Goal: Task Accomplishment & Management: Use online tool/utility

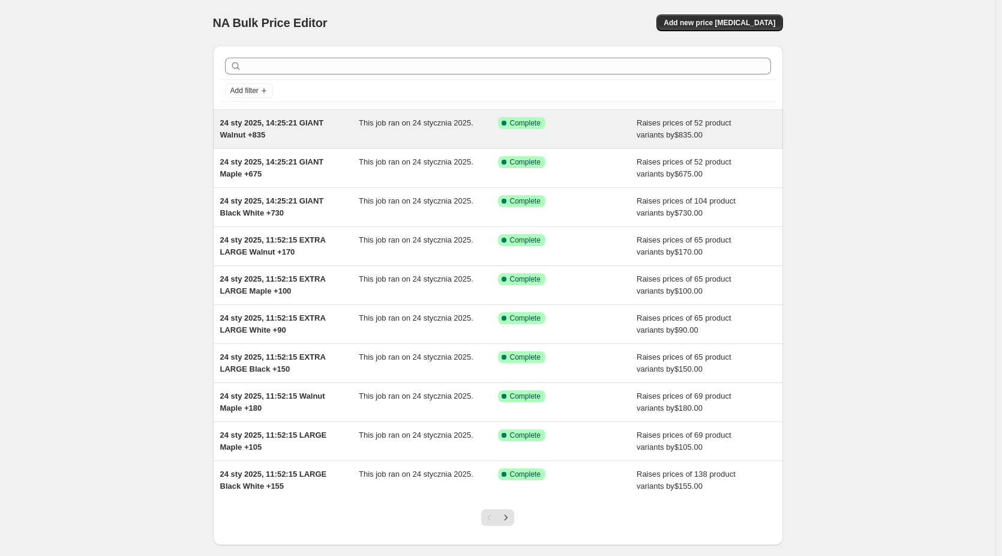
click at [293, 126] on span "24 sty 2025, 14:25:21 GIANT Walnut +835" at bounding box center [272, 128] width 104 height 21
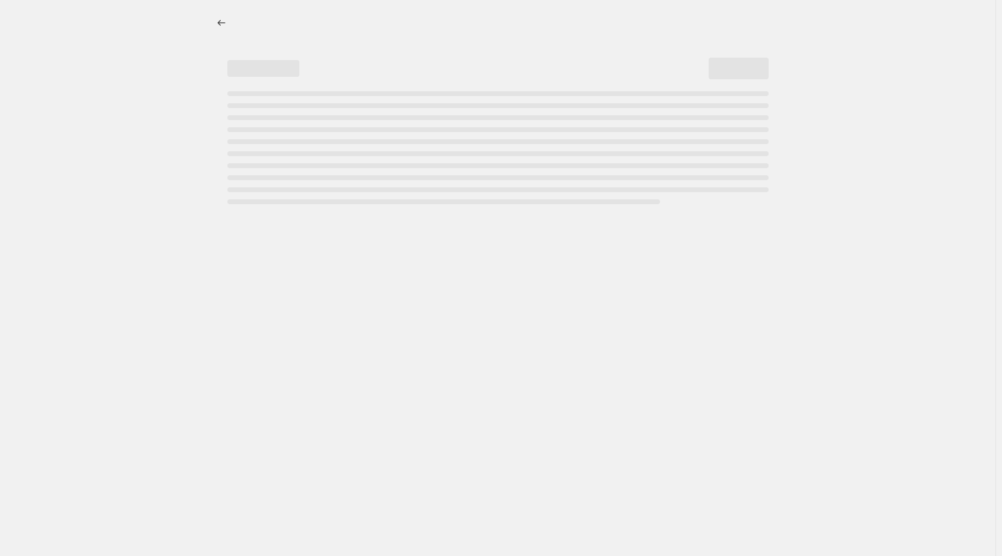
select select "by"
select select "no_change"
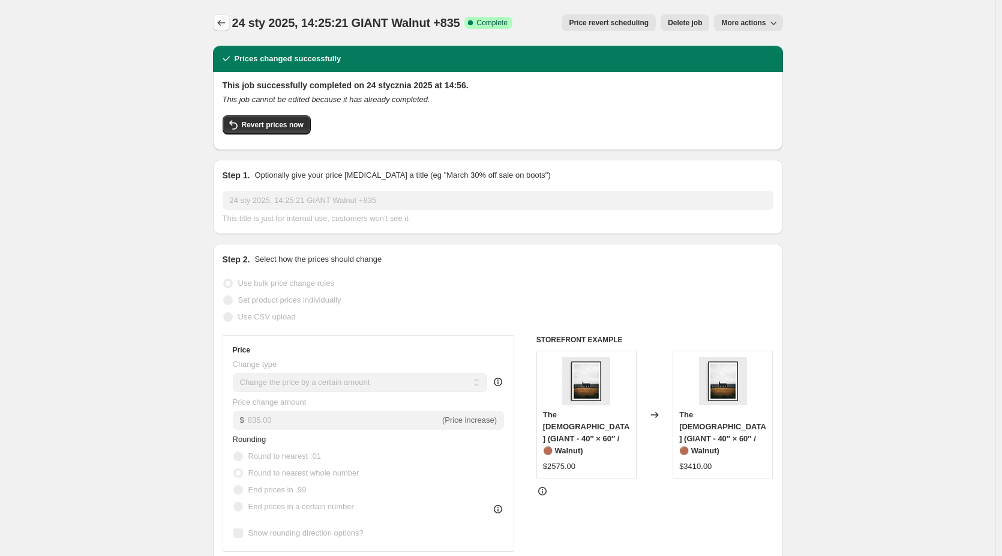
click at [223, 22] on icon "Price change jobs" at bounding box center [221, 23] width 12 height 12
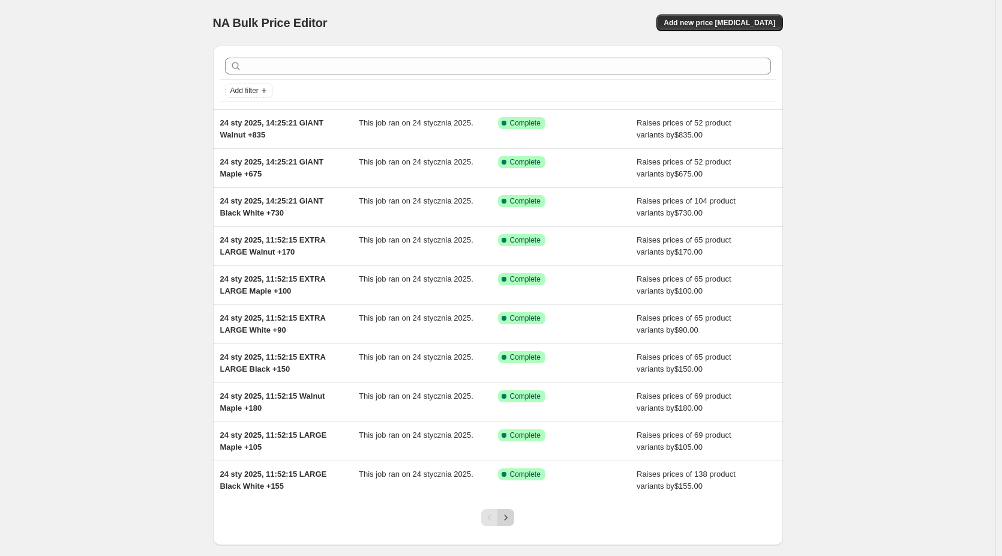
click at [512, 519] on icon "Next" at bounding box center [506, 517] width 12 height 12
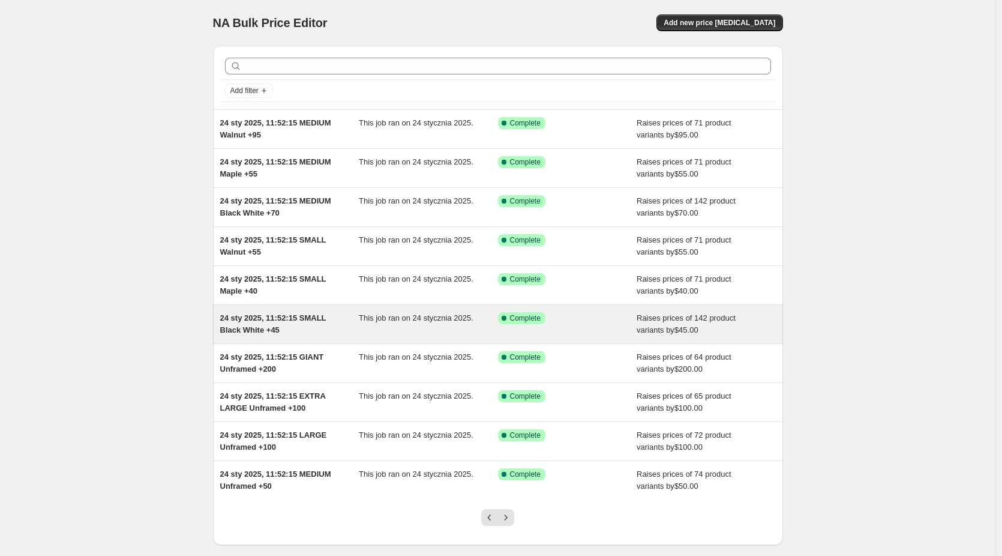
click at [281, 323] on div "24 sty 2025, 11:52:15 SMALL Black White +45" at bounding box center [289, 324] width 139 height 24
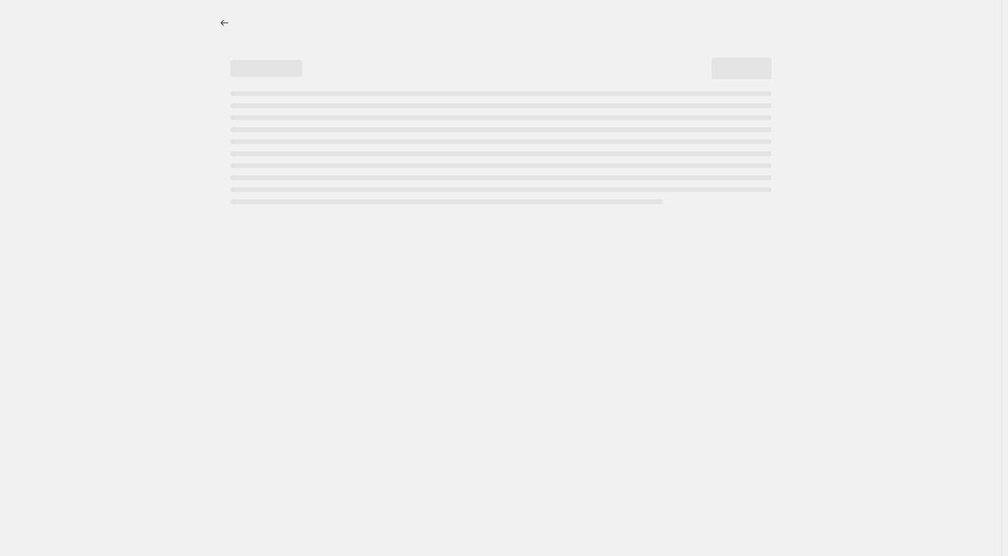
select select "by"
select select "no_change"
select select "title"
select select "contains"
select select "title"
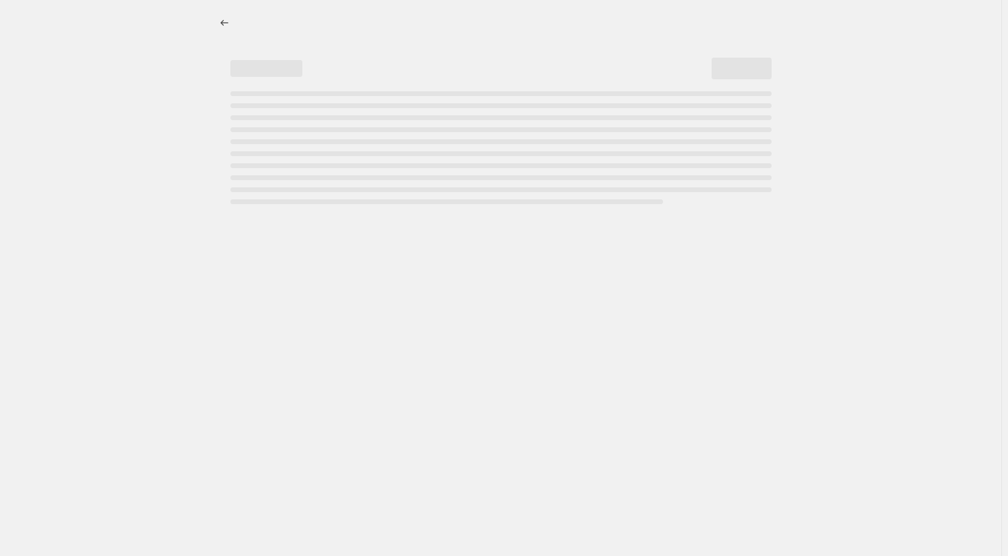
select select "not_equal"
select select "title"
select select "not_equal"
select select "title"
select select "not_equal"
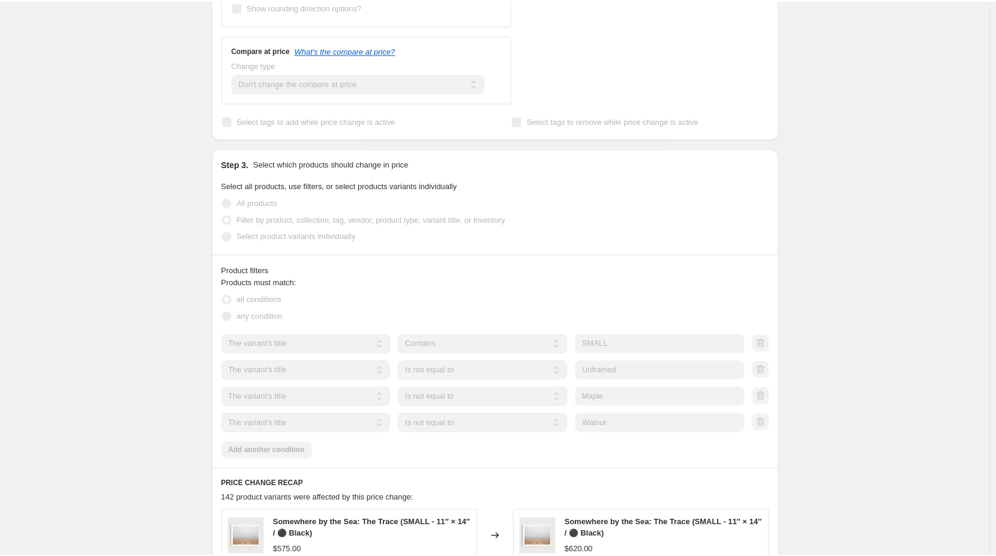
scroll to position [545, 0]
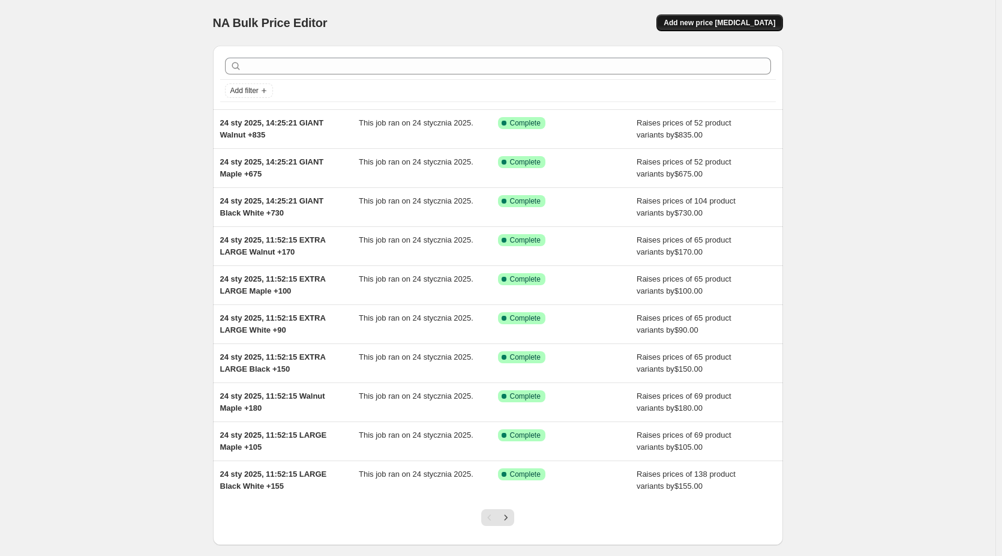
click at [771, 26] on span "Add new price [MEDICAL_DATA]" at bounding box center [720, 23] width 112 height 10
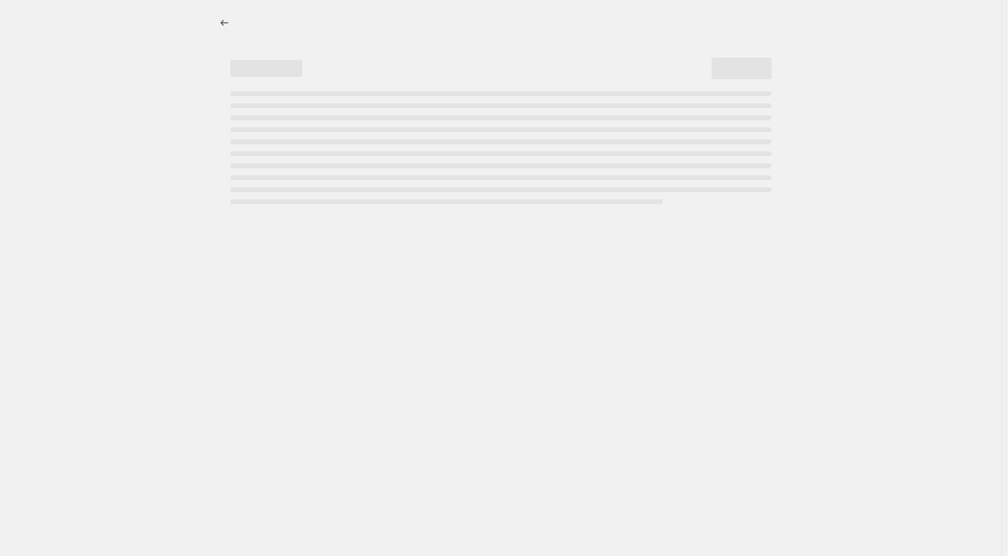
select select "percentage"
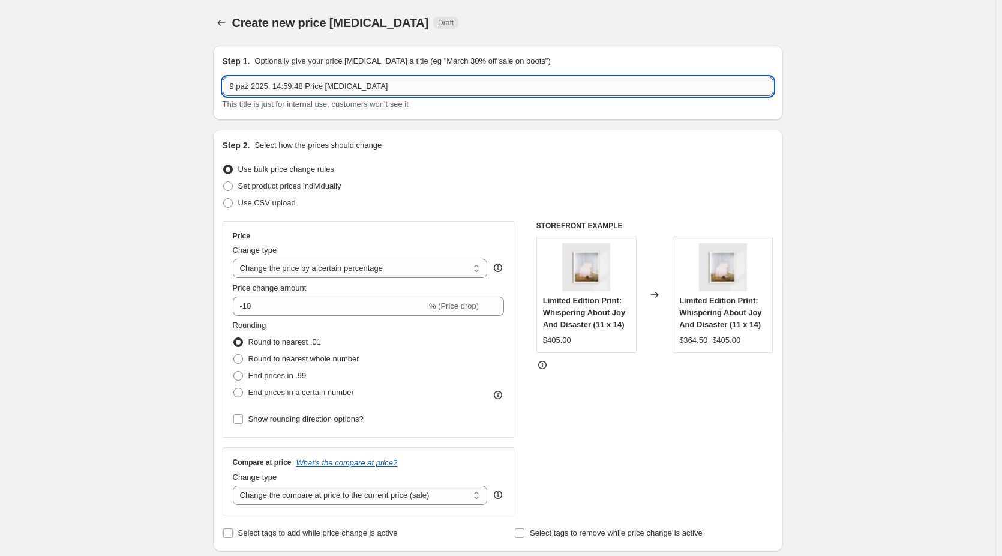
click at [232, 89] on input "9 paź 2025, 14:59:48 Price change job" at bounding box center [498, 86] width 551 height 19
drag, startPoint x: 335, startPoint y: 85, endPoint x: 320, endPoint y: 85, distance: 15.0
click at [320, 85] on input "SMALL Black & White 9 paź 2025, 14:59:48 Price change job" at bounding box center [498, 86] width 551 height 19
drag, startPoint x: 432, startPoint y: 89, endPoint x: 392, endPoint y: 90, distance: 40.2
click at [392, 90] on input "SMALL Black & White 9.10.2025, 14:59:48 Price change job" at bounding box center [498, 86] width 551 height 19
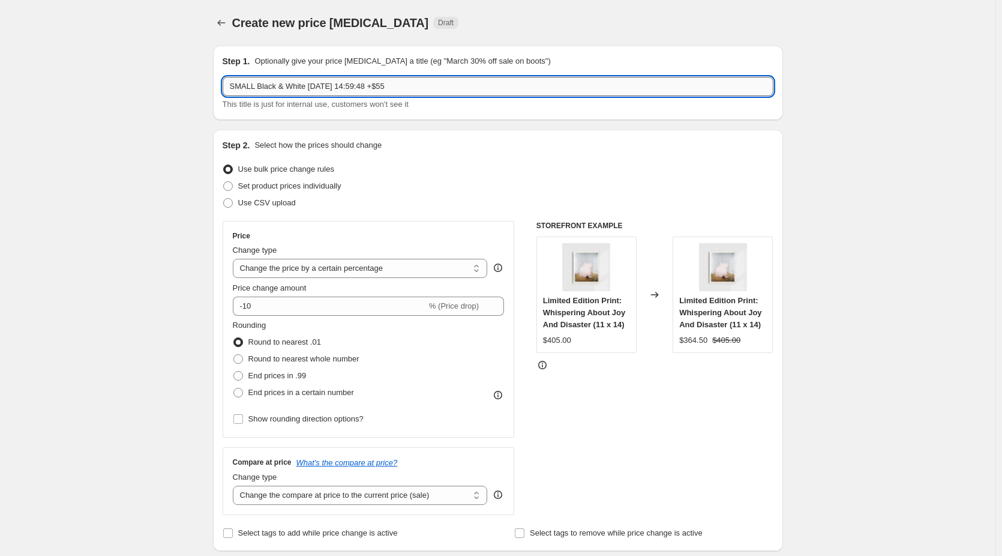
click at [399, 88] on input "SMALL Black & White 9.10.2025, 14:59:48 +$55" at bounding box center [498, 86] width 551 height 19
type input "SMALL Black & White 9.10.2025, 14:59:48 +55"
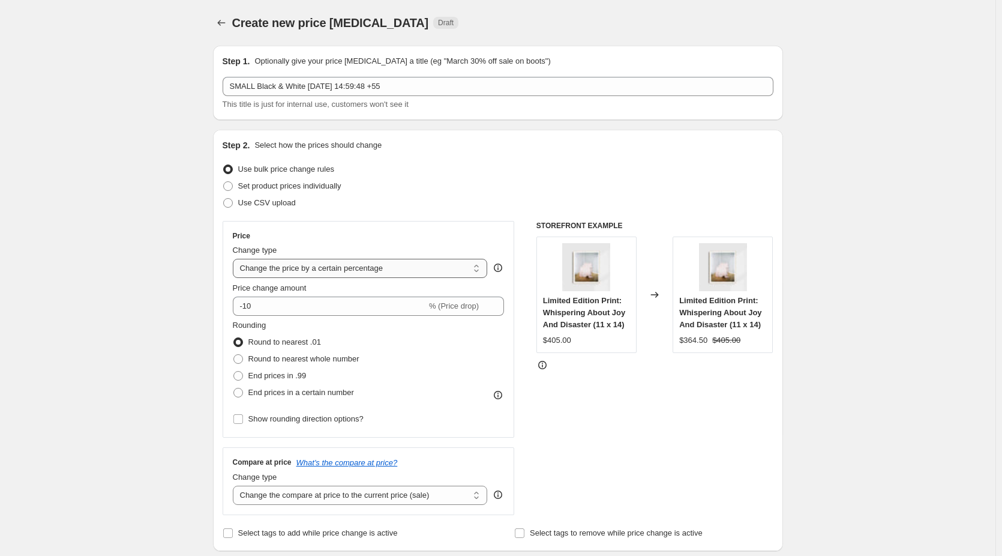
click at [465, 269] on select "Change the price to a certain amount Change the price by a certain amount Chang…" at bounding box center [360, 268] width 255 height 19
select select "by"
click at [235, 259] on select "Change the price to a certain amount Change the price by a certain amount Chang…" at bounding box center [360, 268] width 255 height 19
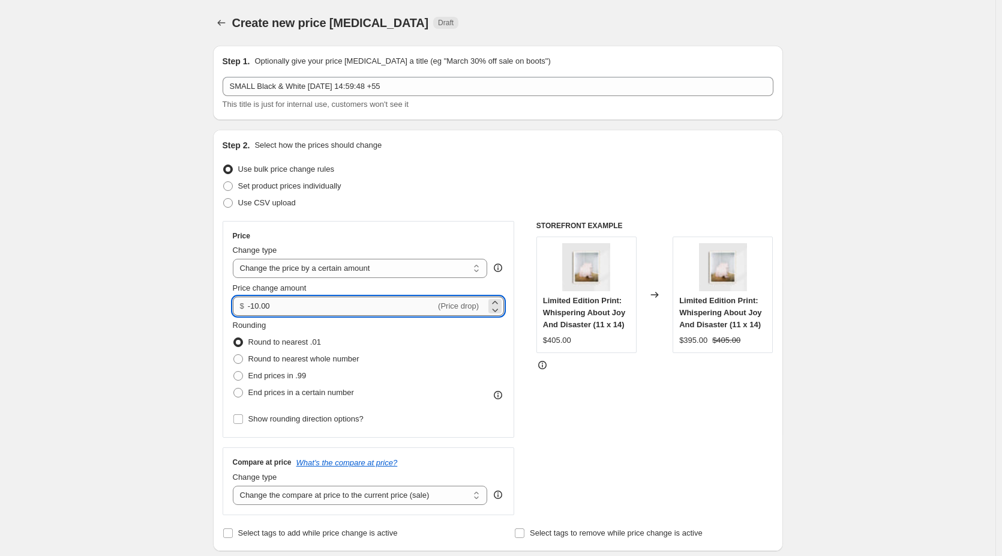
drag, startPoint x: 333, startPoint y: 303, endPoint x: 356, endPoint y: 305, distance: 23.5
click at [356, 305] on input "-10.00" at bounding box center [342, 305] width 188 height 19
click at [497, 302] on icon at bounding box center [494, 302] width 5 height 3
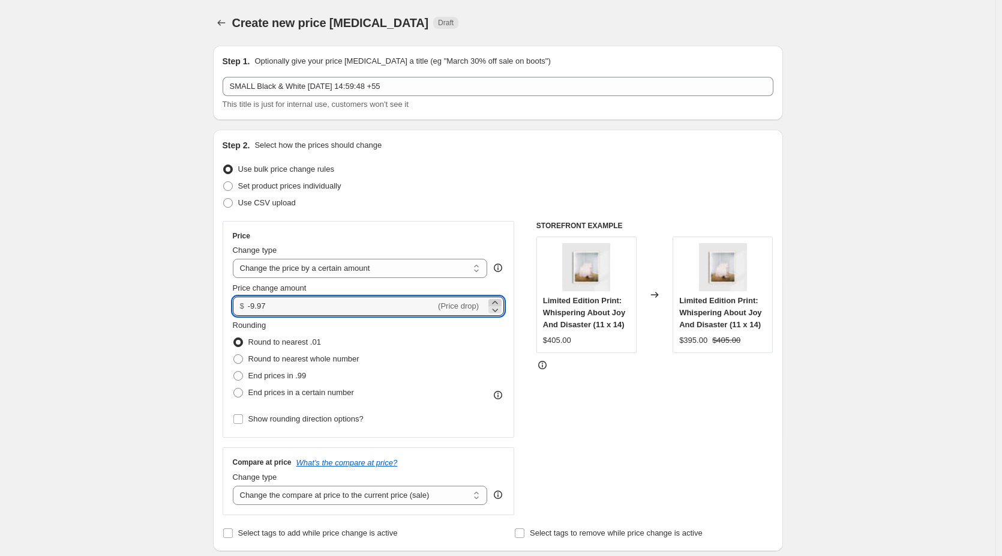
click at [497, 302] on icon at bounding box center [494, 302] width 5 height 3
click at [257, 306] on input "-9.93" at bounding box center [342, 305] width 188 height 19
click at [499, 301] on icon at bounding box center [495, 302] width 12 height 12
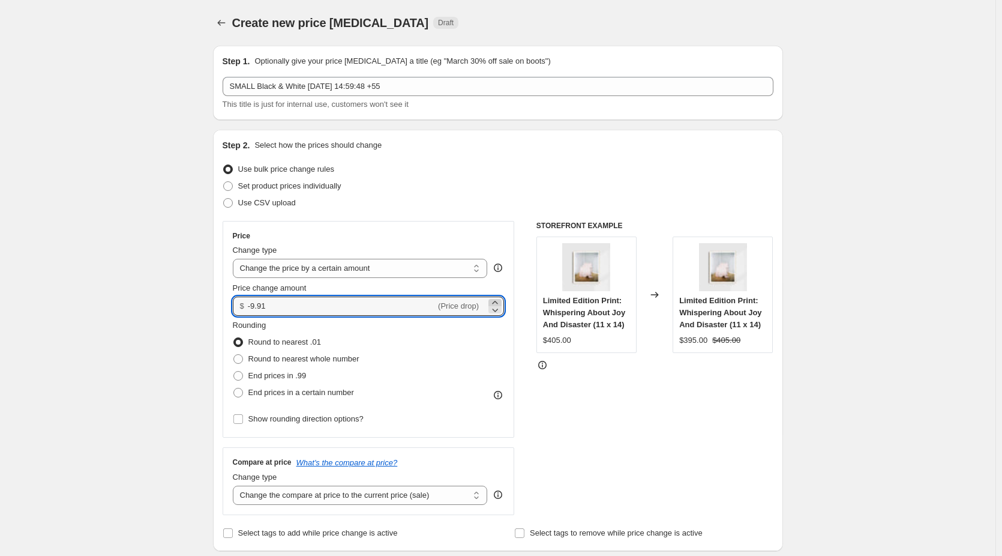
click at [498, 302] on icon at bounding box center [494, 302] width 5 height 3
drag, startPoint x: 208, startPoint y: 305, endPoint x: 189, endPoint y: 304, distance: 18.6
type input "55.00"
click at [440, 238] on div "Price" at bounding box center [369, 236] width 272 height 10
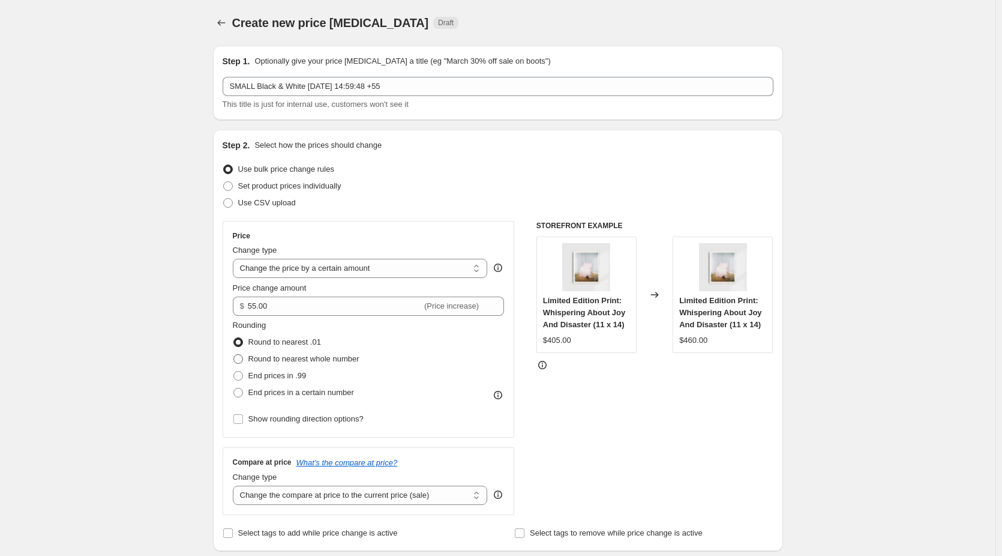
click at [240, 356] on span at bounding box center [238, 359] width 10 height 10
click at [234, 355] on input "Round to nearest whole number" at bounding box center [233, 354] width 1 height 1
radio input "true"
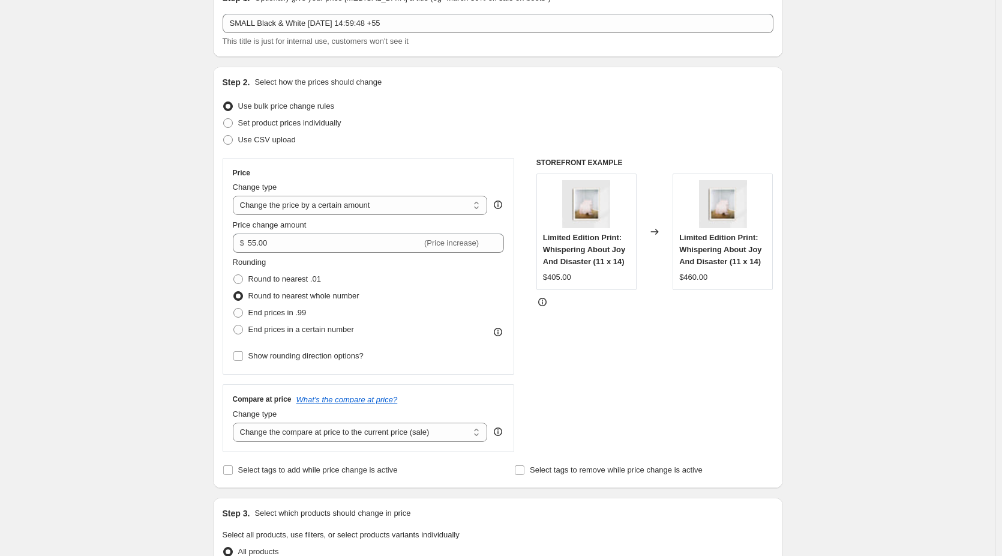
scroll to position [120, 0]
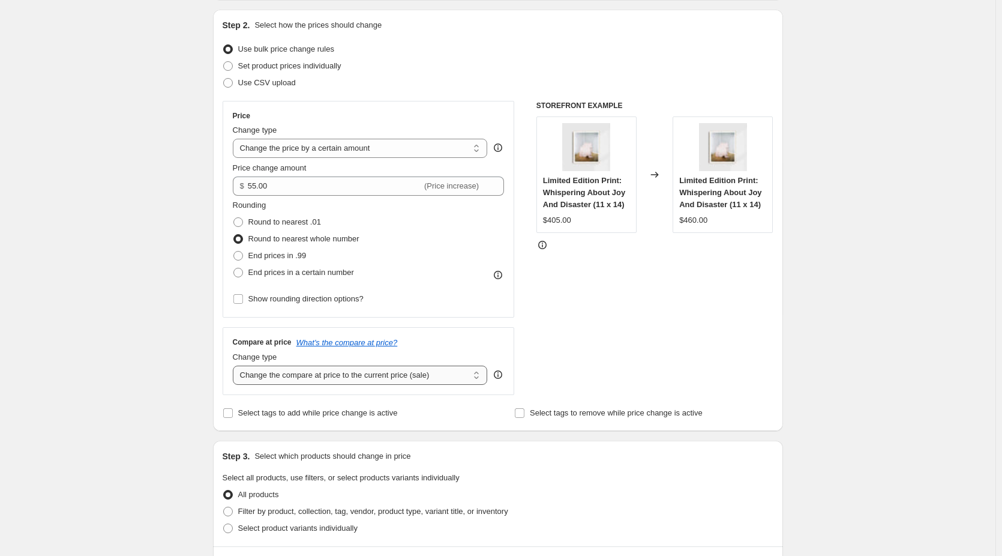
click at [453, 376] on select "Change the compare at price to the current price (sale) Change the compare at p…" at bounding box center [360, 374] width 255 height 19
select select "no_change"
click at [235, 365] on select "Change the compare at price to the current price (sale) Change the compare at p…" at bounding box center [360, 374] width 255 height 19
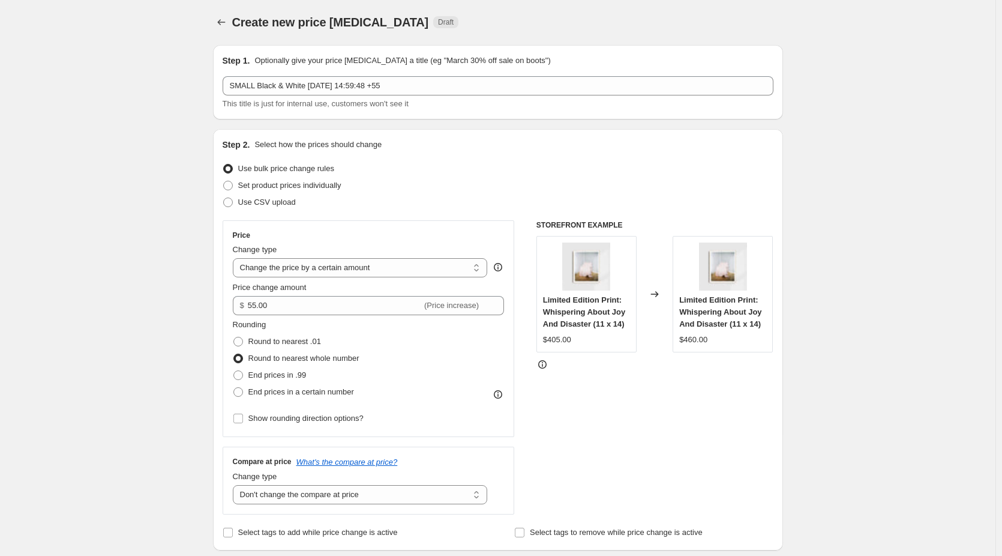
scroll to position [0, 0]
click at [224, 23] on icon "Price change jobs" at bounding box center [221, 23] width 12 height 12
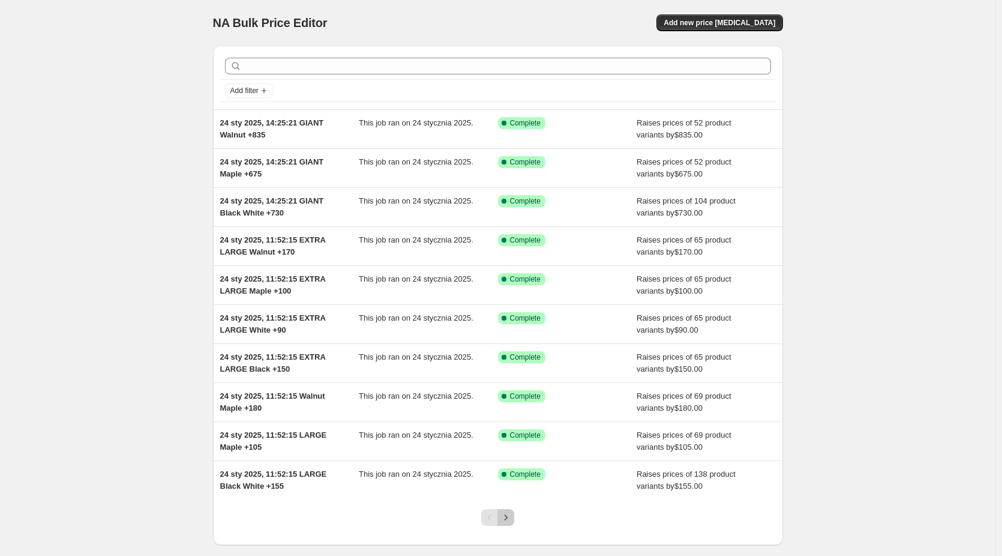
click at [512, 515] on icon "Next" at bounding box center [506, 517] width 12 height 12
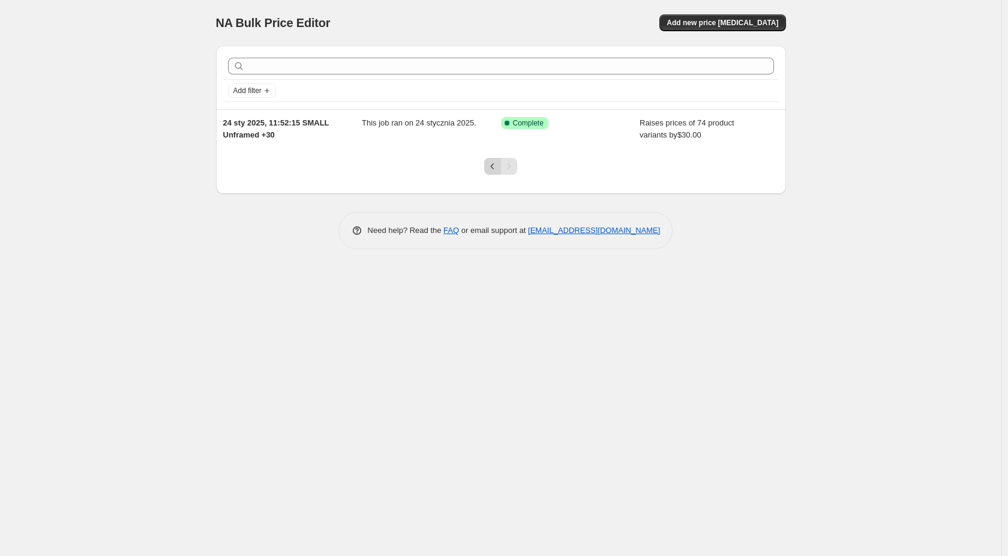
click at [494, 166] on icon "Previous" at bounding box center [493, 166] width 12 height 12
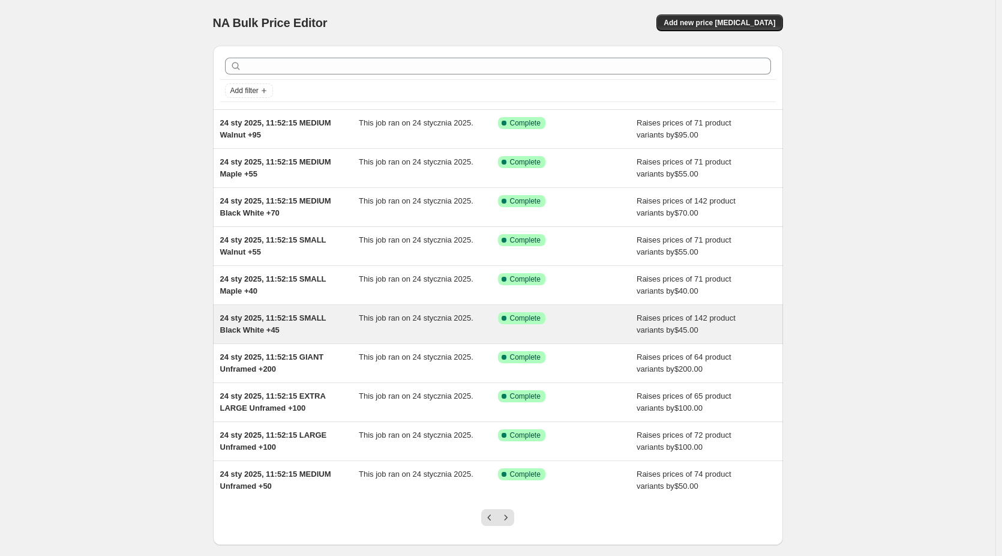
click at [281, 322] on span "24 sty 2025, 11:52:15 SMALL Black White +45" at bounding box center [273, 323] width 106 height 21
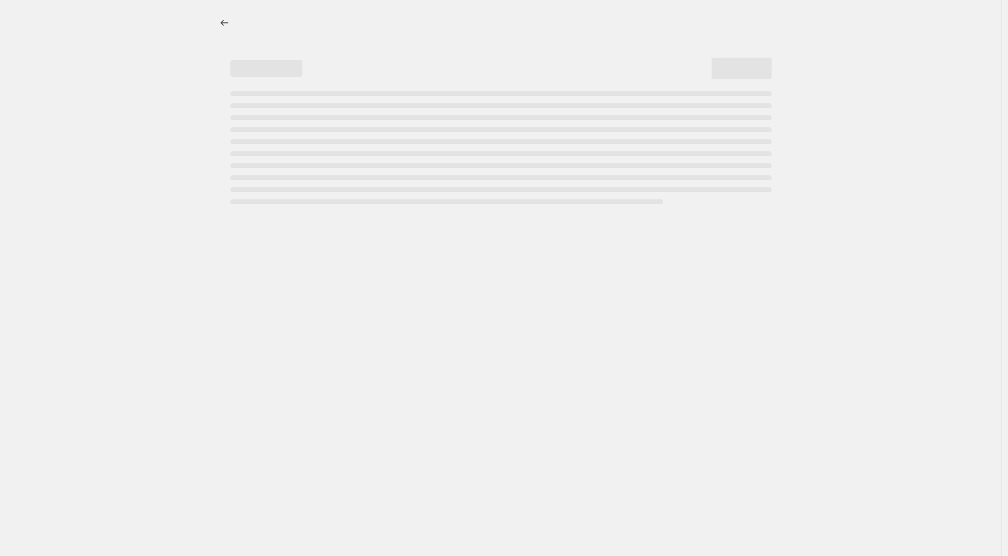
select select "by"
select select "no_change"
select select "title"
select select "contains"
select select "title"
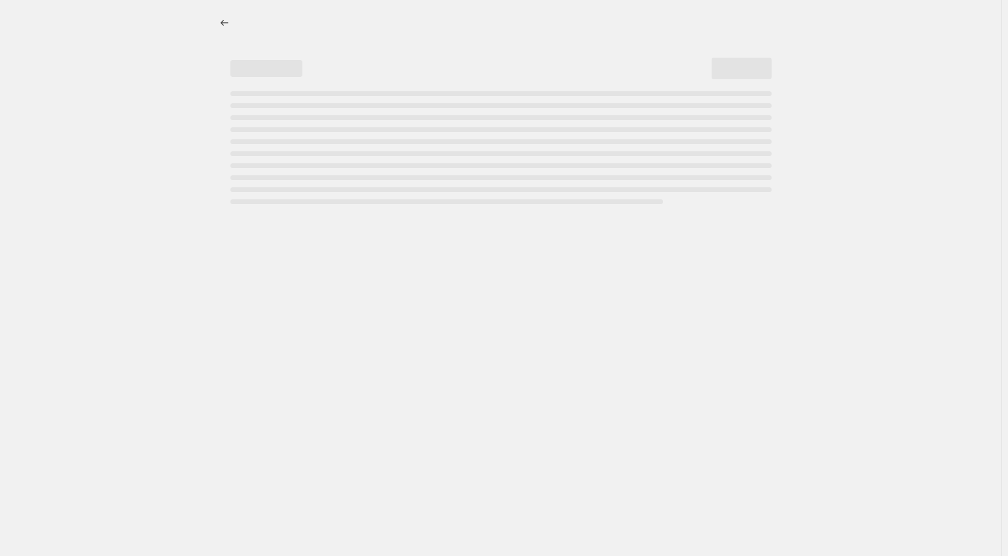
select select "not_equal"
select select "title"
select select "not_equal"
select select "title"
select select "not_equal"
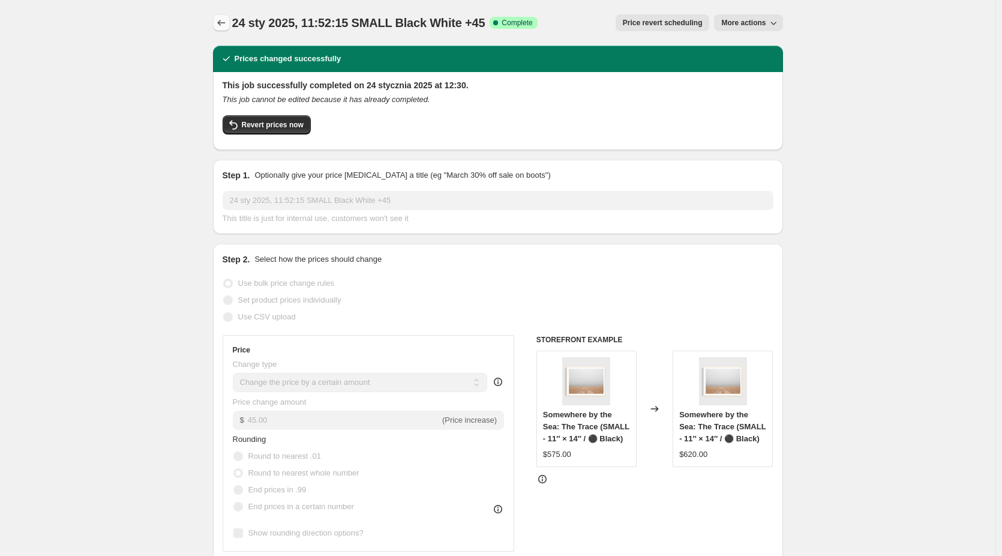
click at [218, 28] on icon "Price change jobs" at bounding box center [221, 23] width 12 height 12
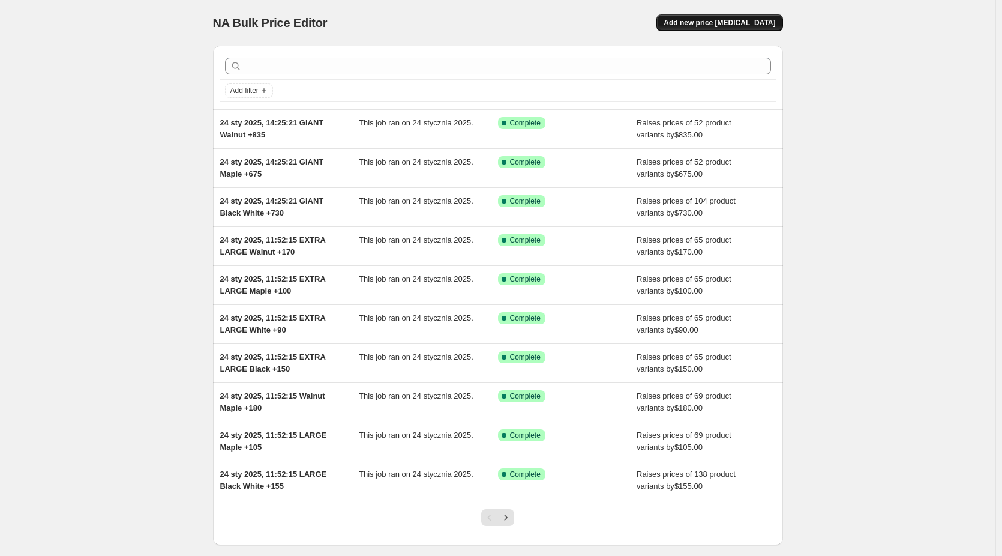
click at [752, 27] on span "Add new price [MEDICAL_DATA]" at bounding box center [720, 23] width 112 height 10
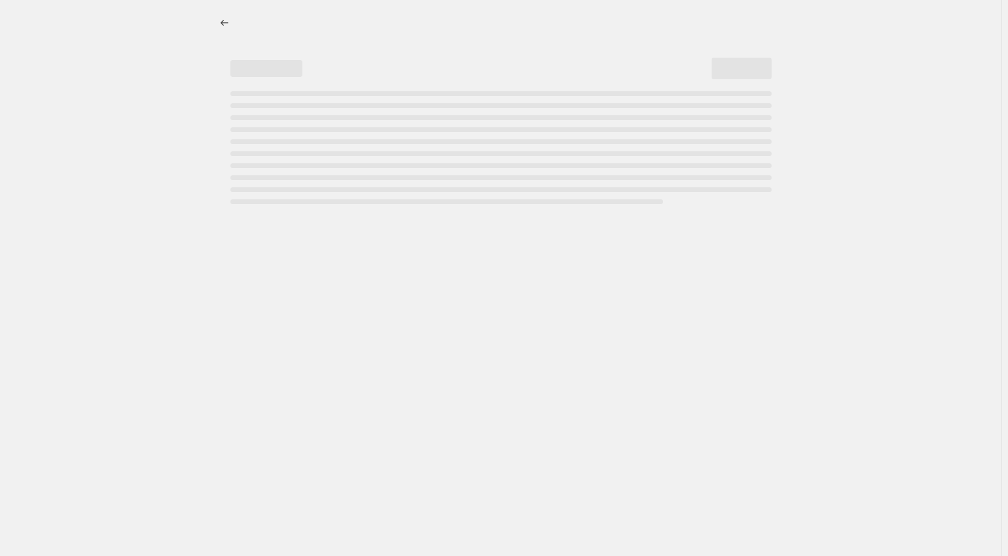
select select "percentage"
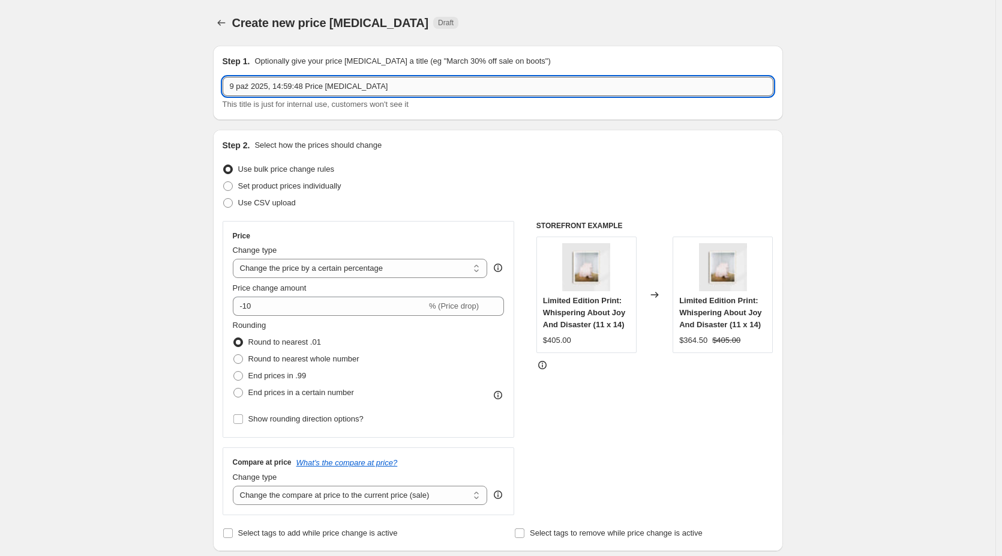
click at [402, 85] on input "9 paź 2025, 14:59:48 Price change job" at bounding box center [498, 86] width 551 height 19
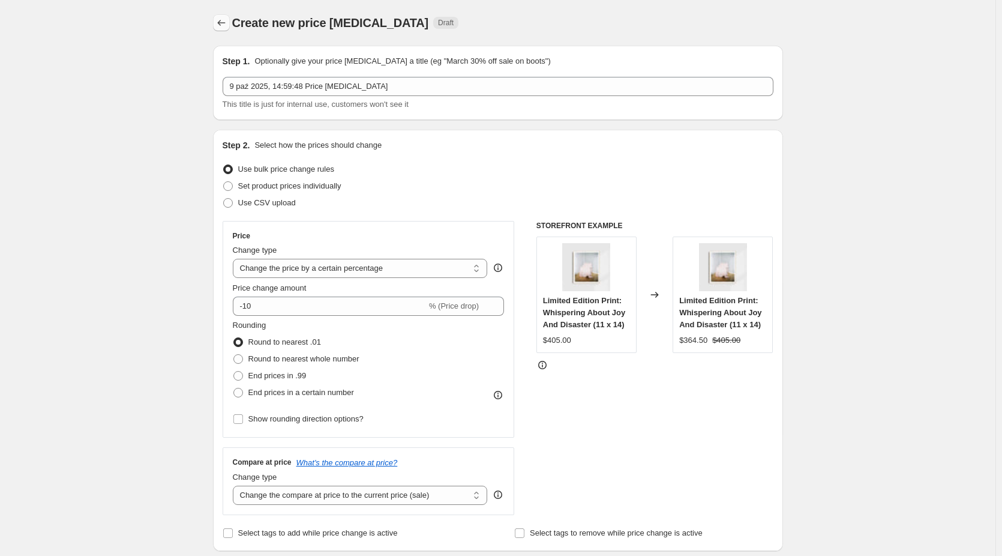
click at [224, 20] on icon "Price change jobs" at bounding box center [221, 23] width 12 height 12
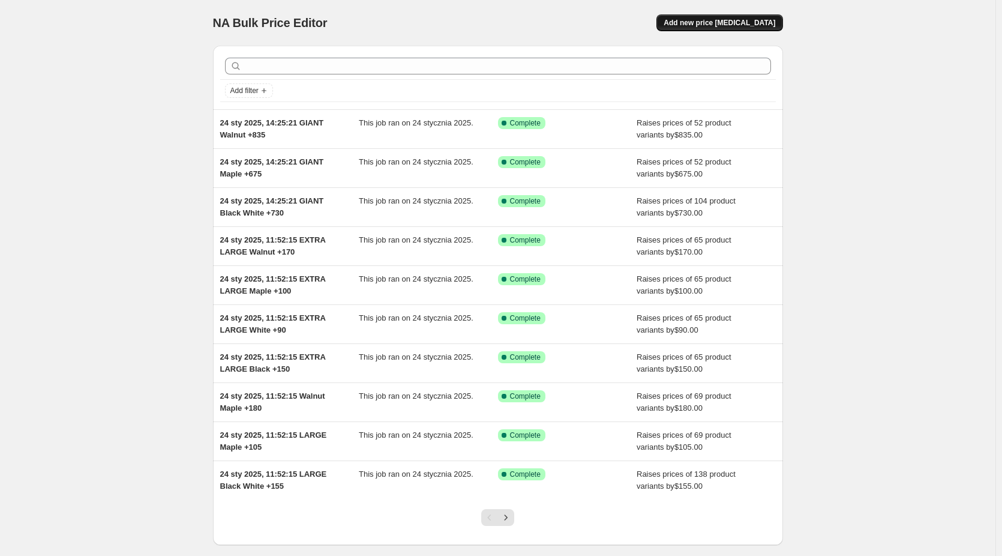
click at [738, 22] on span "Add new price [MEDICAL_DATA]" at bounding box center [720, 23] width 112 height 10
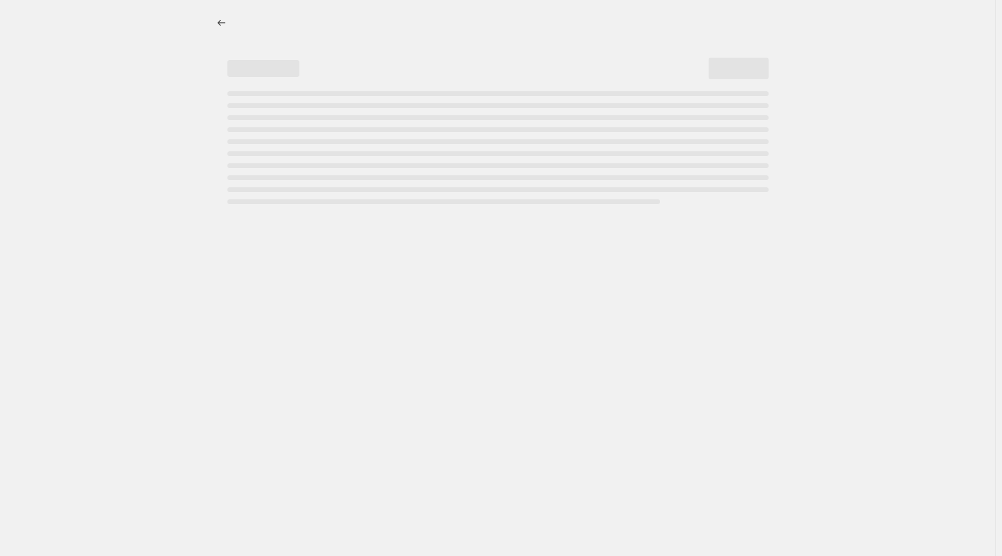
select select "percentage"
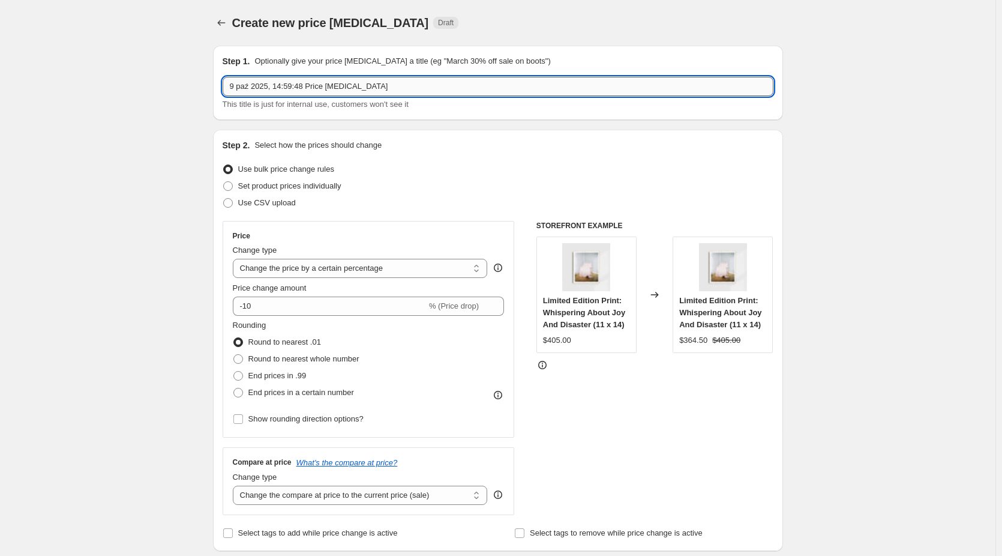
drag, startPoint x: 406, startPoint y: 86, endPoint x: 315, endPoint y: 88, distance: 90.6
click at [315, 88] on input "9 paź 2025, 14:59:48 Price change job" at bounding box center [498, 86] width 551 height 19
type input "9 paź 2025, 14:59:48 SMALL +55"
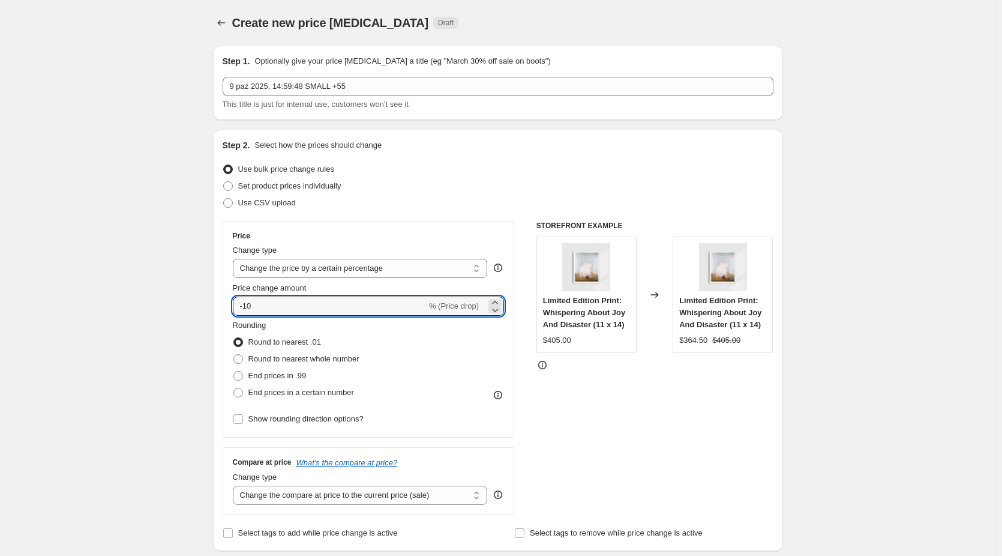
drag, startPoint x: 298, startPoint y: 303, endPoint x: 104, endPoint y: 304, distance: 194.4
type input "55"
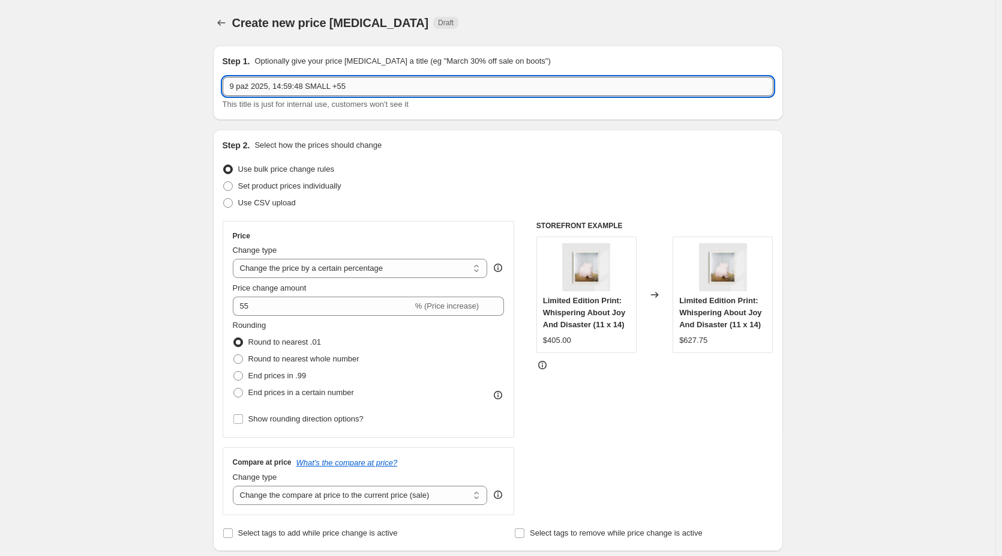
click at [338, 83] on input "9 paź 2025, 14:59:48 SMALL +55" at bounding box center [498, 86] width 551 height 19
type input "9 paź 2025, 14:59:48 SMALL Black & White +55"
click at [254, 362] on span "Round to nearest whole number" at bounding box center [303, 358] width 111 height 9
click at [234, 355] on input "Round to nearest whole number" at bounding box center [233, 354] width 1 height 1
radio input "true"
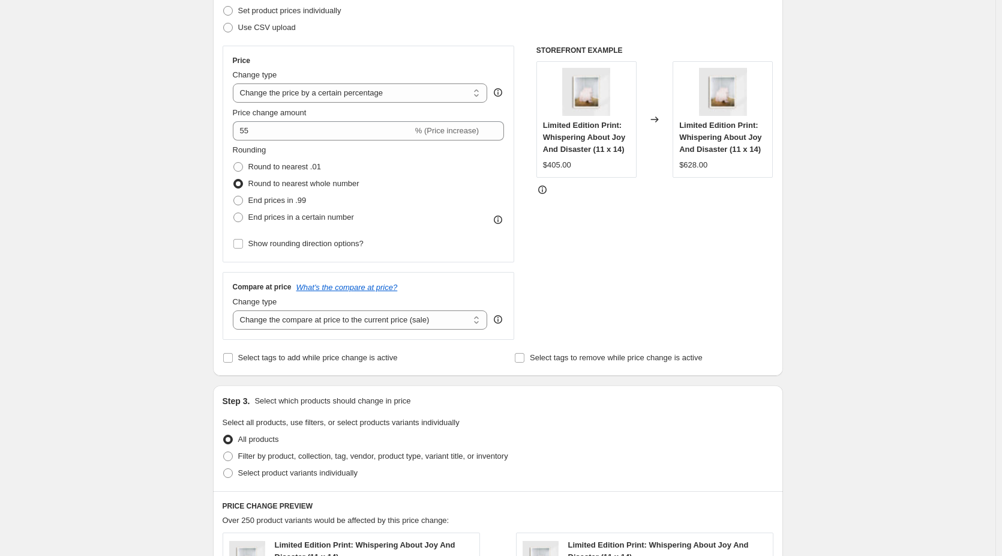
scroll to position [180, 0]
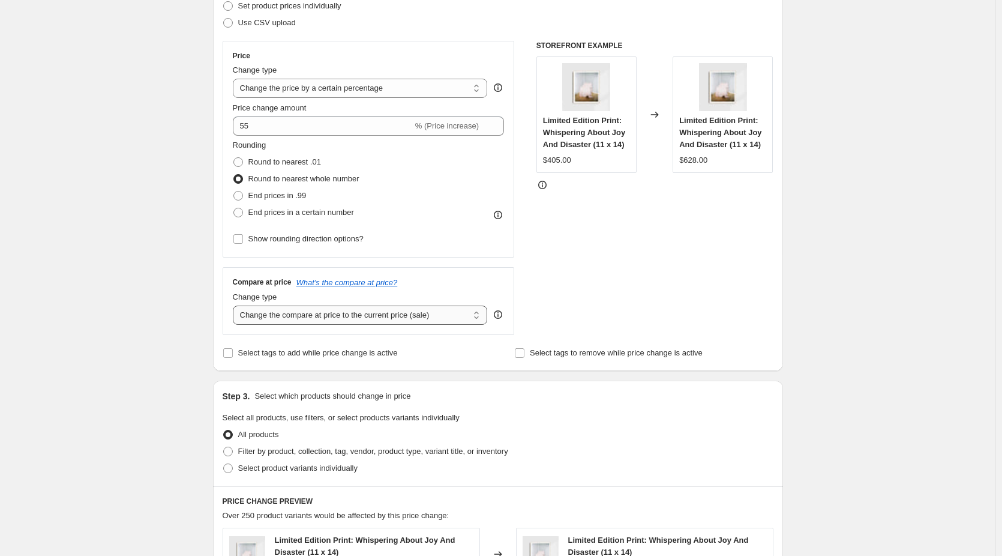
click at [430, 318] on select "Change the compare at price to the current price (sale) Change the compare at p…" at bounding box center [360, 314] width 255 height 19
select select "no_change"
click at [235, 305] on select "Change the compare at price to the current price (sale) Change the compare at p…" at bounding box center [360, 314] width 255 height 19
click at [849, 311] on div "Create new price change job. This page is ready Create new price change job Dra…" at bounding box center [498, 429] width 996 height 1219
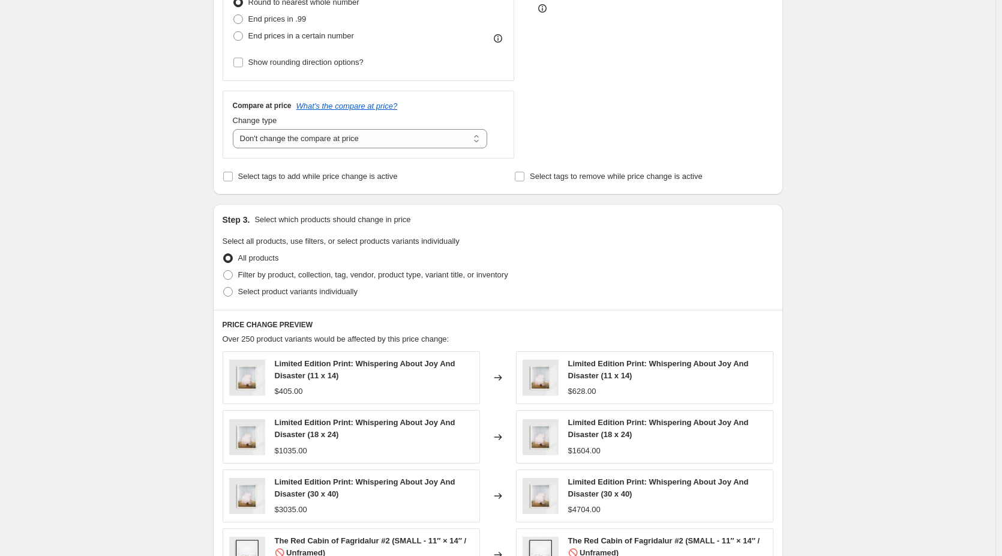
scroll to position [360, 0]
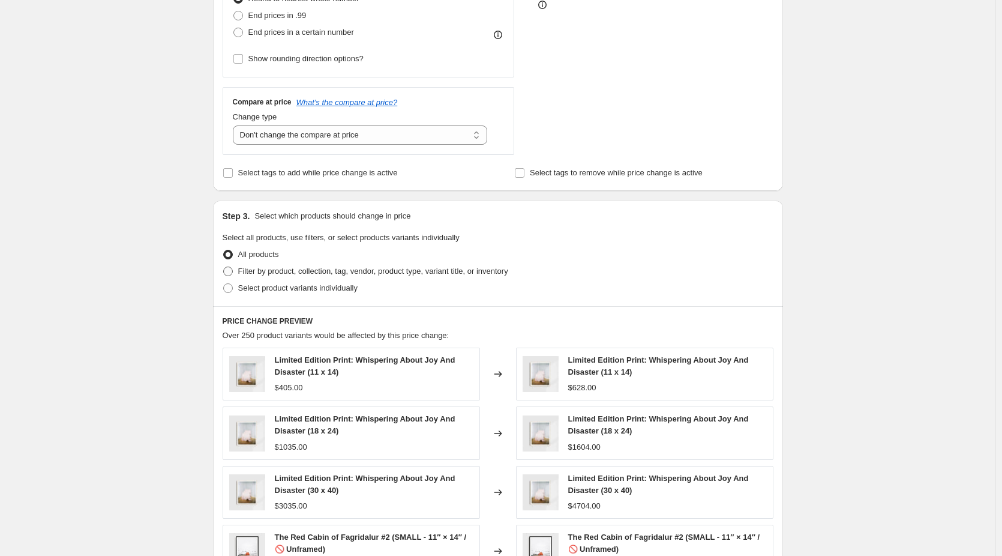
click at [233, 272] on span at bounding box center [228, 271] width 10 height 10
click at [224, 267] on input "Filter by product, collection, tag, vendor, product type, variant title, or inv…" at bounding box center [223, 266] width 1 height 1
radio input "true"
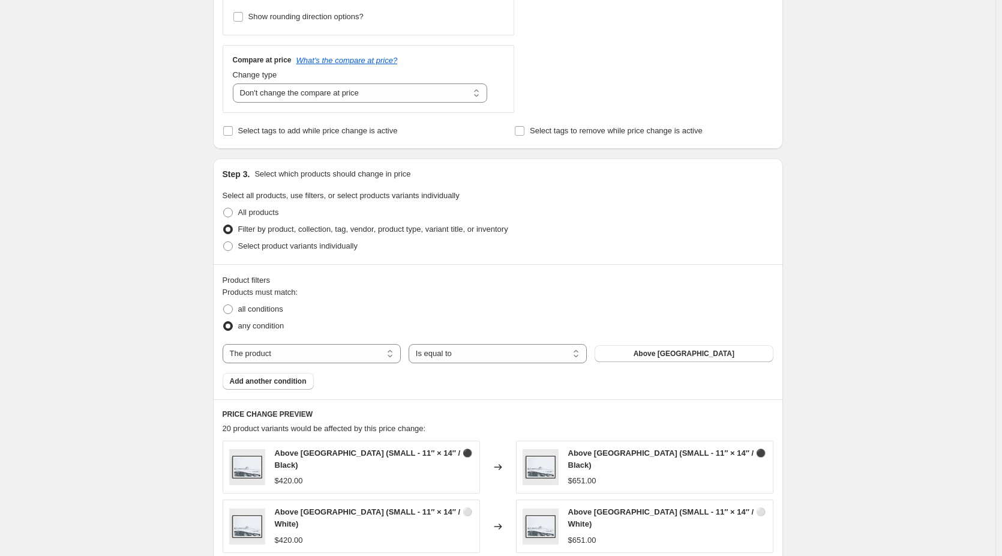
scroll to position [420, 0]
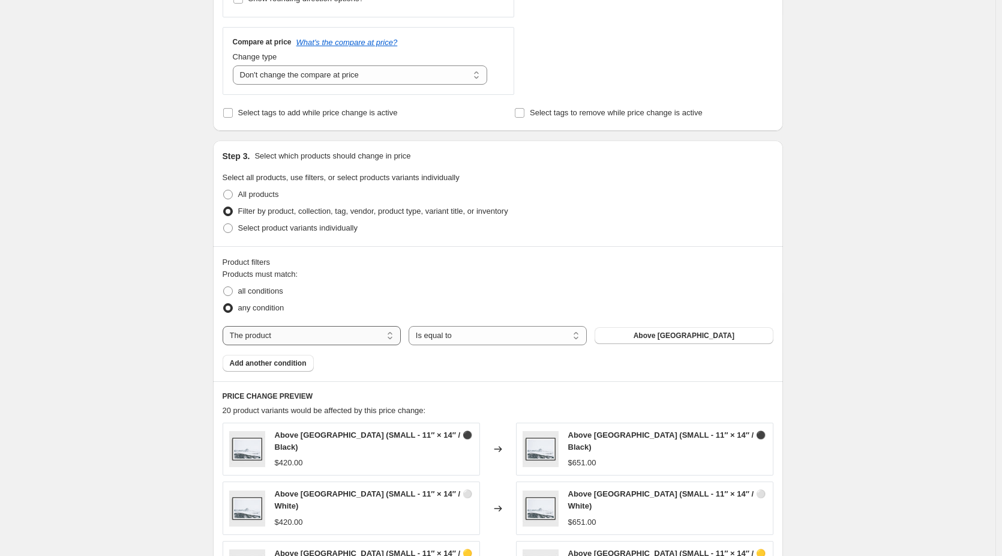
click at [362, 334] on select "The product The product's collection The product's tag The product's vendor The…" at bounding box center [312, 335] width 178 height 19
select select "collection"
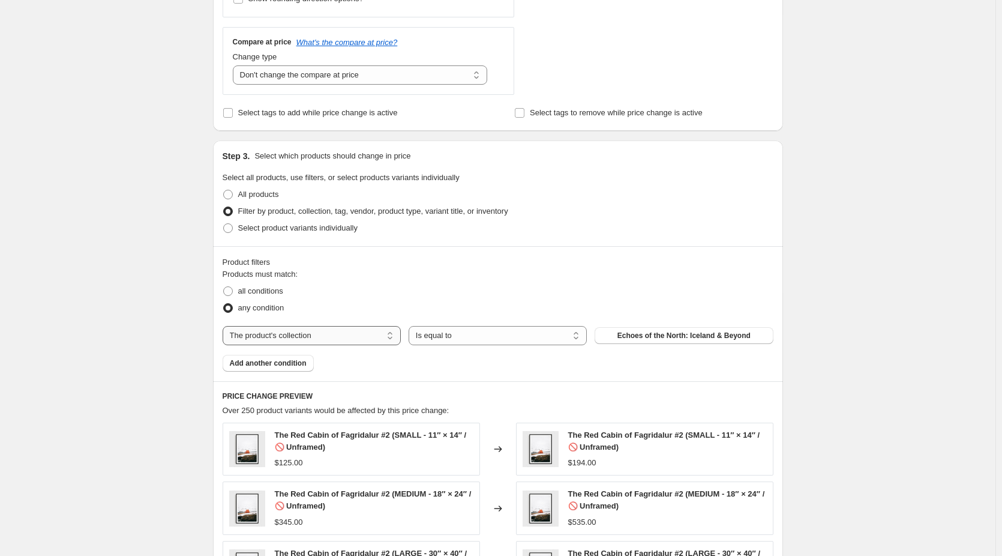
click at [371, 336] on select "The product The product's collection The product's tag The product's vendor The…" at bounding box center [312, 335] width 178 height 19
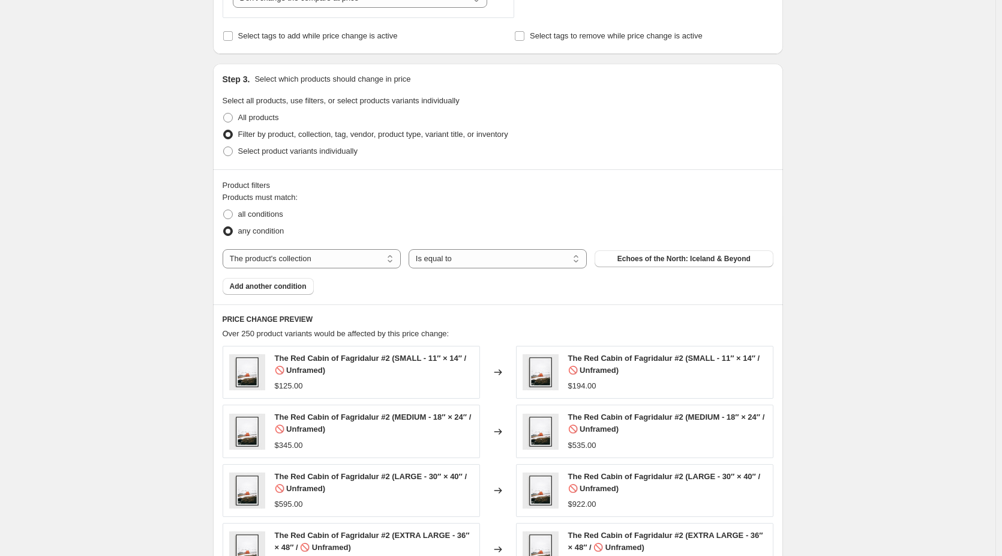
scroll to position [438, 0]
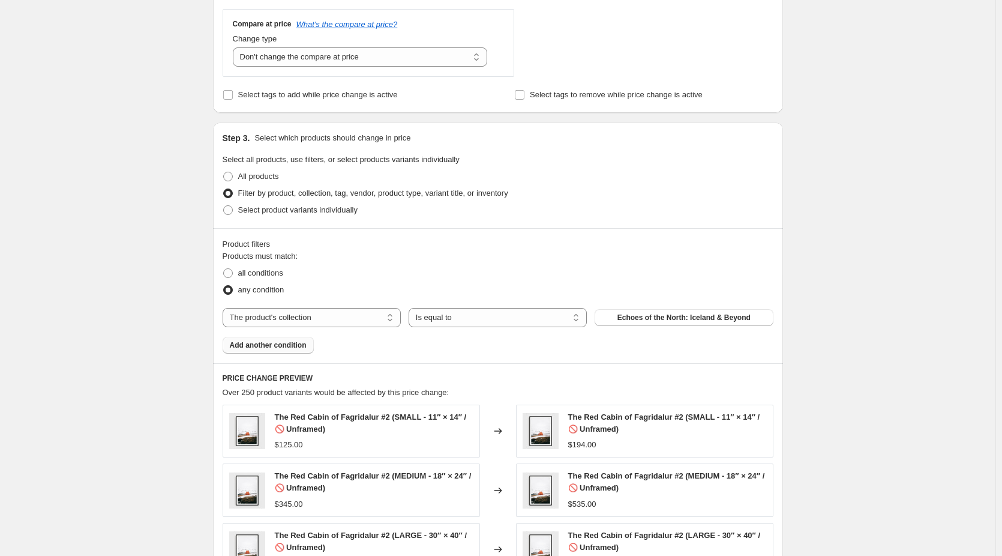
click at [298, 343] on span "Add another condition" at bounding box center [268, 345] width 77 height 10
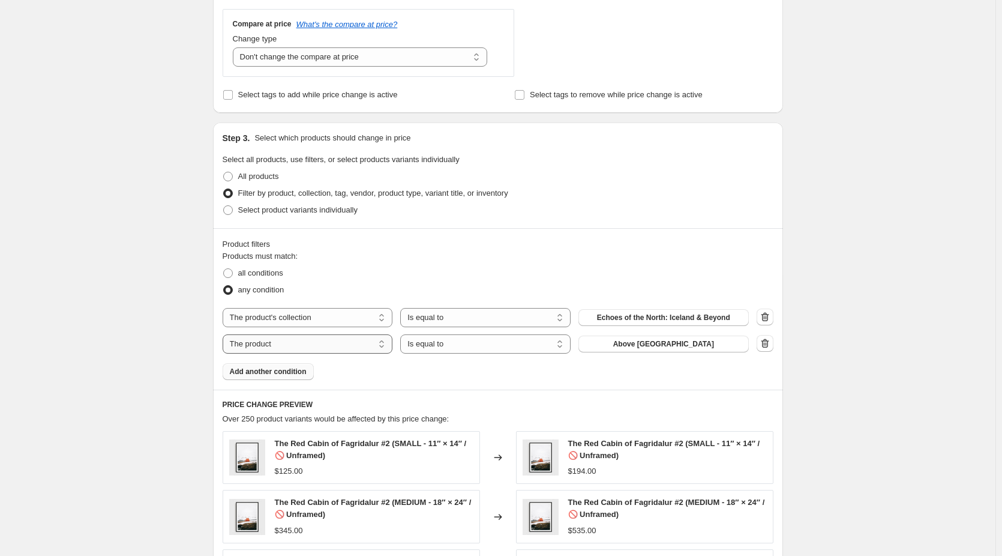
click at [298, 342] on select "The product The product's collection The product's tag The product's vendor The…" at bounding box center [308, 343] width 170 height 19
select select "title"
click at [475, 344] on select "Is equal to Is not equal to Contains" at bounding box center [485, 343] width 170 height 19
select select "contains"
drag, startPoint x: 641, startPoint y: 345, endPoint x: 559, endPoint y: 345, distance: 81.6
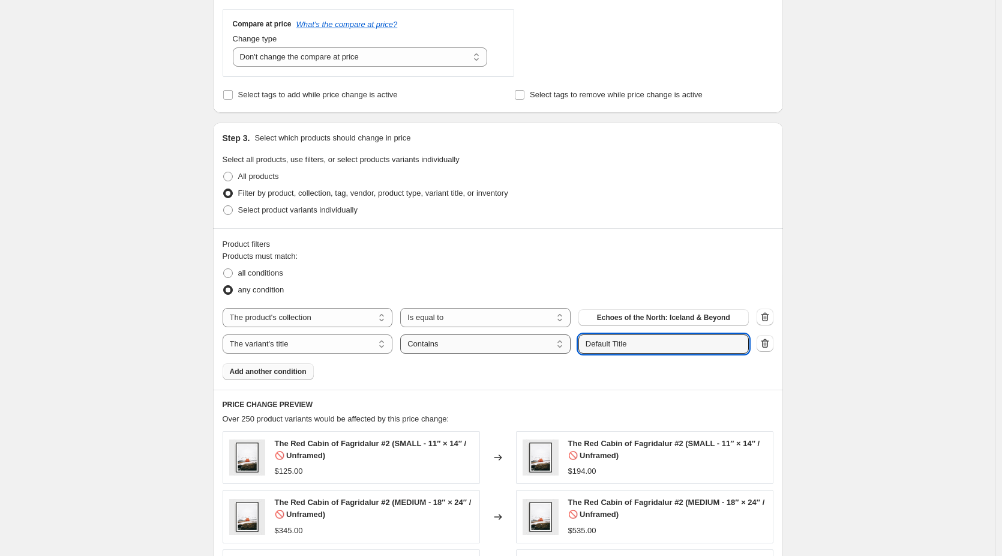
click at [559, 345] on div "The product The product's collection The product's tag The product's vendor The…" at bounding box center [486, 343] width 526 height 19
type input "SMALL"
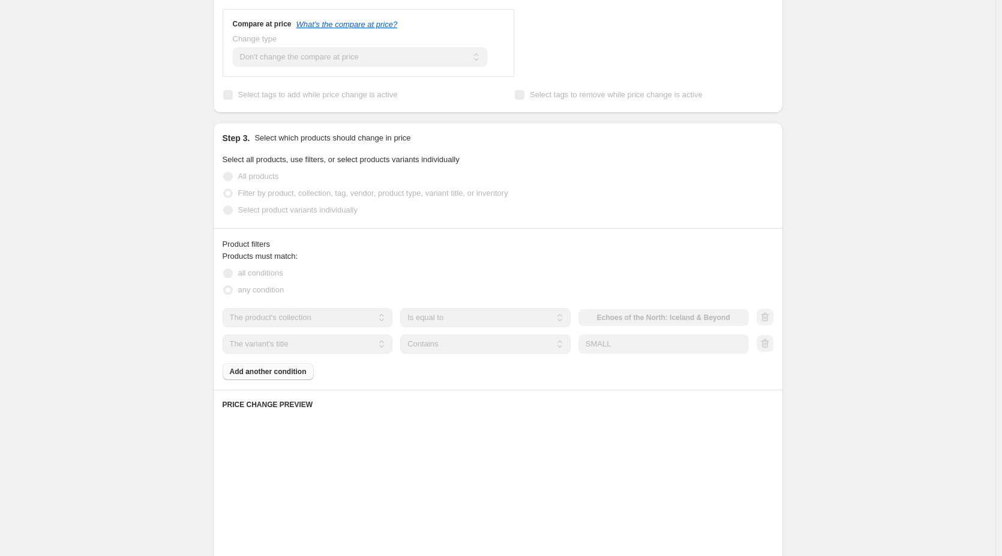
click at [844, 268] on div "Create new price change job. This page is ready Create new price change job Dra…" at bounding box center [498, 242] width 996 height 1361
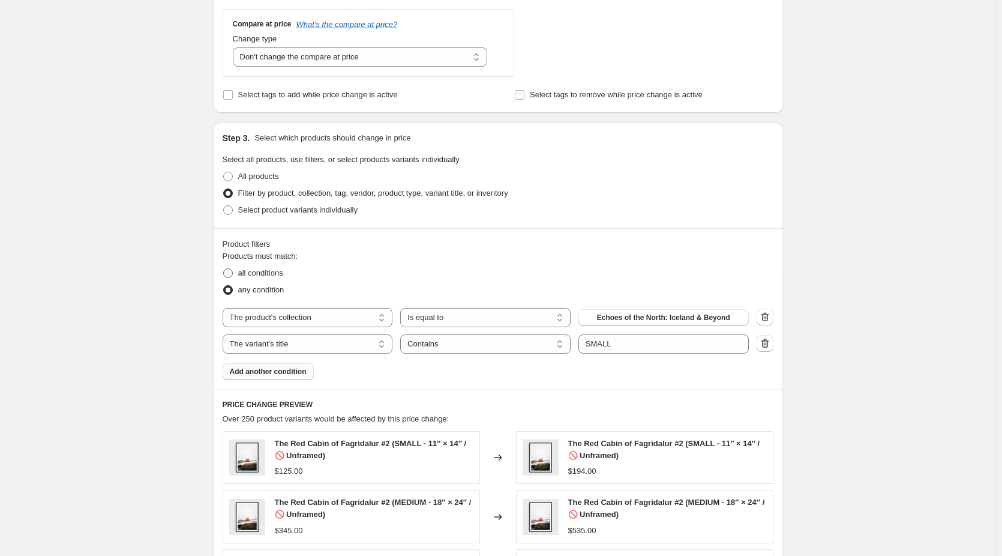
click at [230, 269] on span at bounding box center [228, 273] width 10 height 10
click at [224, 269] on input "all conditions" at bounding box center [223, 268] width 1 height 1
radio input "true"
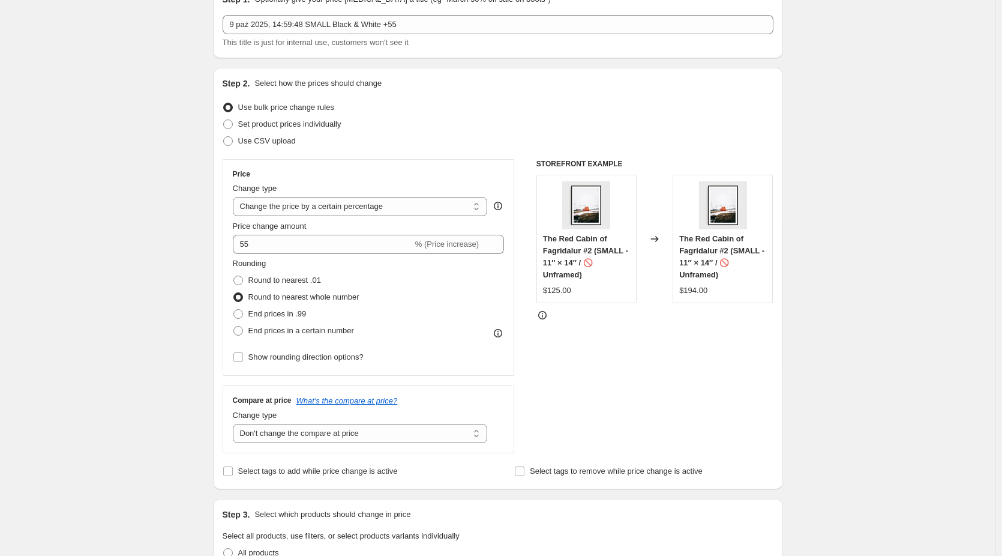
scroll to position [0, 0]
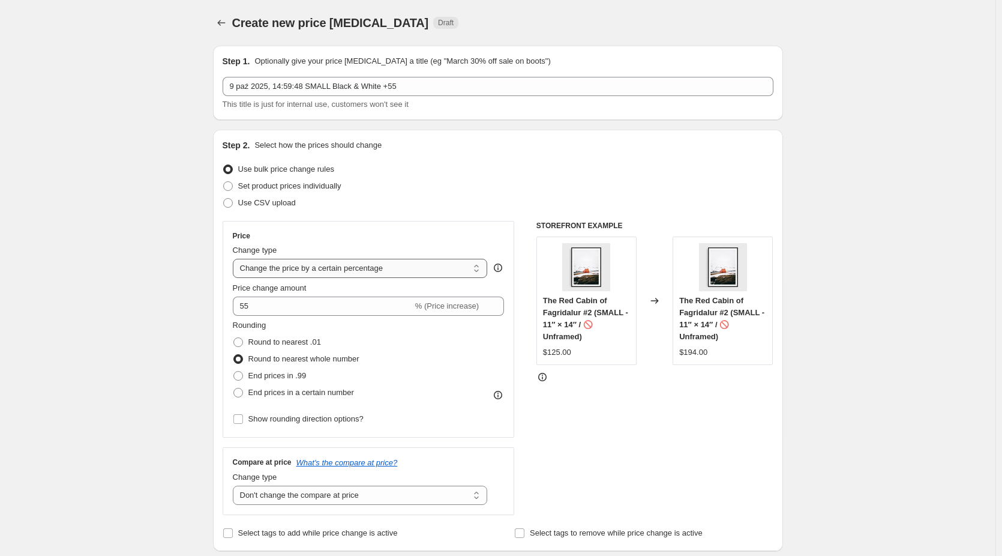
click at [436, 268] on select "Change the price to a certain amount Change the price by a certain amount Chang…" at bounding box center [360, 268] width 255 height 19
select select "by"
click at [235, 259] on select "Change the price to a certain amount Change the price by a certain amount Chang…" at bounding box center [360, 268] width 255 height 19
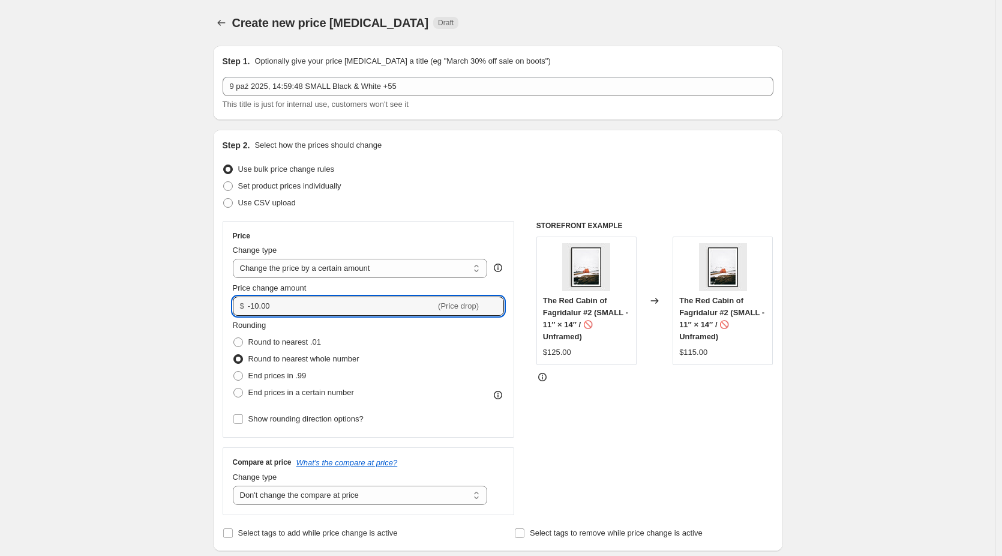
drag, startPoint x: 282, startPoint y: 308, endPoint x: 188, endPoint y: 305, distance: 93.7
type input "55.00"
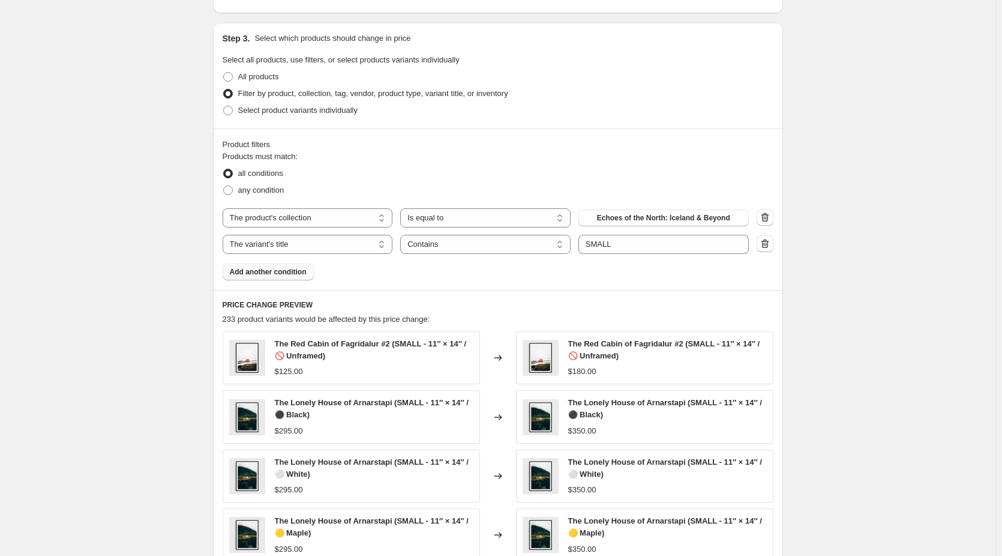
scroll to position [540, 0]
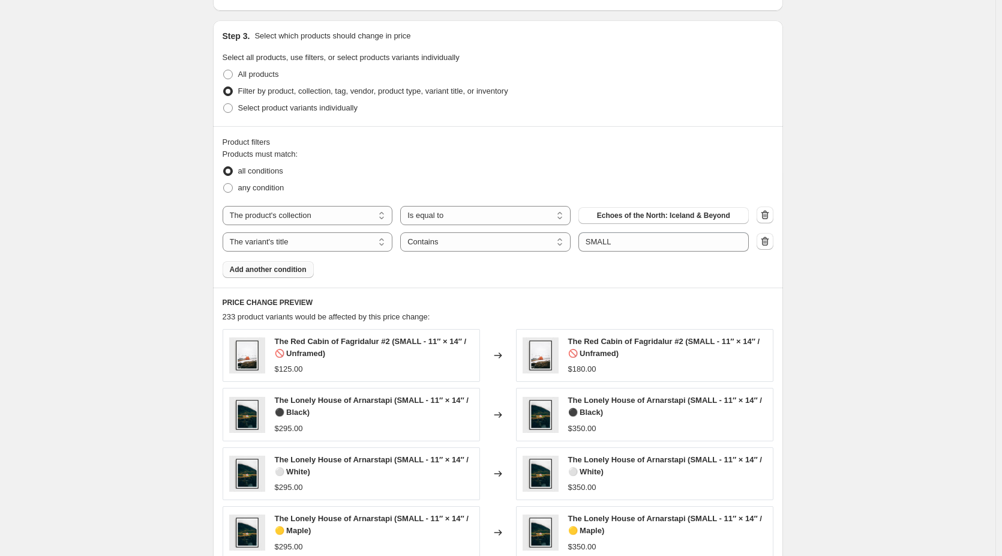
click at [280, 266] on span "Add another condition" at bounding box center [268, 270] width 77 height 10
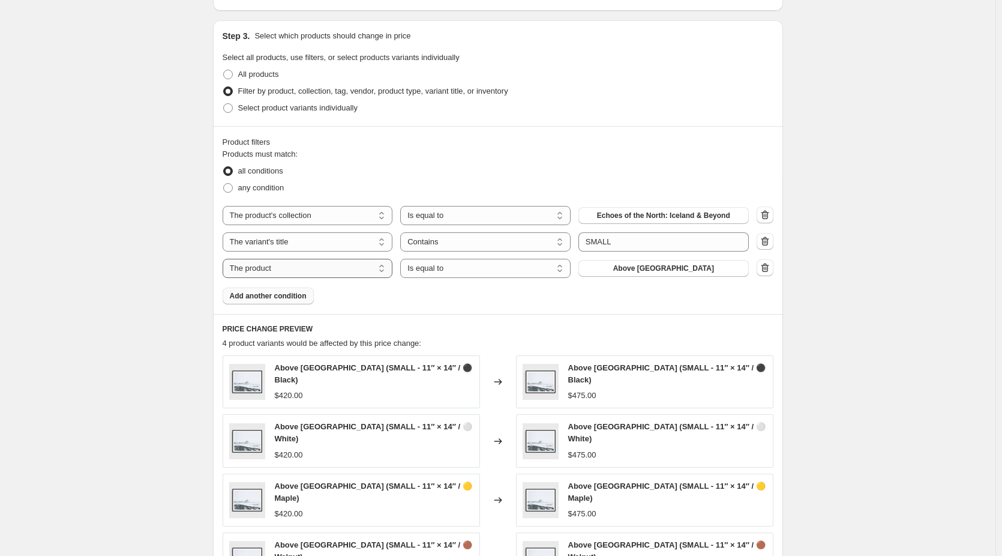
click at [289, 268] on select "The product The product's collection The product's tag The product's vendor The…" at bounding box center [308, 268] width 170 height 19
select select "title"
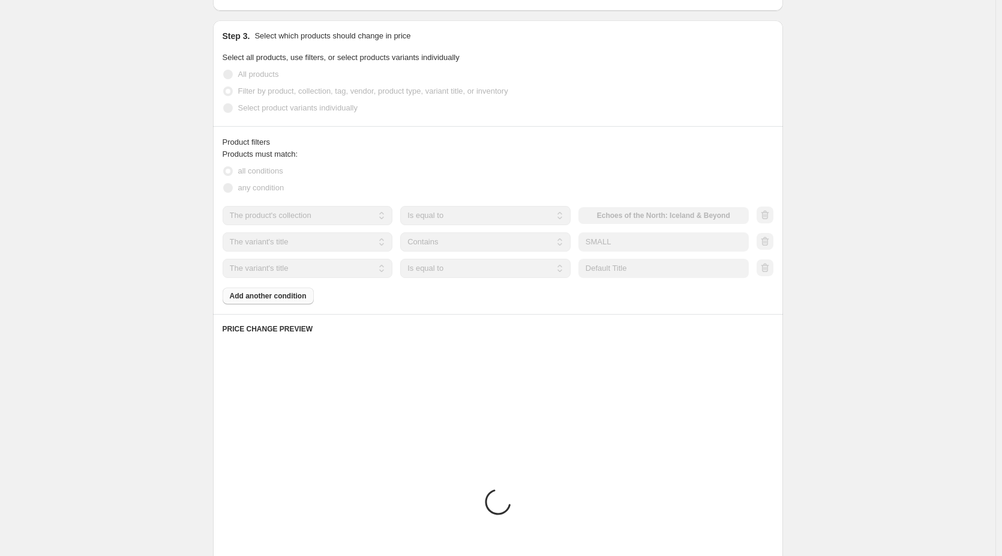
scroll to position [529, 0]
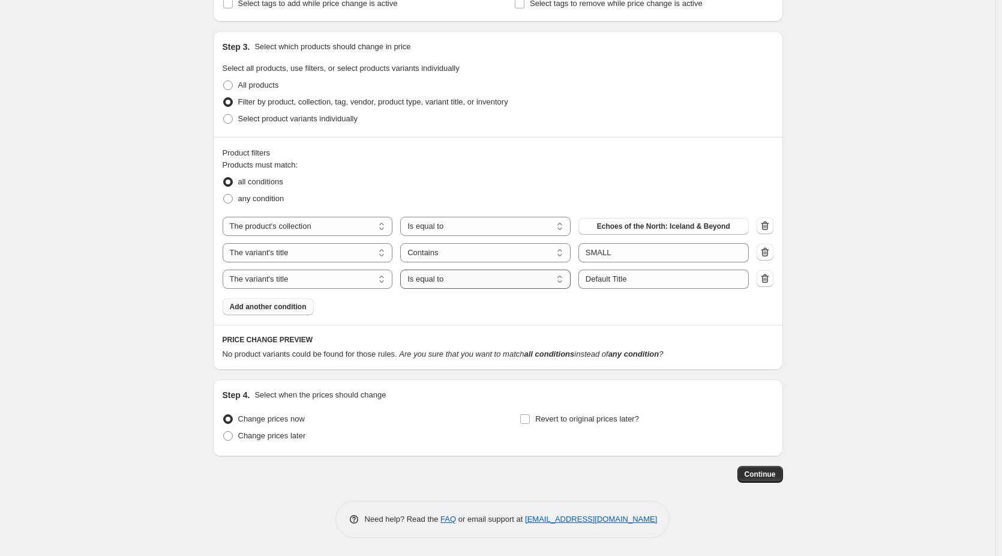
click at [465, 281] on select "Is equal to Is not equal to Contains" at bounding box center [485, 278] width 170 height 19
select select "not_equal"
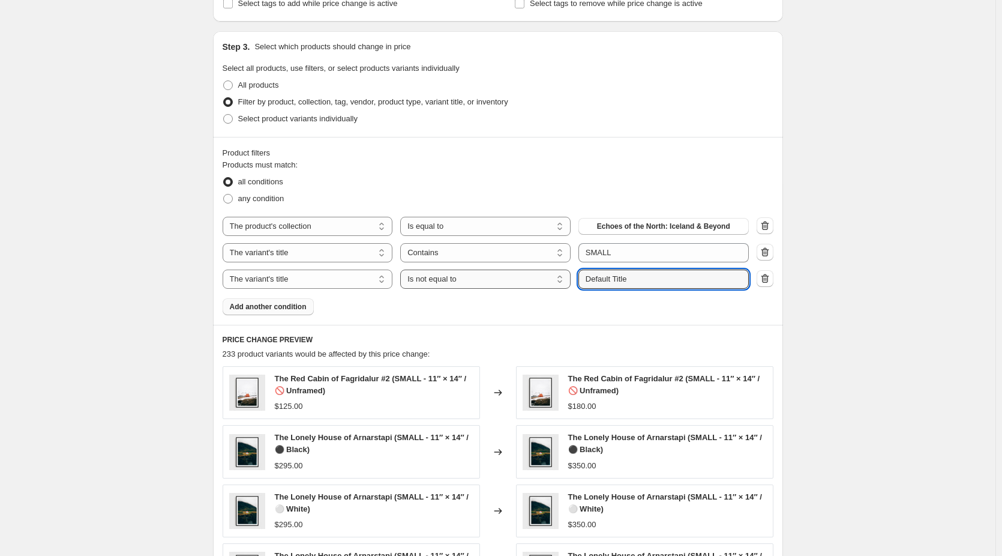
drag, startPoint x: 642, startPoint y: 280, endPoint x: 547, endPoint y: 272, distance: 95.1
click at [547, 272] on div "The product The product's collection The product's tag The product's vendor The…" at bounding box center [486, 278] width 526 height 19
type input "Maple"
click at [882, 320] on div "Create new price change job. This page is ready Create new price change job Dra…" at bounding box center [498, 174] width 996 height 1407
click at [281, 311] on span "Add another condition" at bounding box center [268, 307] width 77 height 10
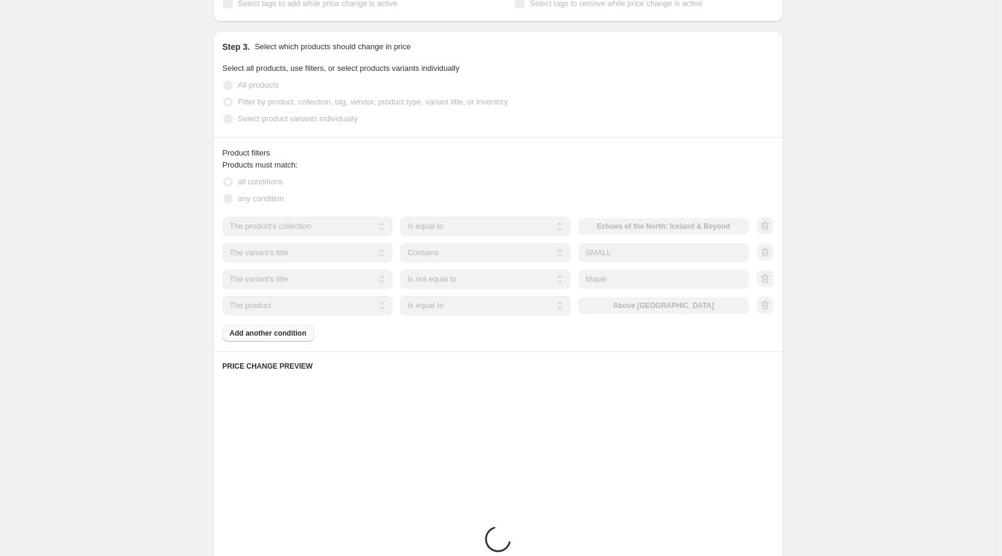
click at [284, 310] on select "The product The product's collection The product's tag The product's vendor The…" at bounding box center [308, 305] width 170 height 19
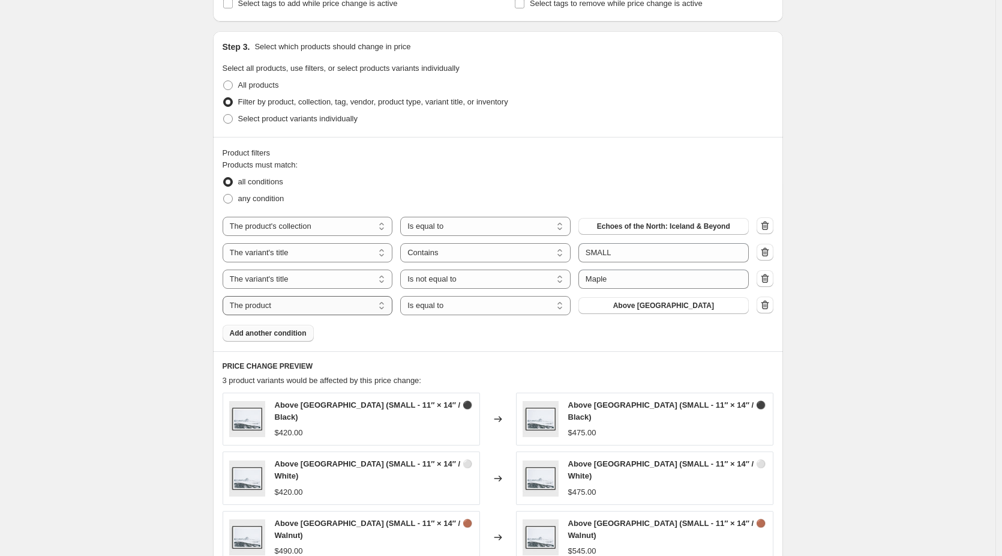
select select "title"
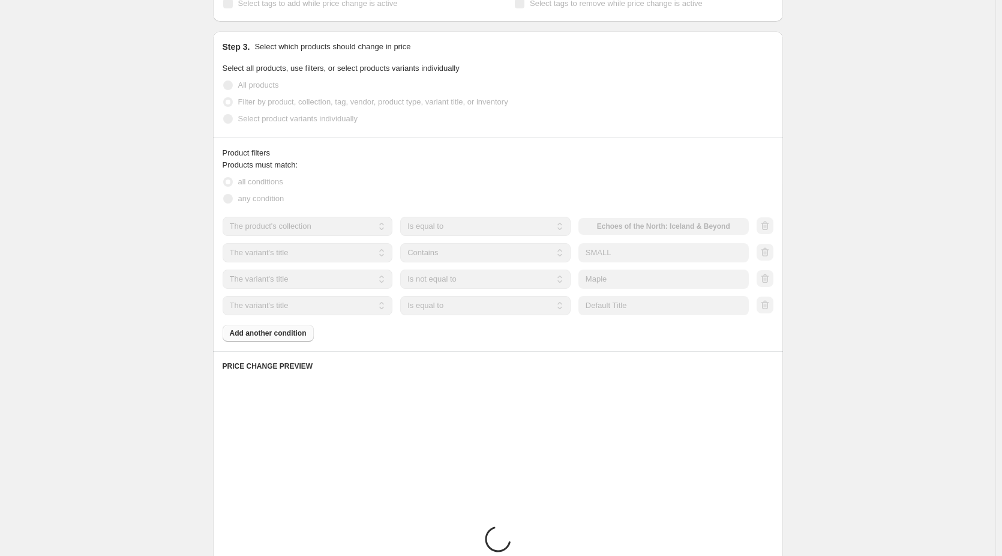
click at [458, 309] on select "Is equal to Is not equal to Contains" at bounding box center [485, 305] width 170 height 19
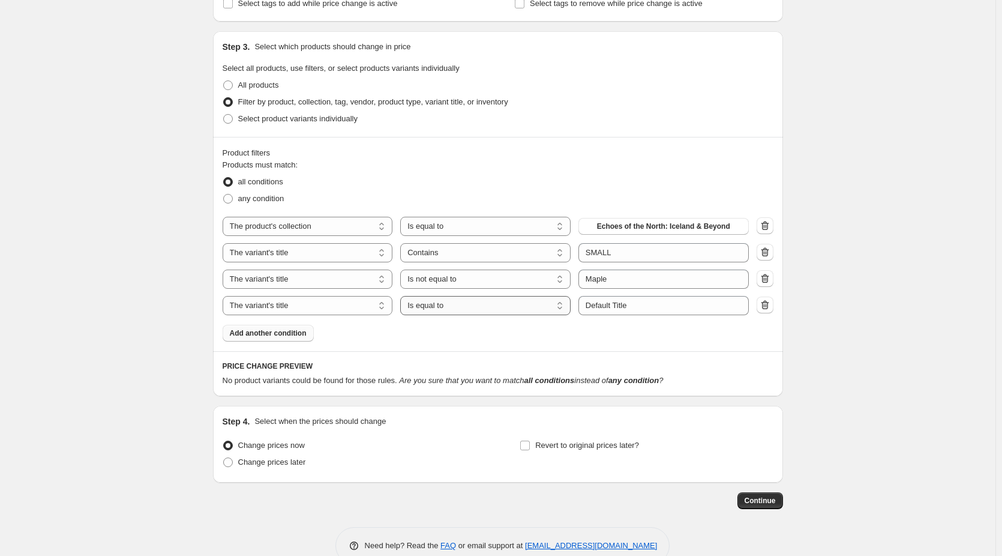
click at [458, 309] on select "Is equal to Is not equal to Contains" at bounding box center [485, 305] width 170 height 19
select select "not_equal"
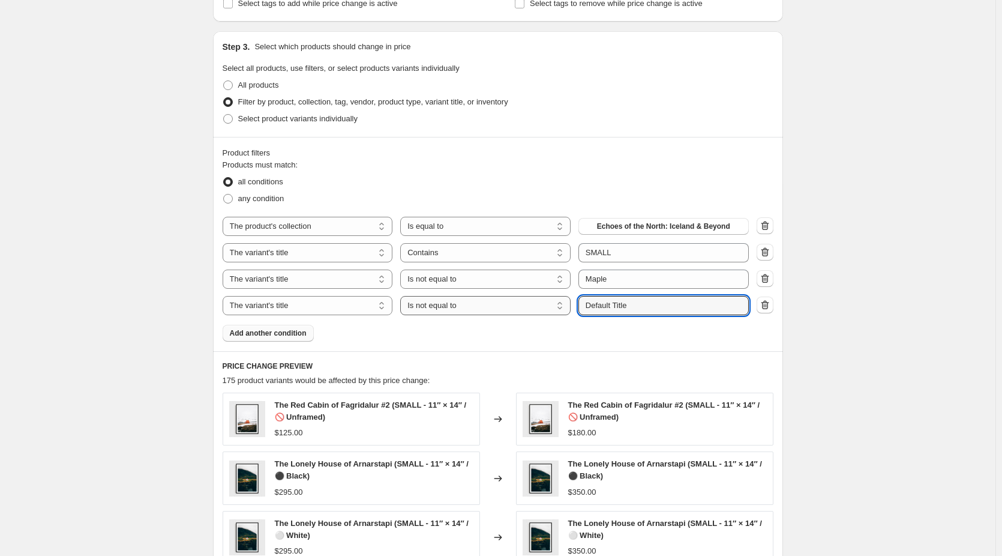
drag, startPoint x: 664, startPoint y: 303, endPoint x: 554, endPoint y: 304, distance: 110.4
click at [554, 304] on div "The product The product's collection The product's tag The product's vendor The…" at bounding box center [486, 305] width 526 height 19
type input "Walnut"
click at [841, 359] on div "Create new price change job. This page is ready Create new price change job Dra…" at bounding box center [498, 187] width 996 height 1433
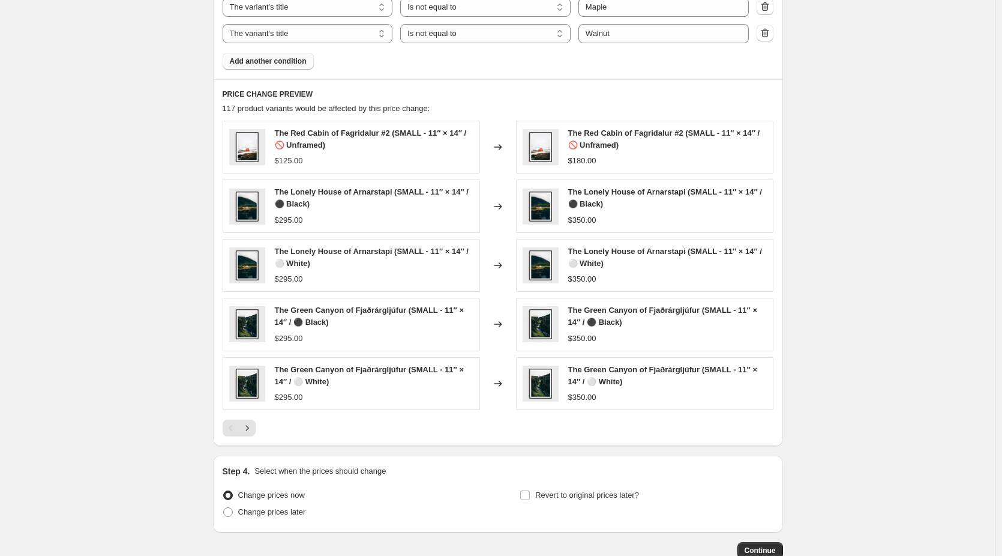
scroll to position [829, 0]
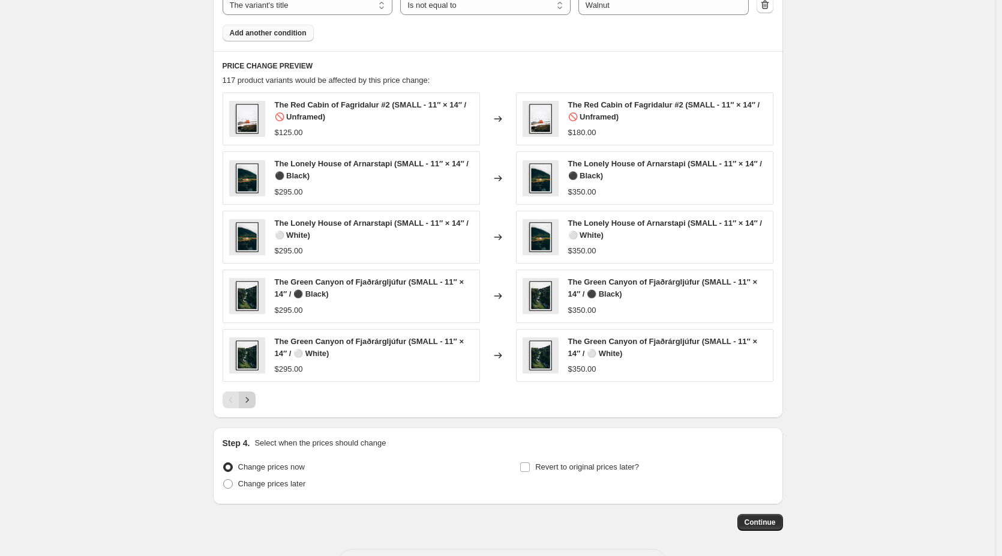
click at [253, 401] on icon "Next" at bounding box center [247, 400] width 12 height 12
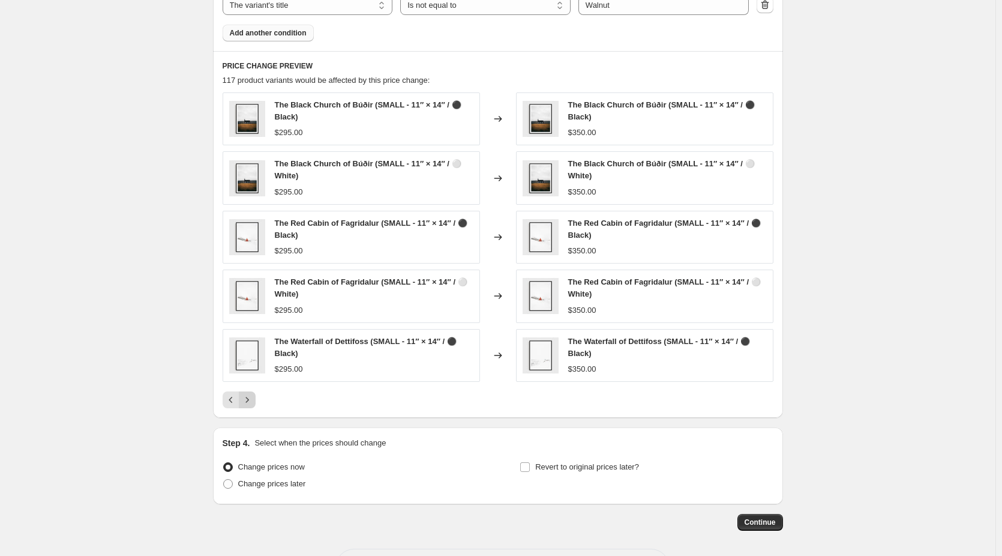
click at [253, 401] on icon "Next" at bounding box center [247, 400] width 12 height 12
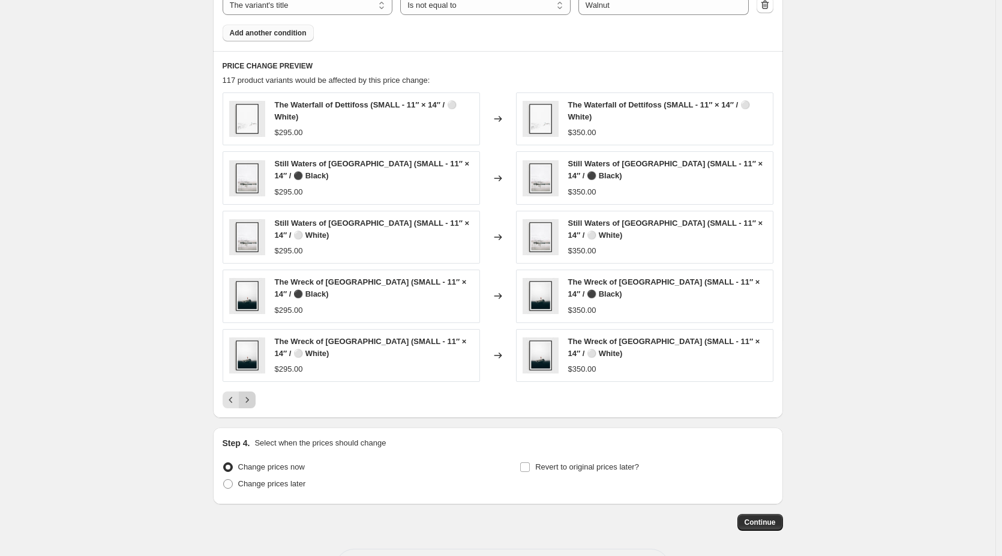
click at [253, 401] on icon "Next" at bounding box center [247, 400] width 12 height 12
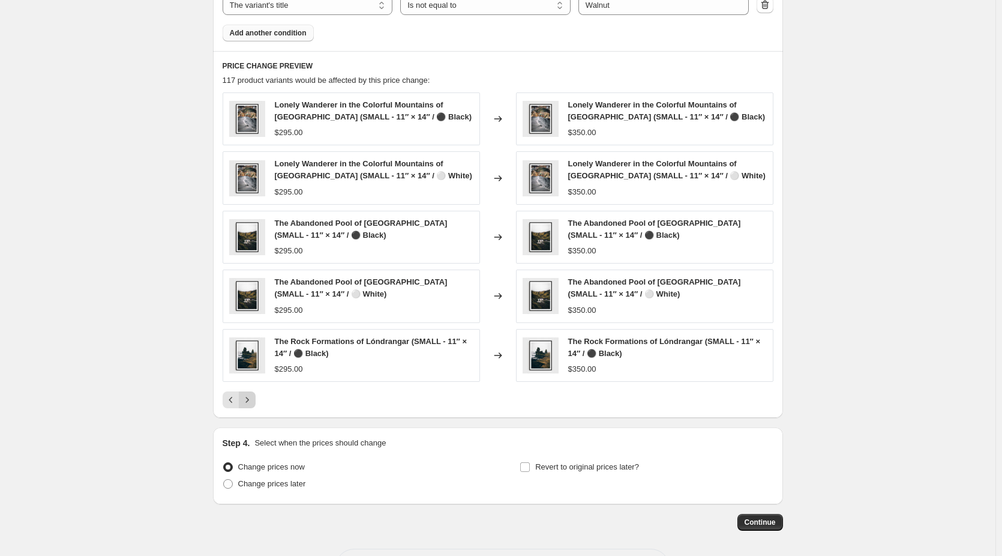
click at [253, 401] on icon "Next" at bounding box center [247, 400] width 12 height 12
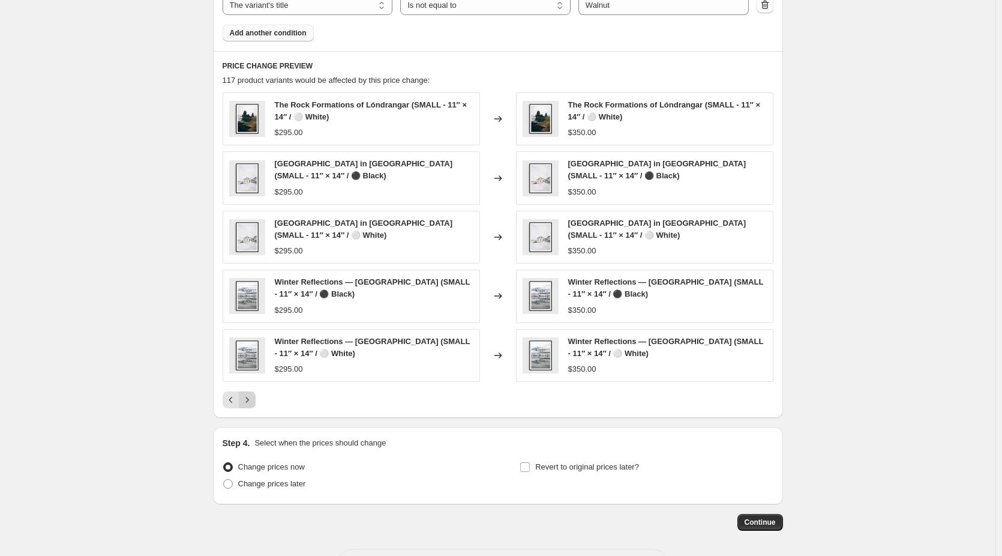
click at [253, 401] on icon "Next" at bounding box center [247, 400] width 12 height 12
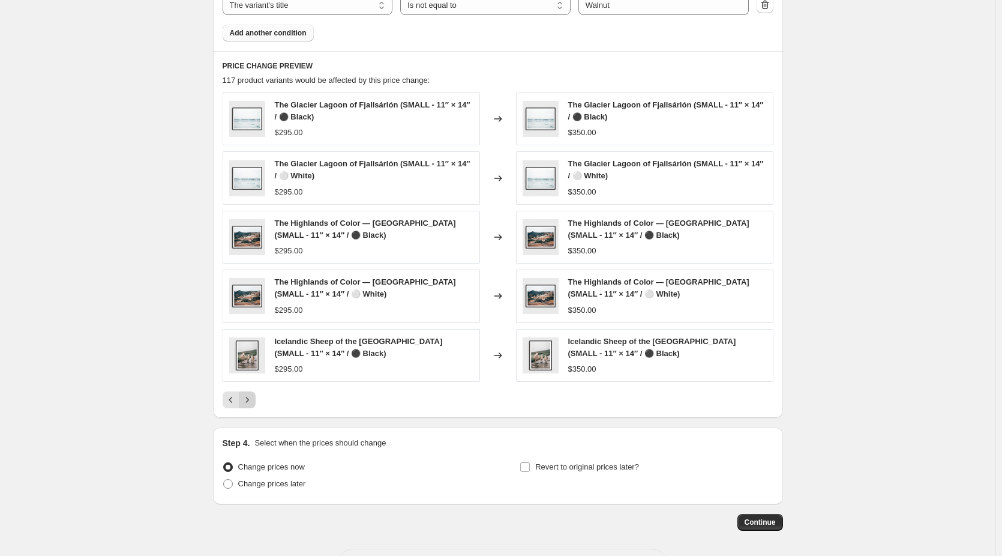
click at [253, 401] on icon "Next" at bounding box center [247, 400] width 12 height 12
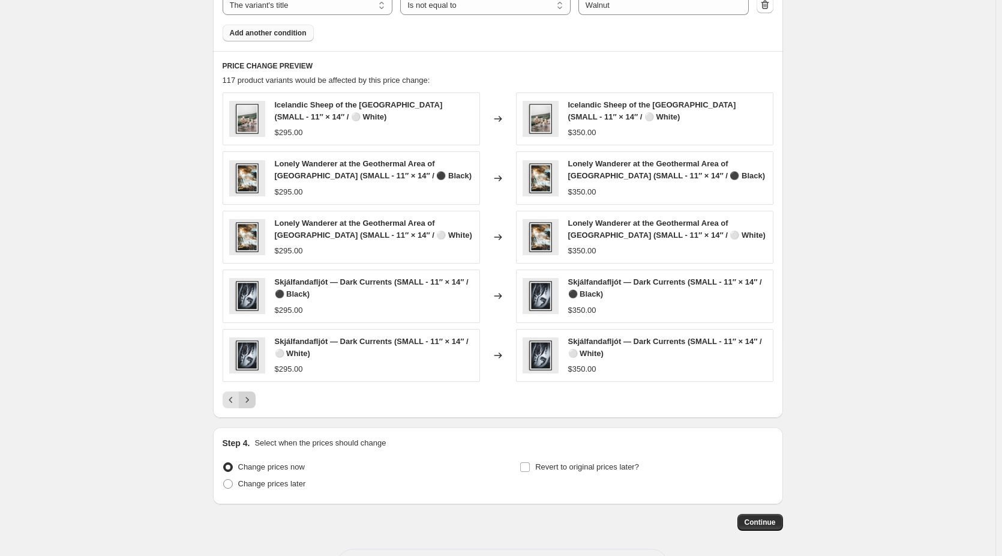
click at [253, 401] on icon "Next" at bounding box center [247, 400] width 12 height 12
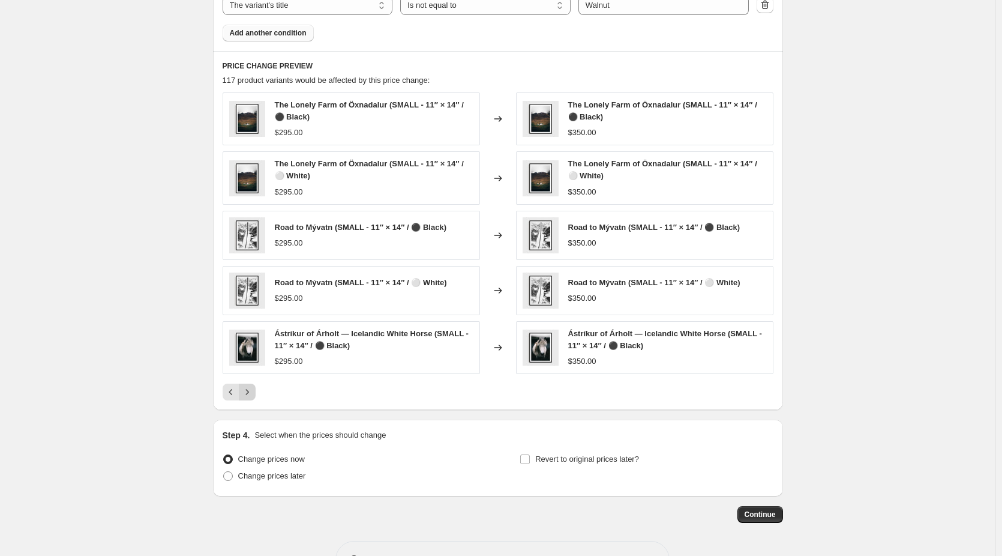
click at [255, 401] on div "PRICE CHANGE PREVIEW 117 product variants would be affected by this price chang…" at bounding box center [498, 230] width 570 height 359
click at [253, 394] on icon "Next" at bounding box center [247, 392] width 12 height 12
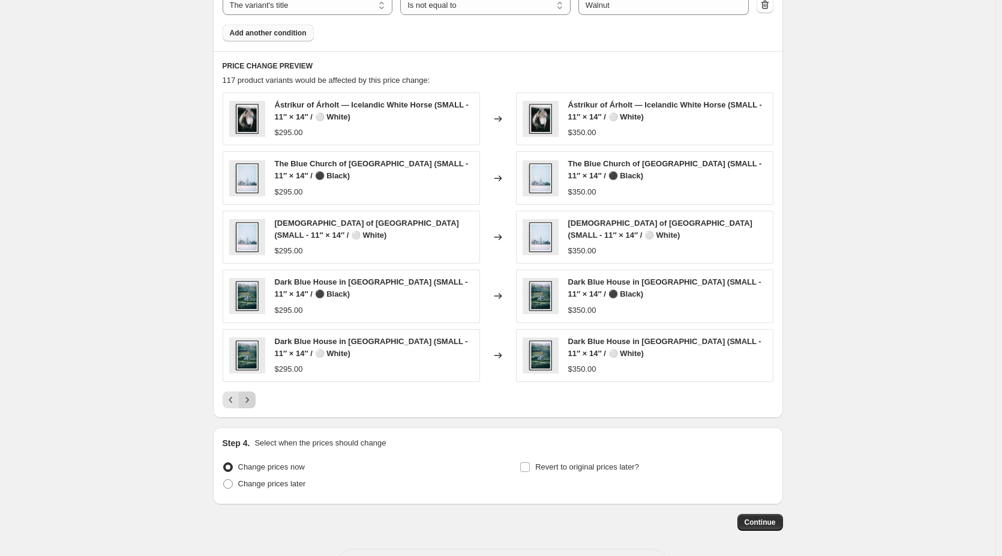
click at [256, 399] on button "Next" at bounding box center [247, 399] width 17 height 17
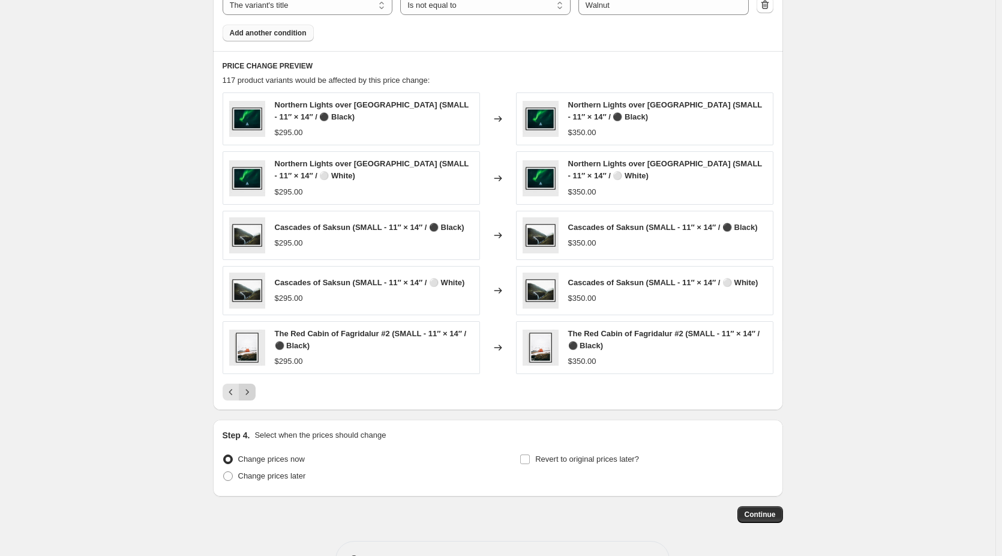
click at [256, 399] on div "Pagination" at bounding box center [247, 391] width 17 height 17
click at [256, 392] on button "Next" at bounding box center [247, 391] width 17 height 17
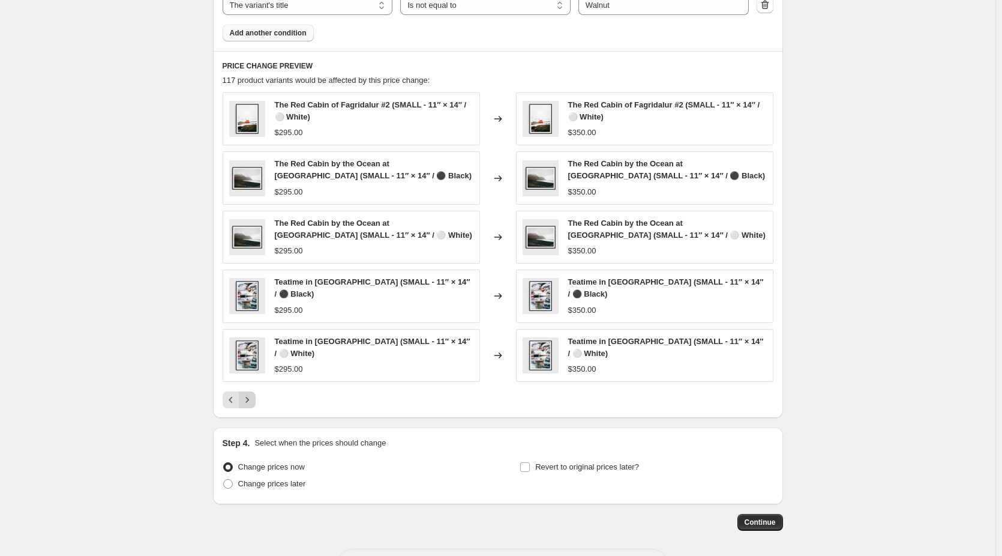
click at [256, 398] on button "Next" at bounding box center [247, 399] width 17 height 17
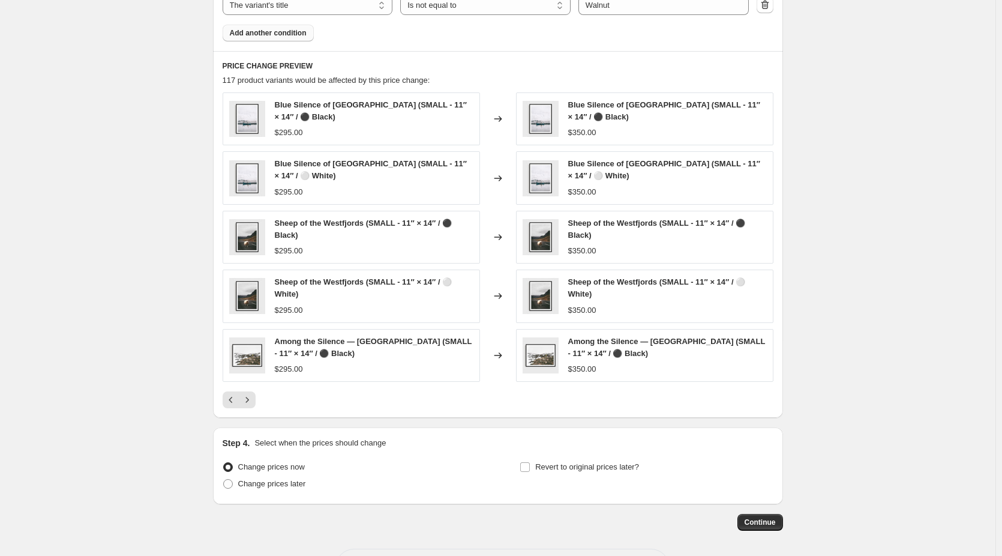
click at [256, 398] on button "Next" at bounding box center [247, 399] width 17 height 17
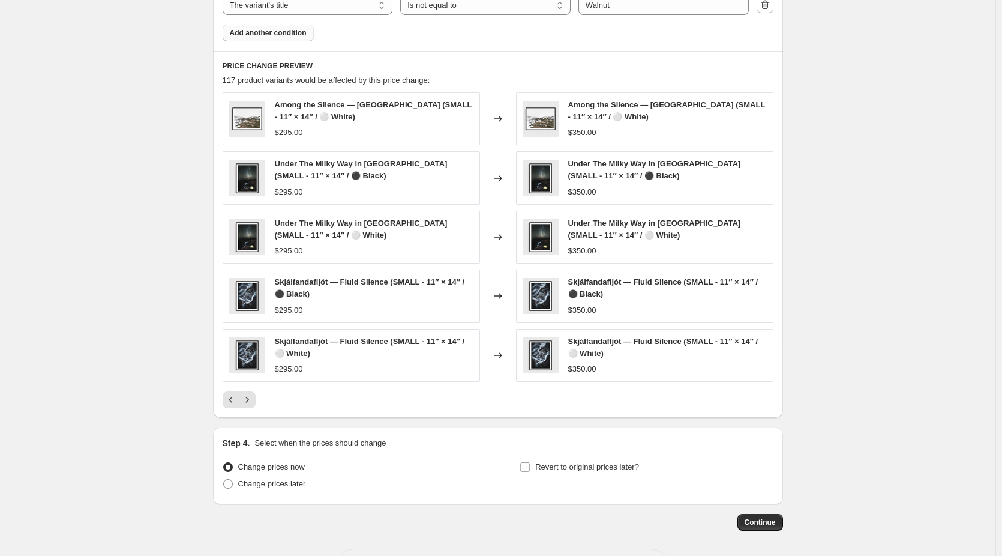
click at [256, 398] on button "Next" at bounding box center [247, 399] width 17 height 17
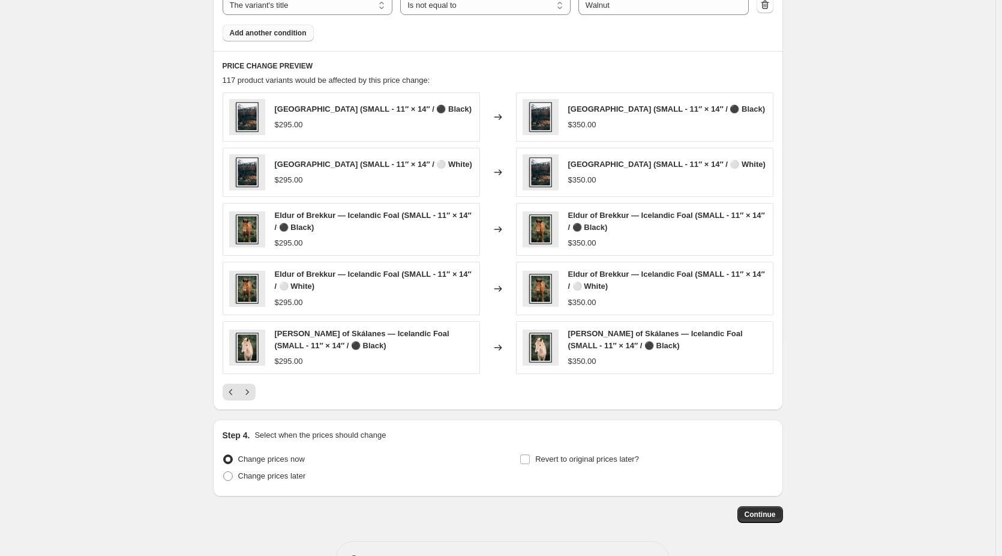
click at [256, 398] on button "Next" at bounding box center [247, 391] width 17 height 17
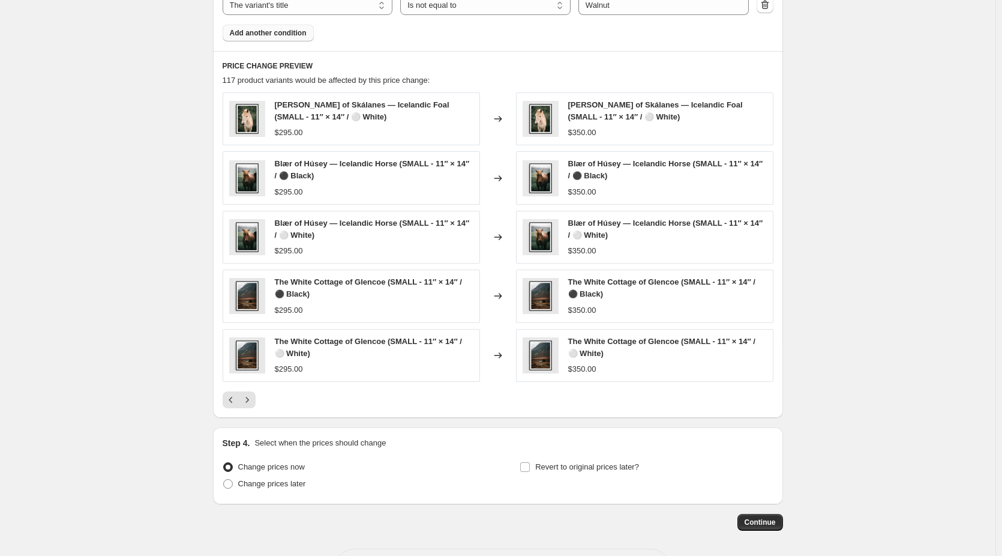
click at [256, 398] on button "Next" at bounding box center [247, 399] width 17 height 17
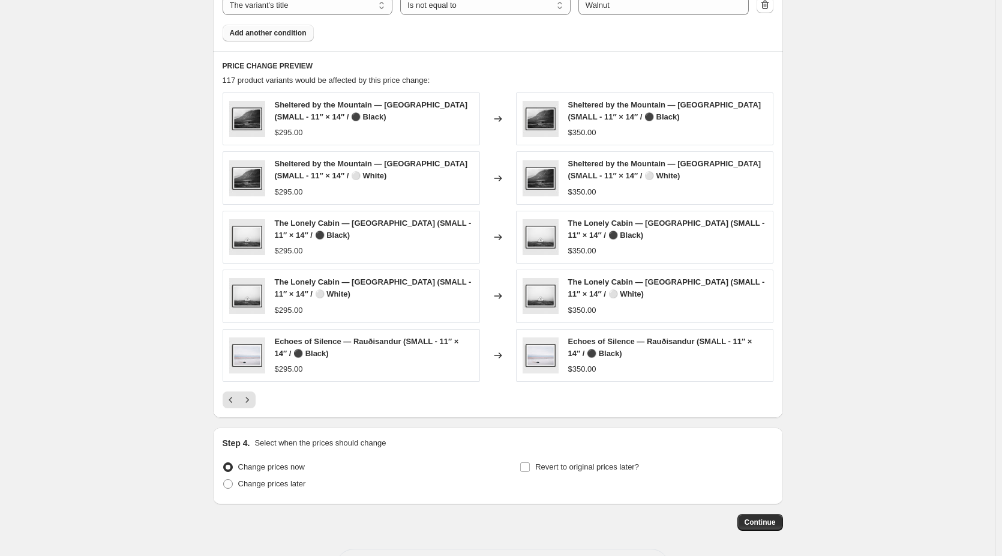
click at [256, 398] on button "Next" at bounding box center [247, 399] width 17 height 17
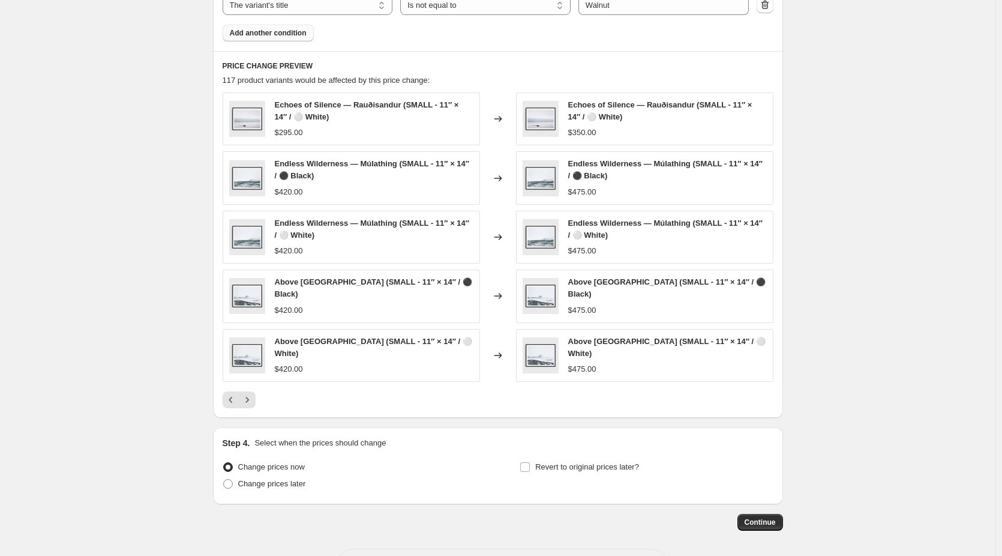
click at [256, 398] on button "Next" at bounding box center [247, 399] width 17 height 17
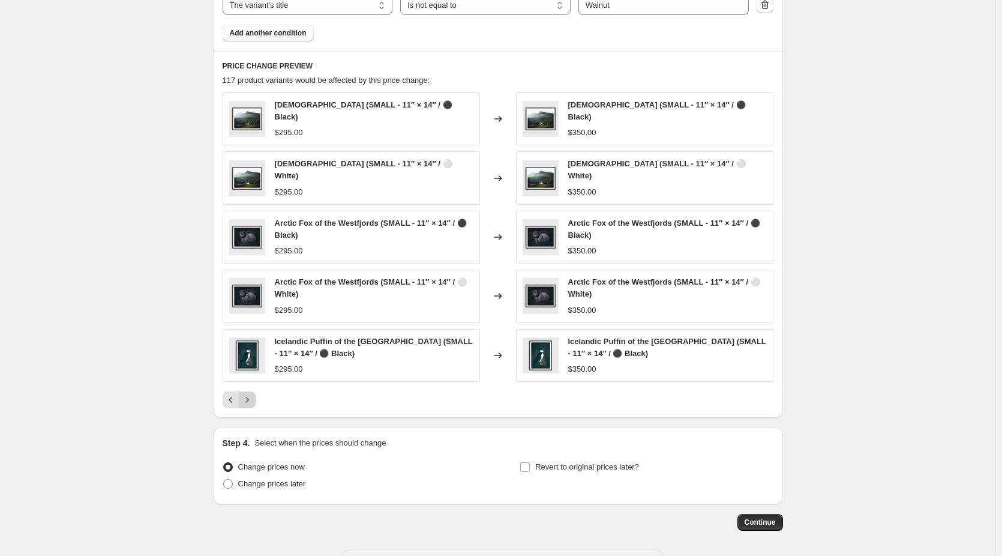
click at [256, 398] on button "Next" at bounding box center [247, 399] width 17 height 17
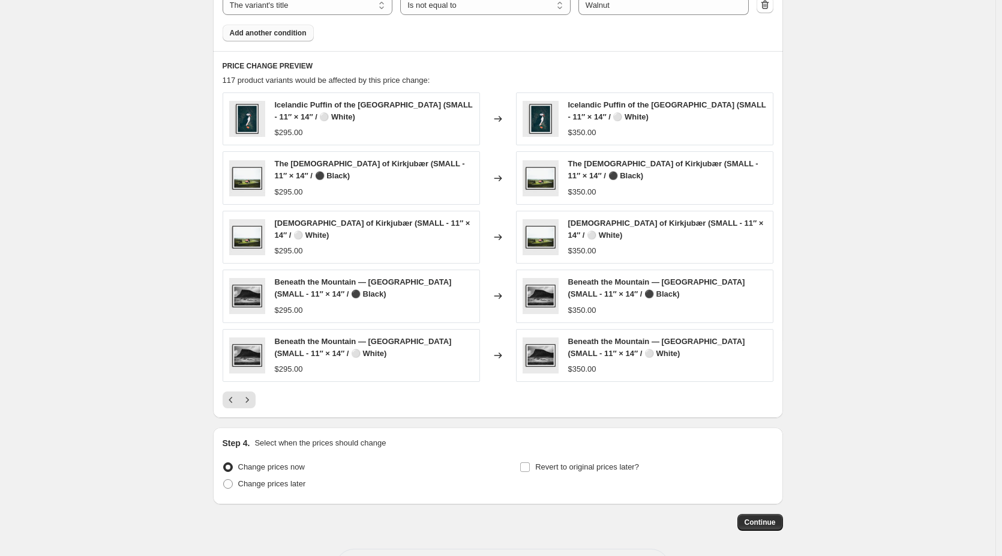
click at [259, 401] on div at bounding box center [498, 399] width 551 height 17
click at [253, 401] on icon "Next" at bounding box center [247, 400] width 12 height 12
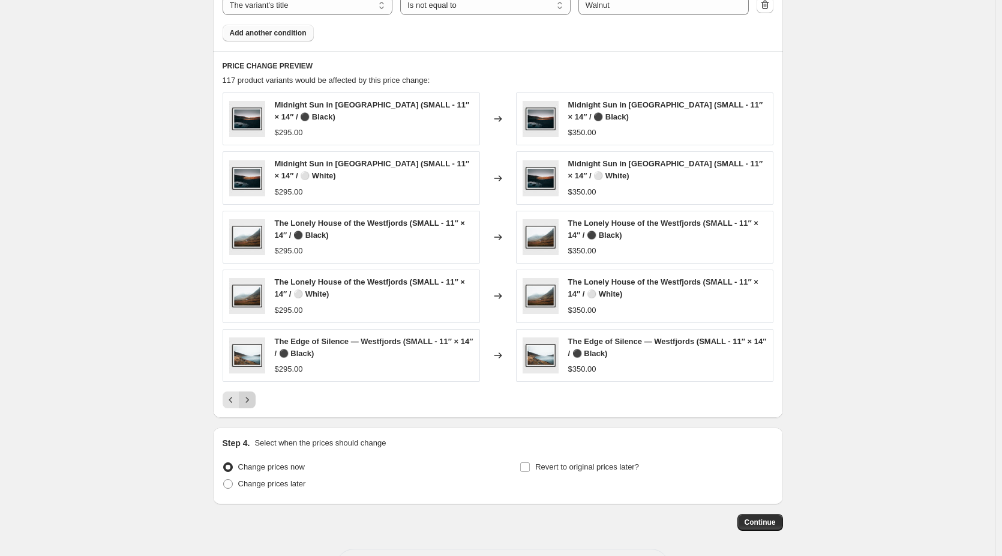
click at [253, 401] on icon "Next" at bounding box center [247, 400] width 12 height 12
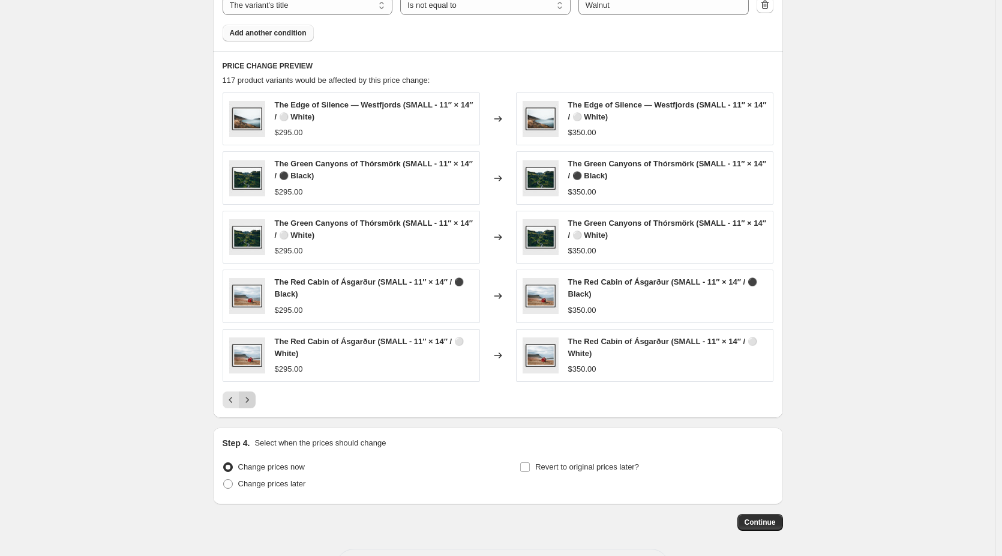
click at [253, 401] on icon "Next" at bounding box center [247, 400] width 12 height 12
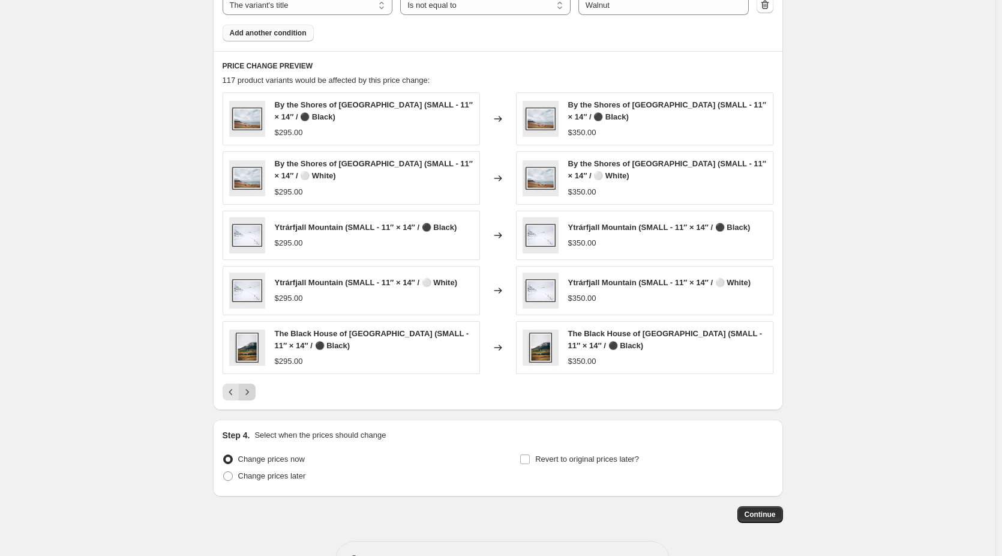
click at [256, 395] on button "Next" at bounding box center [247, 391] width 17 height 17
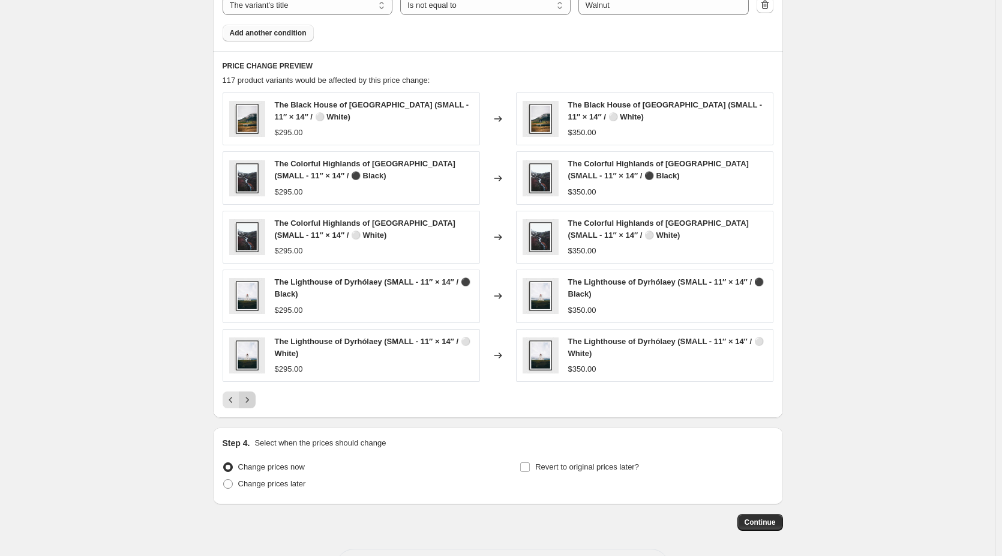
click at [256, 395] on button "Next" at bounding box center [247, 399] width 17 height 17
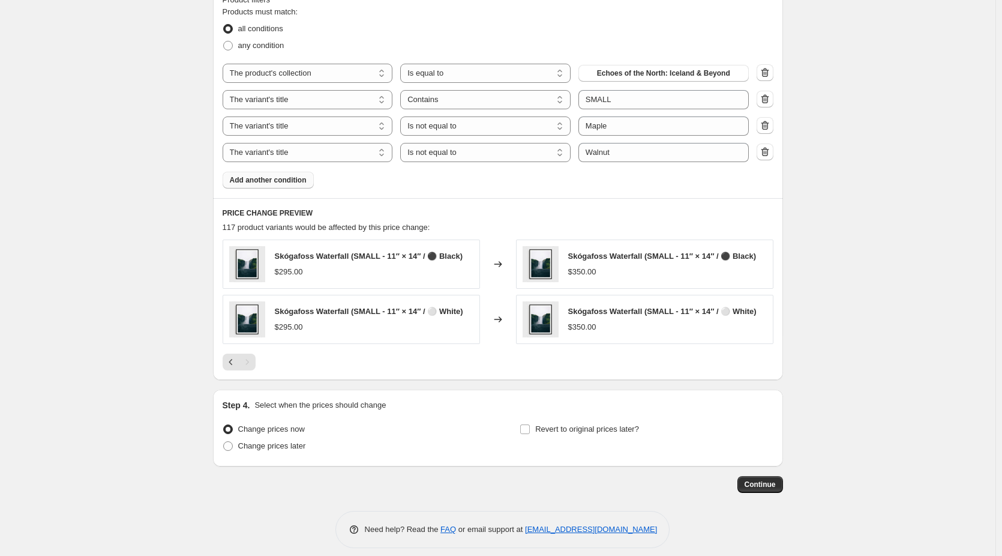
scroll to position [693, 0]
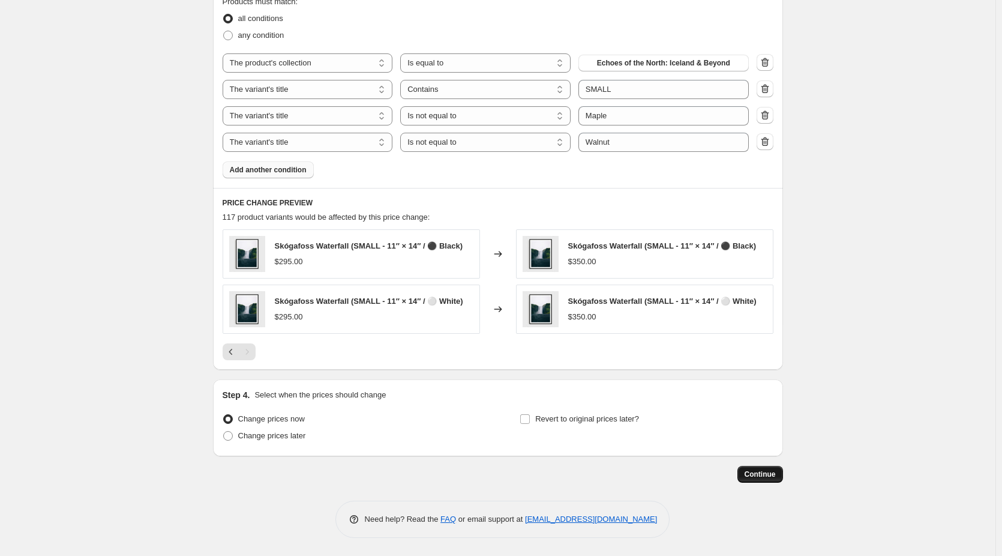
click at [761, 471] on span "Continue" at bounding box center [760, 474] width 31 height 10
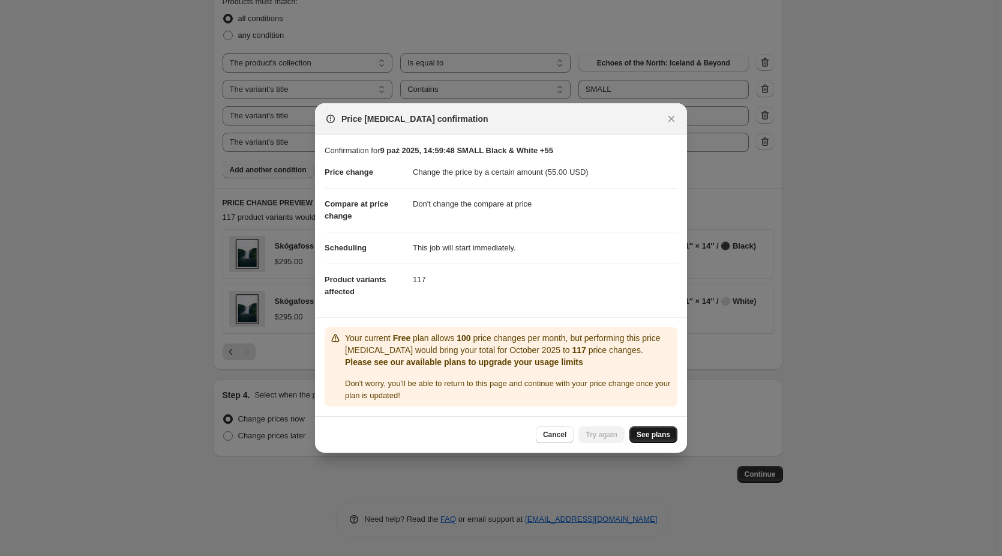
click at [658, 436] on span "See plans" at bounding box center [654, 435] width 34 height 10
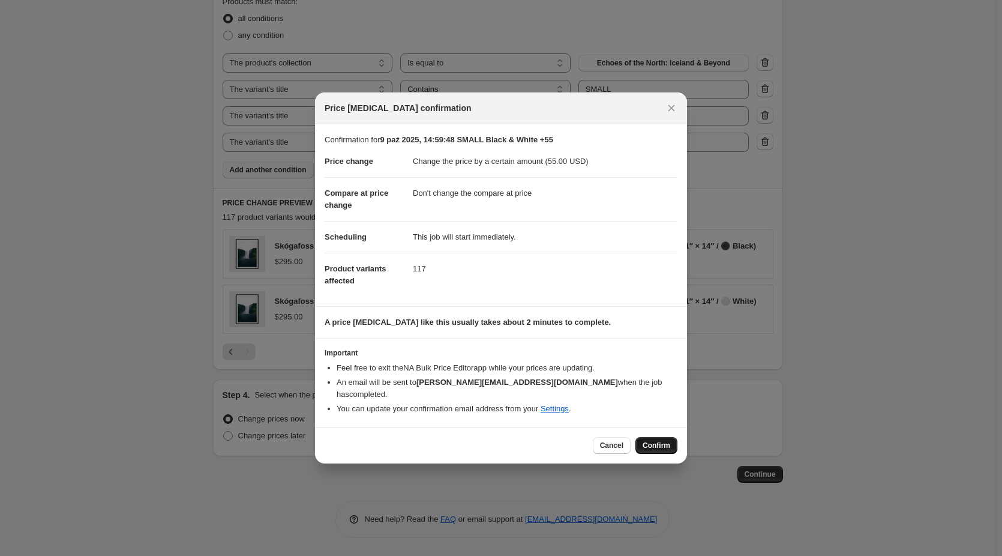
click at [664, 442] on span "Confirm" at bounding box center [657, 445] width 28 height 10
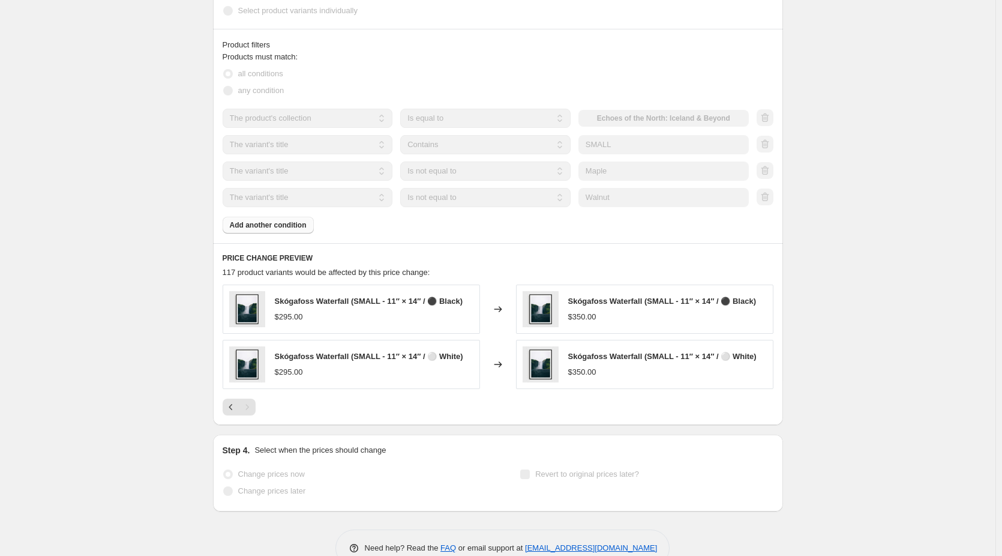
scroll to position [724, 0]
select select "by"
select select "no_change"
select select "collection"
select select "title"
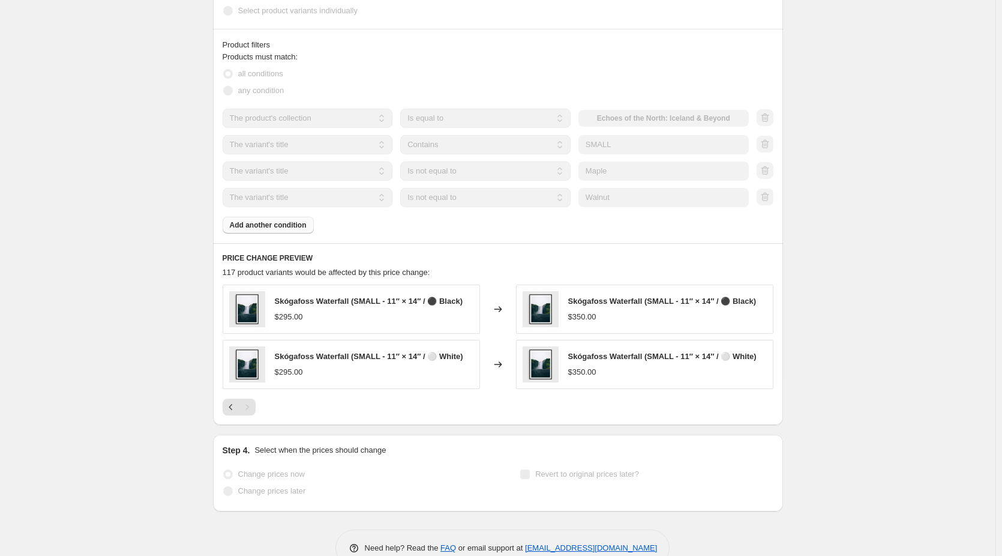
select select "contains"
select select "title"
select select "not_equal"
select select "title"
select select "not_equal"
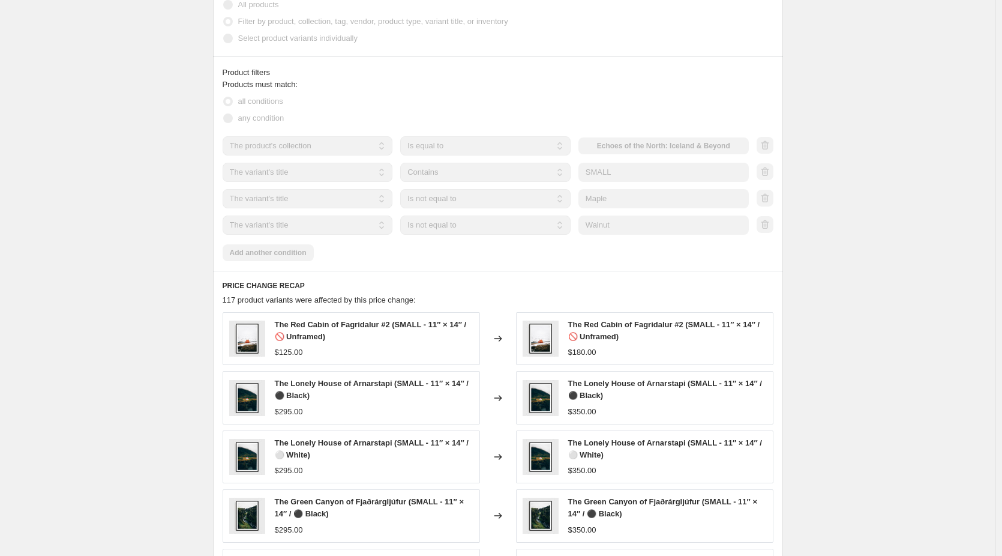
scroll to position [0, 0]
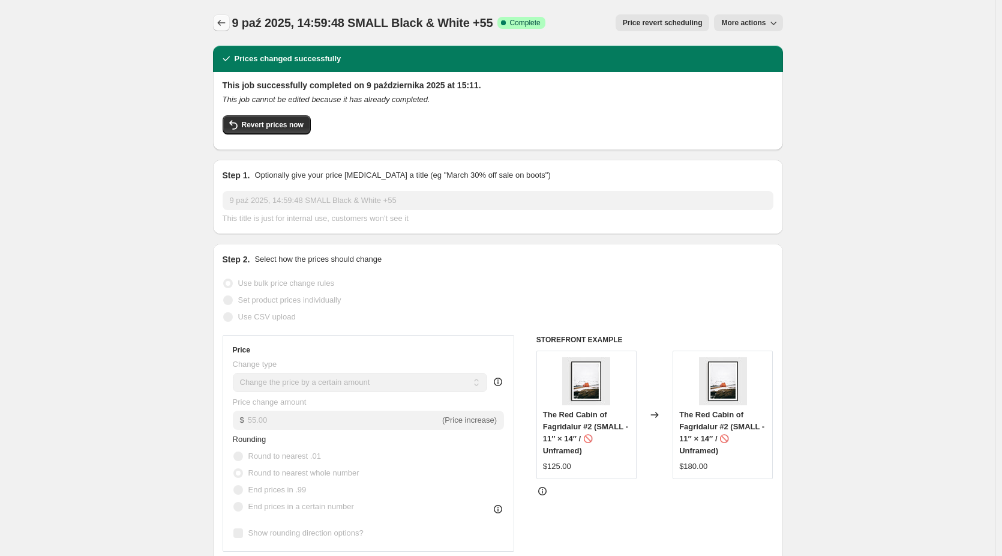
click at [226, 20] on icon "Price change jobs" at bounding box center [221, 23] width 12 height 12
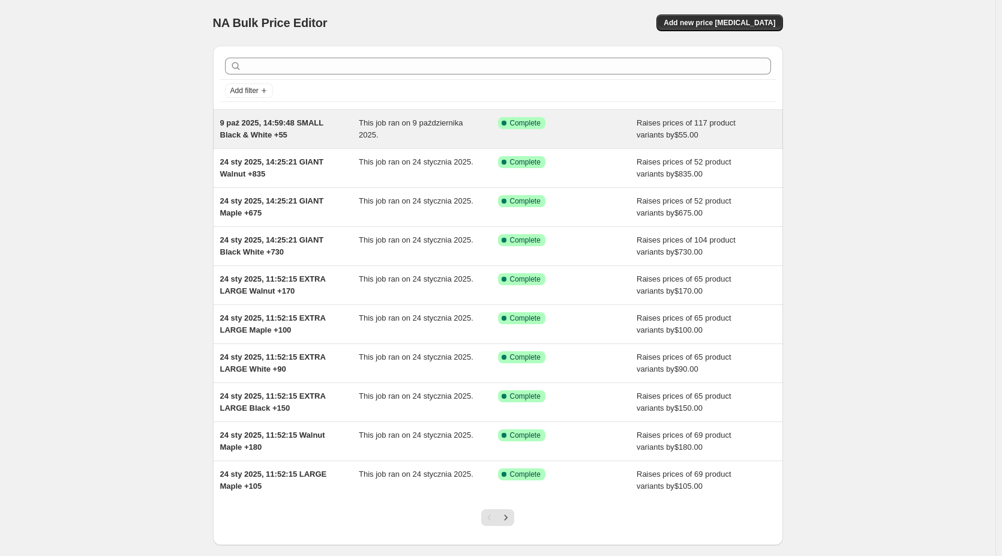
click at [382, 128] on div "This job ran on 9 października 2025." at bounding box center [428, 129] width 139 height 24
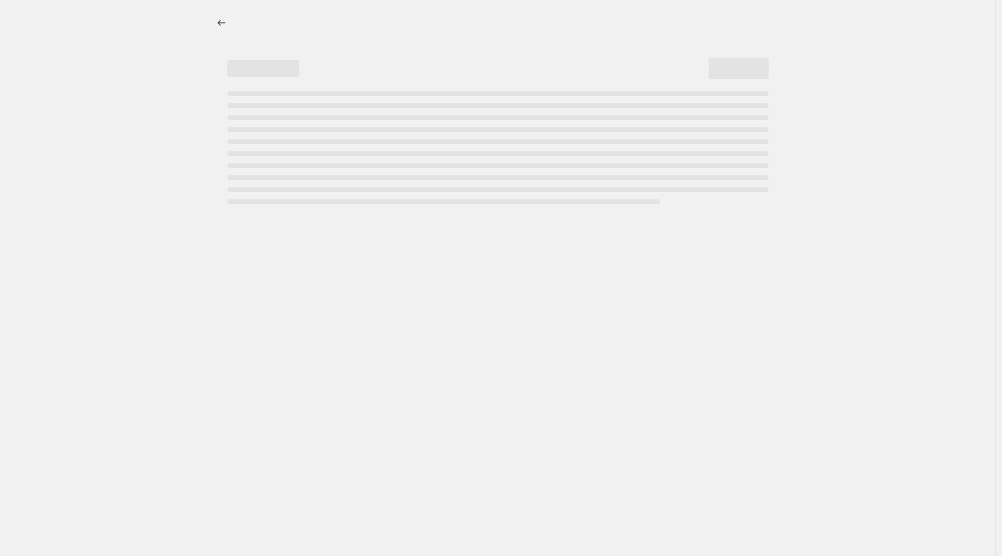
select select "by"
select select "no_change"
select select "collection"
select select "title"
select select "contains"
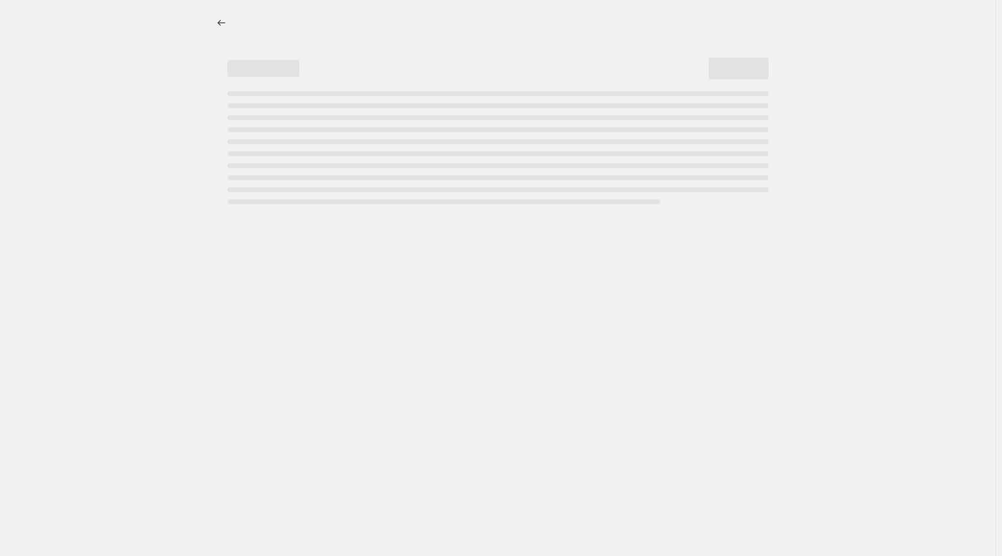
select select "title"
select select "not_equal"
select select "title"
select select "not_equal"
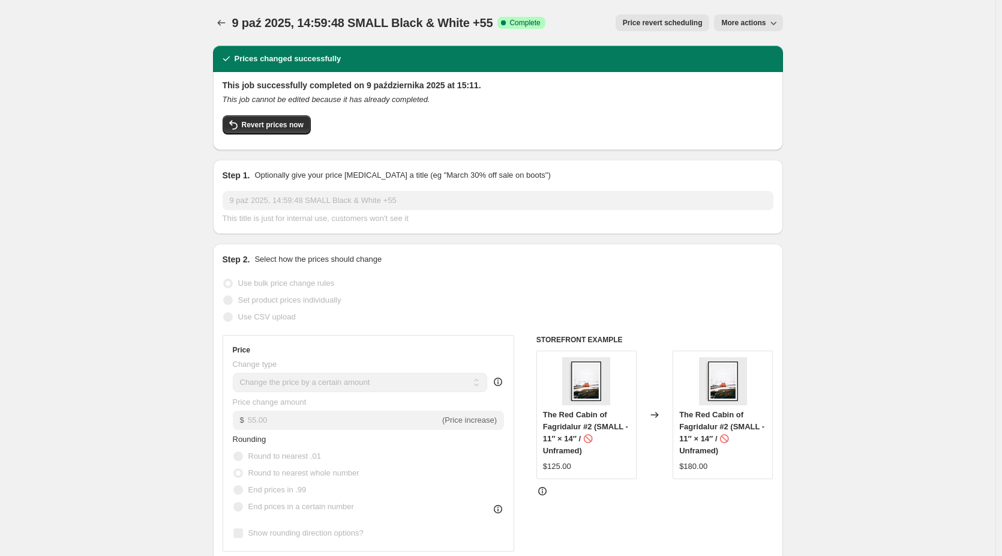
click at [771, 22] on icon "button" at bounding box center [774, 23] width 12 height 12
click at [761, 46] on span "Copy to new job" at bounding box center [752, 47] width 56 height 9
select select "by"
select select "no_change"
select select "collection"
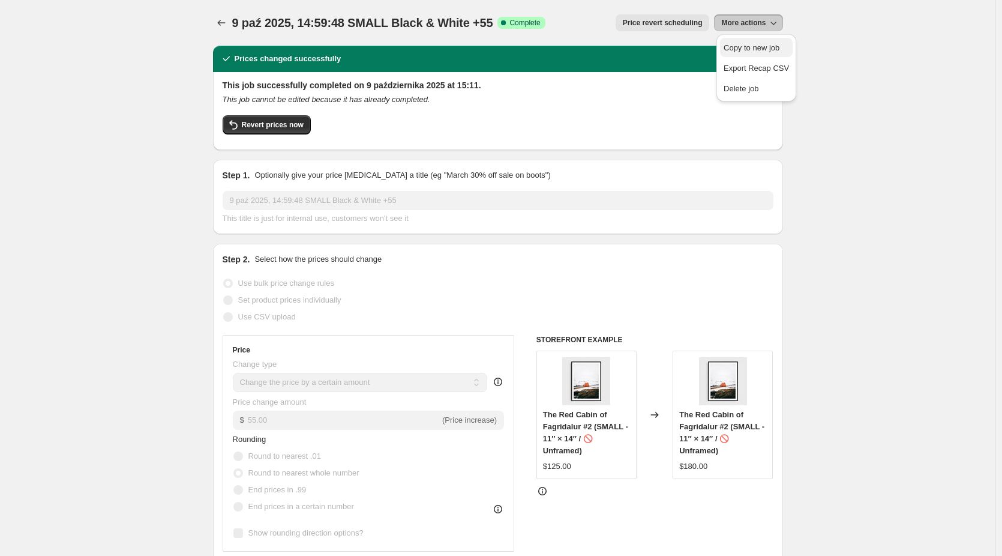
select select "title"
select select "contains"
select select "title"
select select "not_equal"
select select "title"
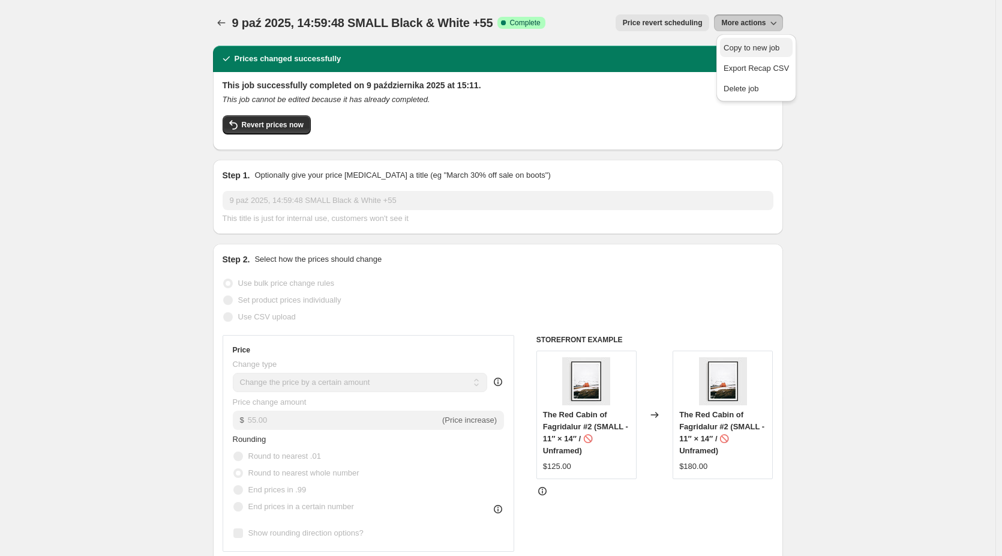
select select "not_equal"
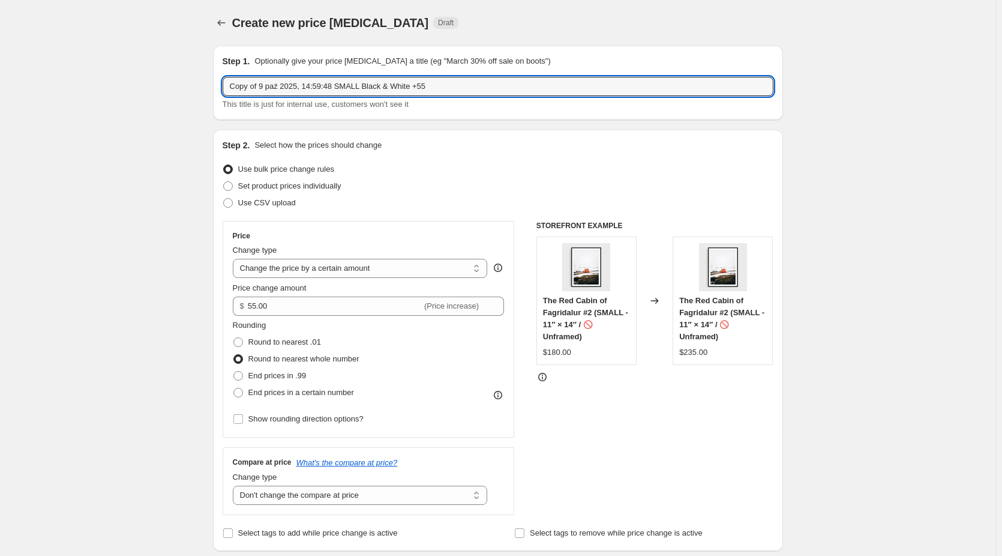
drag, startPoint x: 264, startPoint y: 86, endPoint x: 187, endPoint y: 86, distance: 76.8
drag, startPoint x: 393, startPoint y: 86, endPoint x: 341, endPoint y: 86, distance: 52.2
click at [341, 86] on input "9 paź 2025, 14:59:48 SMALL Black & White +55" at bounding box center [498, 86] width 551 height 19
click at [342, 86] on input "9 paź 2025, 14:59:48 SMALLMaple +55" at bounding box center [498, 86] width 551 height 19
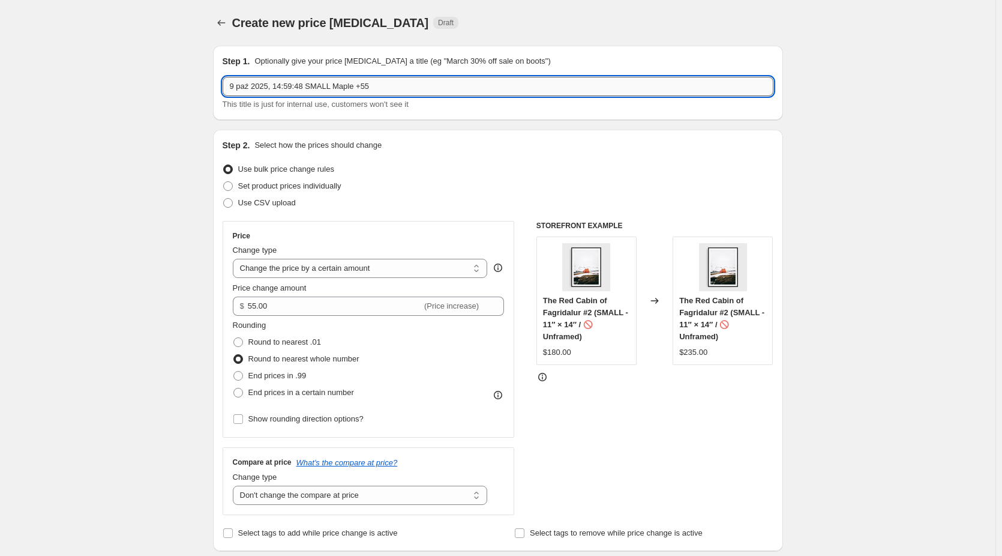
click at [401, 87] on input "9 paź 2025, 14:59:48 SMALL Maple +55" at bounding box center [498, 86] width 551 height 19
type input "9 paź 2025, 14:59:48 SMALL Maple +105"
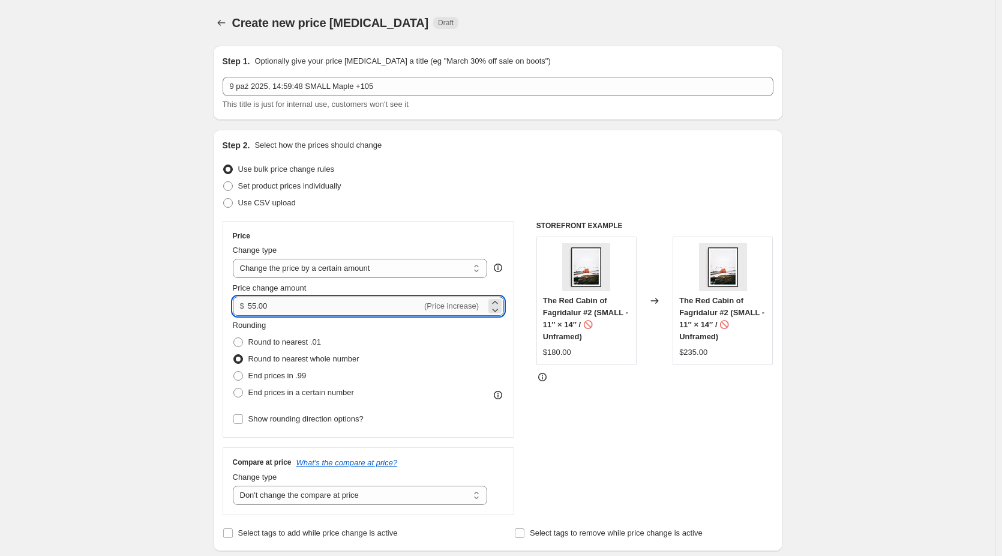
drag, startPoint x: 303, startPoint y: 305, endPoint x: 253, endPoint y: 309, distance: 50.6
click at [253, 309] on input "55.00" at bounding box center [335, 305] width 174 height 19
type input "105.00"
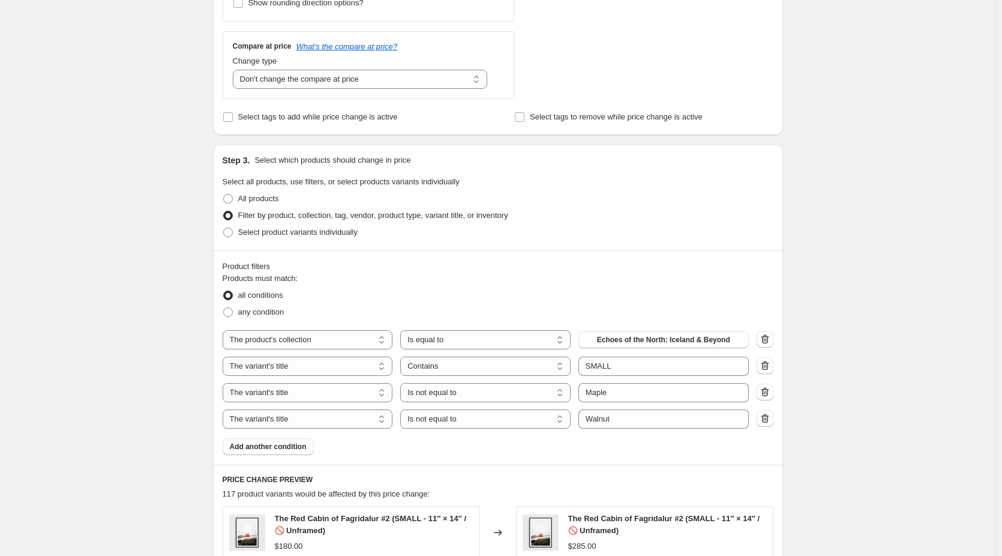
scroll to position [420, 0]
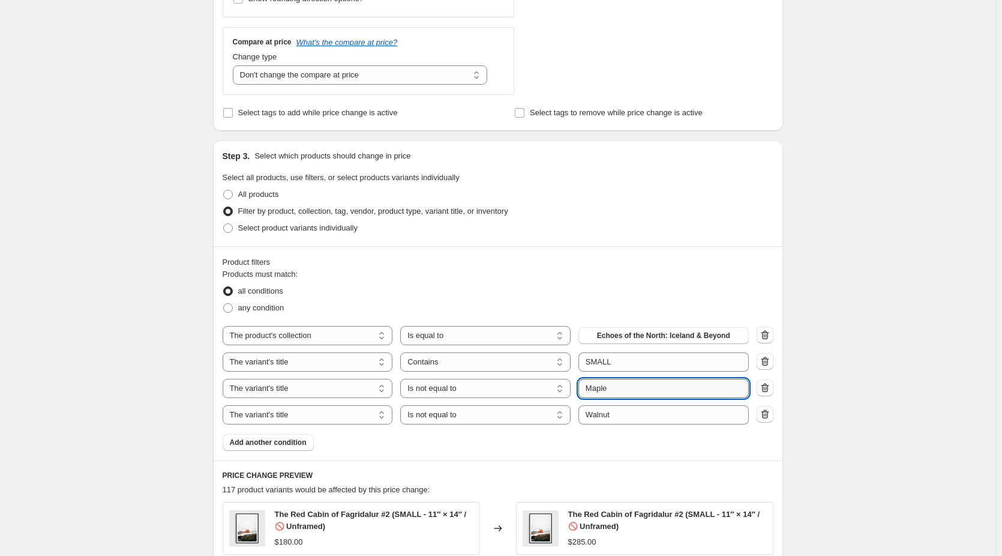
click at [627, 391] on input "Maple" at bounding box center [664, 388] width 170 height 19
drag, startPoint x: 643, startPoint y: 388, endPoint x: 542, endPoint y: 389, distance: 100.8
click at [542, 389] on div "The product The product's collection The product's tag The product's vendor The…" at bounding box center [486, 388] width 526 height 19
type input "White"
click at [853, 337] on div "Create new price change job. This page is ready Create new price change job Dra…" at bounding box center [498, 296] width 996 height 1433
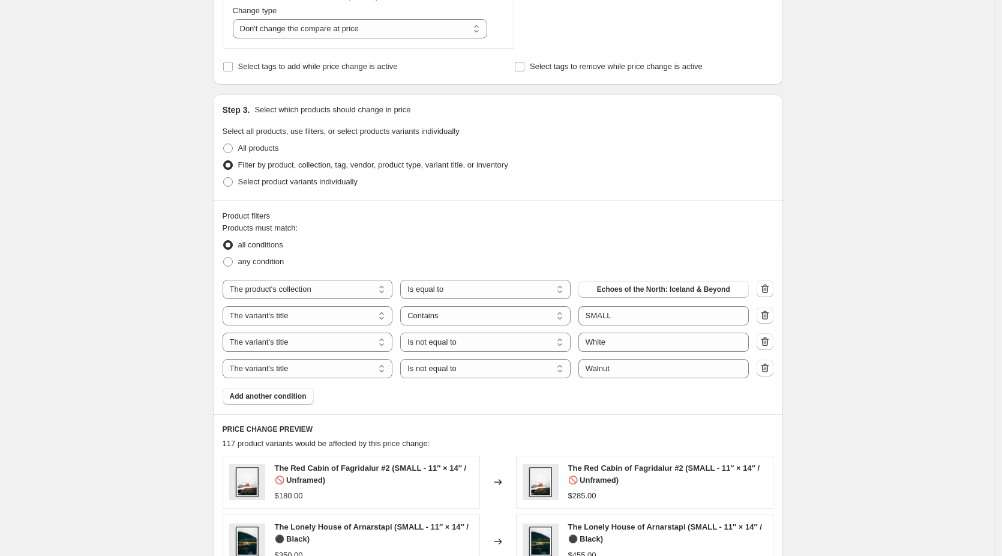
scroll to position [480, 0]
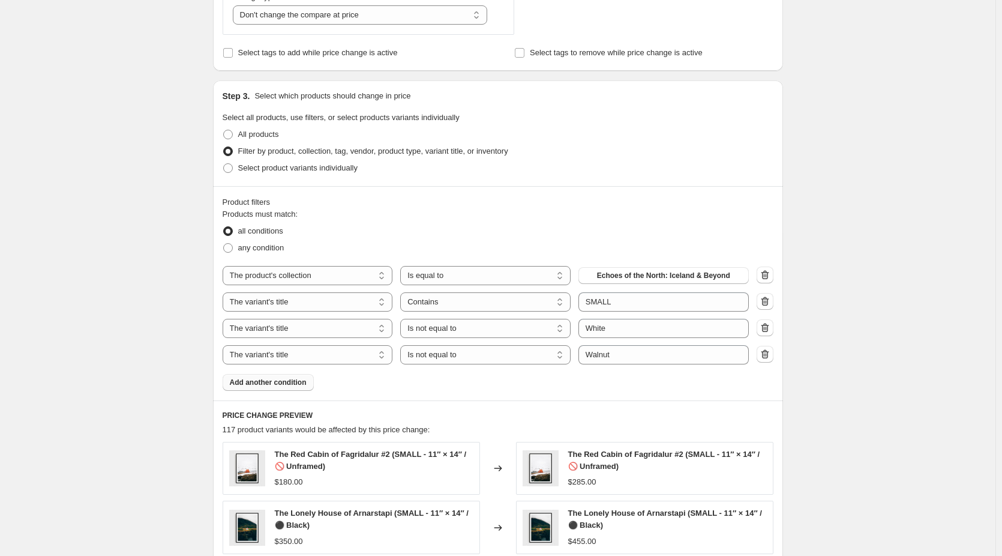
click at [293, 385] on span "Add another condition" at bounding box center [268, 382] width 77 height 10
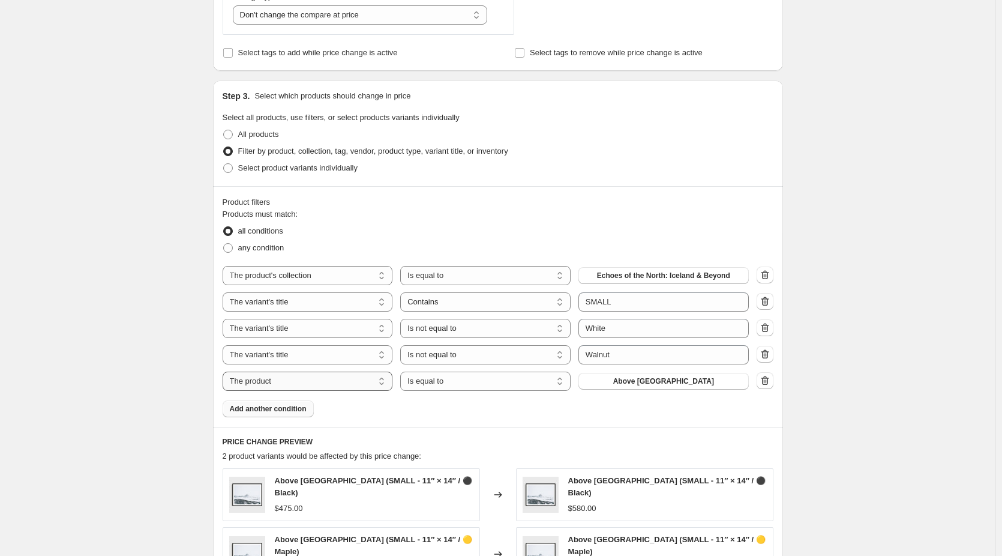
click at [304, 383] on select "The product The product's collection The product's tag The product's vendor The…" at bounding box center [308, 380] width 170 height 19
select select "title"
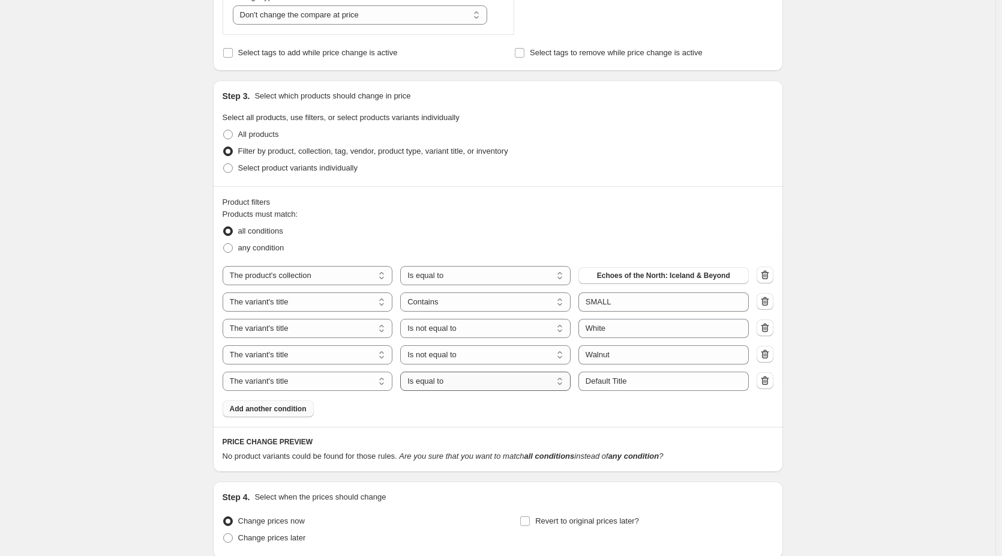
click at [449, 382] on select "Is equal to Is not equal to Contains" at bounding box center [485, 380] width 170 height 19
select select "not_equal"
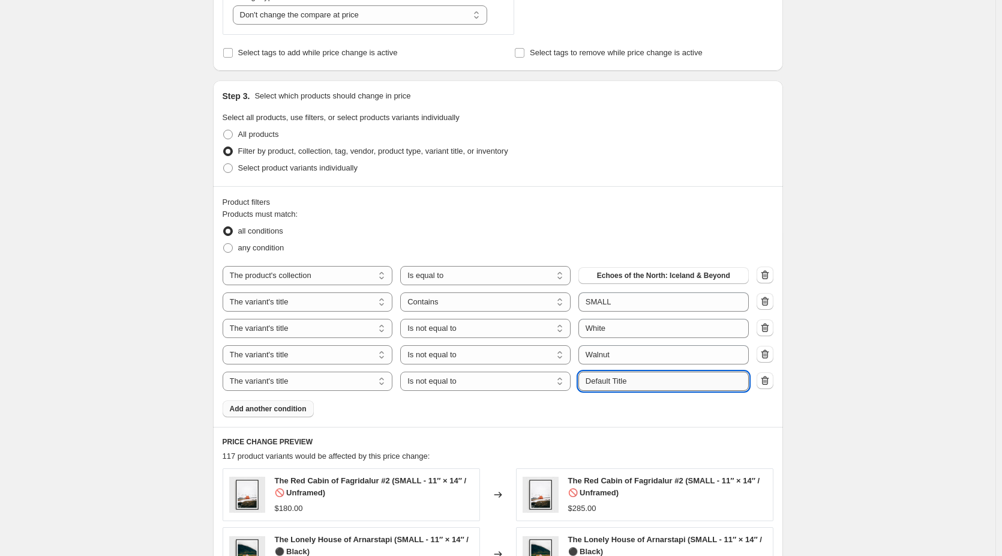
click at [614, 379] on input "Default Title" at bounding box center [664, 380] width 170 height 19
drag, startPoint x: 650, startPoint y: 382, endPoint x: 501, endPoint y: 382, distance: 148.8
click at [501, 382] on div "The product The product's collection The product's tag The product's vendor The…" at bounding box center [486, 380] width 526 height 19
type input "Black"
click at [820, 371] on div "Create new price change job. This page is ready Create new price change job Dra…" at bounding box center [498, 250] width 996 height 1460
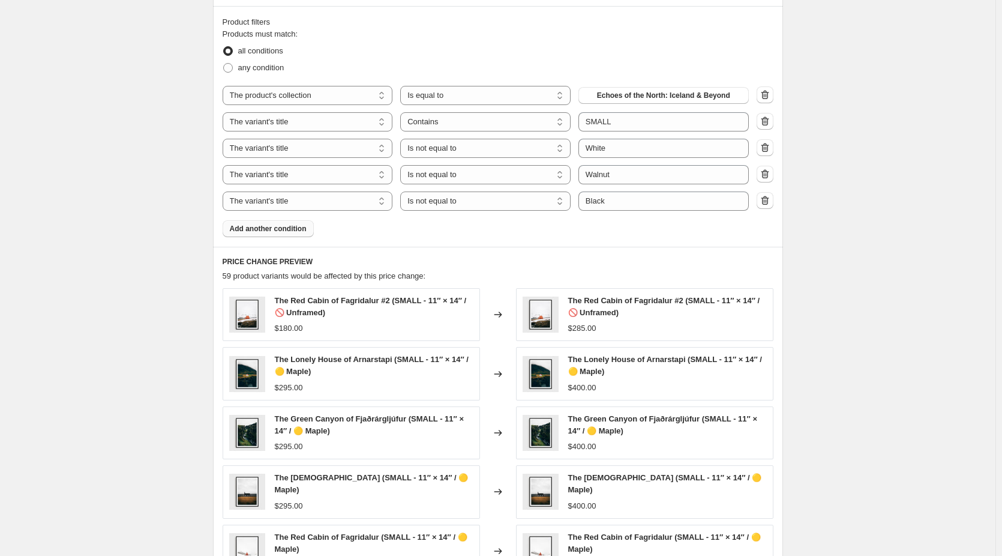
scroll to position [780, 0]
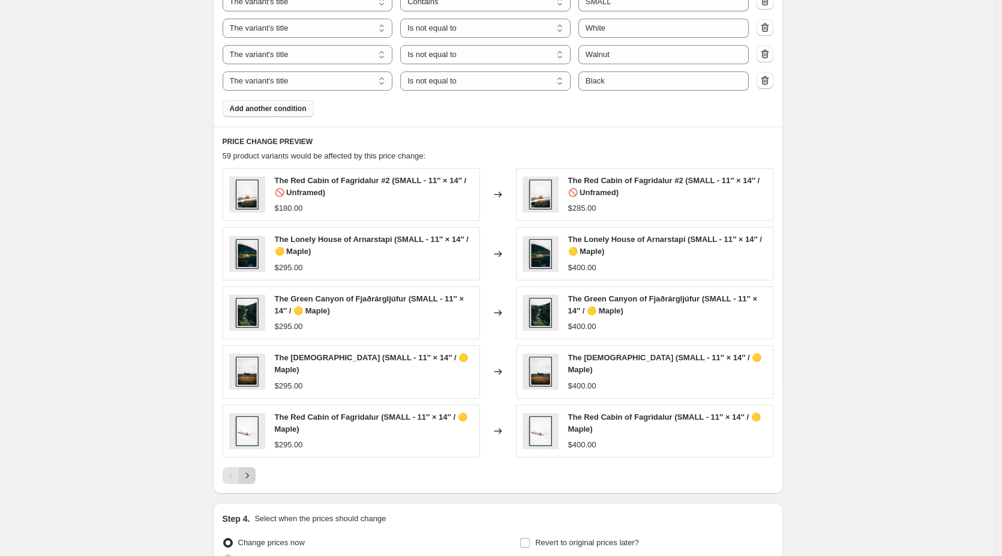
click at [250, 475] on icon "Next" at bounding box center [247, 475] width 12 height 12
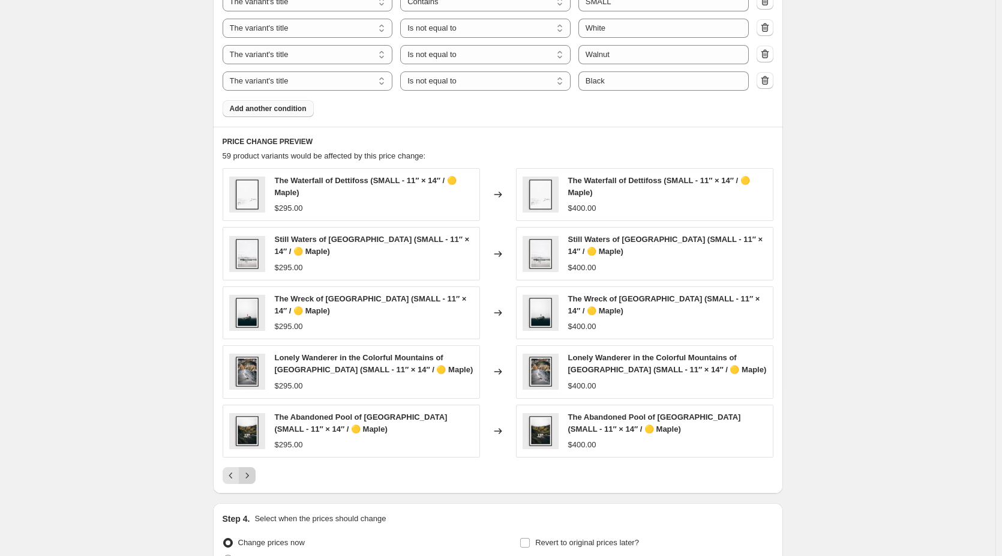
click at [250, 475] on icon "Next" at bounding box center [247, 475] width 12 height 12
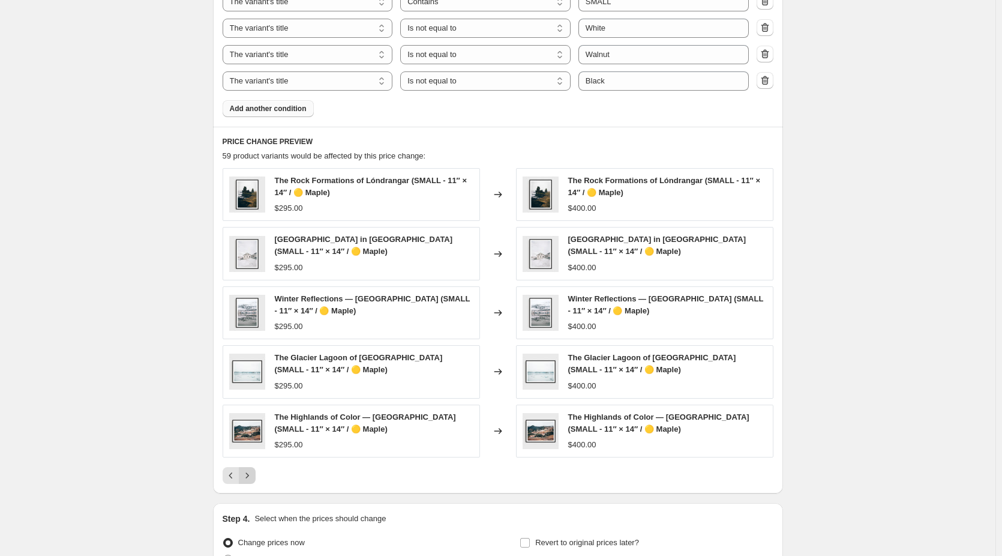
click at [250, 475] on icon "Next" at bounding box center [247, 475] width 12 height 12
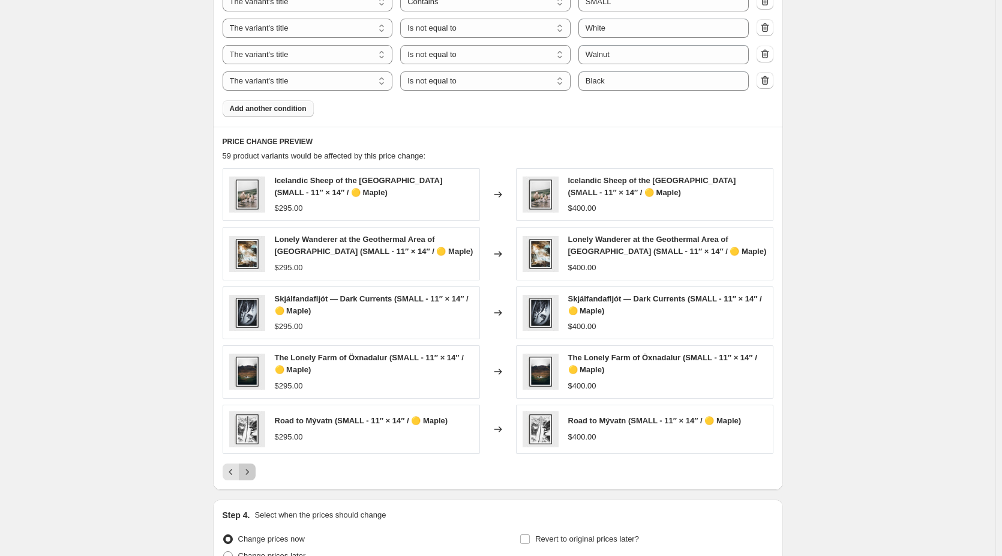
click at [250, 475] on icon "Next" at bounding box center [247, 472] width 12 height 12
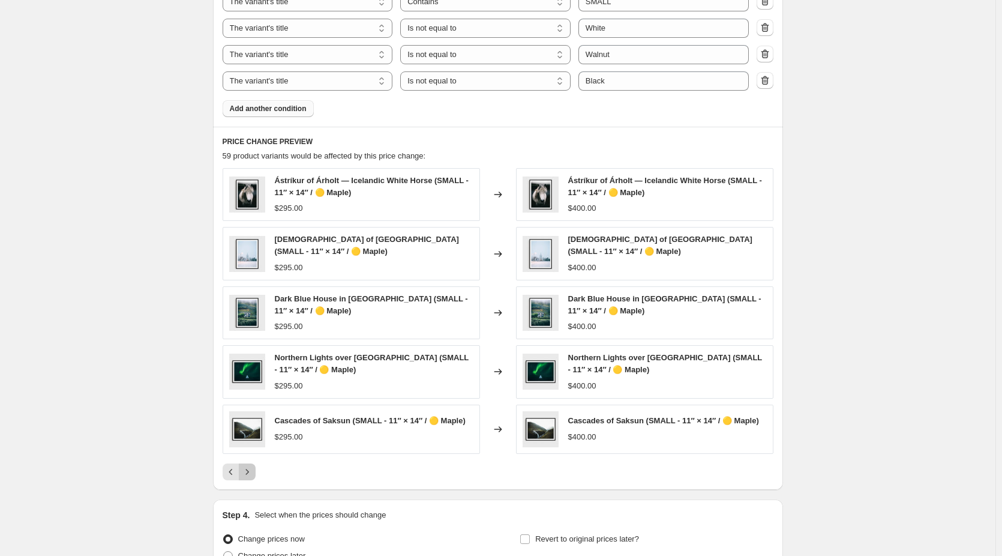
click at [250, 475] on icon "Next" at bounding box center [247, 472] width 12 height 12
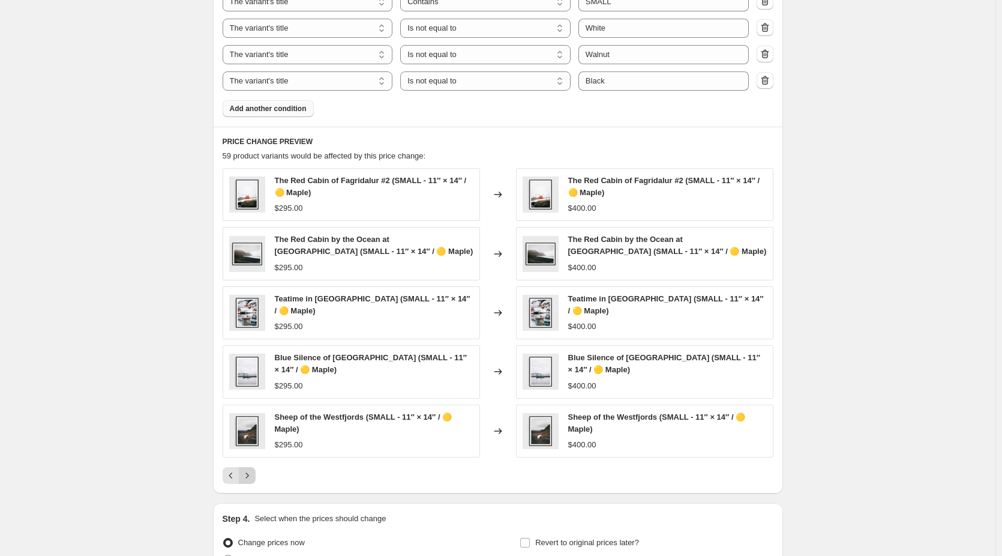
click at [250, 475] on icon "Next" at bounding box center [247, 475] width 12 height 12
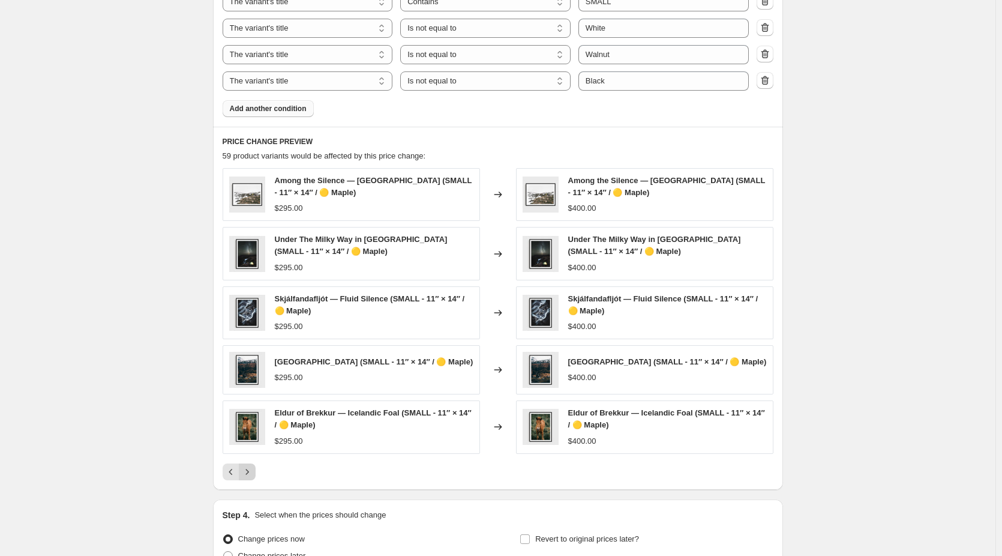
click at [250, 475] on icon "Next" at bounding box center [247, 472] width 12 height 12
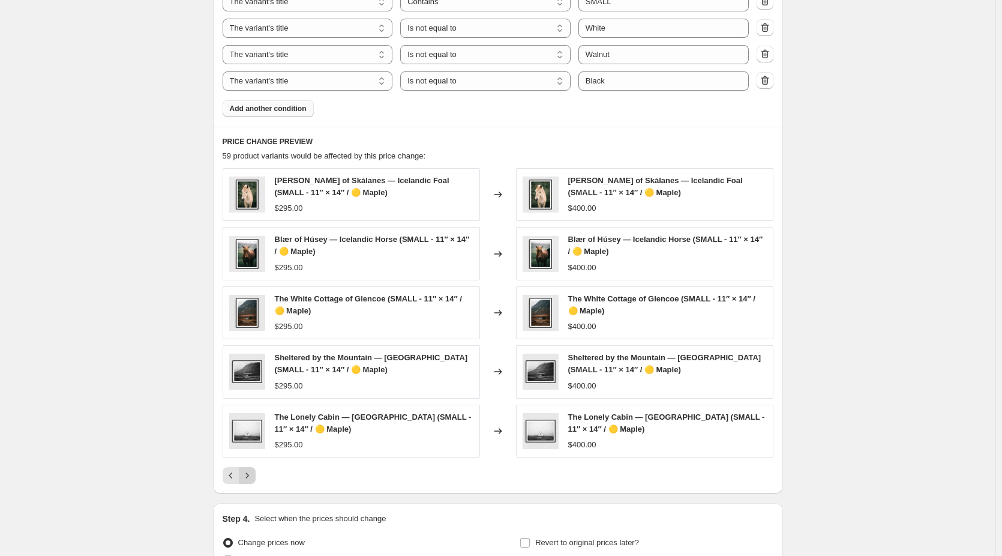
click at [250, 475] on icon "Next" at bounding box center [247, 475] width 12 height 12
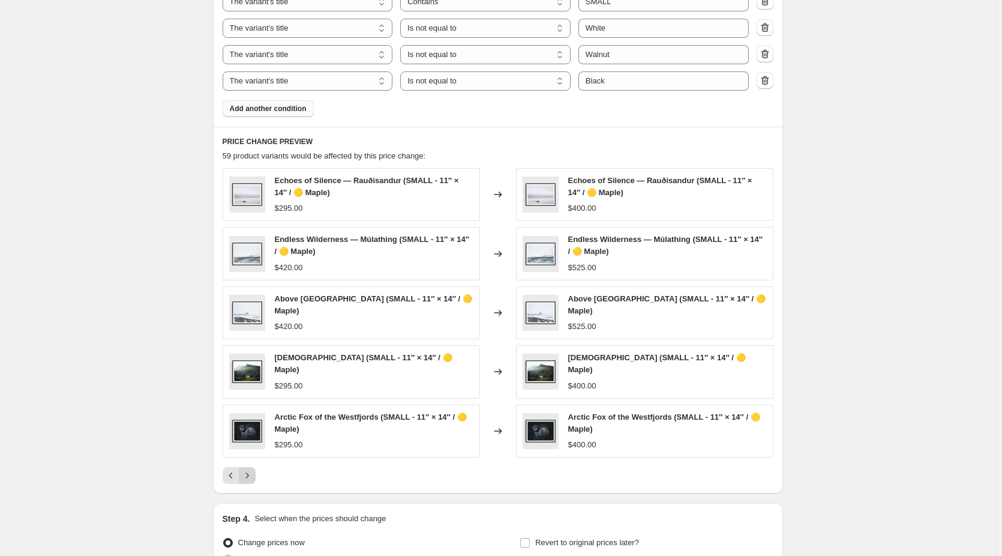
click at [250, 475] on icon "Next" at bounding box center [247, 475] width 12 height 12
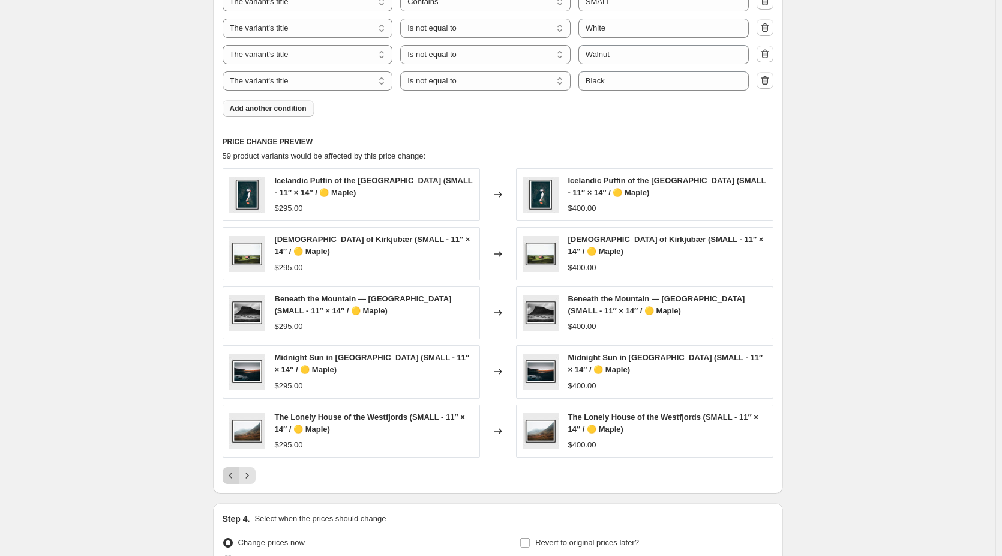
click at [232, 476] on icon "Previous" at bounding box center [231, 475] width 4 height 6
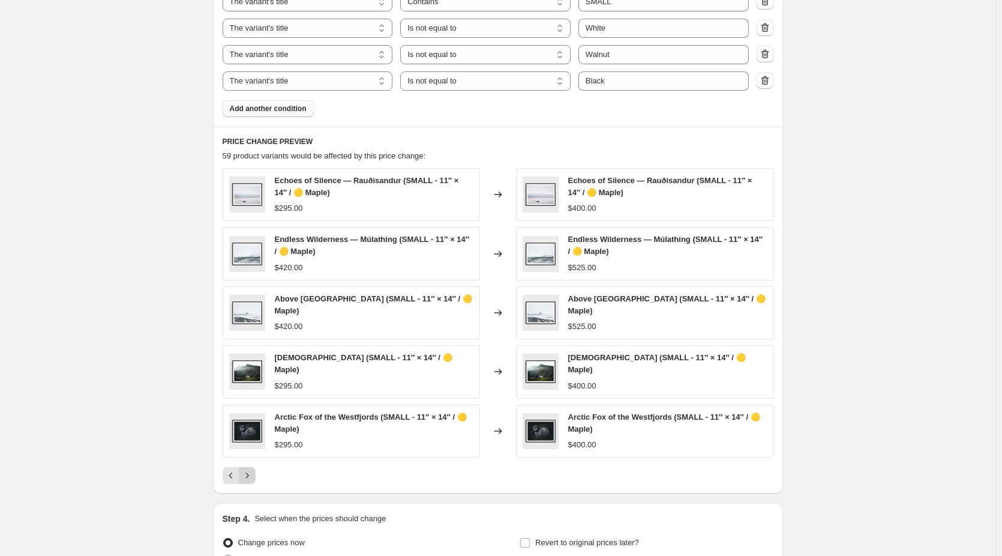
click at [253, 472] on icon "Next" at bounding box center [247, 475] width 12 height 12
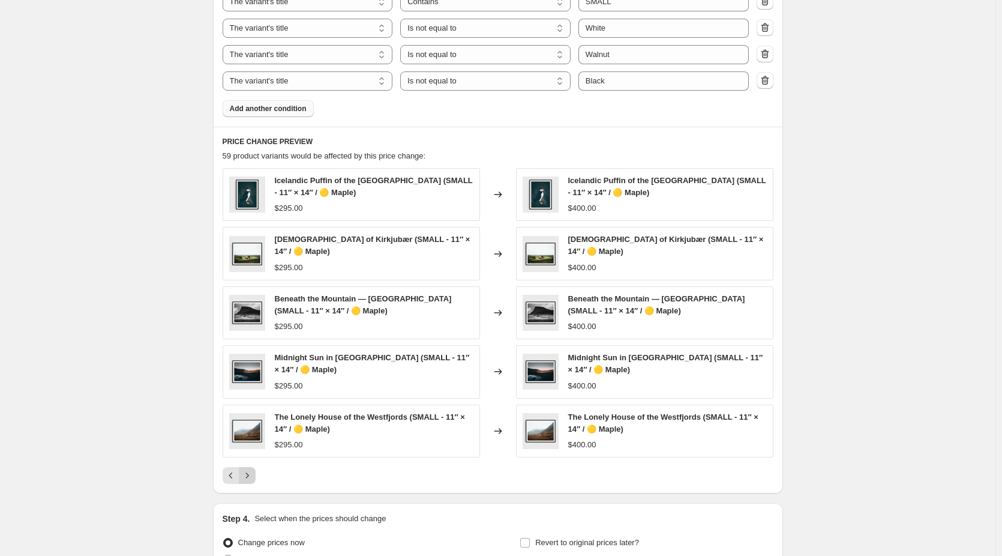
click at [253, 472] on icon "Next" at bounding box center [247, 475] width 12 height 12
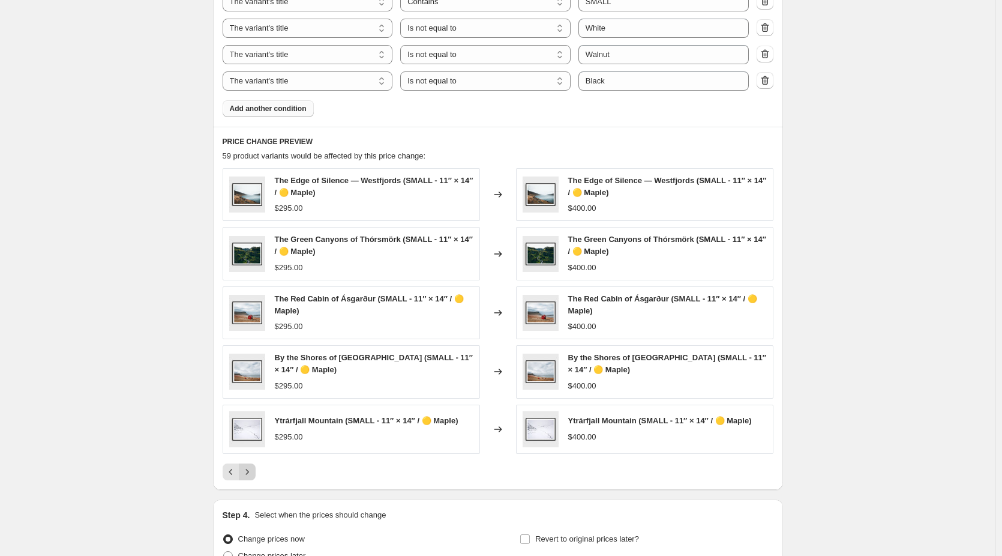
click at [253, 472] on icon "Next" at bounding box center [247, 472] width 12 height 12
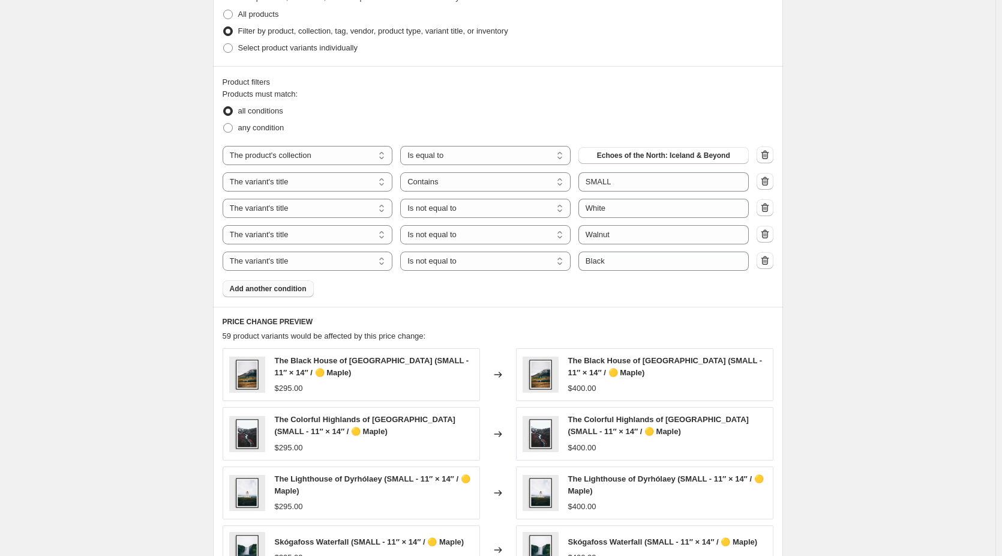
scroll to position [841, 0]
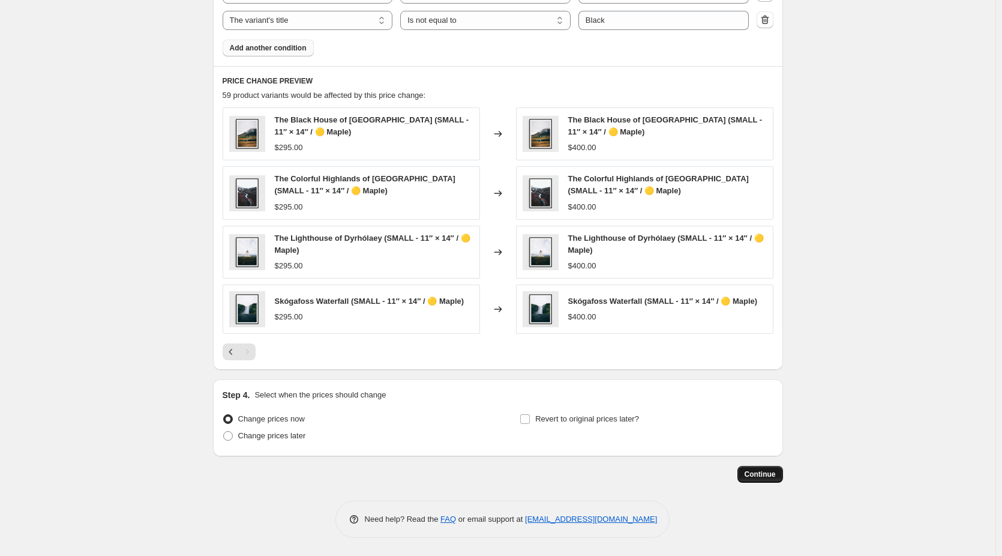
click at [769, 473] on span "Continue" at bounding box center [760, 474] width 31 height 10
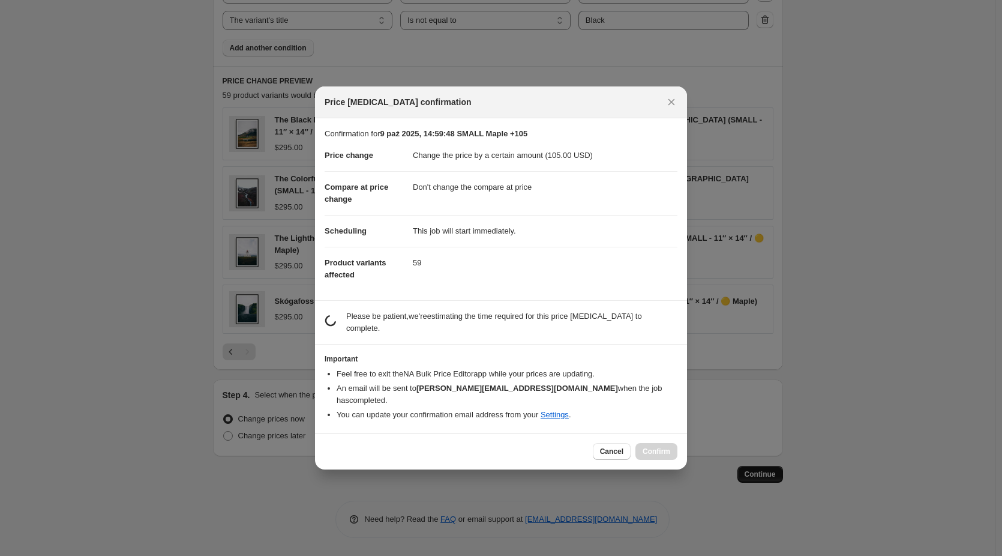
scroll to position [0, 0]
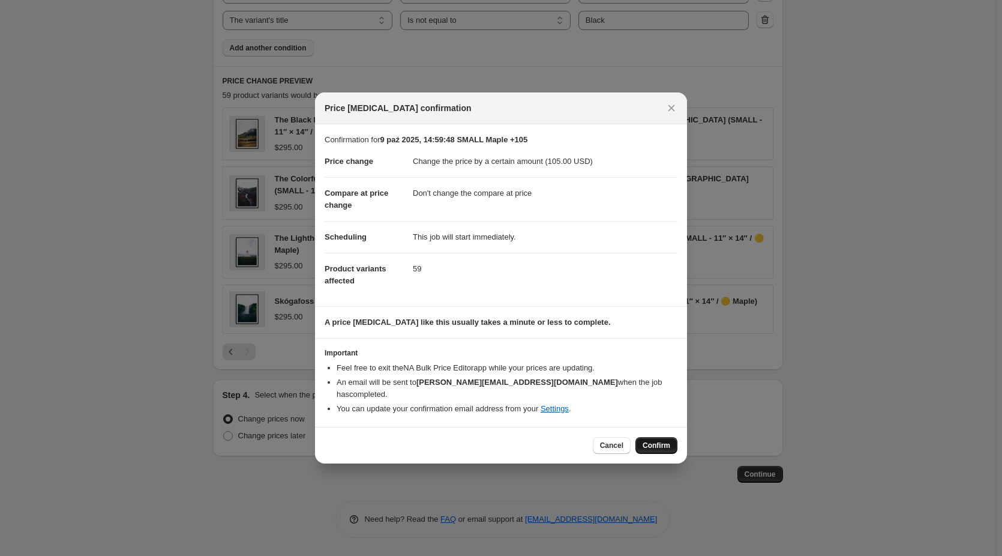
click at [663, 440] on span "Confirm" at bounding box center [657, 445] width 28 height 10
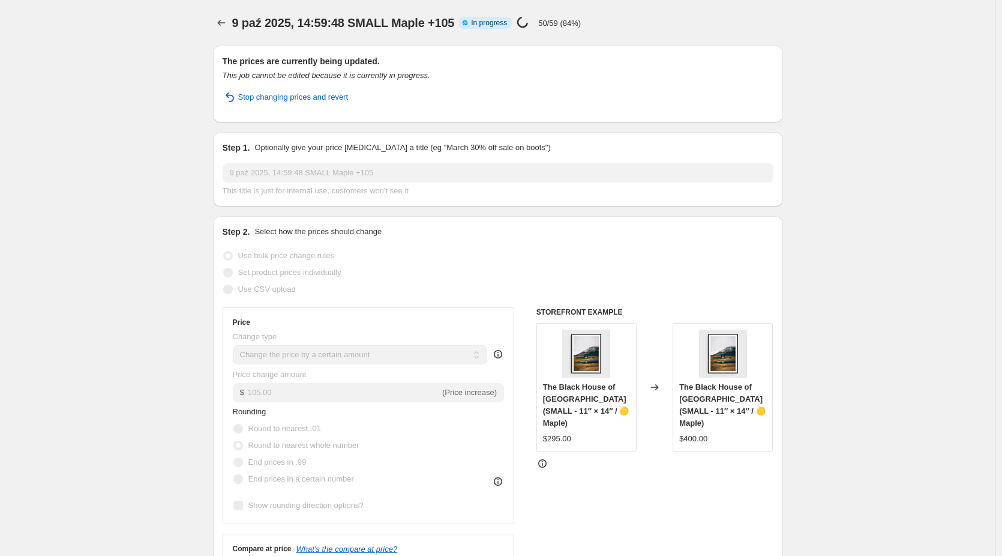
select select "by"
select select "no_change"
select select "collection"
select select "title"
select select "contains"
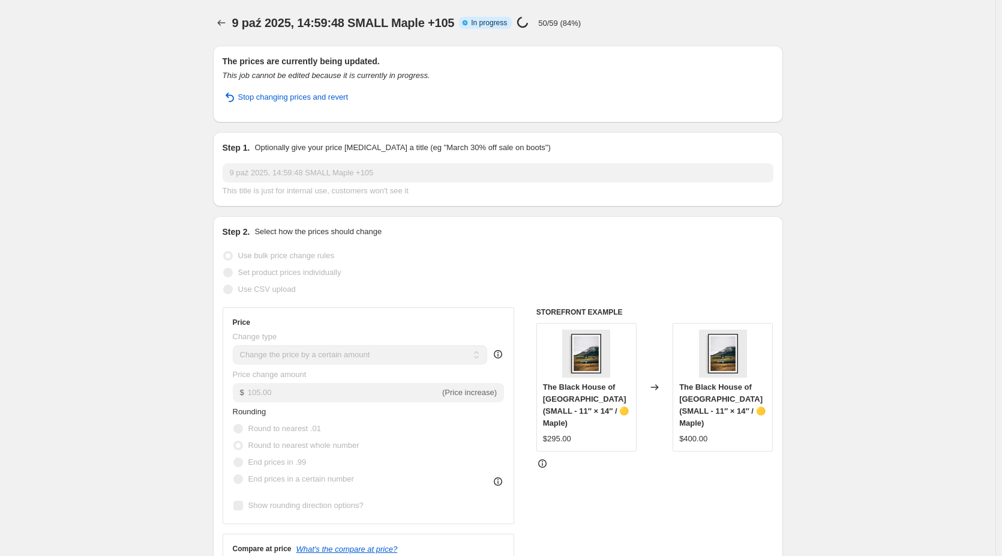
select select "title"
select select "not_equal"
select select "title"
select select "not_equal"
select select "title"
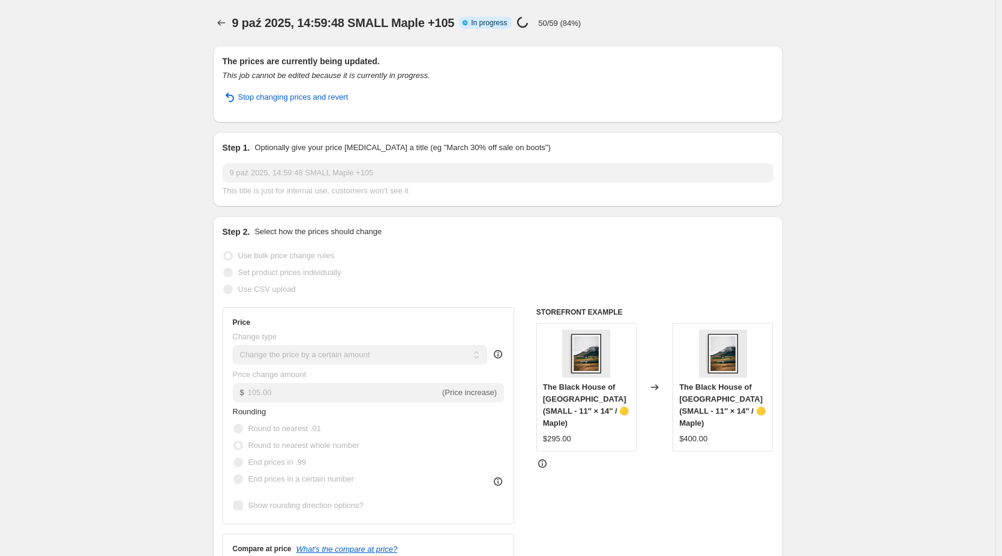
select select "not_equal"
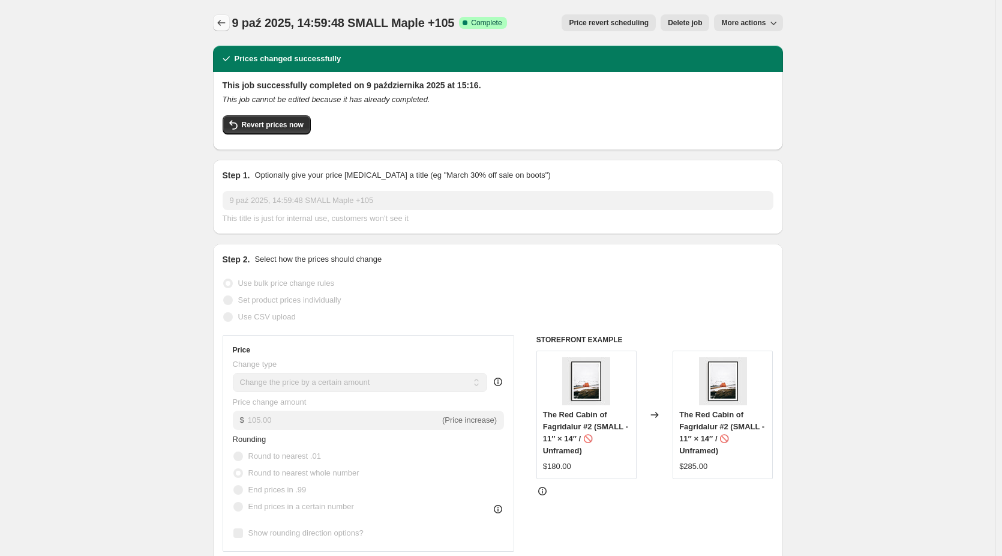
click at [226, 22] on icon "Price change jobs" at bounding box center [221, 23] width 12 height 12
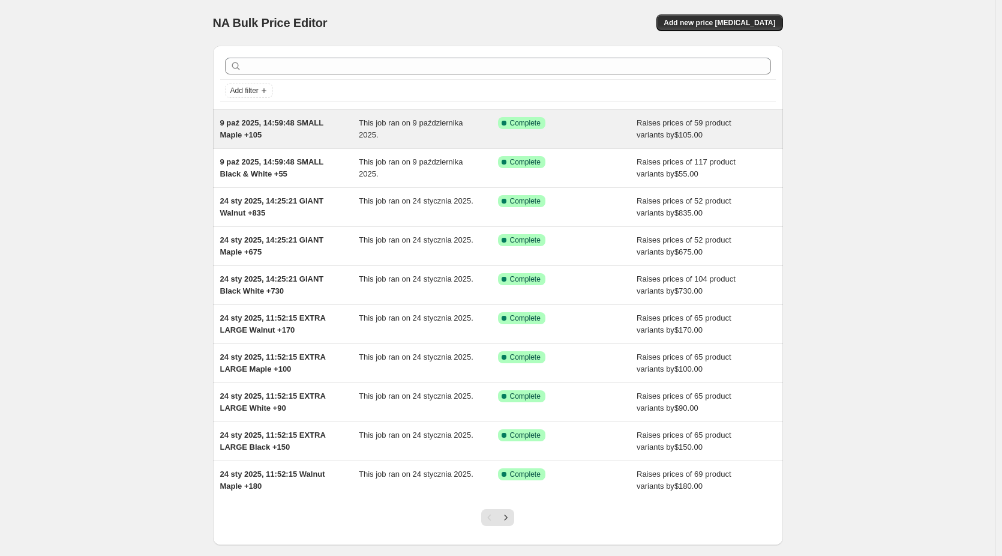
click at [268, 122] on span "9 paź 2025, 14:59:48 SMALL Maple +105" at bounding box center [271, 128] width 103 height 21
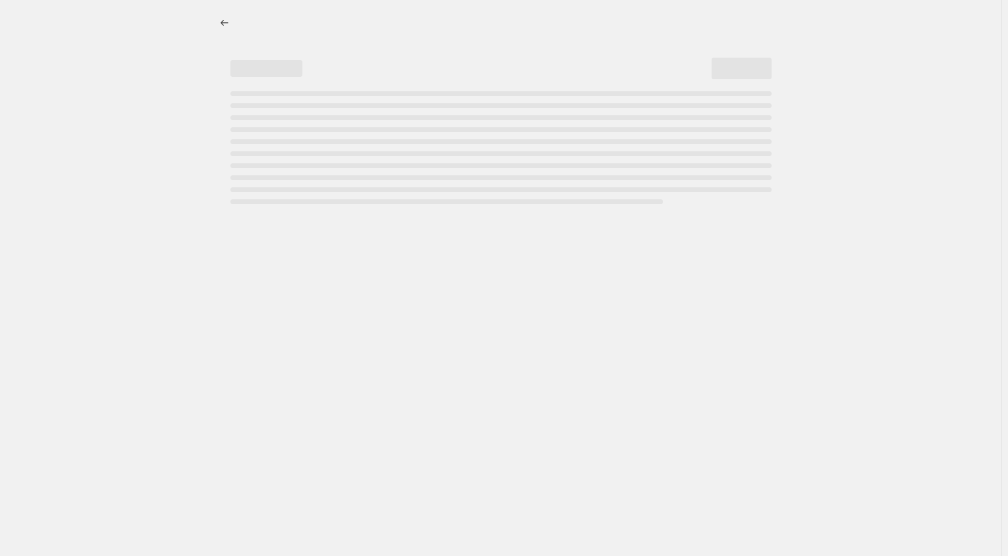
select select "by"
select select "no_change"
select select "collection"
select select "title"
select select "contains"
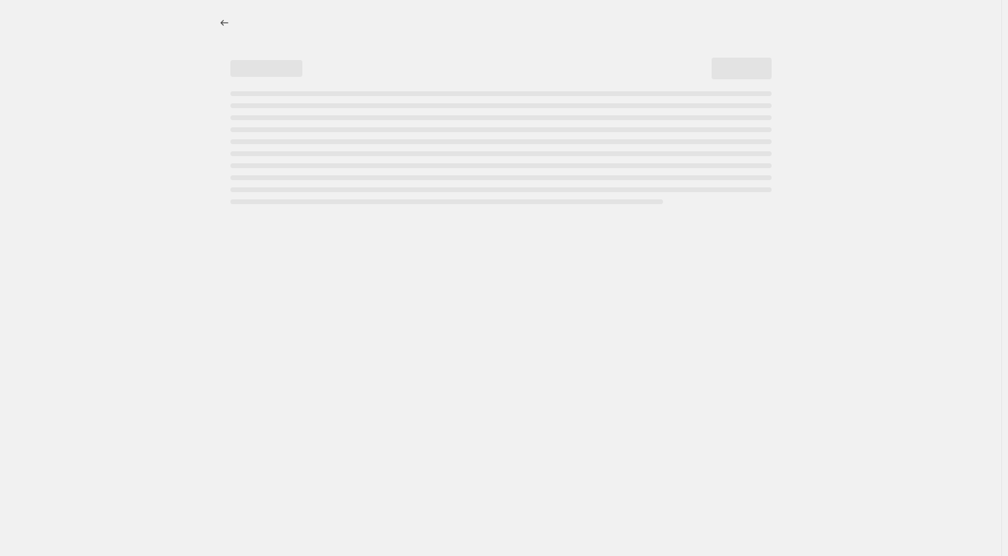
select select "title"
select select "not_equal"
select select "title"
select select "not_equal"
select select "title"
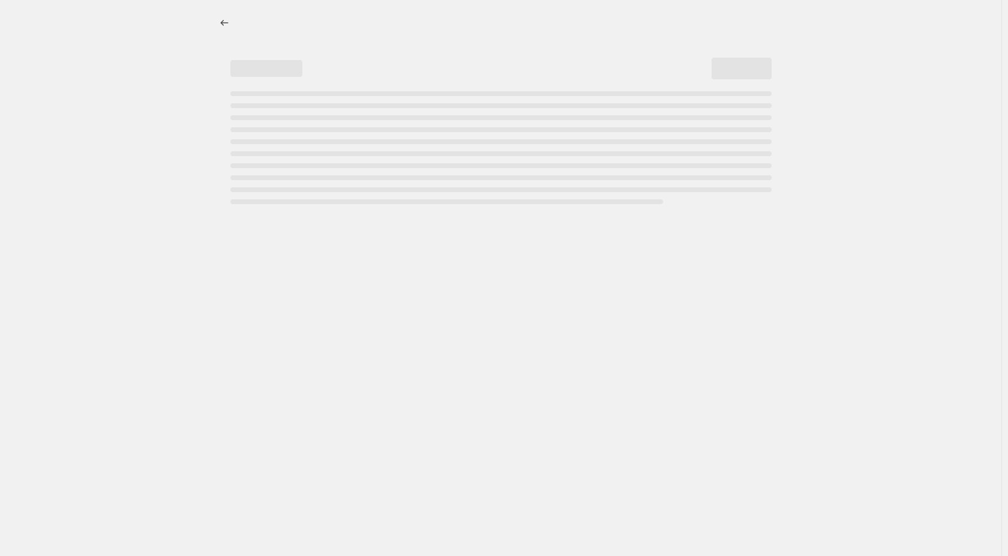
select select "not_equal"
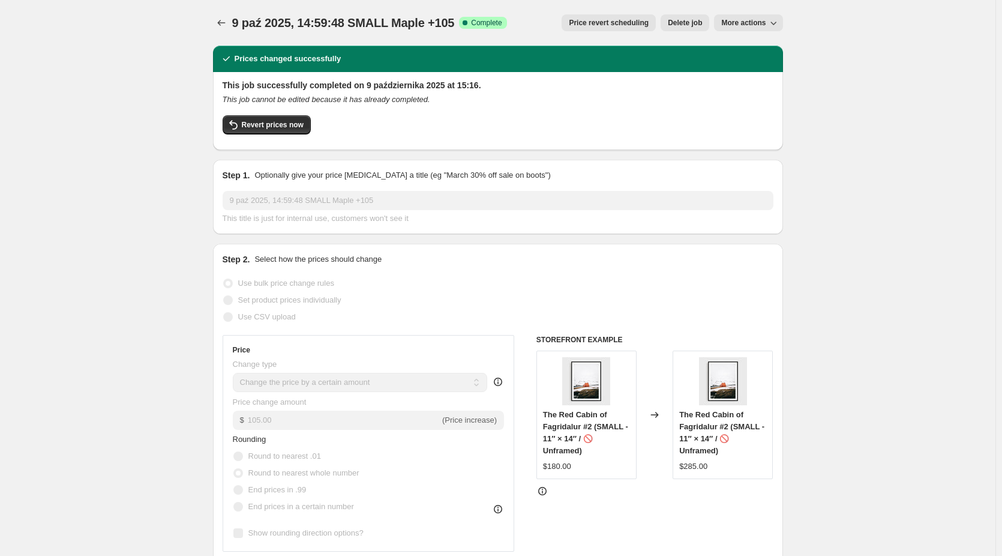
click at [783, 23] on button "More actions" at bounding box center [748, 22] width 68 height 17
click at [761, 47] on span "Copy to new job" at bounding box center [752, 47] width 56 height 9
select select "by"
select select "no_change"
select select "collection"
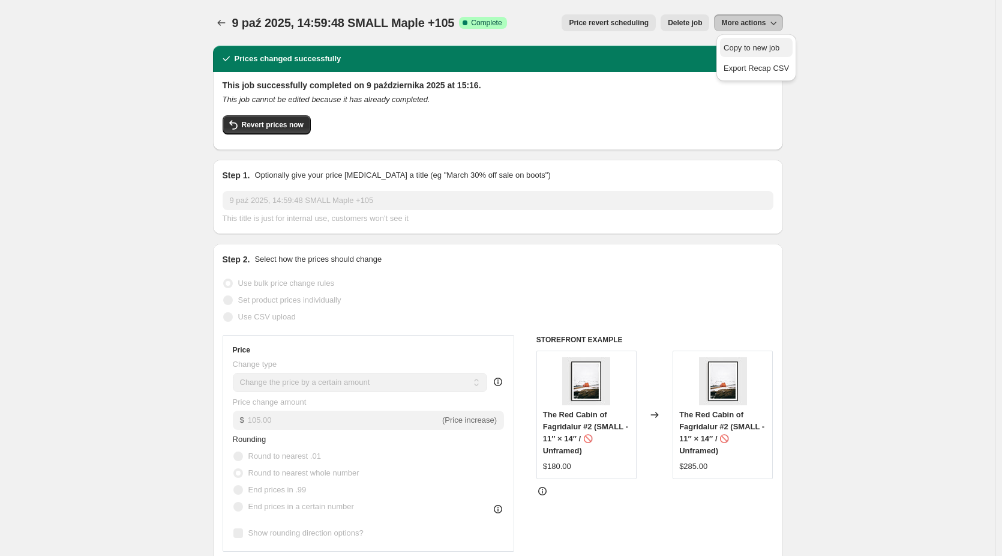
select select "title"
select select "contains"
select select "title"
select select "not_equal"
select select "title"
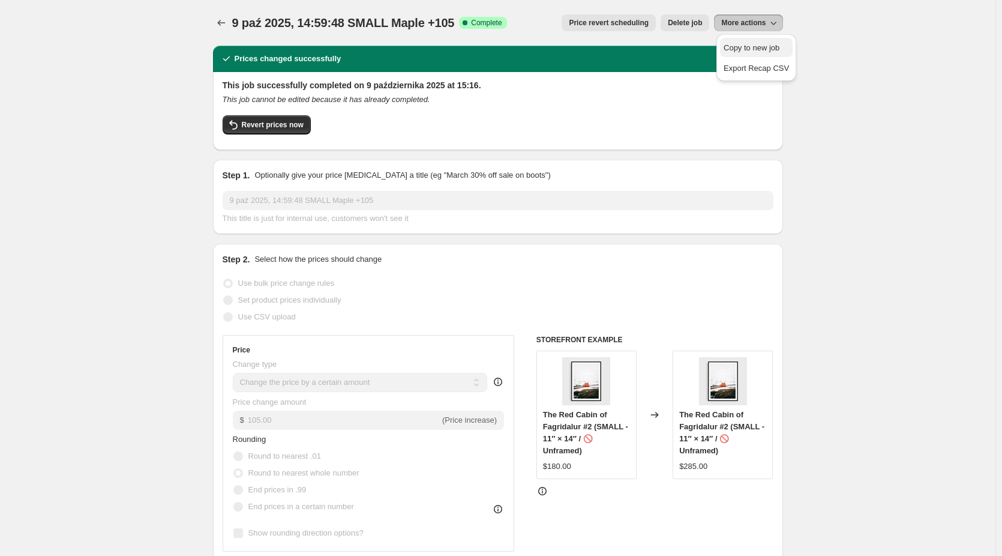
select select "not_equal"
select select "title"
select select "not_equal"
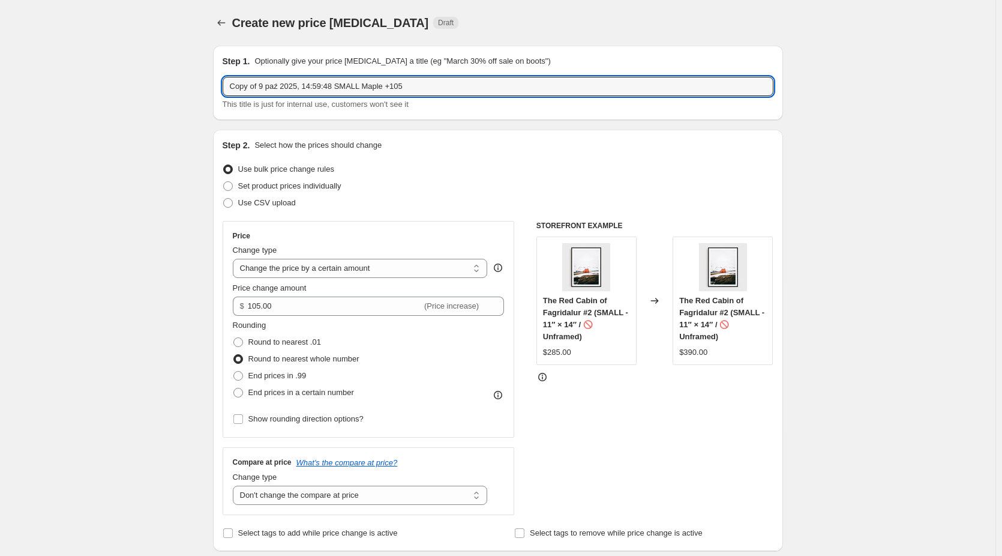
drag, startPoint x: 266, startPoint y: 87, endPoint x: 183, endPoint y: 97, distance: 83.4
drag, startPoint x: 364, startPoint y: 86, endPoint x: 343, endPoint y: 88, distance: 20.4
click at [343, 88] on input "9 paź 2025, 14:59:48 SMALL Maple +105" at bounding box center [498, 86] width 551 height 19
drag, startPoint x: 403, startPoint y: 84, endPoint x: 377, endPoint y: 87, distance: 26.0
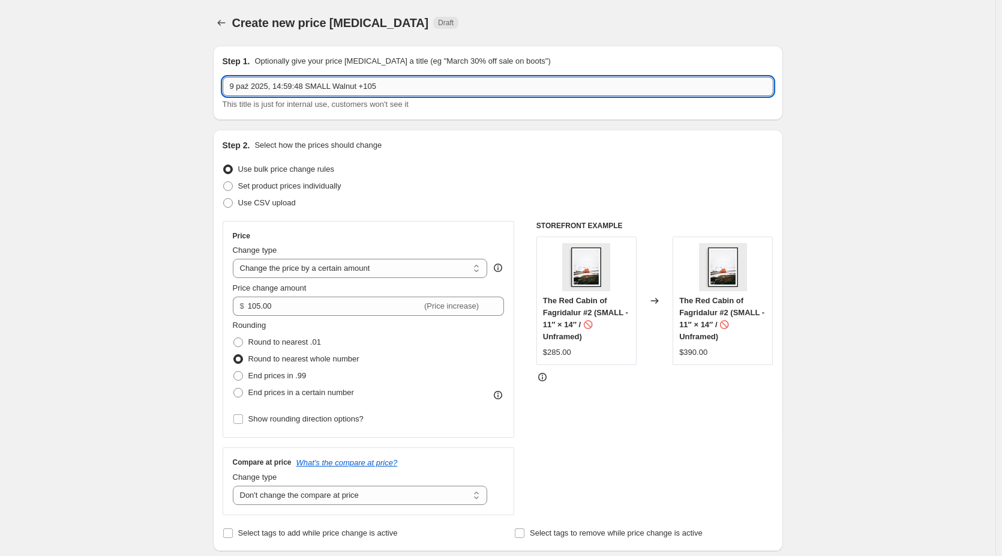
click at [377, 87] on input "9 paź 2025, 14:59:48 SMALL Walnut +105" at bounding box center [498, 86] width 551 height 19
type input "9 paź 2025, 14:59:48 SMALL Walnut +85"
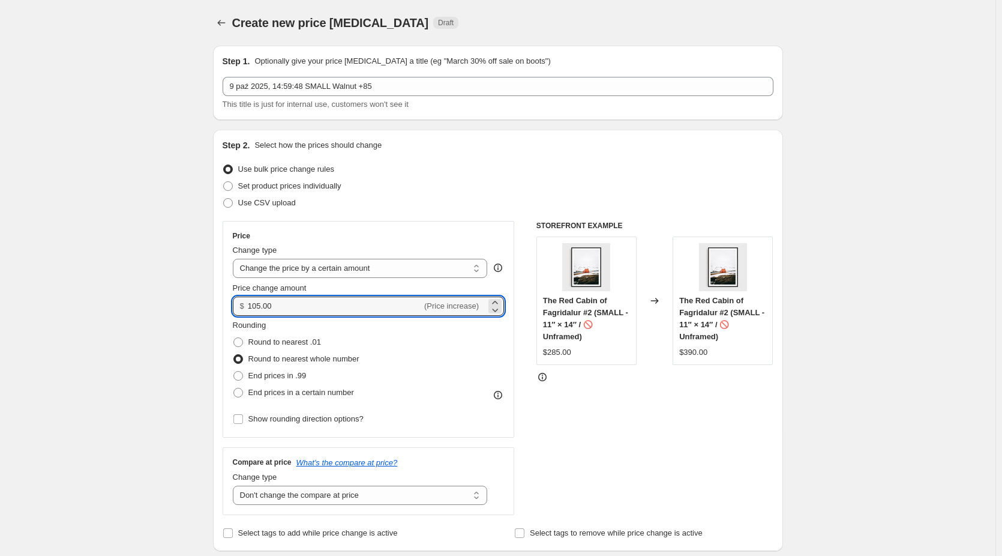
drag, startPoint x: 284, startPoint y: 305, endPoint x: 118, endPoint y: 304, distance: 165.6
type input "85.00"
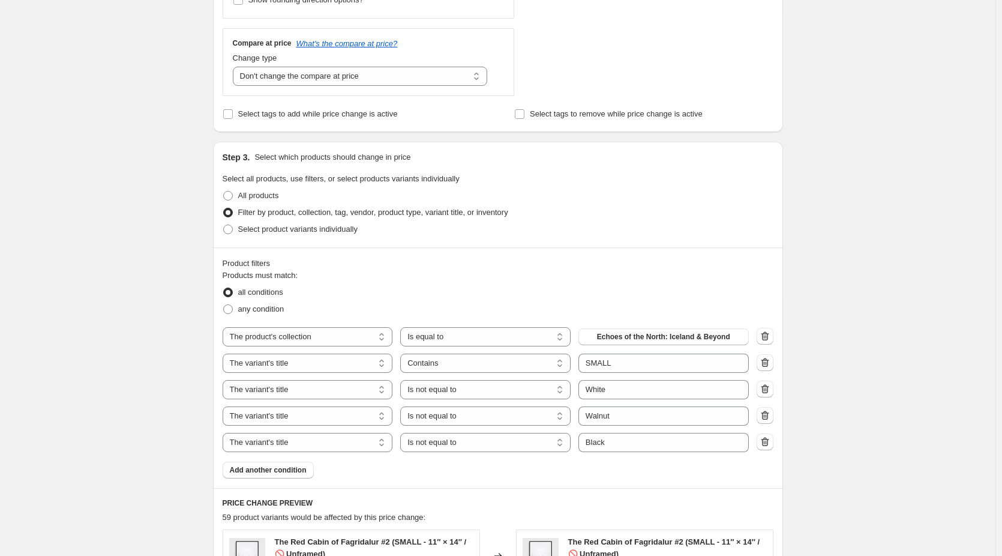
scroll to position [420, 0]
drag, startPoint x: 622, startPoint y: 412, endPoint x: 573, endPoint y: 412, distance: 48.6
click at [573, 412] on div "The product The product's collection The product's tag The product's vendor The…" at bounding box center [486, 414] width 526 height 19
type input "Maple"
click at [858, 360] on div "Create new price change job. This page is ready Create new price change job Dra…" at bounding box center [498, 310] width 996 height 1460
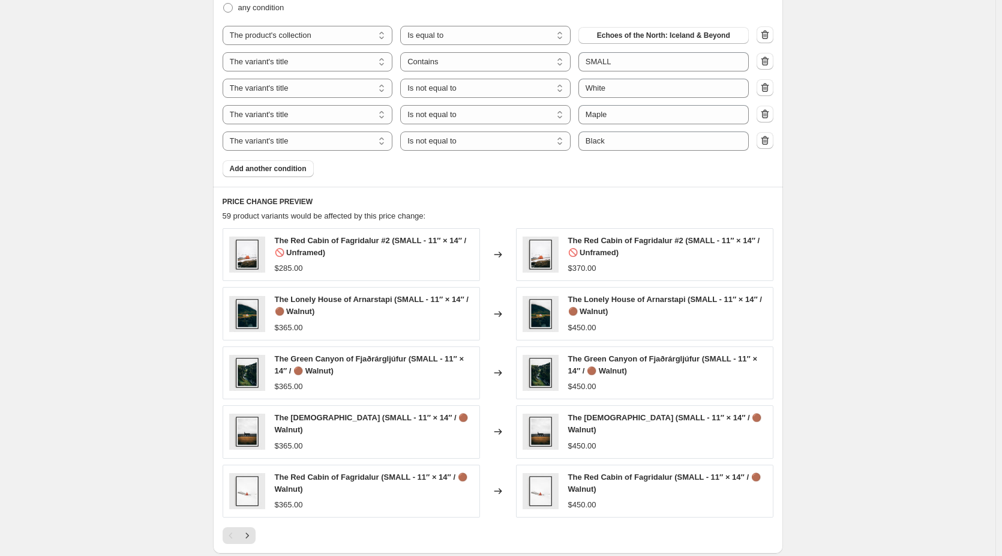
scroll to position [780, 0]
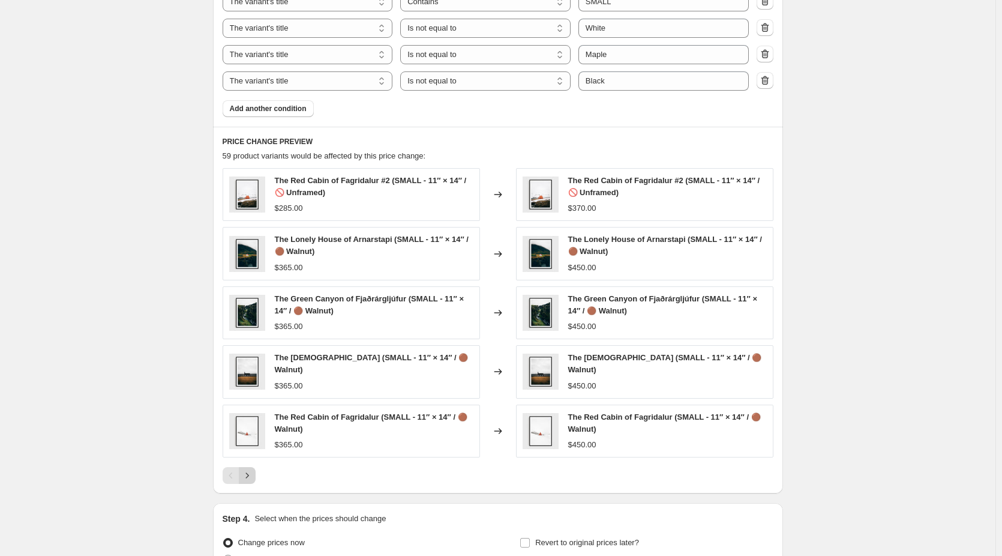
click at [253, 478] on icon "Next" at bounding box center [247, 475] width 12 height 12
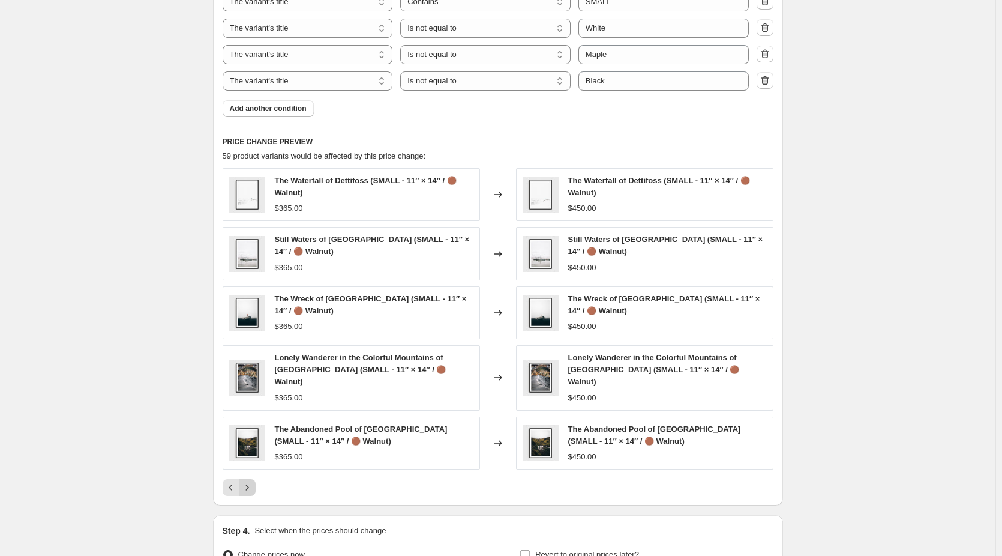
click at [253, 481] on icon "Next" at bounding box center [247, 487] width 12 height 12
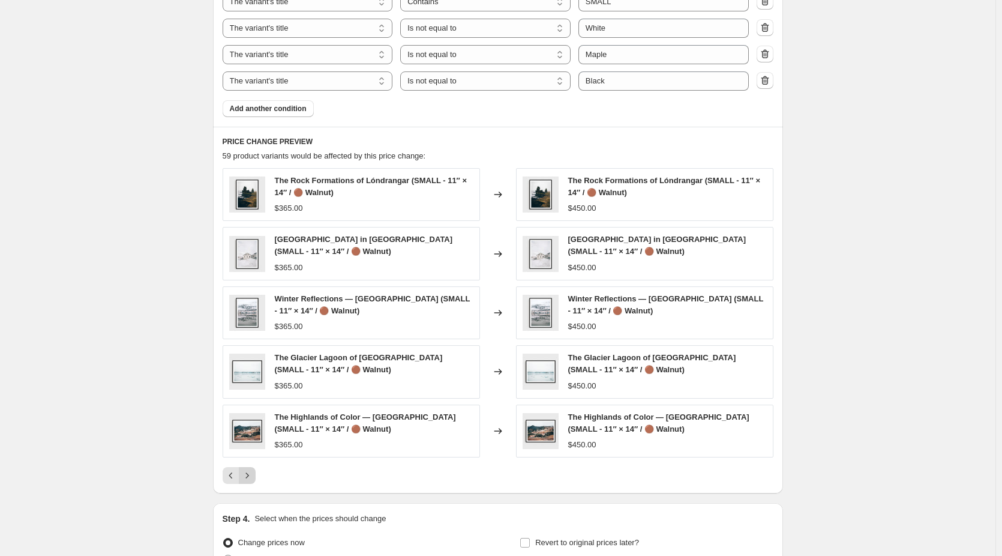
click at [253, 478] on icon "Next" at bounding box center [247, 475] width 12 height 12
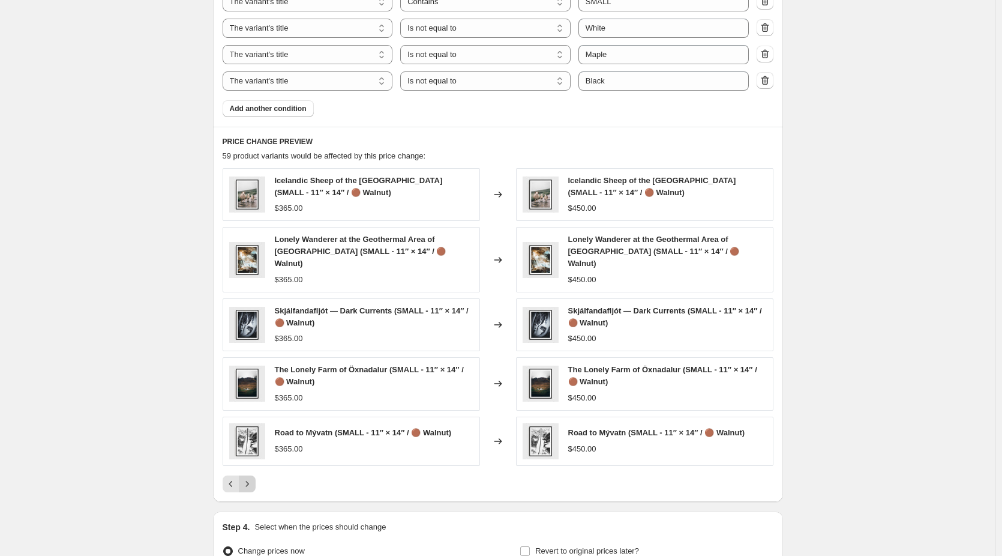
click at [256, 478] on button "Next" at bounding box center [247, 483] width 17 height 17
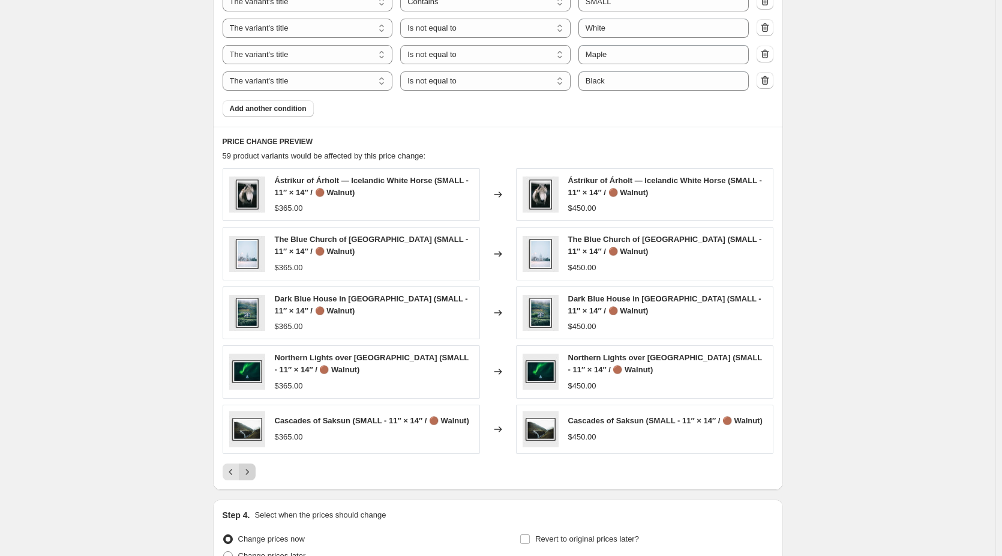
click at [253, 478] on icon "Next" at bounding box center [247, 472] width 12 height 12
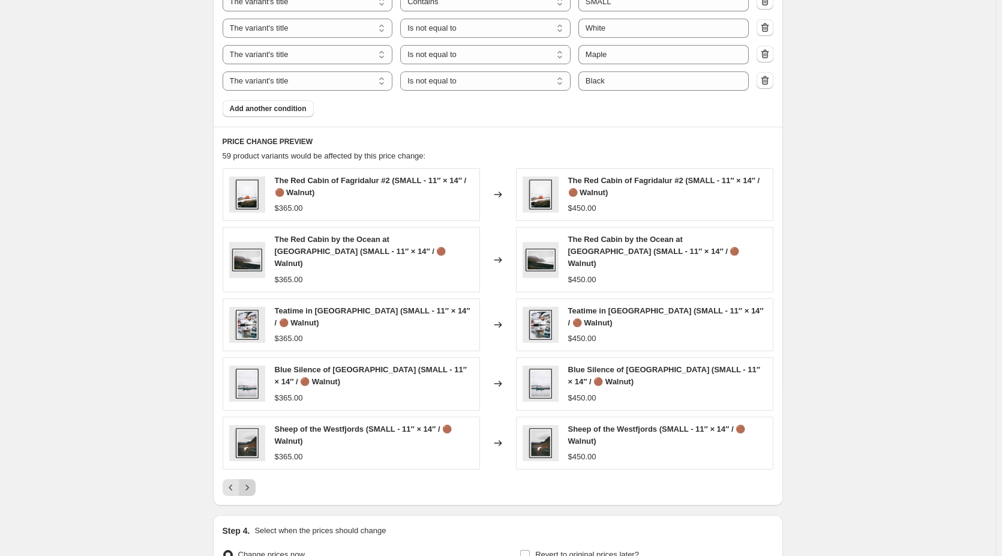
click at [253, 481] on icon "Next" at bounding box center [247, 487] width 12 height 12
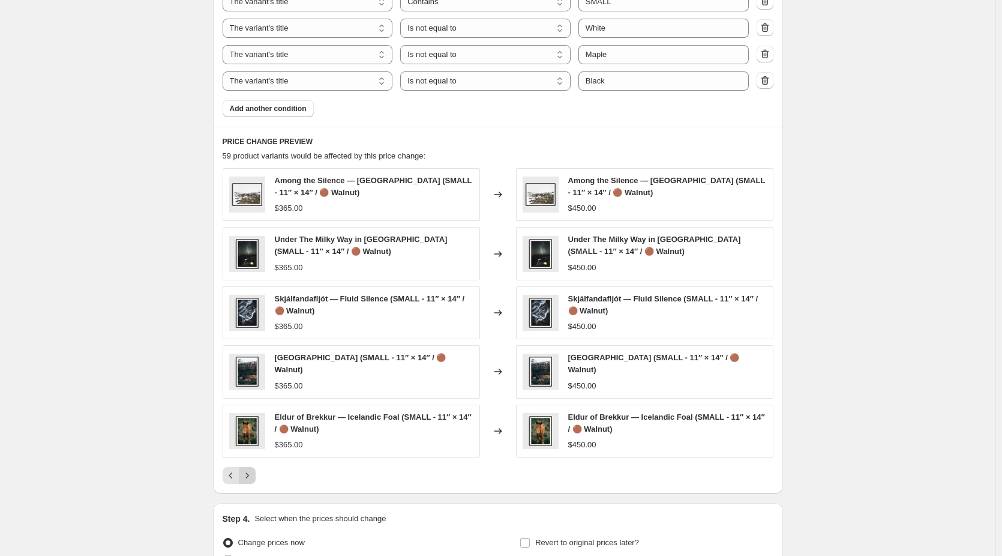
click at [256, 478] on button "Next" at bounding box center [247, 475] width 17 height 17
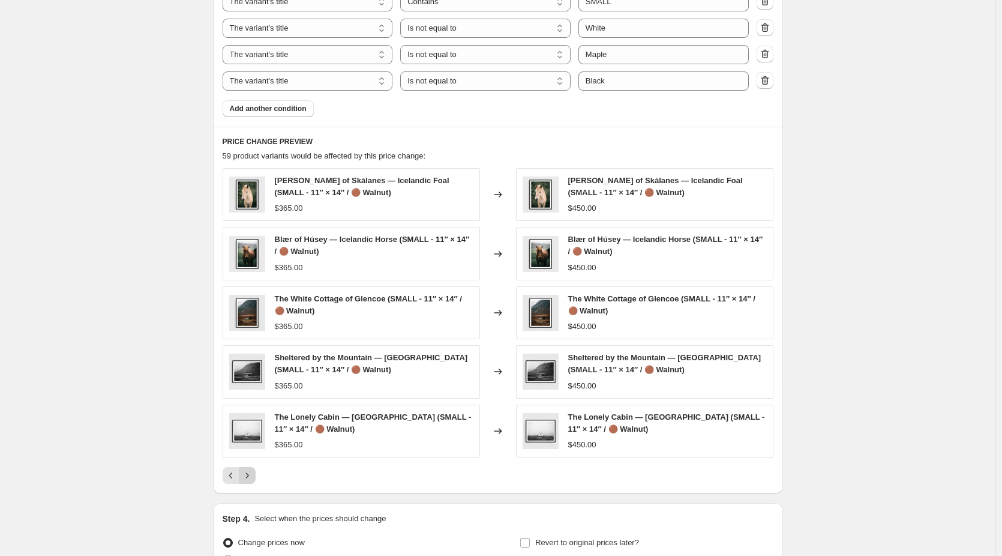
click at [253, 478] on icon "Next" at bounding box center [247, 475] width 12 height 12
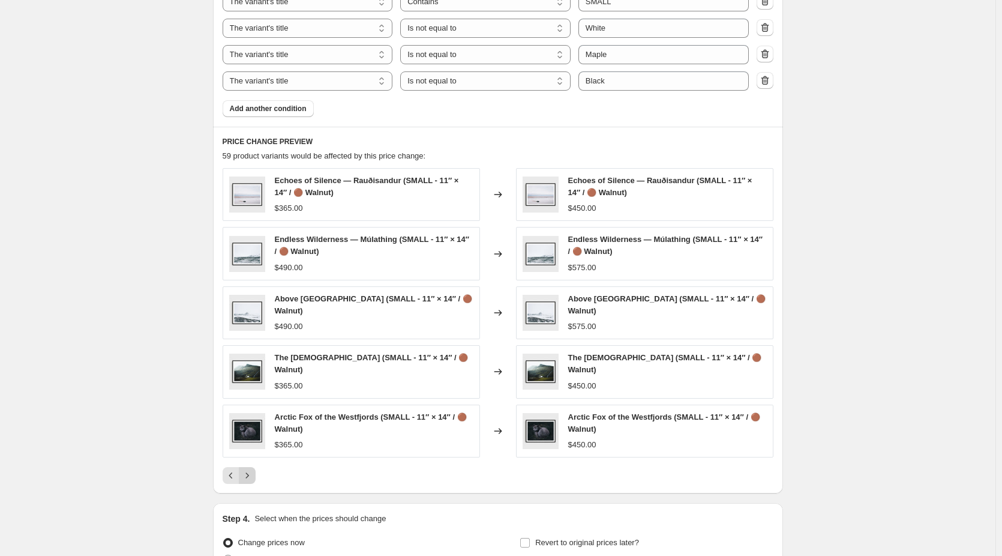
click at [253, 478] on icon "Next" at bounding box center [247, 475] width 12 height 12
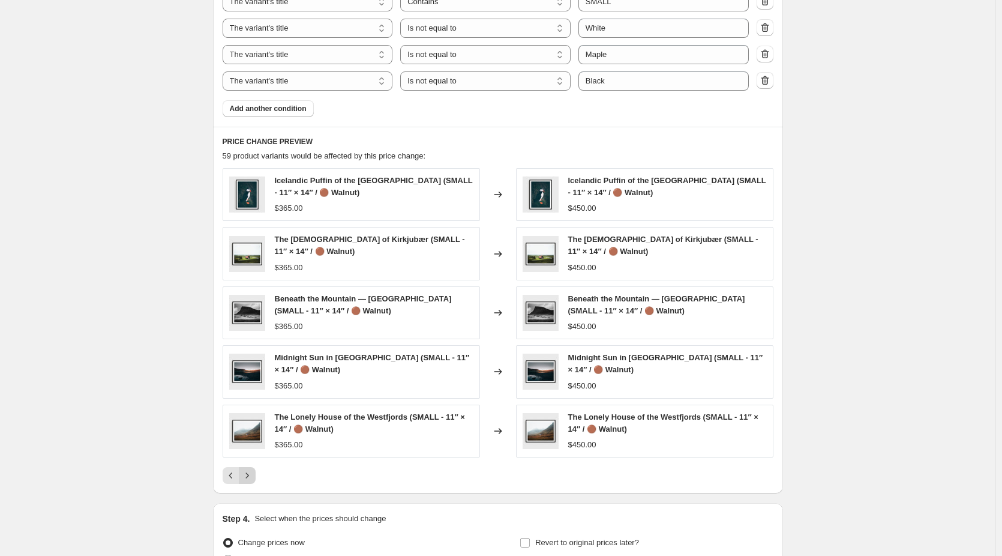
click at [253, 478] on icon "Next" at bounding box center [247, 475] width 12 height 12
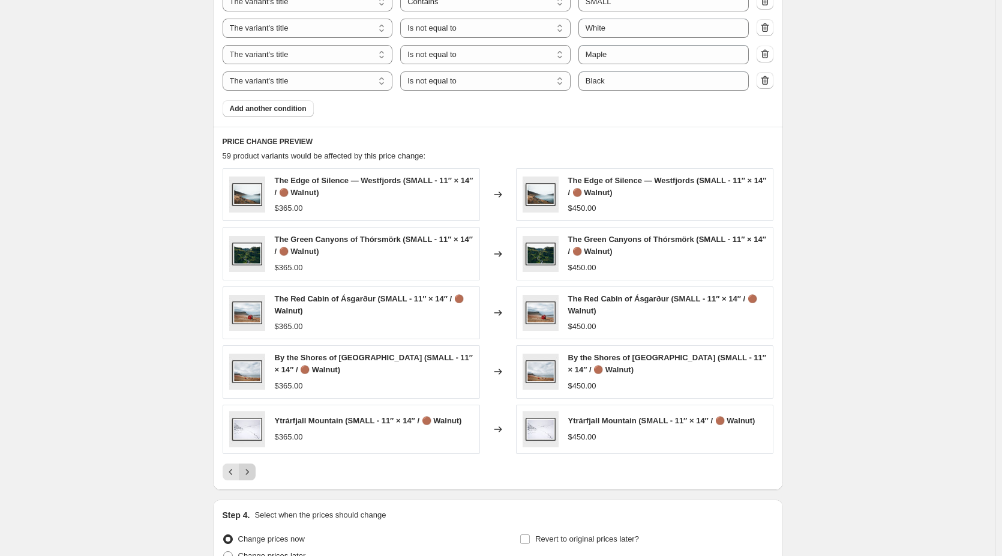
click at [256, 478] on button "Next" at bounding box center [247, 471] width 17 height 17
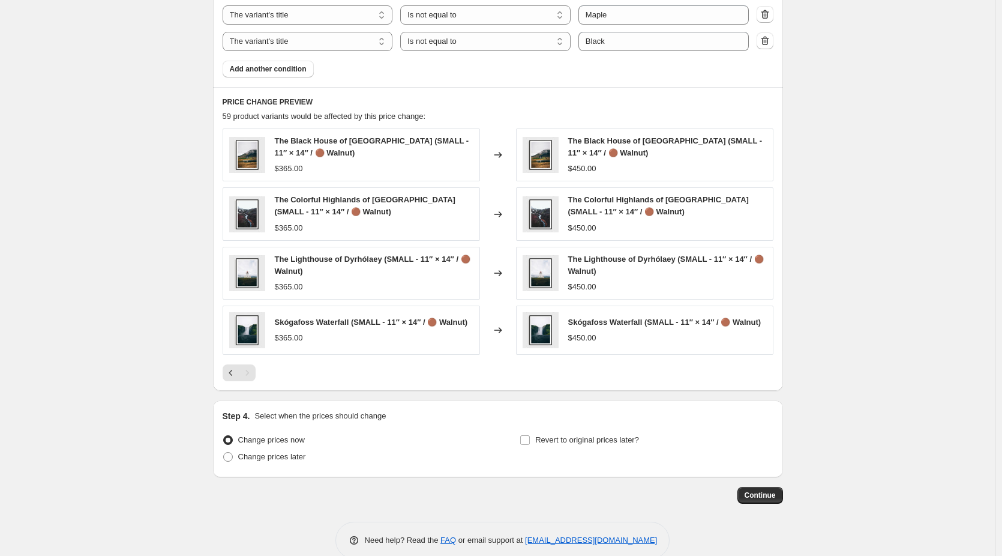
scroll to position [845, 0]
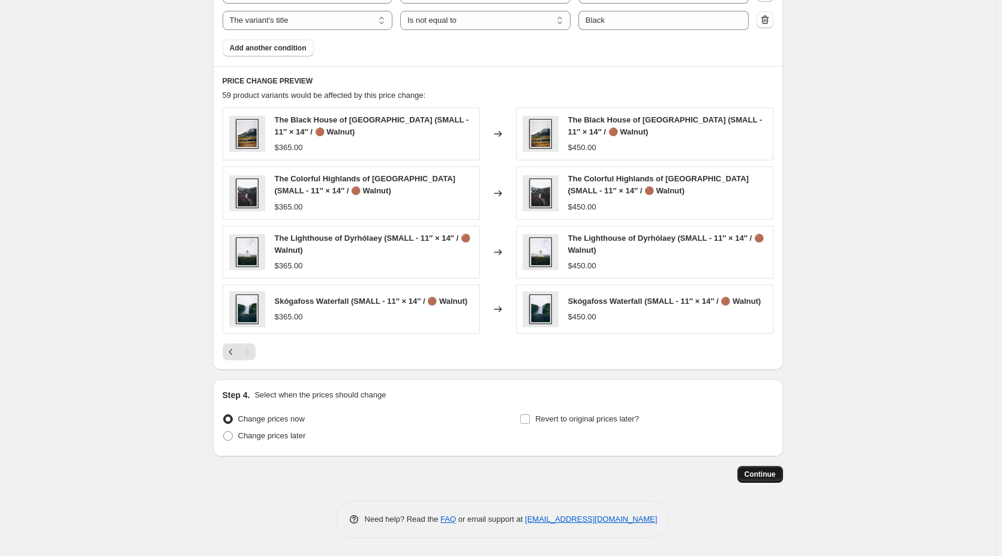
click at [776, 471] on span "Continue" at bounding box center [760, 474] width 31 height 10
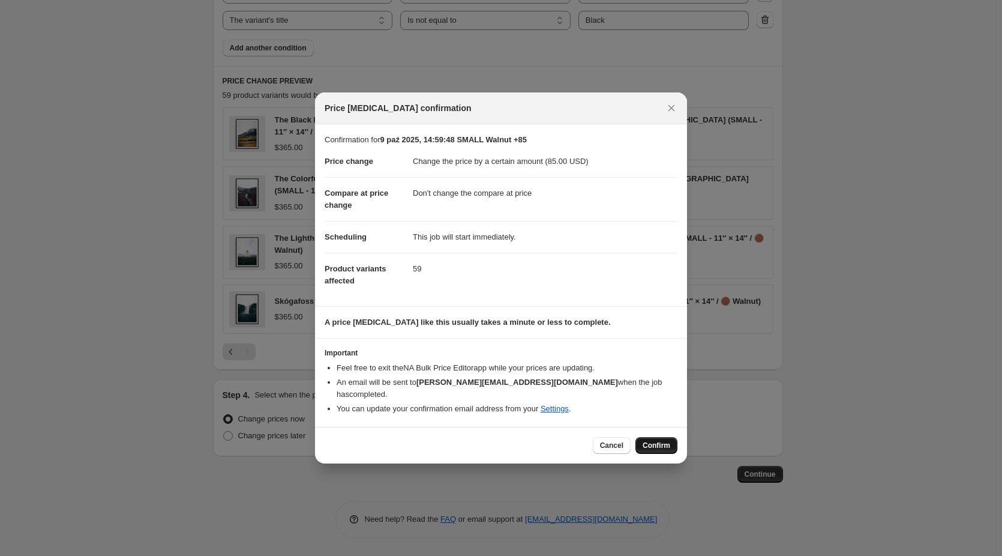
click at [657, 440] on span "Confirm" at bounding box center [657, 445] width 28 height 10
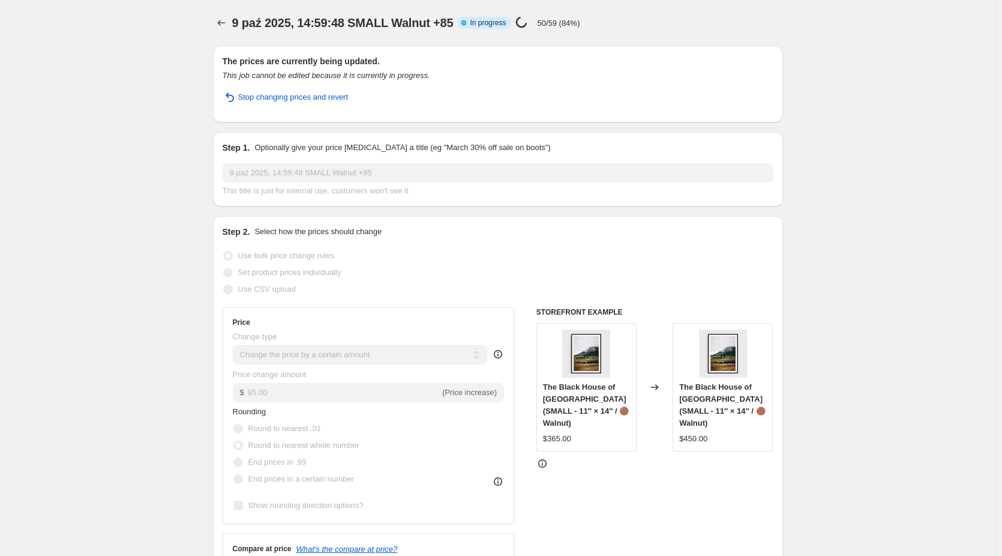
select select "by"
select select "no_change"
select select "collection"
select select "title"
select select "contains"
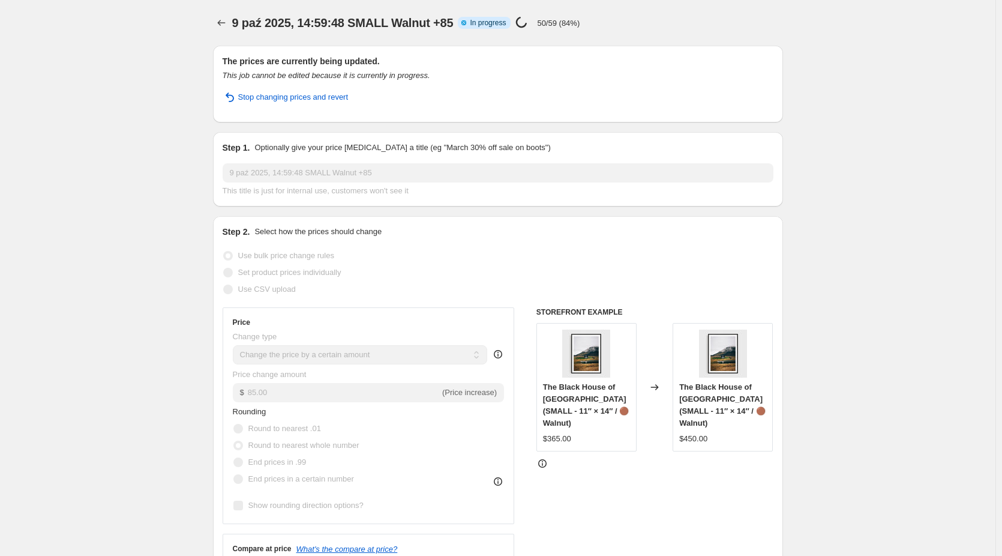
select select "title"
select select "not_equal"
select select "title"
select select "not_equal"
select select "title"
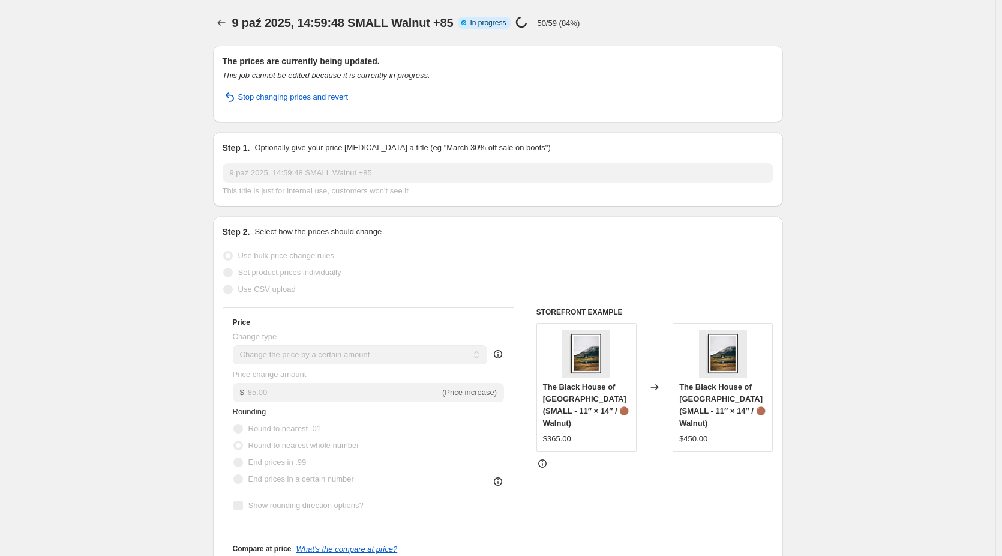
select select "not_equal"
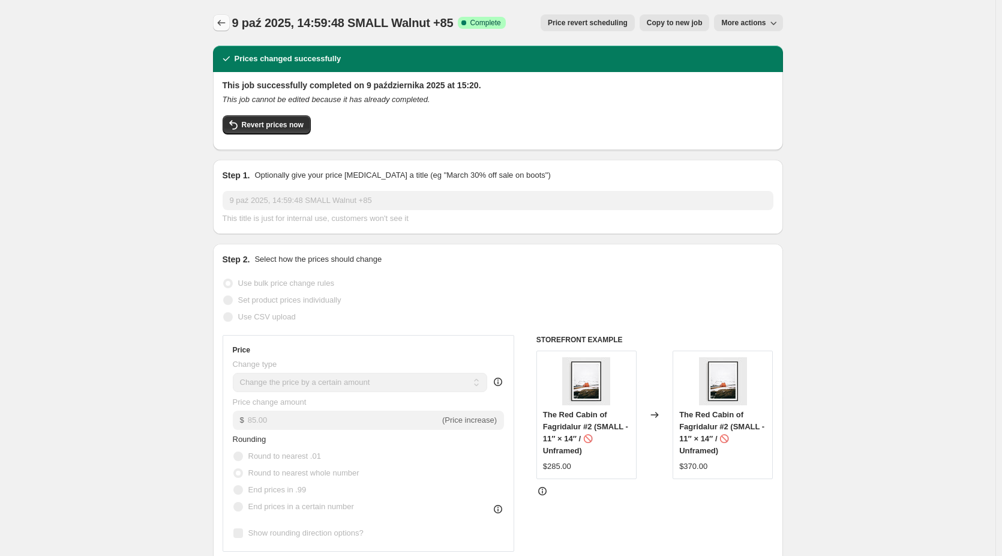
click at [225, 30] on button "Price change jobs" at bounding box center [221, 22] width 17 height 17
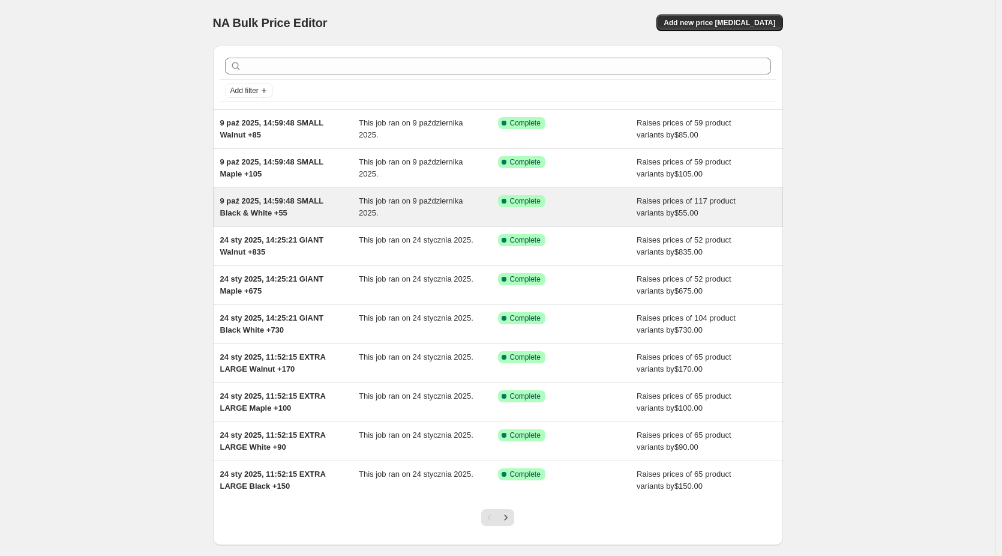
click at [288, 205] on span "9 paź 2025, 14:59:48 SMALL Black & White +55" at bounding box center [271, 206] width 103 height 21
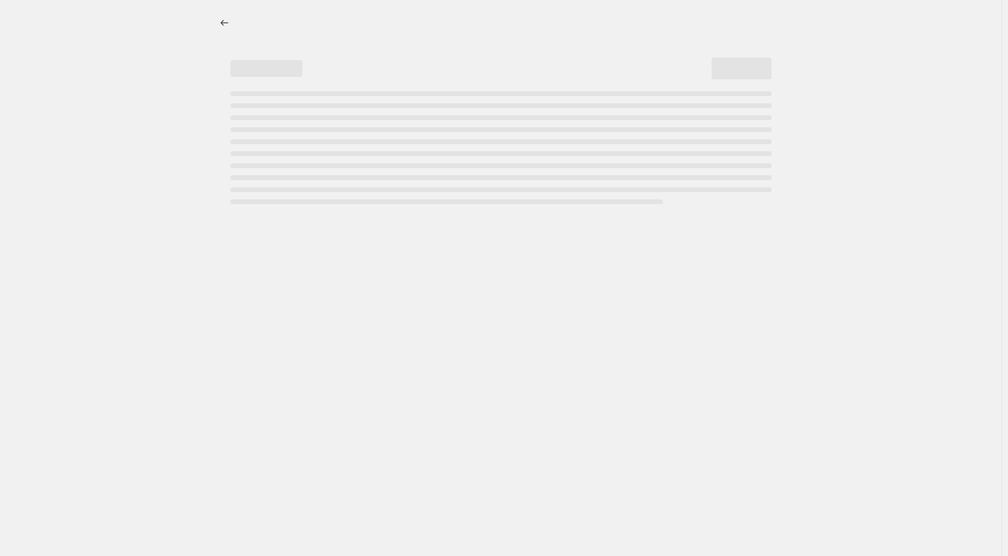
select select "by"
select select "no_change"
select select "collection"
select select "title"
select select "contains"
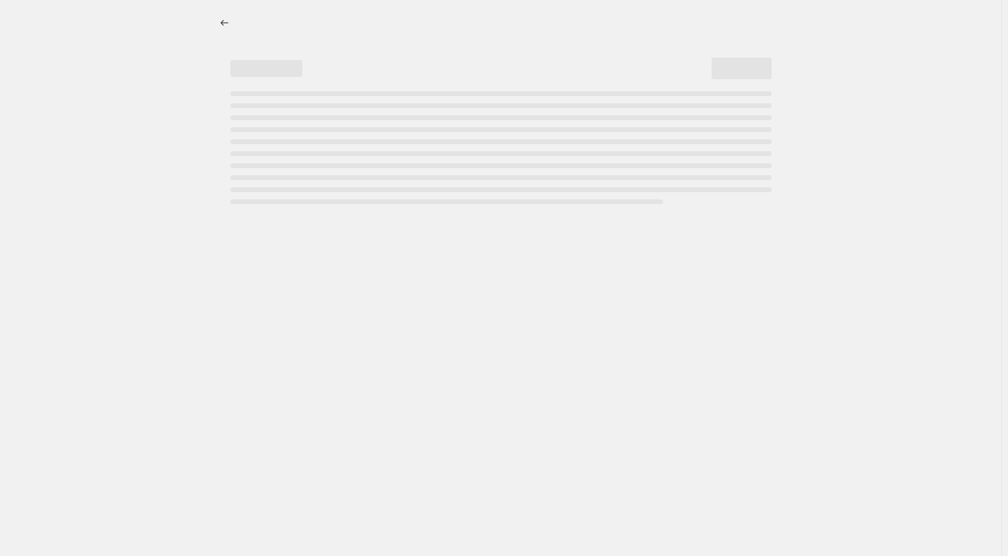
select select "title"
select select "not_equal"
select select "title"
select select "not_equal"
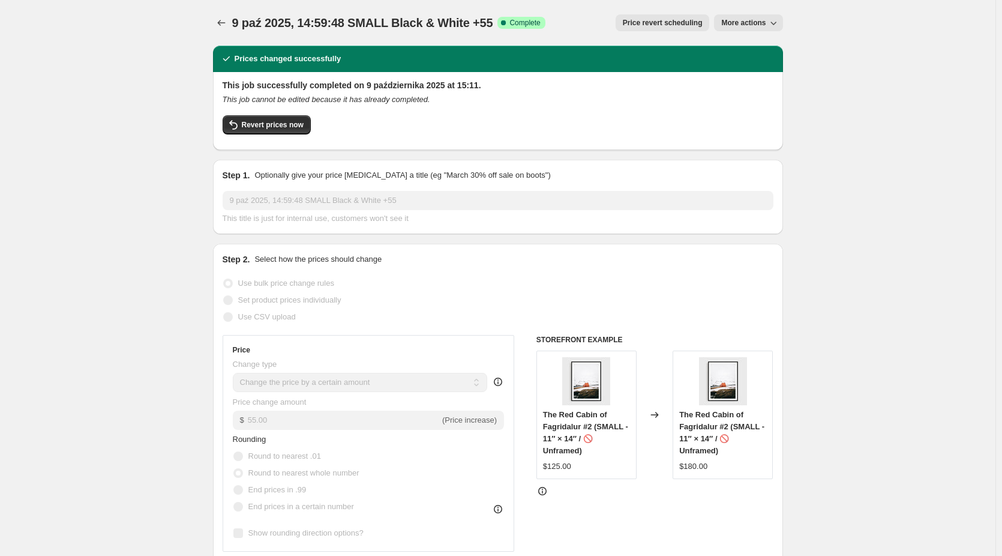
click at [762, 27] on span "More actions" at bounding box center [743, 23] width 44 height 10
click at [758, 42] on span "Copy to new job" at bounding box center [756, 48] width 65 height 12
select select "by"
select select "no_change"
select select "collection"
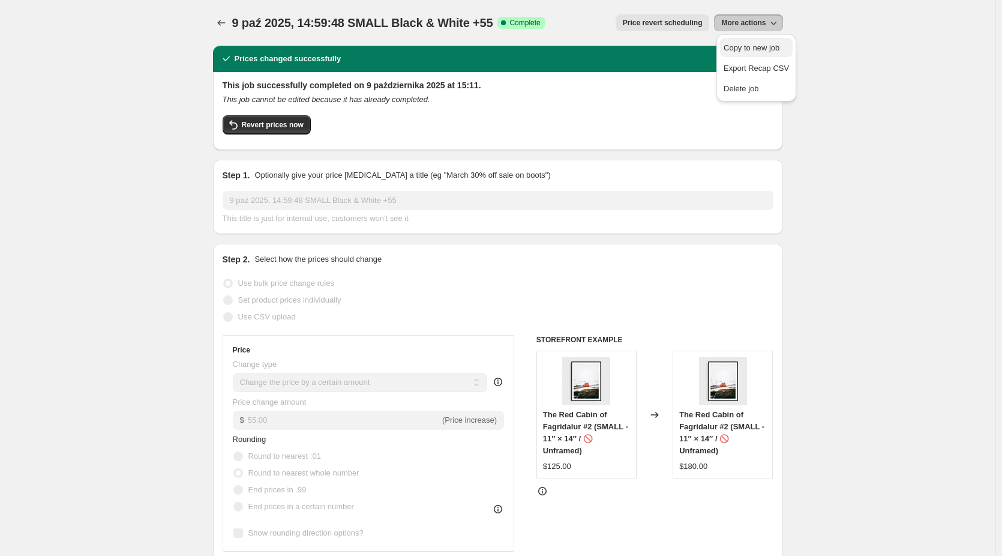
select select "title"
select select "contains"
select select "title"
select select "not_equal"
select select "title"
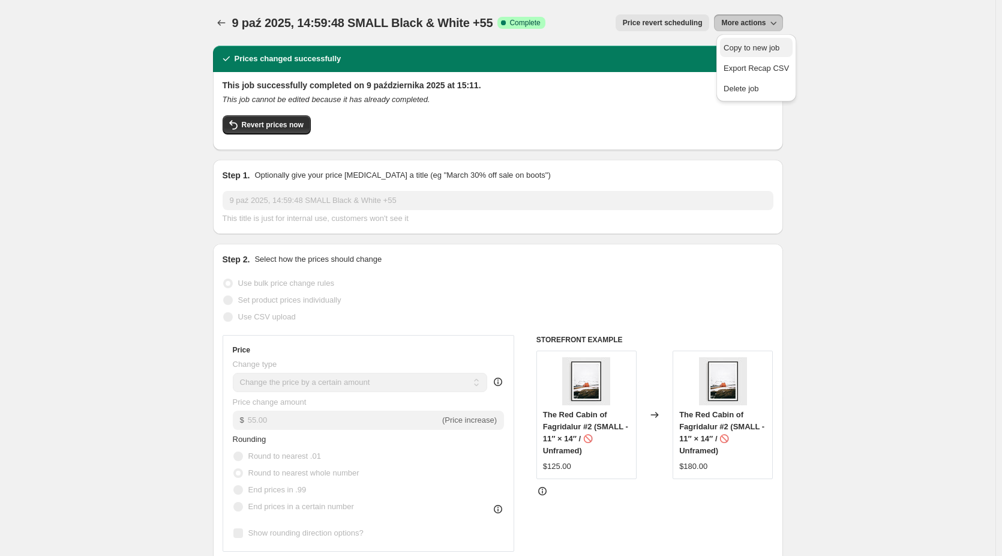
select select "not_equal"
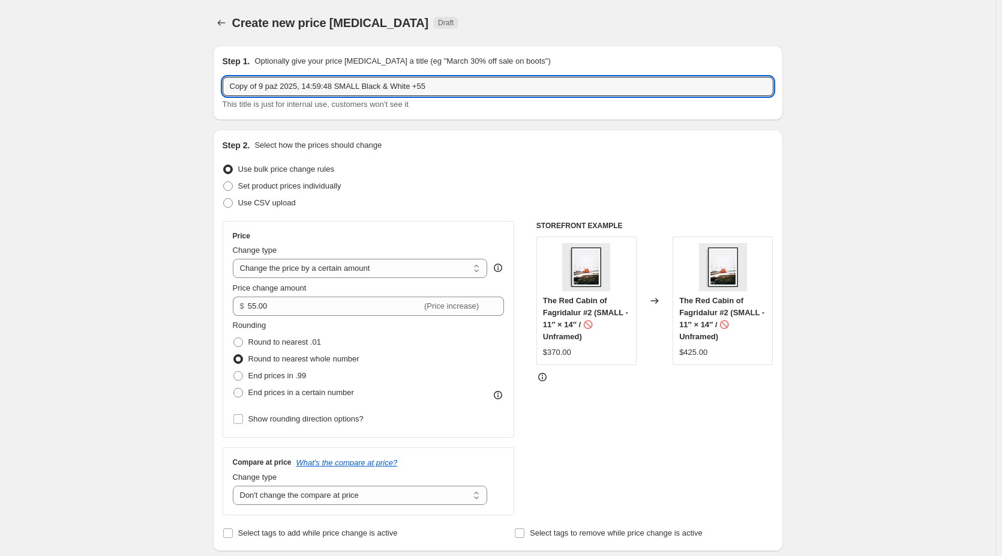
drag, startPoint x: 264, startPoint y: 85, endPoint x: 161, endPoint y: 91, distance: 102.8
drag, startPoint x: 339, startPoint y: 85, endPoint x: 314, endPoint y: 88, distance: 24.7
click at [314, 88] on input "9 paź 2025, 14:59:48 SMALL Black & White +55" at bounding box center [498, 86] width 551 height 19
drag, startPoint x: 416, startPoint y: 83, endPoint x: 407, endPoint y: 86, distance: 8.9
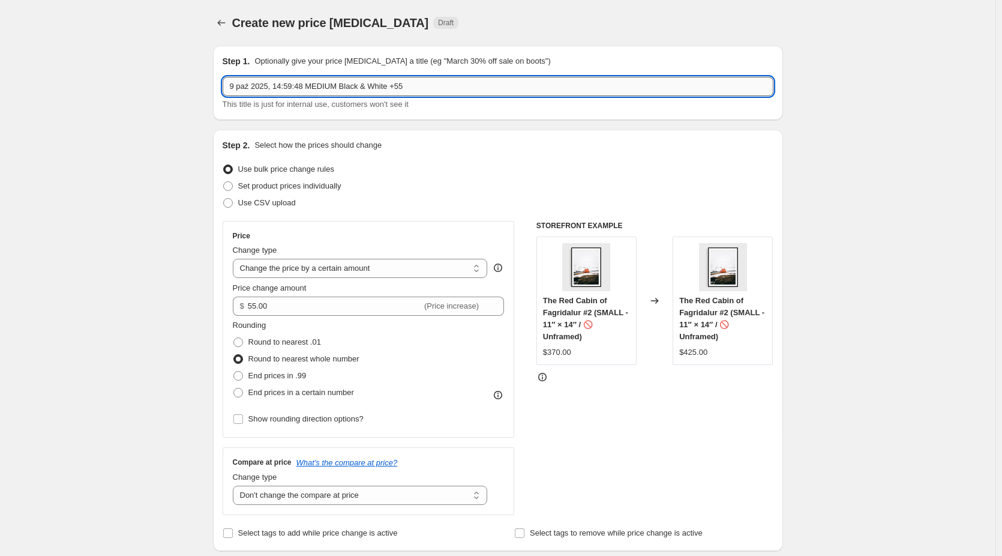
click at [407, 86] on input "9 paź 2025, 14:59:48 MEDIUM Black & White +55" at bounding box center [498, 86] width 551 height 19
type input "9 paź 2025, 14:59:48 MEDIUM Black & White +130"
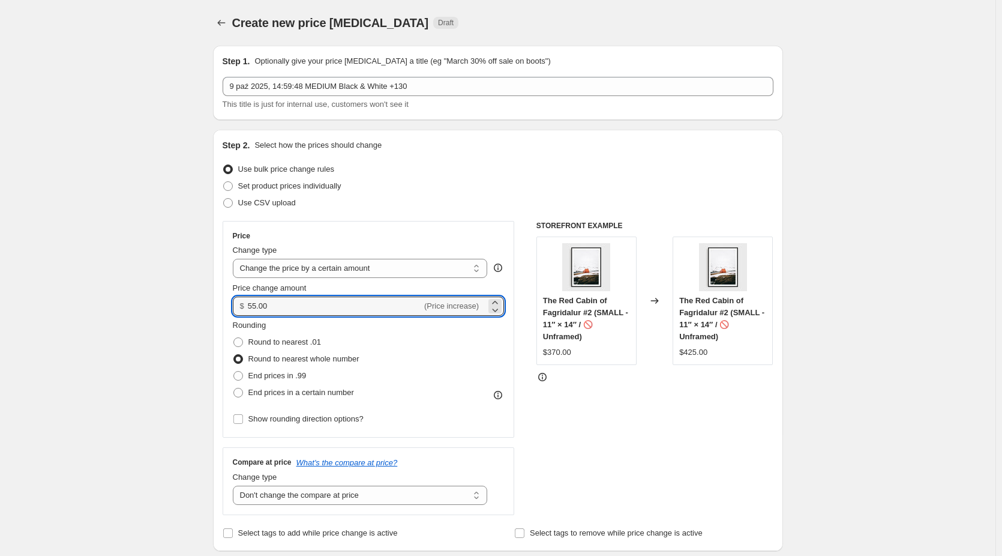
drag, startPoint x: 278, startPoint y: 304, endPoint x: 205, endPoint y: 306, distance: 72.6
type input "130.00"
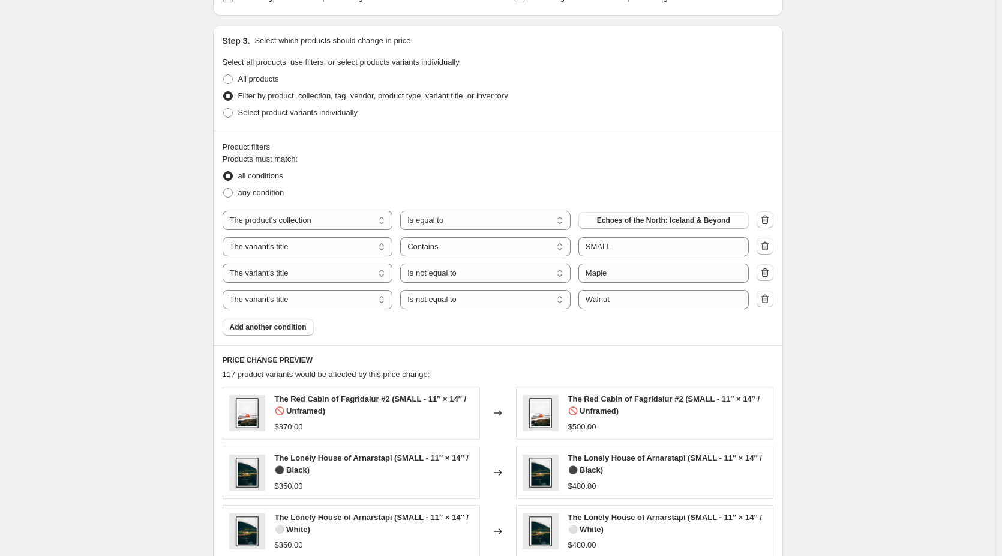
scroll to position [540, 0]
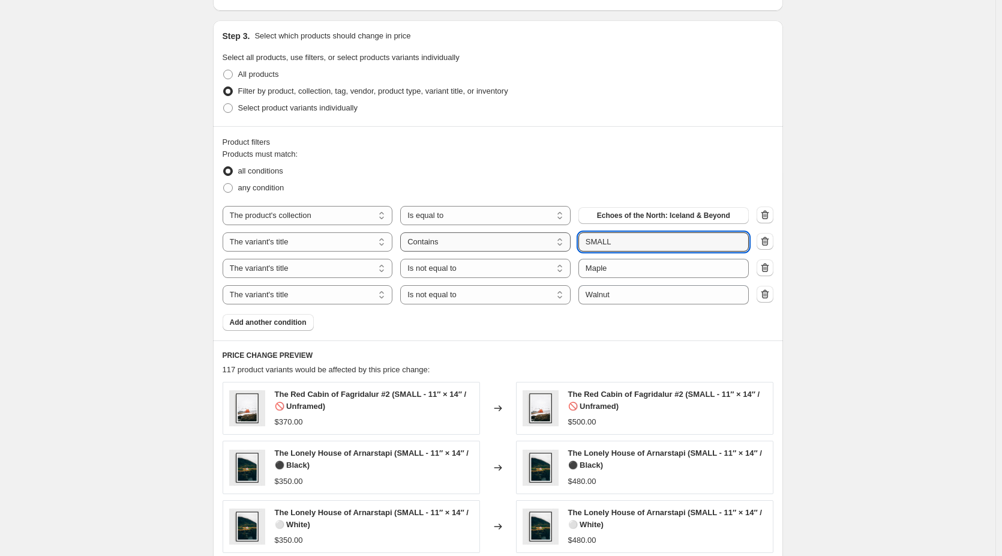
drag, startPoint x: 622, startPoint y: 239, endPoint x: 558, endPoint y: 239, distance: 64.2
click at [558, 239] on div "The product The product's collection The product's tag The product's vendor The…" at bounding box center [486, 241] width 526 height 19
type input "M"
type input "MEDIUM"
click at [866, 320] on div "Create new price change job. This page is ready Create new price change job Dra…" at bounding box center [498, 176] width 996 height 1433
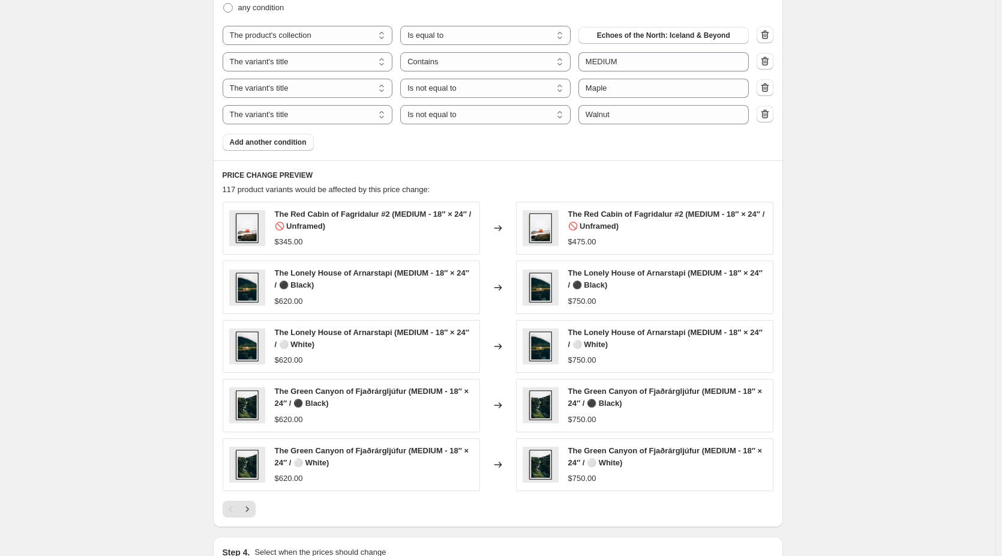
scroll to position [780, 0]
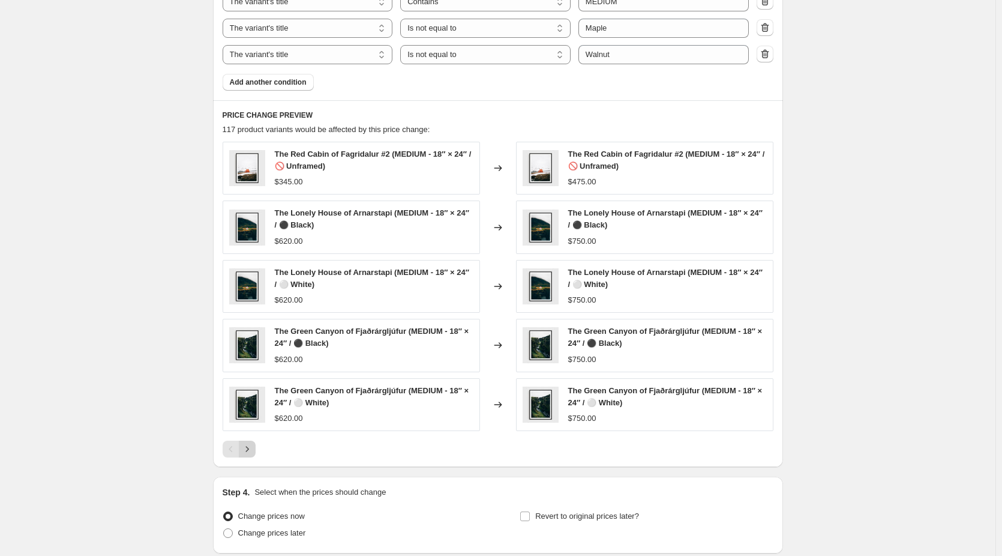
click at [253, 447] on icon "Next" at bounding box center [247, 449] width 12 height 12
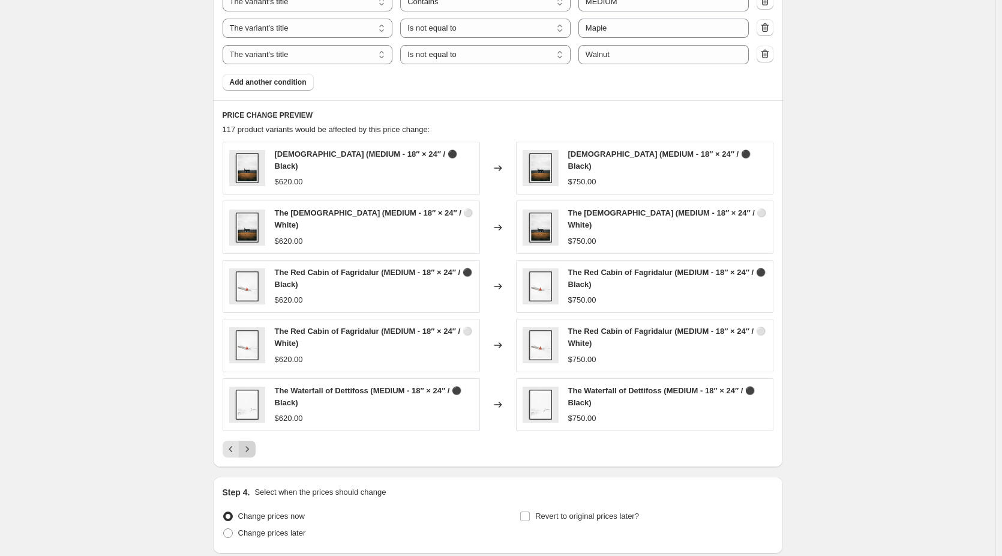
click at [253, 447] on icon "Next" at bounding box center [247, 449] width 12 height 12
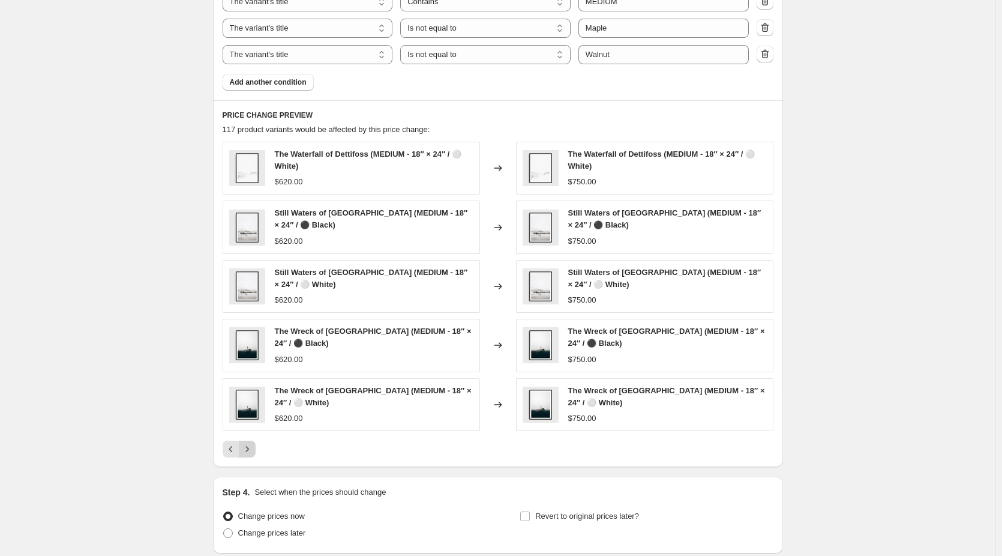
click at [253, 447] on icon "Next" at bounding box center [247, 449] width 12 height 12
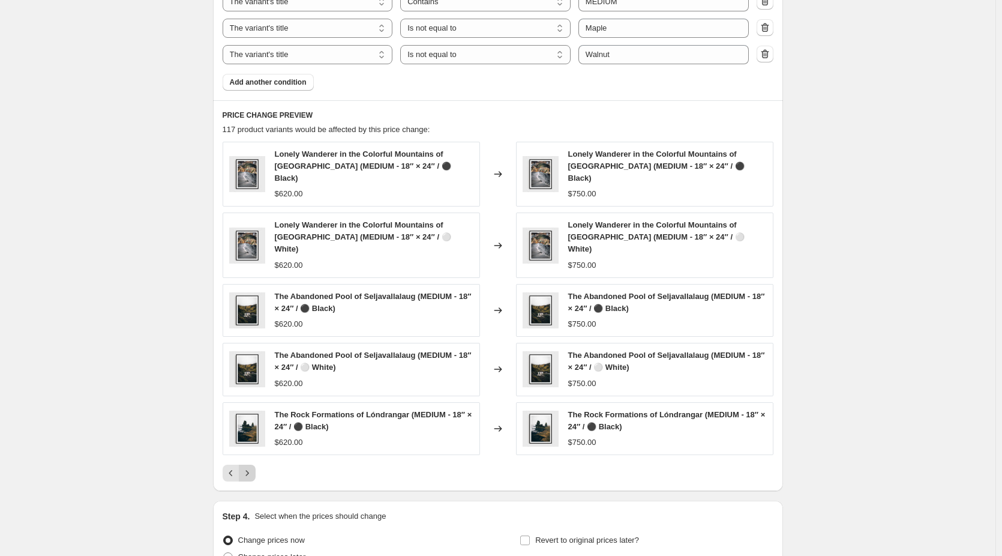
click at [253, 467] on icon "Next" at bounding box center [247, 473] width 12 height 12
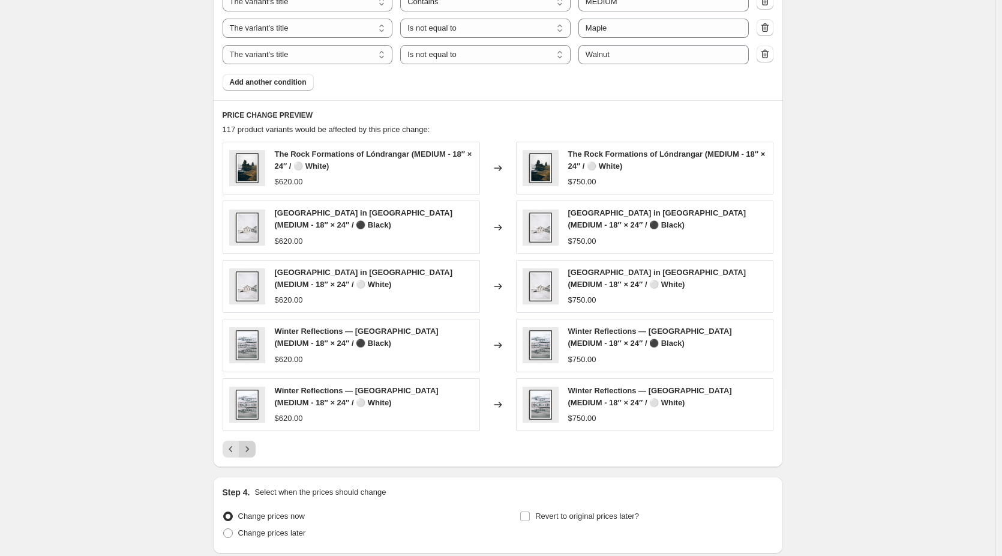
click at [253, 447] on icon "Next" at bounding box center [247, 449] width 12 height 12
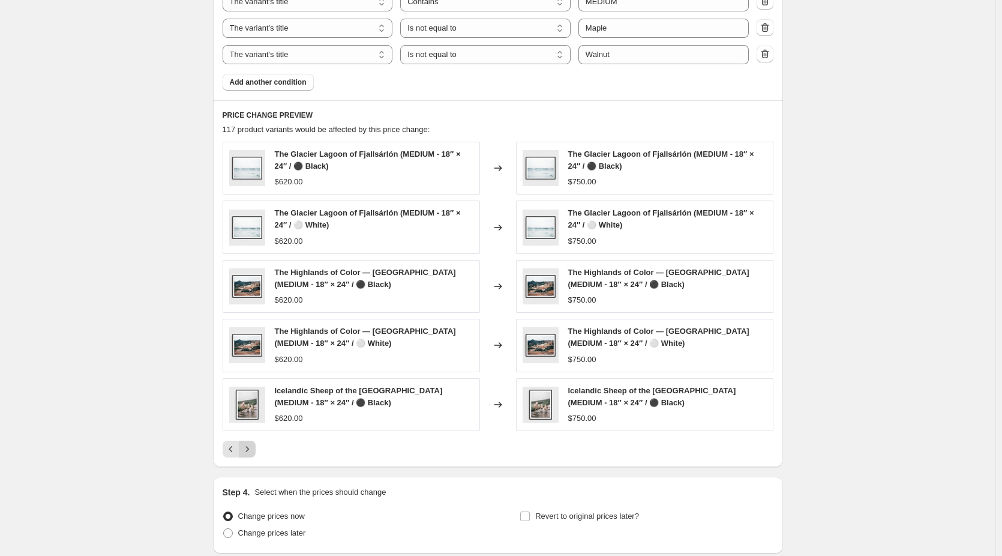
click at [253, 447] on icon "Next" at bounding box center [247, 449] width 12 height 12
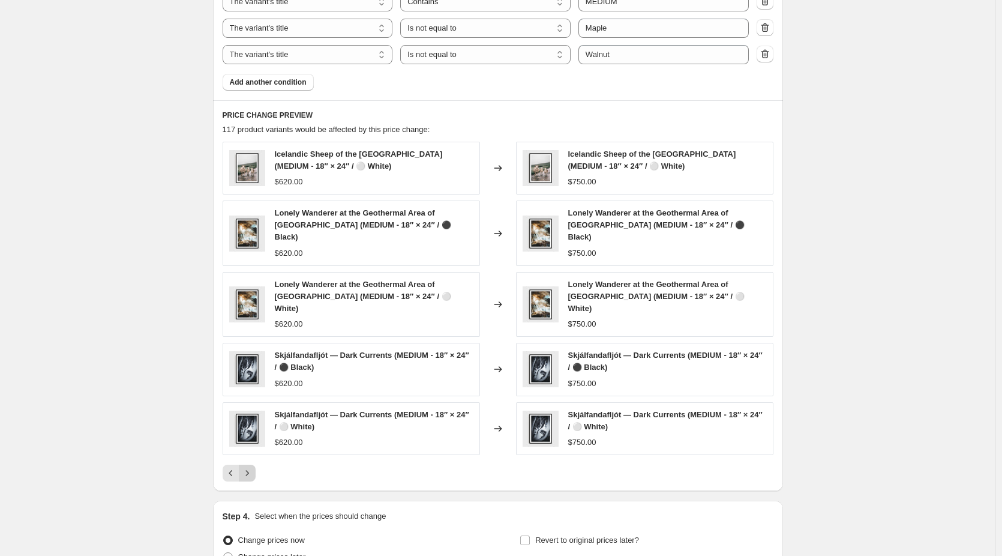
click at [253, 467] on icon "Next" at bounding box center [247, 473] width 12 height 12
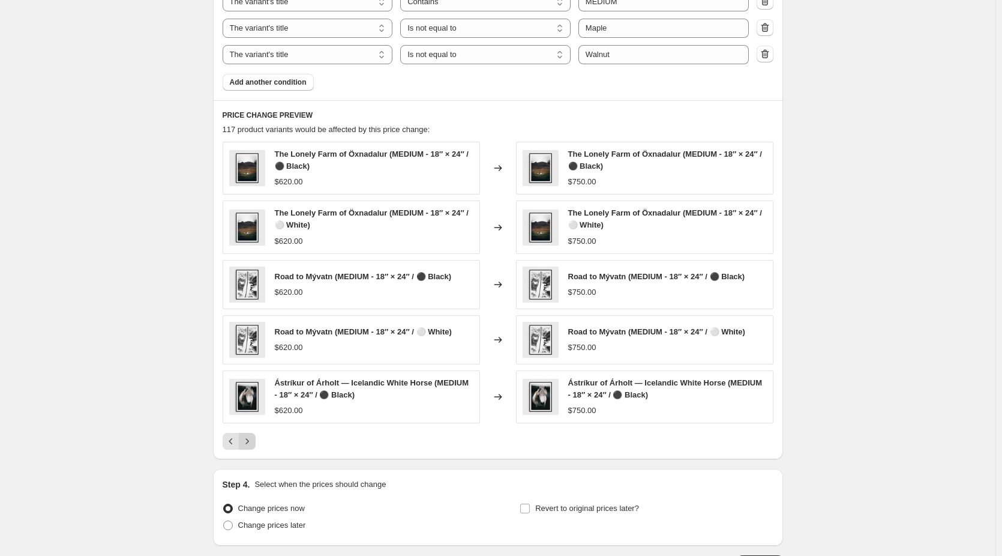
click at [253, 447] on icon "Next" at bounding box center [247, 441] width 12 height 12
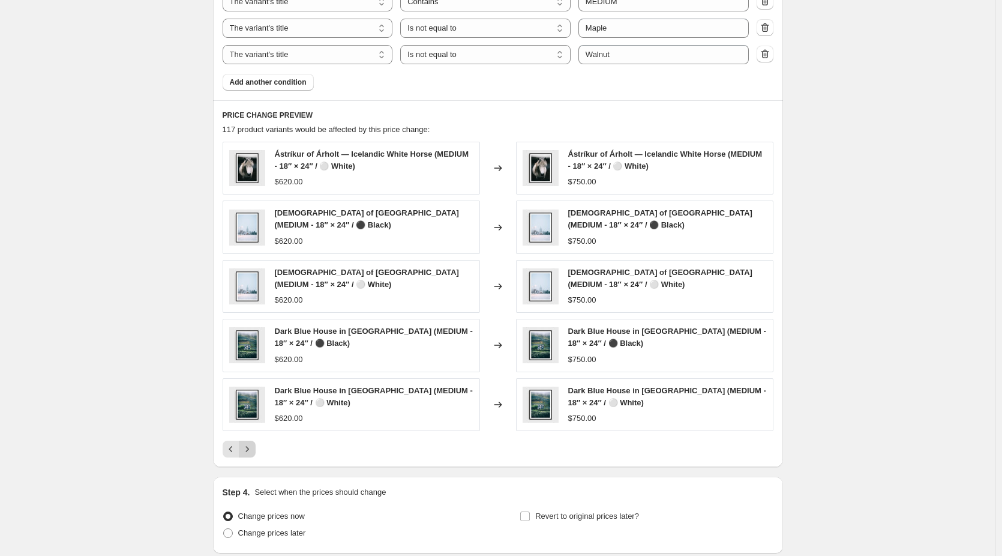
click at [253, 447] on icon "Next" at bounding box center [247, 449] width 12 height 12
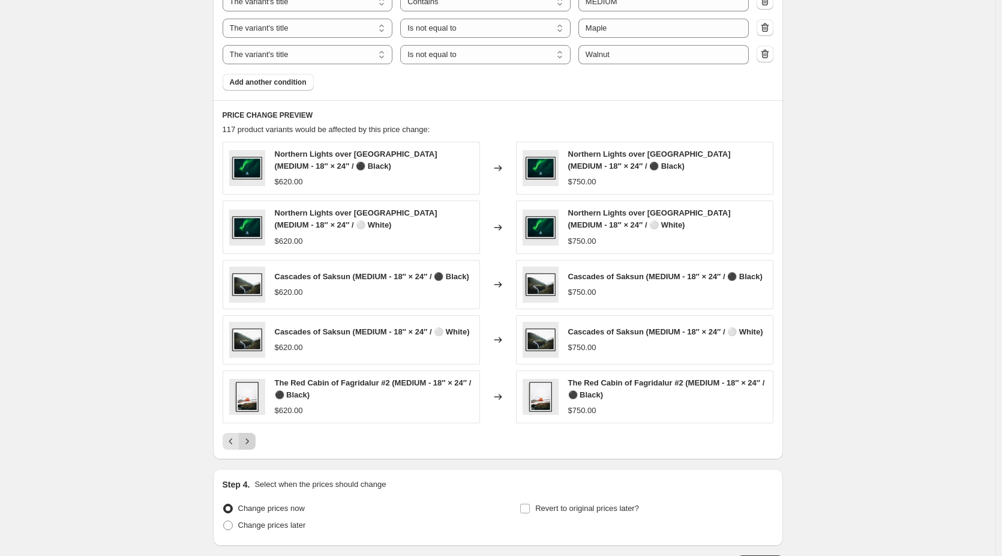
click at [253, 447] on icon "Next" at bounding box center [247, 441] width 12 height 12
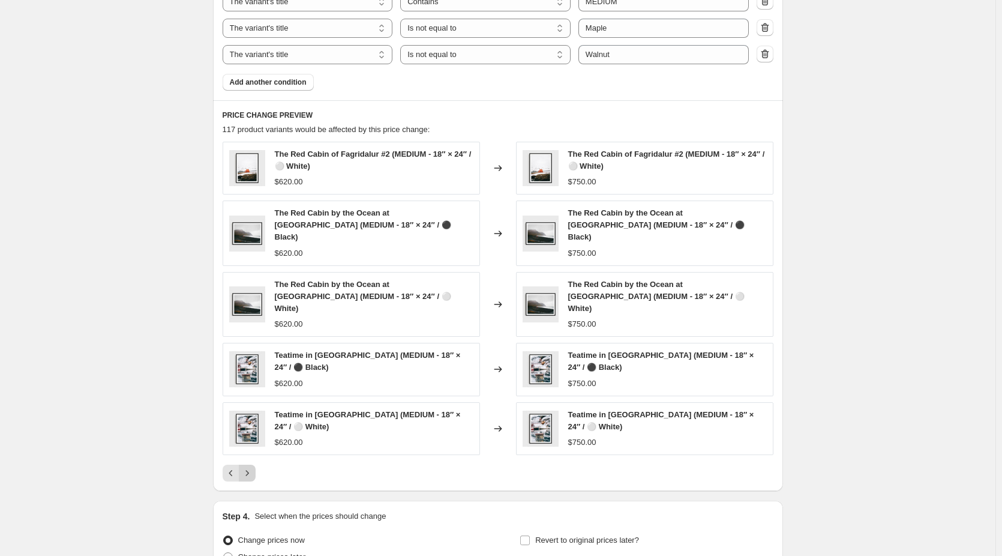
click at [253, 467] on icon "Next" at bounding box center [247, 473] width 12 height 12
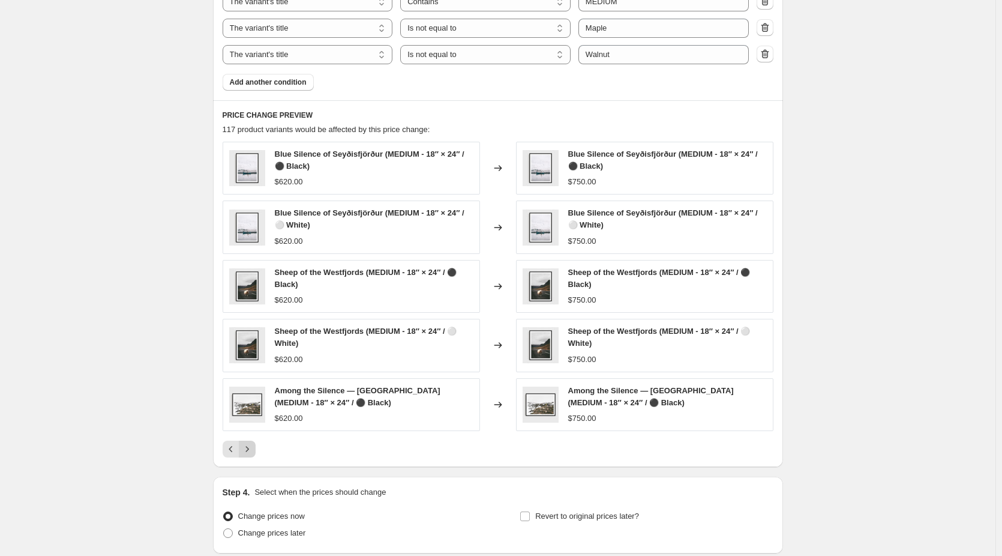
click at [253, 447] on icon "Next" at bounding box center [247, 449] width 12 height 12
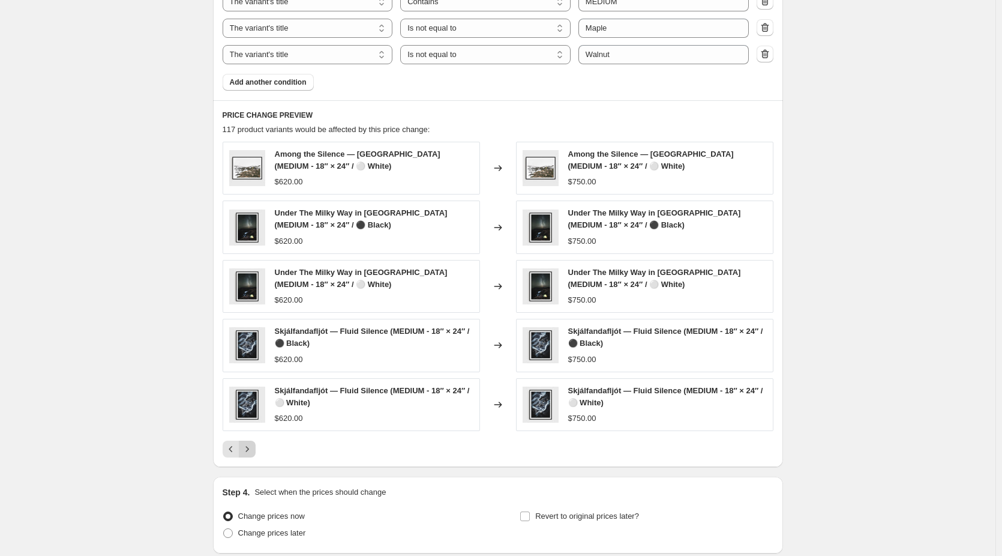
click at [253, 447] on icon "Next" at bounding box center [247, 449] width 12 height 12
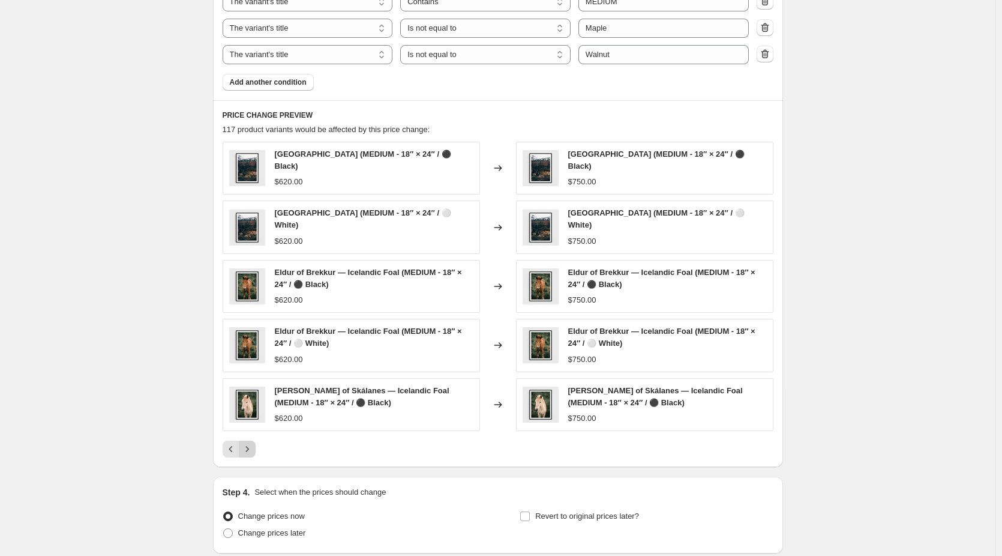
click at [253, 447] on icon "Next" at bounding box center [247, 449] width 12 height 12
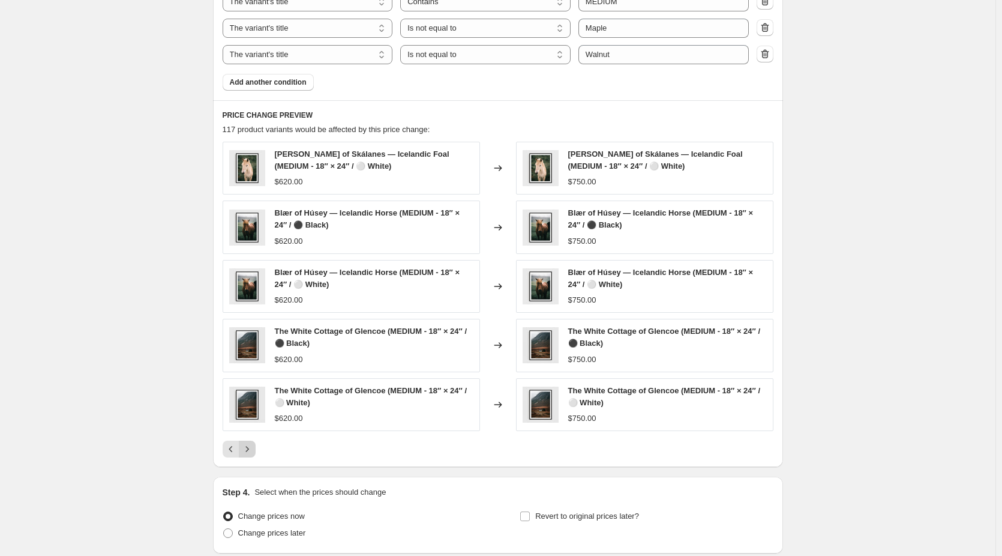
click at [253, 447] on icon "Next" at bounding box center [247, 449] width 12 height 12
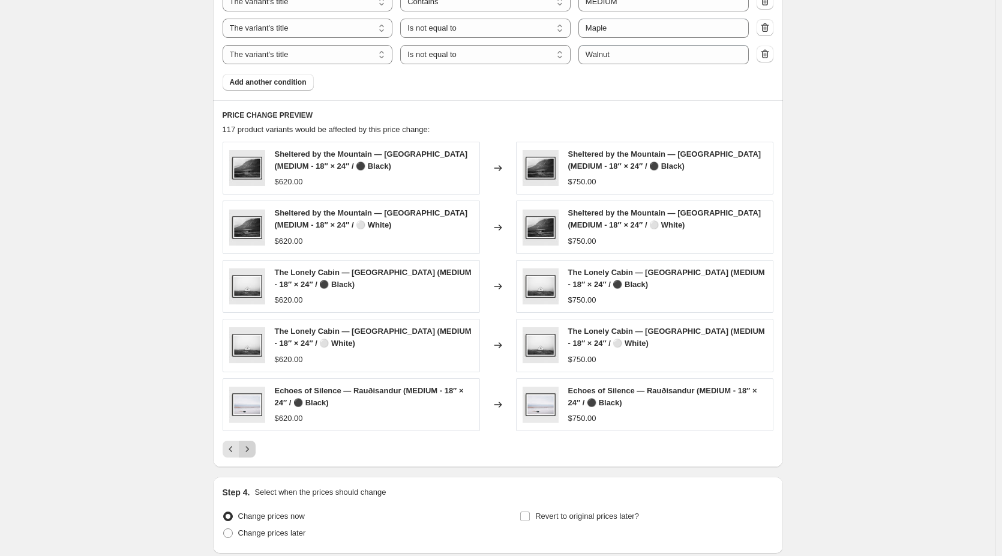
click at [253, 447] on icon "Next" at bounding box center [247, 449] width 12 height 12
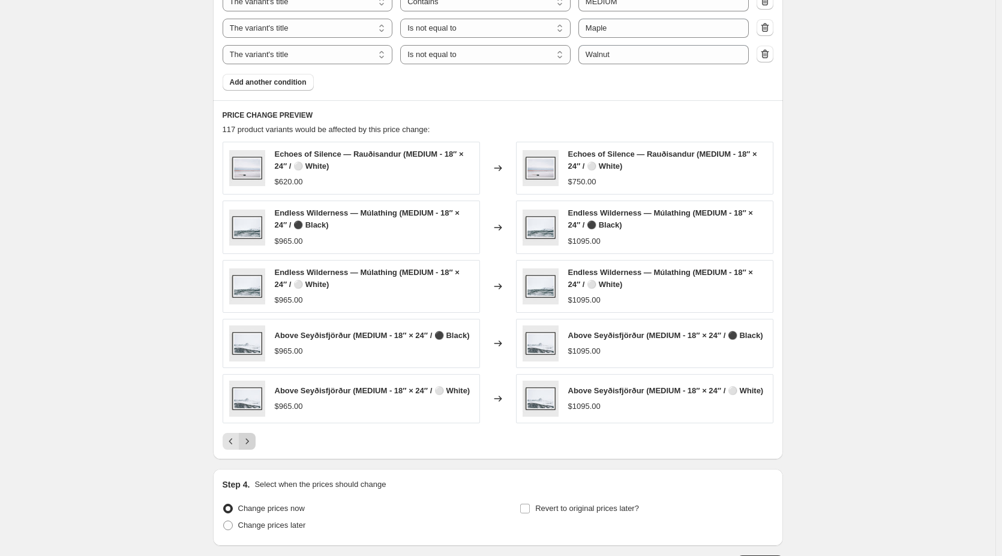
click at [253, 447] on icon "Next" at bounding box center [247, 441] width 12 height 12
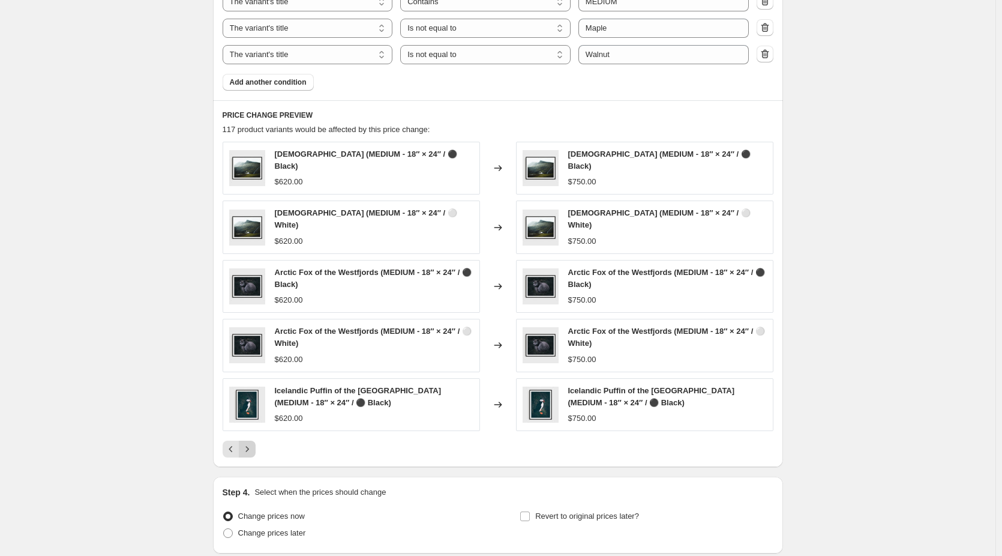
click at [253, 447] on icon "Next" at bounding box center [247, 449] width 12 height 12
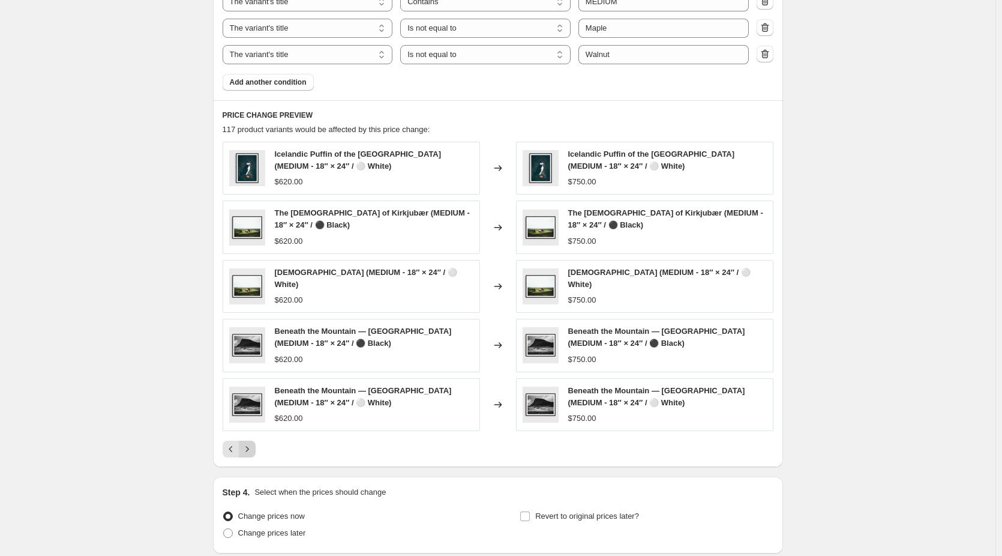
click at [253, 447] on icon "Next" at bounding box center [247, 449] width 12 height 12
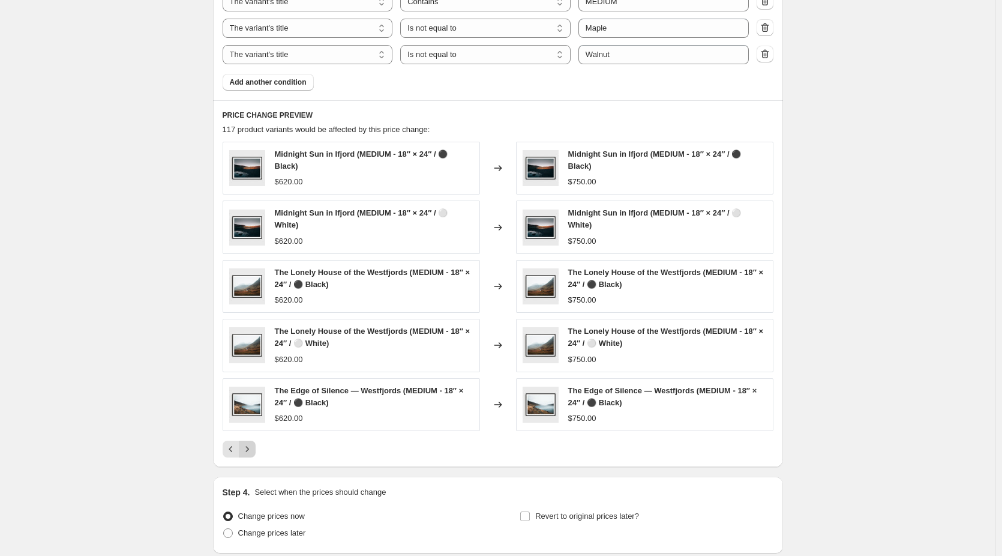
click at [253, 447] on icon "Next" at bounding box center [247, 449] width 12 height 12
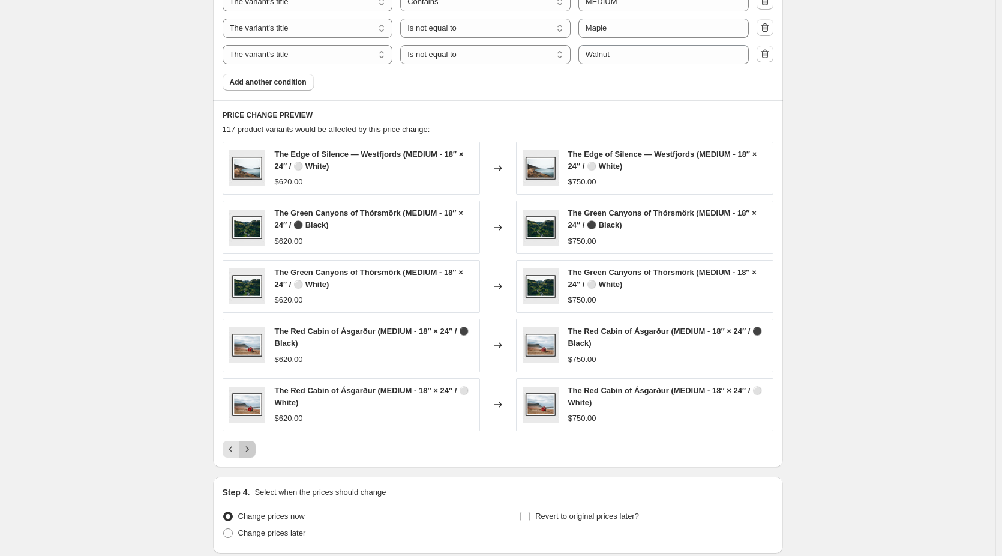
click at [253, 447] on icon "Next" at bounding box center [247, 449] width 12 height 12
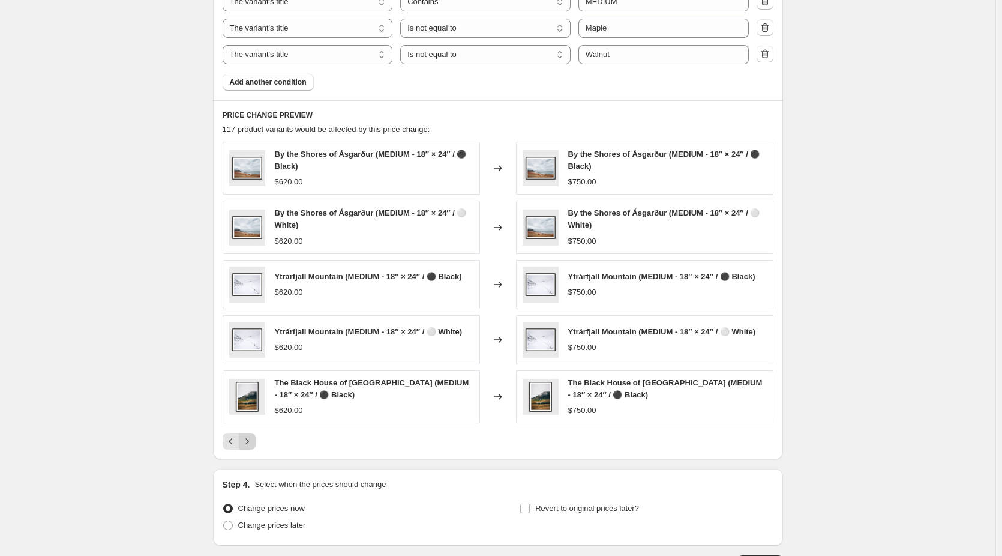
click at [253, 447] on icon "Next" at bounding box center [247, 441] width 12 height 12
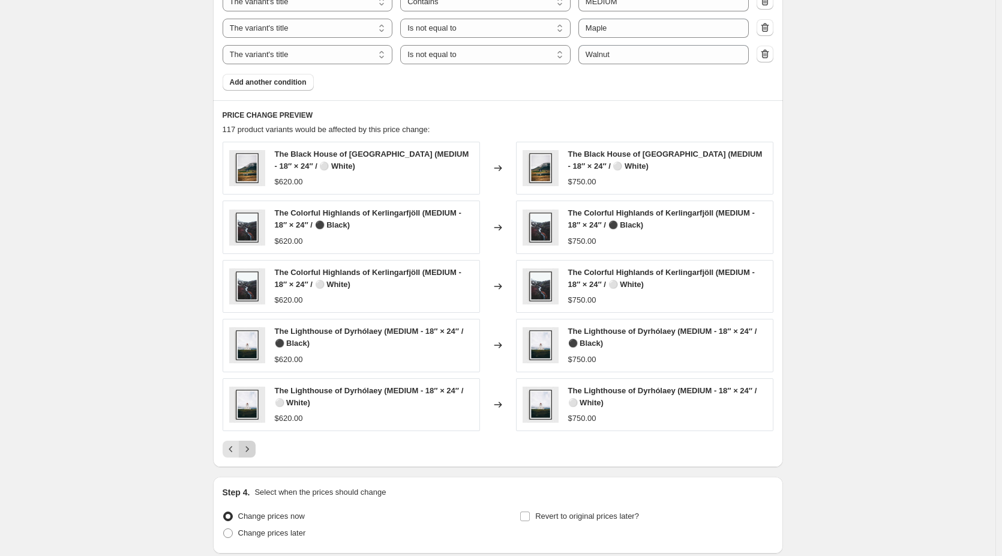
click at [253, 447] on icon "Next" at bounding box center [247, 449] width 12 height 12
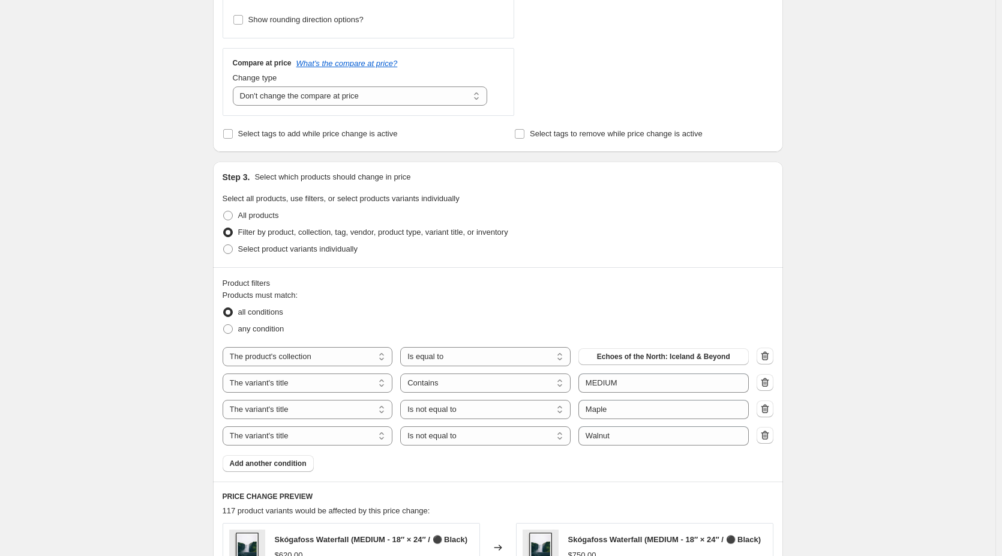
scroll to position [700, 0]
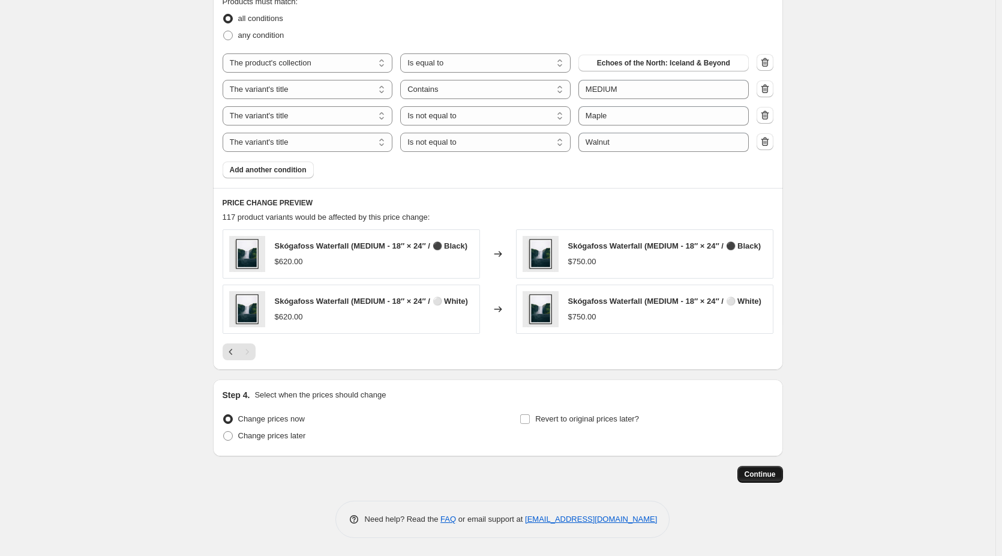
click at [774, 479] on button "Continue" at bounding box center [761, 474] width 46 height 17
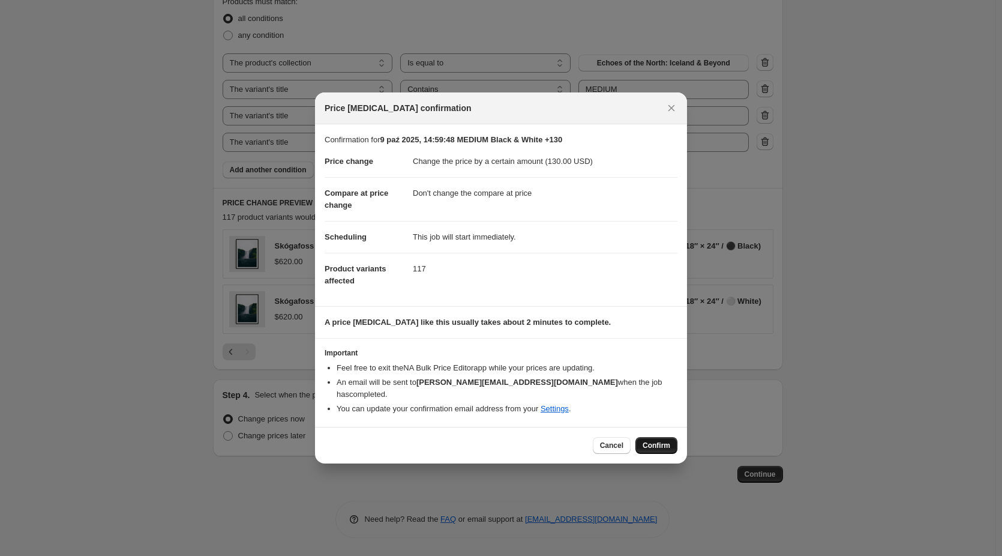
click at [652, 440] on span "Confirm" at bounding box center [657, 445] width 28 height 10
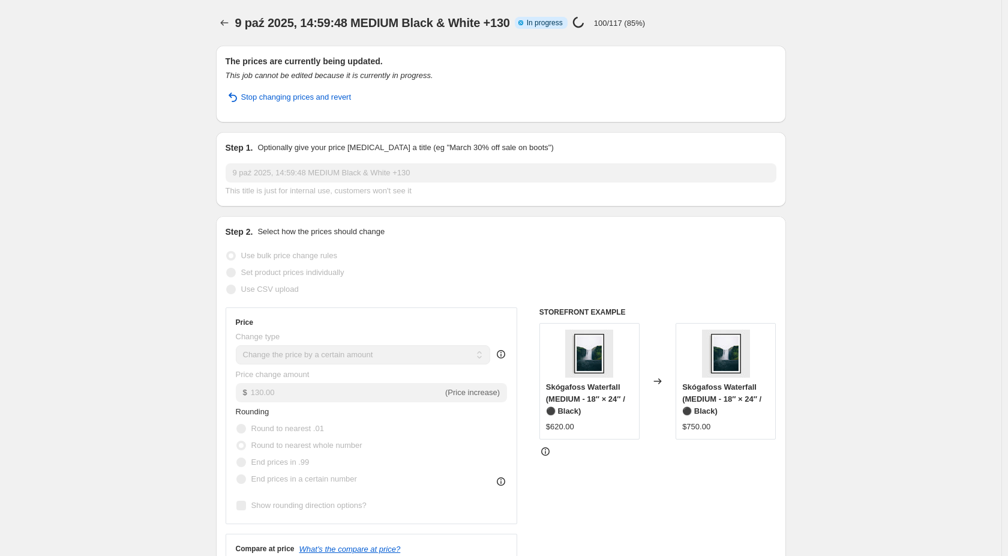
select select "by"
select select "no_change"
select select "collection"
select select "title"
select select "contains"
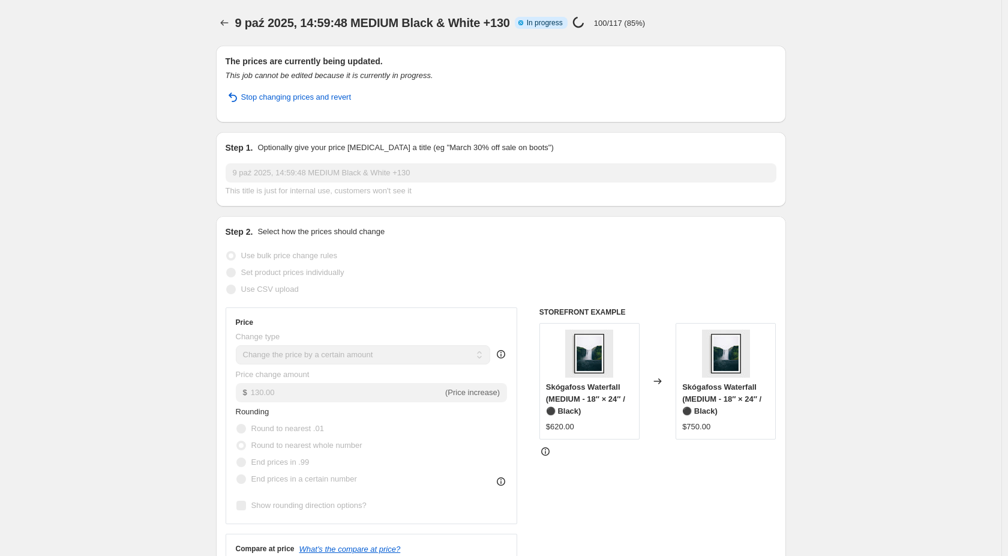
select select "title"
select select "not_equal"
select select "title"
select select "not_equal"
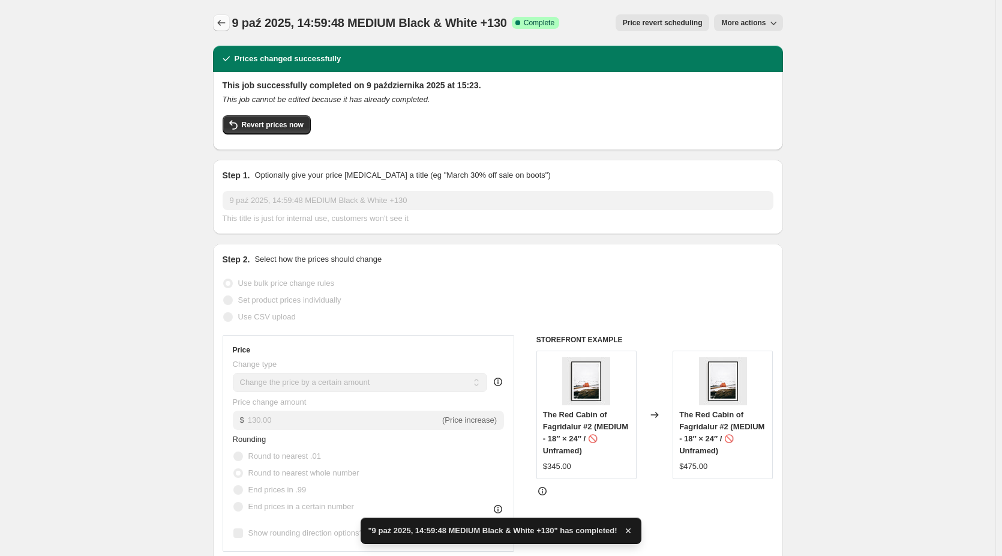
click at [223, 25] on icon "Price change jobs" at bounding box center [221, 23] width 12 height 12
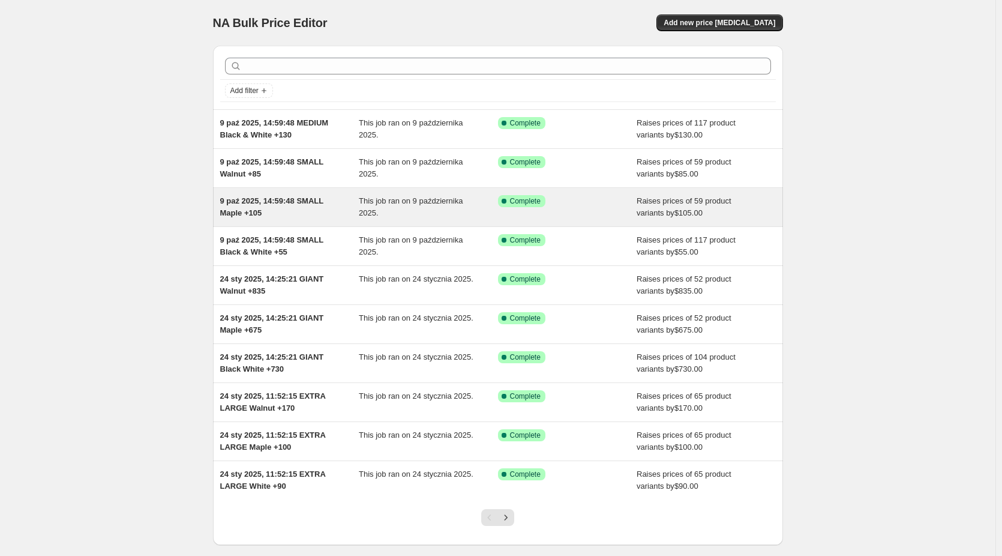
click at [280, 205] on span "9 paź 2025, 14:59:48 SMALL Maple +105" at bounding box center [271, 206] width 103 height 21
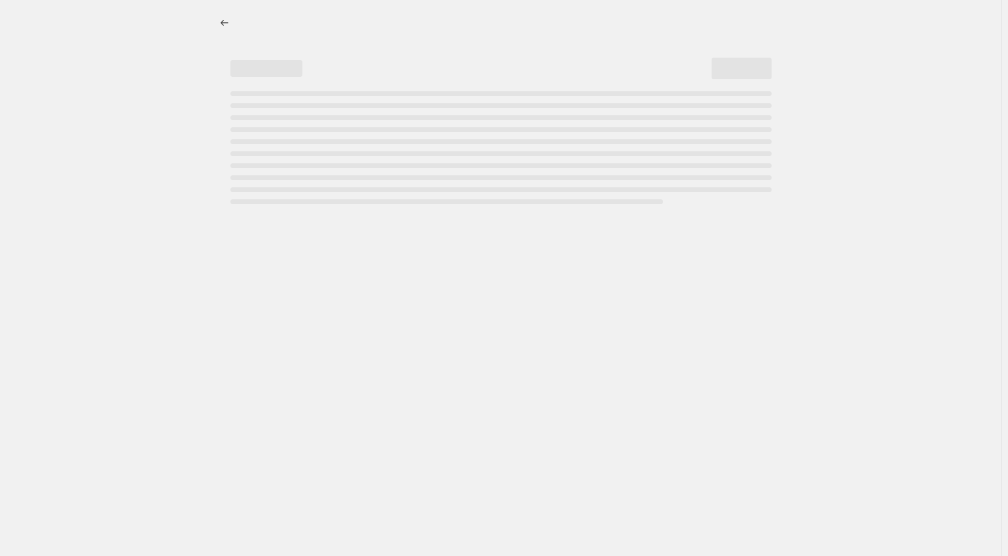
select select "by"
select select "no_change"
select select "collection"
select select "title"
select select "contains"
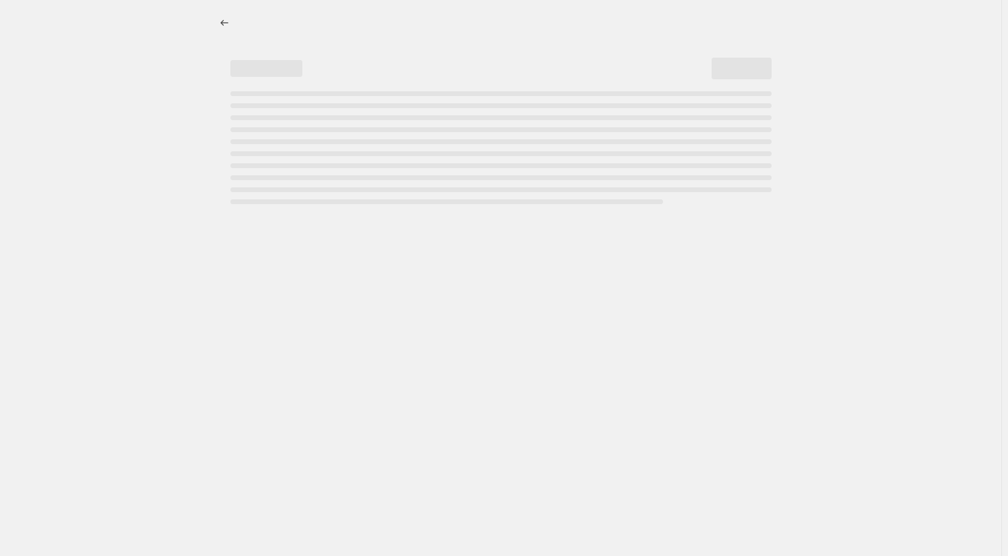
select select "title"
select select "not_equal"
select select "title"
select select "not_equal"
select select "title"
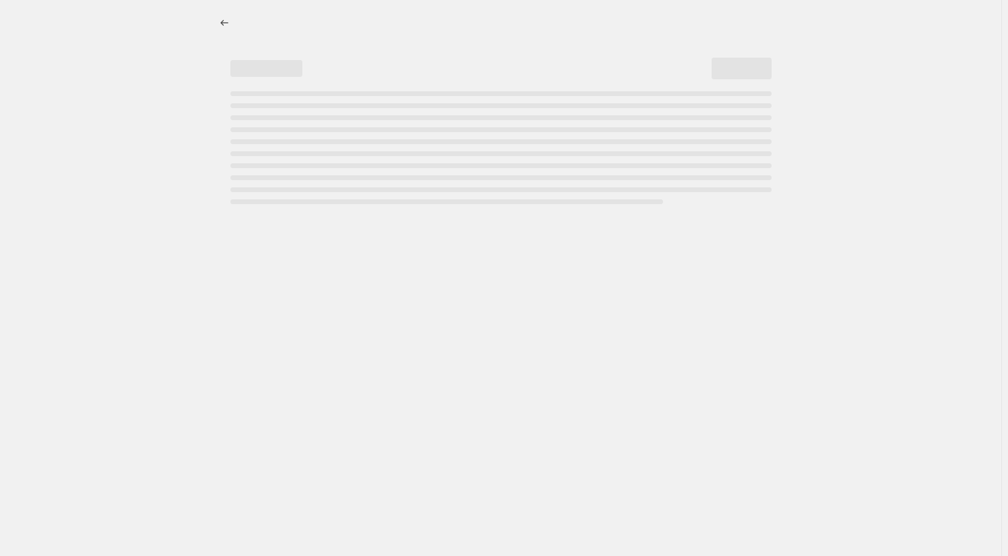
select select "not_equal"
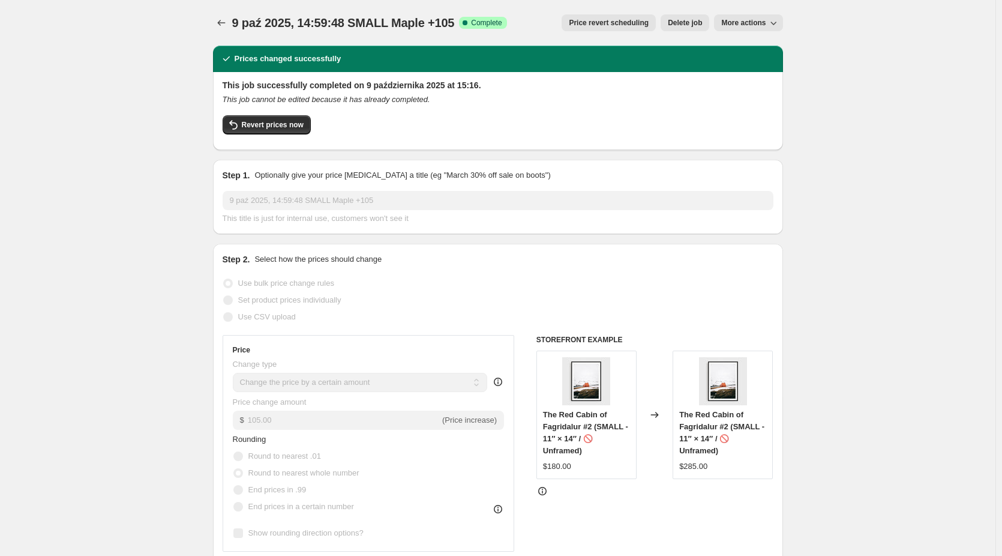
click at [751, 24] on span "More actions" at bounding box center [743, 23] width 44 height 10
click at [752, 44] on span "Copy to new job" at bounding box center [752, 47] width 56 height 9
select select "by"
select select "no_change"
select select "collection"
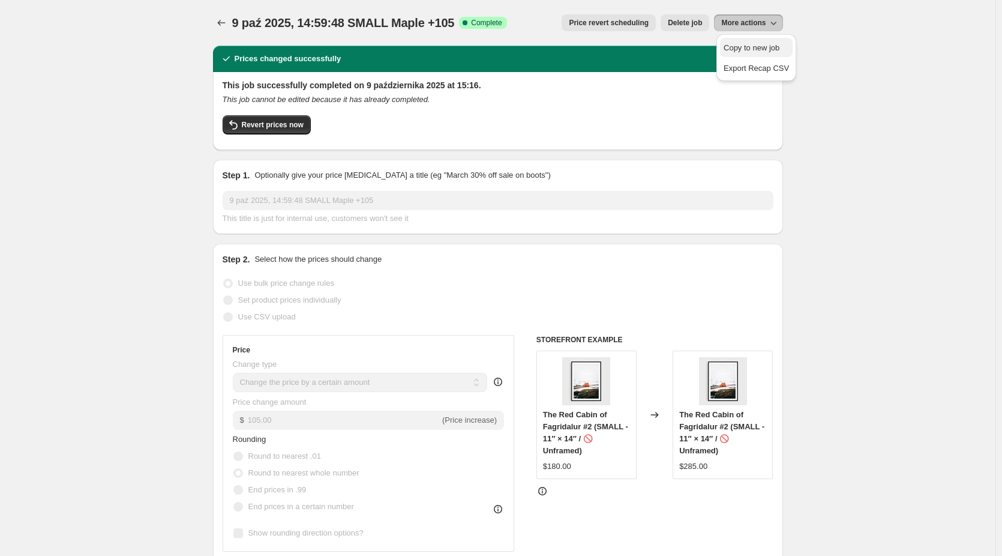
select select "title"
select select "contains"
select select "title"
select select "not_equal"
select select "title"
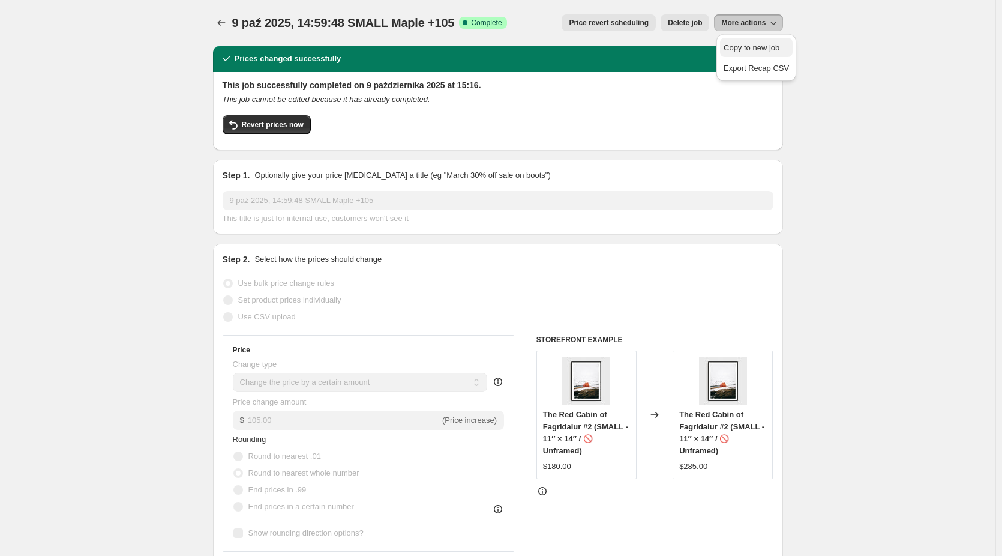
select select "not_equal"
select select "title"
select select "not_equal"
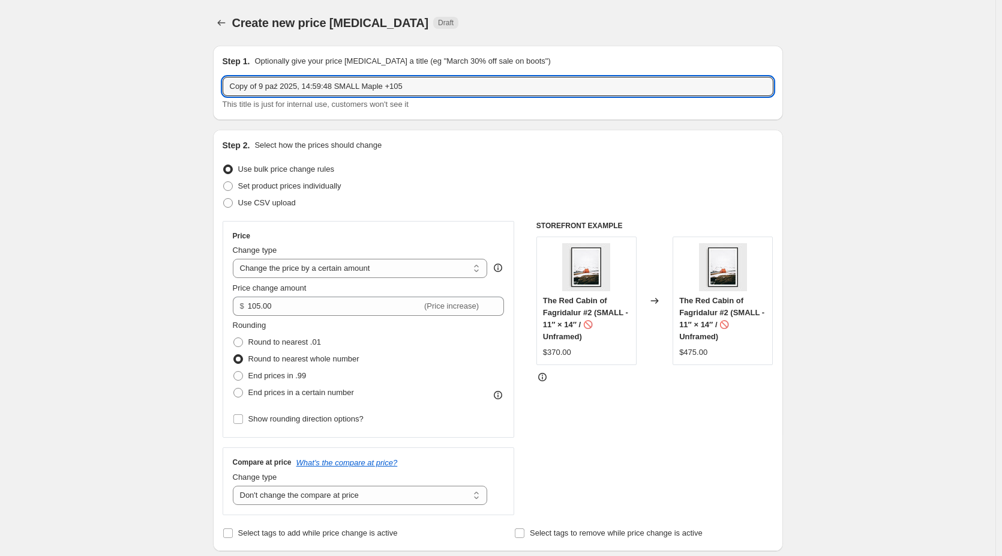
drag, startPoint x: 265, startPoint y: 83, endPoint x: 163, endPoint y: 86, distance: 101.5
drag, startPoint x: 339, startPoint y: 89, endPoint x: 316, endPoint y: 91, distance: 23.5
click at [316, 91] on input "9 paź 2025, 14:59:48 SMALL Maple +105" at bounding box center [498, 86] width 551 height 19
type input "9 paź 2025, 14:59:48 MEDIUM Maple +105"
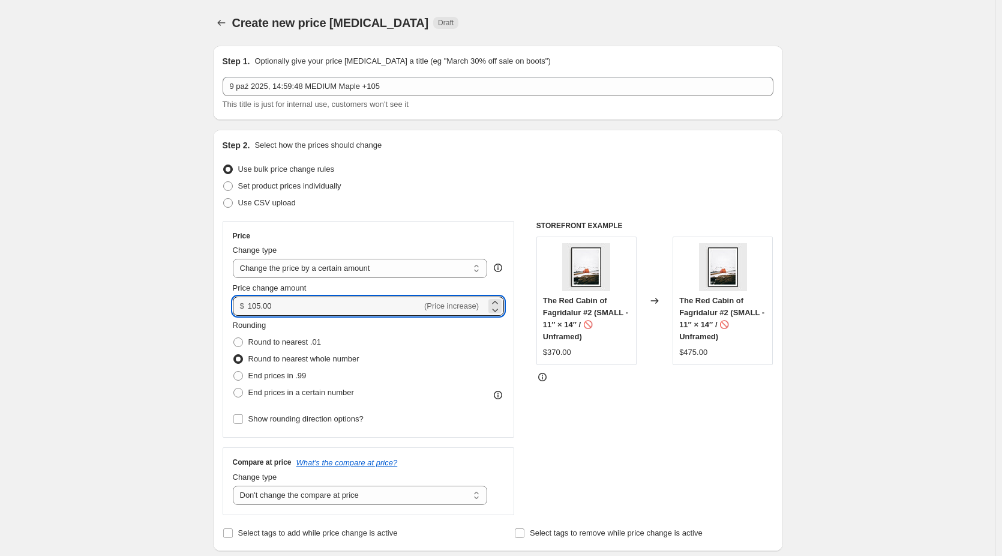
drag, startPoint x: 286, startPoint y: 306, endPoint x: 230, endPoint y: 308, distance: 55.9
click at [230, 308] on div "Price Change type Change the price to a certain amount Change the price by a ce…" at bounding box center [369, 329] width 292 height 217
type input "230.00"
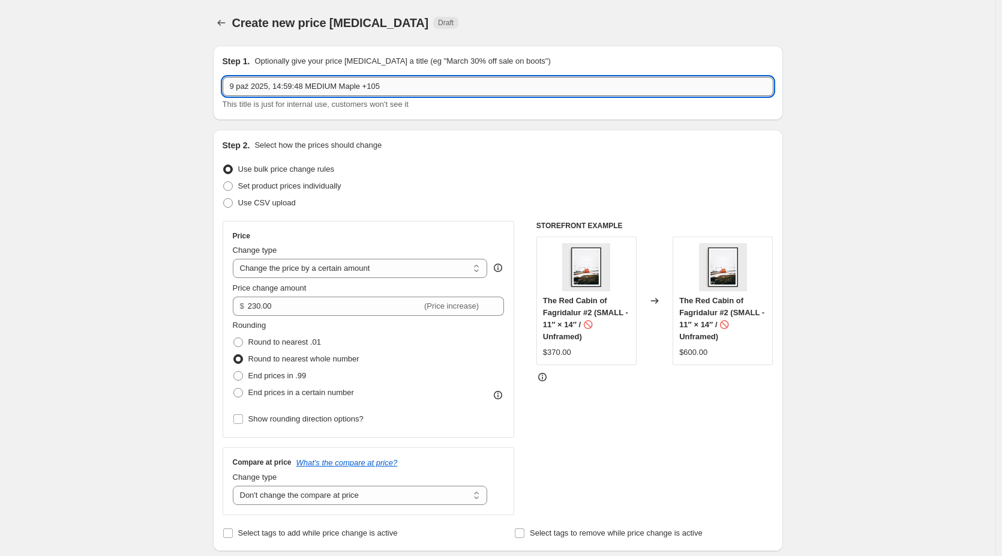
drag, startPoint x: 411, startPoint y: 85, endPoint x: 380, endPoint y: 88, distance: 31.4
click at [380, 88] on input "9 paź 2025, 14:59:48 MEDIUM Maple +105" at bounding box center [498, 86] width 551 height 19
type input "9 paź 2025, 14:59:48 MEDIUM Maple +230"
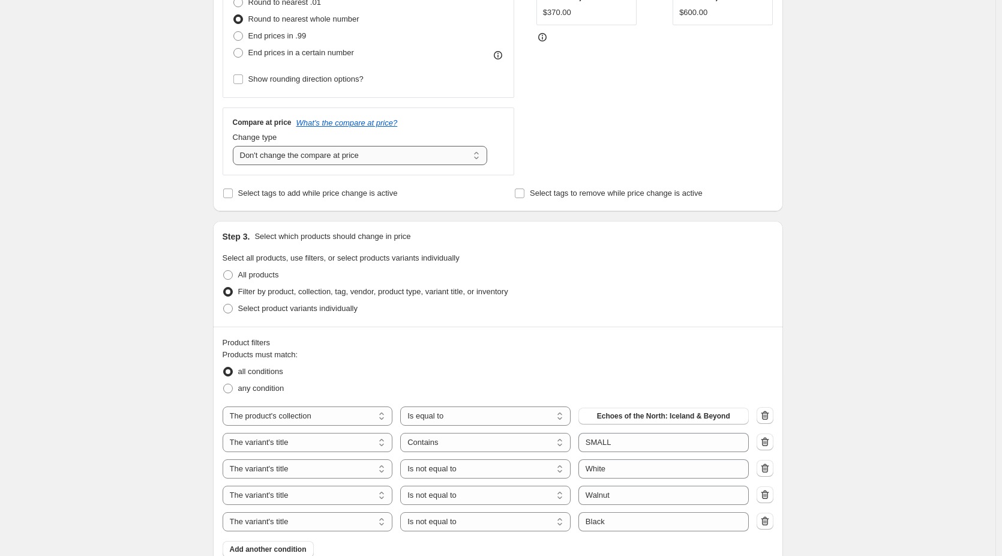
scroll to position [360, 0]
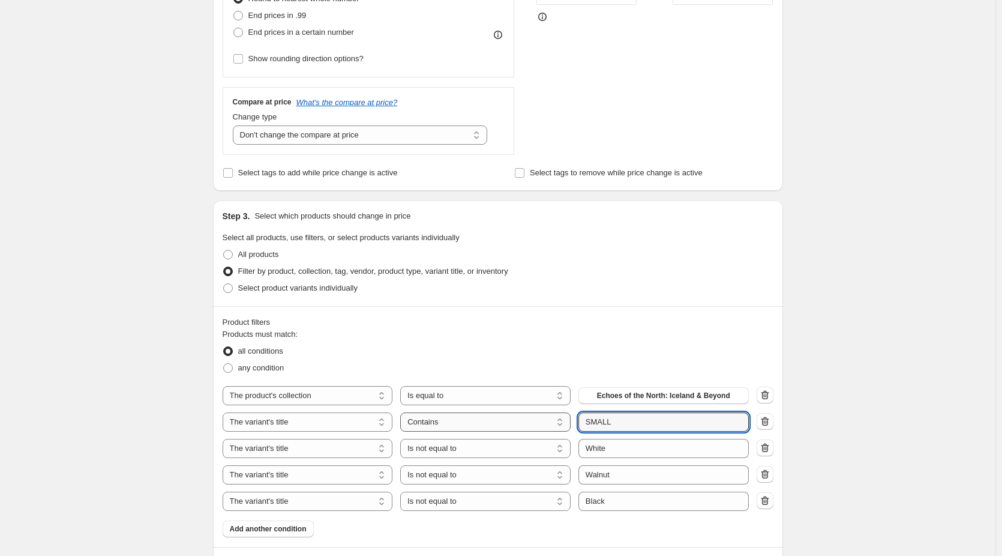
drag, startPoint x: 621, startPoint y: 425, endPoint x: 516, endPoint y: 425, distance: 105.6
click at [516, 425] on div "The product The product's collection The product's tag The product's vendor The…" at bounding box center [486, 421] width 526 height 19
type input "MEDIUM"
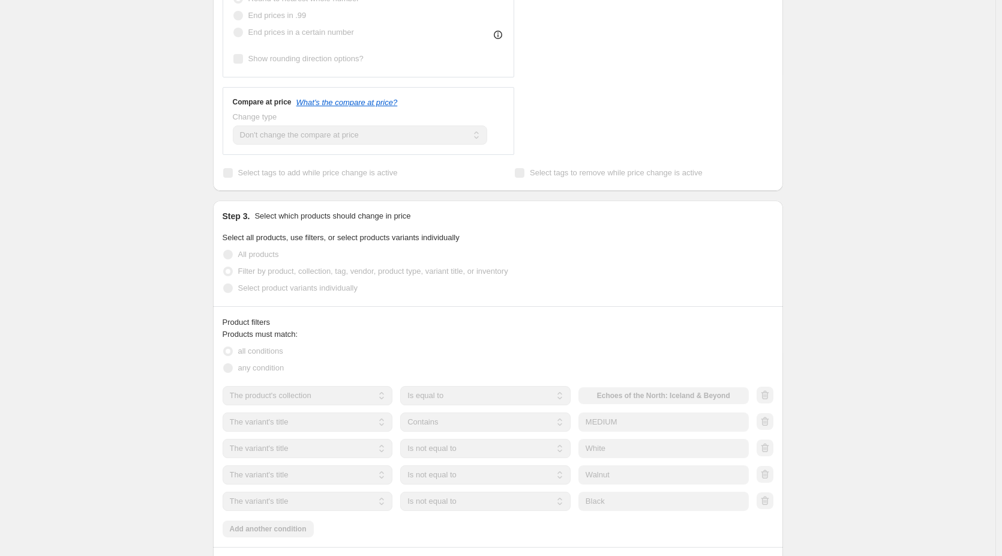
click at [867, 376] on div "Create new price change job. This page is ready Create new price change job Dra…" at bounding box center [498, 360] width 996 height 1440
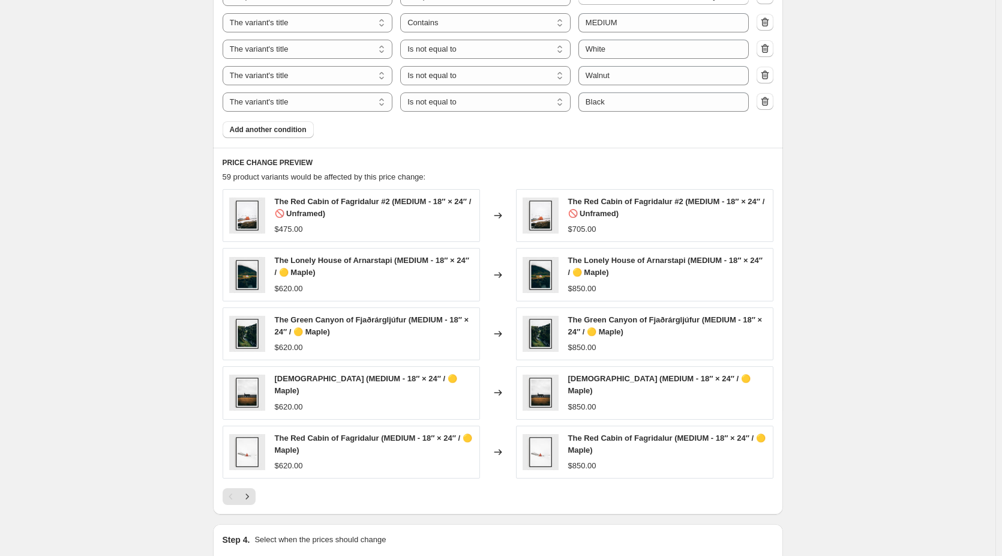
scroll to position [780, 0]
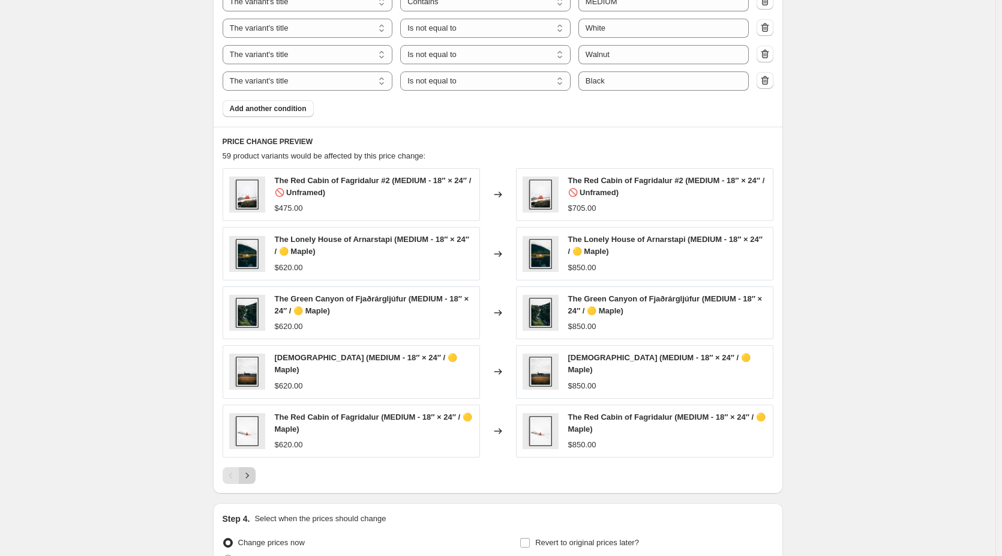
click at [250, 477] on icon "Next" at bounding box center [247, 475] width 12 height 12
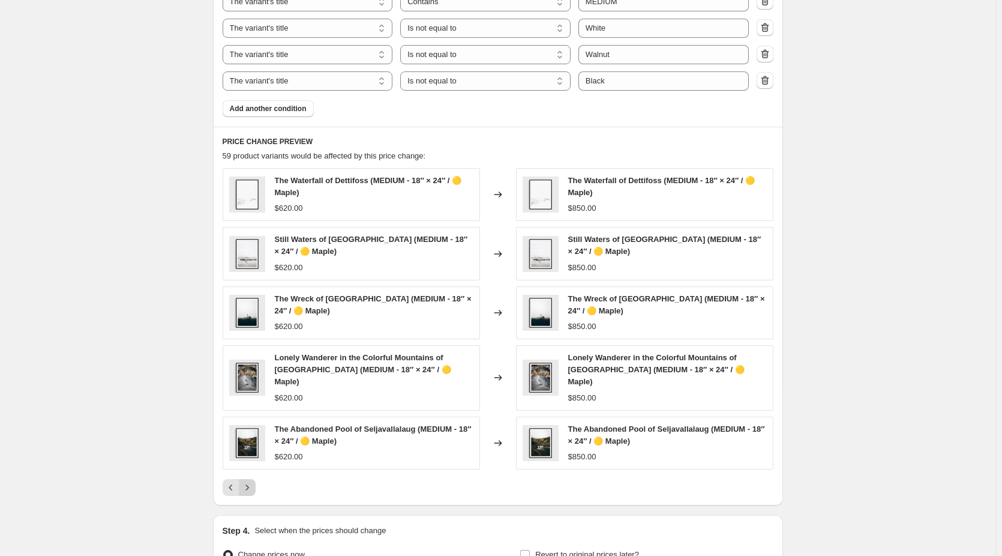
click at [250, 481] on icon "Next" at bounding box center [247, 487] width 12 height 12
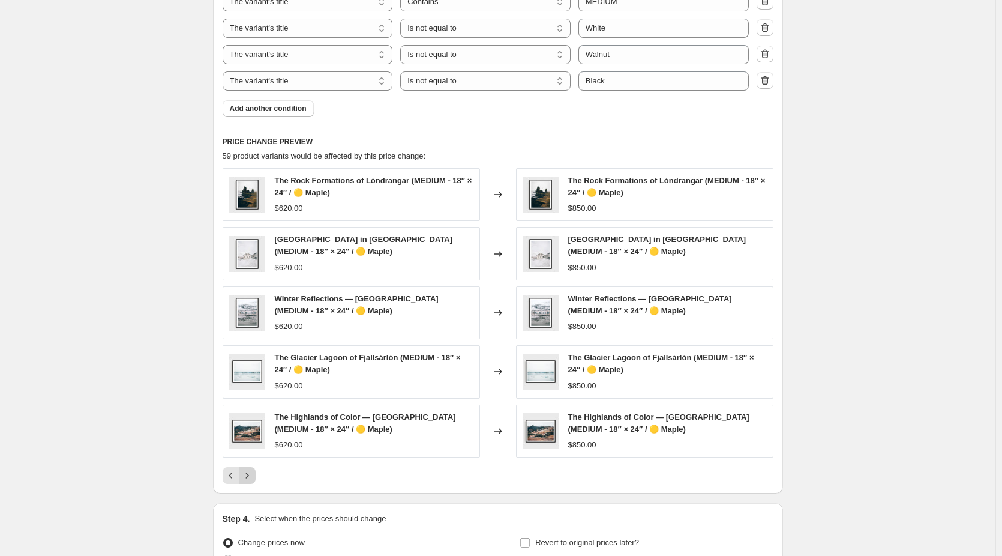
click at [250, 477] on icon "Next" at bounding box center [247, 475] width 12 height 12
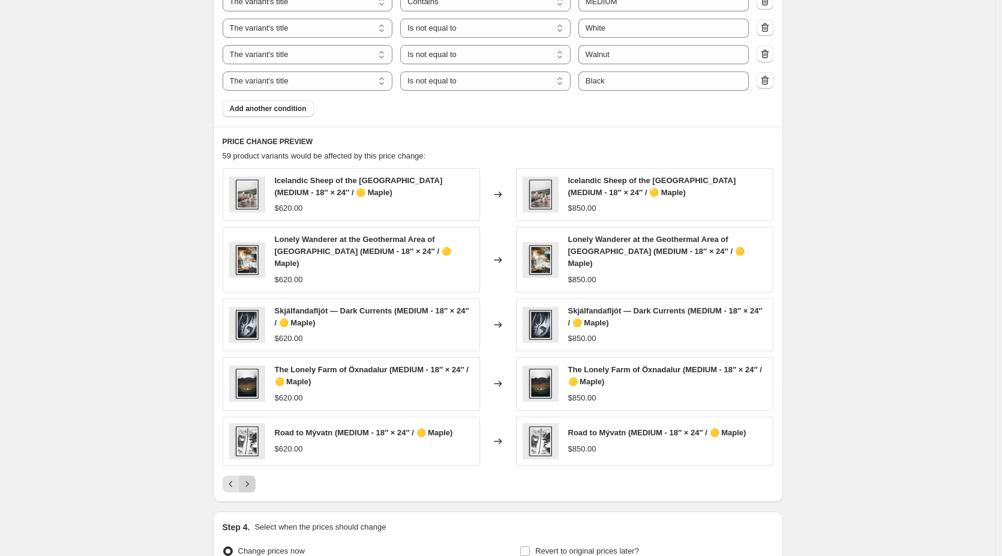
click at [250, 478] on icon "Next" at bounding box center [247, 484] width 12 height 12
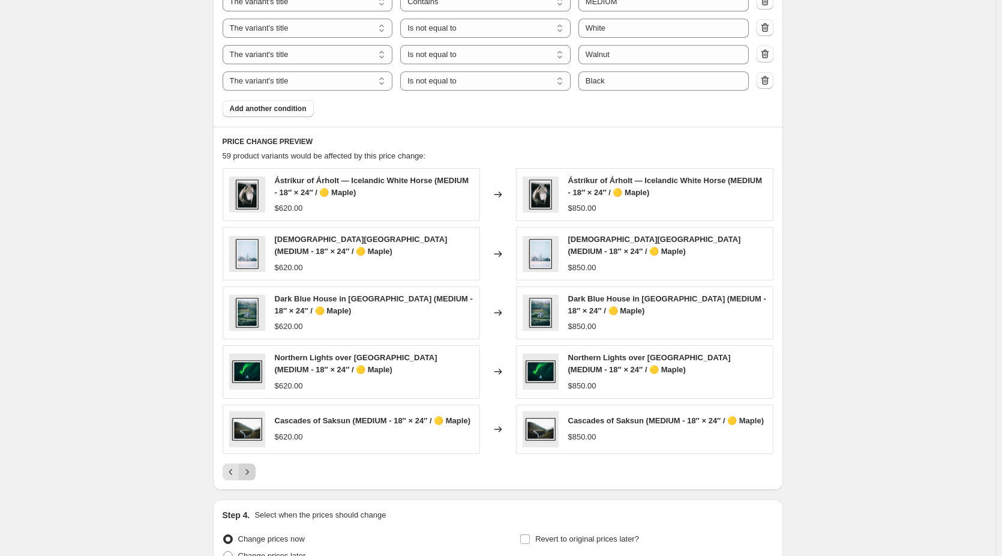
click at [250, 477] on icon "Next" at bounding box center [247, 472] width 12 height 12
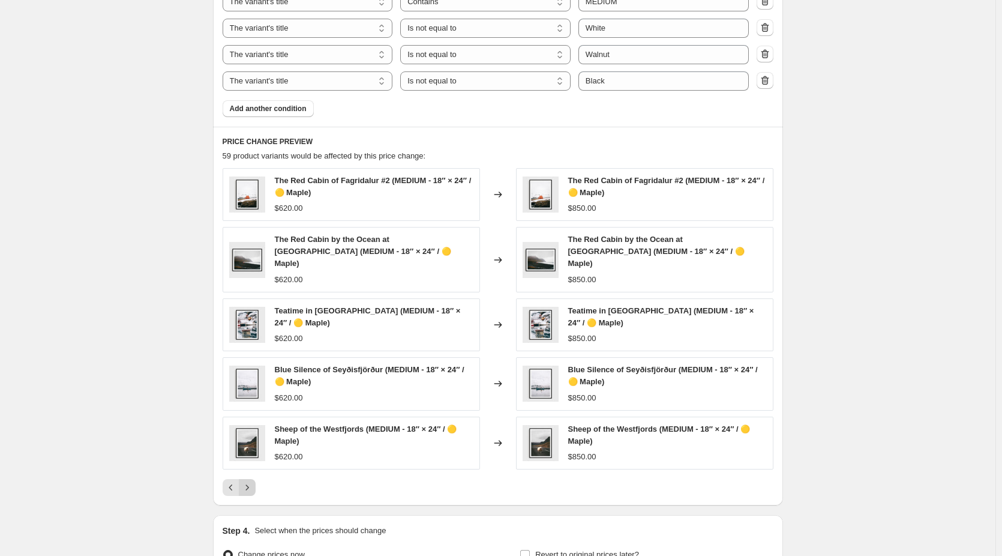
click at [250, 481] on icon "Next" at bounding box center [247, 487] width 12 height 12
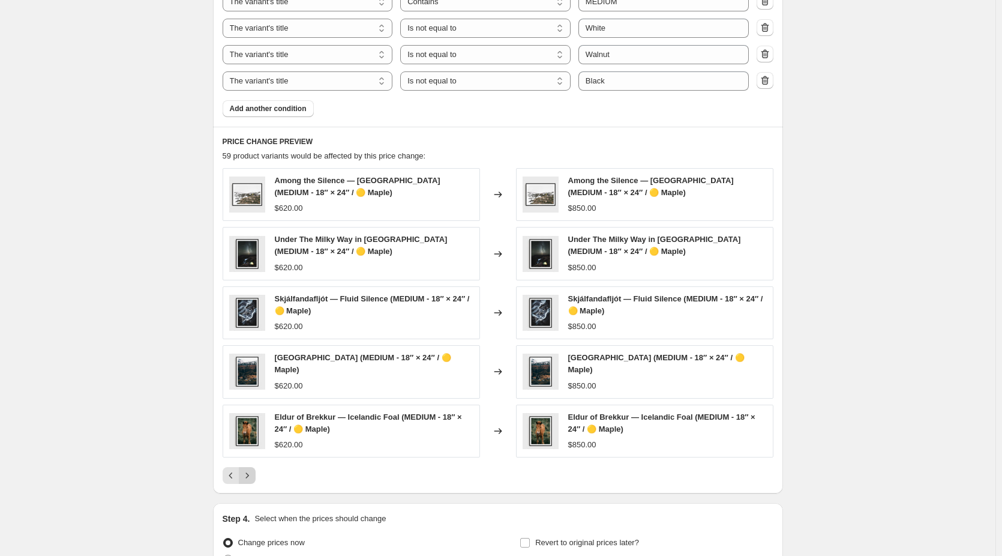
click at [250, 477] on icon "Next" at bounding box center [247, 475] width 12 height 12
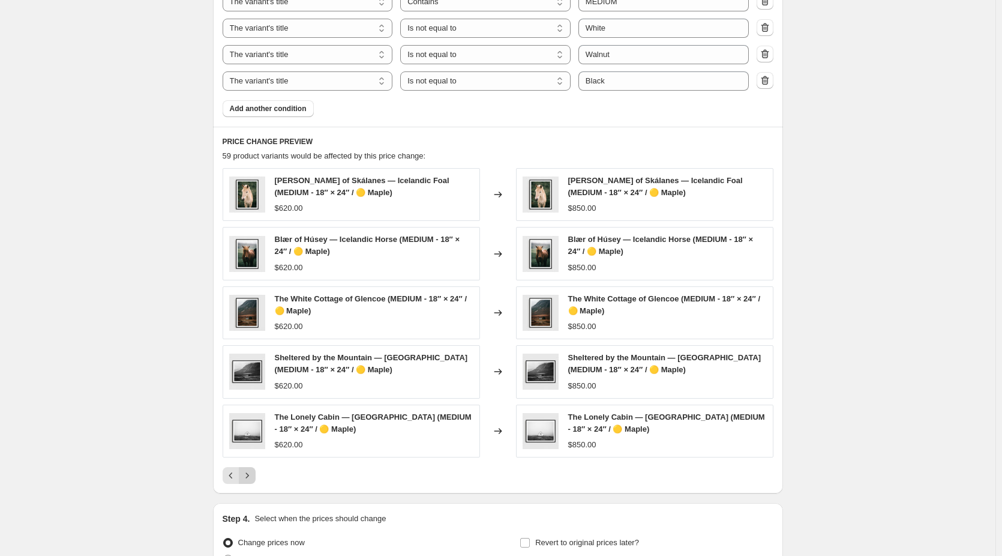
click at [250, 477] on icon "Next" at bounding box center [247, 475] width 12 height 12
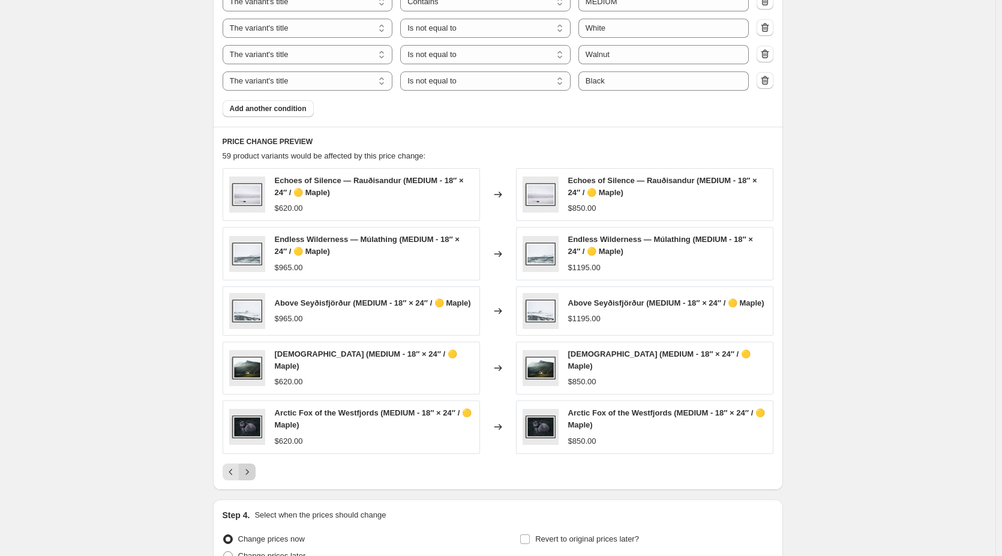
click at [250, 477] on icon "Next" at bounding box center [247, 472] width 12 height 12
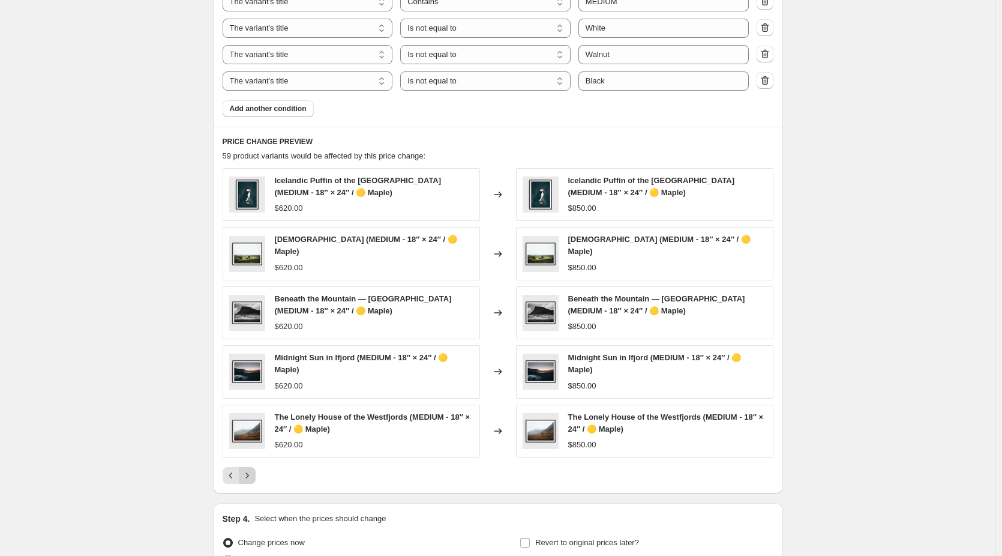
click at [250, 477] on icon "Next" at bounding box center [247, 475] width 12 height 12
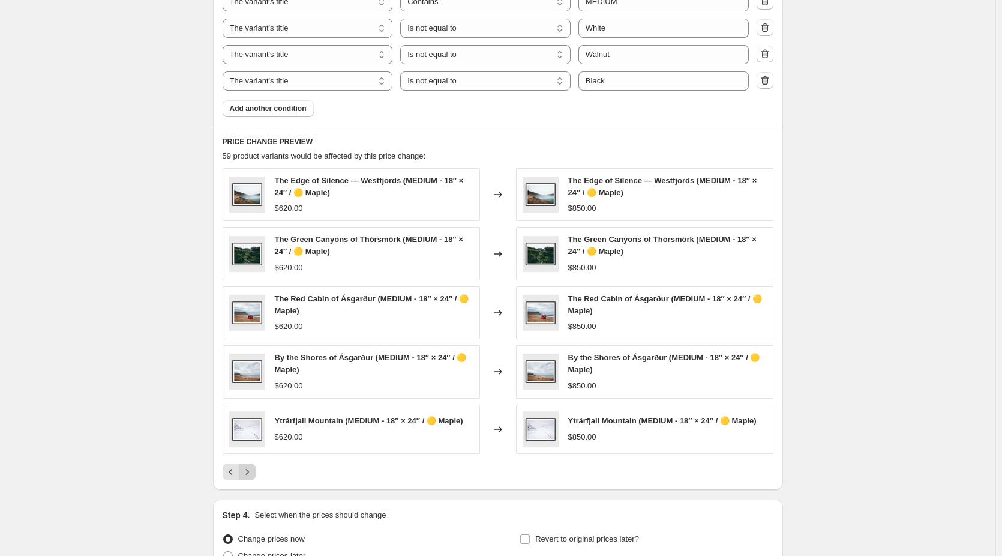
click at [250, 477] on icon "Next" at bounding box center [247, 472] width 12 height 12
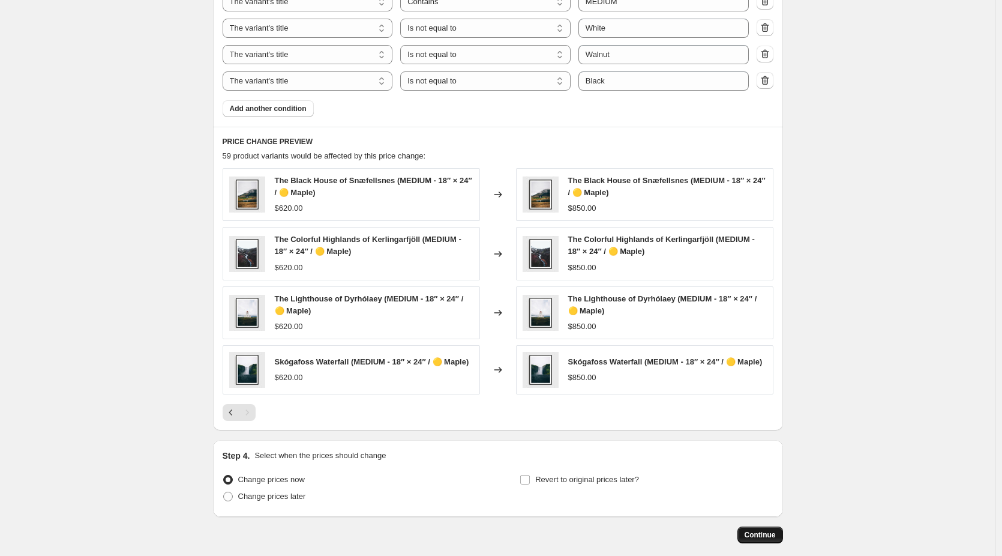
click at [768, 539] on span "Continue" at bounding box center [760, 535] width 31 height 10
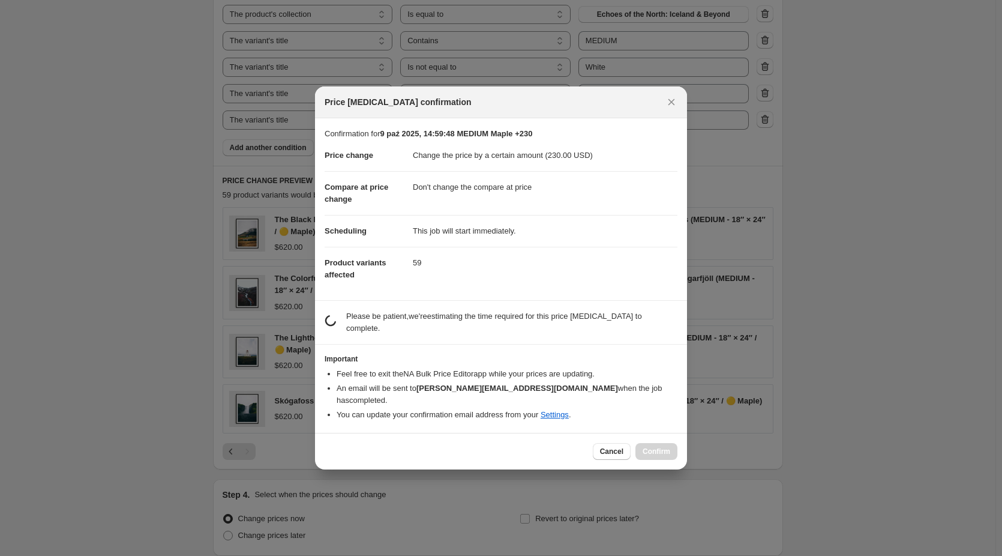
scroll to position [0, 0]
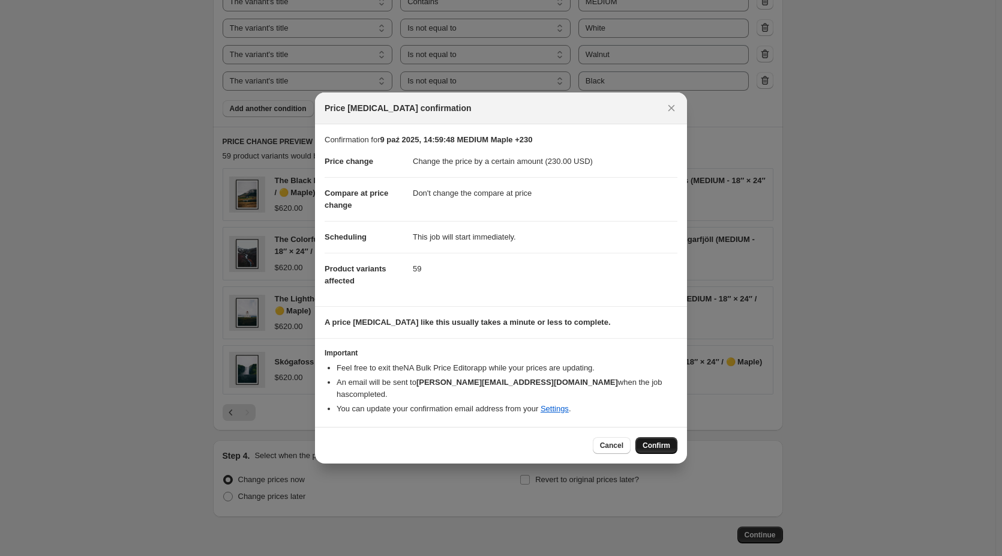
click at [660, 437] on button "Confirm" at bounding box center [657, 445] width 42 height 17
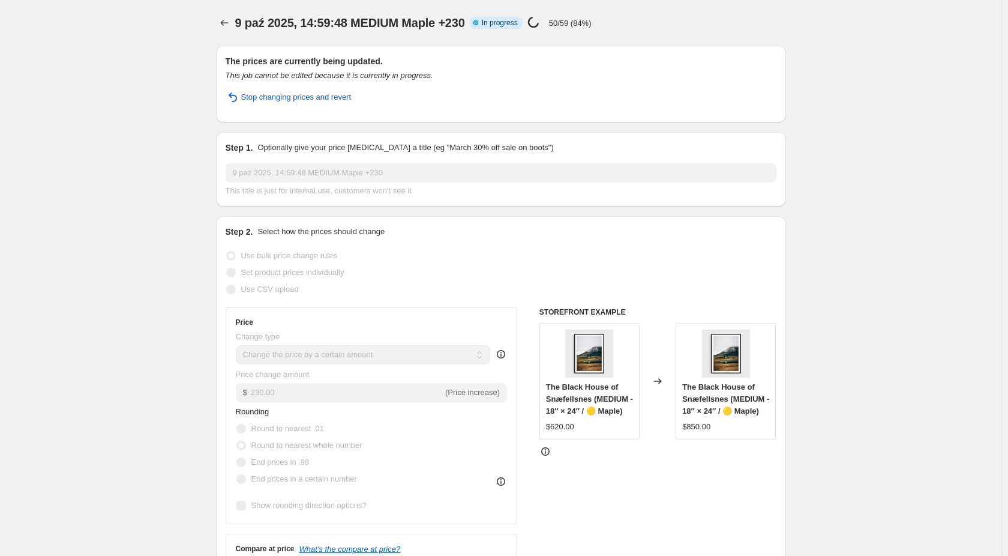
select select "by"
select select "no_change"
select select "collection"
select select "title"
select select "contains"
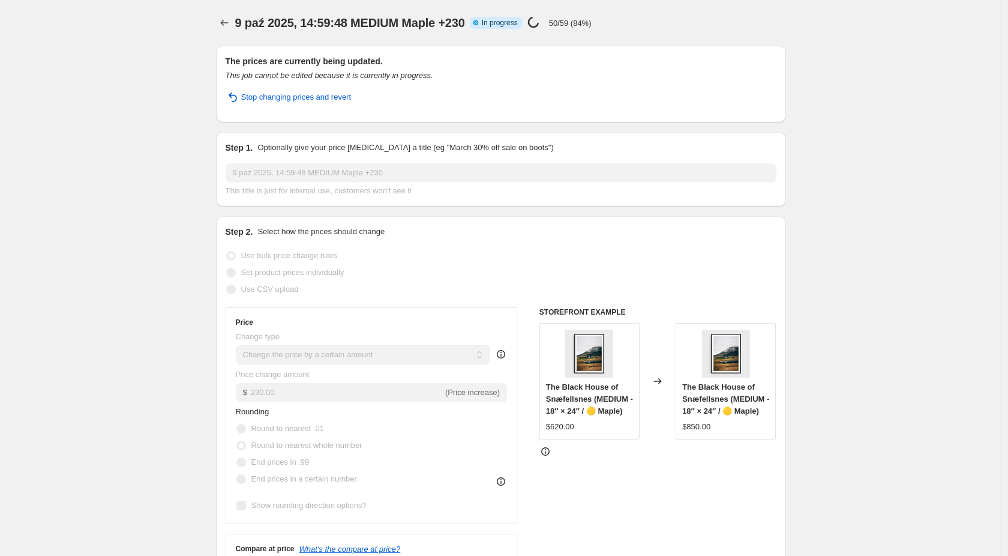
select select "title"
select select "not_equal"
select select "title"
select select "not_equal"
select select "title"
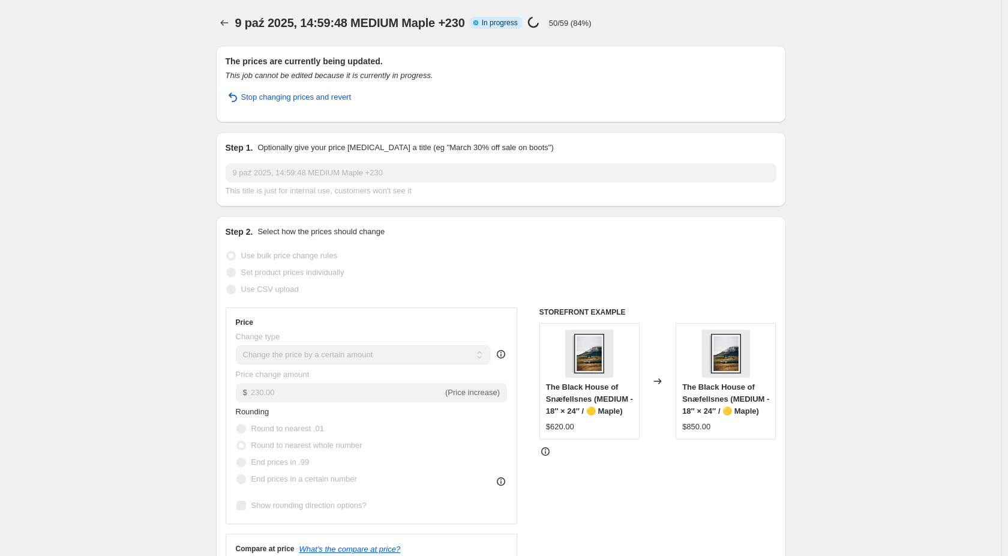
select select "not_equal"
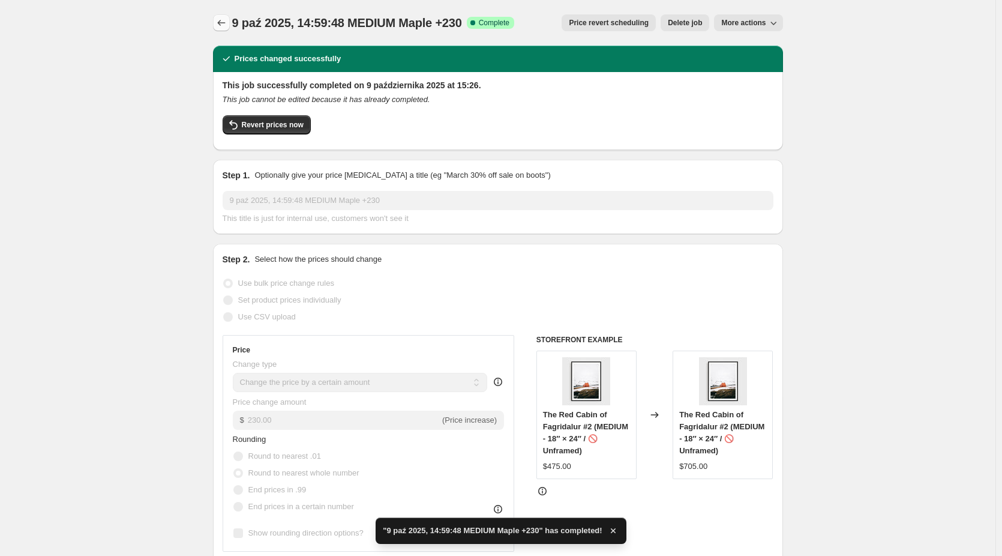
click at [223, 26] on icon "Price change jobs" at bounding box center [221, 23] width 12 height 12
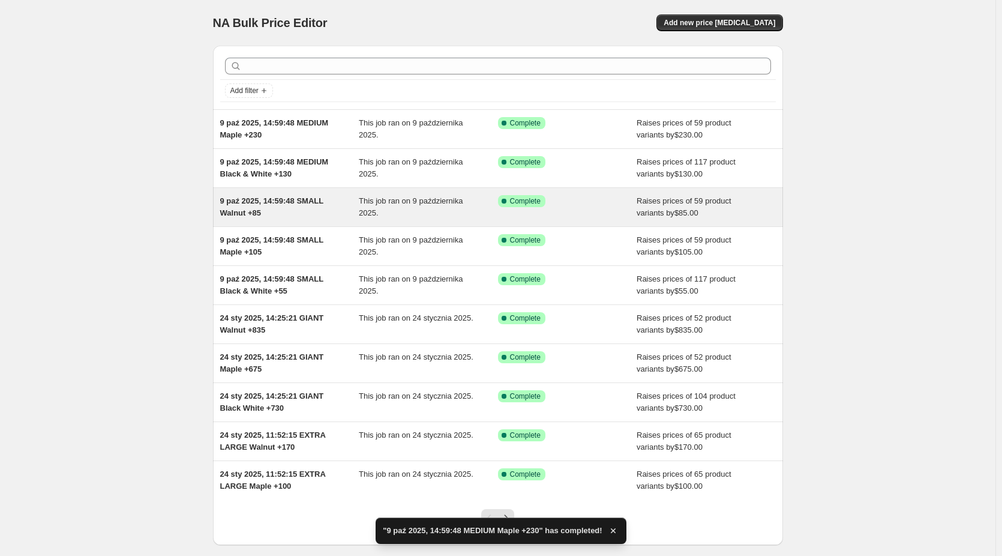
click at [288, 205] on span "9 paź 2025, 14:59:48 SMALL Walnut +85" at bounding box center [271, 206] width 103 height 21
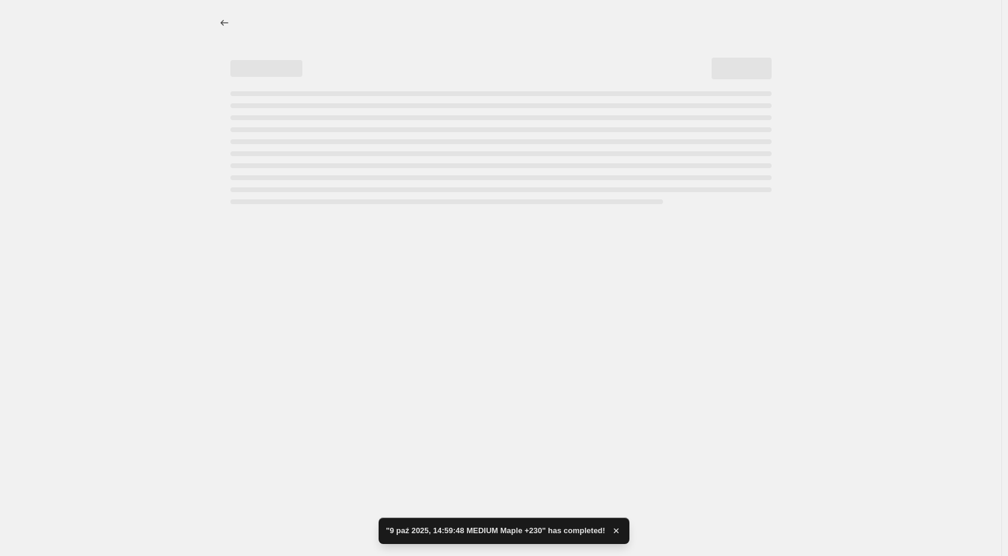
select select "by"
select select "no_change"
select select "collection"
select select "title"
select select "contains"
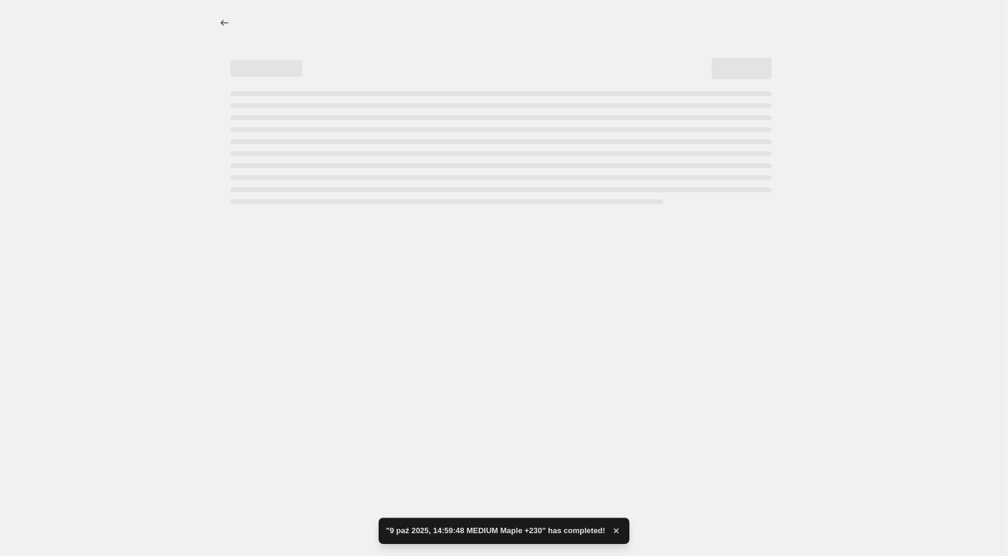
select select "title"
select select "not_equal"
select select "title"
select select "not_equal"
select select "title"
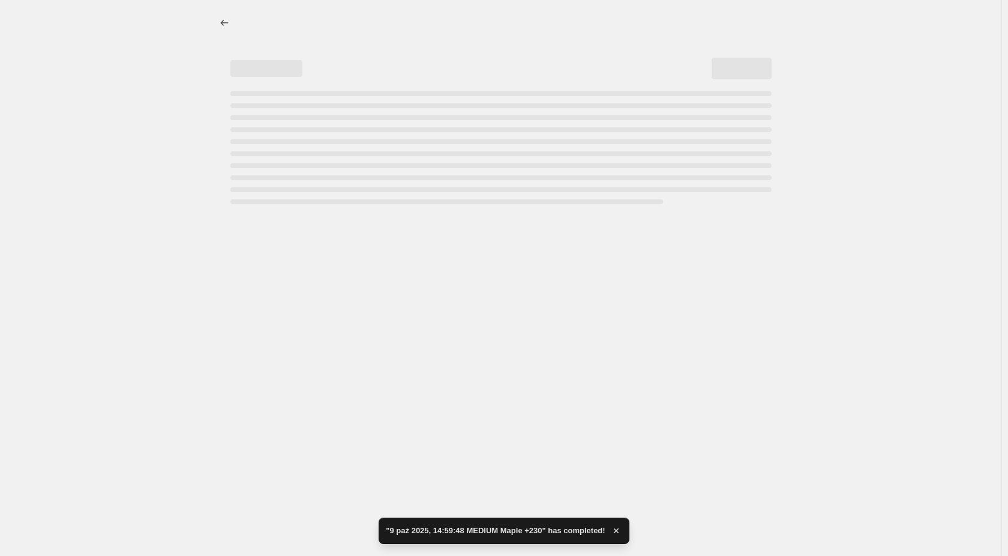
select select "not_equal"
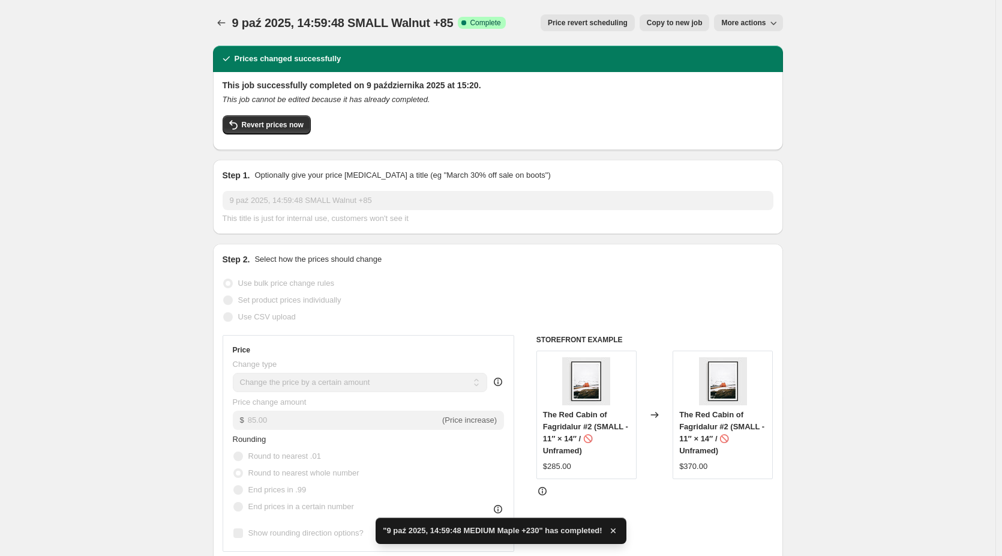
click at [761, 22] on span "More actions" at bounding box center [743, 23] width 44 height 10
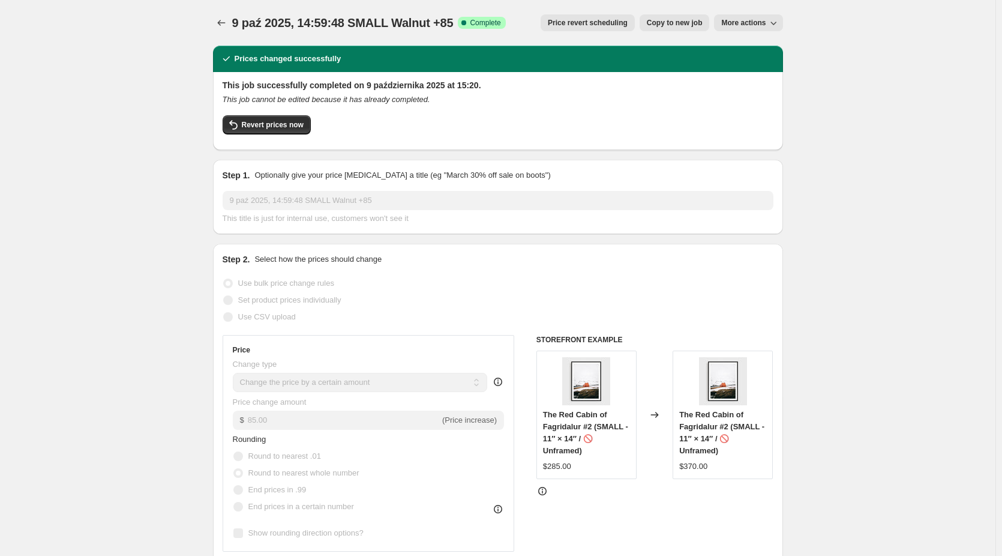
click at [778, 24] on icon "button" at bounding box center [774, 23] width 12 height 12
click at [688, 25] on span "Copy to new job" at bounding box center [675, 23] width 56 height 10
select select "by"
select select "no_change"
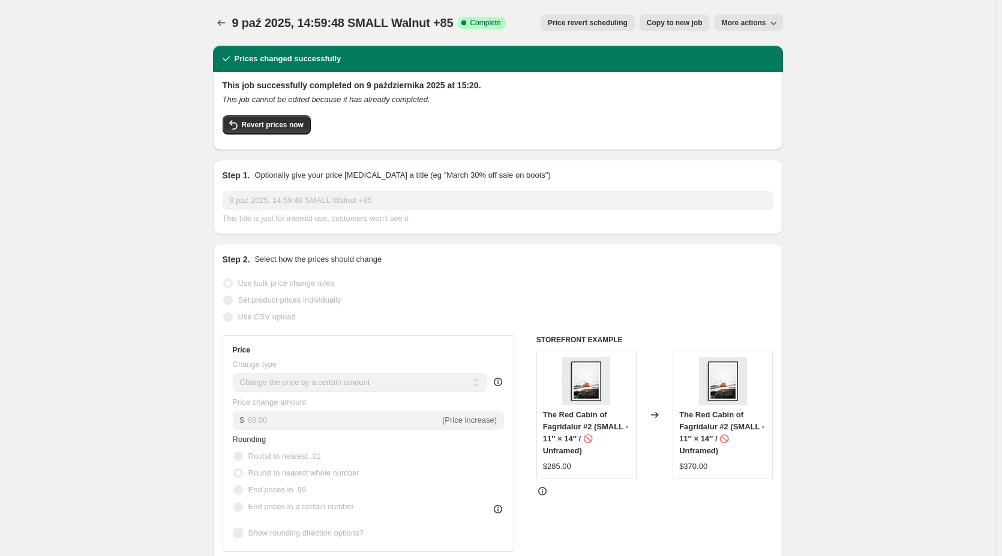
select select "collection"
select select "title"
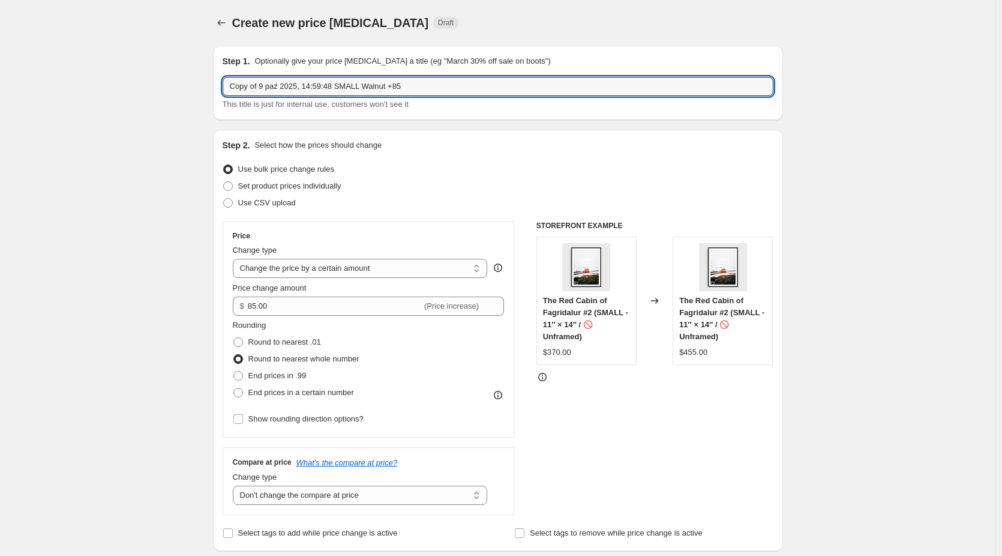
drag, startPoint x: 265, startPoint y: 88, endPoint x: 94, endPoint y: 91, distance: 170.5
drag, startPoint x: 338, startPoint y: 85, endPoint x: 314, endPoint y: 86, distance: 23.5
click at [314, 86] on input "9 paź 2025, 14:59:48 SMALL Walnut +85" at bounding box center [498, 86] width 551 height 19
drag, startPoint x: 393, startPoint y: 85, endPoint x: 383, endPoint y: 84, distance: 10.2
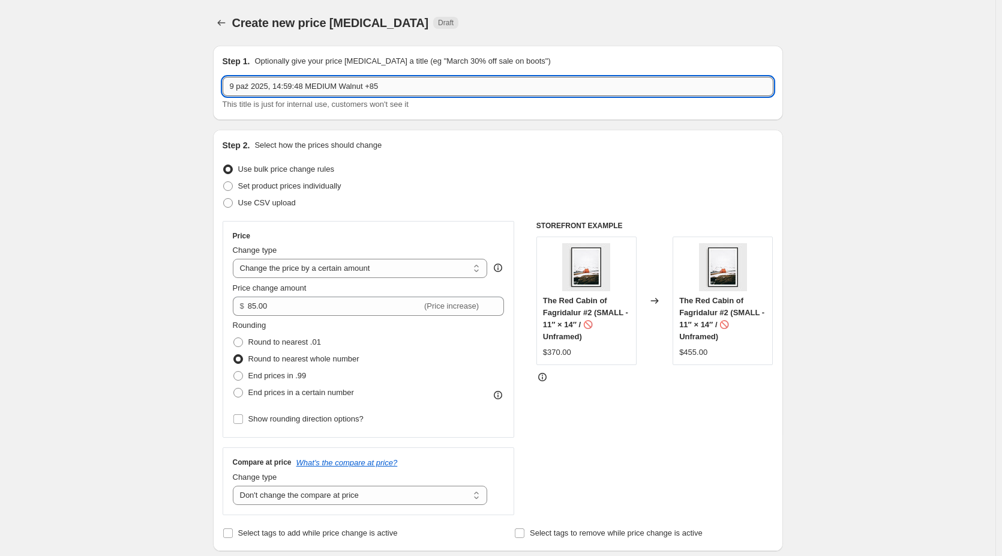
click at [383, 84] on input "9 paź 2025, 14:59:48 MEDIUM Walnut +85" at bounding box center [498, 86] width 551 height 19
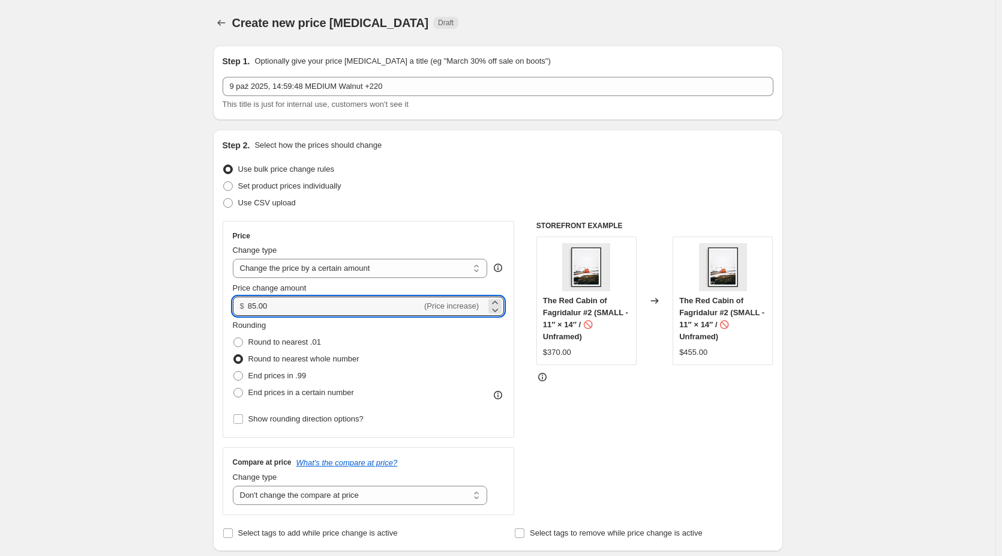
drag, startPoint x: 278, startPoint y: 304, endPoint x: 216, endPoint y: 308, distance: 62.0
click at [216, 308] on div "Step 2. Select how the prices should change Use bulk price change rules Set pro…" at bounding box center [498, 340] width 570 height 421
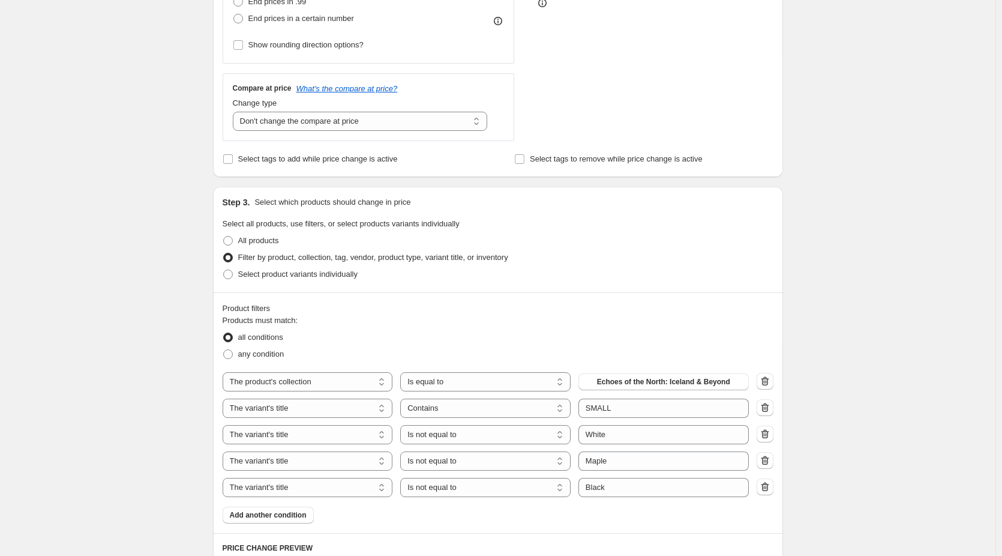
scroll to position [600, 0]
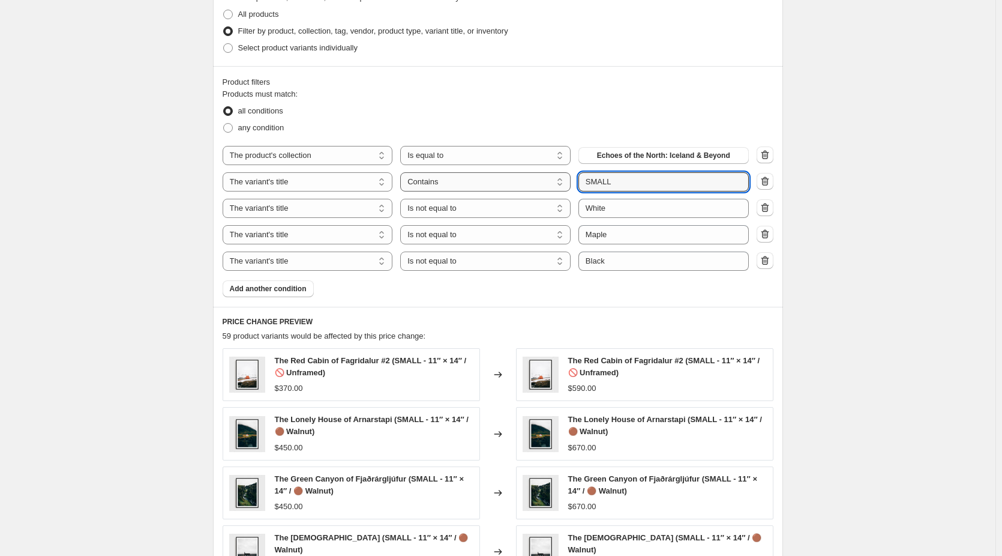
drag, startPoint x: 630, startPoint y: 184, endPoint x: 535, endPoint y: 184, distance: 94.8
click at [535, 184] on div "The product The product's collection The product's tag The product's vendor The…" at bounding box center [486, 181] width 526 height 19
click at [861, 241] on div "Create new price change job. This page is ready Create new price change job Dra…" at bounding box center [498, 130] width 996 height 1460
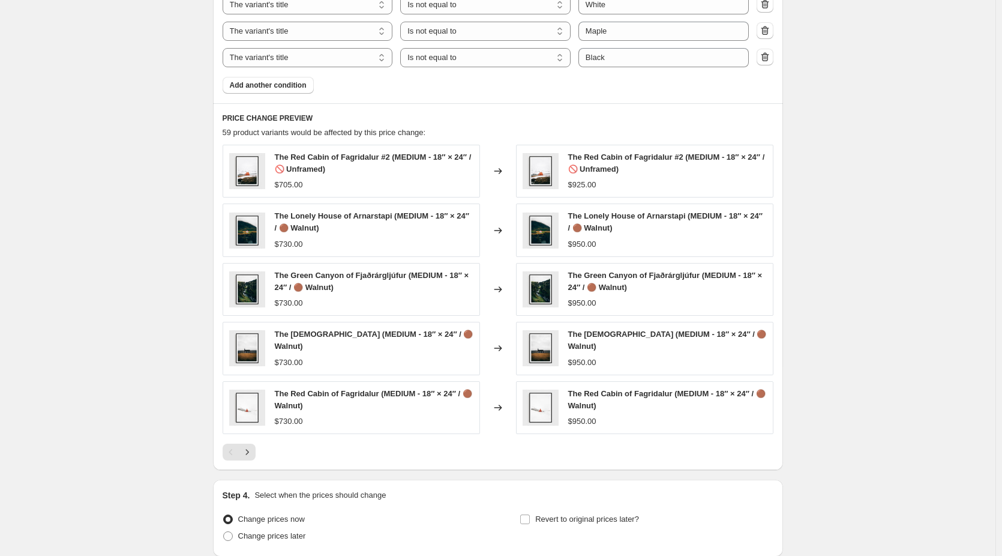
scroll to position [840, 0]
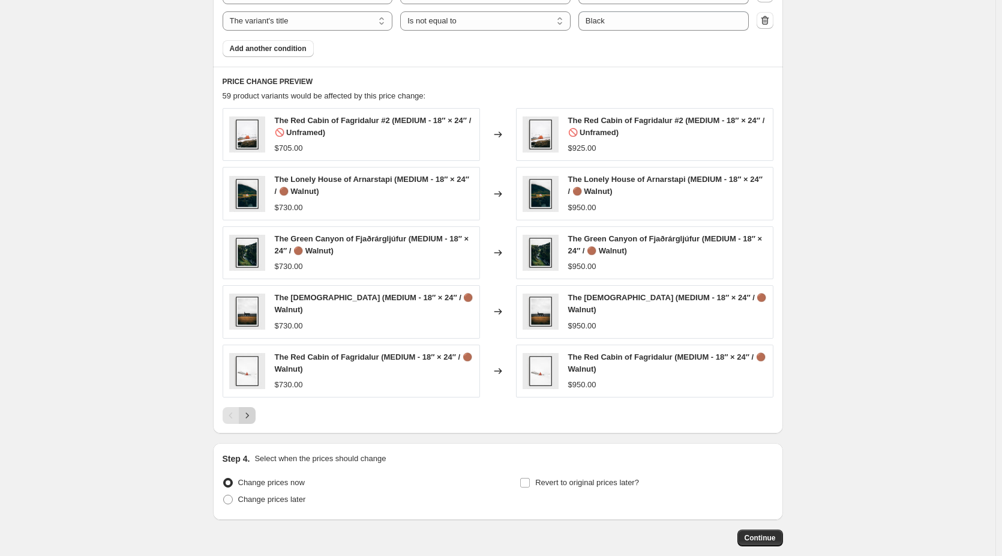
click at [253, 415] on icon "Next" at bounding box center [247, 415] width 12 height 12
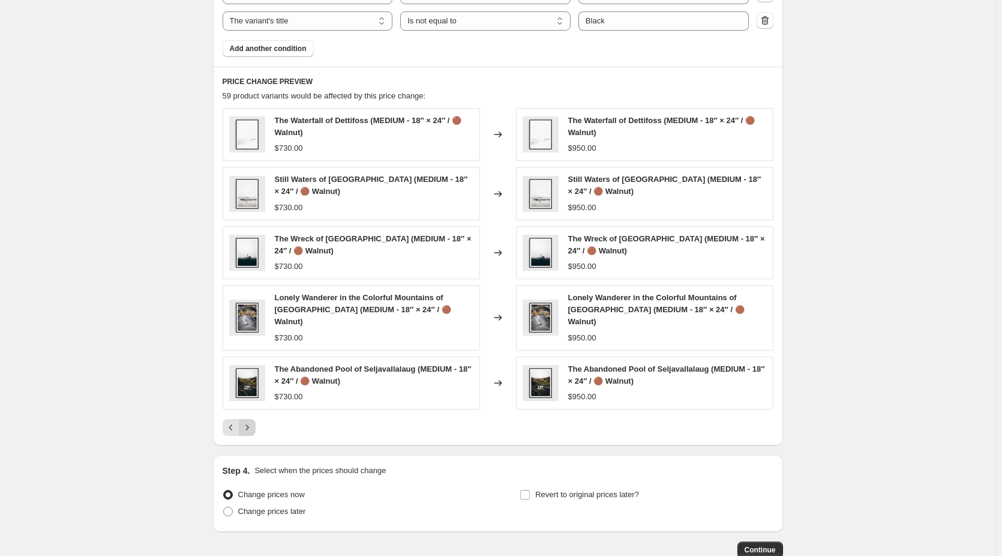
click at [253, 415] on div "The Waterfall of Dettifoss (MEDIUM - 18″ × 24″ / 🟤 Walnut) $730.00 Changed to T…" at bounding box center [498, 272] width 551 height 328
click at [254, 421] on button "Next" at bounding box center [247, 427] width 17 height 17
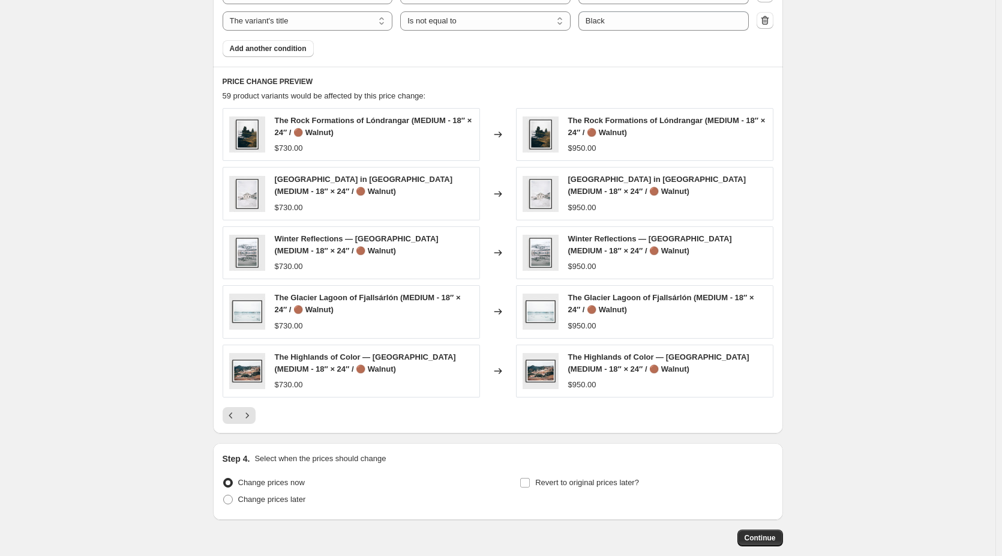
click at [254, 426] on div "PRICE CHANGE PREVIEW 59 product variants would be affected by this price change…" at bounding box center [498, 250] width 570 height 367
click at [254, 422] on button "Next" at bounding box center [247, 415] width 17 height 17
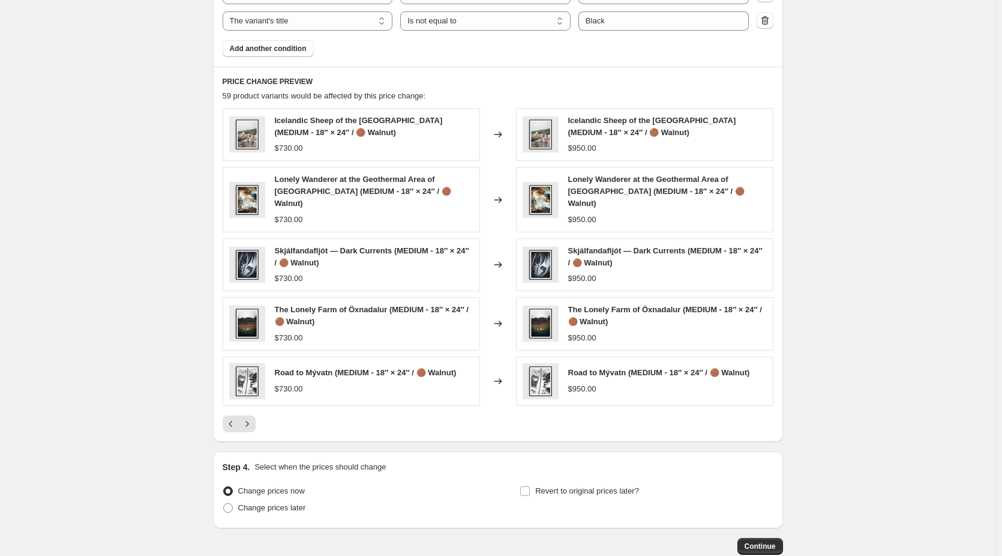
click at [253, 422] on div "PRICE CHANGE PREVIEW 59 product variants would be affected by this price change…" at bounding box center [498, 254] width 570 height 375
click at [253, 418] on icon "Next" at bounding box center [247, 424] width 12 height 12
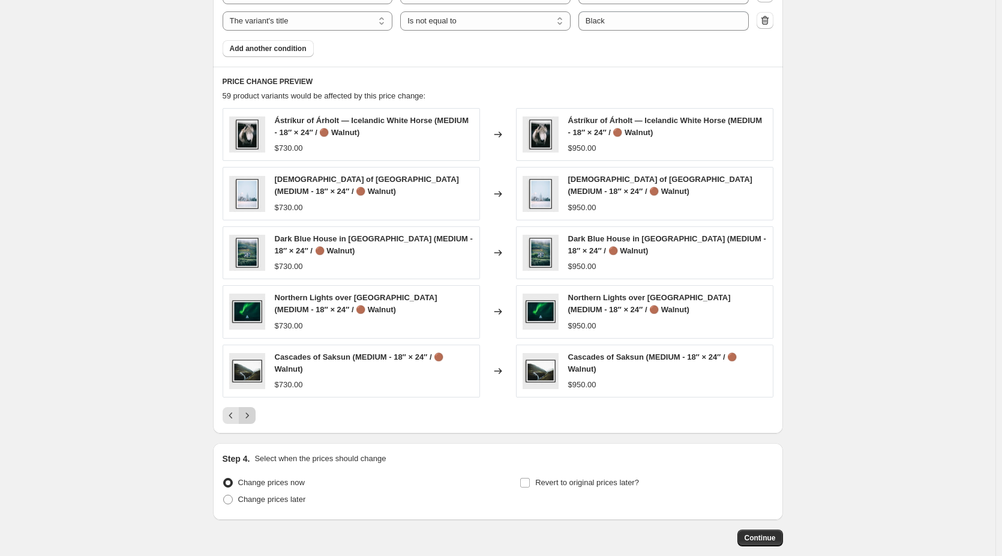
click at [253, 416] on icon "Next" at bounding box center [247, 415] width 12 height 12
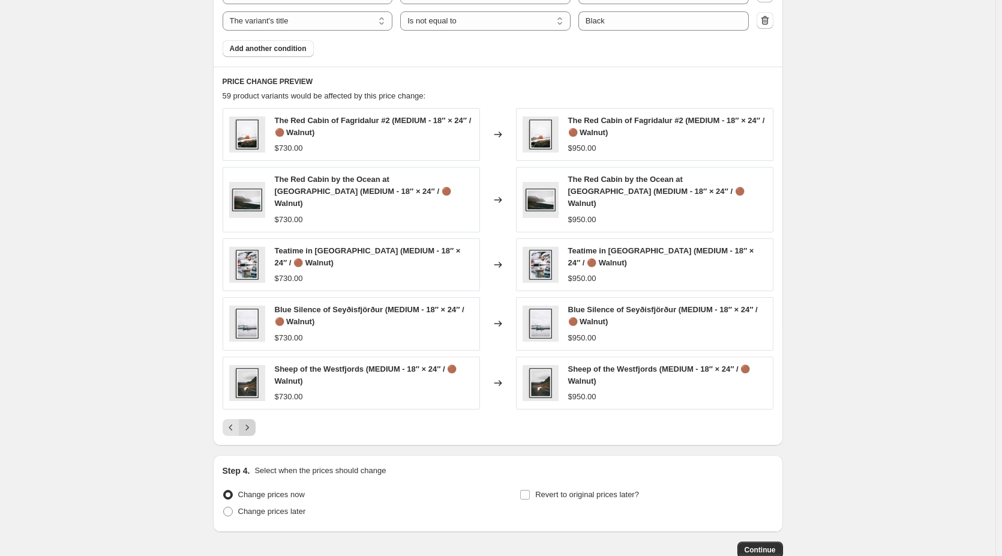
click at [253, 421] on icon "Next" at bounding box center [247, 427] width 12 height 12
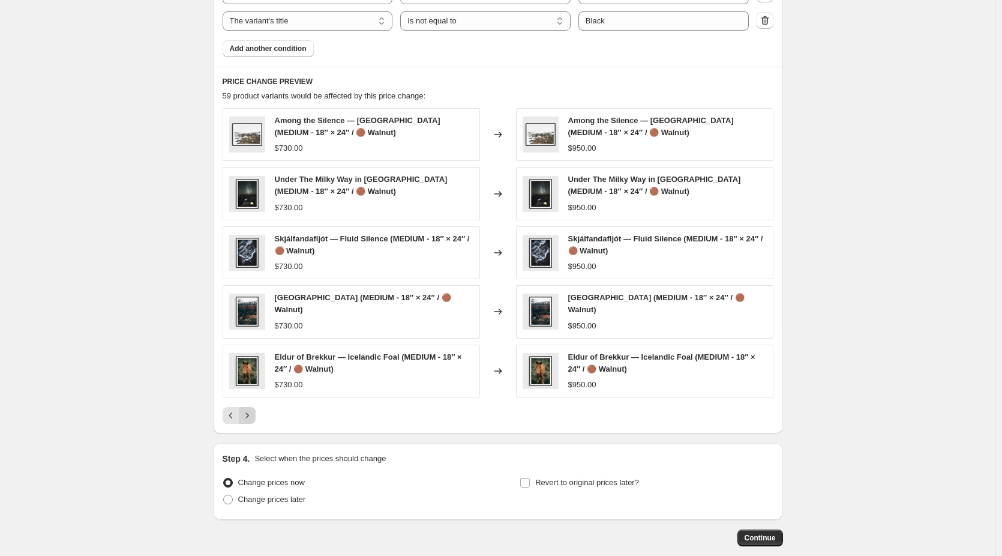
click at [253, 416] on icon "Next" at bounding box center [247, 415] width 12 height 12
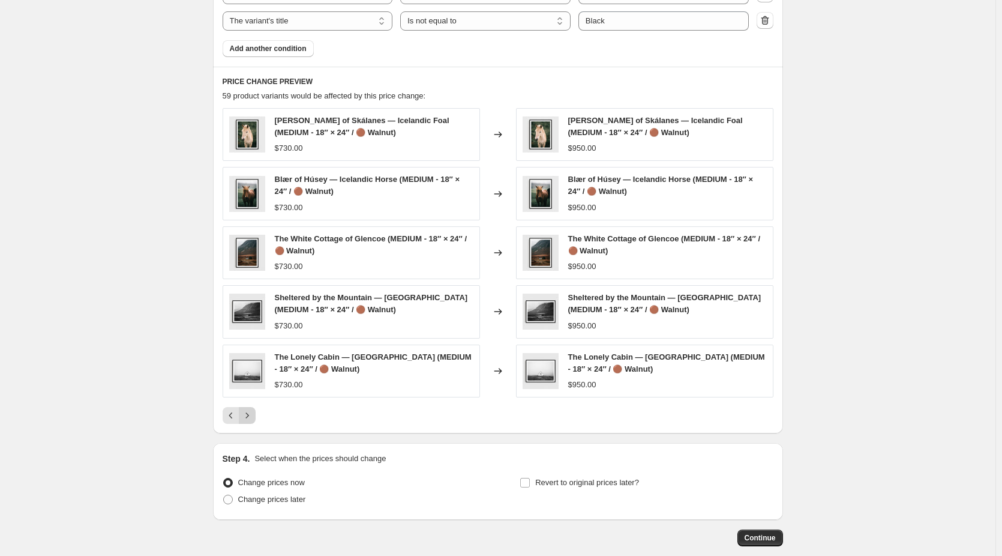
click at [253, 416] on icon "Next" at bounding box center [247, 415] width 12 height 12
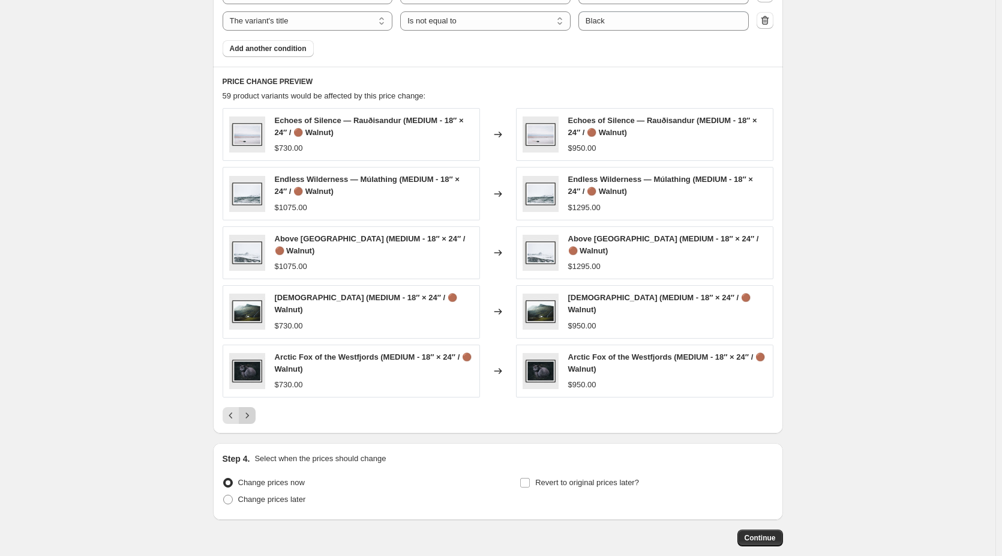
click at [253, 416] on icon "Next" at bounding box center [247, 415] width 12 height 12
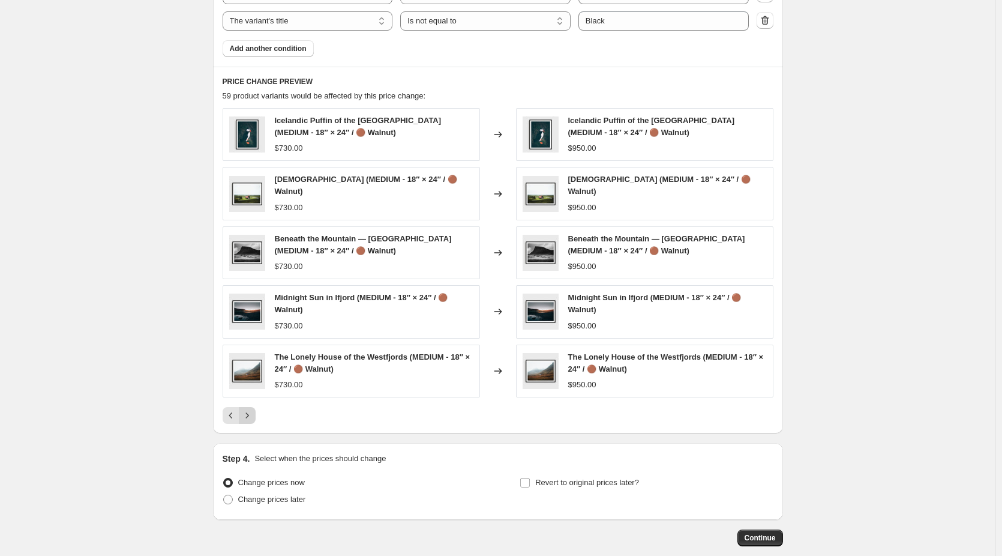
click at [253, 416] on icon "Next" at bounding box center [247, 415] width 12 height 12
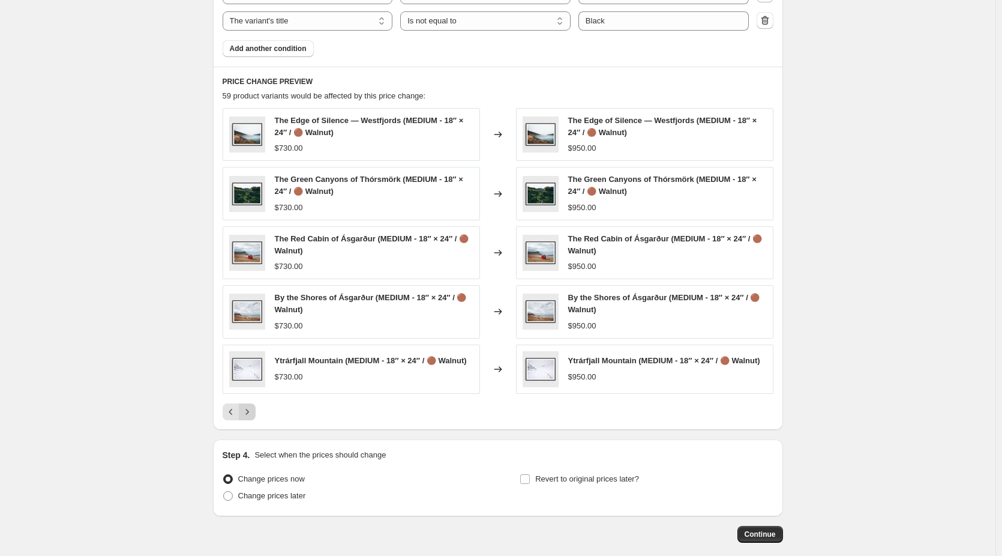
click at [253, 416] on icon "Next" at bounding box center [247, 412] width 12 height 12
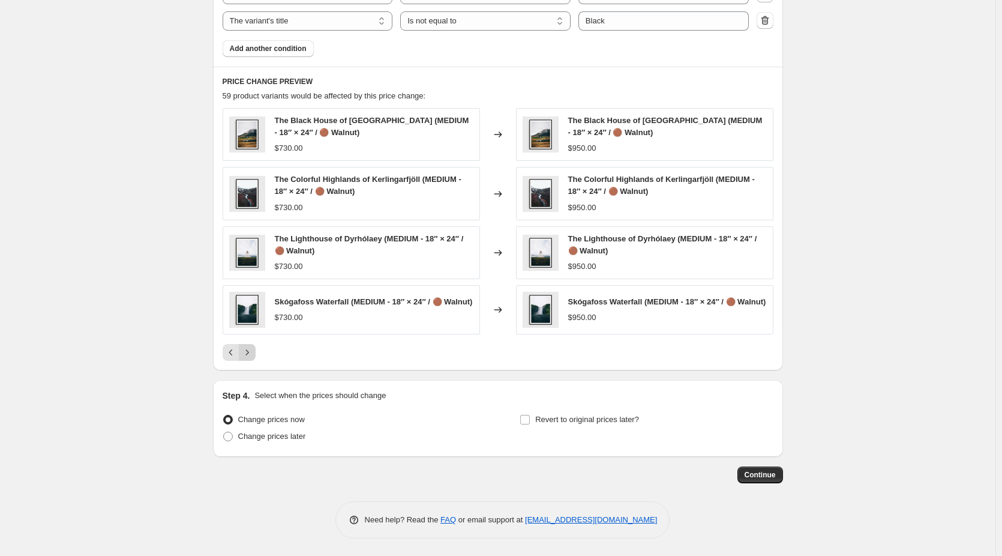
click at [253, 416] on label "Change prices now" at bounding box center [264, 419] width 82 height 17
click at [224, 415] on input "Change prices now" at bounding box center [223, 415] width 1 height 1
click at [769, 480] on span "Continue" at bounding box center [760, 475] width 31 height 10
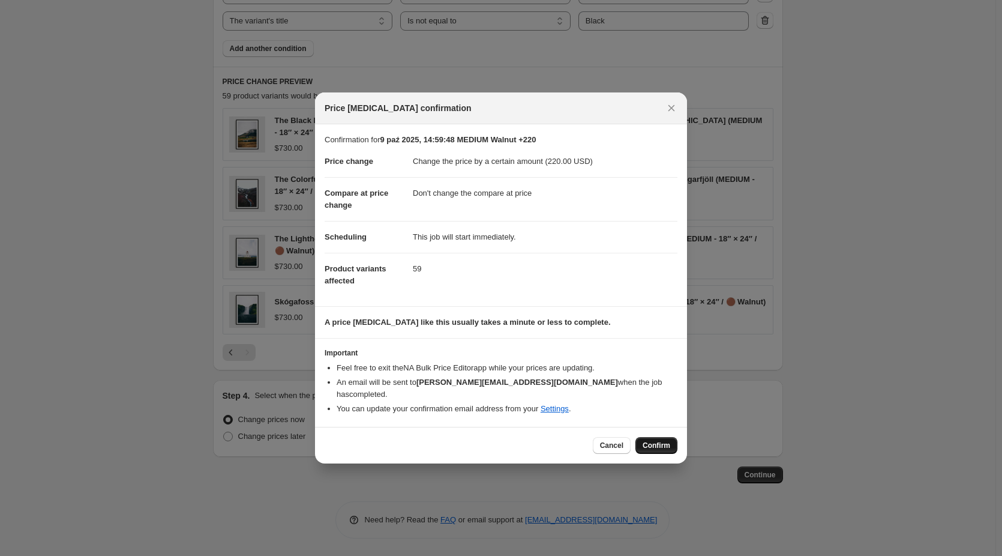
click at [657, 441] on span "Confirm" at bounding box center [657, 445] width 28 height 10
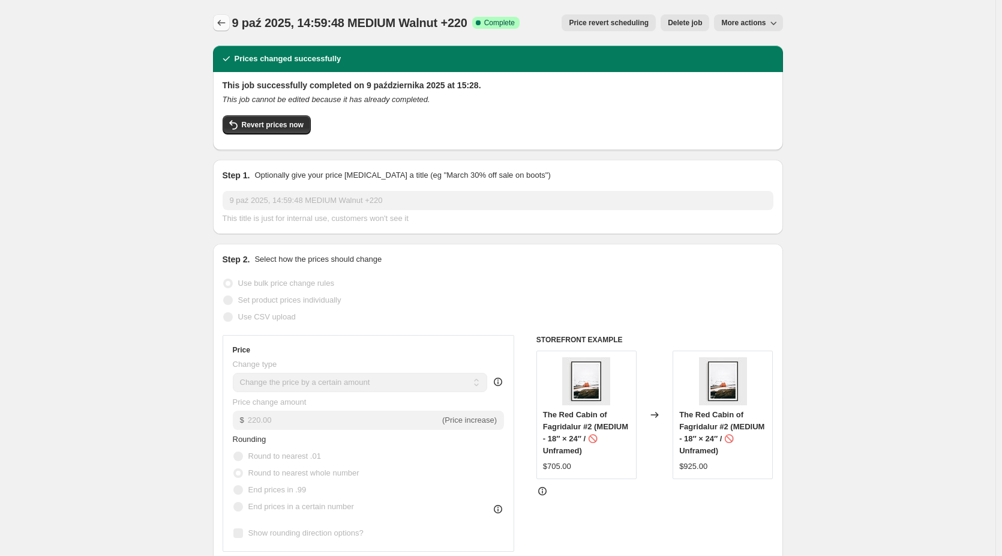
click at [222, 17] on icon "Price change jobs" at bounding box center [221, 23] width 12 height 12
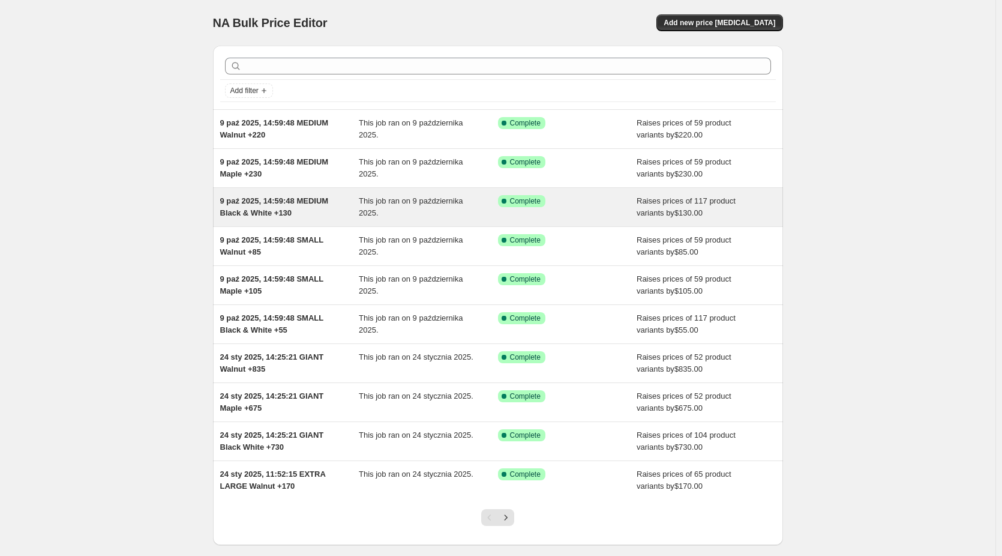
click at [295, 206] on div "9 paź 2025, 14:59:48 MEDIUM Black & White +130" at bounding box center [289, 207] width 139 height 24
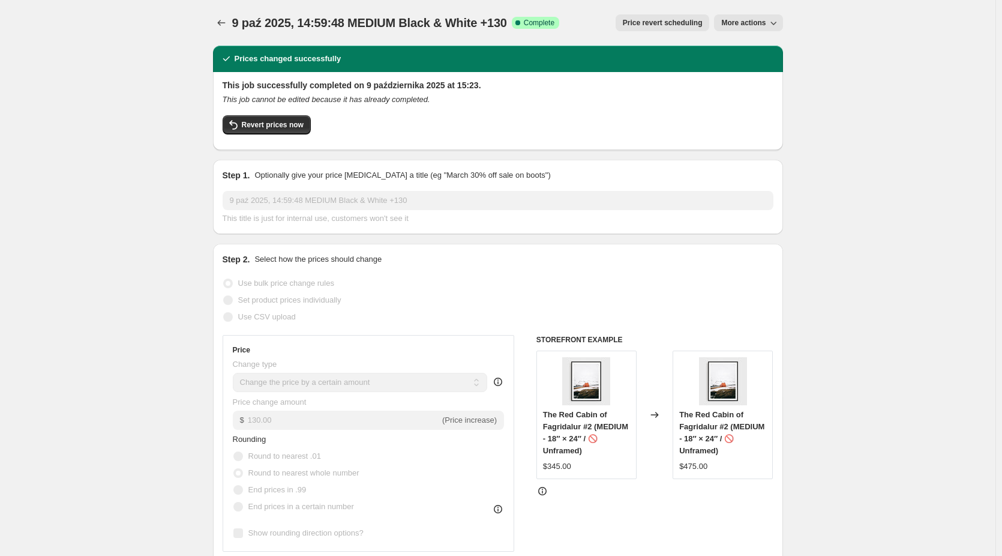
click at [761, 22] on span "More actions" at bounding box center [743, 23] width 44 height 10
click at [766, 46] on span "Copy to new job" at bounding box center [752, 47] width 56 height 9
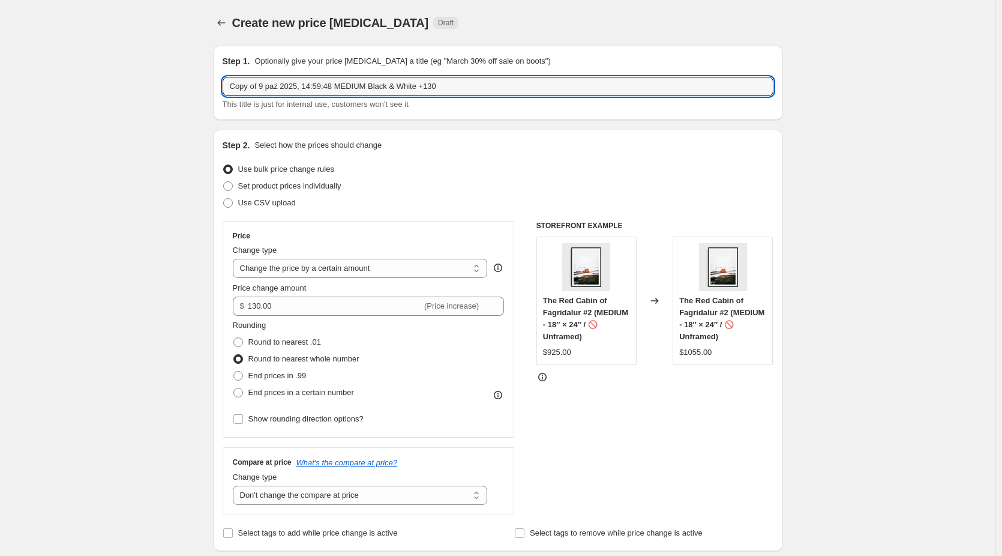
drag, startPoint x: 265, startPoint y: 88, endPoint x: 139, endPoint y: 100, distance: 126.6
drag, startPoint x: 345, startPoint y: 87, endPoint x: 317, endPoint y: 89, distance: 28.3
click at [315, 89] on input "9 paź 2025, 14:59:48 MEDIUM Black & White +130" at bounding box center [498, 86] width 551 height 19
drag, startPoint x: 413, startPoint y: 86, endPoint x: 401, endPoint y: 87, distance: 11.4
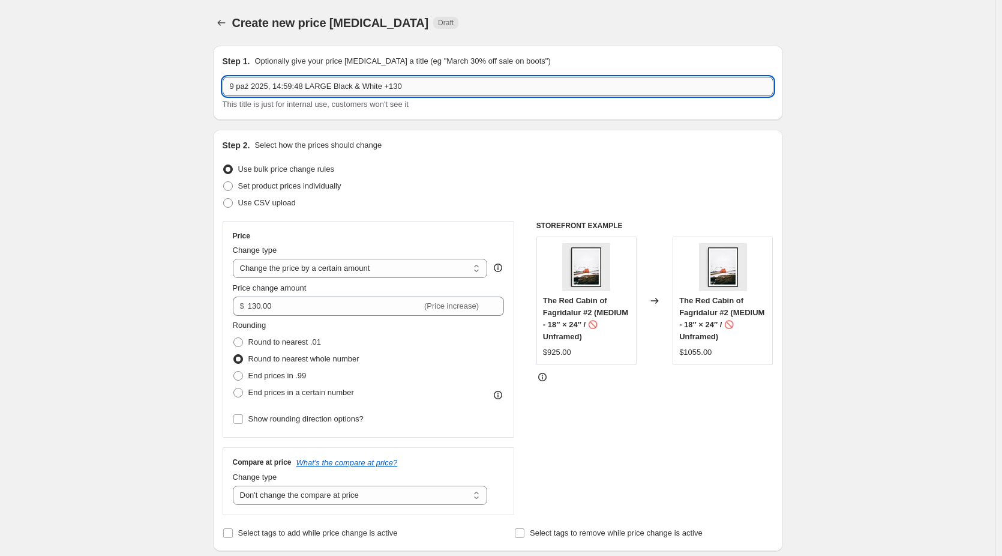
click at [401, 87] on input "9 paź 2025, 14:59:48 LARGE Black & White +130" at bounding box center [498, 86] width 551 height 19
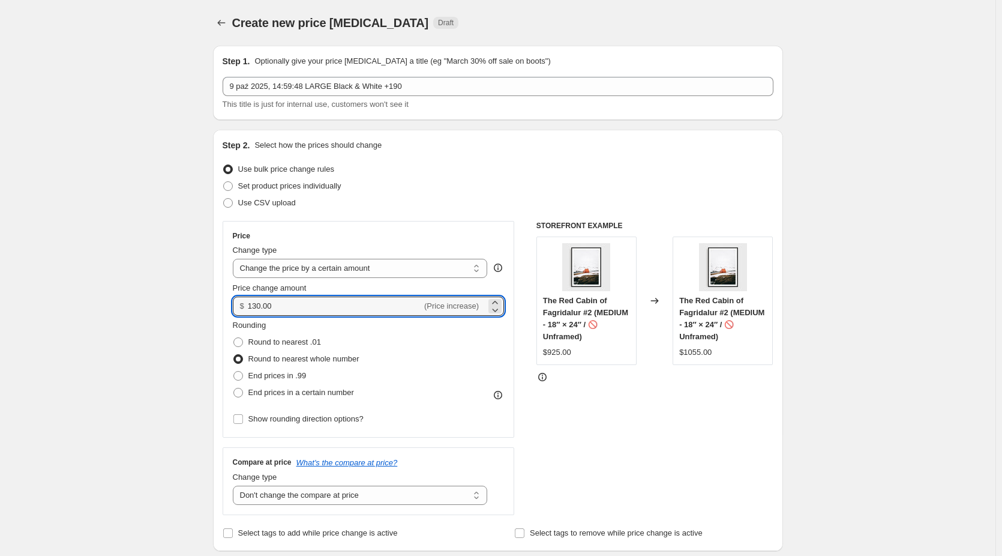
drag, startPoint x: 289, startPoint y: 307, endPoint x: 152, endPoint y: 306, distance: 137.4
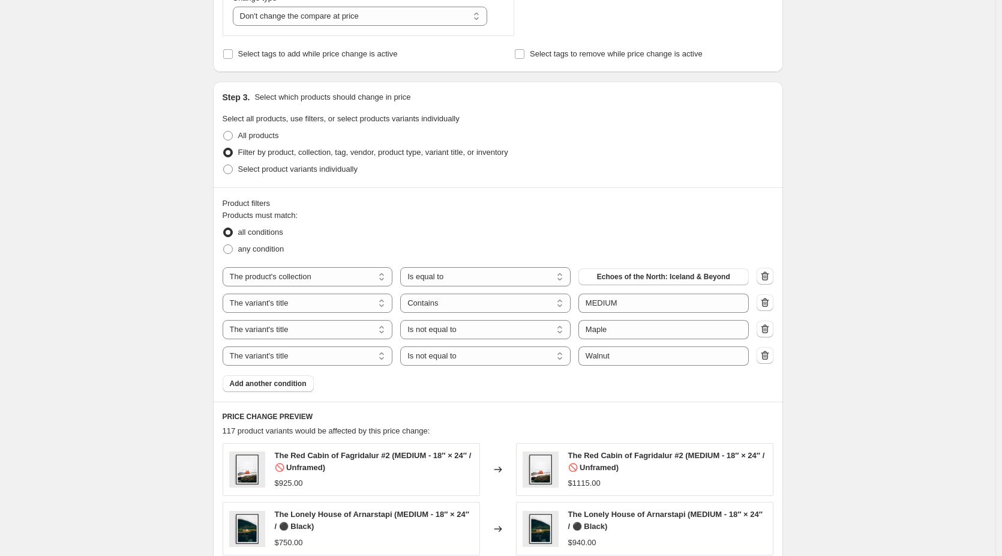
scroll to position [480, 0]
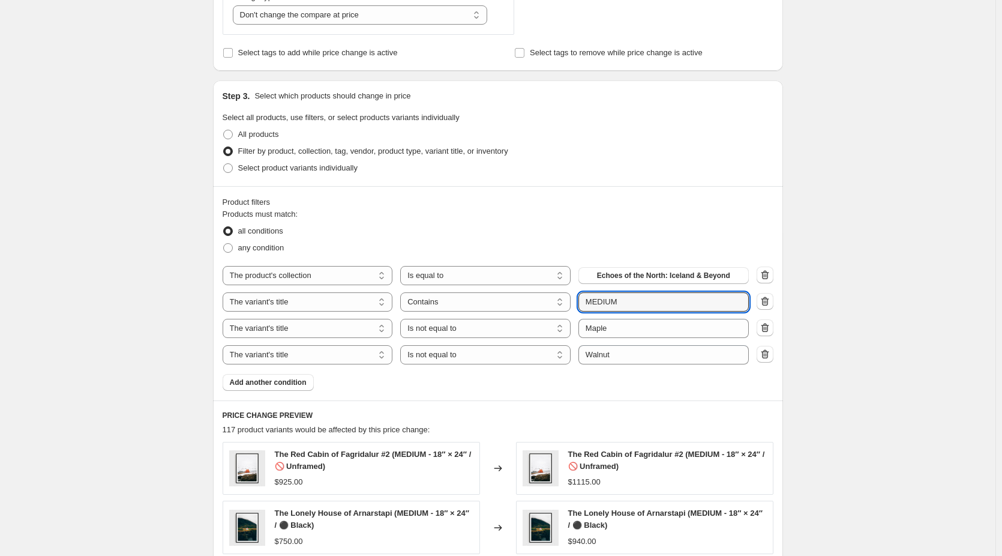
drag, startPoint x: 631, startPoint y: 302, endPoint x: 579, endPoint y: 309, distance: 53.2
click at [579, 309] on div "The product The product's collection The product's tag The product's vendor The…" at bounding box center [486, 301] width 526 height 19
click at [852, 231] on div "Create new price change job. This page is ready Create new price change job Dra…" at bounding box center [498, 236] width 996 height 1433
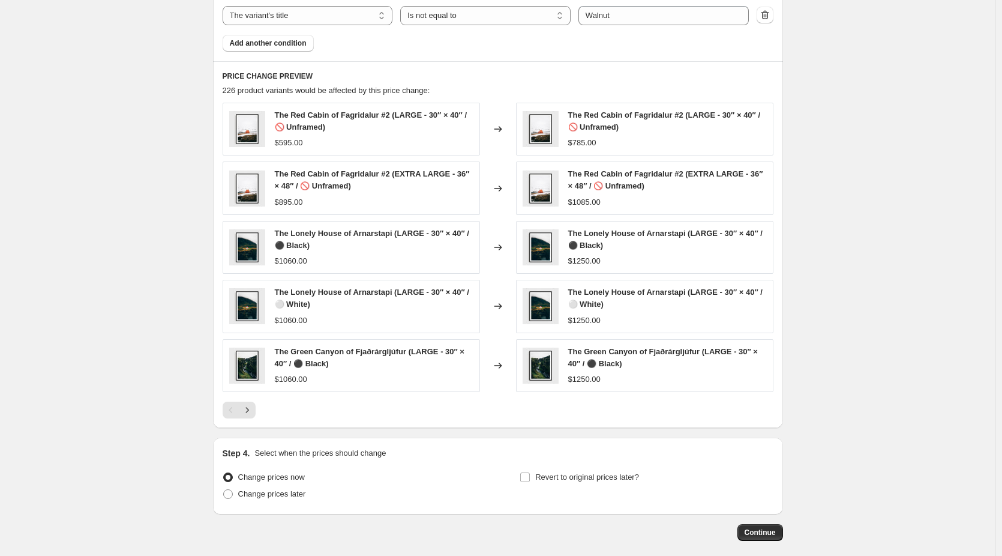
scroll to position [840, 0]
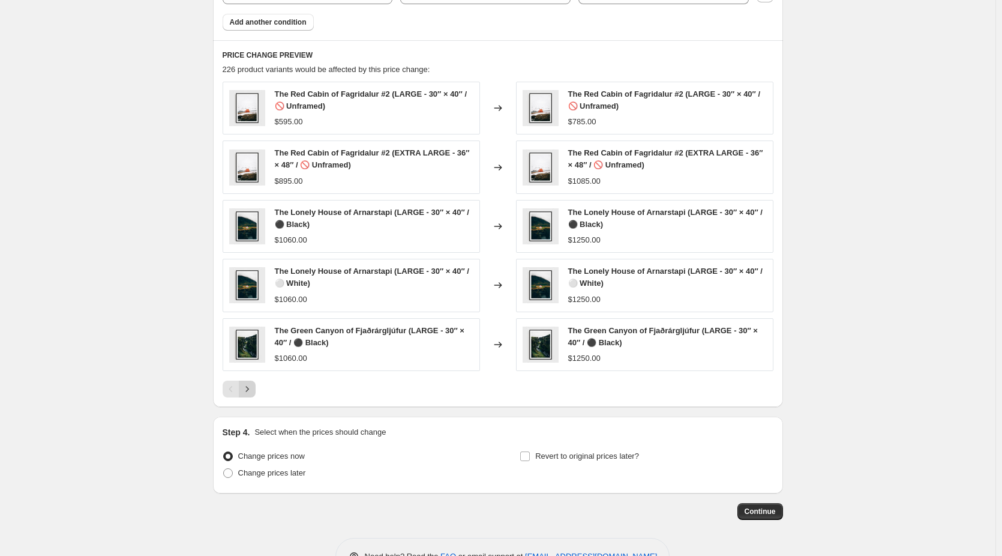
click at [250, 388] on icon "Next" at bounding box center [247, 389] width 12 height 12
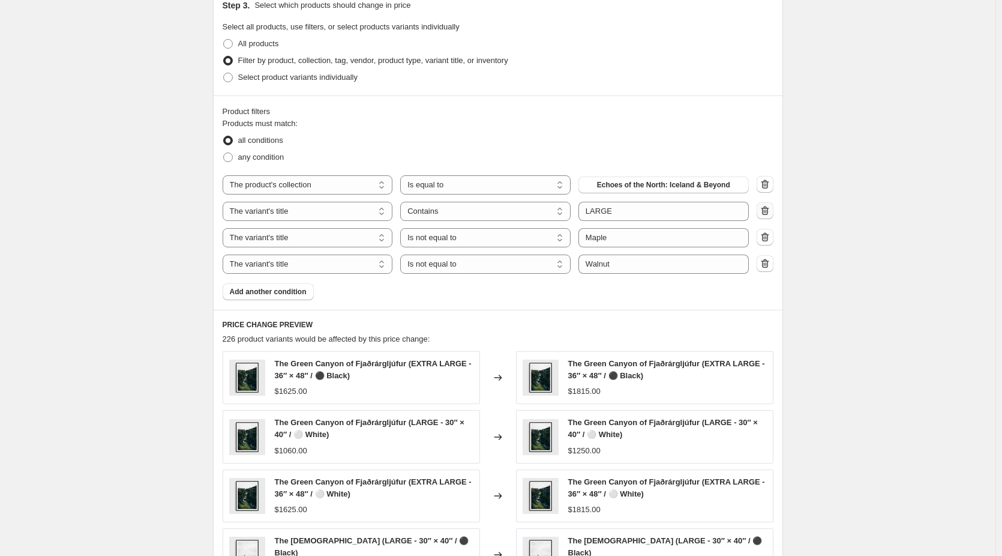
scroll to position [540, 0]
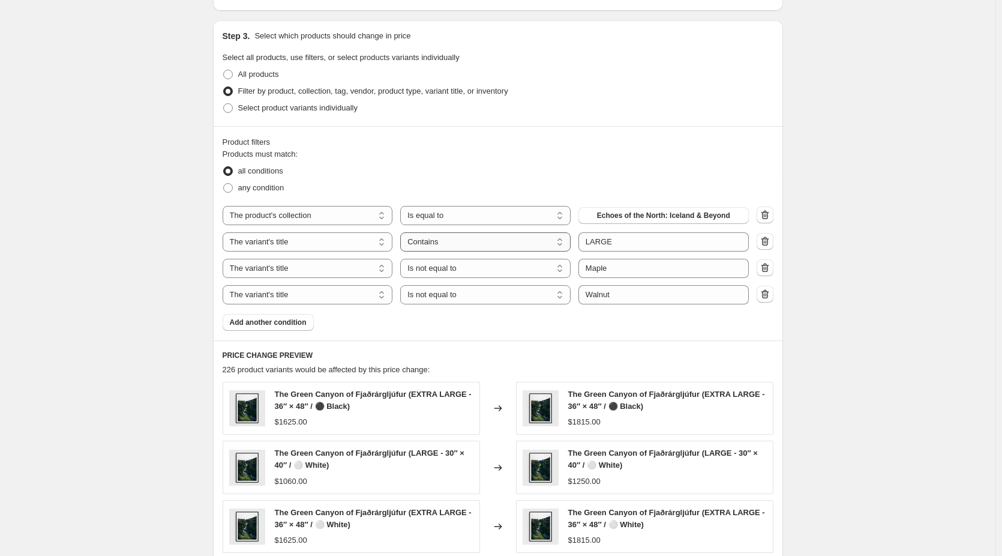
click at [503, 241] on select "Is equal to Is not equal to Contains" at bounding box center [485, 241] width 170 height 19
click at [290, 324] on span "Add another condition" at bounding box center [268, 322] width 77 height 10
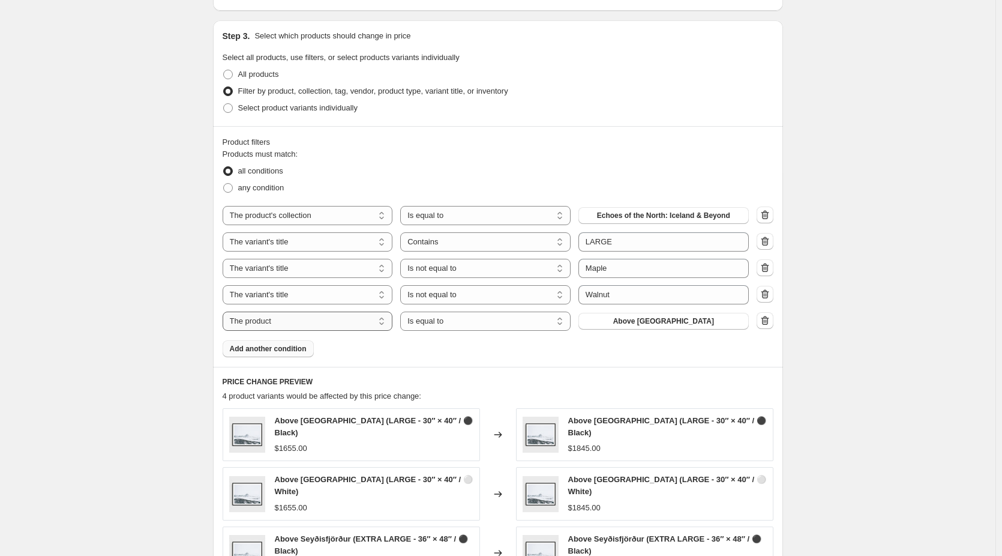
click at [301, 320] on select "The product The product's collection The product's tag The product's vendor The…" at bounding box center [308, 320] width 170 height 19
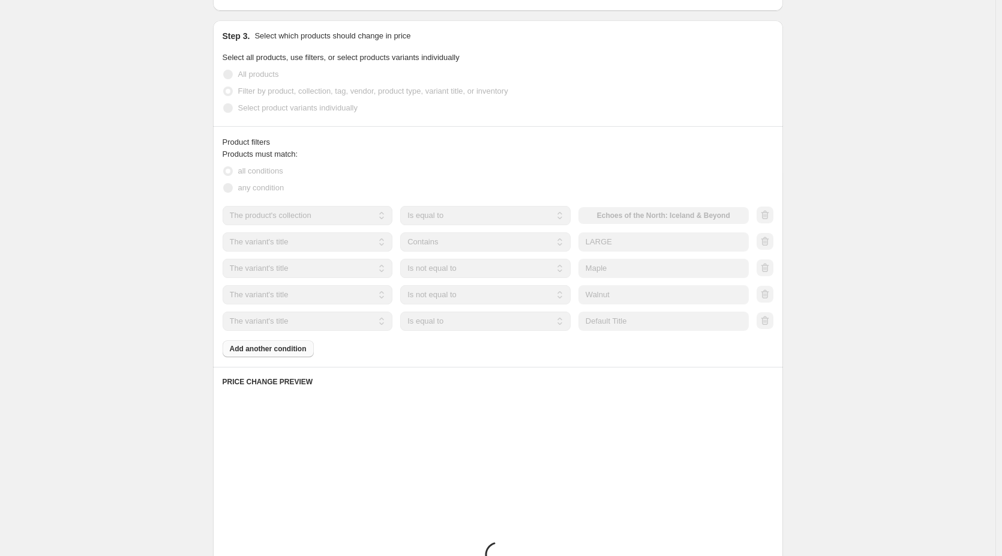
click at [463, 323] on select "Is equal to Is not equal to Contains" at bounding box center [485, 320] width 170 height 19
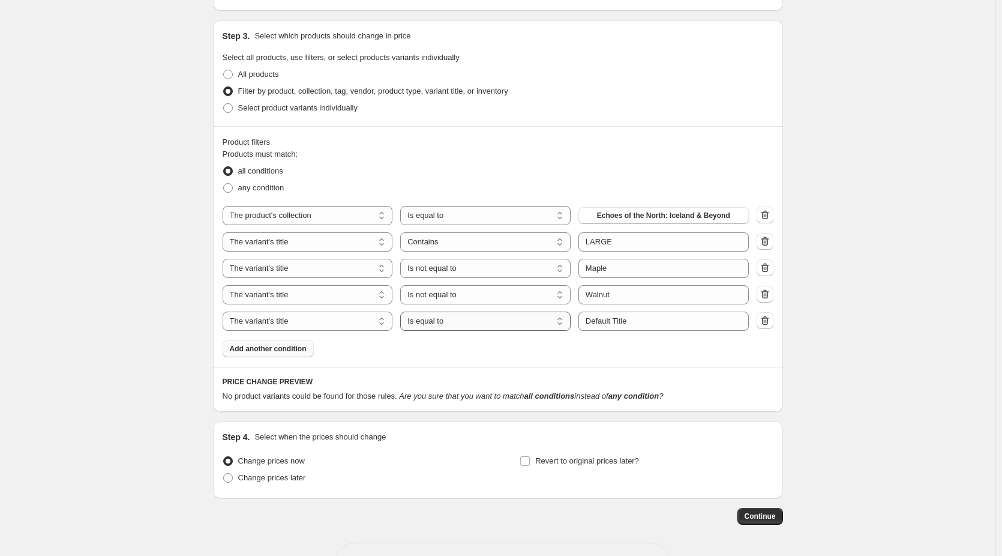
click at [463, 323] on select "Is equal to Is not equal to Contains" at bounding box center [485, 320] width 170 height 19
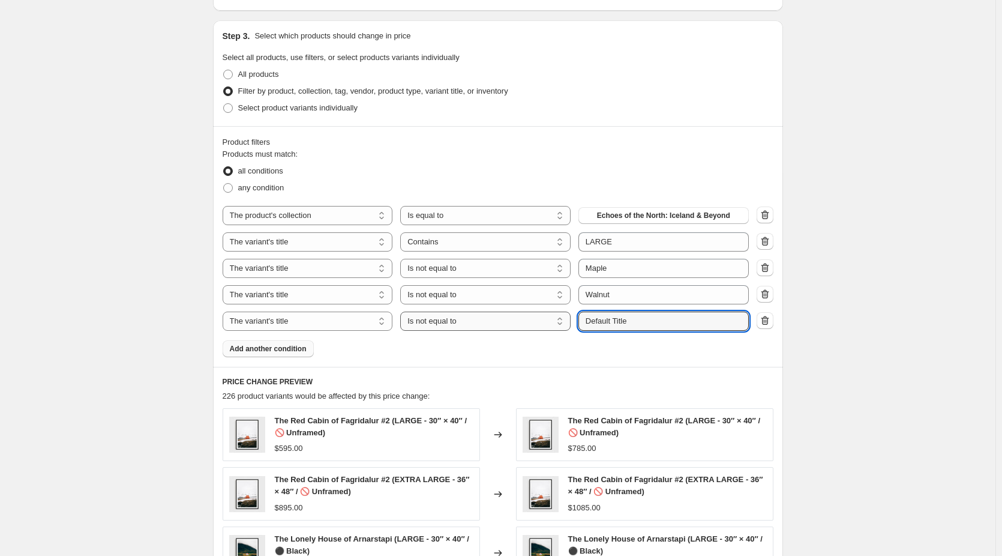
drag, startPoint x: 645, startPoint y: 321, endPoint x: 512, endPoint y: 320, distance: 132.6
click at [512, 322] on div "The product The product's collection The product's tag The product's vendor The…" at bounding box center [486, 320] width 526 height 19
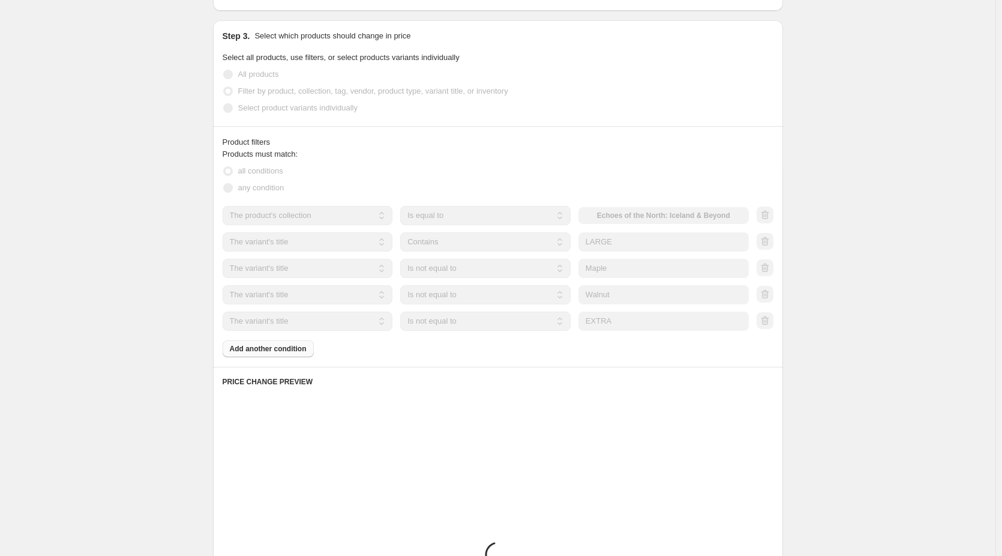
click at [841, 347] on div "Create new price change job. This page is ready Create new price change job Dra…" at bounding box center [498, 180] width 996 height 1440
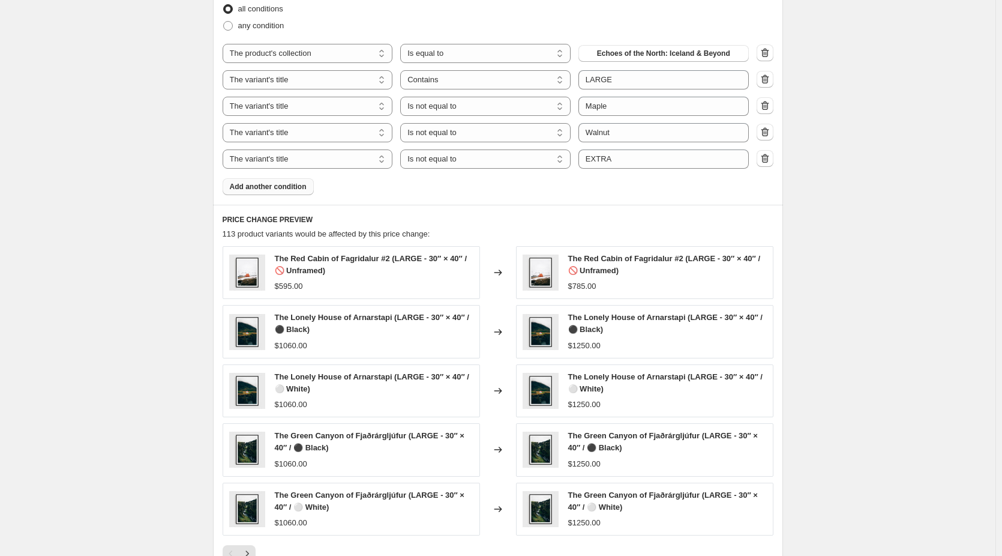
scroll to position [720, 0]
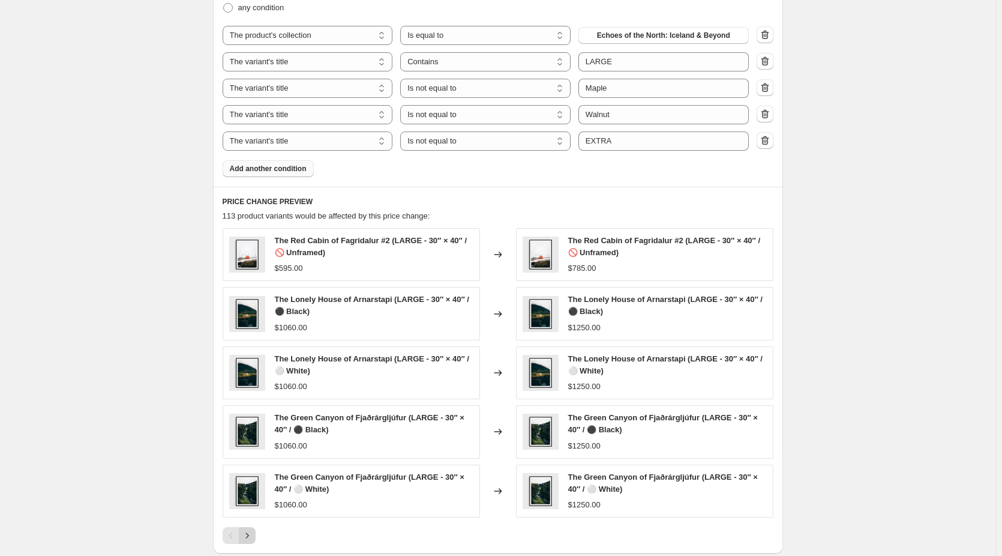
click at [256, 534] on button "Next" at bounding box center [247, 535] width 17 height 17
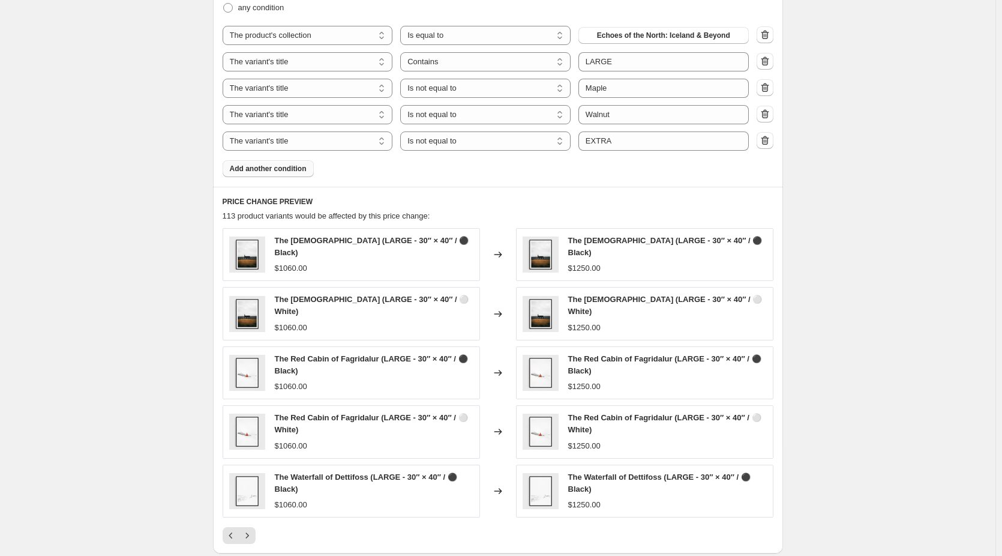
scroll to position [780, 0]
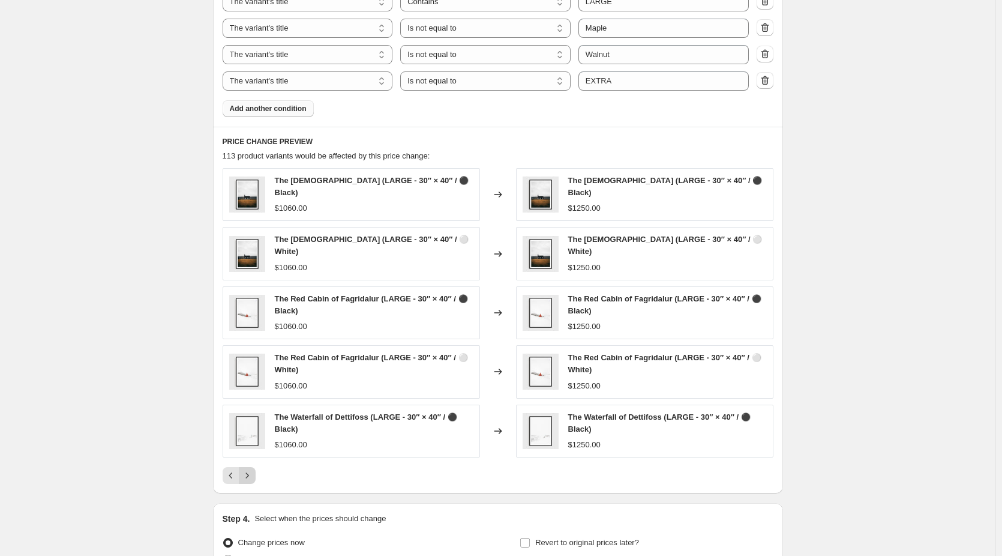
click at [254, 482] on button "Next" at bounding box center [247, 475] width 17 height 17
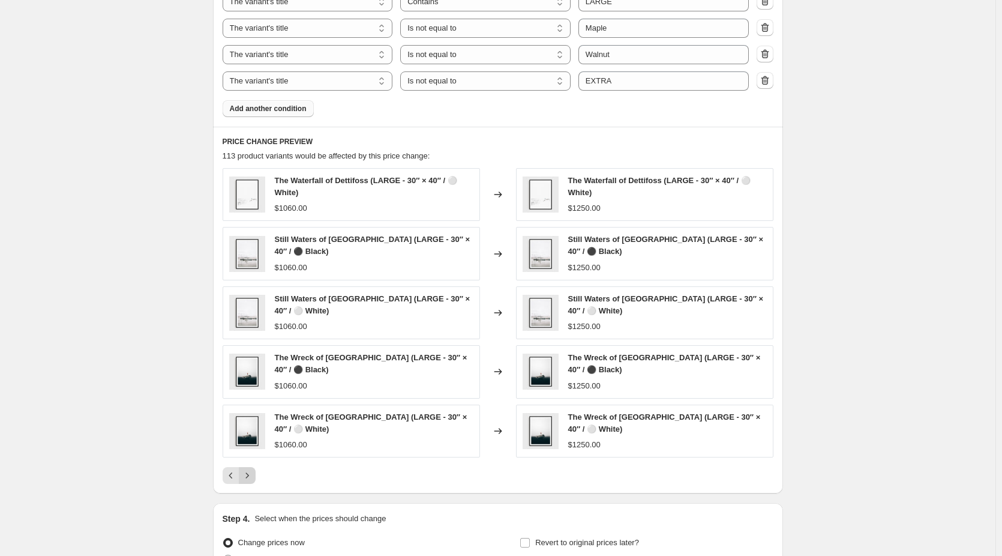
click at [251, 479] on icon "Next" at bounding box center [247, 475] width 12 height 12
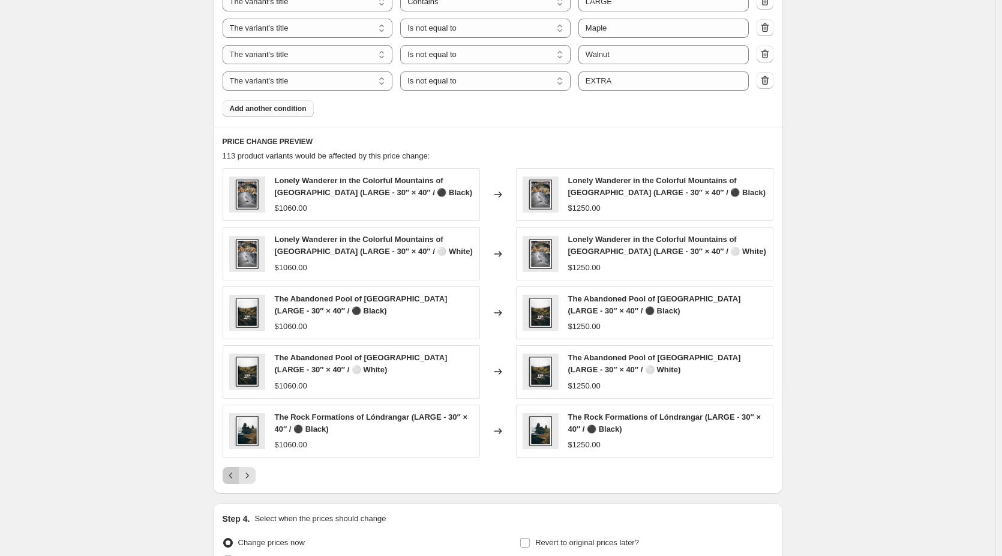
click at [239, 475] on button "Previous" at bounding box center [231, 475] width 17 height 17
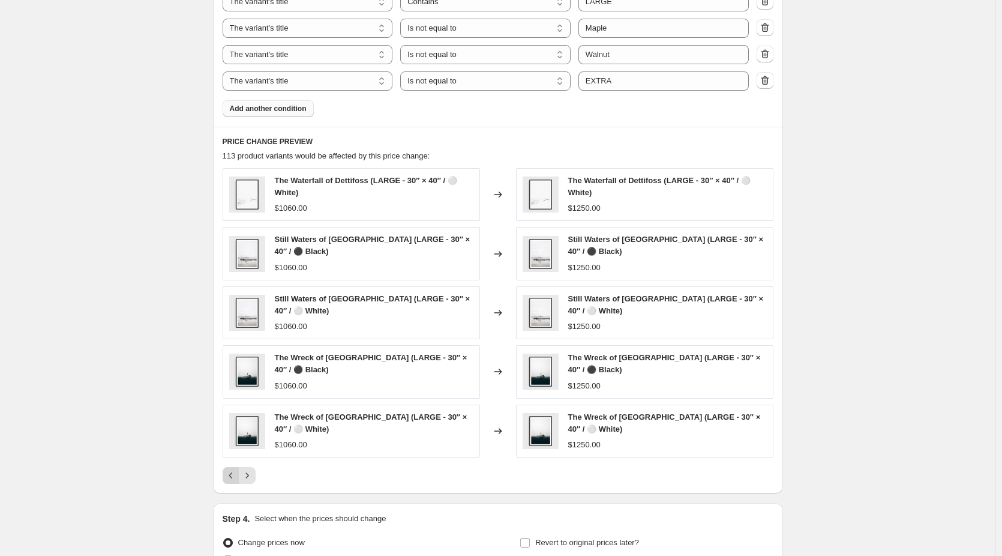
click at [229, 472] on icon "Previous" at bounding box center [231, 475] width 12 height 12
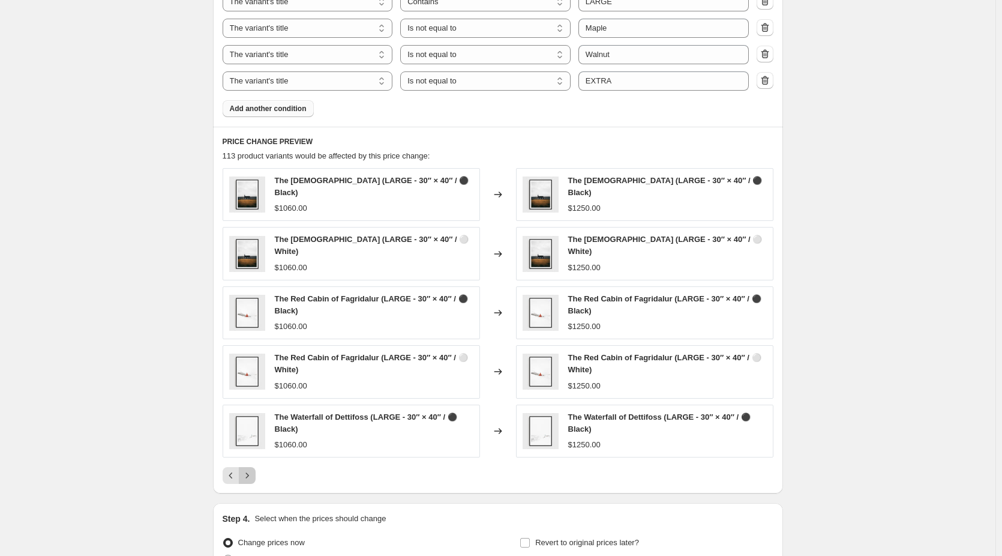
click at [249, 475] on icon "Next" at bounding box center [247, 475] width 12 height 12
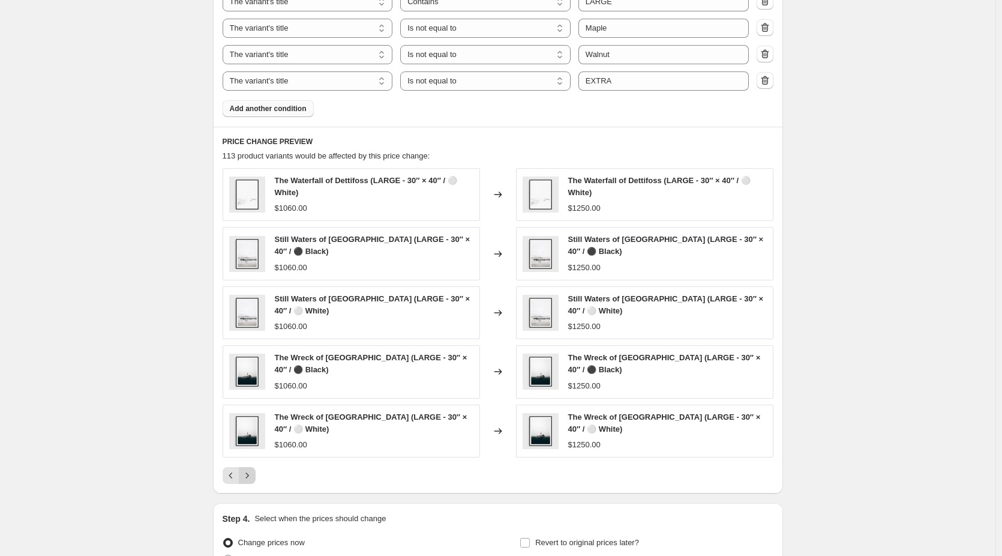
click at [253, 476] on icon "Next" at bounding box center [247, 475] width 12 height 12
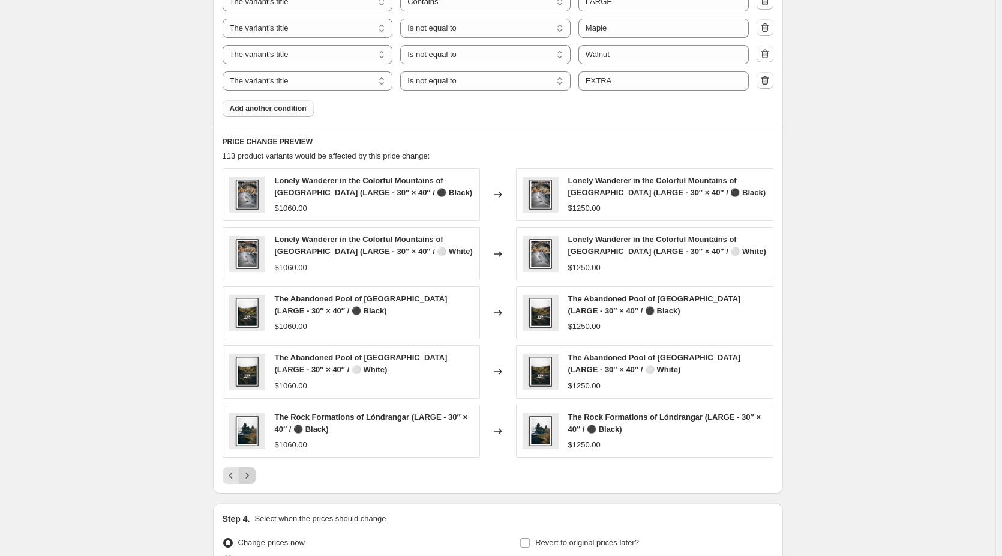
click at [253, 476] on icon "Next" at bounding box center [247, 475] width 12 height 12
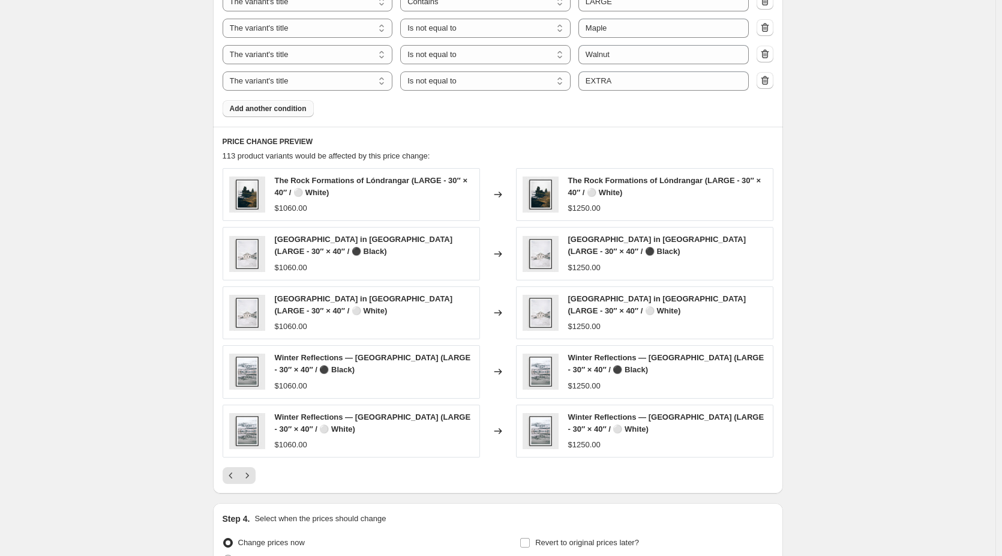
click at [253, 477] on icon "Next" at bounding box center [247, 475] width 12 height 12
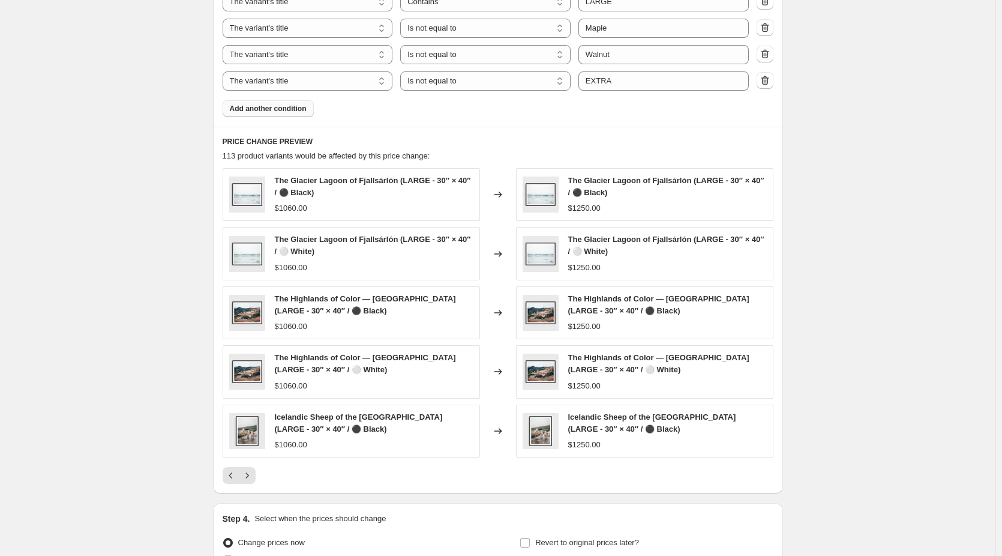
click at [253, 477] on icon "Next" at bounding box center [247, 475] width 12 height 12
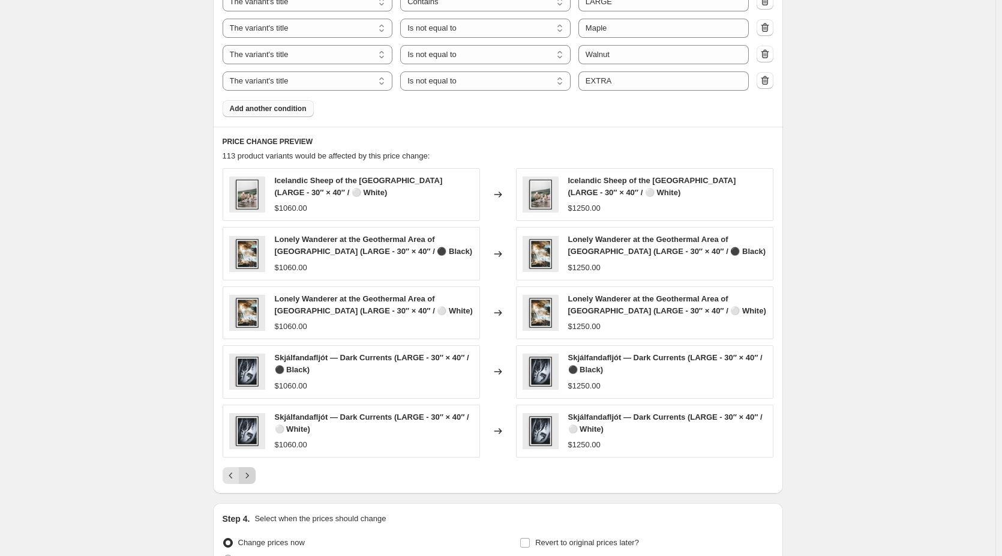
click at [253, 477] on icon "Next" at bounding box center [247, 475] width 12 height 12
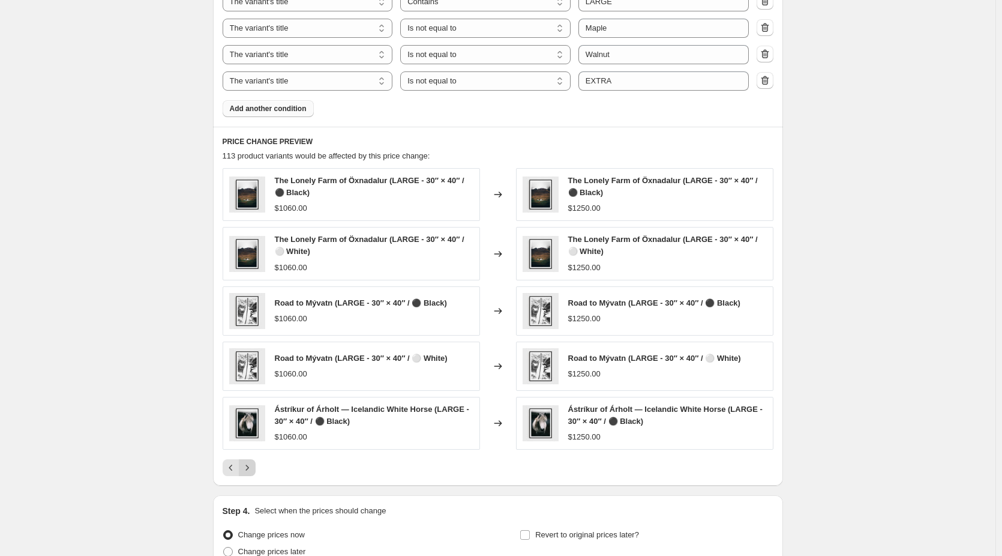
click at [253, 472] on icon "Next" at bounding box center [247, 467] width 12 height 12
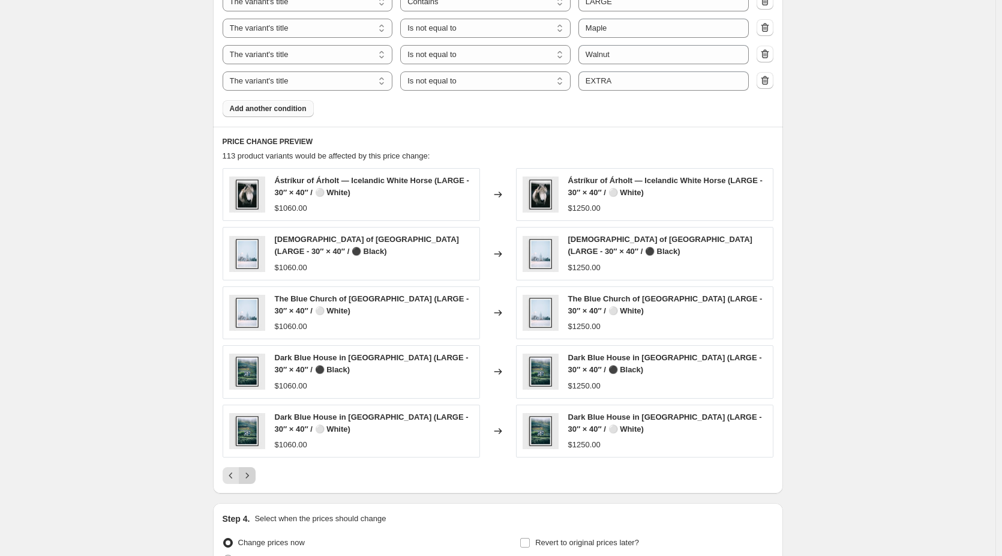
click at [253, 472] on icon "Next" at bounding box center [247, 475] width 12 height 12
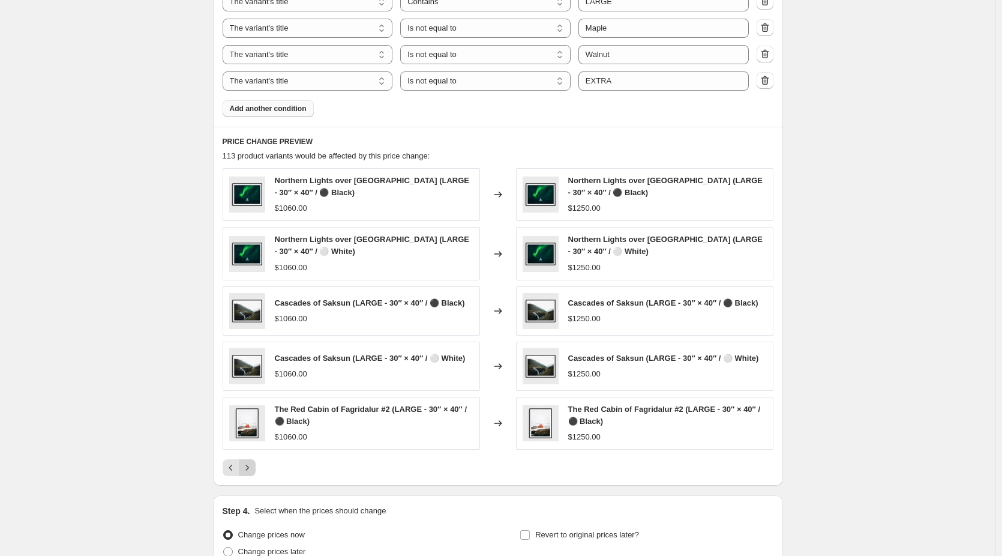
click at [253, 472] on icon "Next" at bounding box center [247, 467] width 12 height 12
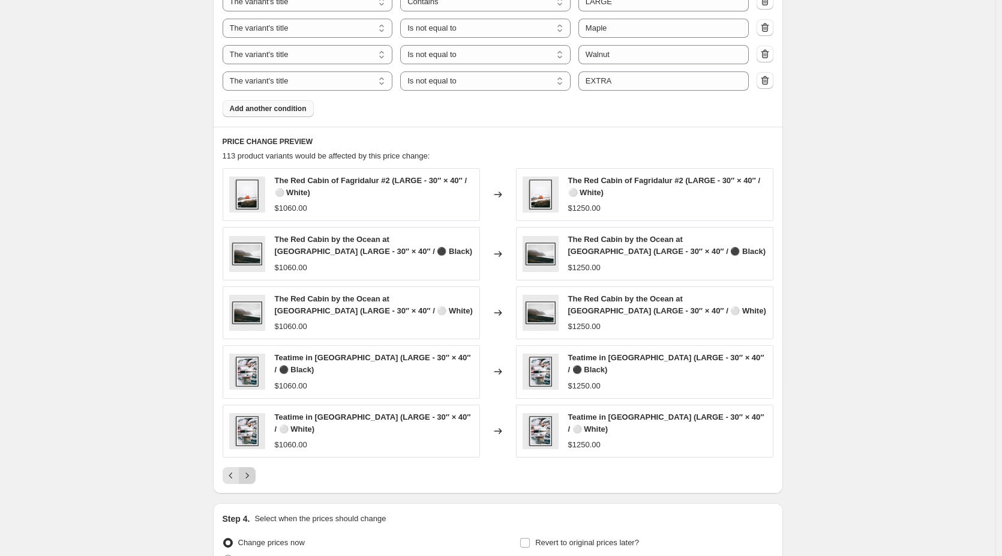
click at [253, 472] on icon "Next" at bounding box center [247, 475] width 12 height 12
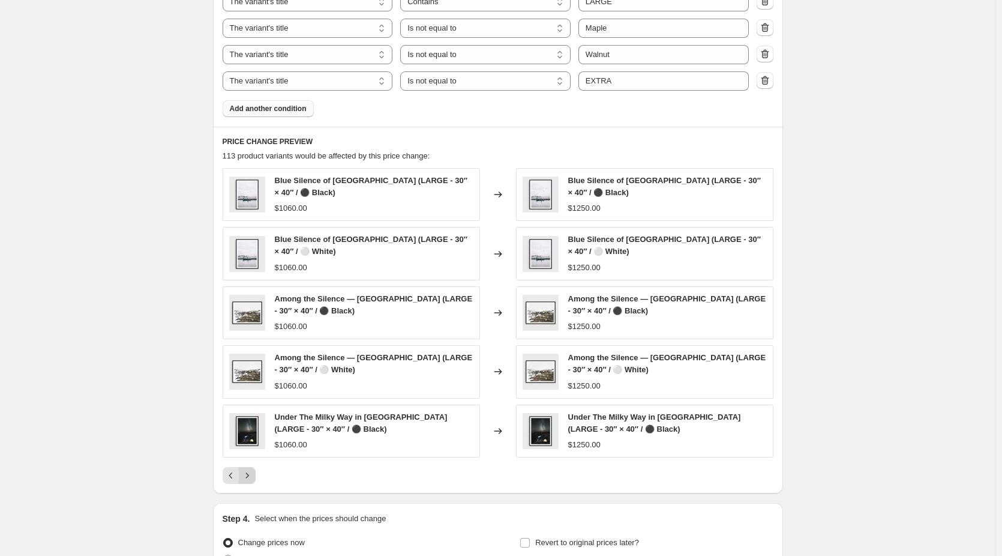
click at [253, 472] on icon "Next" at bounding box center [247, 475] width 12 height 12
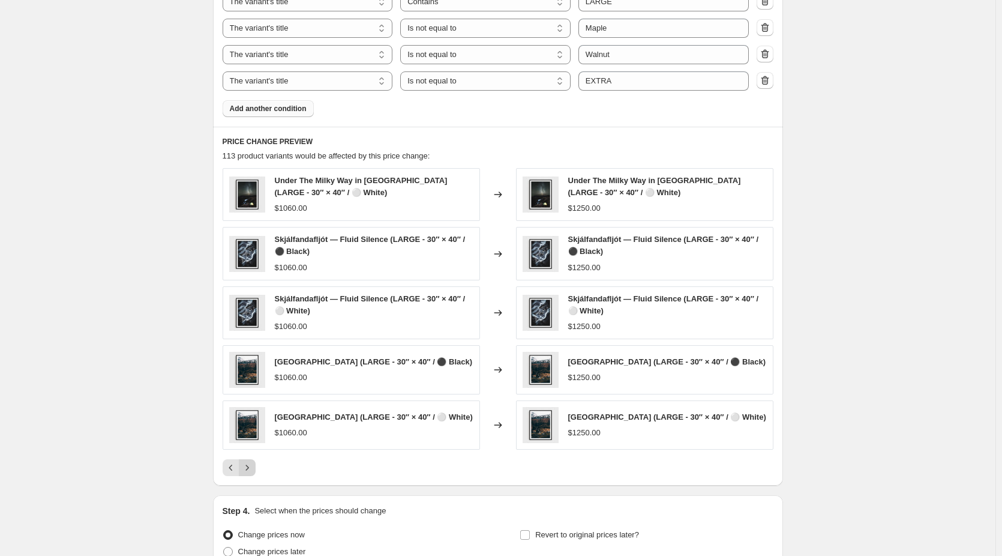
click at [253, 471] on icon "Next" at bounding box center [247, 467] width 12 height 12
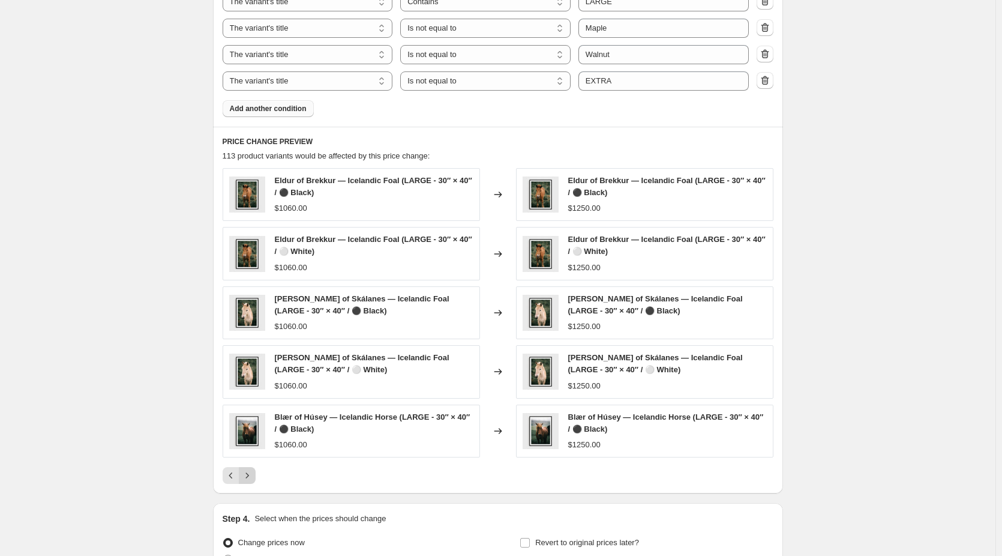
click at [253, 471] on icon "Next" at bounding box center [247, 475] width 12 height 12
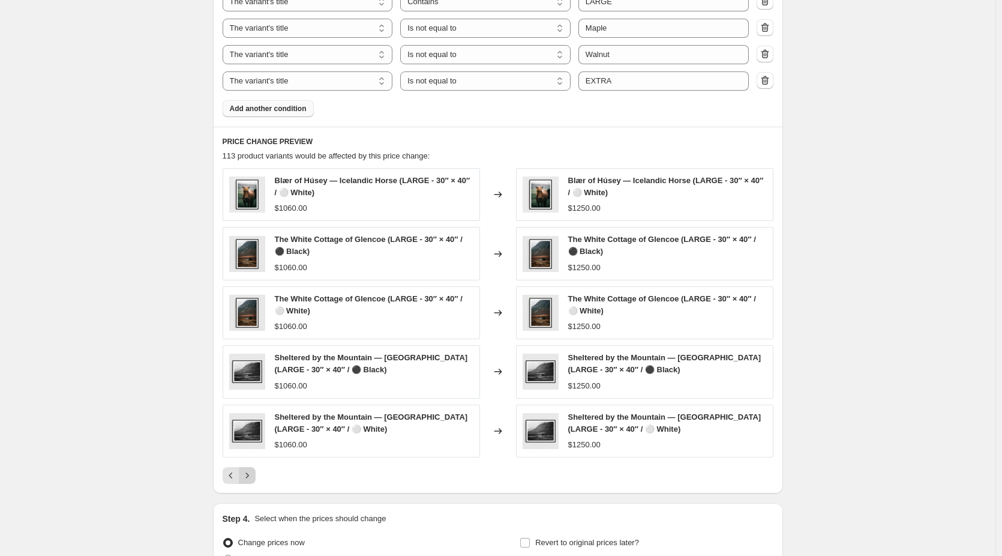
click at [253, 471] on icon "Next" at bounding box center [247, 475] width 12 height 12
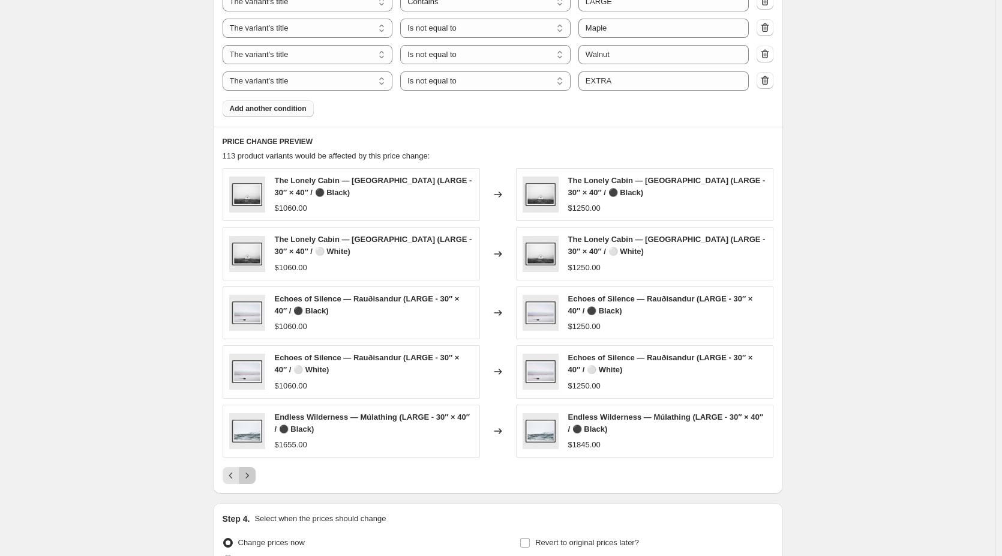
click at [253, 471] on icon "Next" at bounding box center [247, 475] width 12 height 12
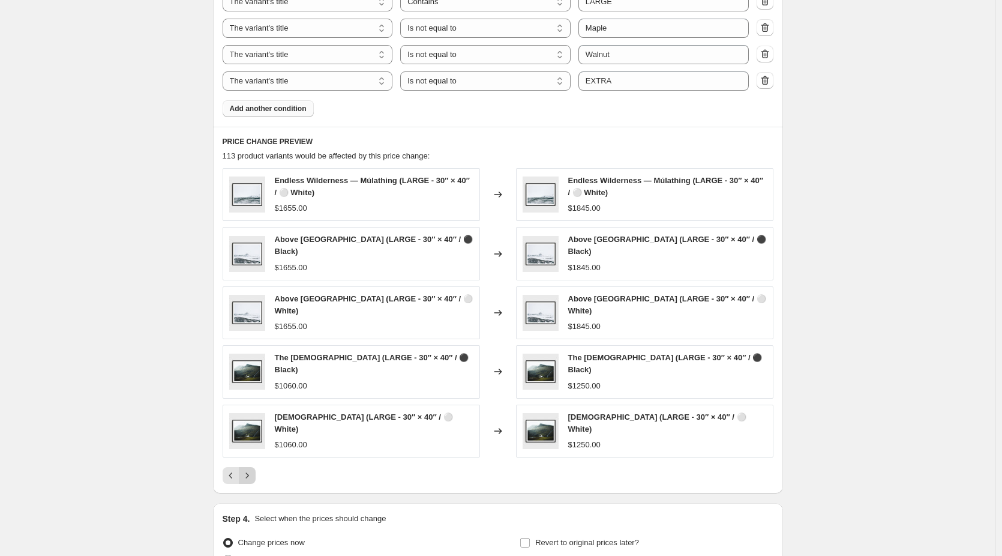
click at [253, 471] on icon "Next" at bounding box center [247, 475] width 12 height 12
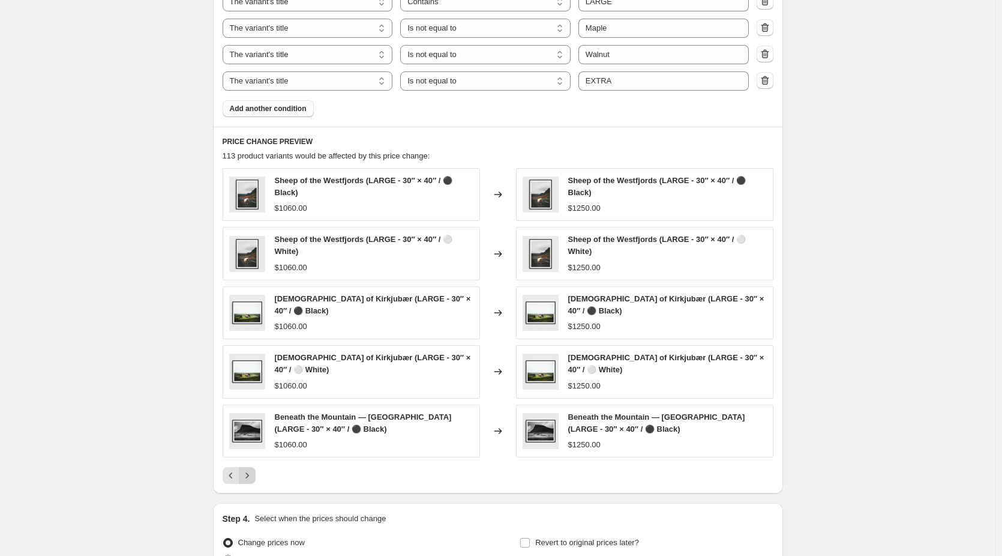
click at [253, 471] on icon "Next" at bounding box center [247, 475] width 12 height 12
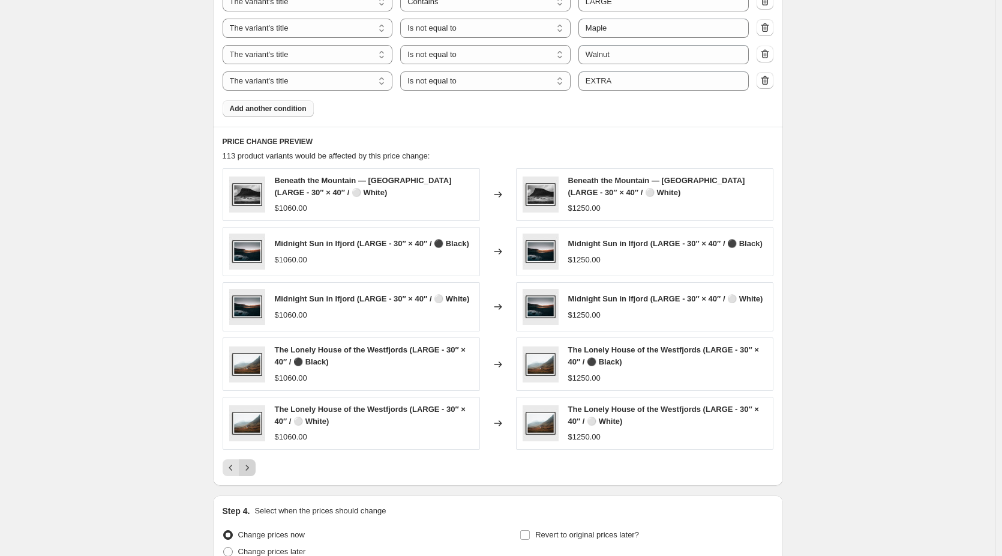
click at [253, 471] on icon "Next" at bounding box center [247, 467] width 12 height 12
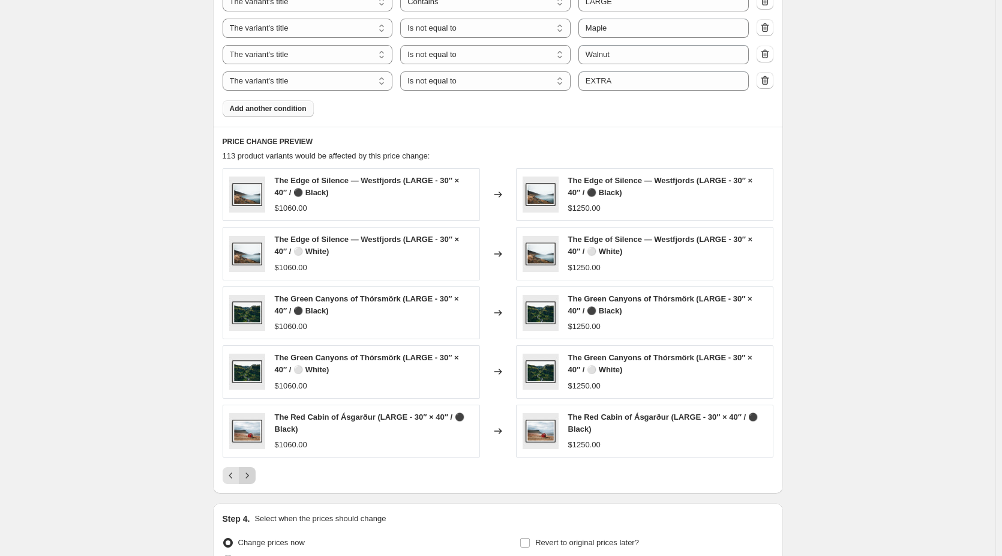
click at [253, 471] on icon "Next" at bounding box center [247, 475] width 12 height 12
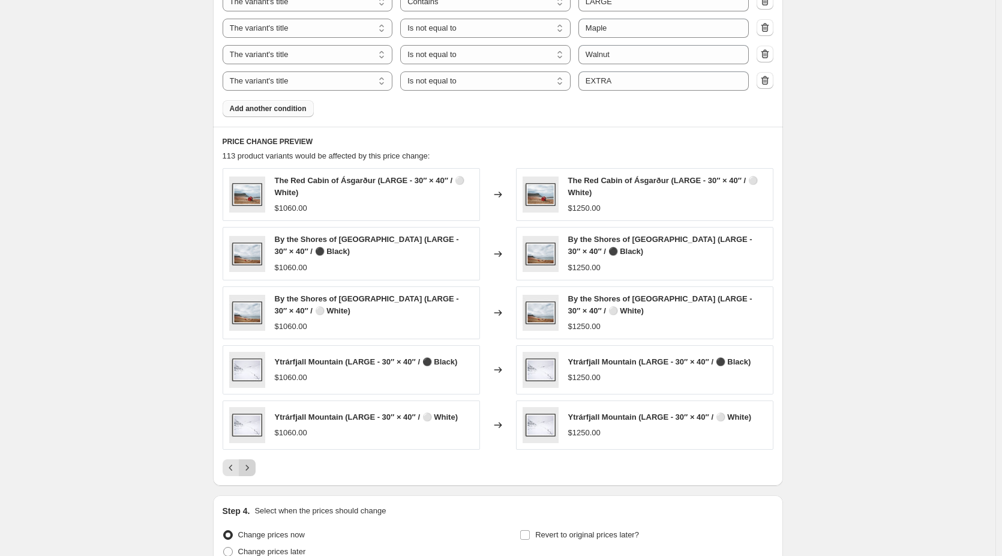
click at [253, 471] on icon "Next" at bounding box center [247, 467] width 12 height 12
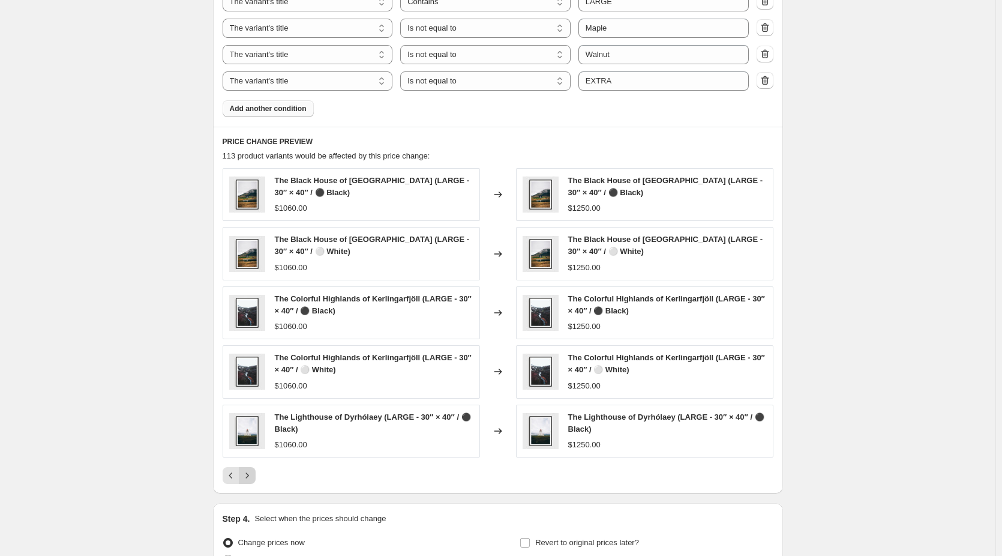
click at [253, 471] on icon "Next" at bounding box center [247, 475] width 12 height 12
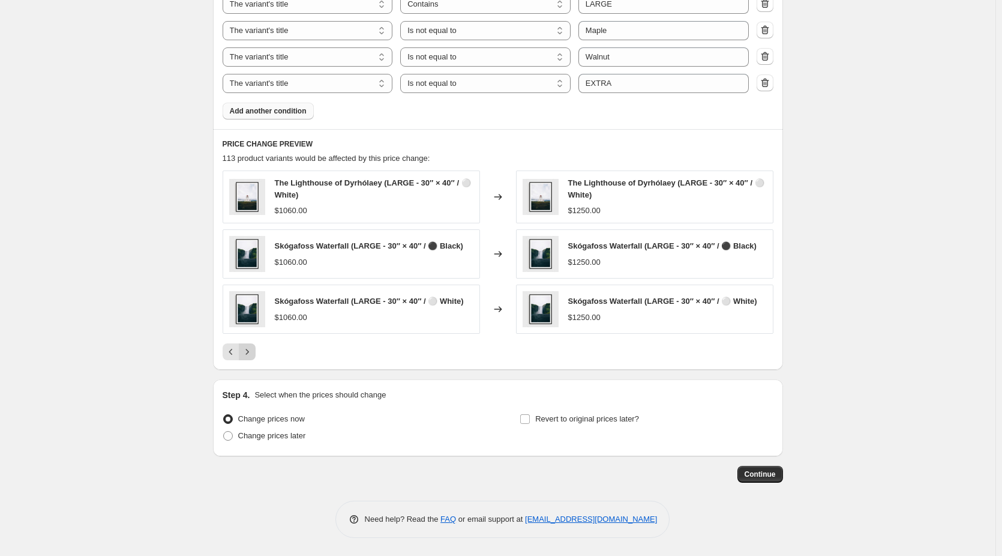
scroll to position [778, 0]
click at [756, 473] on span "Continue" at bounding box center [760, 474] width 31 height 10
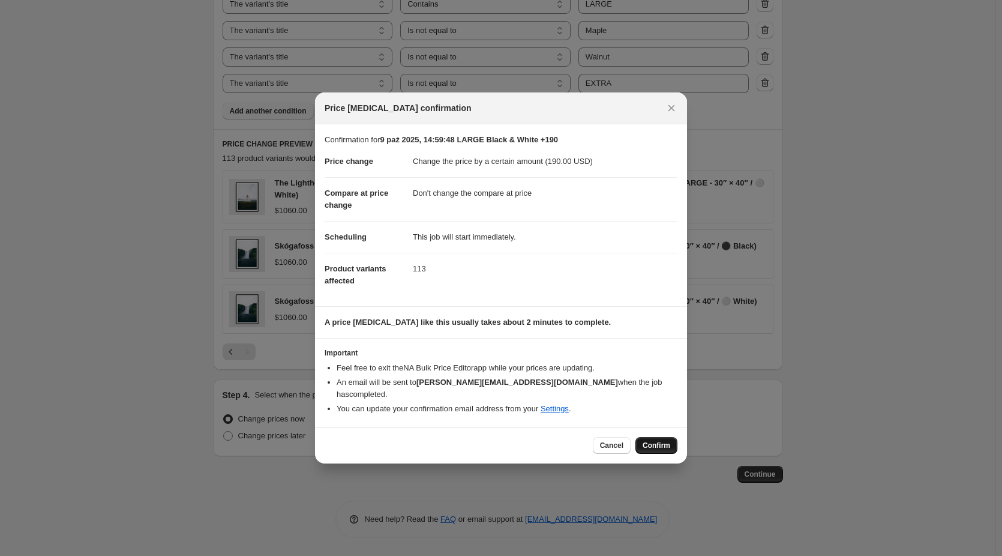
click at [655, 441] on span "Confirm" at bounding box center [657, 445] width 28 height 10
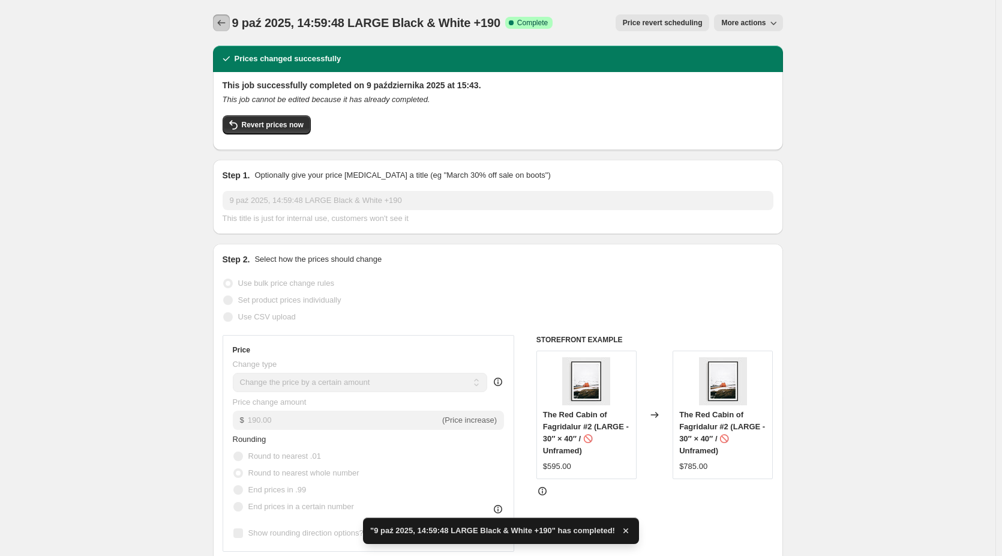
click at [227, 25] on icon "Price change jobs" at bounding box center [221, 23] width 12 height 12
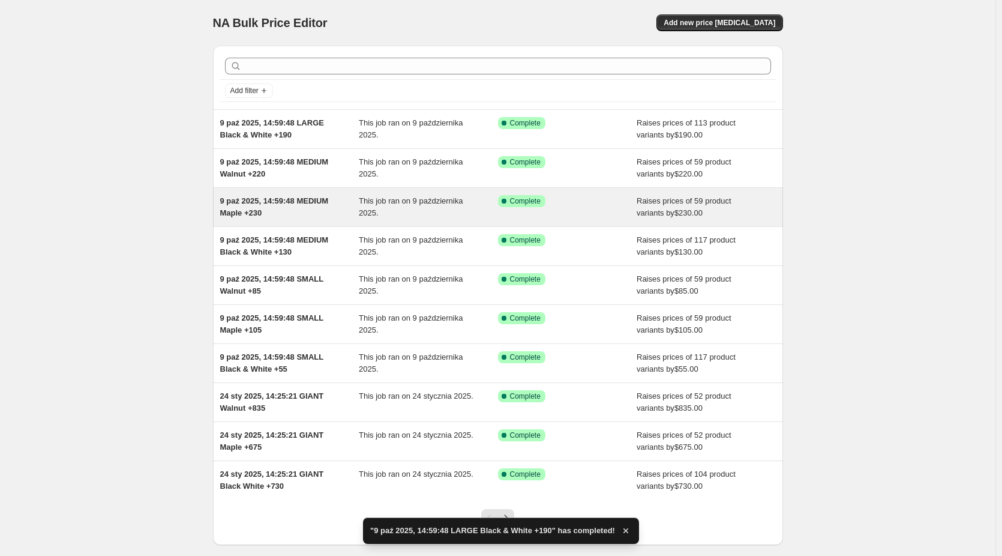
click at [319, 200] on span "9 paź 2025, 14:59:48 MEDIUM Maple +230" at bounding box center [274, 206] width 109 height 21
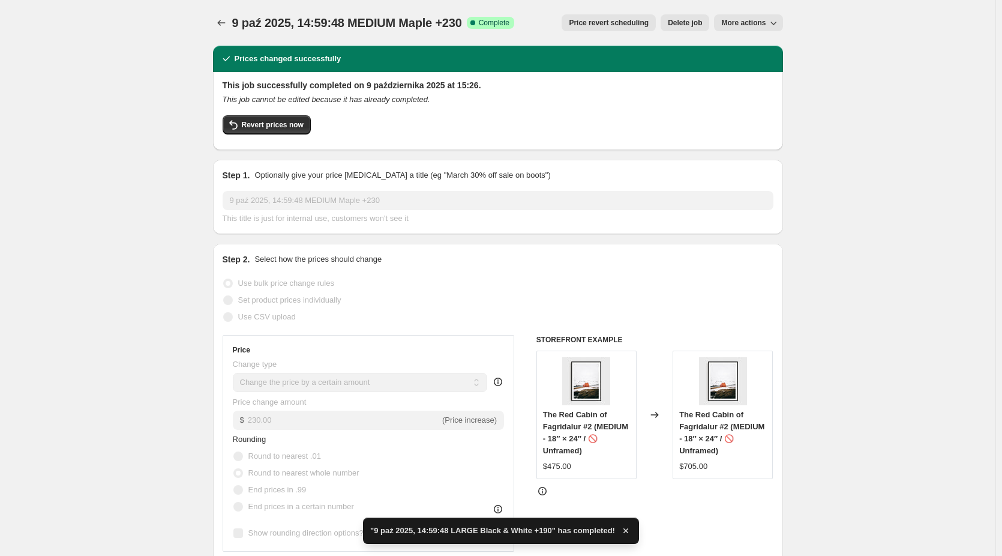
click at [757, 22] on span "More actions" at bounding box center [743, 23] width 44 height 10
click at [764, 46] on span "Copy to new job" at bounding box center [752, 47] width 56 height 9
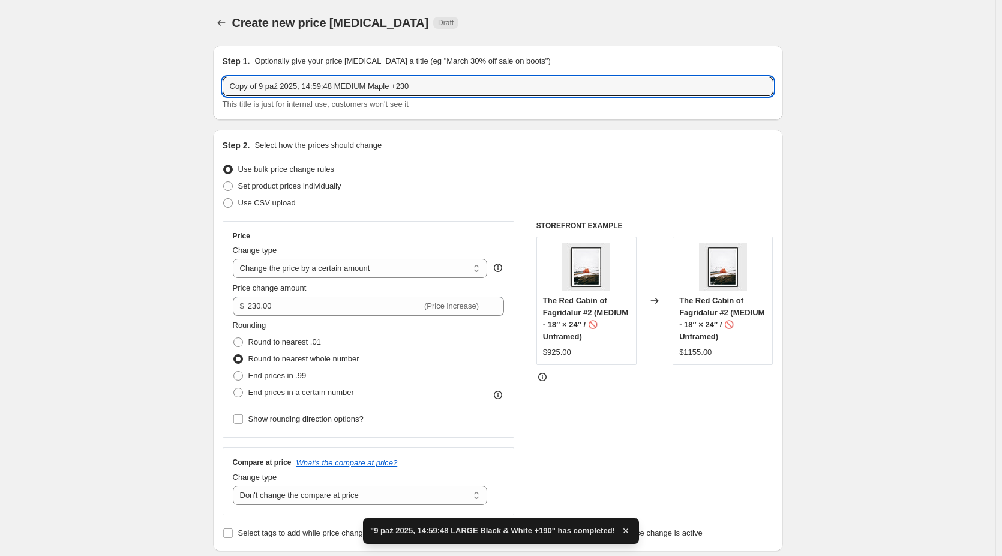
drag, startPoint x: 263, startPoint y: 88, endPoint x: 159, endPoint y: 84, distance: 103.9
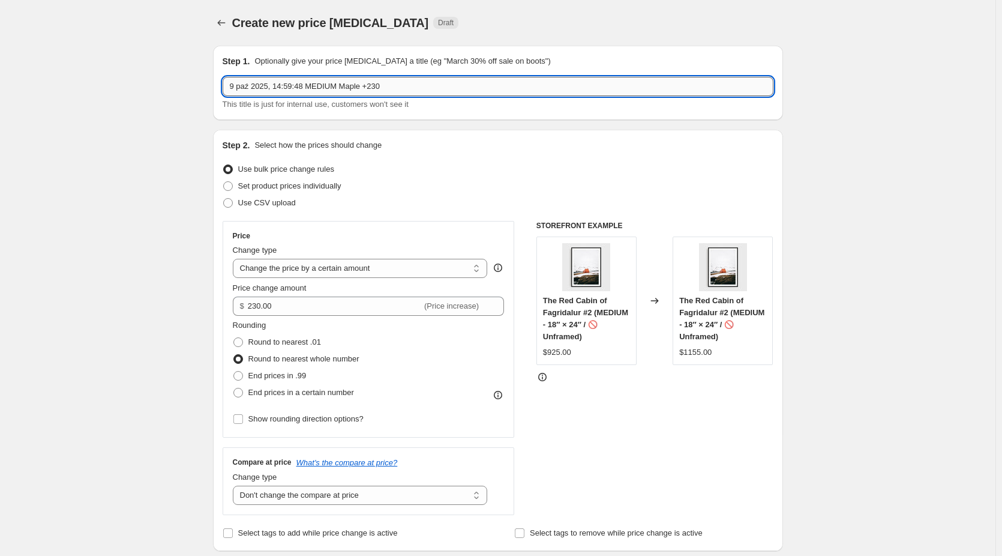
drag, startPoint x: 344, startPoint y: 86, endPoint x: 316, endPoint y: 89, distance: 28.9
click at [316, 89] on input "9 paź 2025, 14:59:48 MEDIUM Maple +230" at bounding box center [498, 86] width 551 height 19
drag, startPoint x: 388, startPoint y: 88, endPoint x: 377, endPoint y: 91, distance: 11.1
click at [377, 91] on input "9 paź 2025, 14:59:48 LARGE Maple +230" at bounding box center [498, 86] width 551 height 19
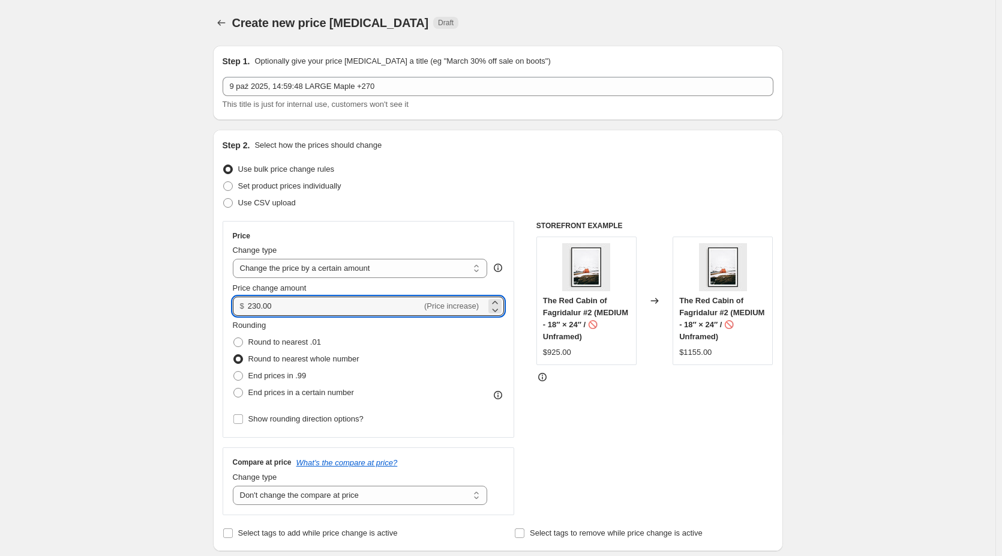
drag, startPoint x: 280, startPoint y: 307, endPoint x: 218, endPoint y: 310, distance: 61.3
click at [220, 310] on div "Step 2. Select how the prices should change Use bulk price change rules Set pro…" at bounding box center [498, 340] width 570 height 421
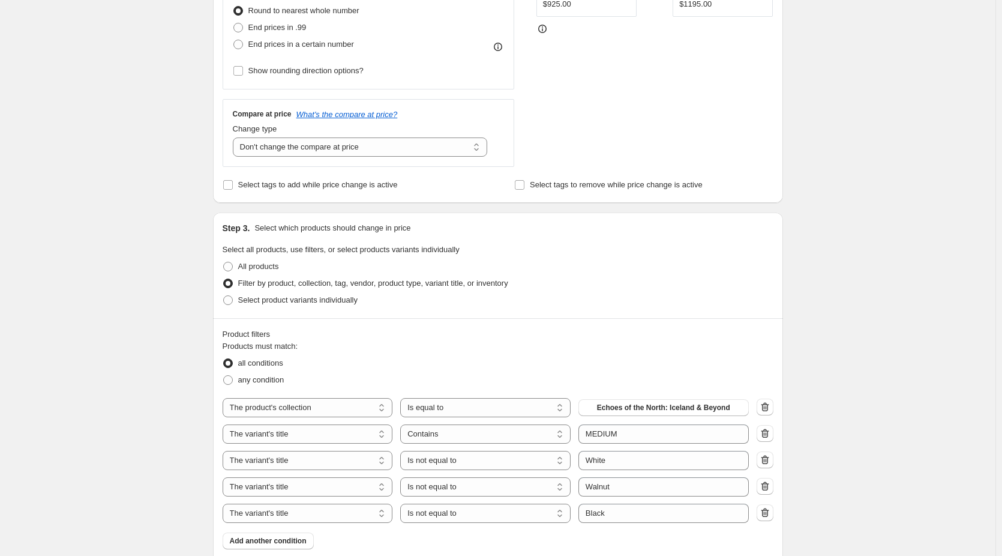
scroll to position [420, 0]
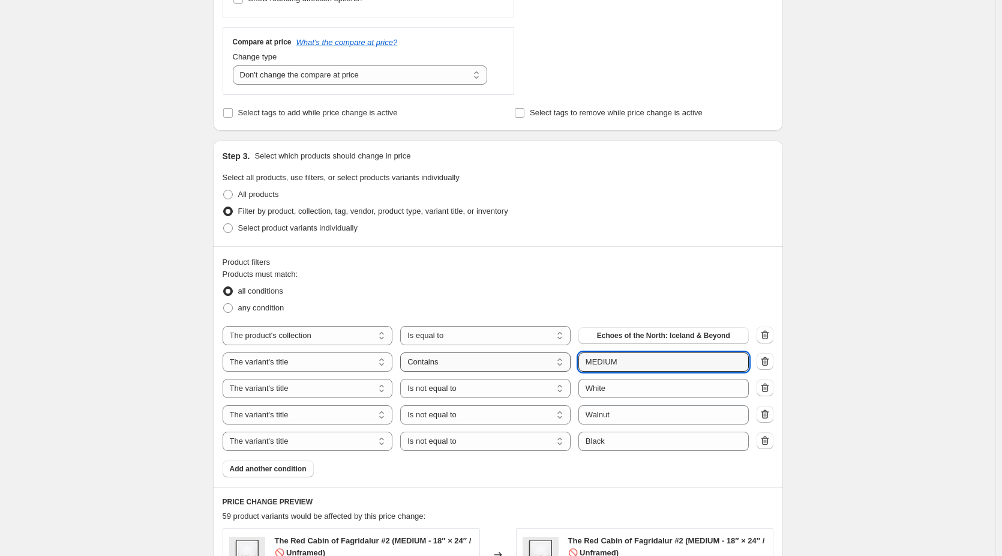
drag, startPoint x: 627, startPoint y: 363, endPoint x: 546, endPoint y: 362, distance: 81.0
click at [550, 364] on div "The product The product's collection The product's tag The product's vendor The…" at bounding box center [486, 361] width 526 height 19
click at [819, 398] on div "Create new price change job. This page is ready Create new price change job Dra…" at bounding box center [498, 310] width 996 height 1460
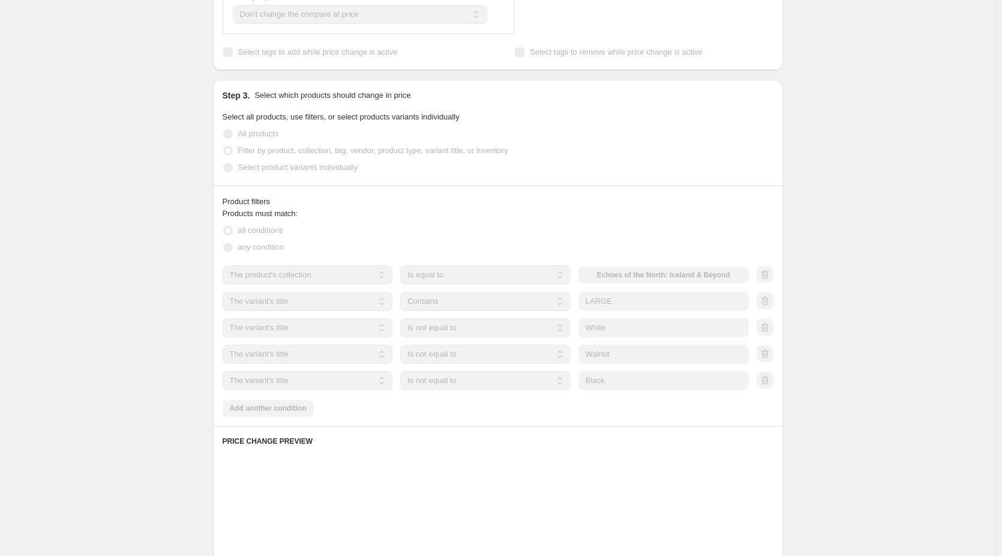
scroll to position [540, 0]
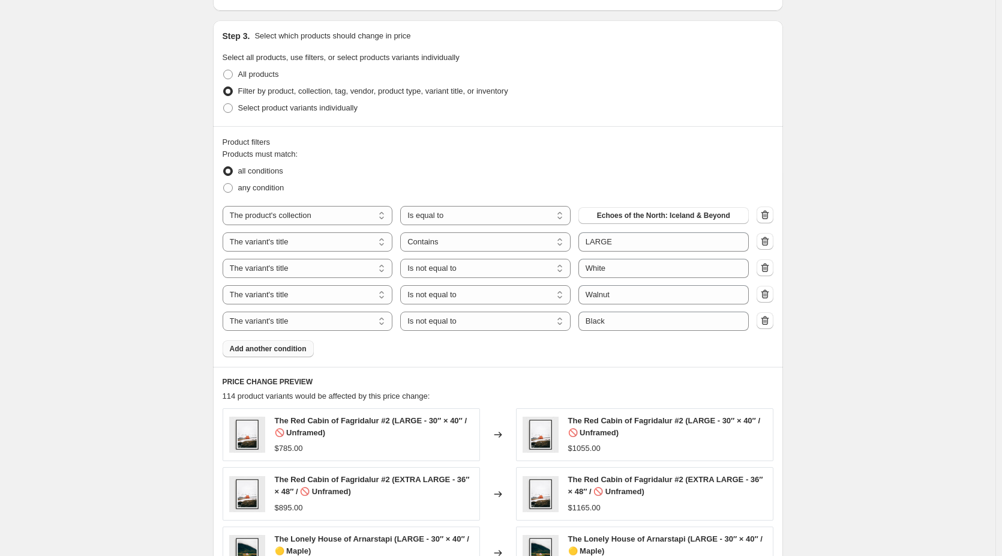
click at [273, 349] on span "Add another condition" at bounding box center [268, 349] width 77 height 10
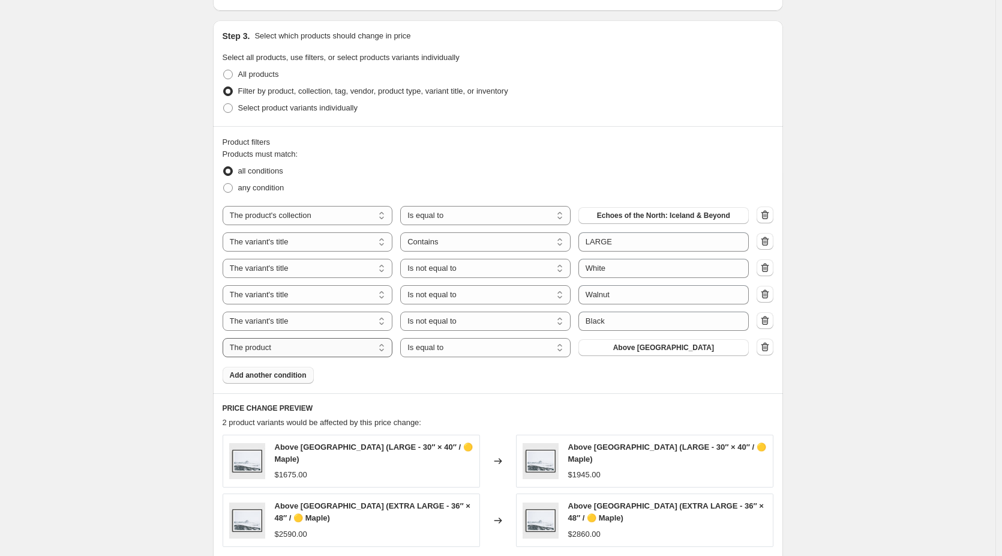
click at [288, 345] on select "The product The product's collection The product's tag The product's vendor The…" at bounding box center [308, 347] width 170 height 19
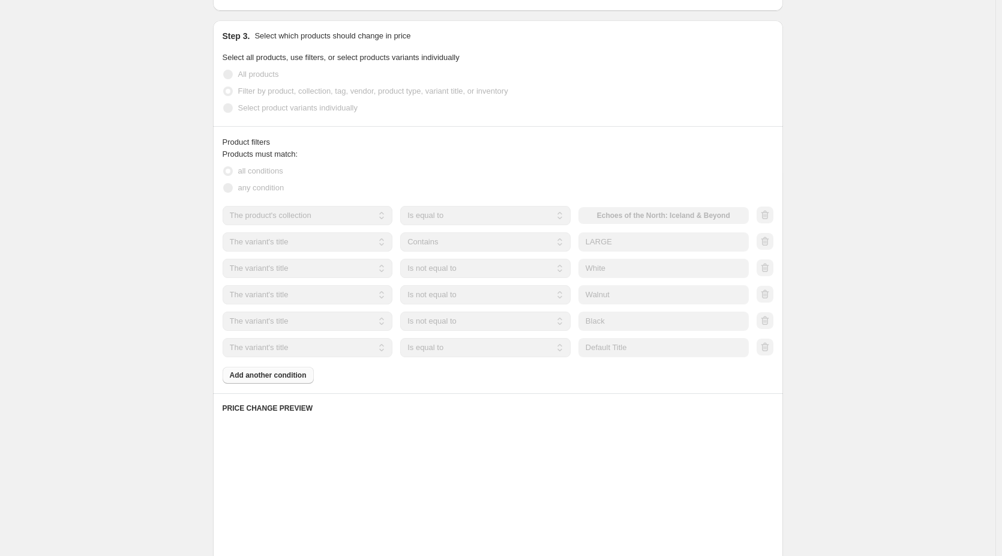
click at [489, 350] on select "Is equal to Is not equal to Contains" at bounding box center [485, 347] width 170 height 19
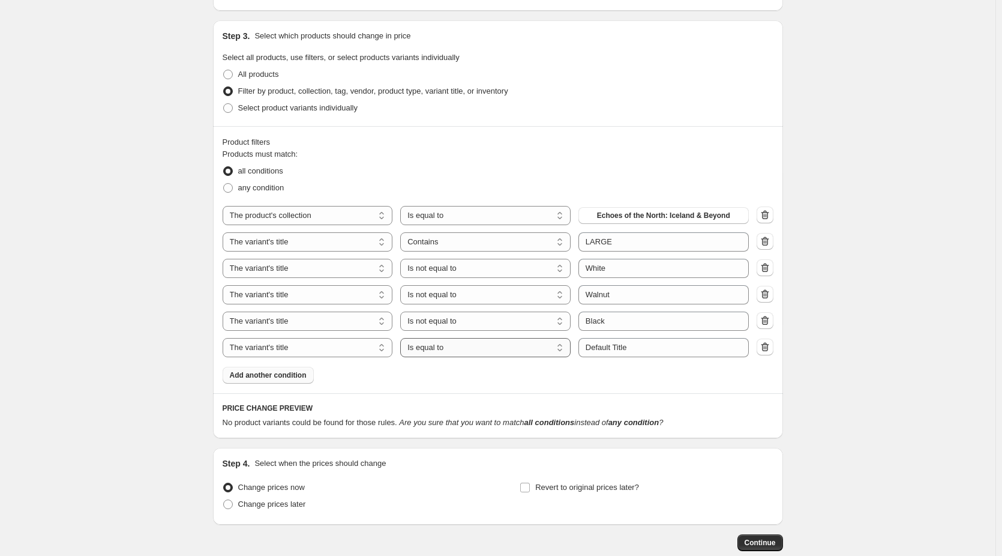
click at [489, 349] on select "Is equal to Is not equal to Contains" at bounding box center [485, 347] width 170 height 19
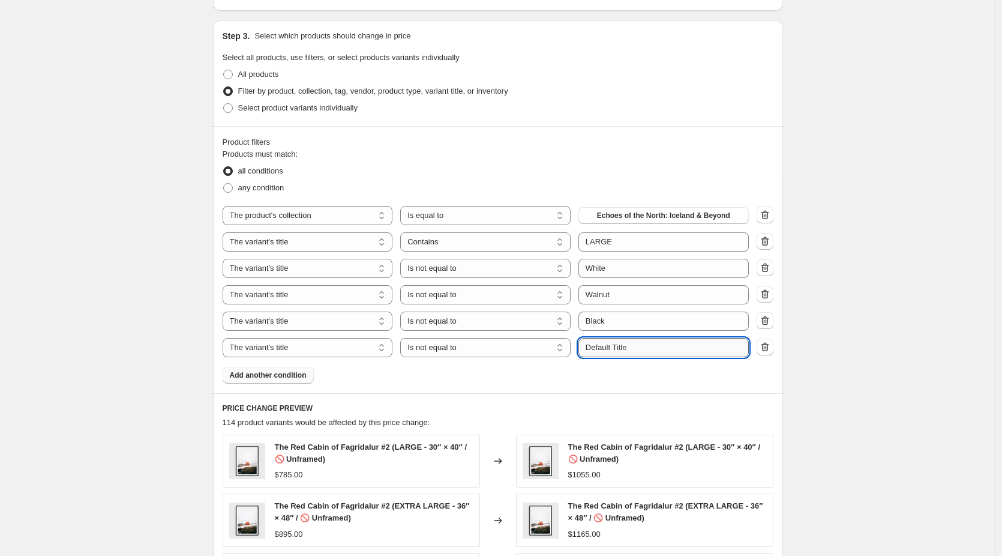
click at [618, 347] on input "Default Title" at bounding box center [664, 347] width 170 height 19
drag, startPoint x: 652, startPoint y: 346, endPoint x: 368, endPoint y: 346, distance: 283.3
click at [368, 346] on div "The product The product's collection The product's tag The product's vendor The…" at bounding box center [486, 347] width 526 height 19
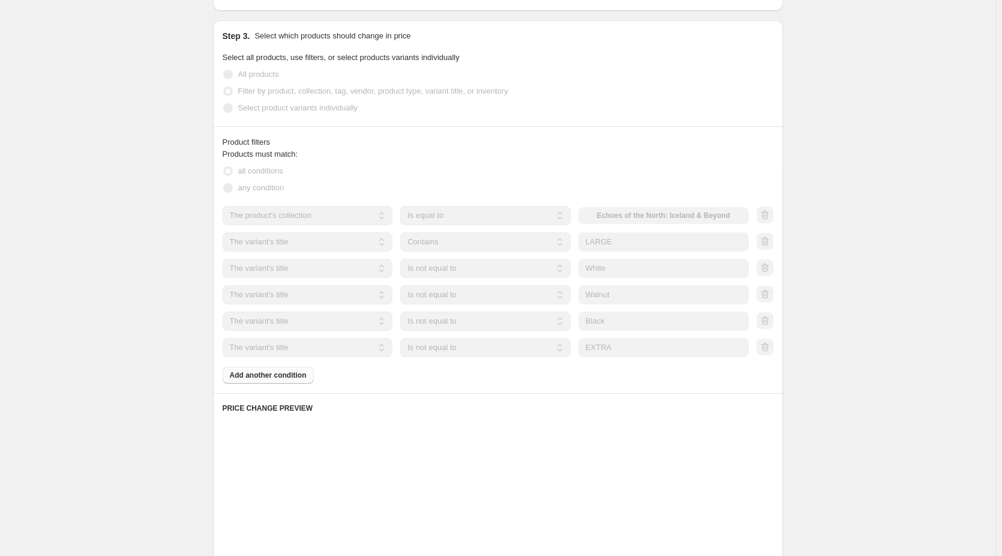
click at [855, 364] on div "Create new price change job. This page is ready Create new price change job Dra…" at bounding box center [498, 193] width 996 height 1467
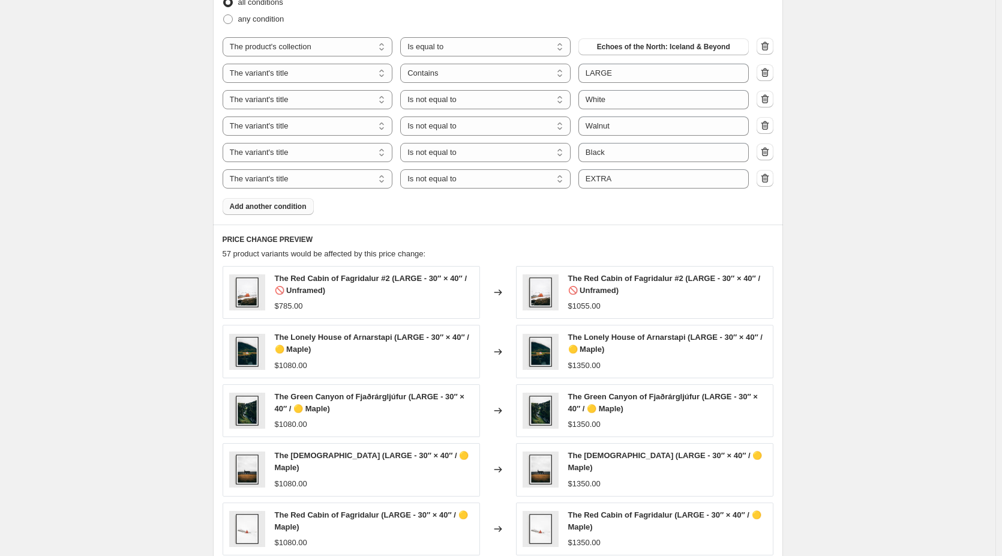
scroll to position [780, 0]
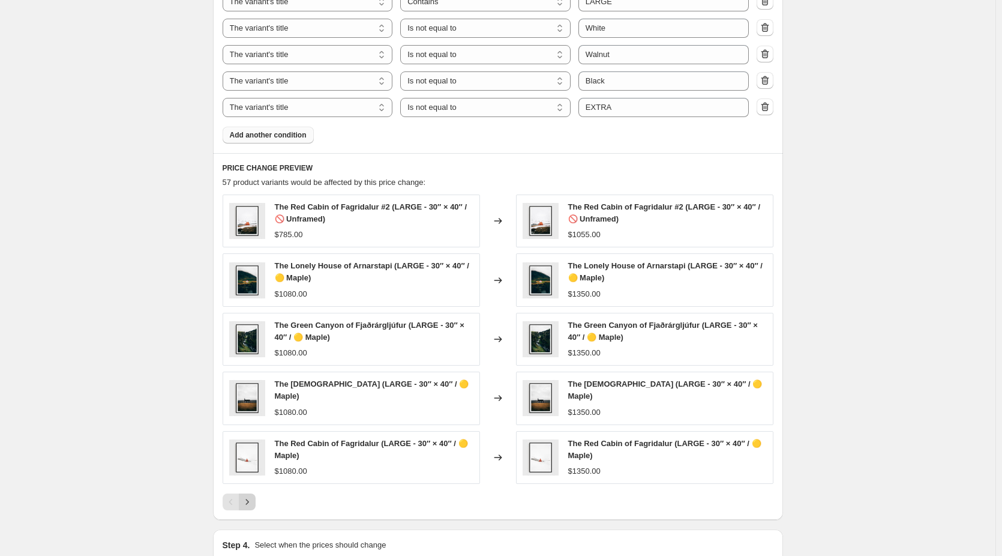
click at [253, 501] on icon "Next" at bounding box center [247, 502] width 12 height 12
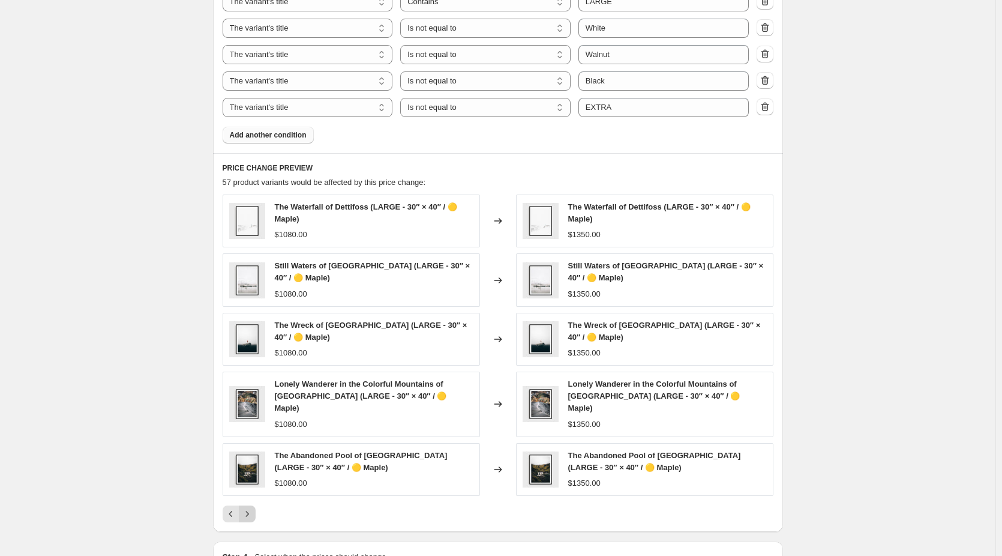
click at [250, 508] on icon "Next" at bounding box center [247, 514] width 12 height 12
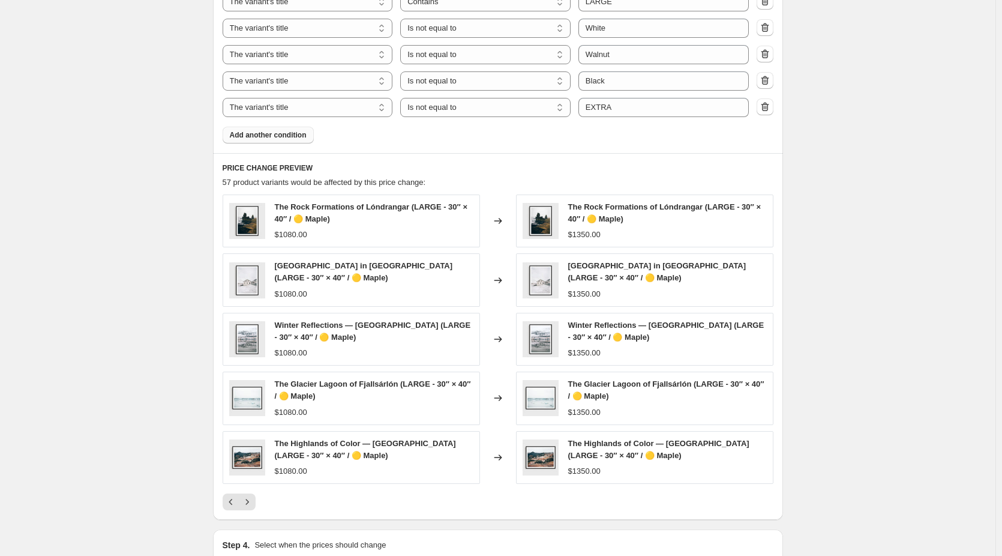
click at [250, 498] on icon "Next" at bounding box center [247, 502] width 12 height 12
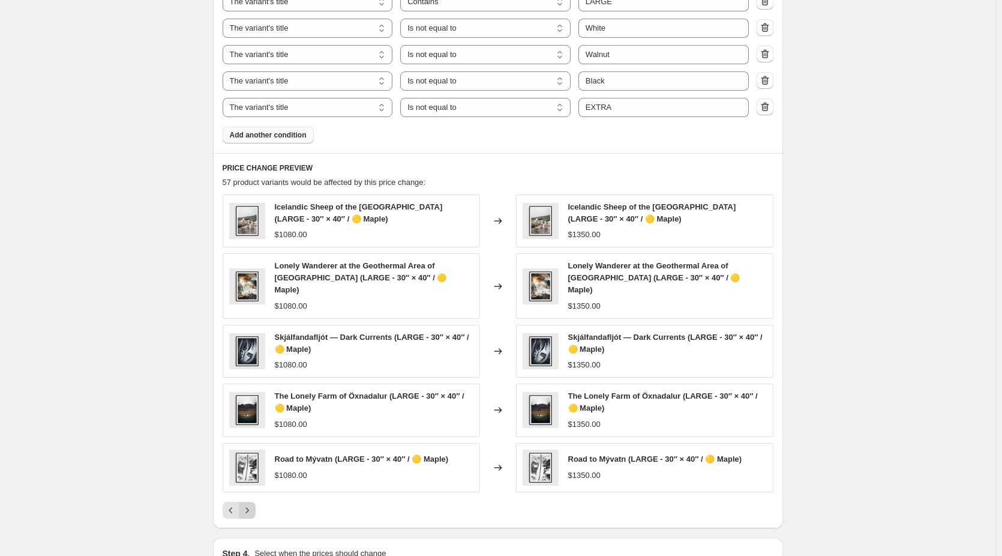
click at [253, 504] on icon "Next" at bounding box center [247, 510] width 12 height 12
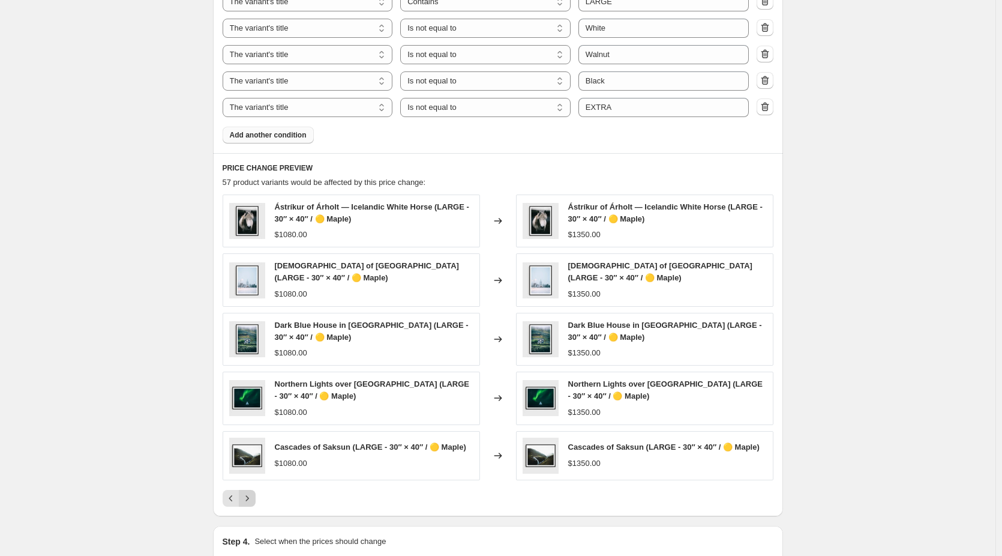
click at [250, 496] on icon "Next" at bounding box center [247, 498] width 12 height 12
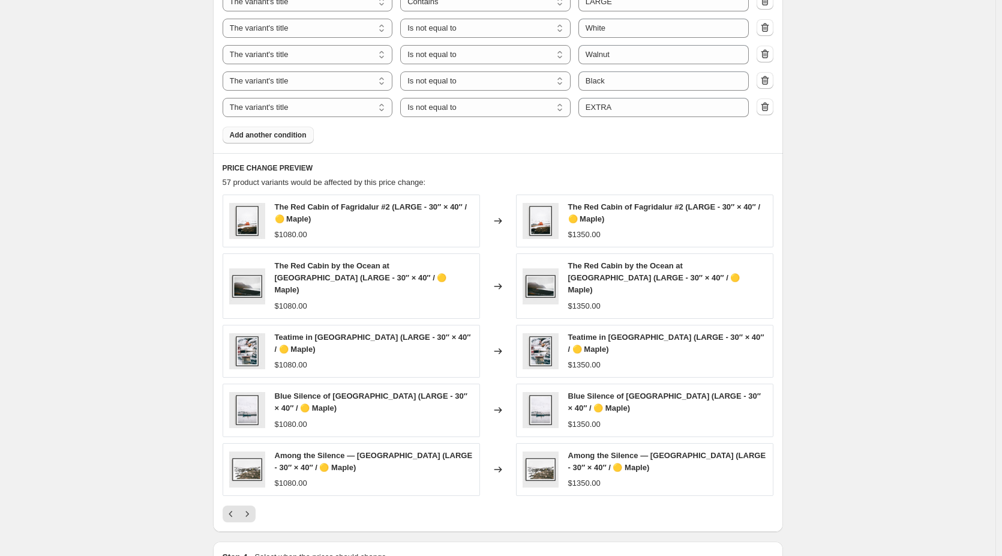
click at [245, 508] on icon "Next" at bounding box center [247, 514] width 12 height 12
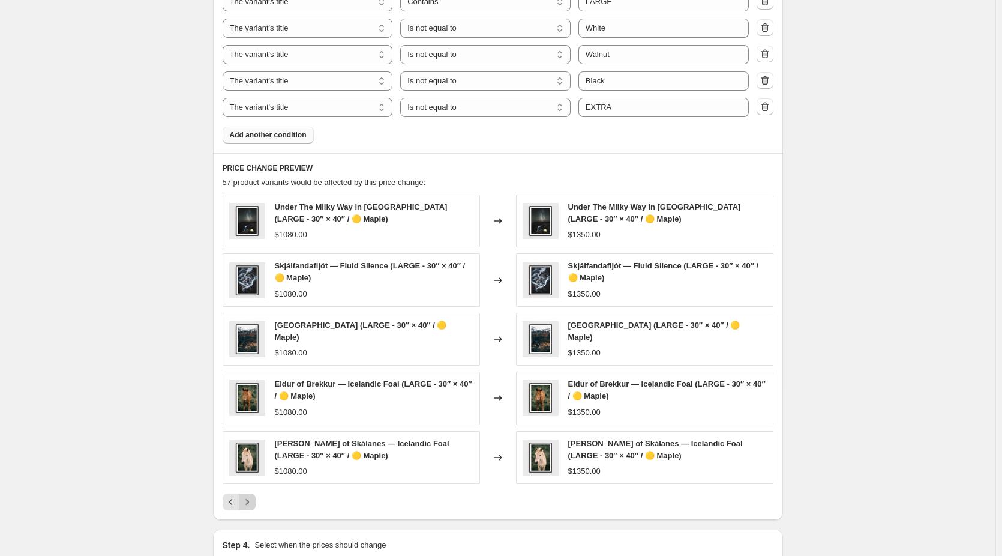
click at [249, 496] on icon "Next" at bounding box center [247, 502] width 12 height 12
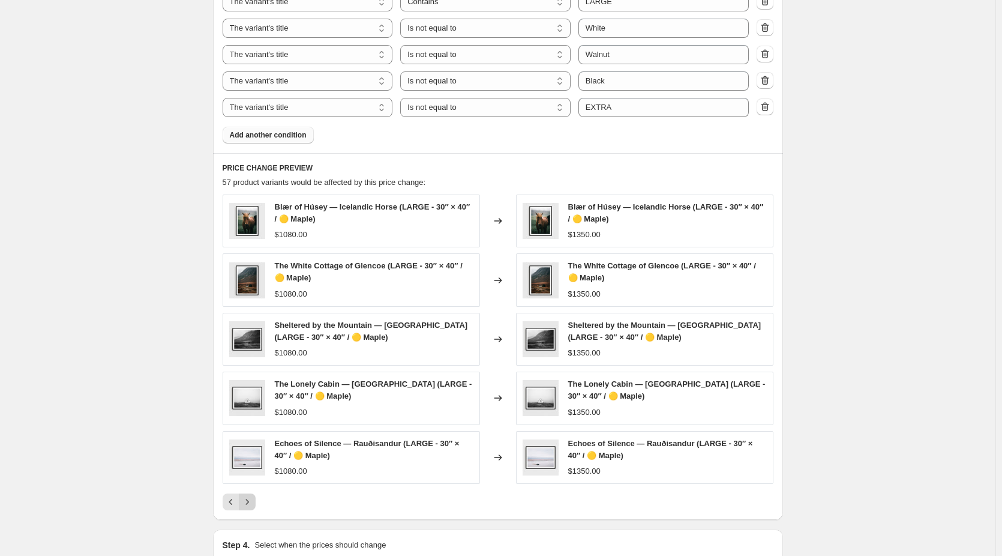
click at [250, 501] on icon "Next" at bounding box center [247, 502] width 12 height 12
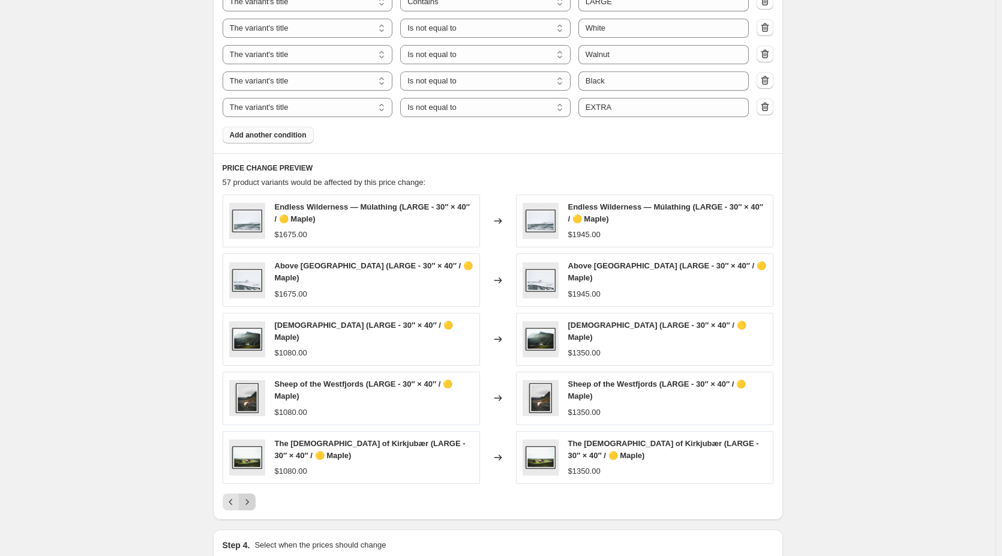
click at [253, 506] on icon "Next" at bounding box center [247, 502] width 12 height 12
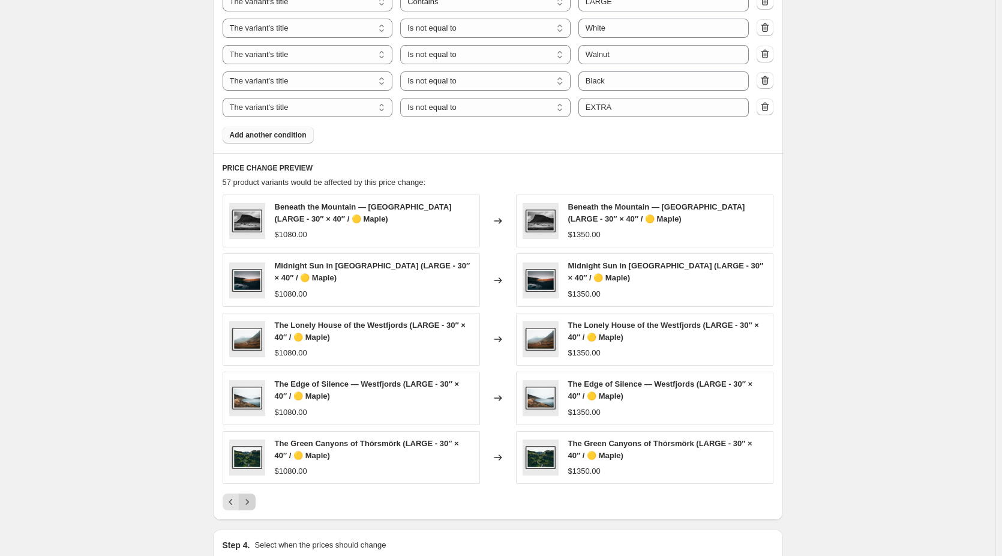
click at [251, 500] on icon "Next" at bounding box center [247, 502] width 12 height 12
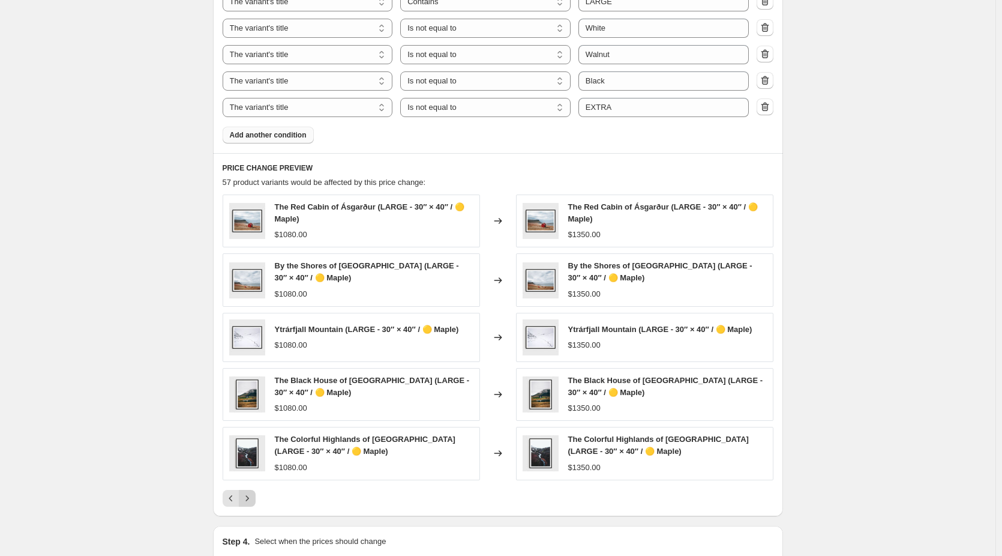
click at [251, 500] on icon "Next" at bounding box center [247, 498] width 12 height 12
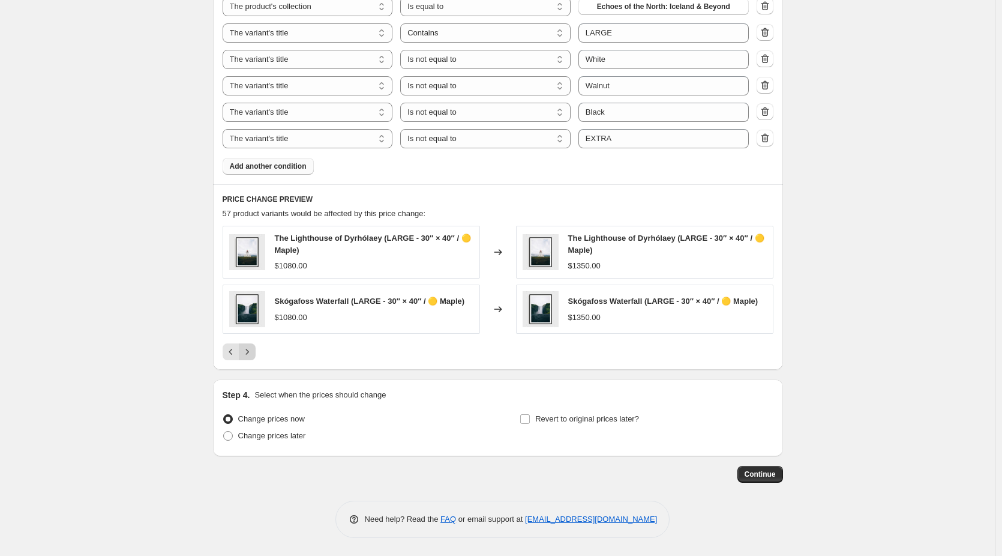
scroll to position [753, 0]
click at [762, 476] on span "Continue" at bounding box center [760, 474] width 31 height 10
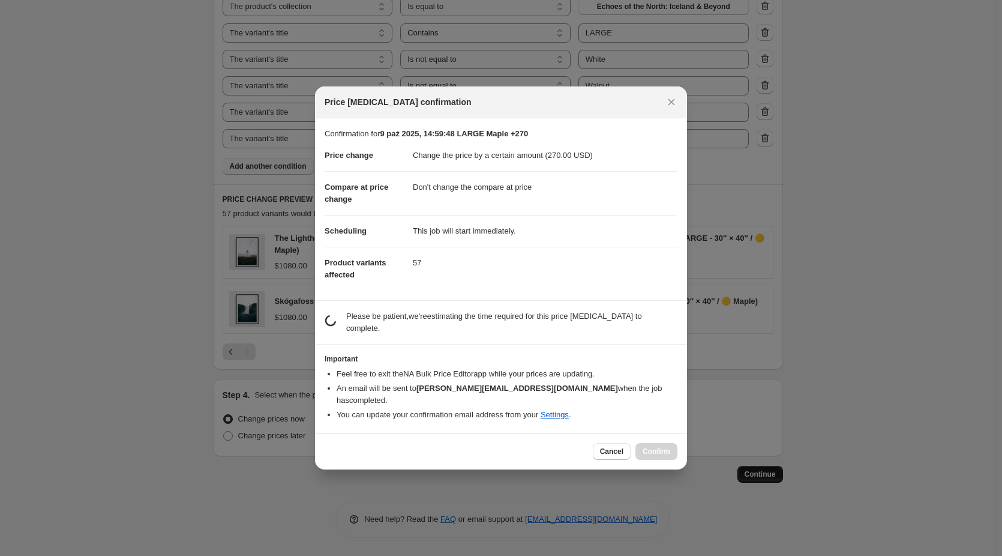
scroll to position [0, 0]
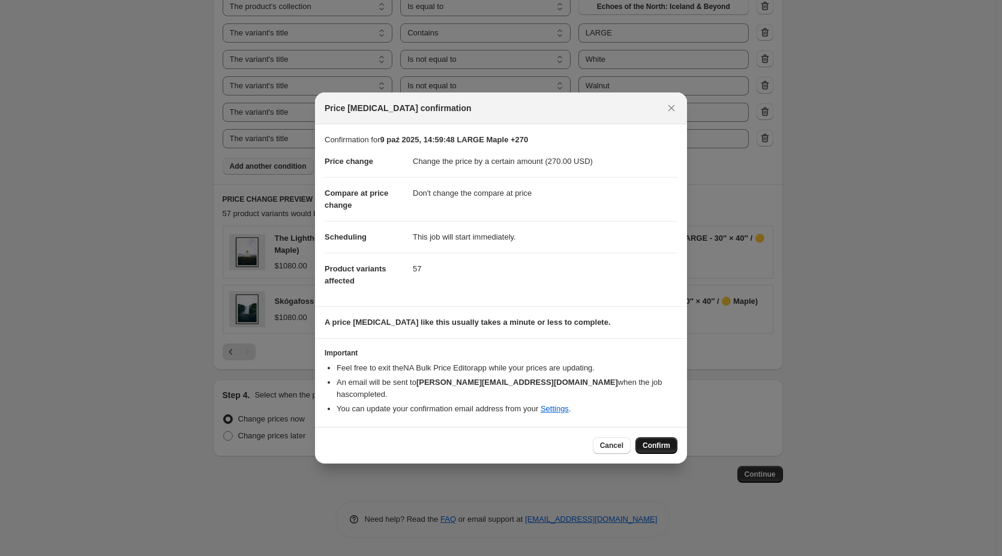
click at [648, 441] on span "Confirm" at bounding box center [657, 445] width 28 height 10
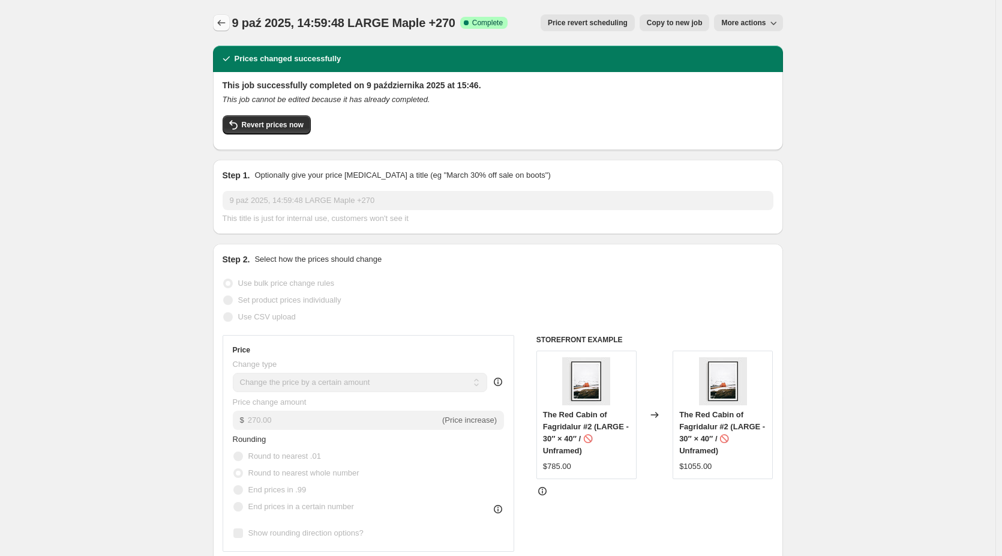
click at [218, 26] on icon "Price change jobs" at bounding box center [221, 23] width 12 height 12
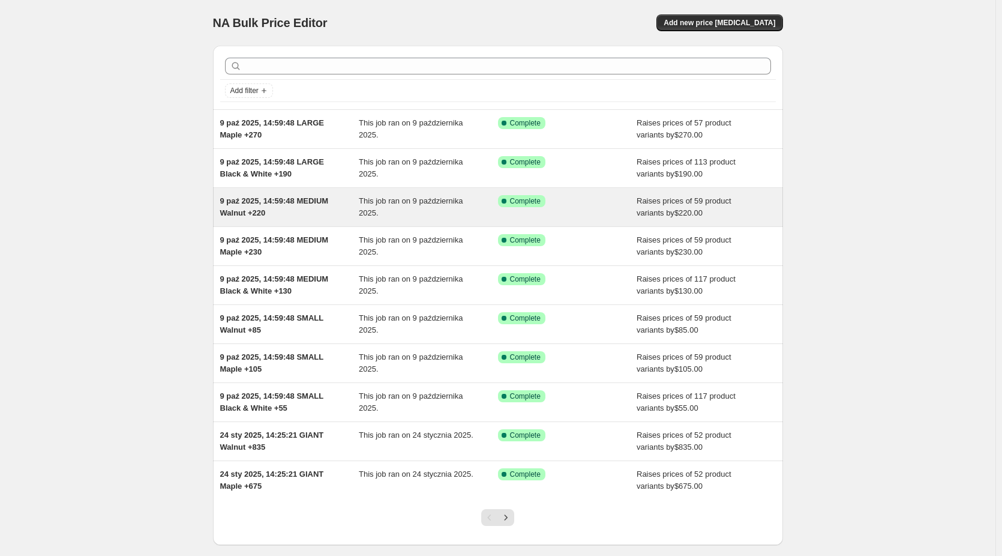
click at [294, 201] on span "9 paź 2025, 14:59:48 MEDIUM Walnut +220" at bounding box center [274, 206] width 109 height 21
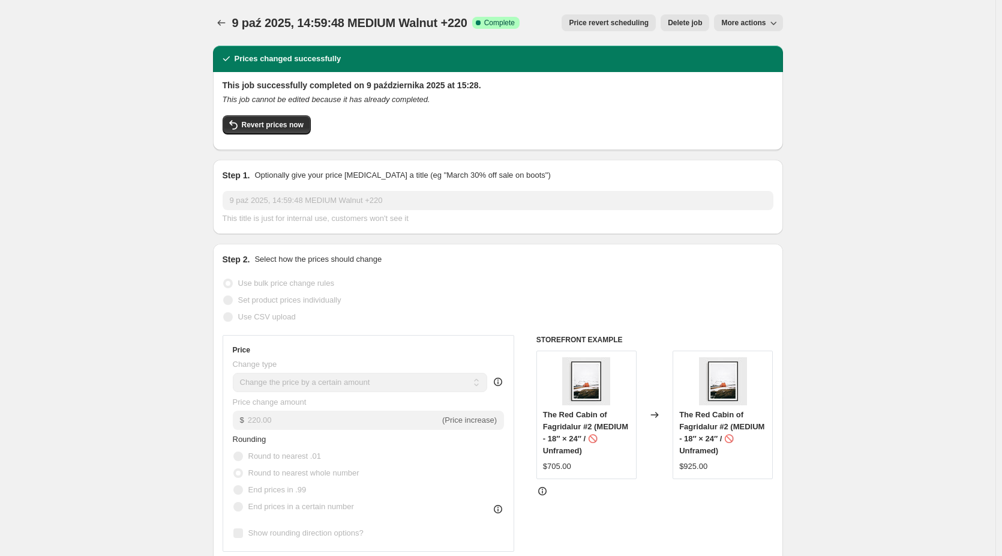
click at [766, 24] on span "More actions" at bounding box center [743, 23] width 44 height 10
click at [766, 43] on span "Copy to new job" at bounding box center [752, 47] width 56 height 9
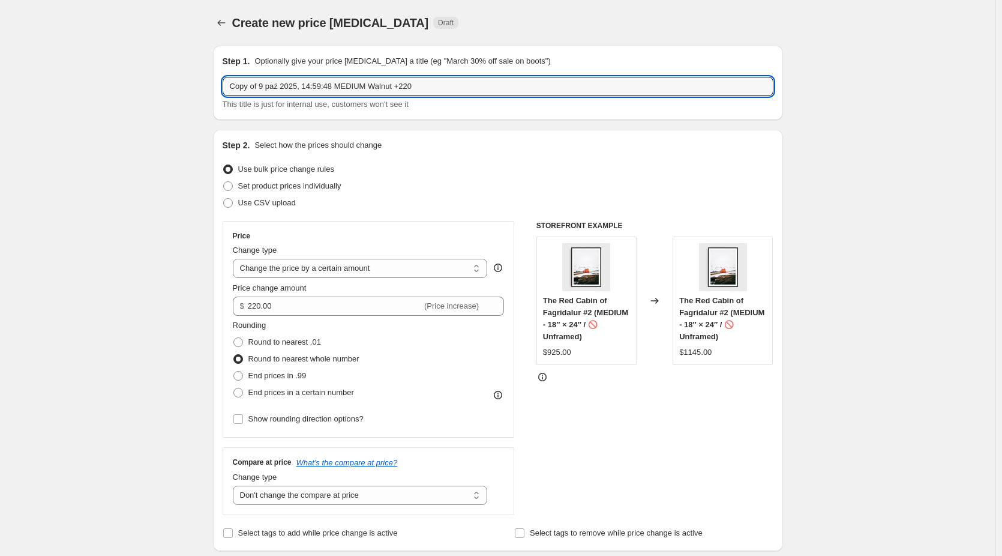
drag, startPoint x: 263, startPoint y: 86, endPoint x: 97, endPoint y: 110, distance: 167.9
drag, startPoint x: 344, startPoint y: 88, endPoint x: 313, endPoint y: 90, distance: 30.7
click at [313, 90] on input "9 paź 2025, 14:59:48 MEDIUM Walnut +220" at bounding box center [498, 86] width 551 height 19
drag, startPoint x: 390, startPoint y: 85, endPoint x: 374, endPoint y: 88, distance: 15.8
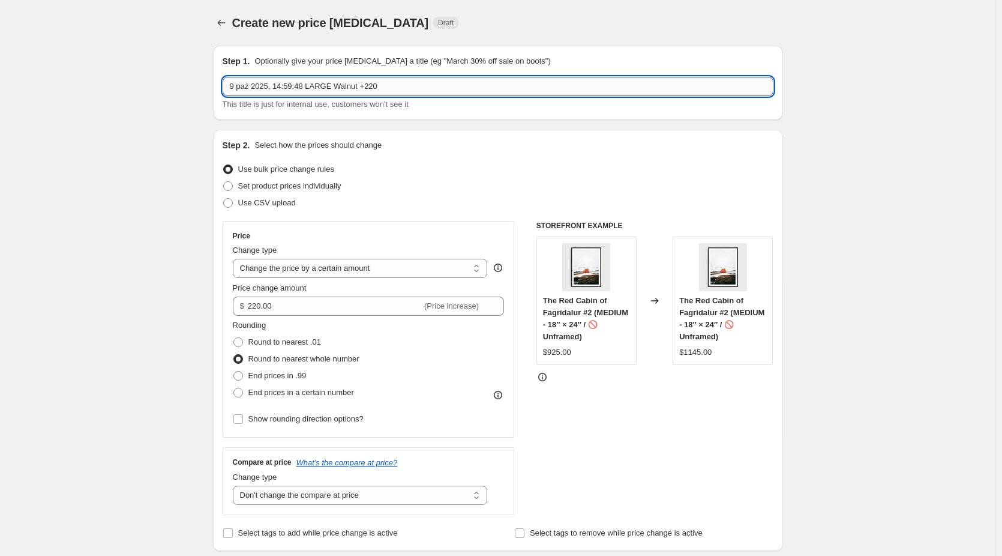
click at [374, 88] on input "9 paź 2025, 14:59:48 LARGE Walnut +220" at bounding box center [498, 86] width 551 height 19
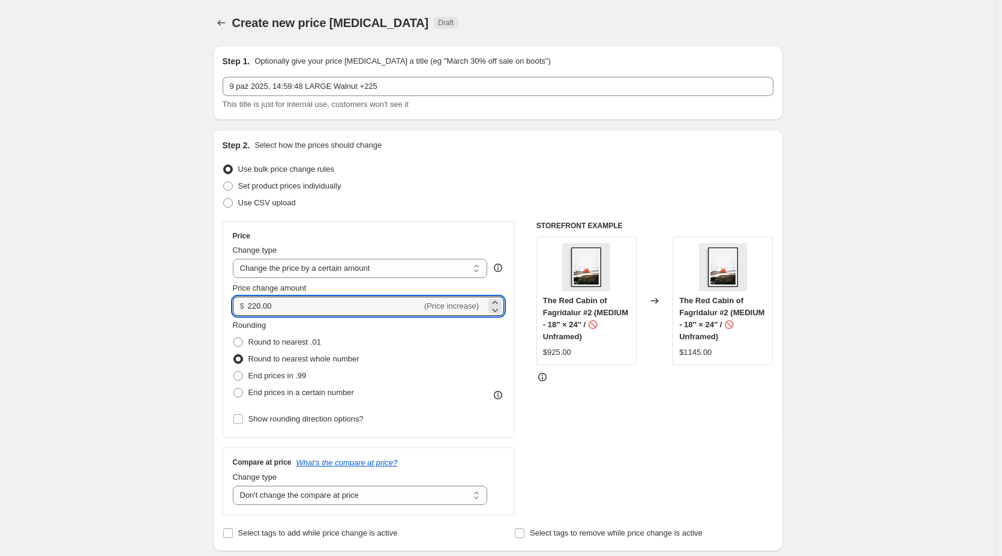
drag, startPoint x: 280, startPoint y: 310, endPoint x: 159, endPoint y: 310, distance: 120.6
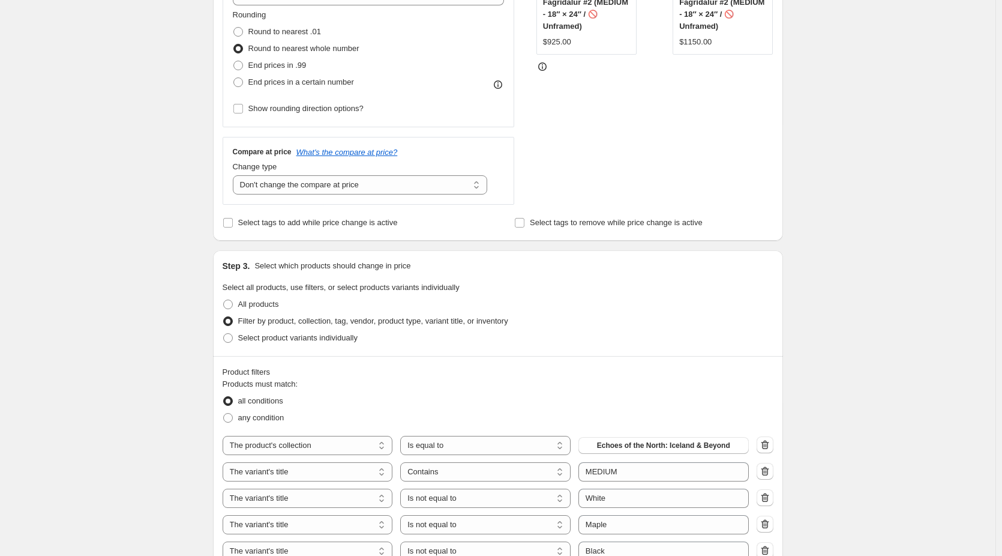
scroll to position [420, 0]
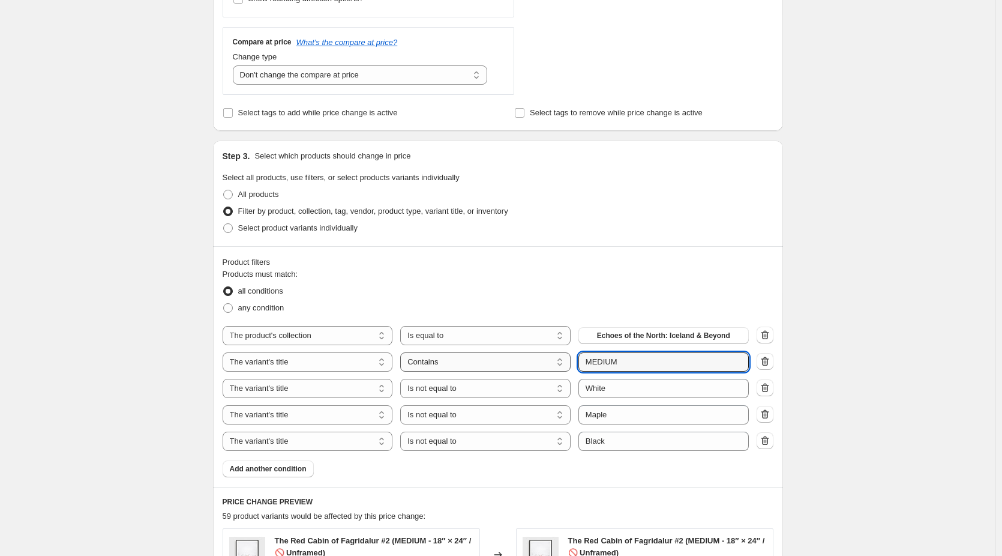
drag, startPoint x: 653, startPoint y: 364, endPoint x: 519, endPoint y: 366, distance: 133.9
click at [520, 367] on div "The product The product's collection The product's tag The product's vendor The…" at bounding box center [486, 361] width 526 height 19
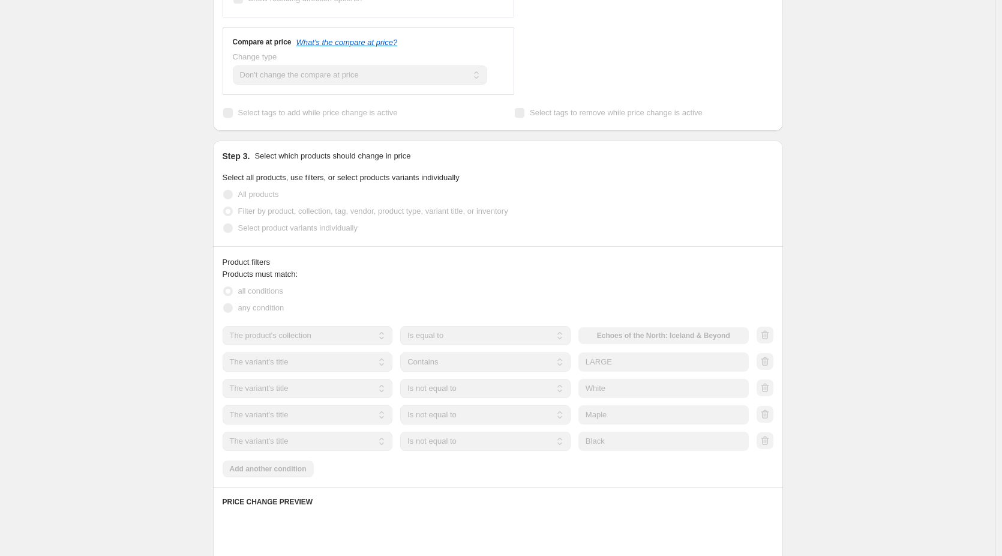
click at [873, 290] on div "Create new price change job. This page is ready Create new price change job Dra…" at bounding box center [498, 300] width 996 height 1440
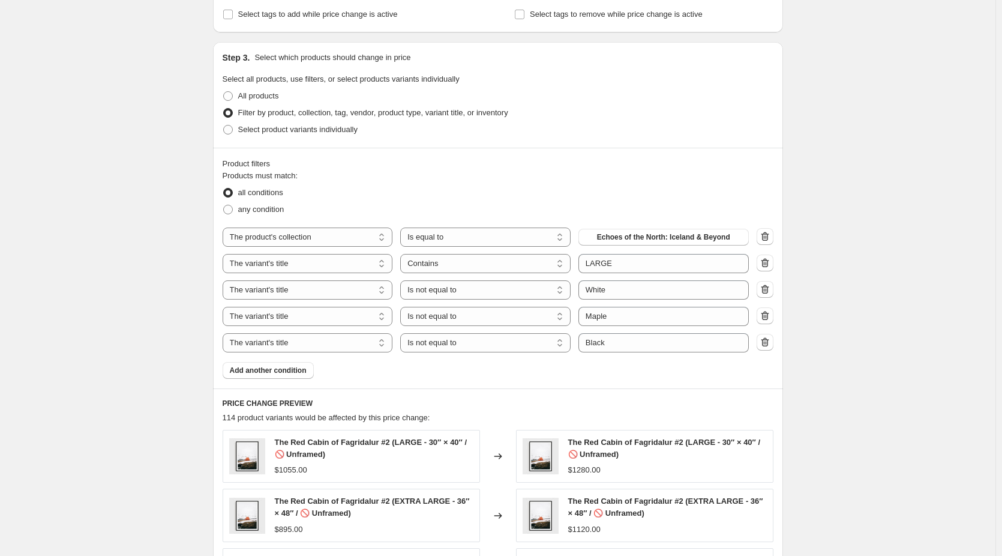
scroll to position [540, 0]
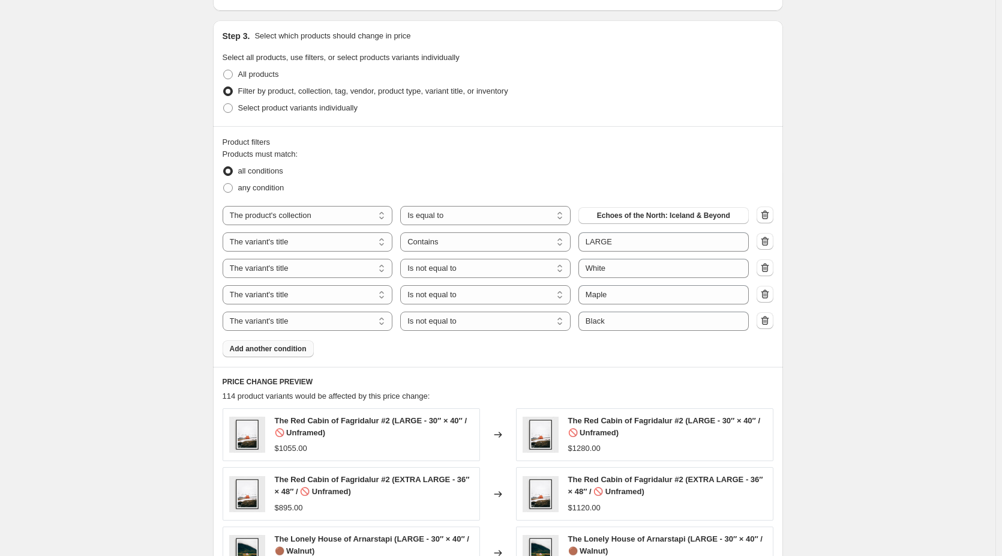
click at [251, 350] on span "Add another condition" at bounding box center [268, 349] width 77 height 10
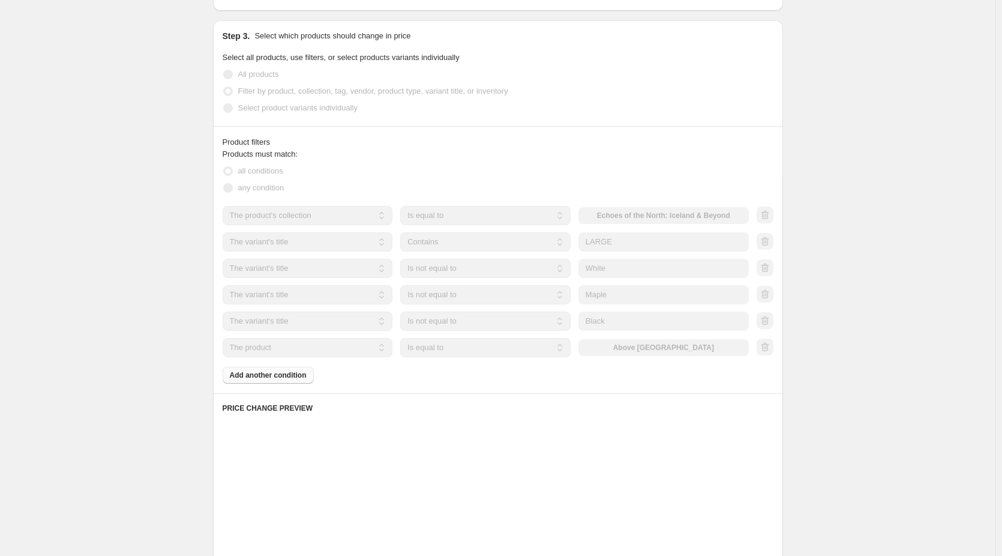
click at [281, 347] on select "The product The product's collection The product's tag The product's vendor The…" at bounding box center [308, 347] width 170 height 19
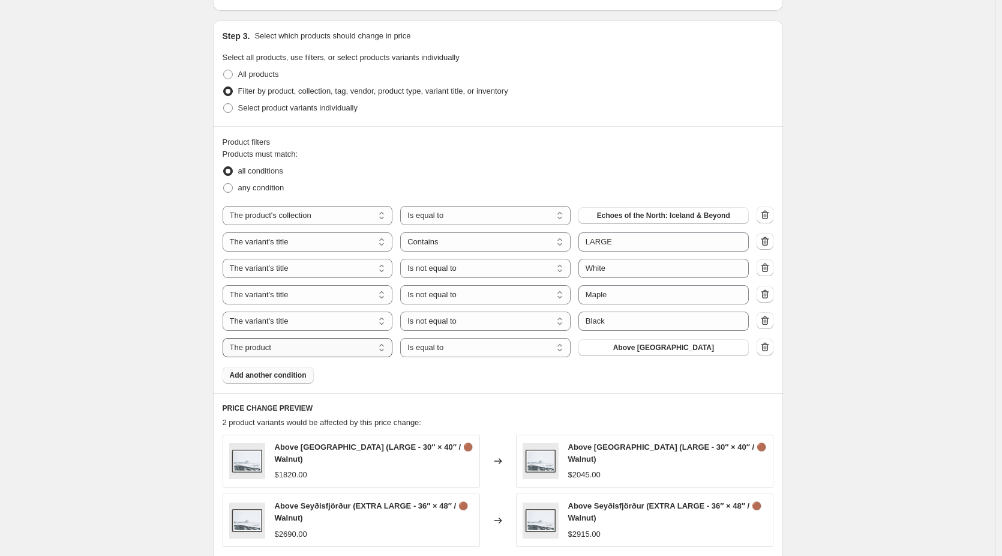
click at [287, 348] on select "The product The product's collection The product's tag The product's vendor The…" at bounding box center [308, 347] width 170 height 19
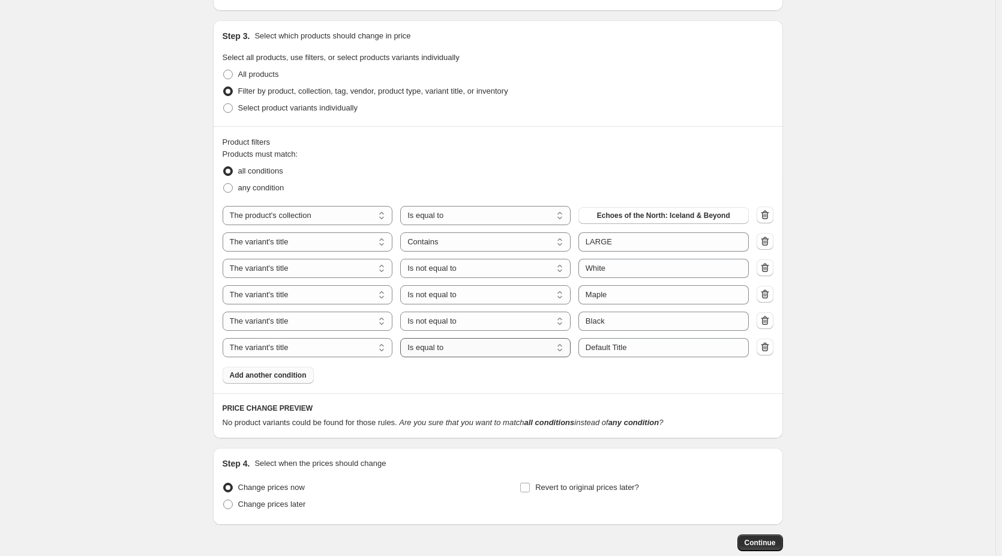
click at [495, 349] on select "Is equal to Is not equal to Contains" at bounding box center [485, 347] width 170 height 19
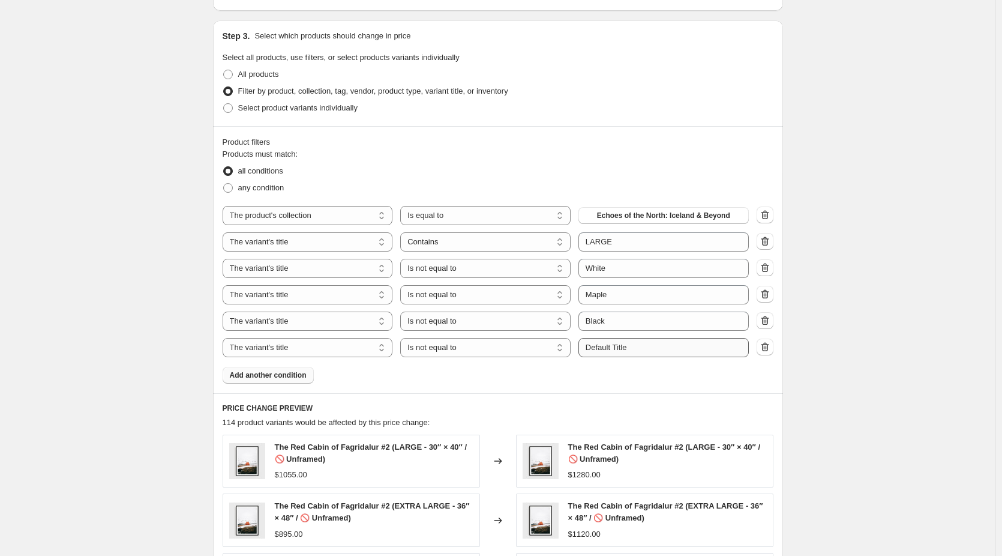
scroll to position [600, 0]
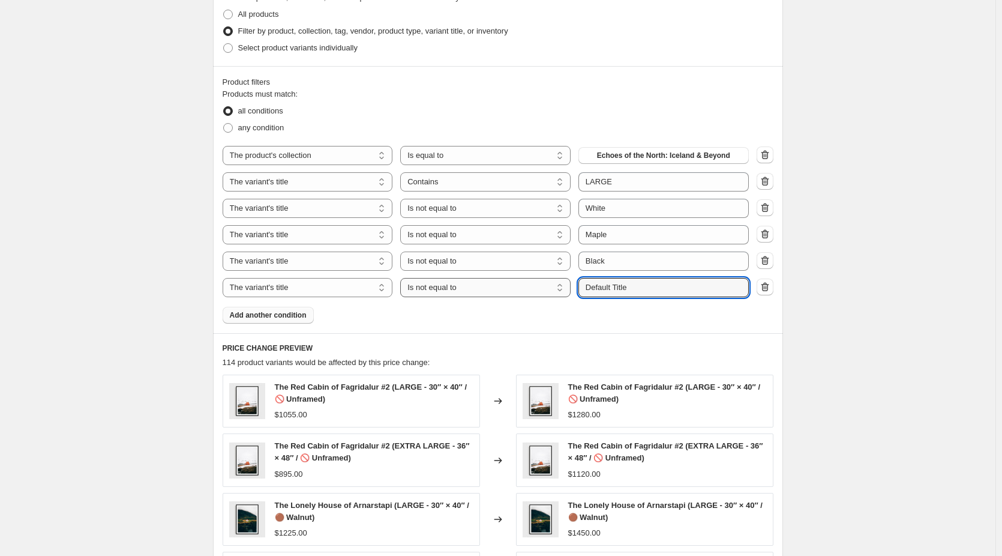
drag, startPoint x: 642, startPoint y: 291, endPoint x: 539, endPoint y: 292, distance: 102.6
click at [539, 292] on div "The product The product's collection The product's tag The product's vendor The…" at bounding box center [486, 287] width 526 height 19
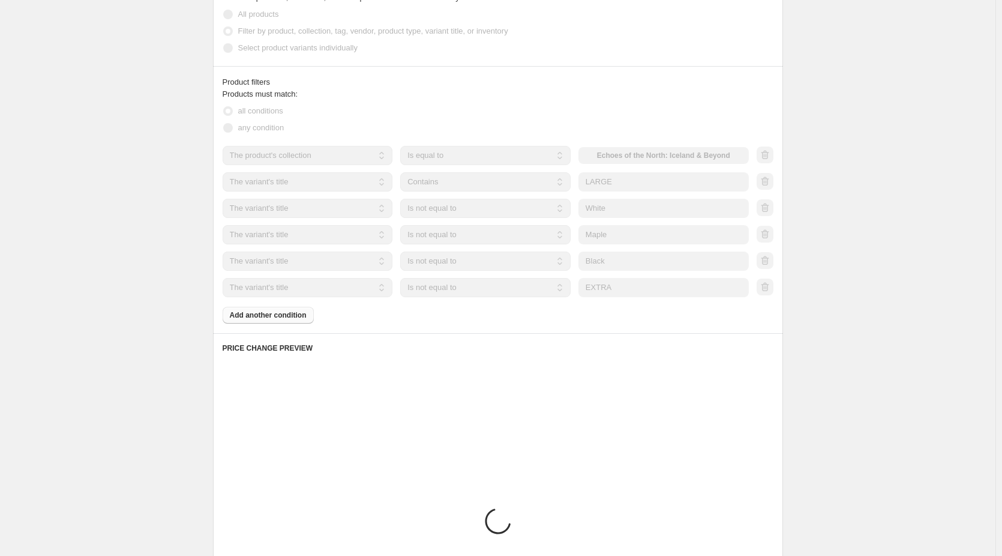
click at [796, 283] on div "Create new price change job. This page is ready Create new price change job Dra…" at bounding box center [498, 133] width 599 height 1467
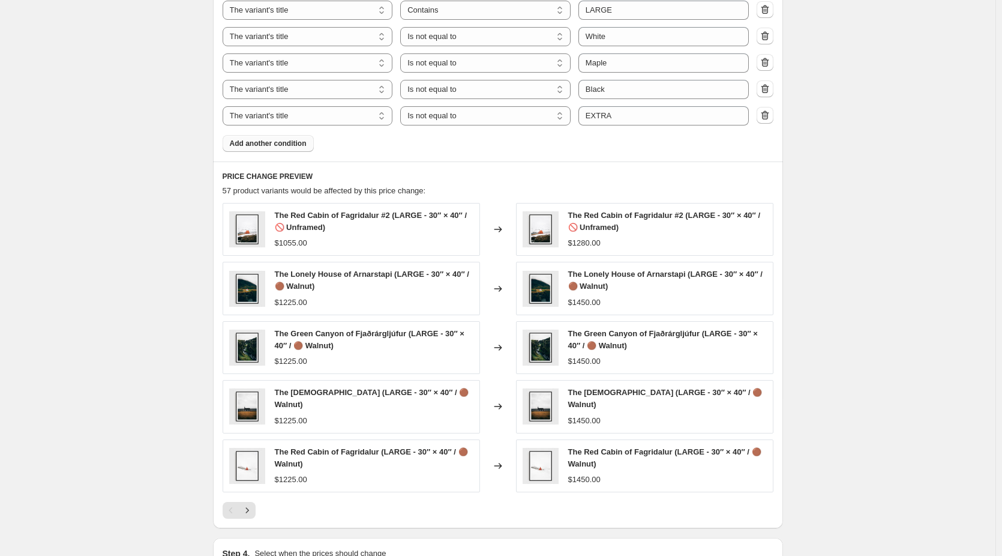
scroll to position [780, 0]
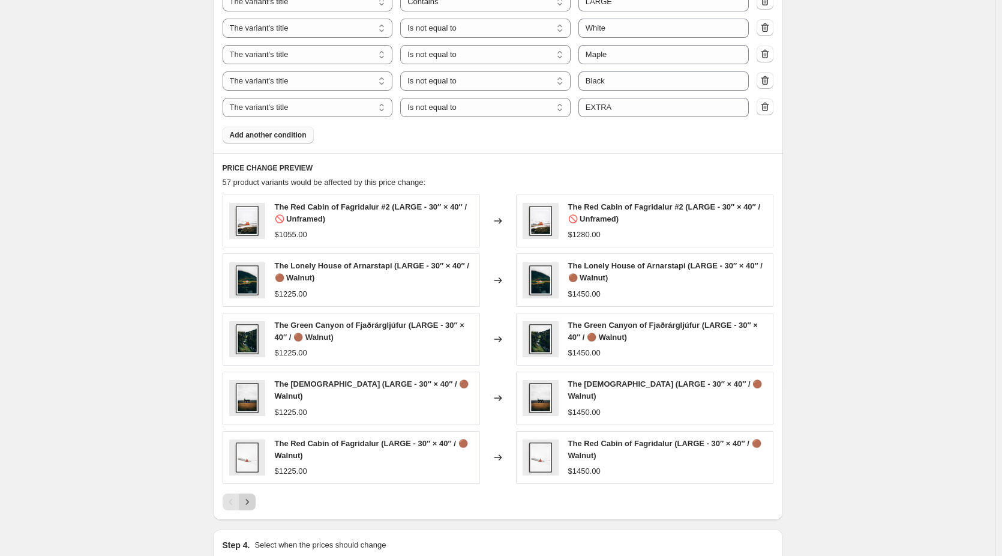
click at [253, 504] on icon "Next" at bounding box center [247, 502] width 12 height 12
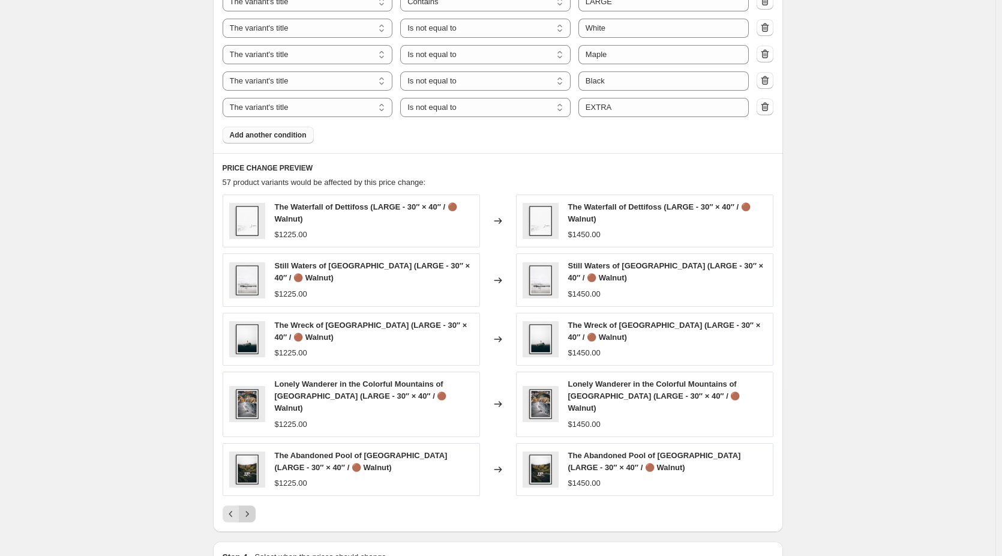
click at [253, 508] on icon "Next" at bounding box center [247, 514] width 12 height 12
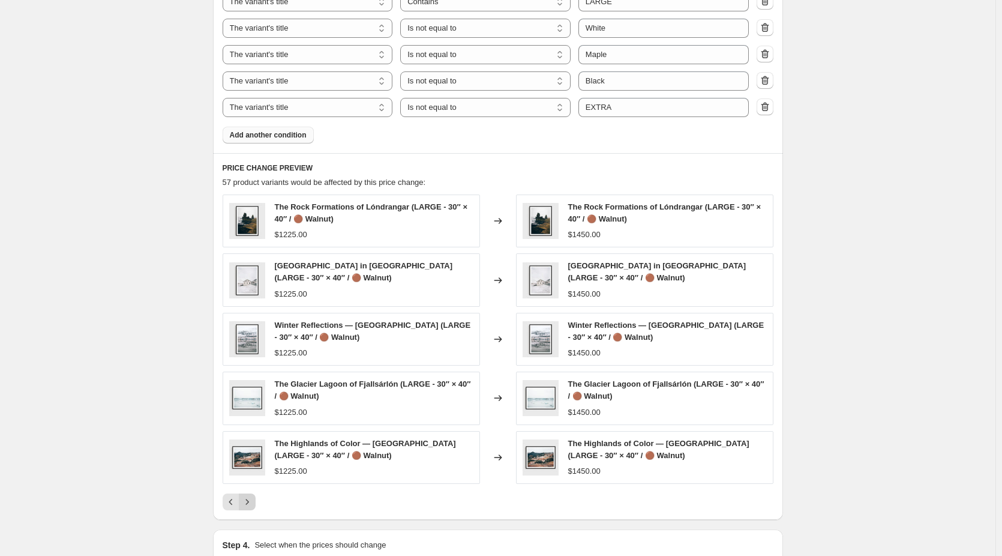
click at [253, 504] on icon "Next" at bounding box center [247, 502] width 12 height 12
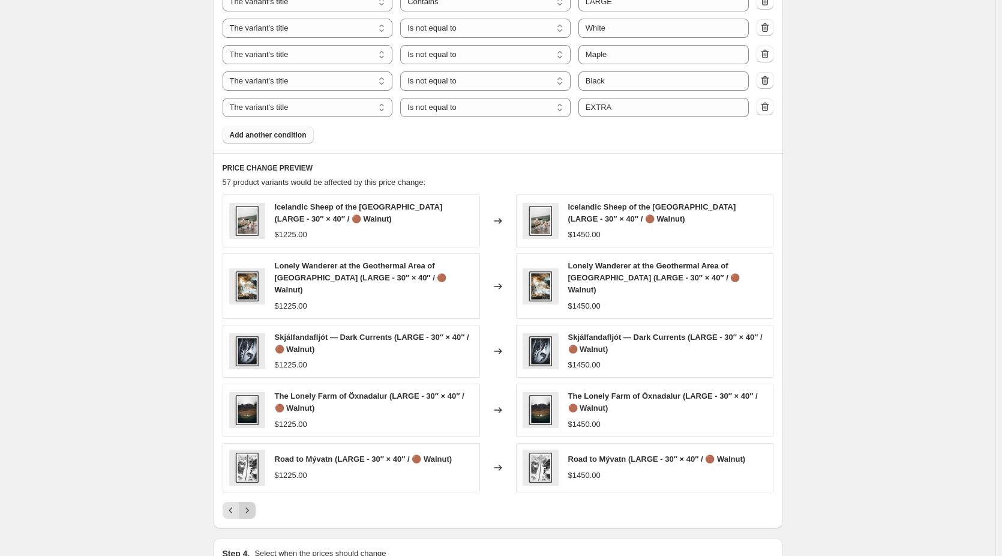
click at [253, 504] on button "Next" at bounding box center [247, 510] width 17 height 17
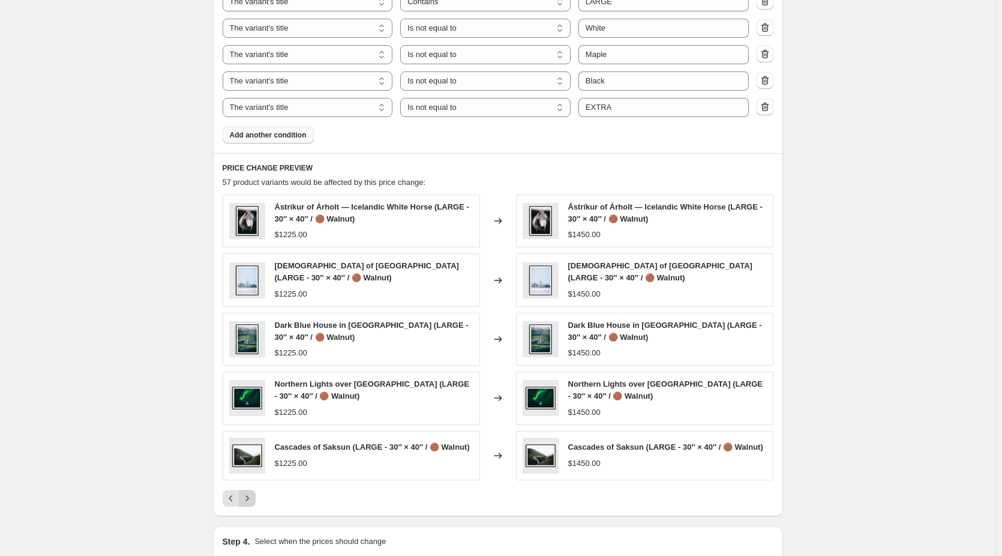
click at [253, 504] on icon "Next" at bounding box center [247, 498] width 12 height 12
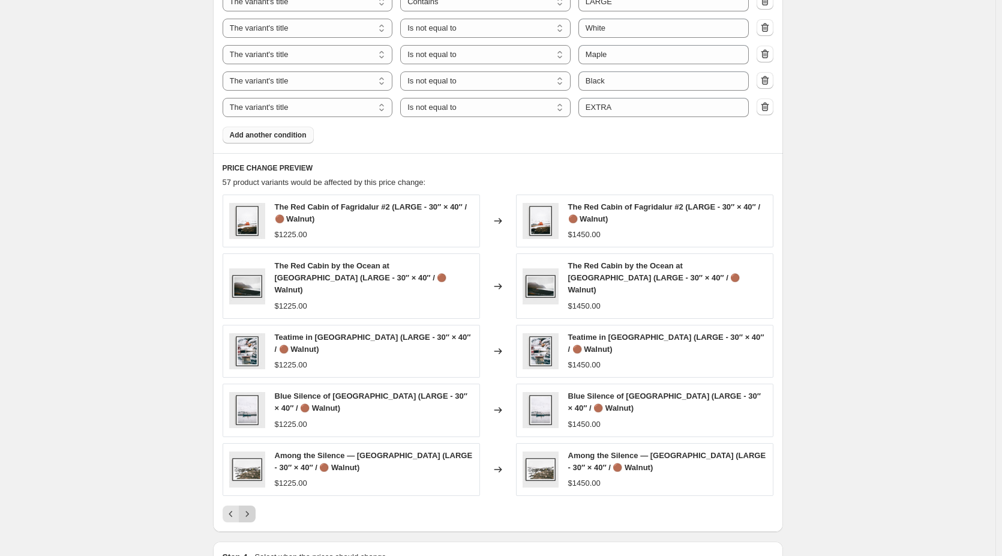
click at [253, 508] on icon "Next" at bounding box center [247, 514] width 12 height 12
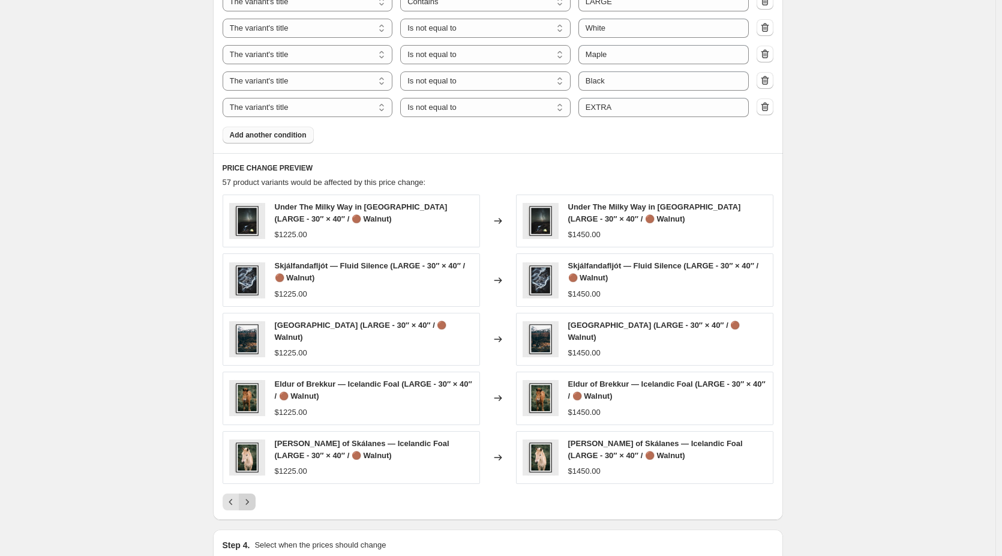
click at [253, 496] on icon "Next" at bounding box center [247, 502] width 12 height 12
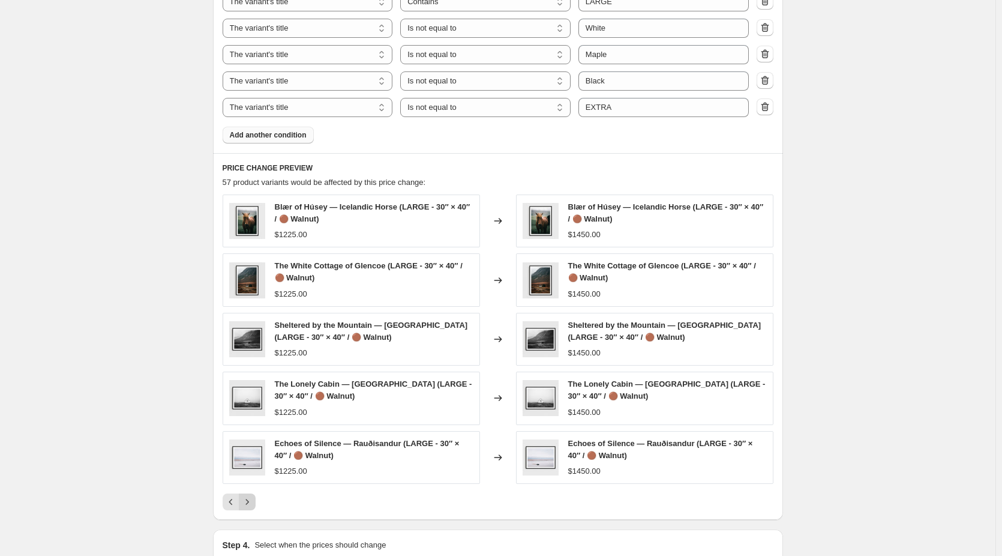
click at [249, 501] on icon "Next" at bounding box center [247, 502] width 12 height 12
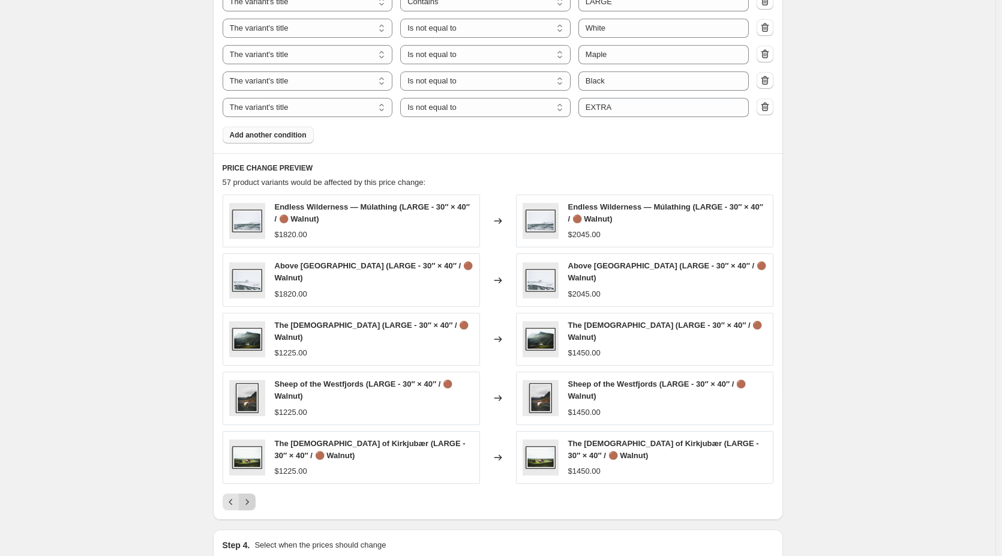
click at [249, 501] on icon "Next" at bounding box center [247, 502] width 12 height 12
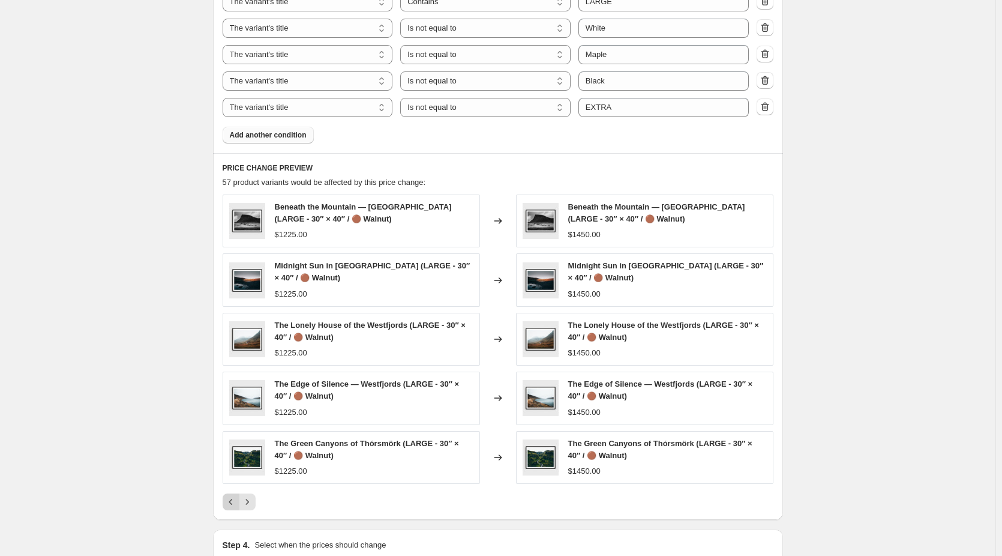
click at [234, 505] on icon "Previous" at bounding box center [231, 502] width 12 height 12
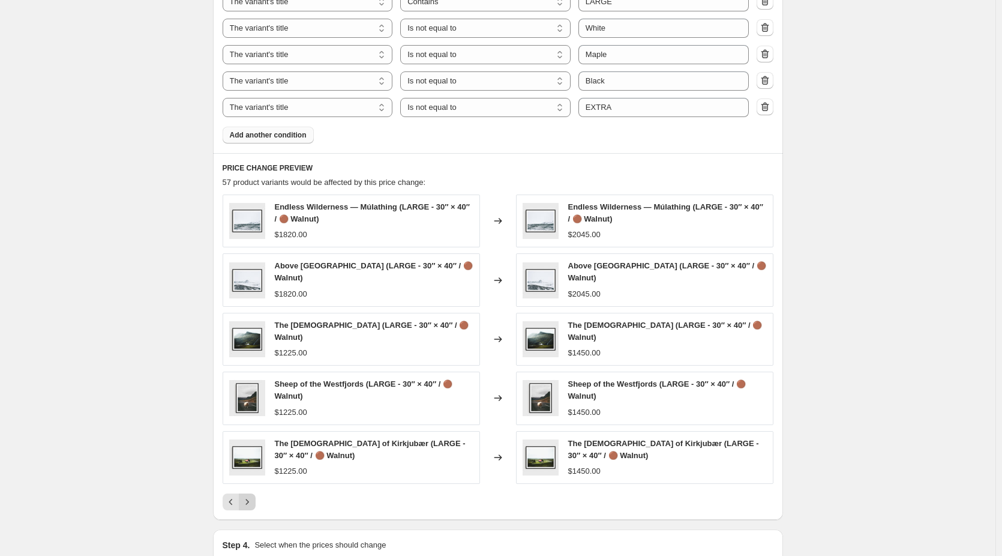
click at [256, 500] on button "Next" at bounding box center [247, 501] width 17 height 17
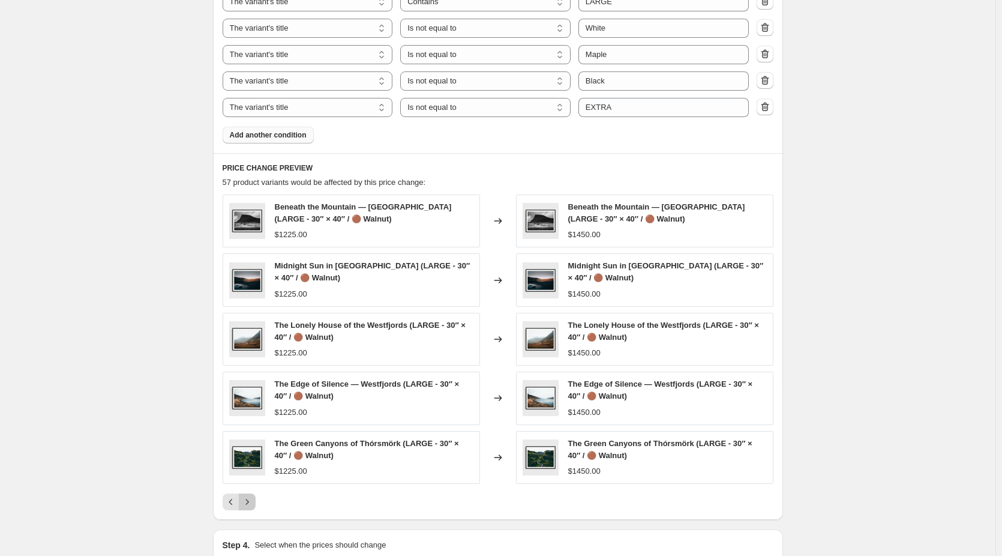
click at [256, 500] on button "Next" at bounding box center [247, 501] width 17 height 17
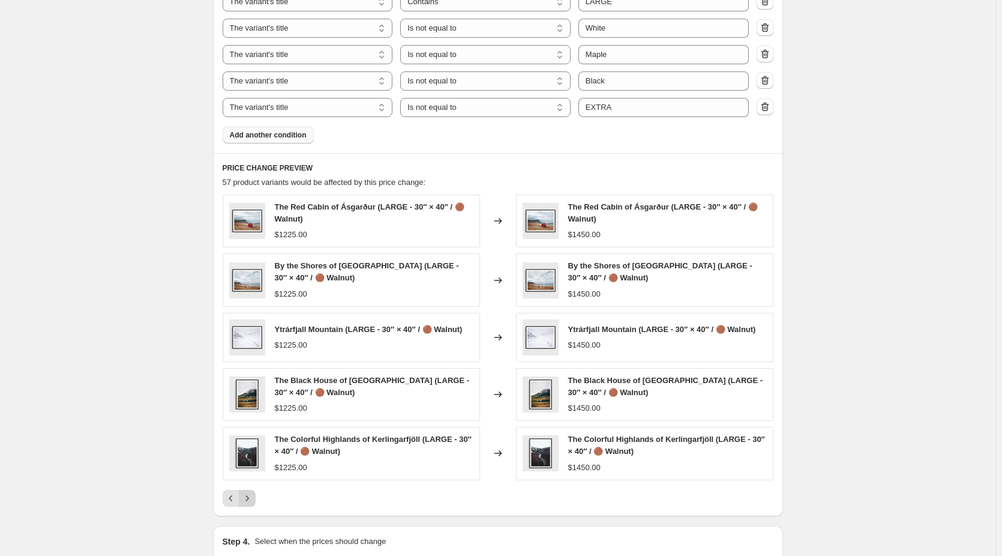
click at [256, 500] on button "Next" at bounding box center [247, 498] width 17 height 17
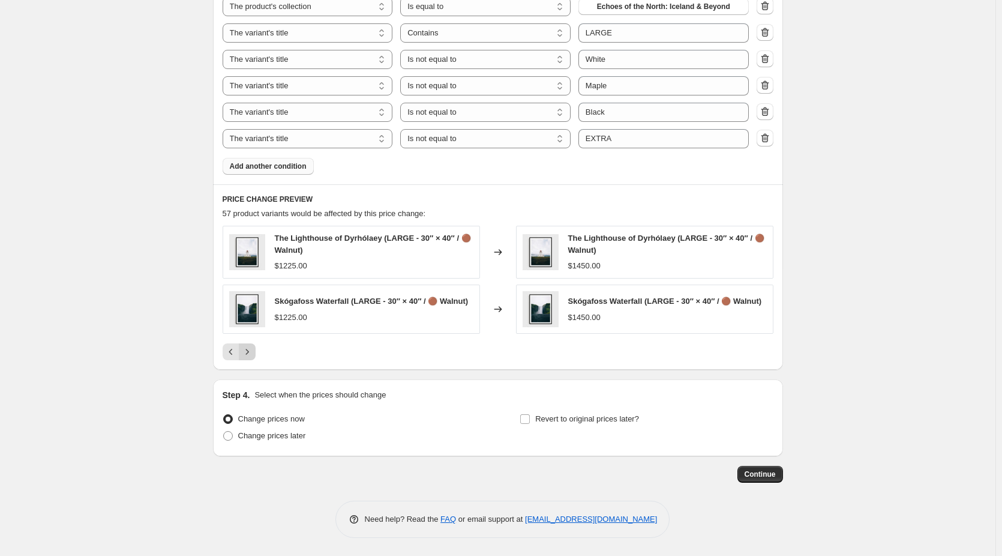
scroll to position [753, 0]
click at [763, 477] on span "Continue" at bounding box center [760, 474] width 31 height 10
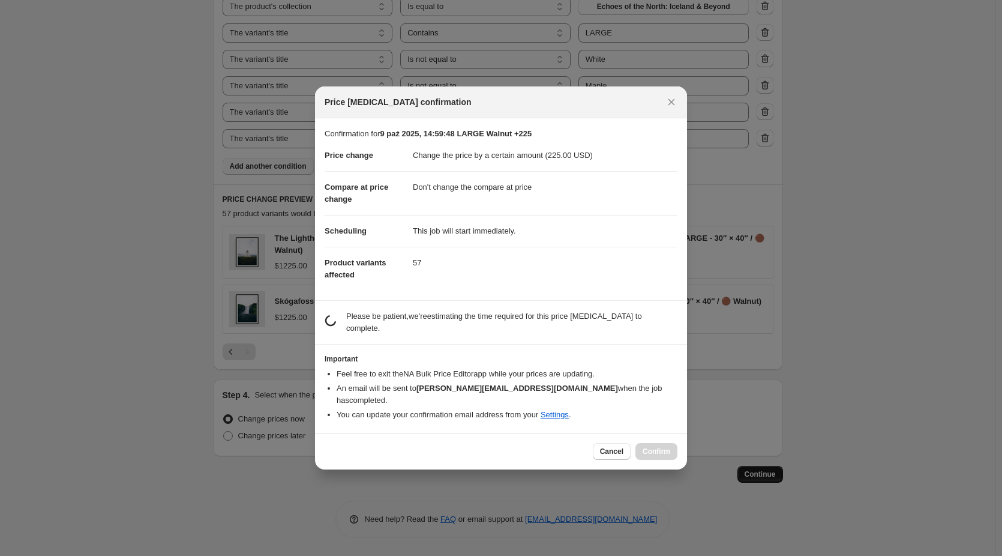
scroll to position [0, 0]
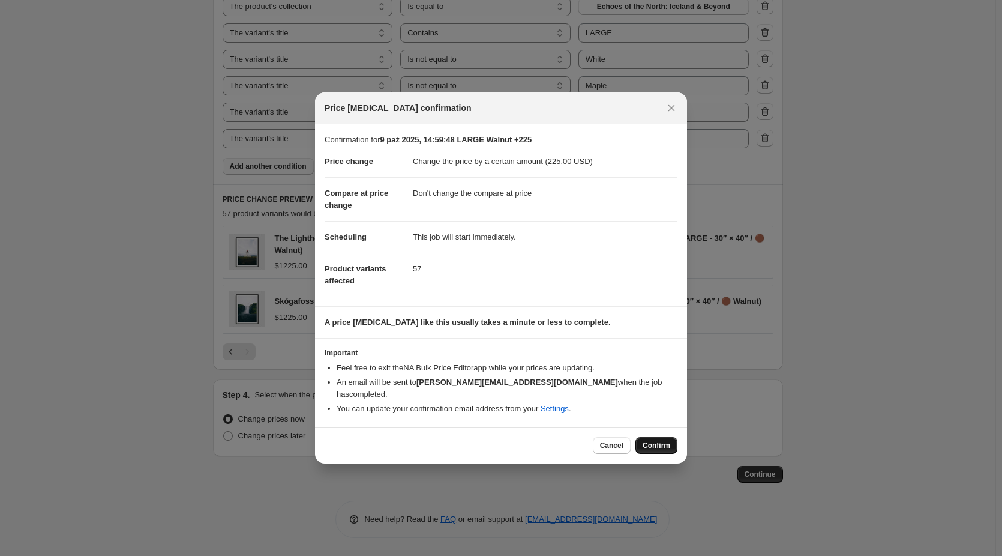
click at [654, 440] on span "Confirm" at bounding box center [657, 445] width 28 height 10
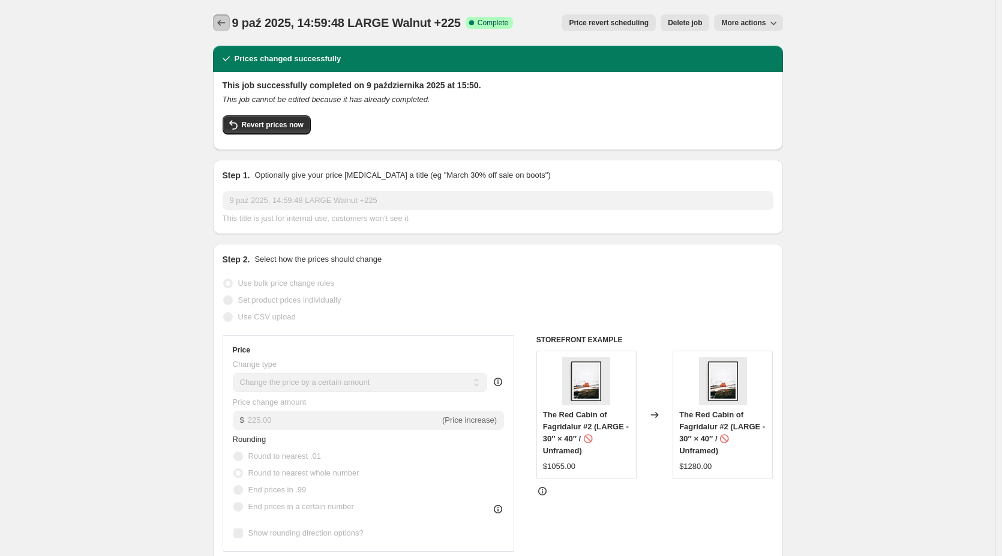
click at [226, 22] on icon "Price change jobs" at bounding box center [221, 23] width 12 height 12
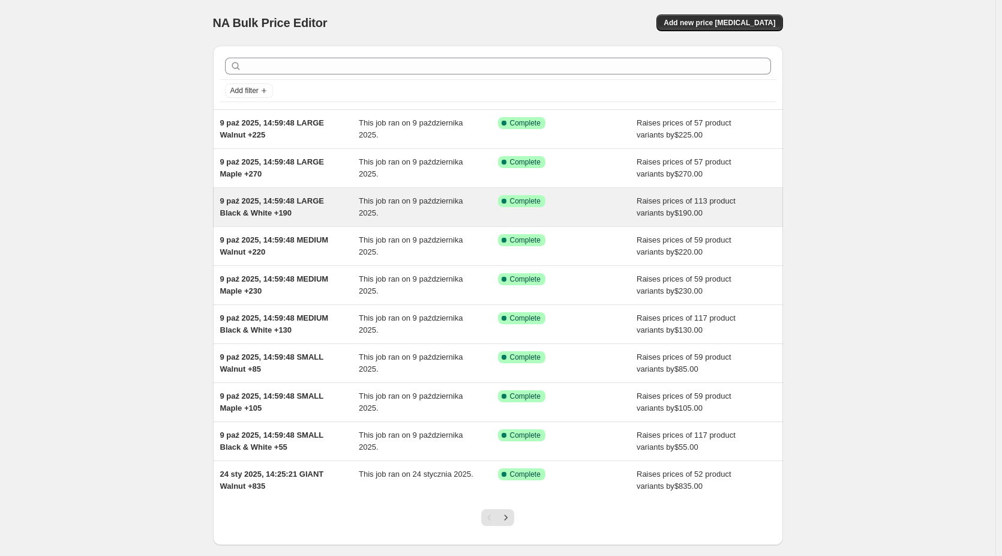
click at [289, 206] on div "9 paź 2025, 14:59:48 LARGE Black & White +190" at bounding box center [289, 207] width 139 height 24
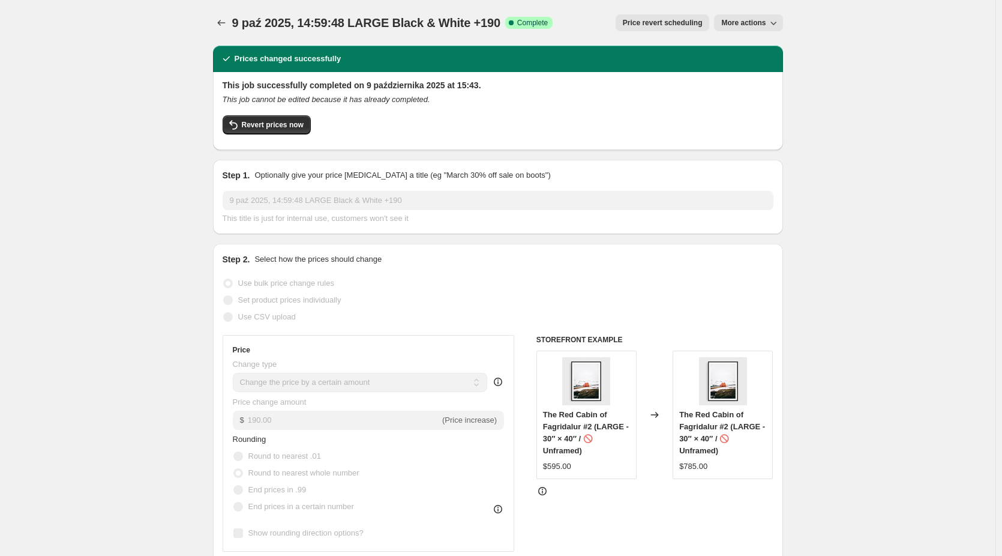
click at [757, 24] on span "More actions" at bounding box center [743, 23] width 44 height 10
click at [758, 43] on span "Copy to new job" at bounding box center [752, 47] width 56 height 9
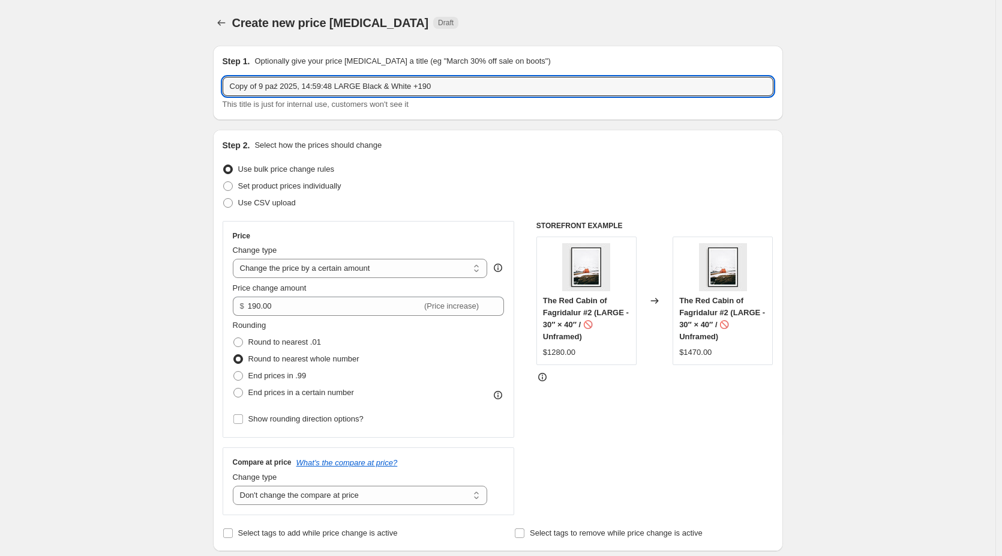
drag, startPoint x: 265, startPoint y: 87, endPoint x: 106, endPoint y: 100, distance: 158.9
click at [313, 84] on input "9 paź 2025, 14:59:48 LARGE Black & White +190" at bounding box center [498, 86] width 551 height 19
click at [313, 85] on input "9 paź 2025, 14:59:48 LARGE Black & White +190" at bounding box center [498, 86] width 551 height 19
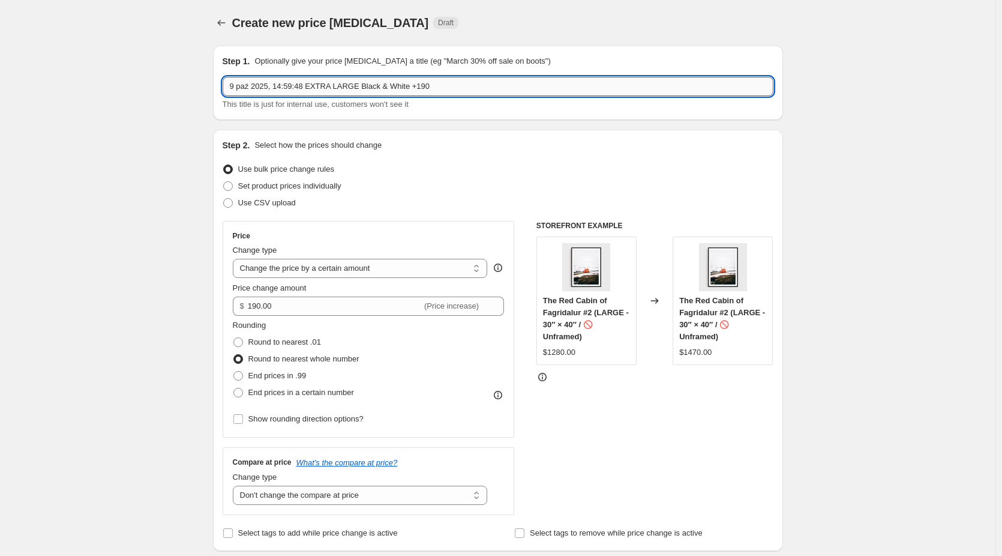
drag, startPoint x: 443, startPoint y: 89, endPoint x: 429, endPoint y: 92, distance: 14.7
click at [429, 92] on input "9 paź 2025, 14:59:48 EXTRA LARGE Black & White +190" at bounding box center [498, 86] width 551 height 19
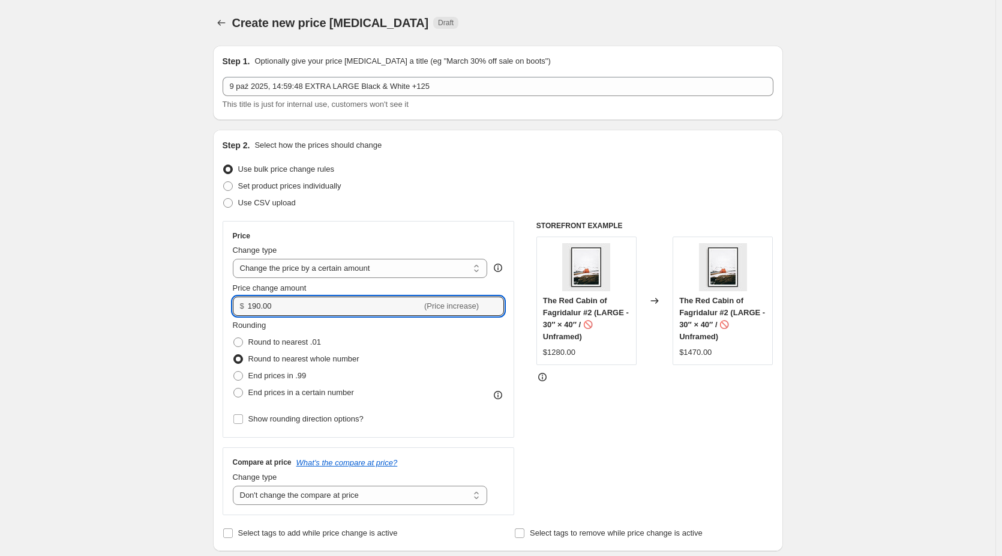
drag, startPoint x: 304, startPoint y: 305, endPoint x: 76, endPoint y: 313, distance: 228.2
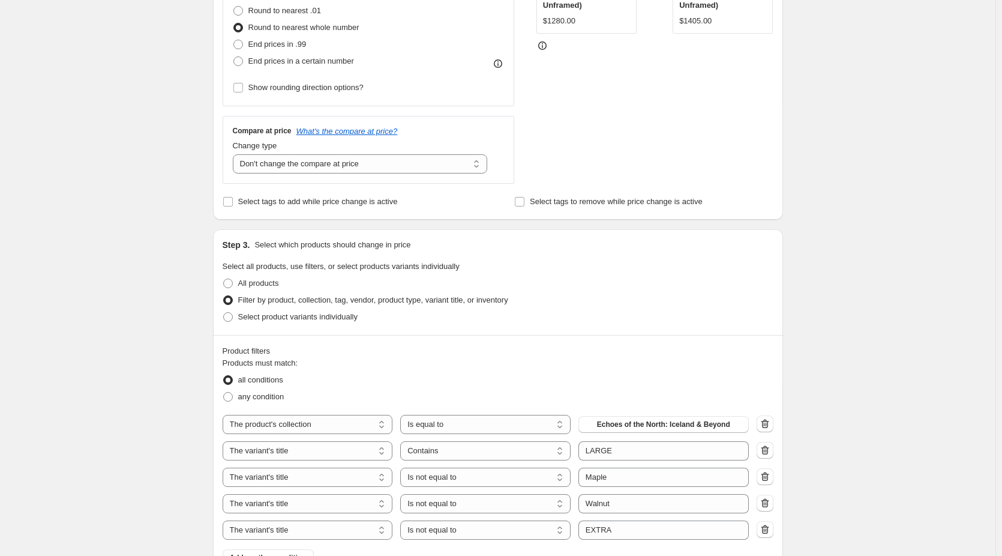
scroll to position [480, 0]
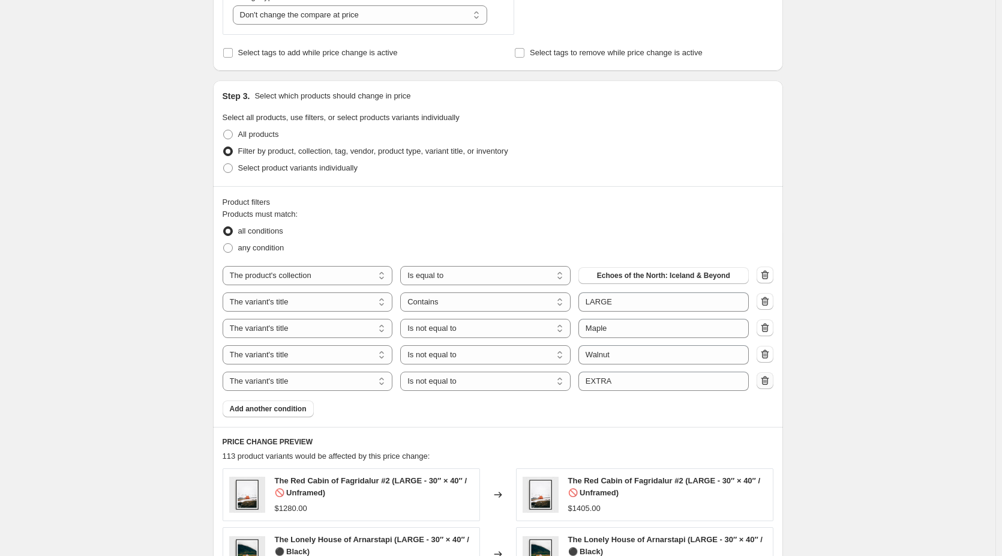
click at [769, 384] on icon "button" at bounding box center [765, 380] width 12 height 12
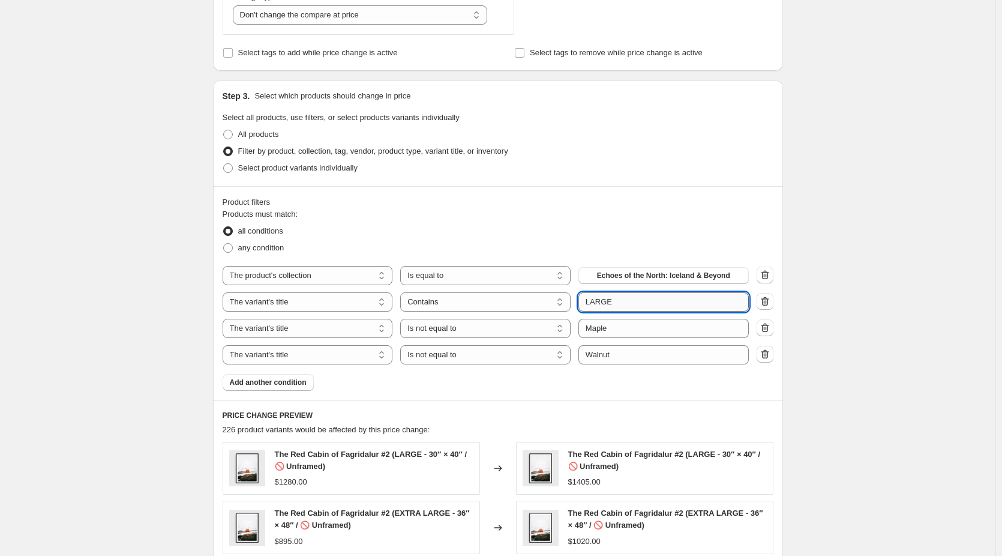
click at [586, 303] on input "LARGE" at bounding box center [664, 301] width 170 height 19
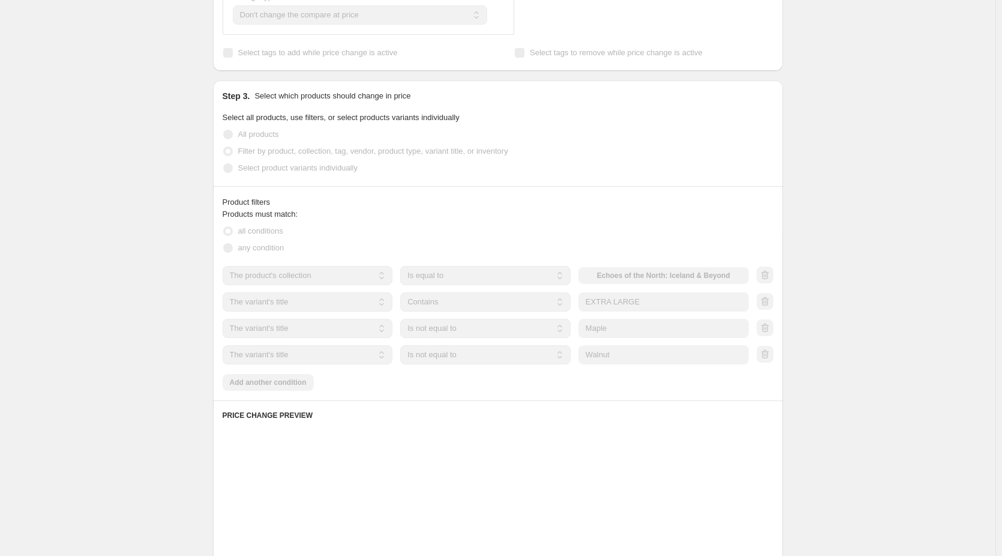
click at [827, 324] on div "Create new price change job. This page is ready Create new price change job Dra…" at bounding box center [498, 227] width 996 height 1414
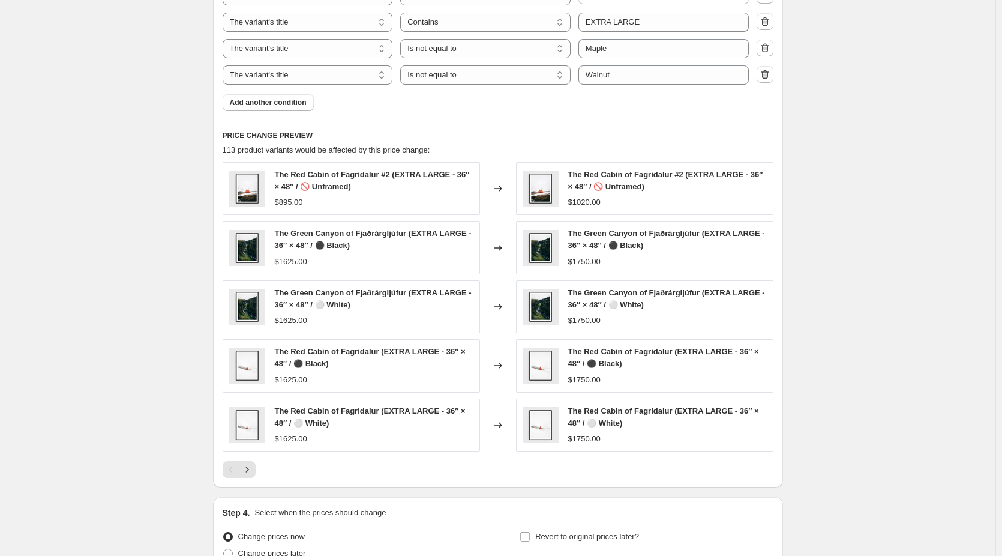
scroll to position [780, 0]
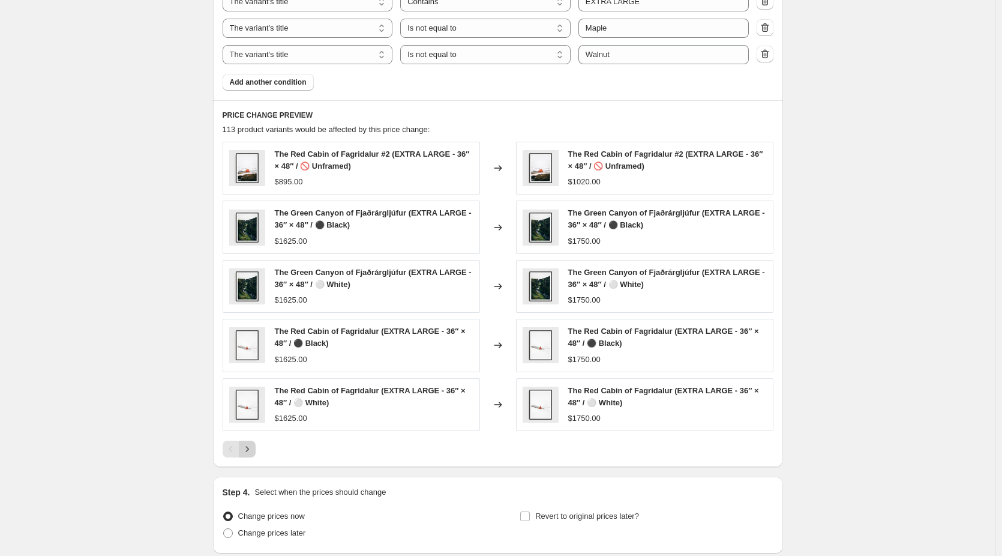
click at [251, 449] on icon "Next" at bounding box center [247, 449] width 12 height 12
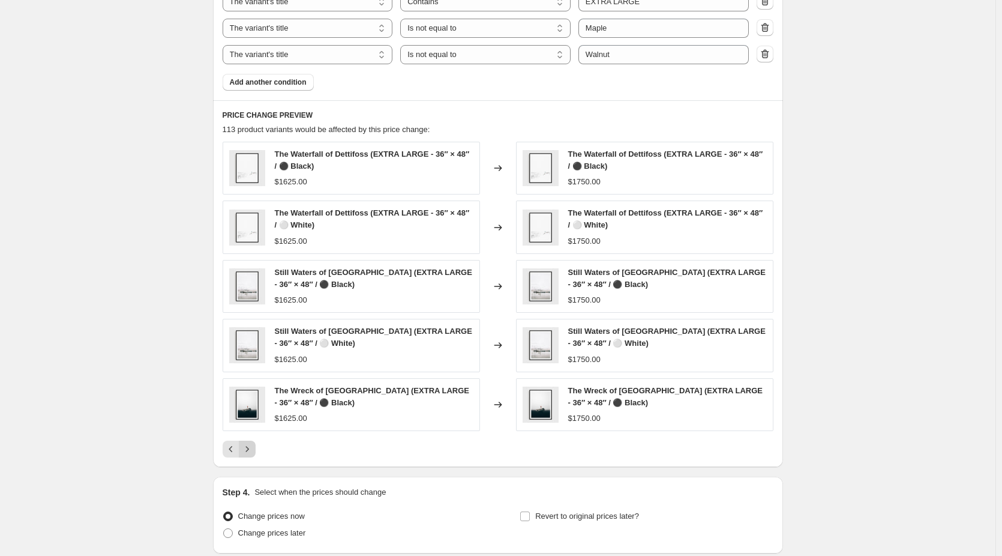
click at [251, 449] on icon "Next" at bounding box center [247, 449] width 12 height 12
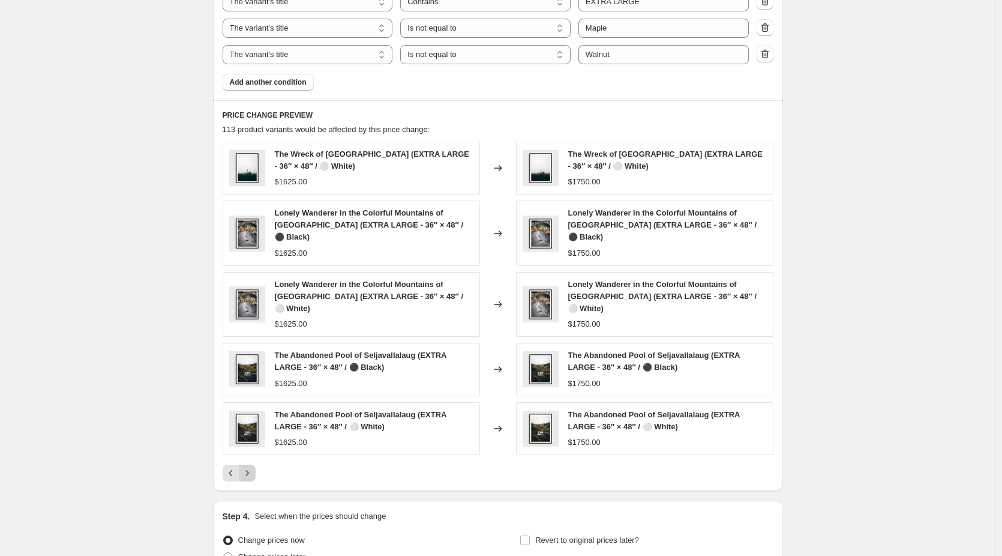
click at [251, 449] on div "The Abandoned Pool of Seljavallalaug (EXTRA LARGE - 36″ × 48″ / ⚪ White) $1625.…" at bounding box center [351, 428] width 257 height 53
click at [256, 473] on button "Next" at bounding box center [247, 472] width 17 height 17
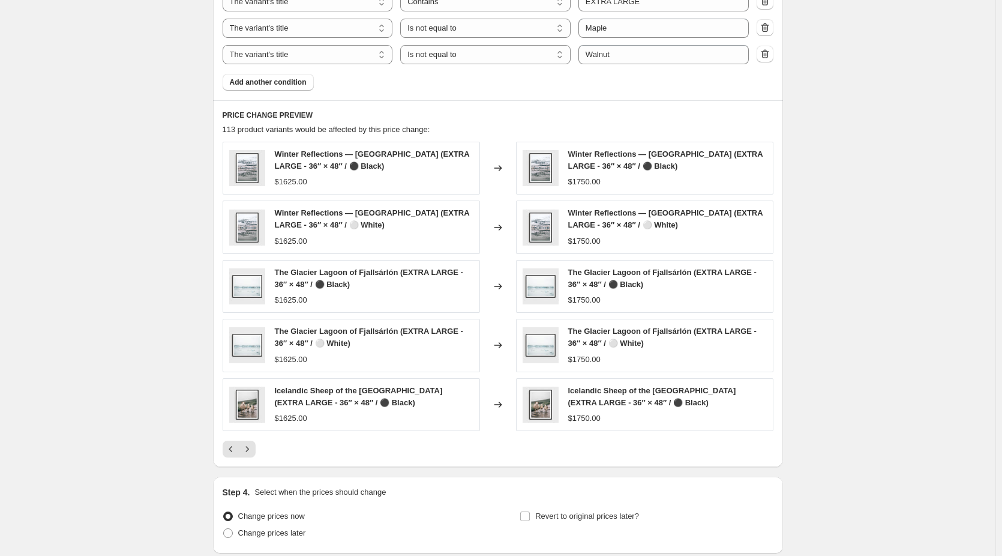
click at [251, 451] on icon "Next" at bounding box center [247, 449] width 12 height 12
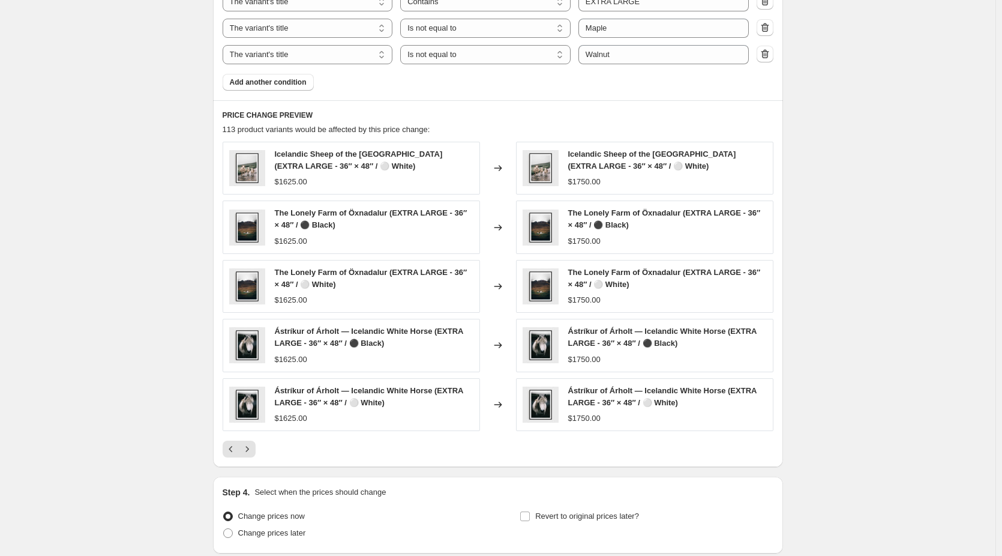
click at [251, 451] on icon "Next" at bounding box center [247, 449] width 12 height 12
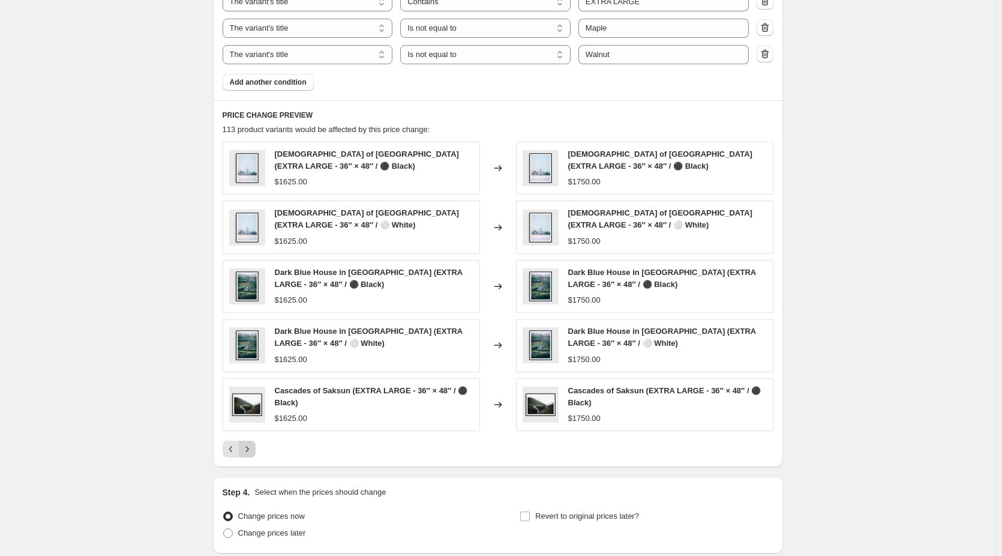
click at [253, 452] on icon "Next" at bounding box center [247, 449] width 12 height 12
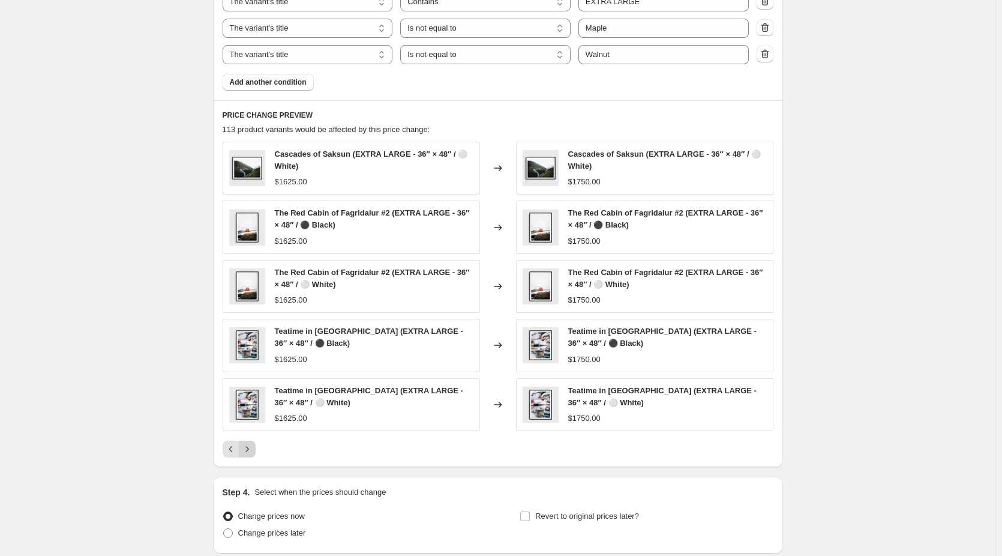
click at [251, 452] on icon "Next" at bounding box center [247, 449] width 12 height 12
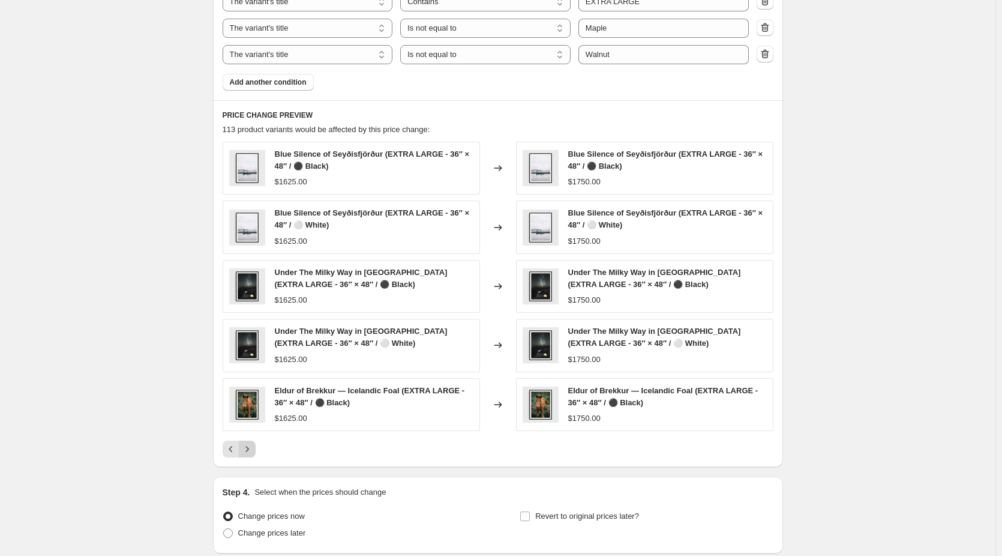
click at [251, 452] on icon "Next" at bounding box center [247, 449] width 12 height 12
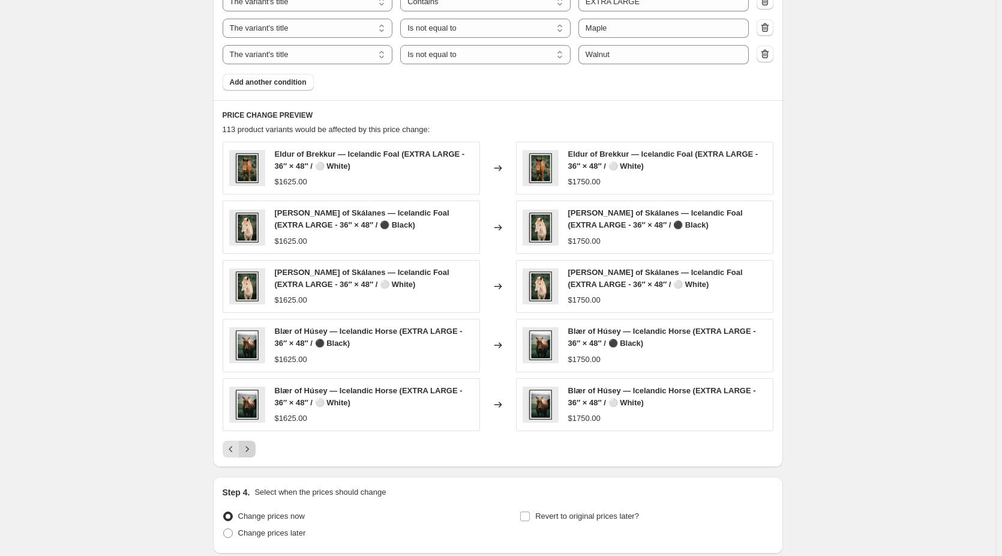
click at [251, 452] on icon "Next" at bounding box center [247, 449] width 12 height 12
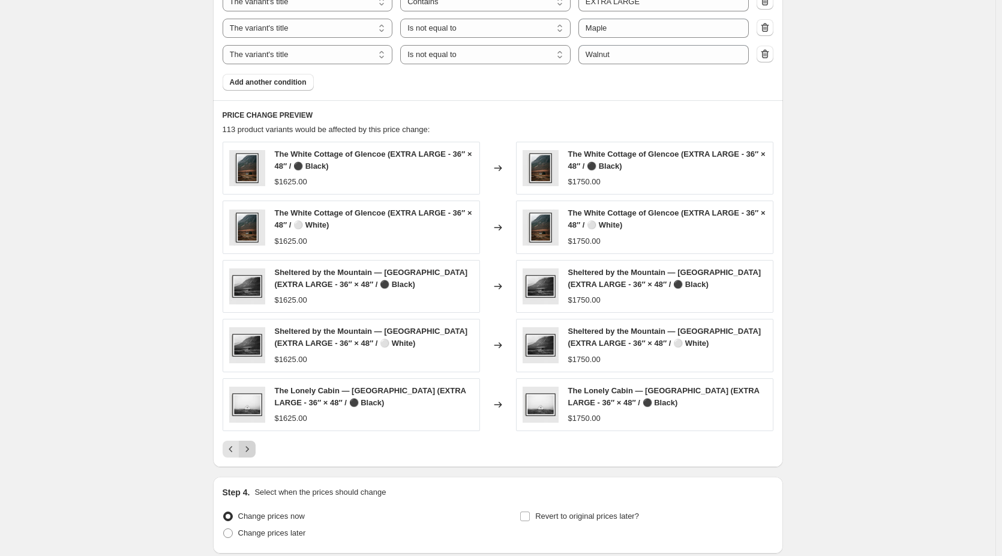
click at [251, 452] on icon "Next" at bounding box center [247, 449] width 12 height 12
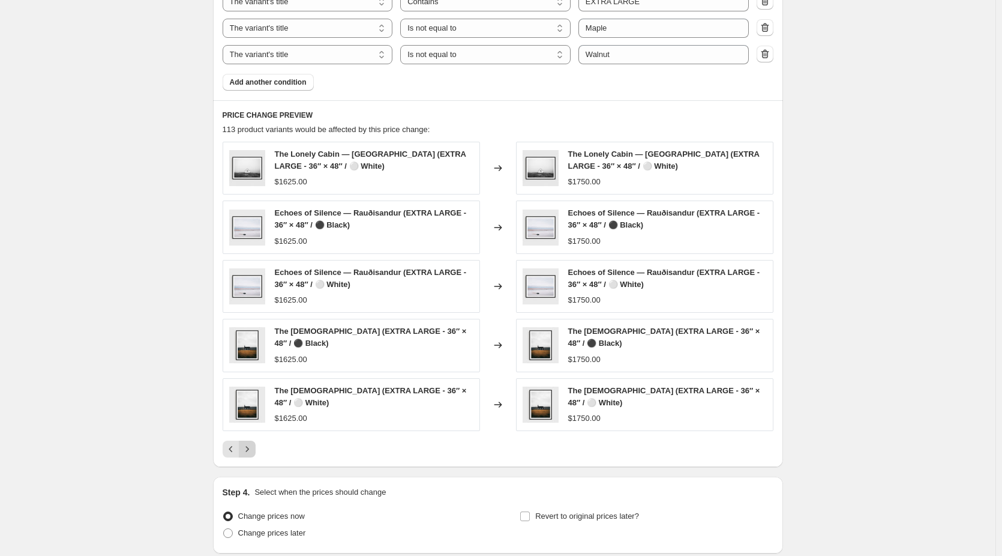
click at [251, 452] on icon "Next" at bounding box center [247, 449] width 12 height 12
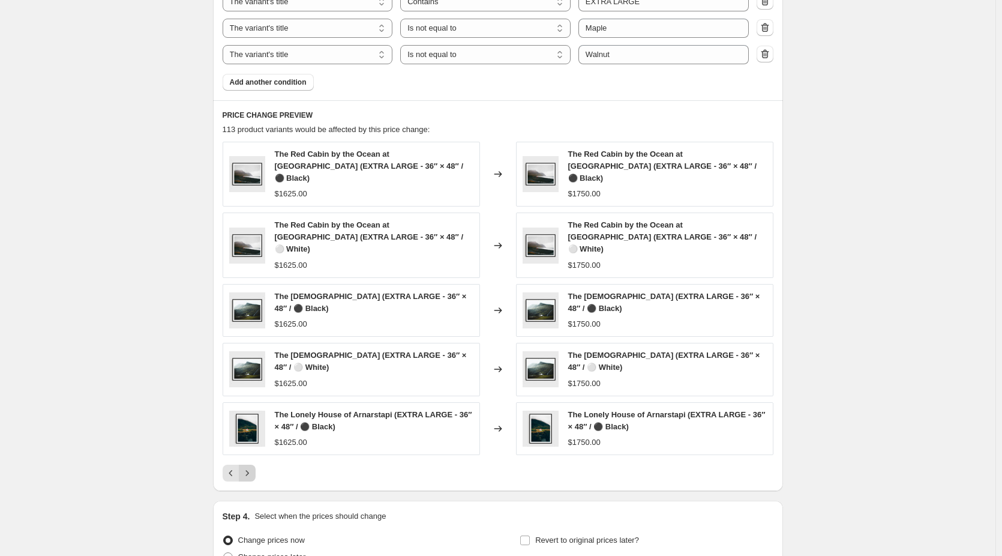
click at [251, 467] on icon "Next" at bounding box center [247, 473] width 12 height 12
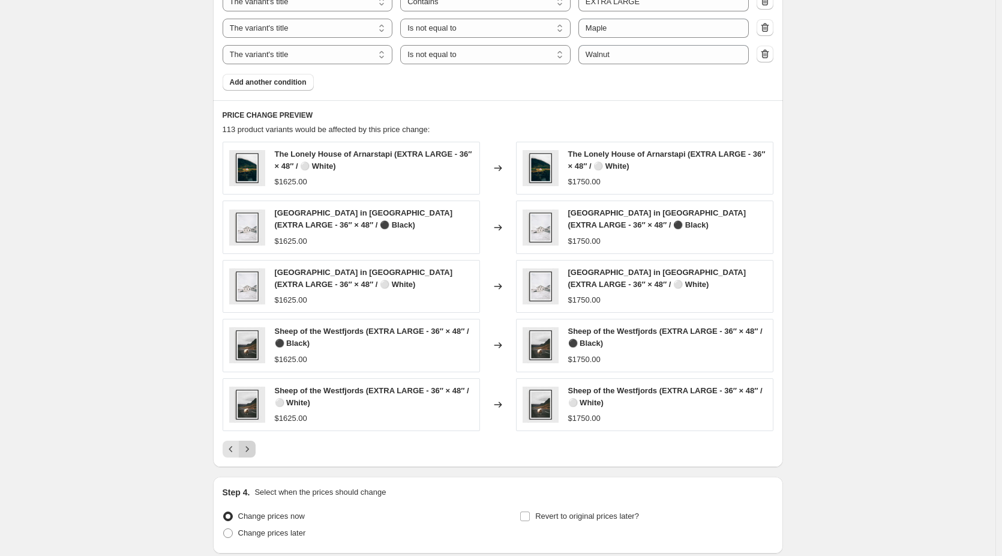
click at [251, 452] on icon "Next" at bounding box center [247, 449] width 12 height 12
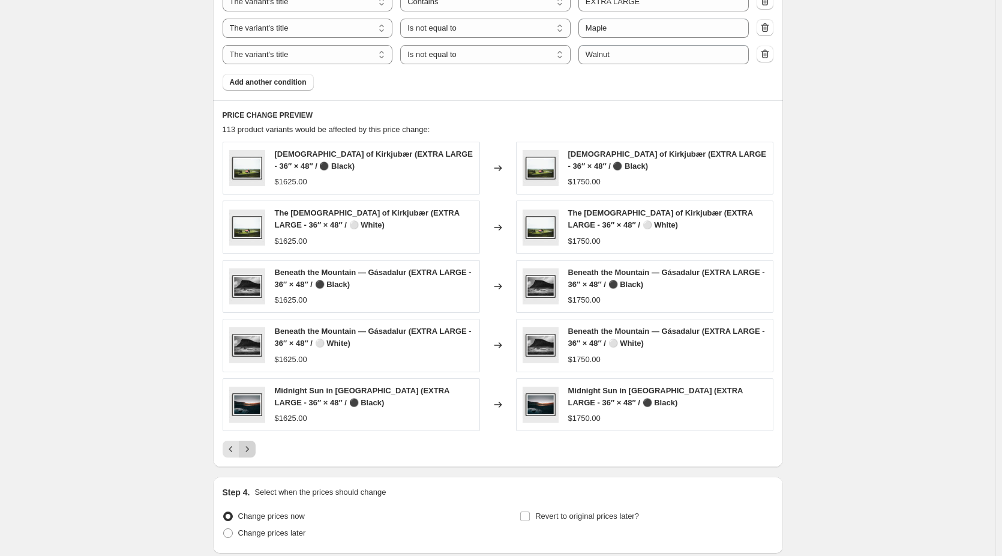
click at [251, 452] on icon "Next" at bounding box center [247, 449] width 12 height 12
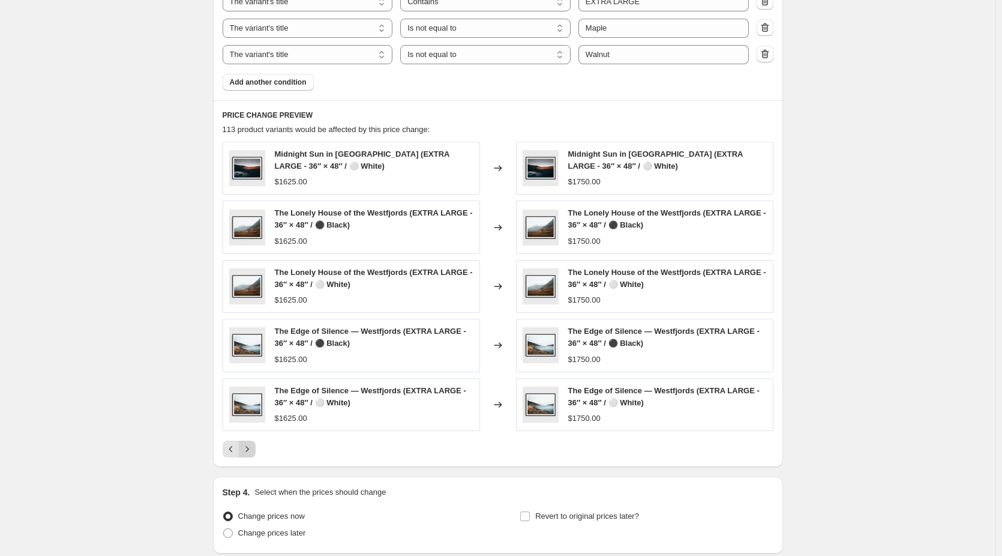
click at [251, 452] on icon "Next" at bounding box center [247, 449] width 12 height 12
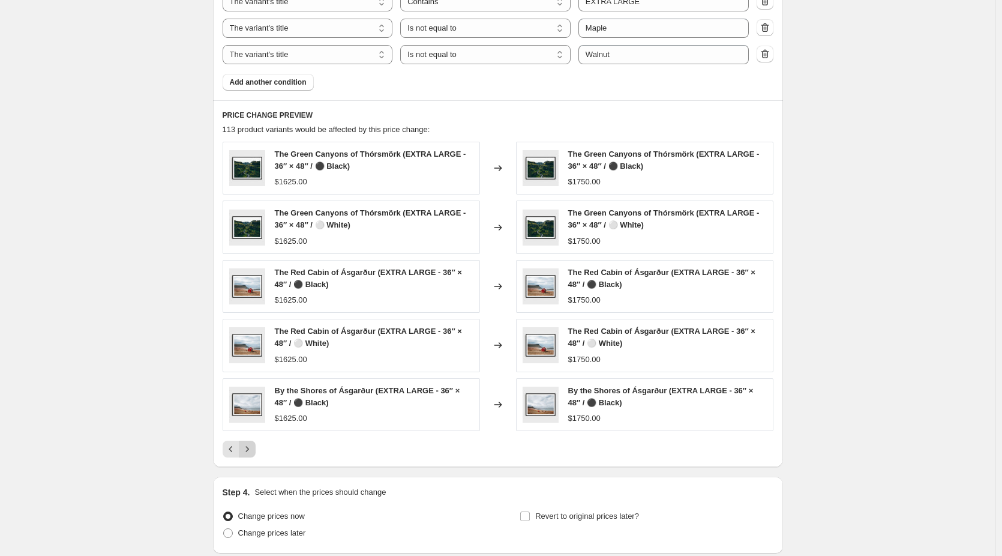
click at [251, 452] on icon "Next" at bounding box center [247, 449] width 12 height 12
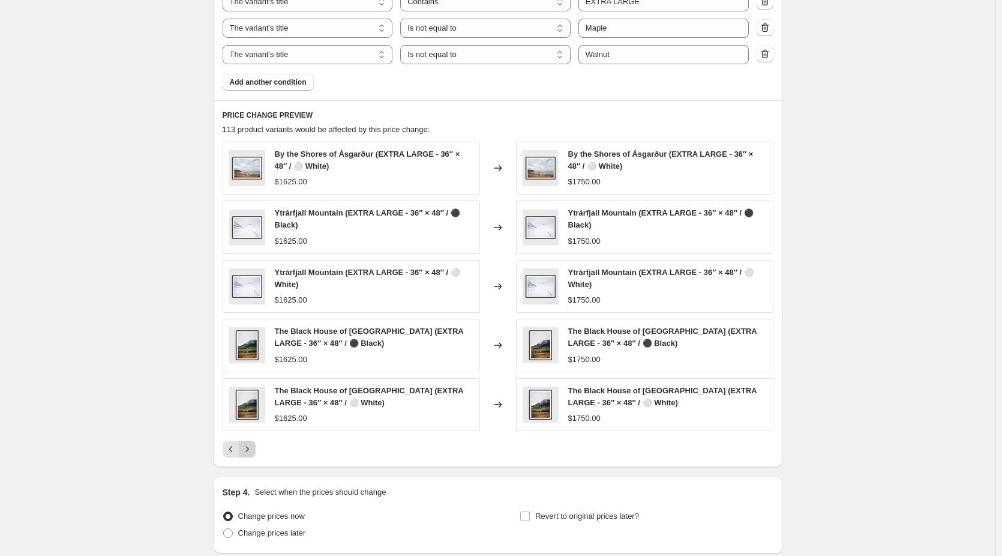
click at [251, 452] on icon "Next" at bounding box center [247, 449] width 12 height 12
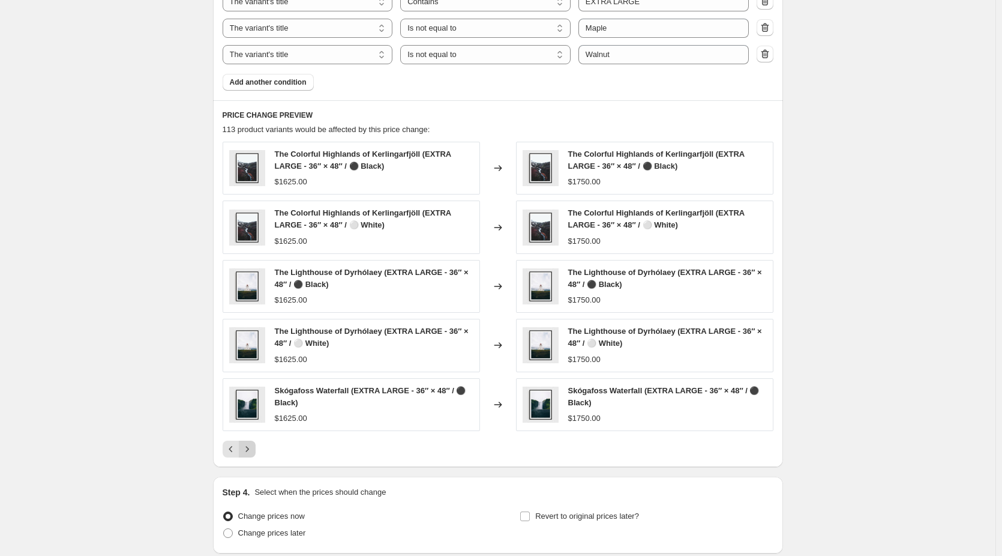
click at [251, 452] on icon "Next" at bounding box center [247, 449] width 12 height 12
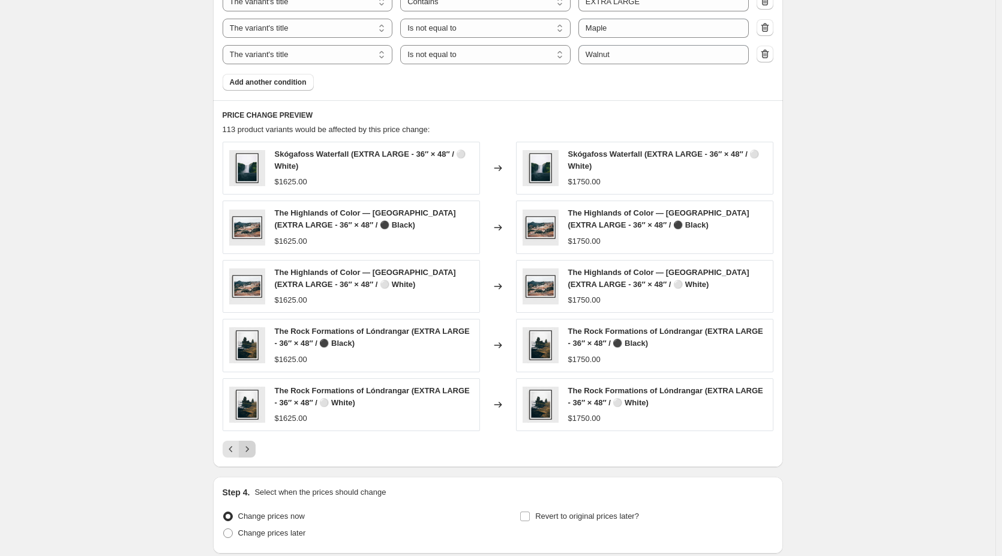
click at [251, 452] on icon "Next" at bounding box center [247, 449] width 12 height 12
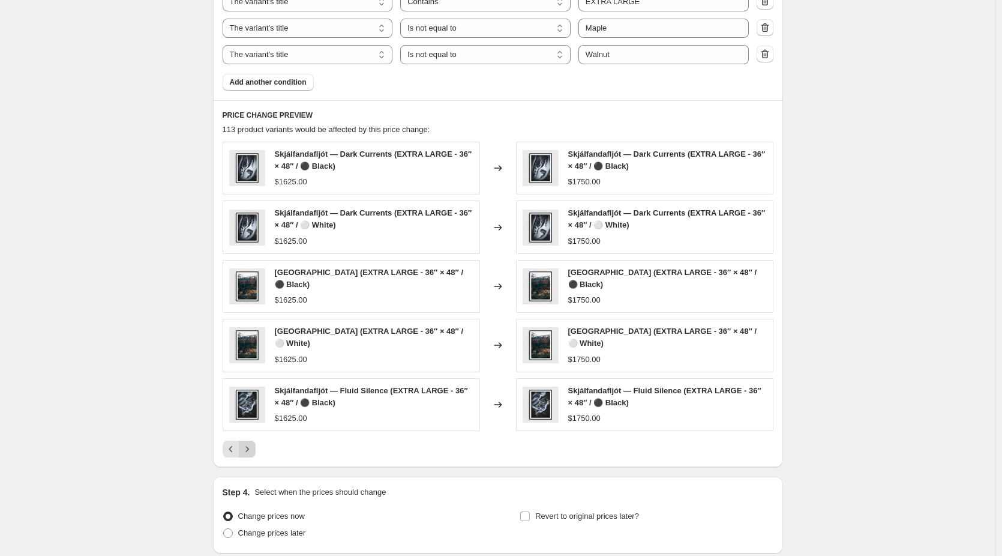
click at [251, 452] on button "Next" at bounding box center [247, 448] width 17 height 17
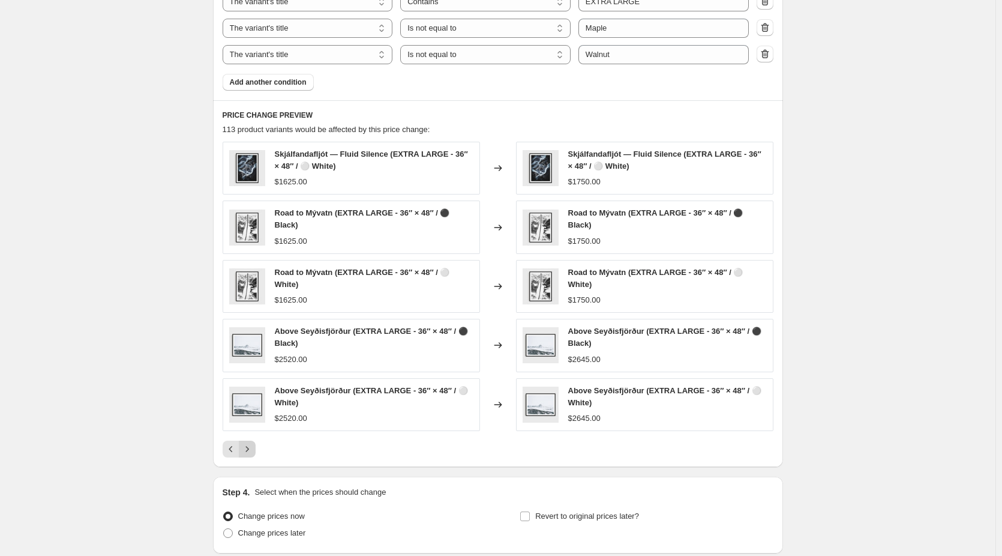
click at [251, 452] on icon "Next" at bounding box center [247, 449] width 12 height 12
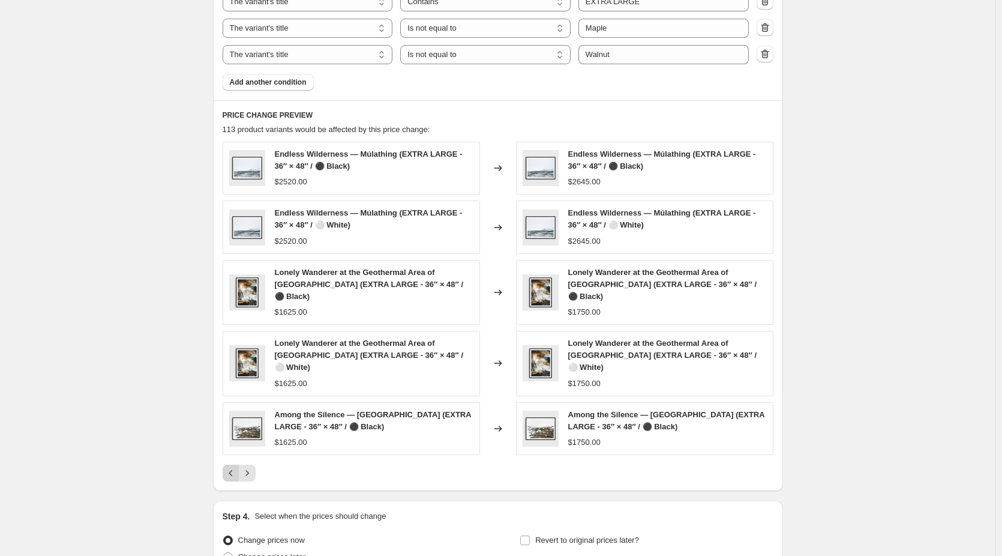
click at [234, 467] on icon "Previous" at bounding box center [231, 473] width 12 height 12
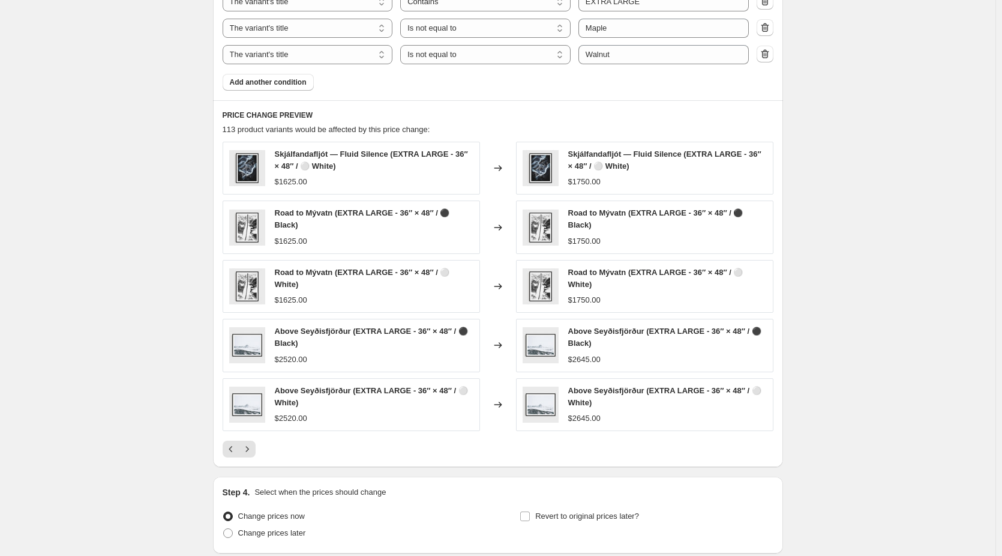
click at [248, 451] on icon "Next" at bounding box center [247, 449] width 12 height 12
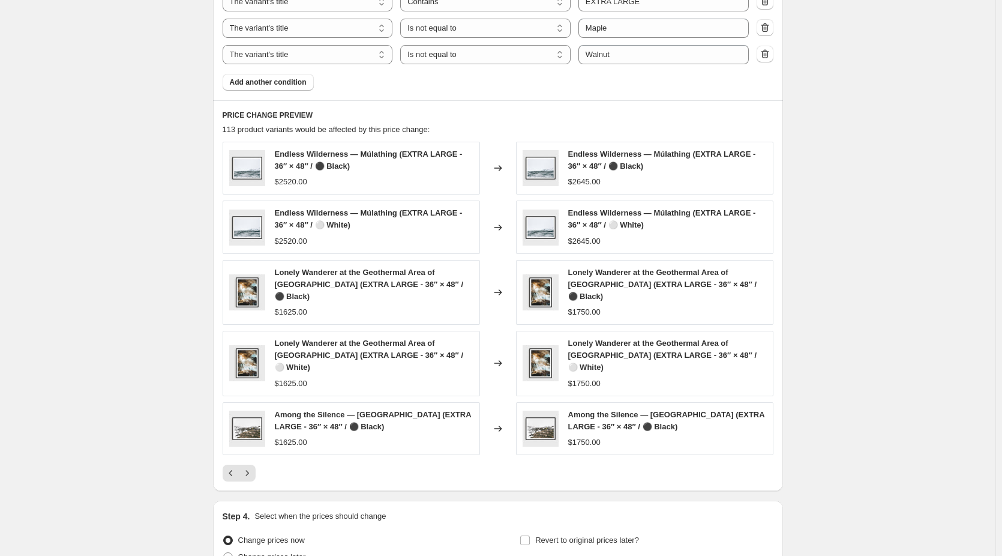
click at [248, 467] on icon "Next" at bounding box center [247, 473] width 12 height 12
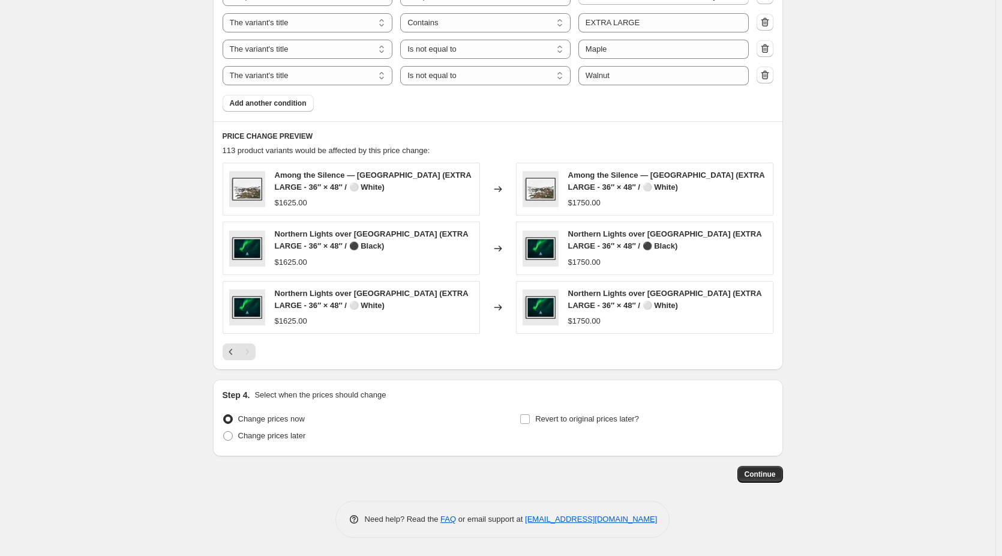
scroll to position [759, 0]
click at [229, 349] on icon "Previous" at bounding box center [231, 352] width 12 height 12
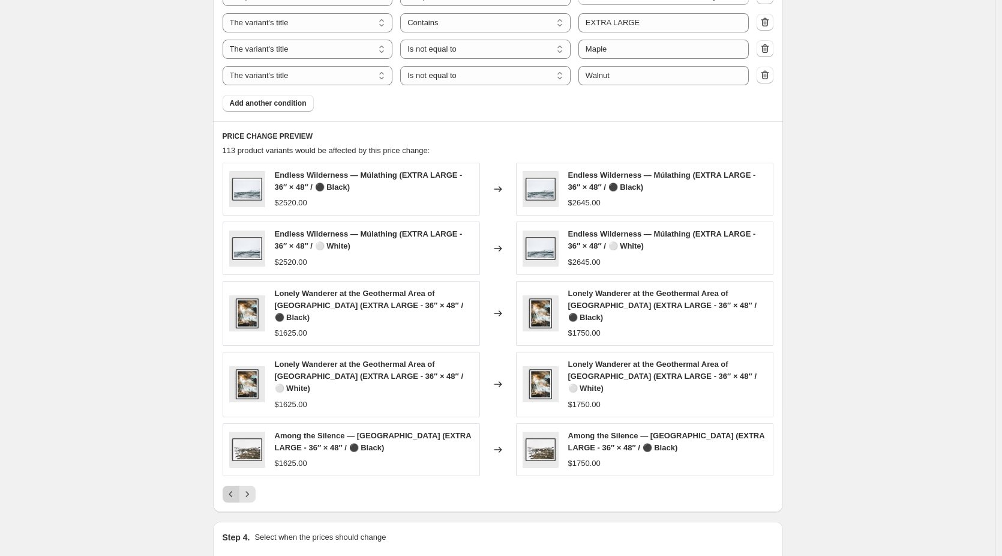
click at [230, 488] on icon "Previous" at bounding box center [231, 494] width 12 height 12
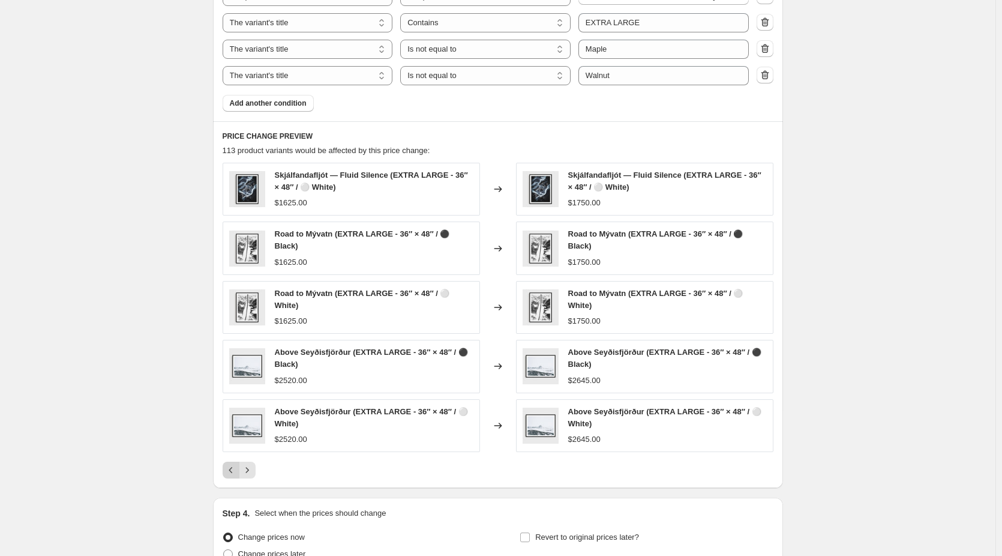
click at [231, 468] on icon "Previous" at bounding box center [231, 470] width 12 height 12
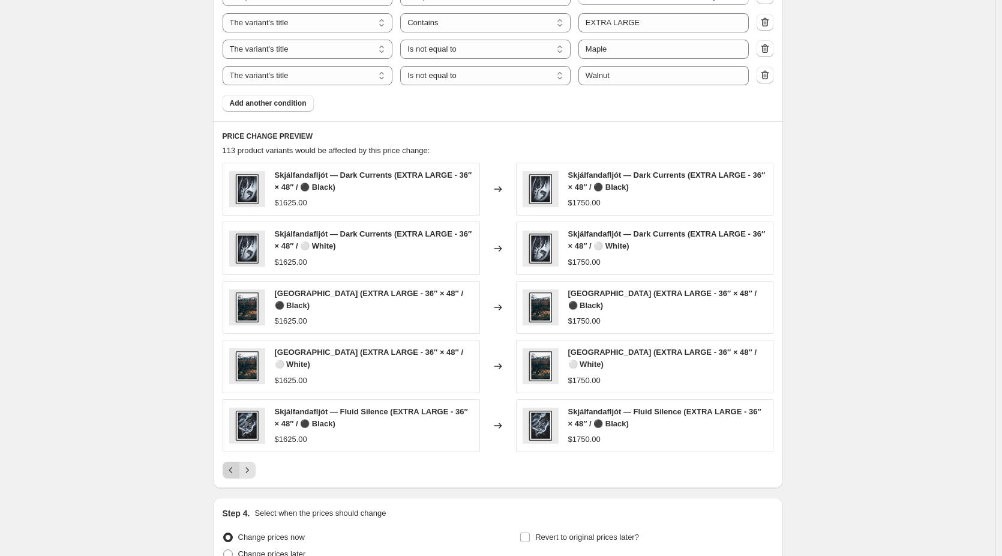
click at [231, 468] on icon "Previous" at bounding box center [231, 470] width 12 height 12
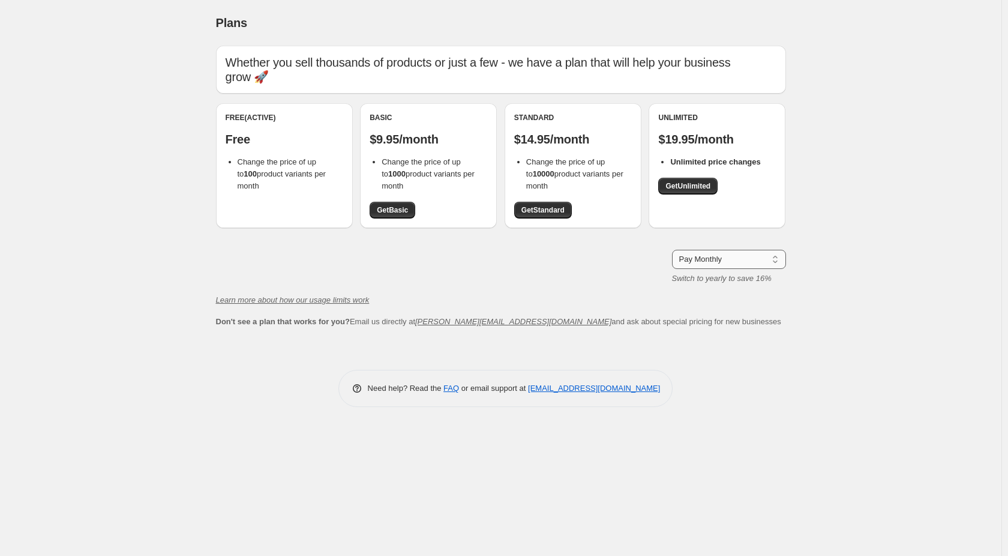
click at [733, 265] on select "Pay Monthly Pay Yearly (Save 16%)" at bounding box center [729, 259] width 114 height 19
click at [339, 301] on icon "Learn more about how our usage limits work" at bounding box center [293, 299] width 154 height 9
click at [403, 214] on span "Get Basic" at bounding box center [392, 210] width 31 height 10
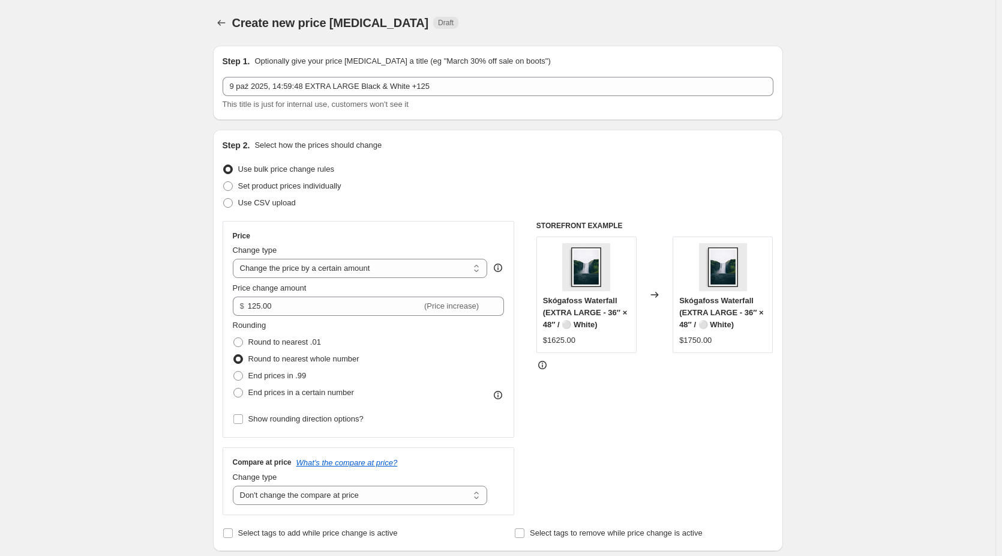
select select "by"
select select "no_change"
select select "collection"
select select "title"
select select "contains"
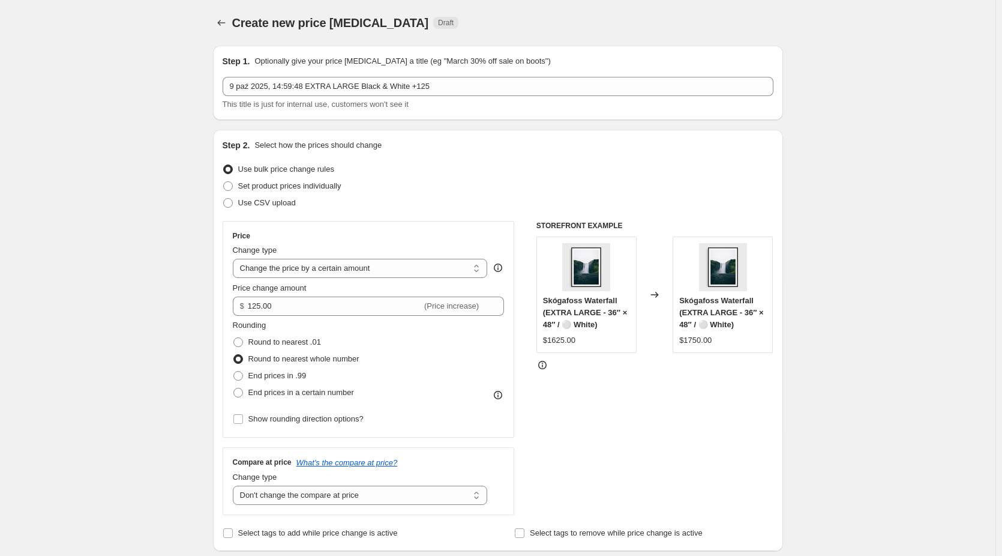
select select "title"
select select "not_equal"
select select "title"
select select "not_equal"
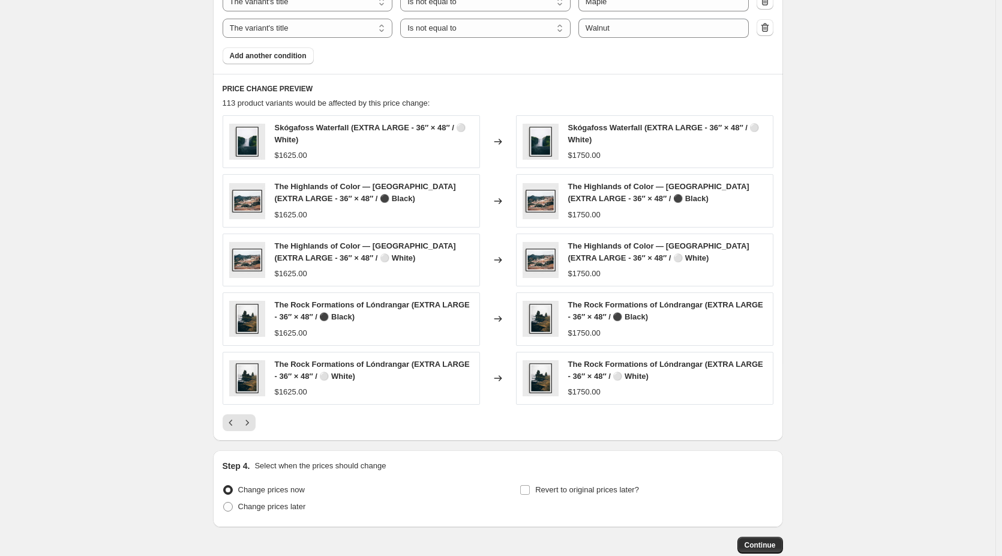
scroll to position [877, 0]
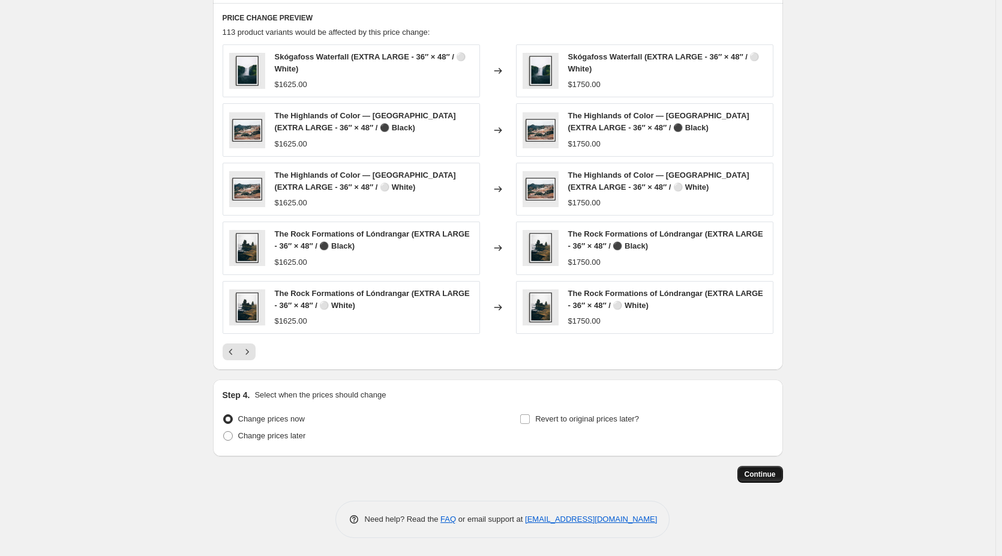
click at [772, 474] on span "Continue" at bounding box center [760, 474] width 31 height 10
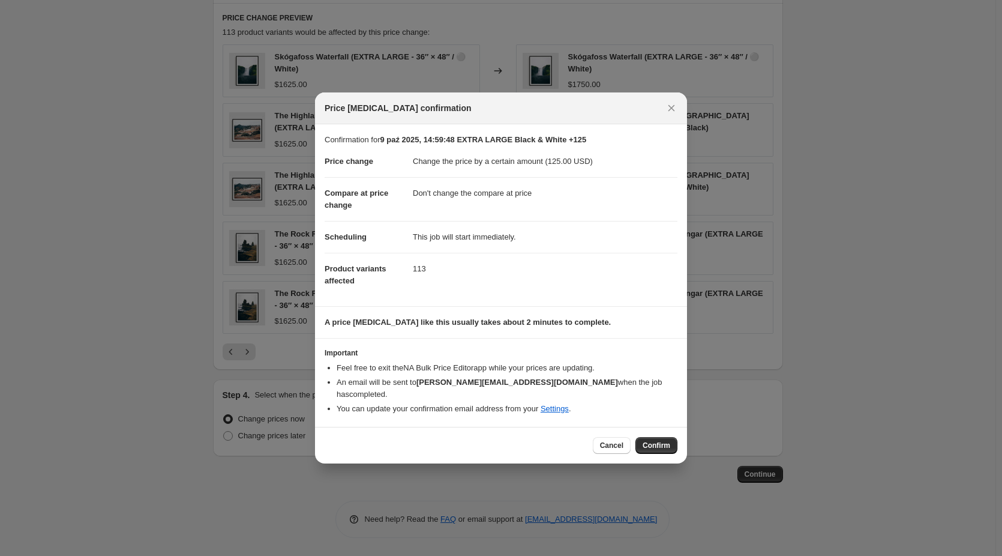
click at [655, 442] on span "Confirm" at bounding box center [657, 445] width 28 height 10
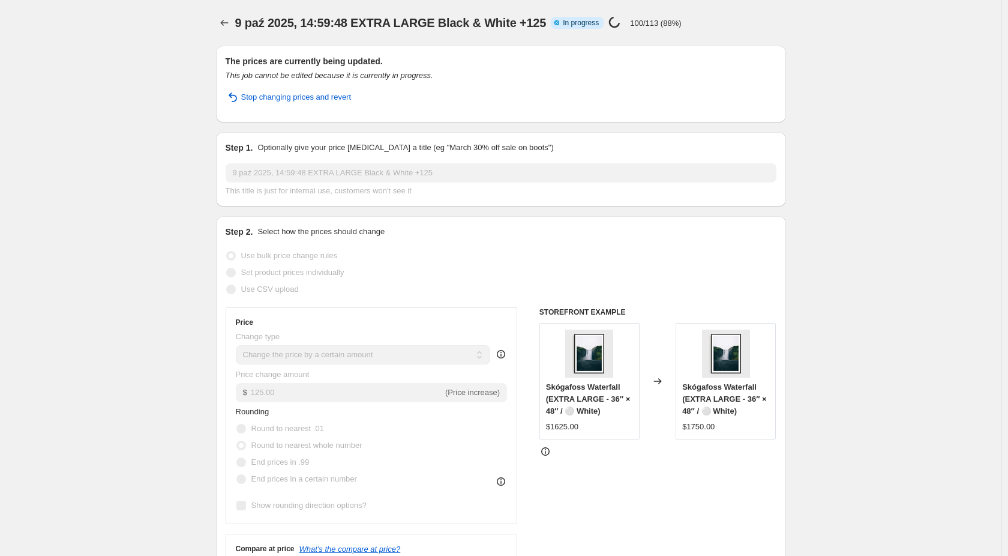
select select "by"
select select "no_change"
select select "collection"
select select "title"
select select "contains"
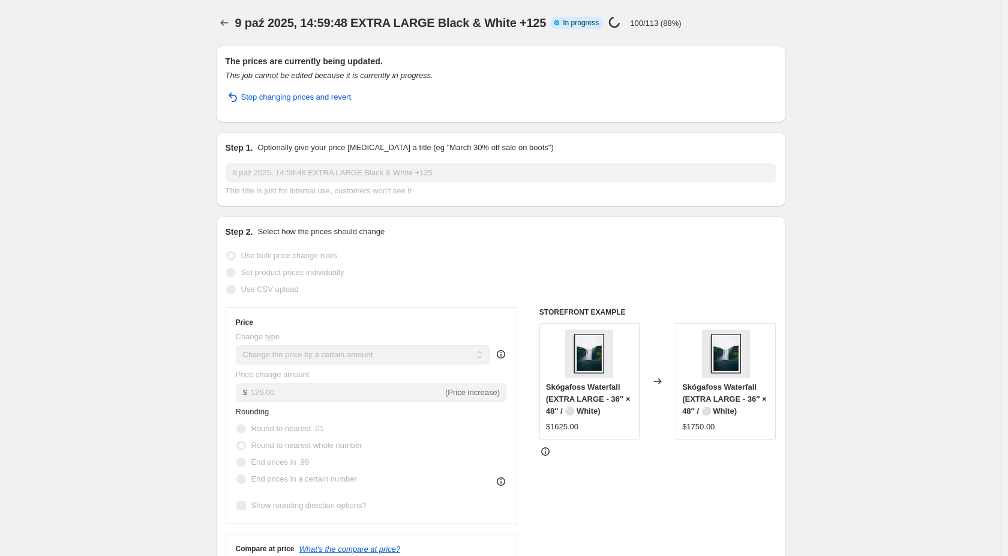
select select "title"
select select "not_equal"
select select "title"
select select "not_equal"
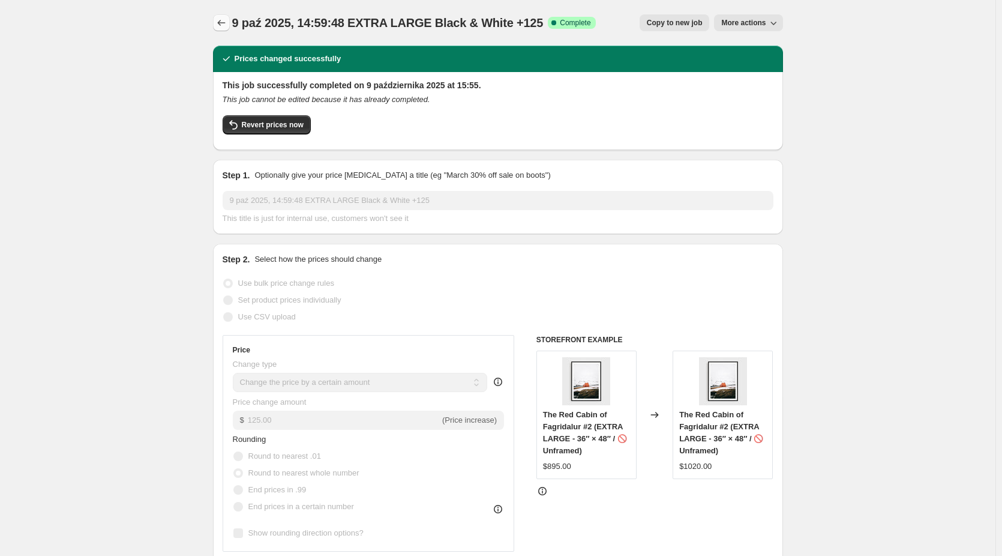
click at [221, 20] on icon "Price change jobs" at bounding box center [221, 23] width 12 height 12
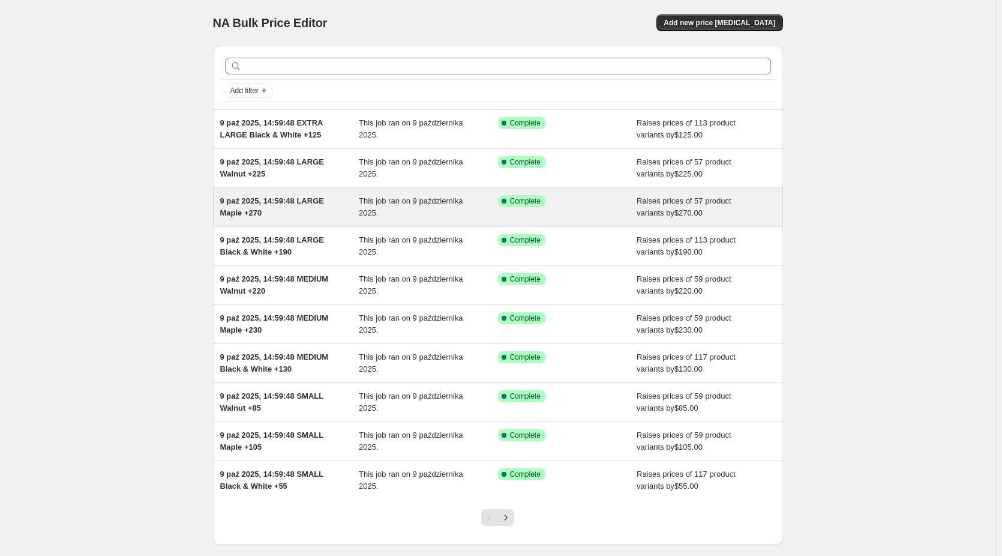
click at [292, 203] on span "9 paź 2025, 14:59:48 LARGE Maple +270" at bounding box center [272, 206] width 104 height 21
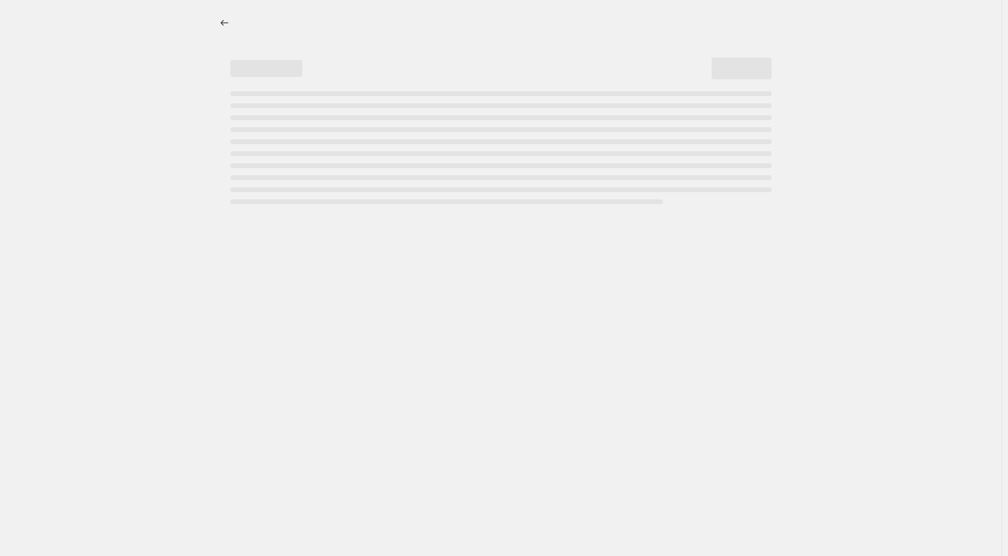
select select "by"
select select "no_change"
select select "collection"
select select "title"
select select "contains"
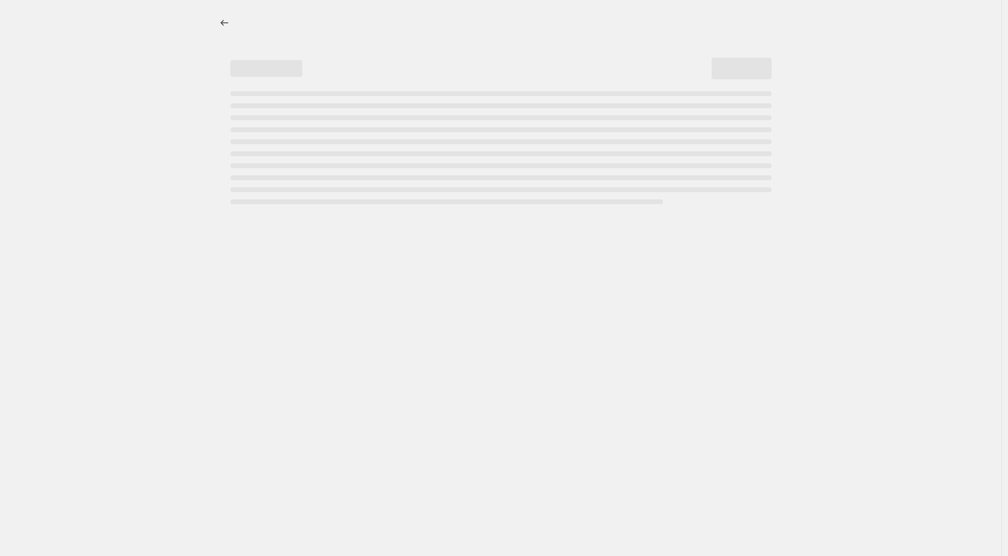
select select "title"
select select "not_equal"
select select "title"
select select "not_equal"
select select "title"
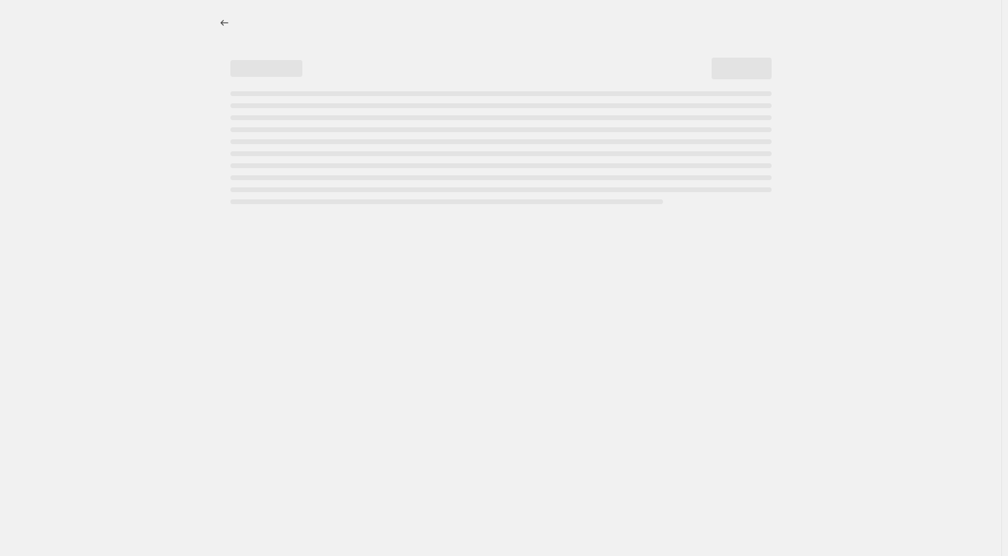
select select "not_equal"
select select "title"
select select "not_equal"
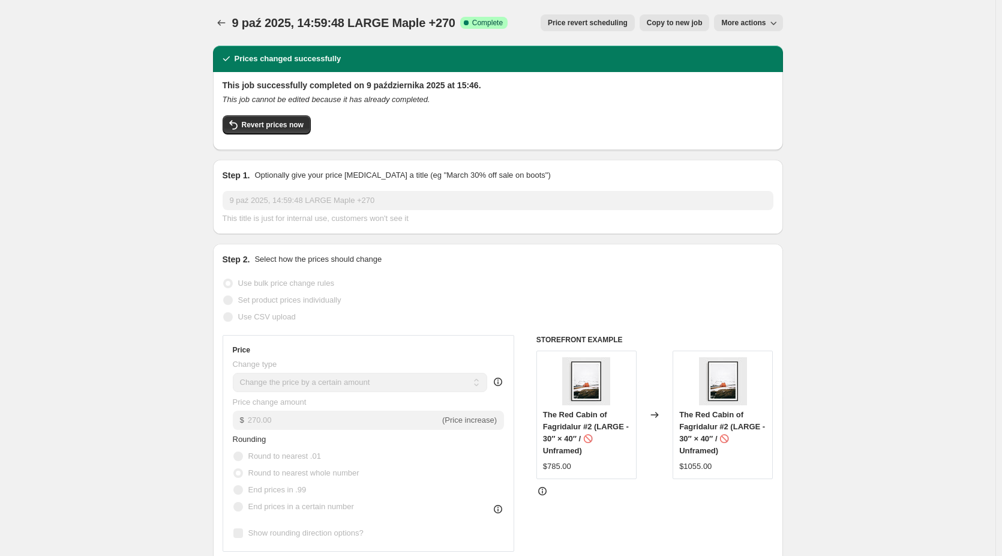
click at [685, 23] on span "Copy to new job" at bounding box center [675, 23] width 56 height 10
select select "by"
select select "no_change"
select select "collection"
select select "title"
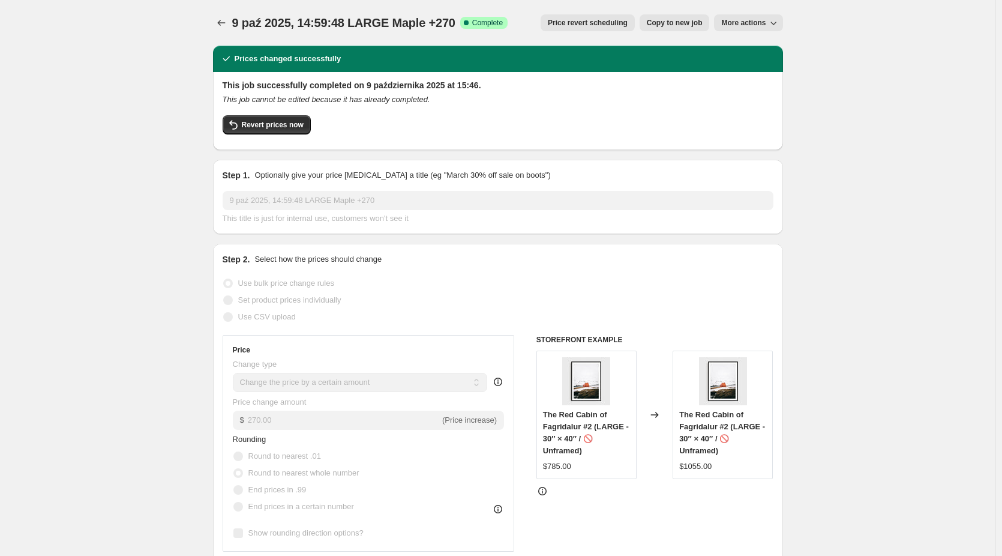
select select "contains"
select select "title"
select select "not_equal"
select select "title"
select select "not_equal"
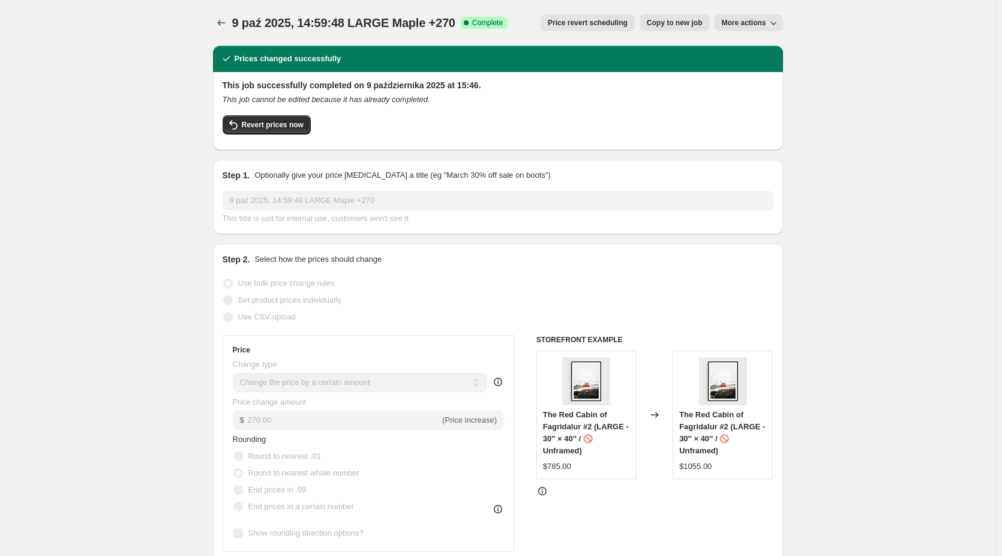
select select "title"
select select "not_equal"
select select "title"
select select "not_equal"
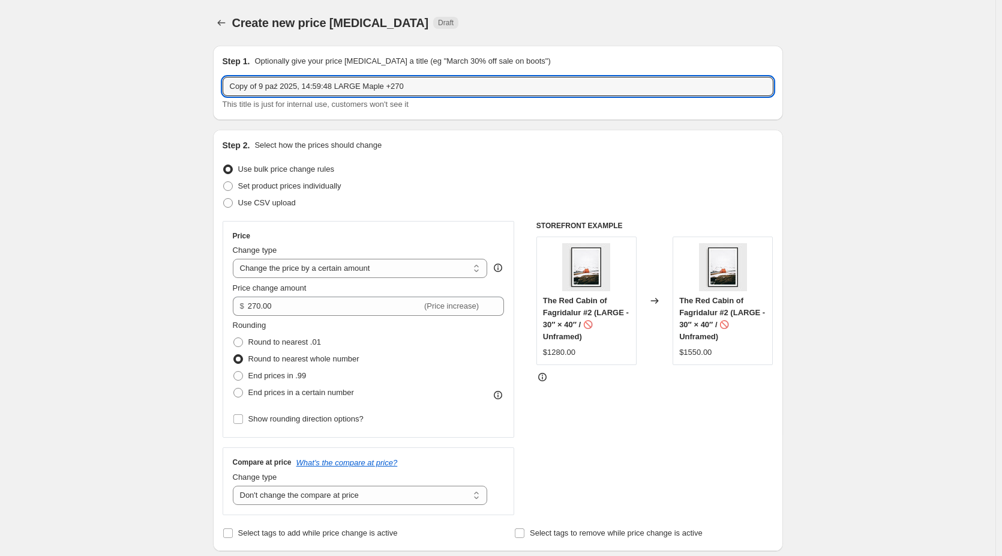
drag, startPoint x: 264, startPoint y: 85, endPoint x: 169, endPoint y: 85, distance: 94.8
click at [312, 86] on input "9 paź 2025, 14:59:48 LARGE Maple +270" at bounding box center [498, 86] width 551 height 19
click at [313, 86] on input "9 paź 2025, 14:59:48 LARGE Maple +270" at bounding box center [498, 86] width 551 height 19
click at [313, 88] on input "9 paź 2025, 14:59:48 LARGE Maple +270" at bounding box center [498, 86] width 551 height 19
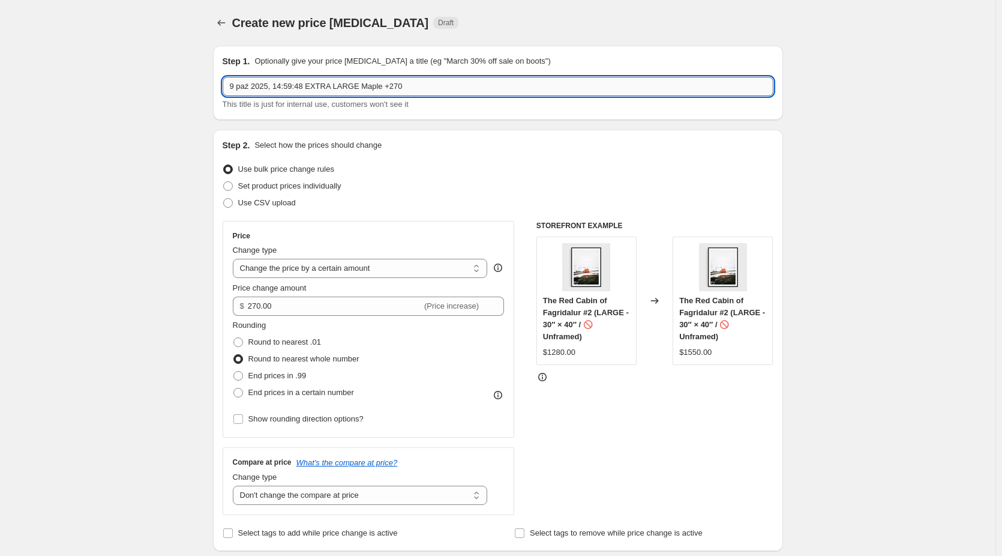
drag, startPoint x: 419, startPoint y: 78, endPoint x: 401, endPoint y: 85, distance: 19.9
click at [401, 85] on input "9 paź 2025, 14:59:48 EXTRA LARGE Maple +270" at bounding box center [498, 86] width 551 height 19
type input "9 paź 2025, 14:59:48 EXTRA LARGE Maple +155"
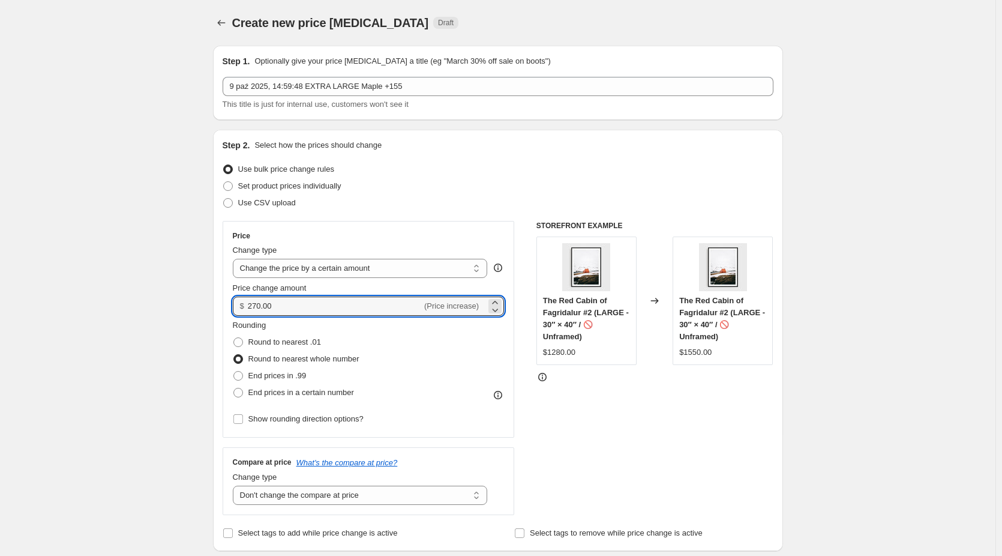
drag, startPoint x: 292, startPoint y: 310, endPoint x: 203, endPoint y: 310, distance: 89.4
type input "155.00"
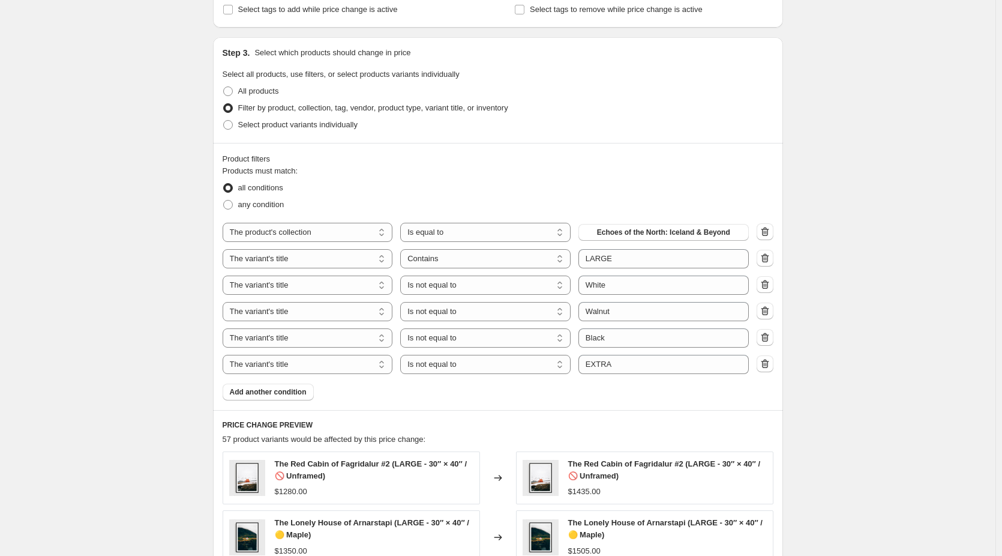
scroll to position [540, 0]
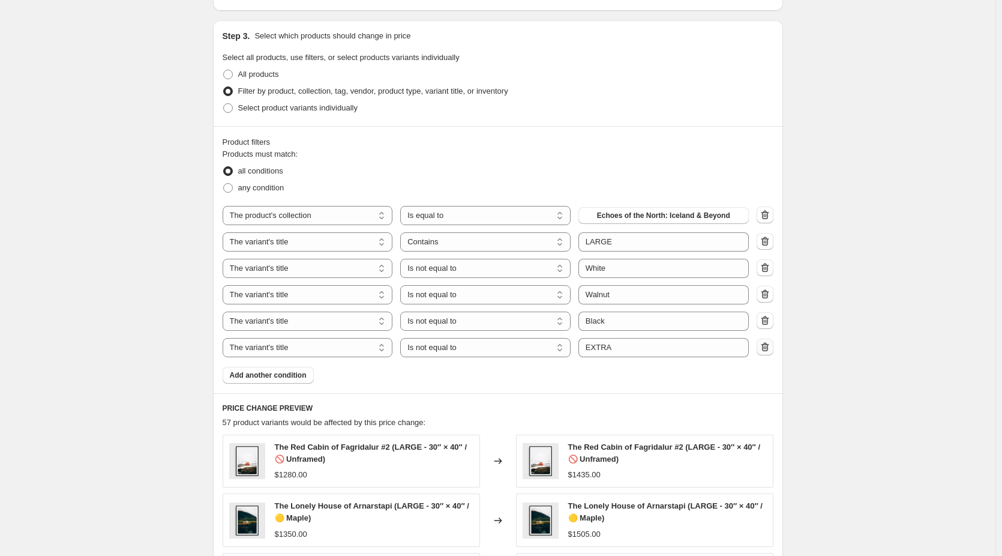
click at [766, 349] on icon "button" at bounding box center [765, 346] width 8 height 9
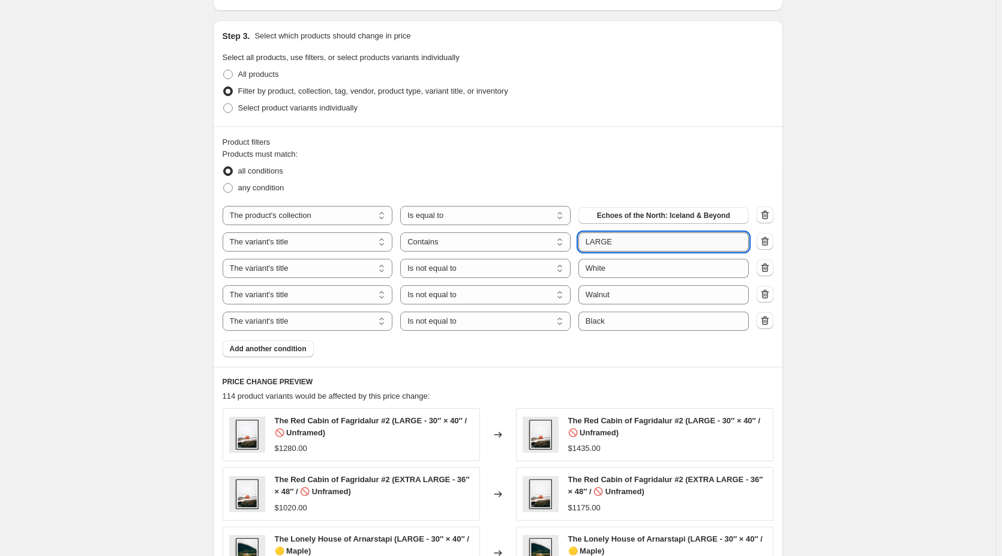
click at [589, 242] on input "LARGE" at bounding box center [664, 241] width 170 height 19
type input "EXTRA LARGE"
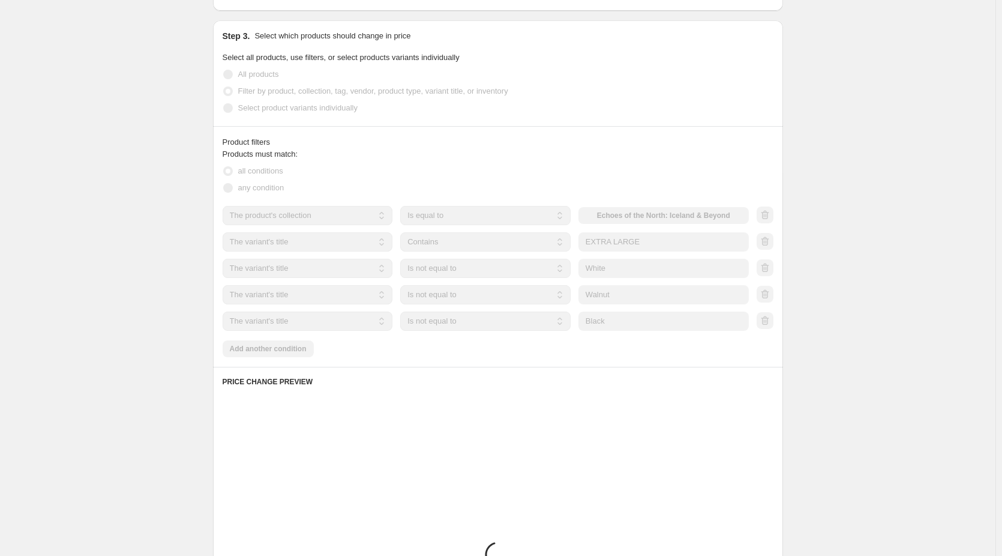
click at [883, 237] on div "Create new price change job. This page is ready Create new price change job Dra…" at bounding box center [498, 180] width 996 height 1440
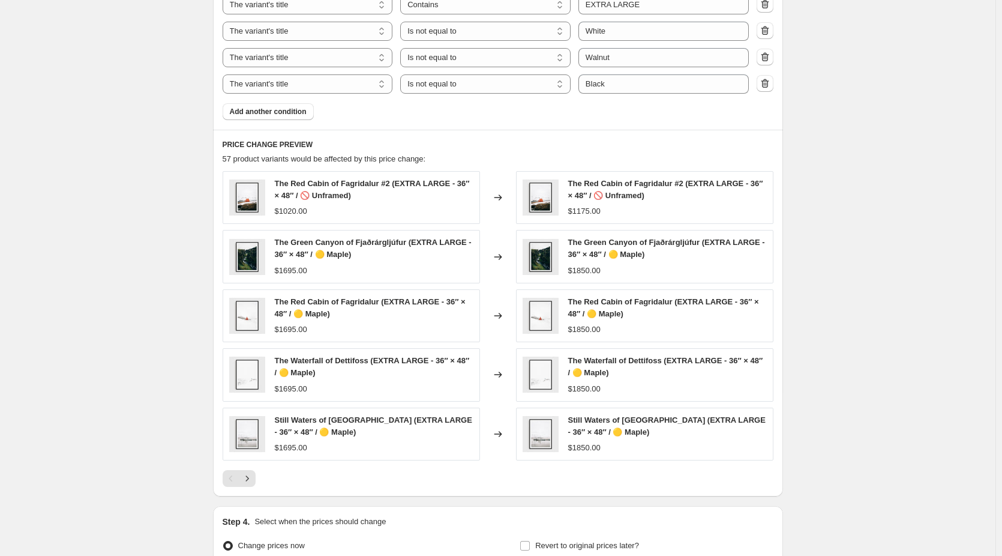
scroll to position [780, 0]
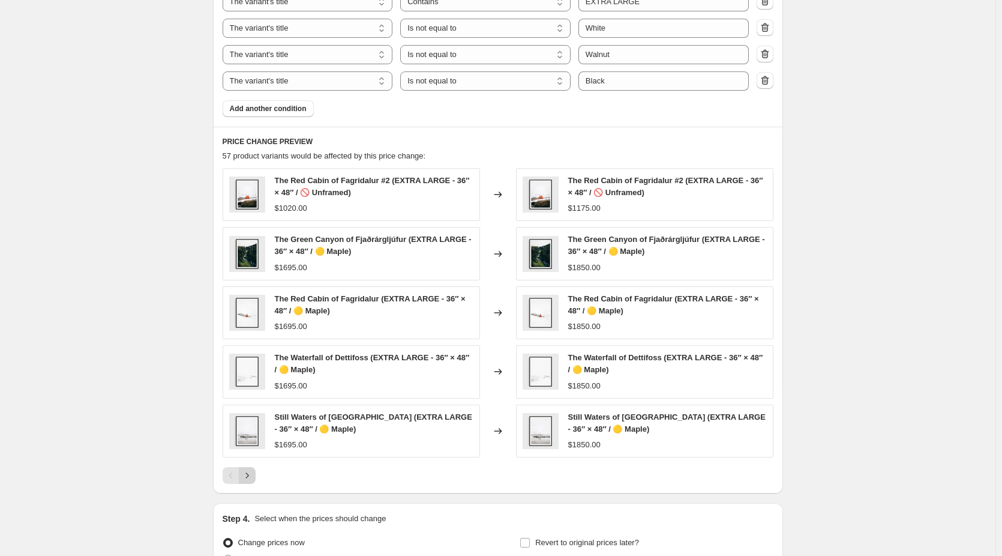
click at [253, 476] on icon "Next" at bounding box center [247, 475] width 12 height 12
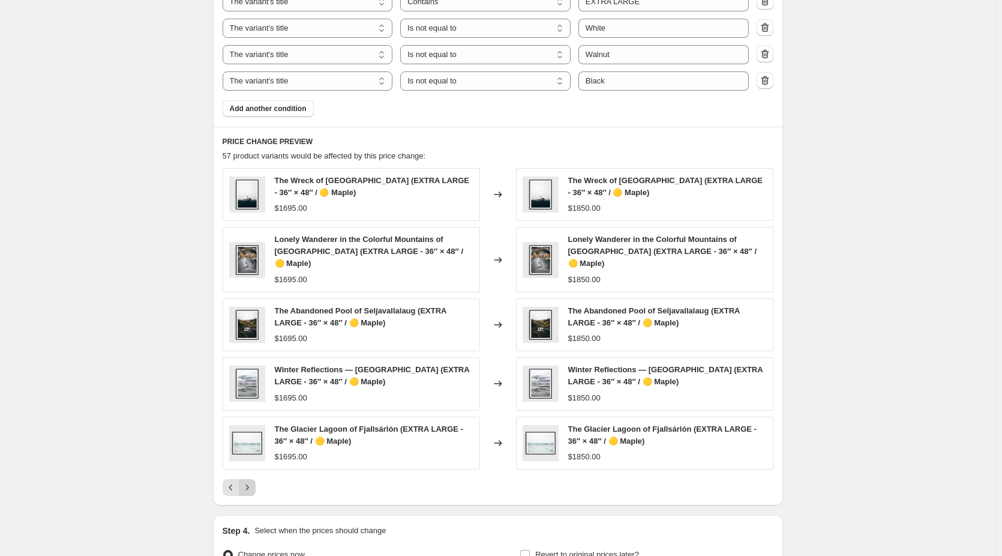
click at [253, 486] on icon "Next" at bounding box center [247, 487] width 12 height 12
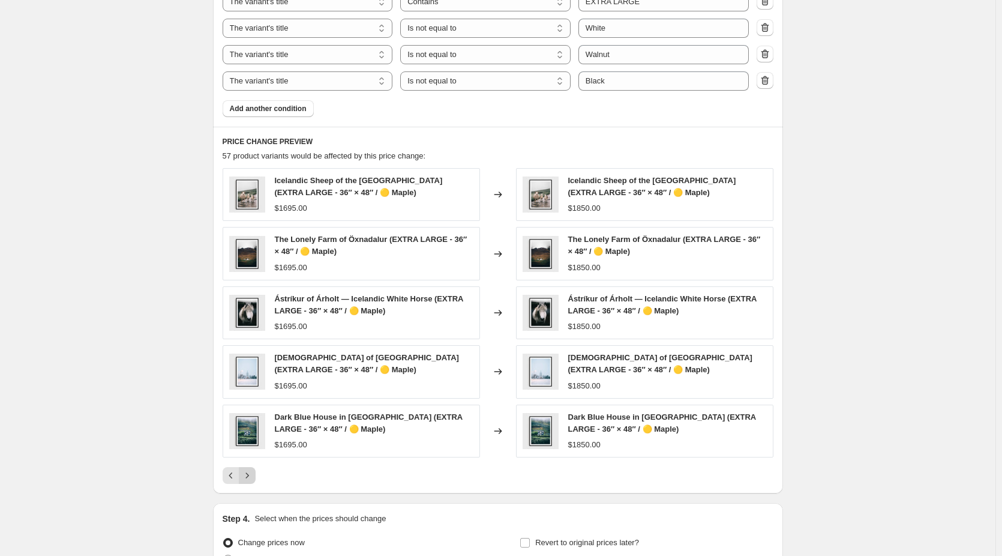
click at [255, 482] on button "Next" at bounding box center [247, 475] width 17 height 17
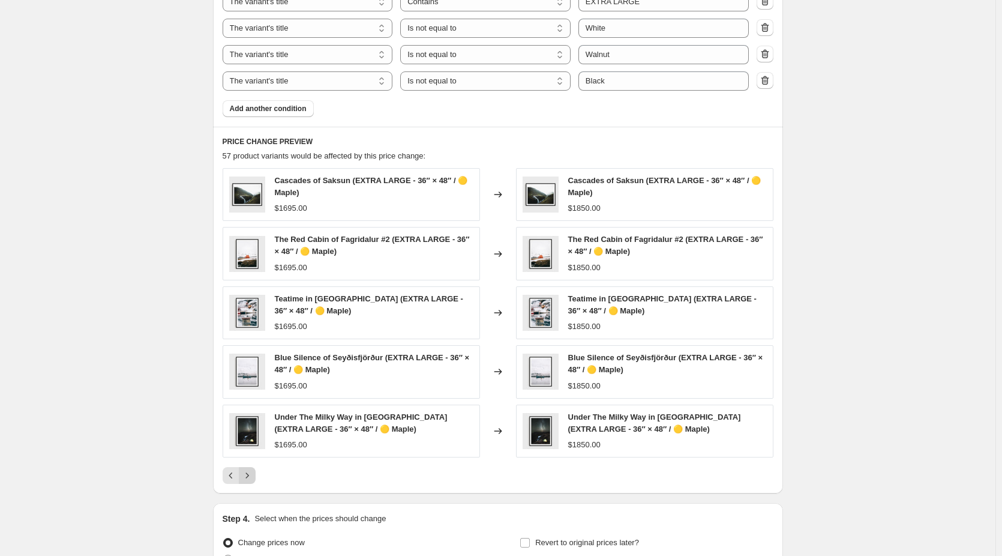
click at [253, 479] on icon "Next" at bounding box center [247, 475] width 12 height 12
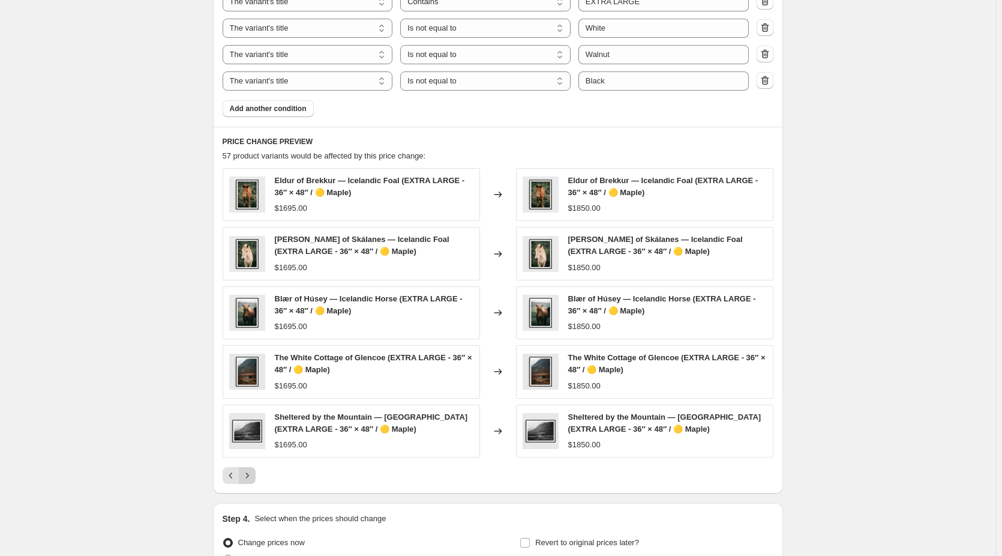
click at [256, 473] on button "Next" at bounding box center [247, 475] width 17 height 17
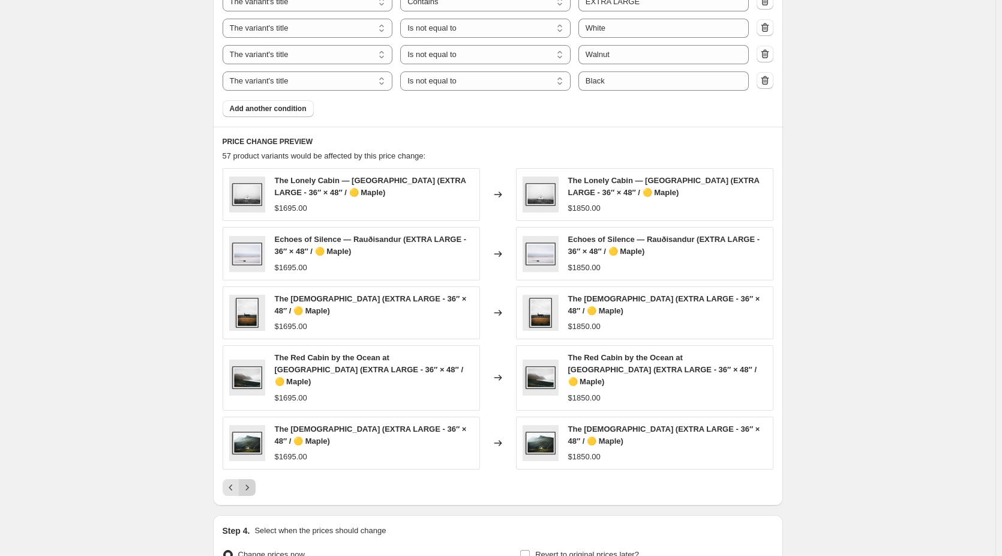
click at [256, 479] on button "Next" at bounding box center [247, 487] width 17 height 17
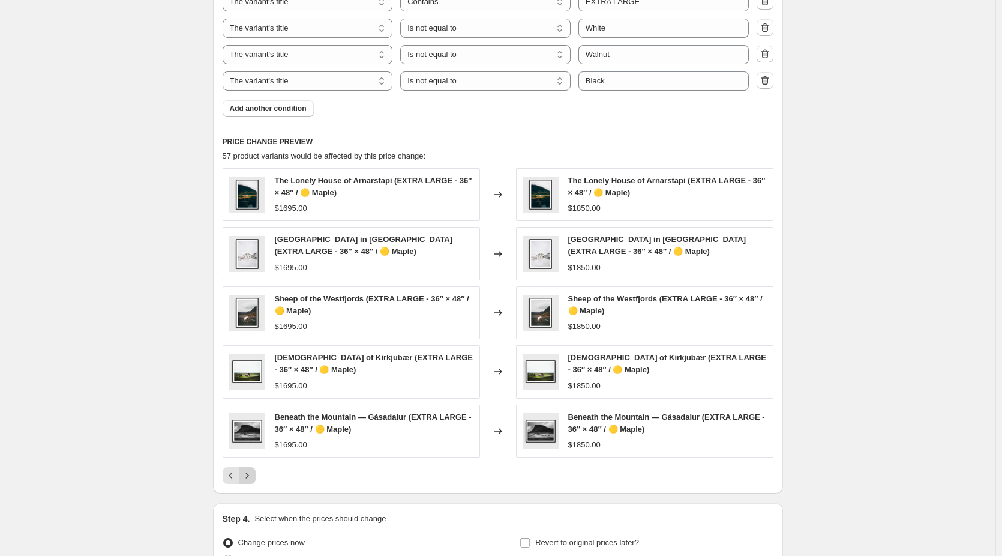
click at [256, 473] on button "Next" at bounding box center [247, 475] width 17 height 17
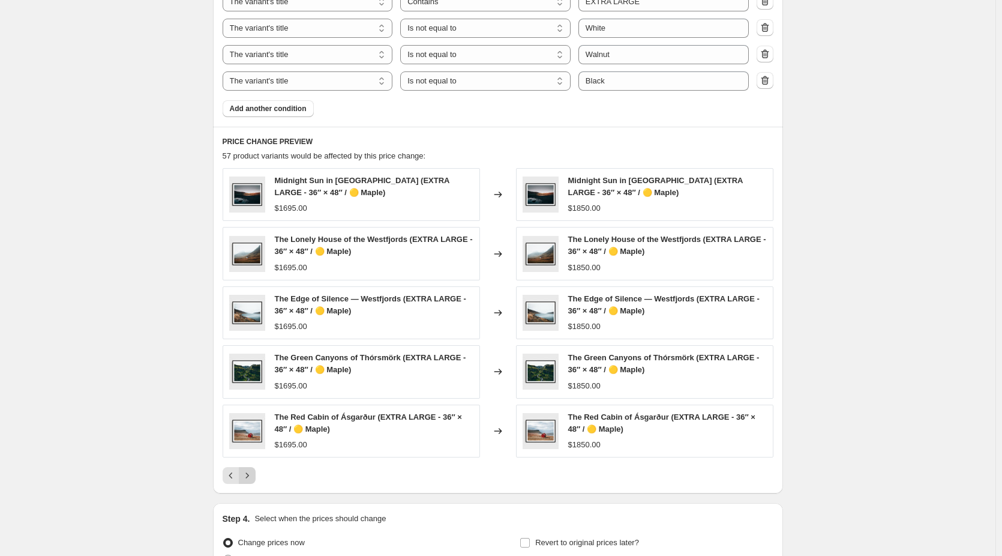
click at [256, 473] on button "Next" at bounding box center [247, 475] width 17 height 17
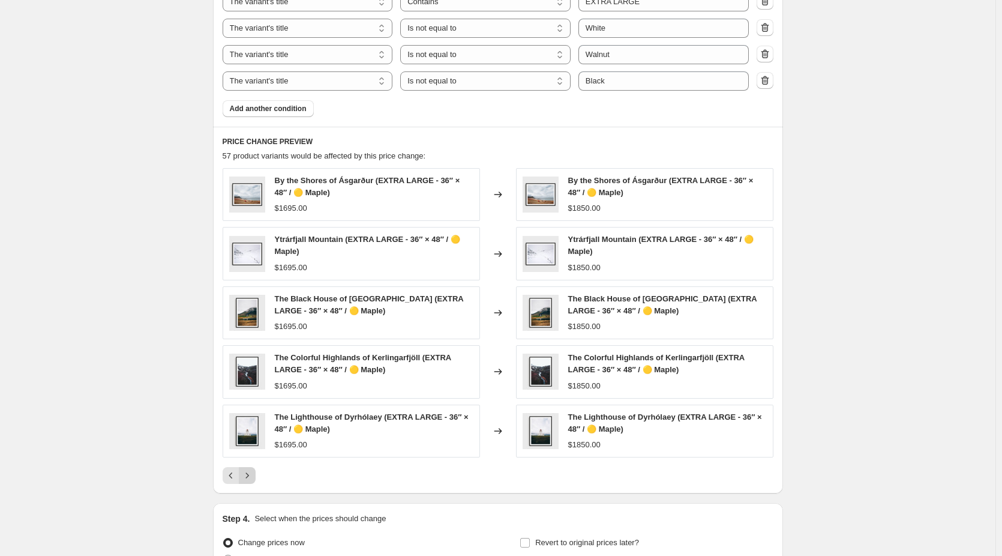
click at [256, 473] on button "Next" at bounding box center [247, 475] width 17 height 17
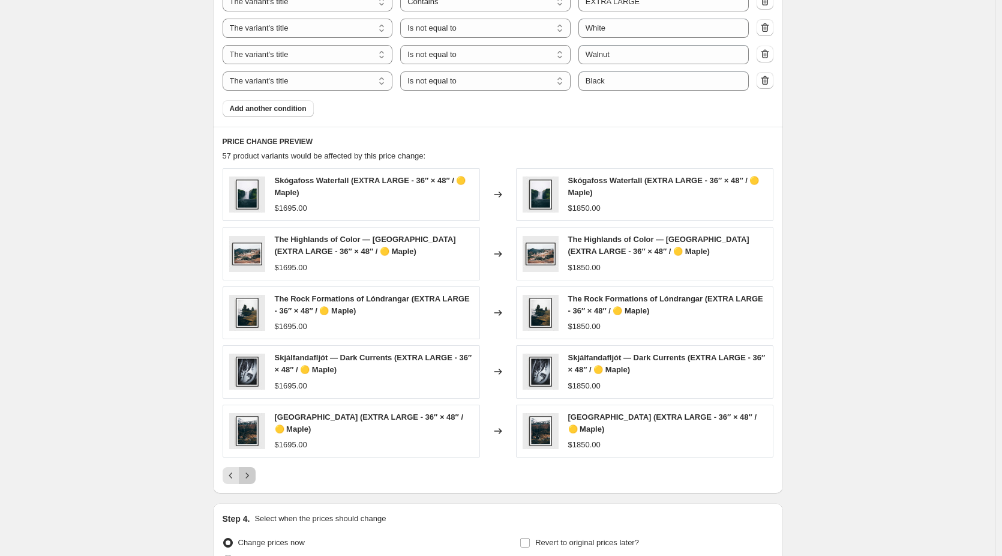
click at [256, 473] on button "Next" at bounding box center [247, 475] width 17 height 17
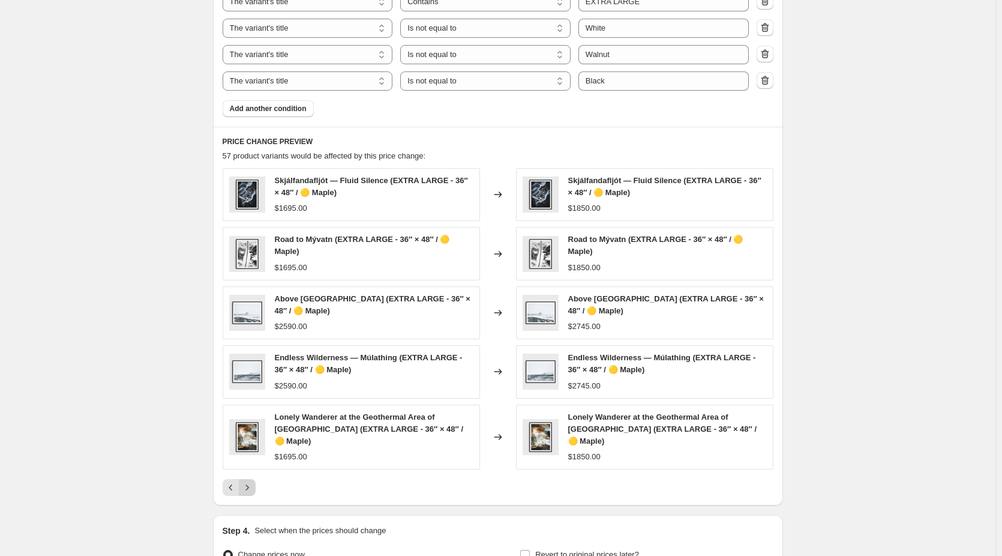
click at [256, 479] on button "Next" at bounding box center [247, 487] width 17 height 17
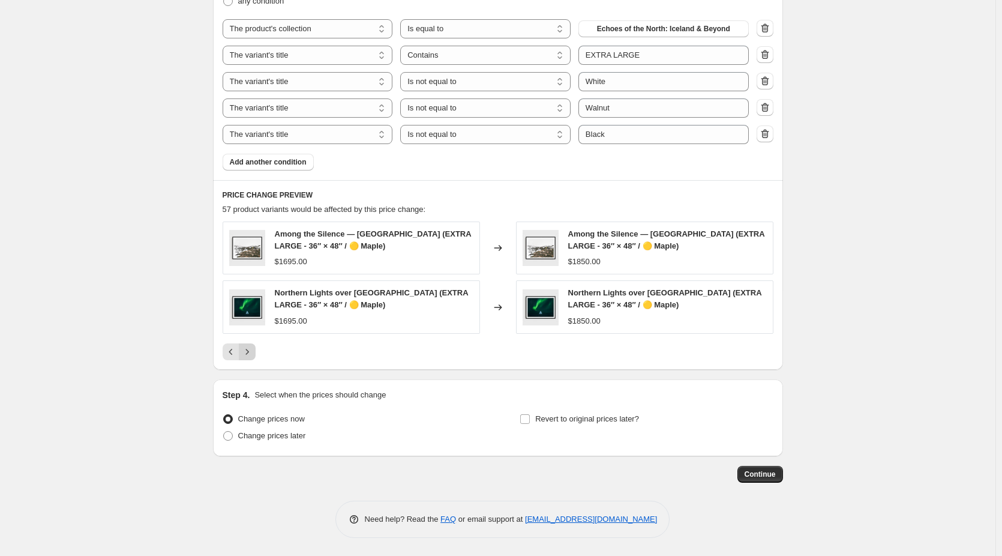
scroll to position [727, 0]
click at [773, 475] on span "Continue" at bounding box center [760, 474] width 31 height 10
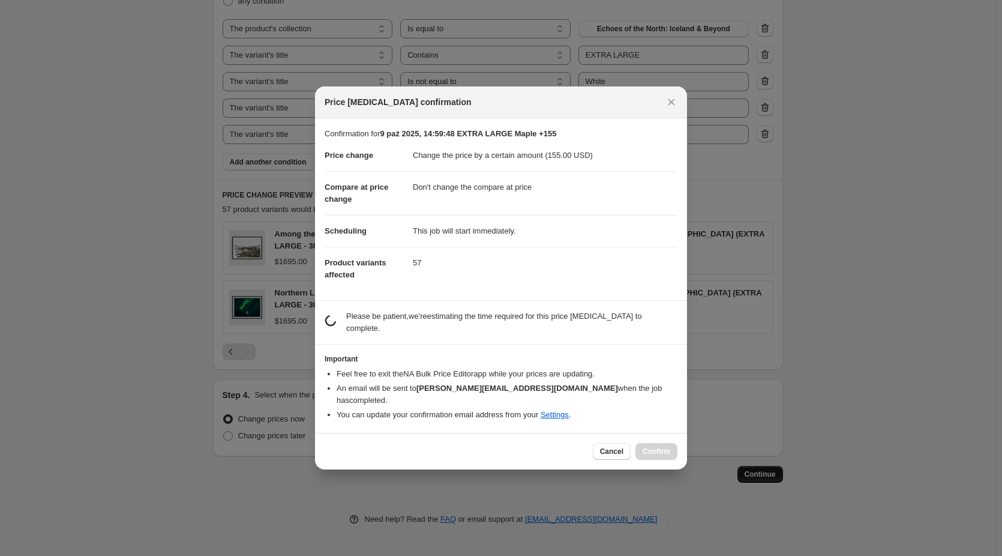
scroll to position [0, 0]
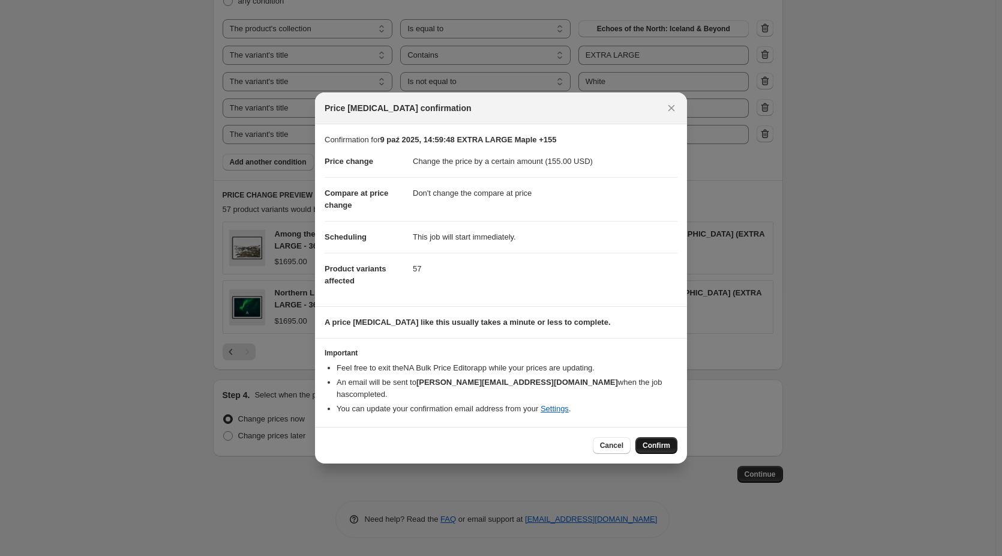
click at [649, 440] on span "Confirm" at bounding box center [657, 445] width 28 height 10
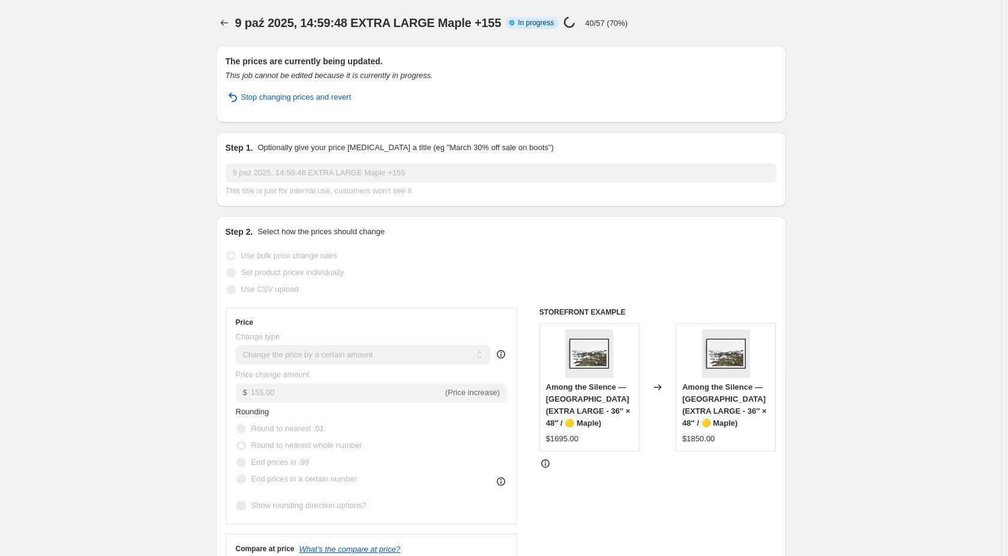
select select "by"
select select "no_change"
select select "collection"
select select "title"
select select "contains"
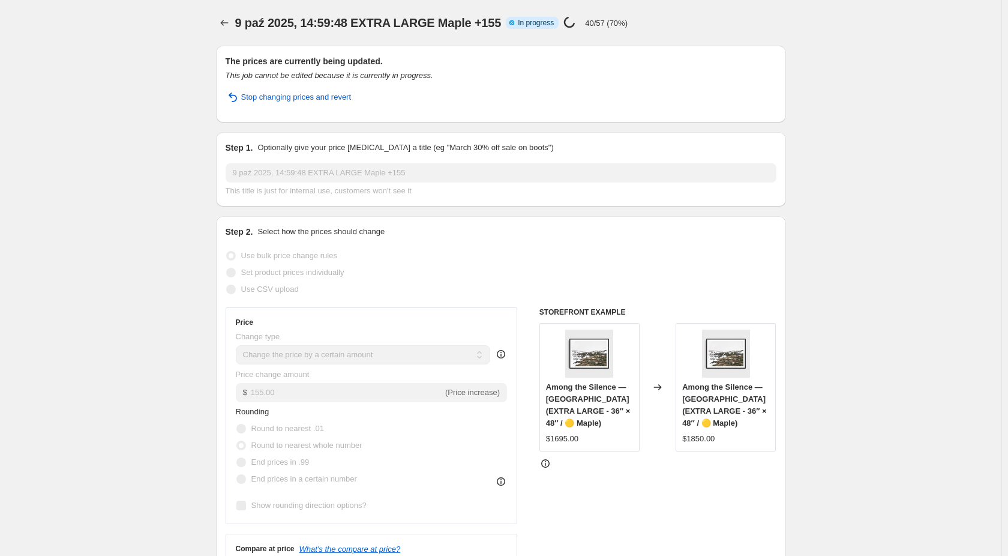
select select "title"
select select "not_equal"
select select "title"
select select "not_equal"
select select "title"
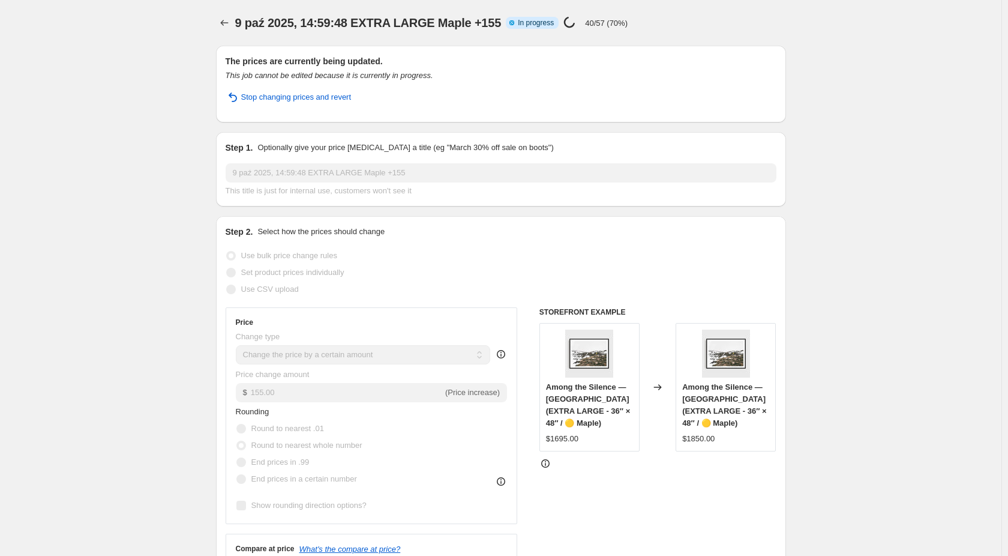
select select "not_equal"
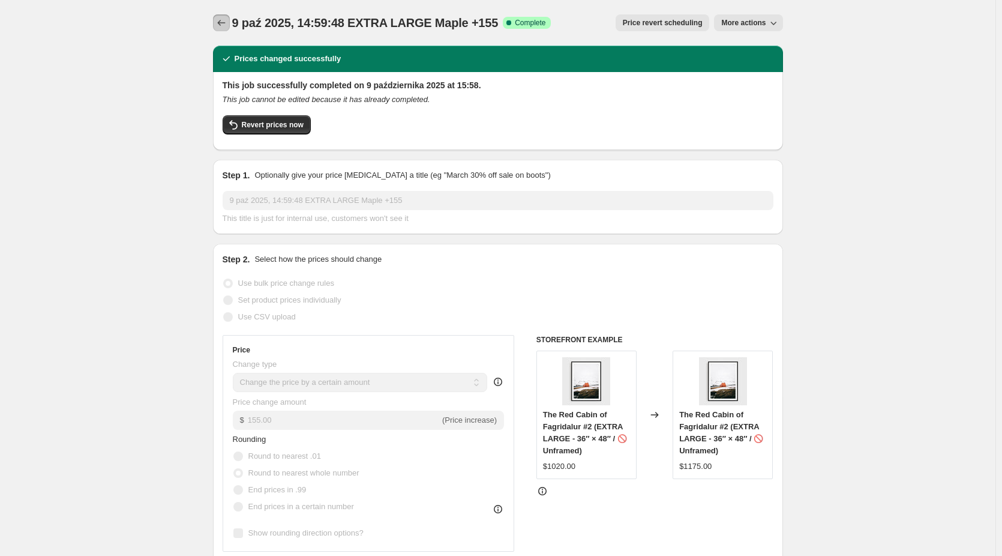
click at [224, 21] on icon "Price change jobs" at bounding box center [221, 23] width 12 height 12
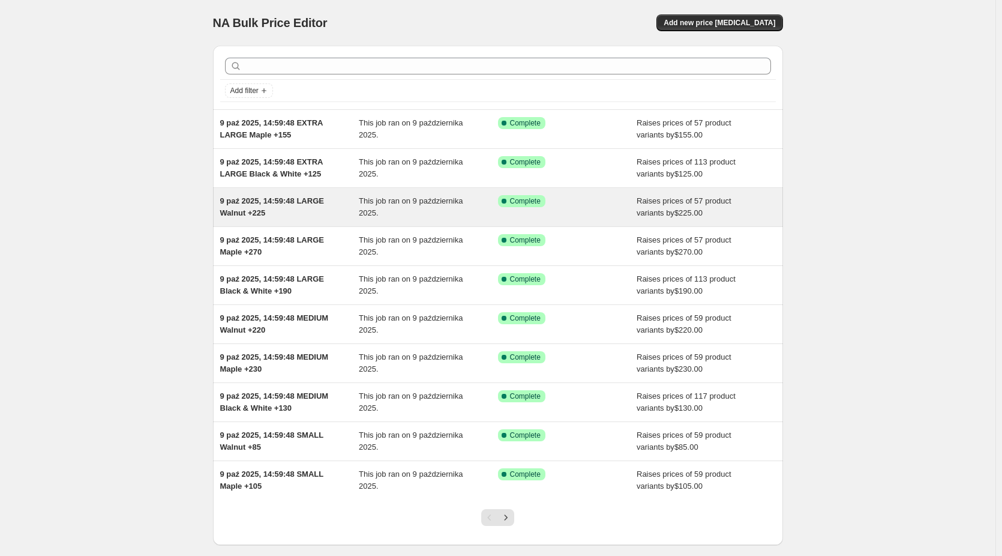
click at [290, 205] on span "9 paź 2025, 14:59:48 LARGE Walnut +225" at bounding box center [272, 206] width 104 height 21
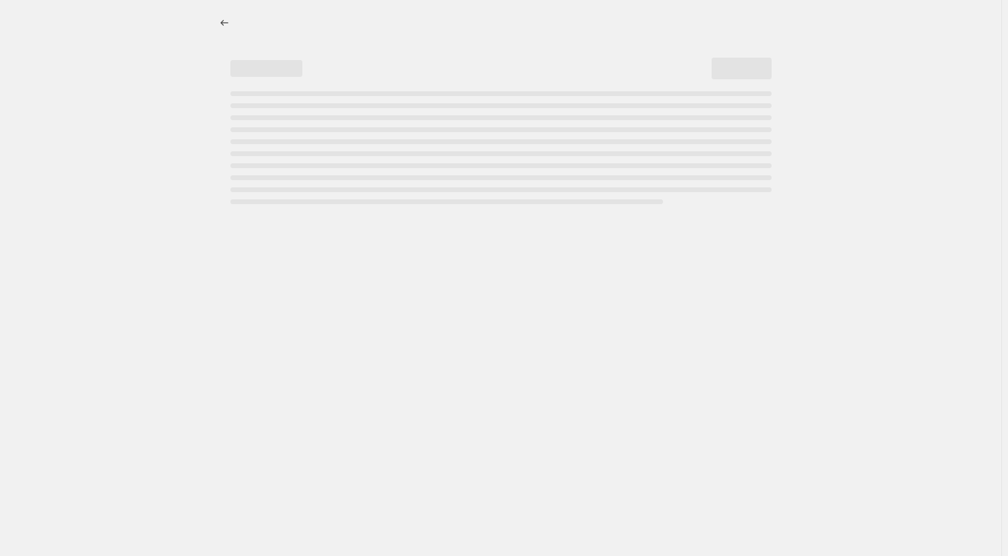
select select "by"
select select "no_change"
select select "collection"
select select "title"
select select "contains"
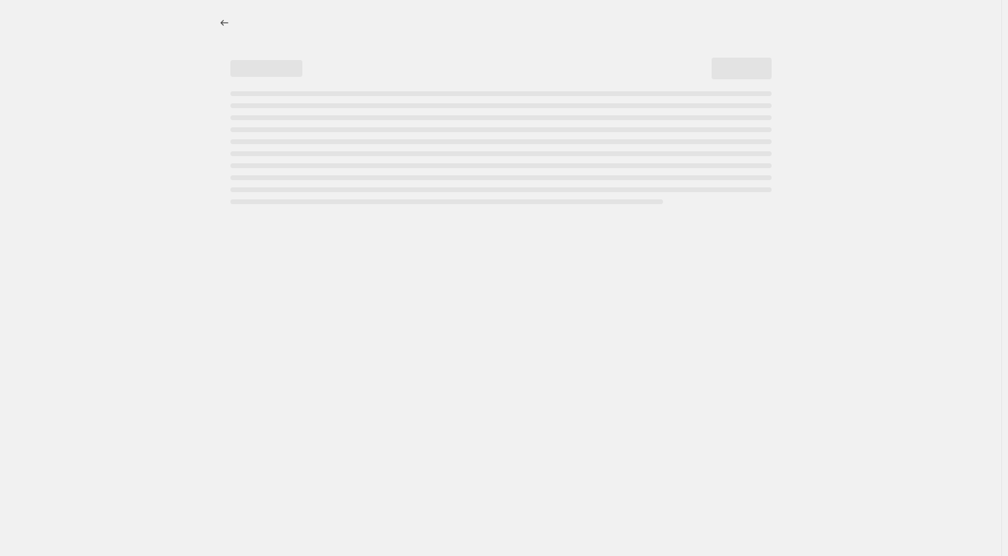
select select "title"
select select "not_equal"
select select "title"
select select "not_equal"
select select "title"
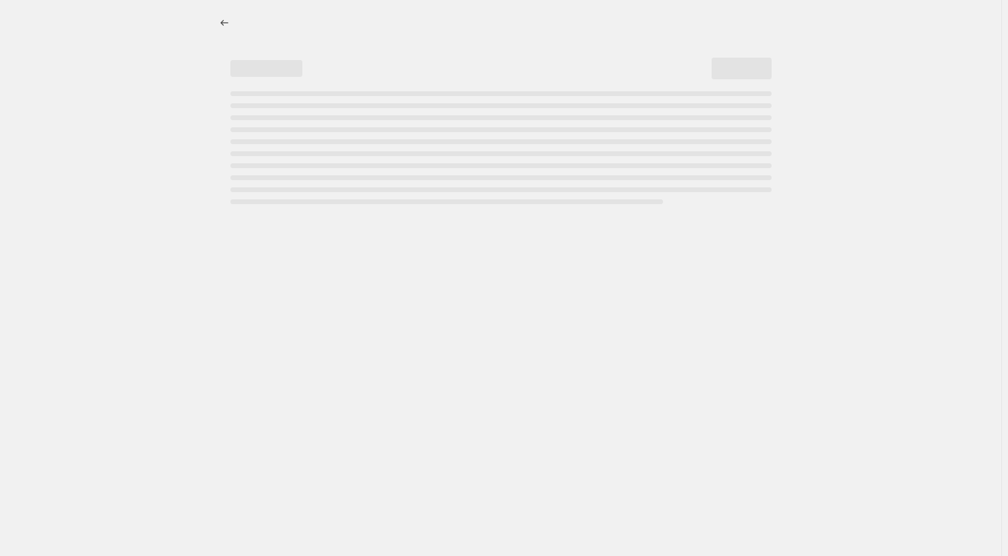
select select "not_equal"
select select "title"
select select "not_equal"
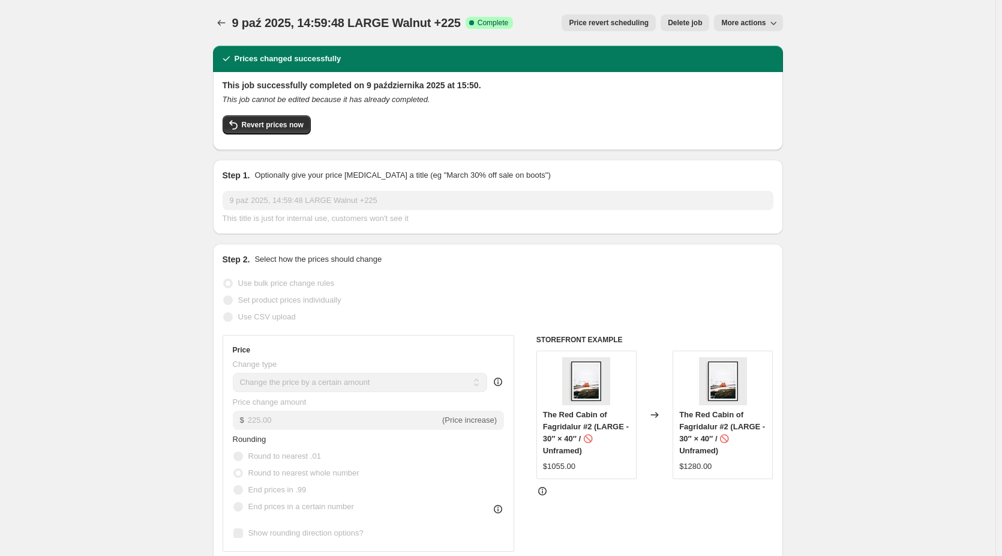
click at [757, 21] on span "More actions" at bounding box center [743, 23] width 44 height 10
click at [765, 43] on span "Copy to new job" at bounding box center [752, 47] width 56 height 9
select select "by"
select select "no_change"
select select "collection"
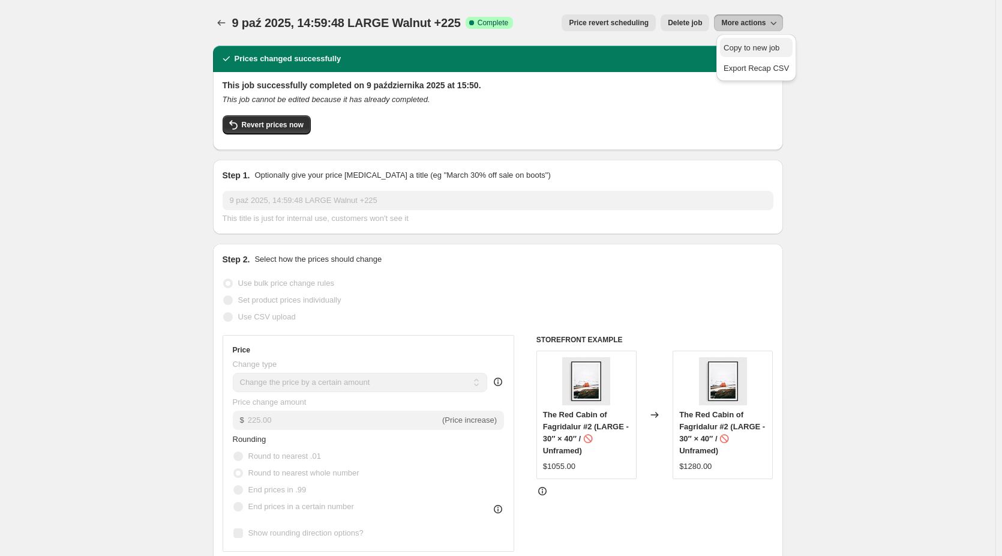
select select "title"
select select "contains"
select select "title"
select select "not_equal"
select select "title"
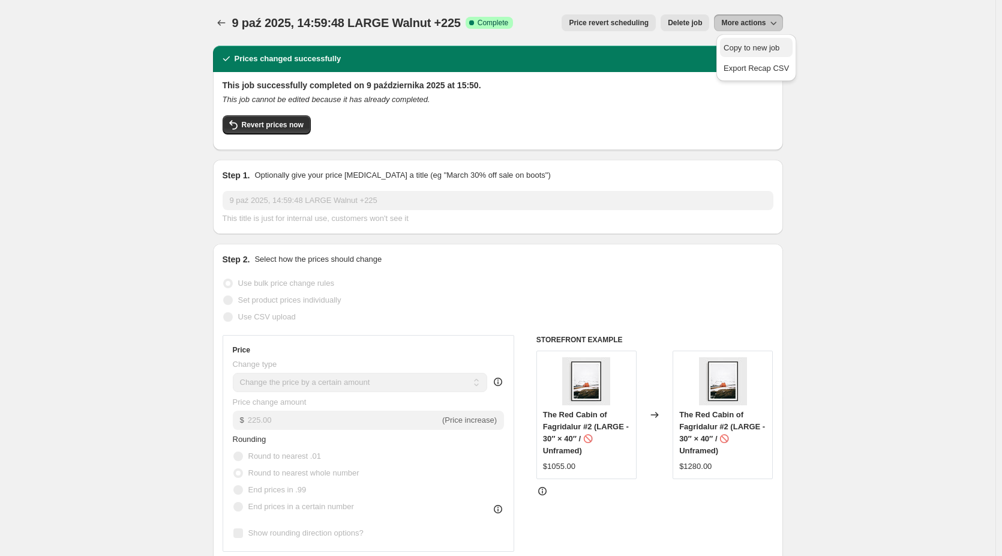
select select "not_equal"
select select "title"
select select "not_equal"
select select "title"
select select "not_equal"
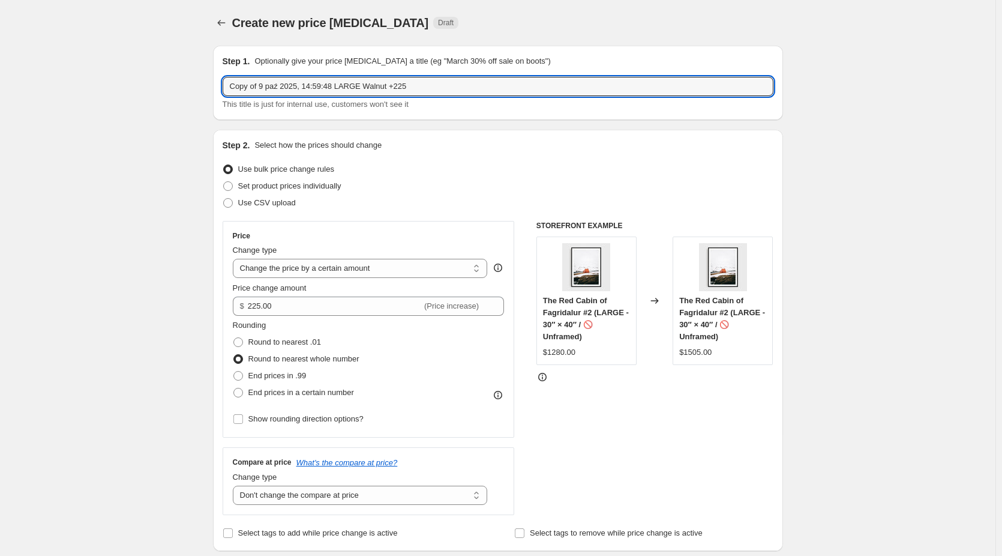
drag, startPoint x: 264, startPoint y: 86, endPoint x: 58, endPoint y: 109, distance: 207.1
click at [315, 85] on input "9 paź 2025, 14:59:48 LARGE Walnut +225" at bounding box center [498, 86] width 551 height 19
type input "9 paź 2025, 14:59:48 EXTRA LARGE Walnut +225"
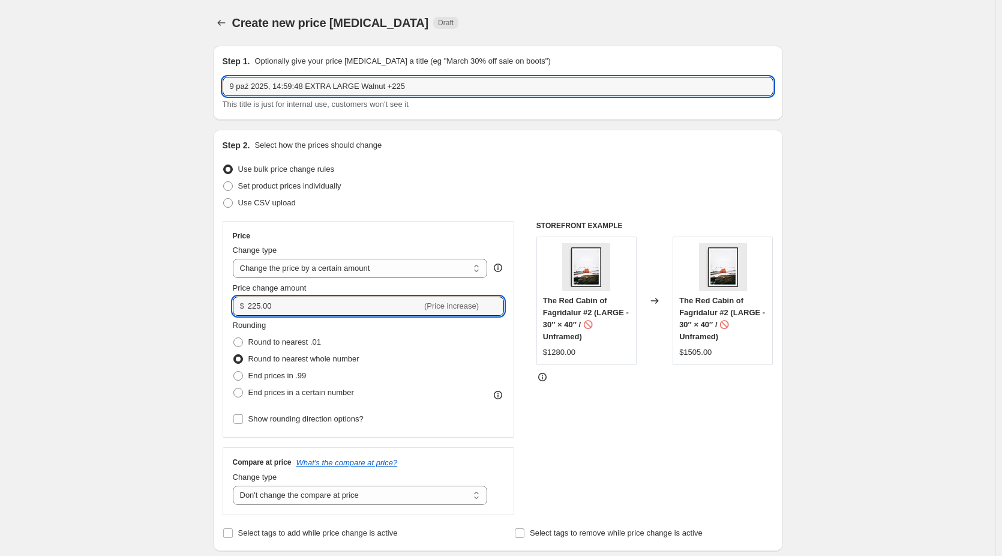
drag, startPoint x: 284, startPoint y: 305, endPoint x: 212, endPoint y: 311, distance: 71.7
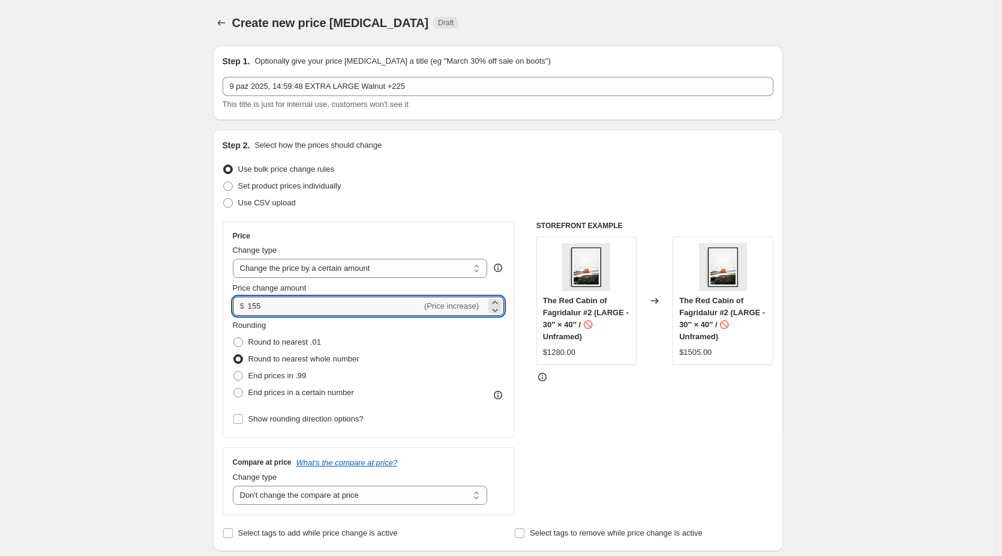
type input "155.00"
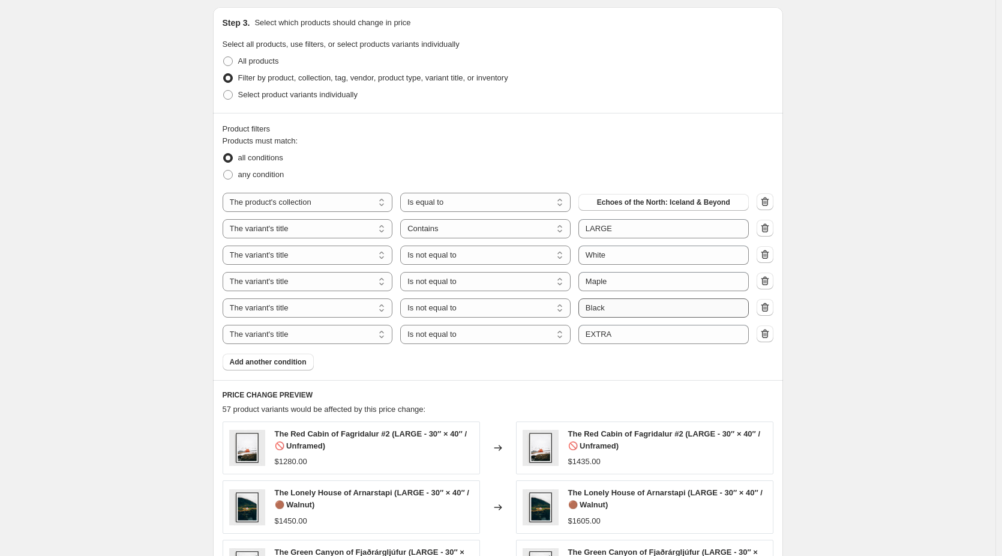
scroll to position [540, 0]
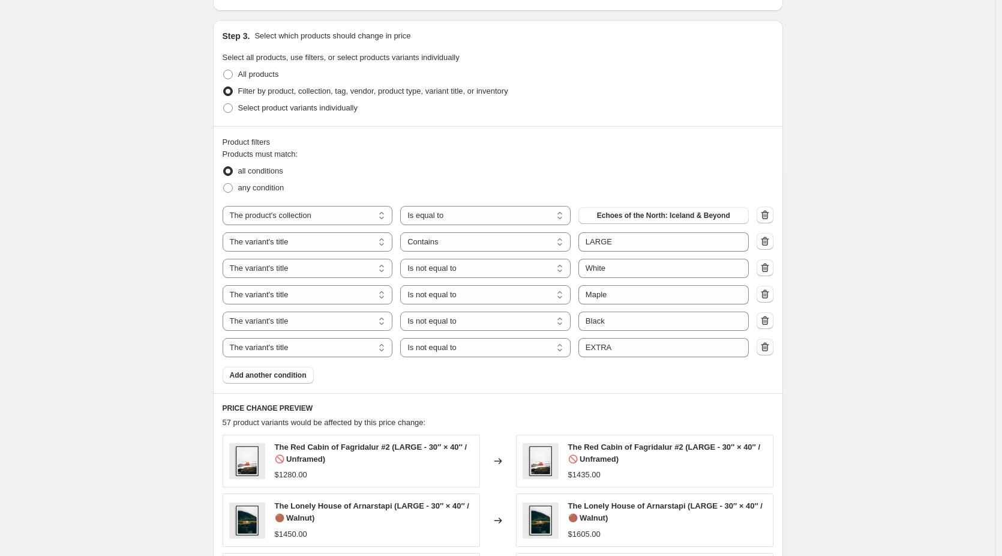
click at [769, 347] on icon "button" at bounding box center [765, 347] width 12 height 12
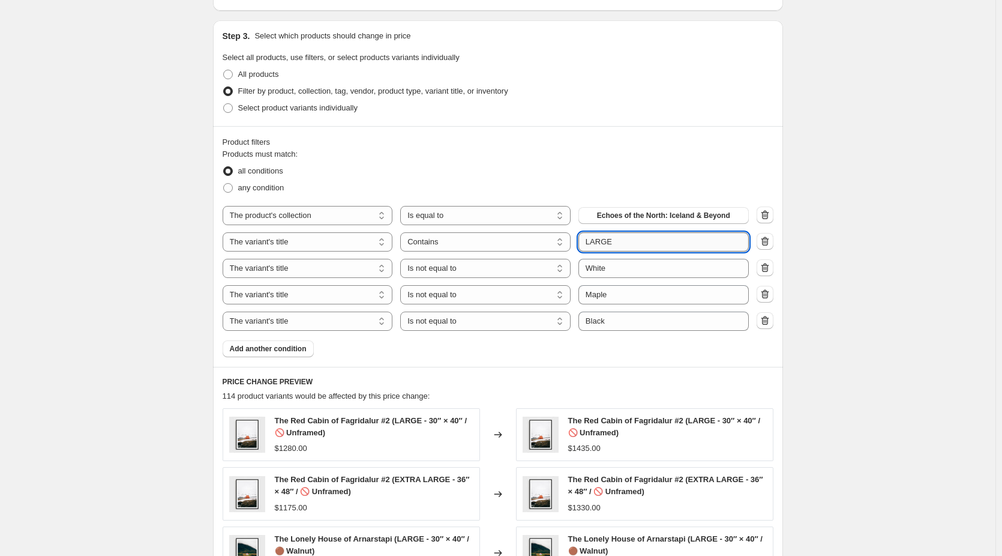
click at [590, 242] on input "LARGE" at bounding box center [664, 241] width 170 height 19
type input "EXTRA LARGE"
click at [833, 278] on div "Create new price change job. This page is ready Create new price change job Dra…" at bounding box center [498, 190] width 996 height 1460
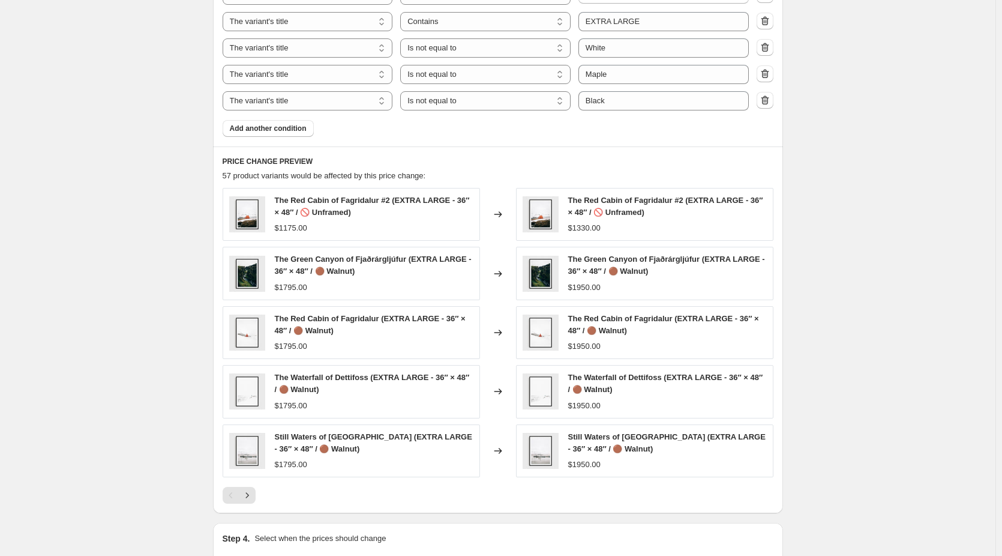
scroll to position [780, 0]
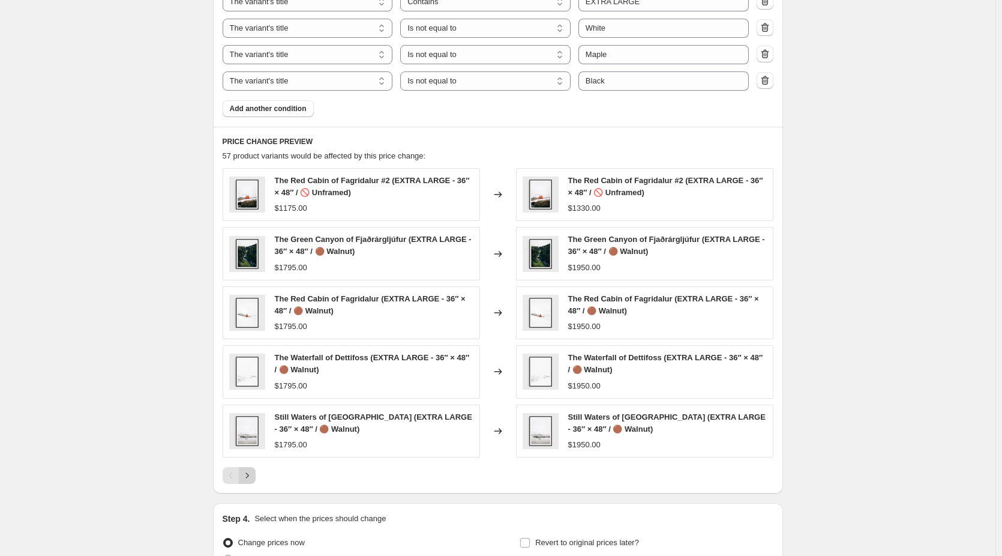
click at [251, 474] on icon "Next" at bounding box center [247, 475] width 12 height 12
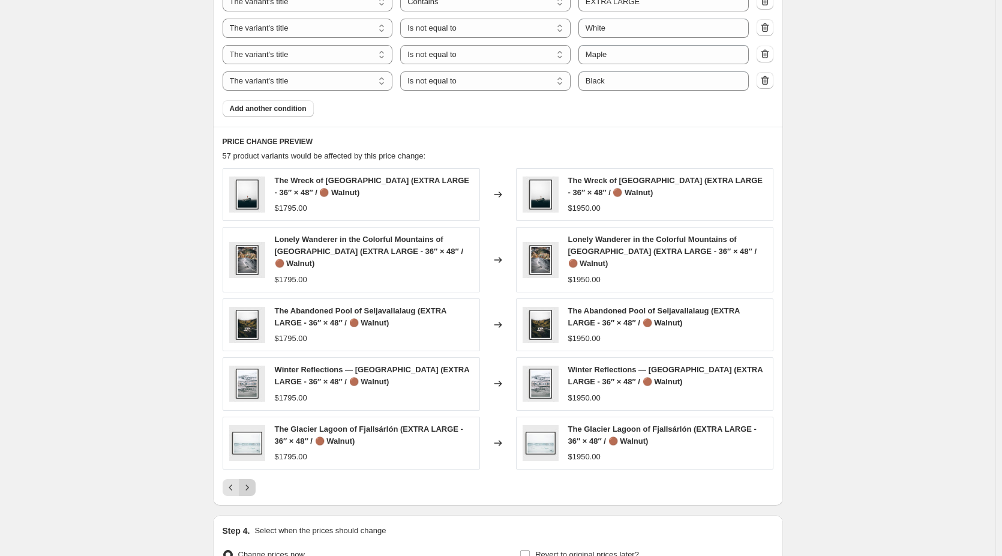
click at [251, 474] on div "The Wreck of Sólheimasandur (EXTRA LARGE - 36″ × 48″ / 🟤 Walnut) $1795.00 Chang…" at bounding box center [498, 332] width 551 height 328
click at [255, 493] on button "Next" at bounding box center [247, 487] width 17 height 17
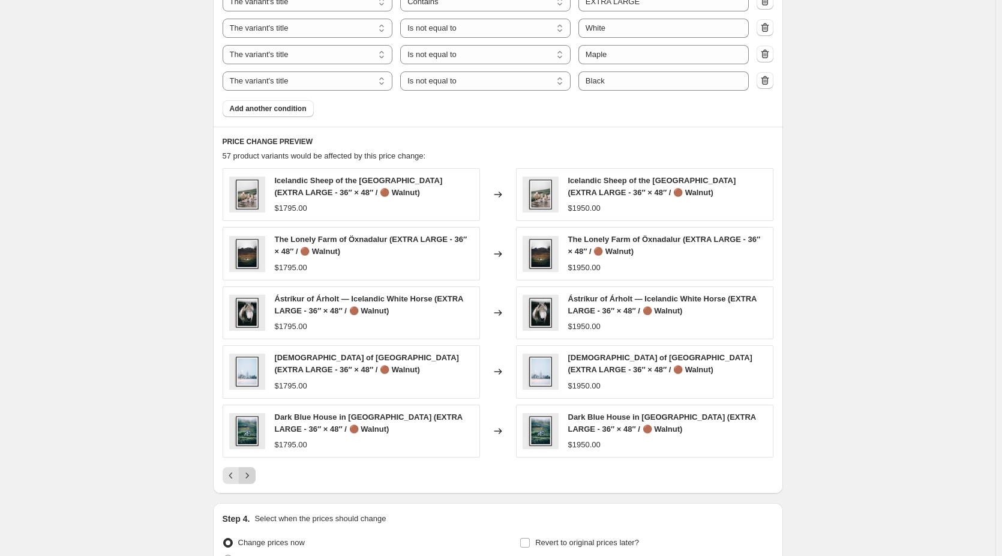
click at [253, 478] on icon "Next" at bounding box center [247, 475] width 12 height 12
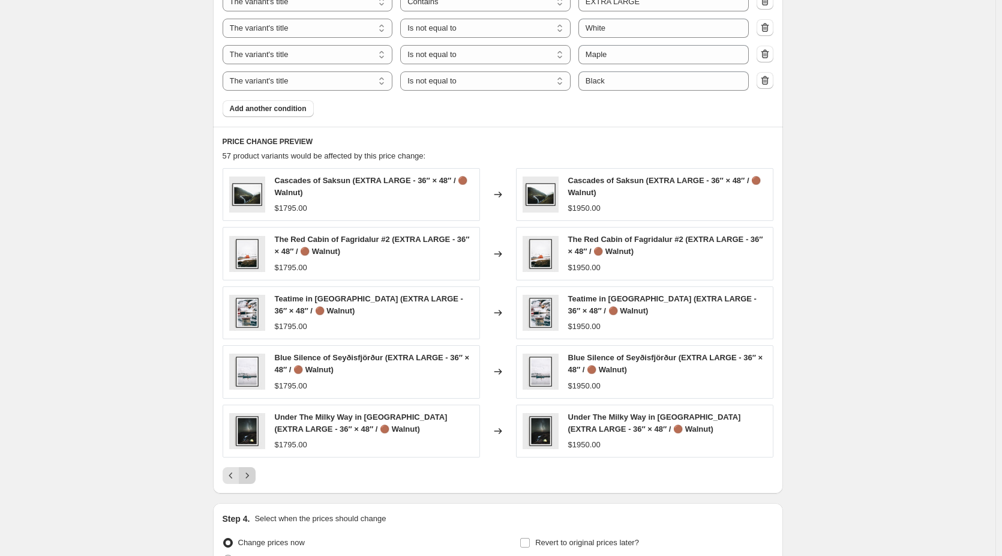
click at [253, 478] on icon "Next" at bounding box center [247, 475] width 12 height 12
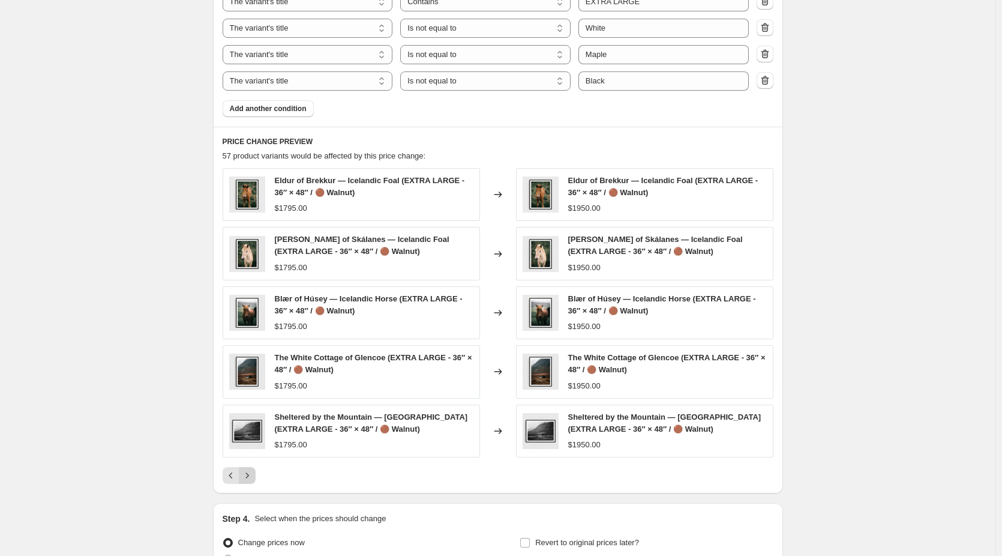
click at [253, 478] on icon "Next" at bounding box center [247, 475] width 12 height 12
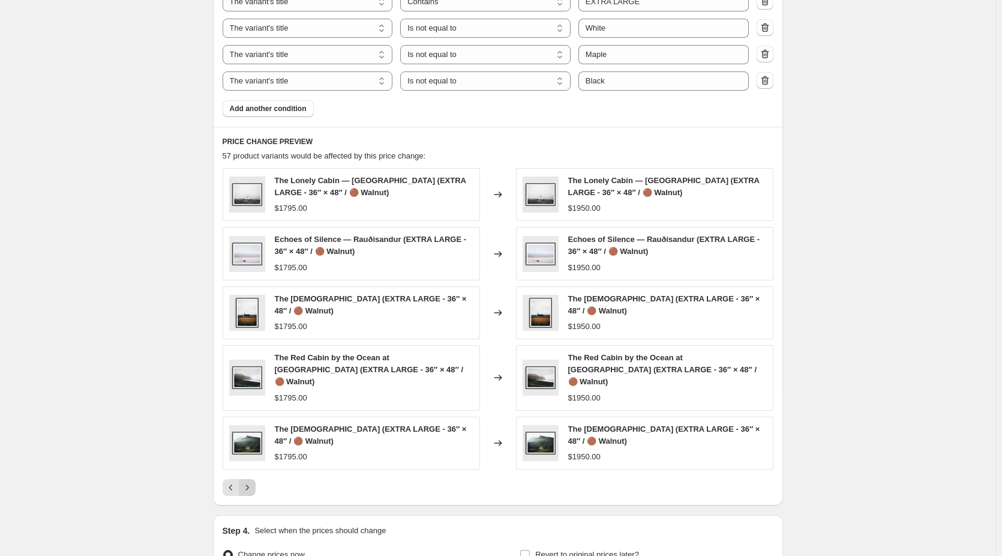
click at [253, 481] on icon "Next" at bounding box center [247, 487] width 12 height 12
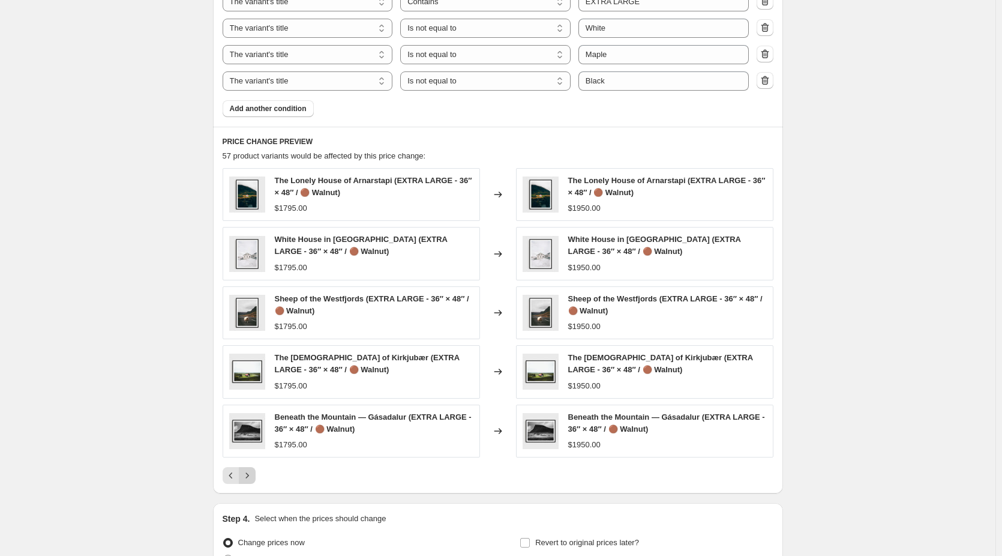
click at [253, 478] on icon "Next" at bounding box center [247, 475] width 12 height 12
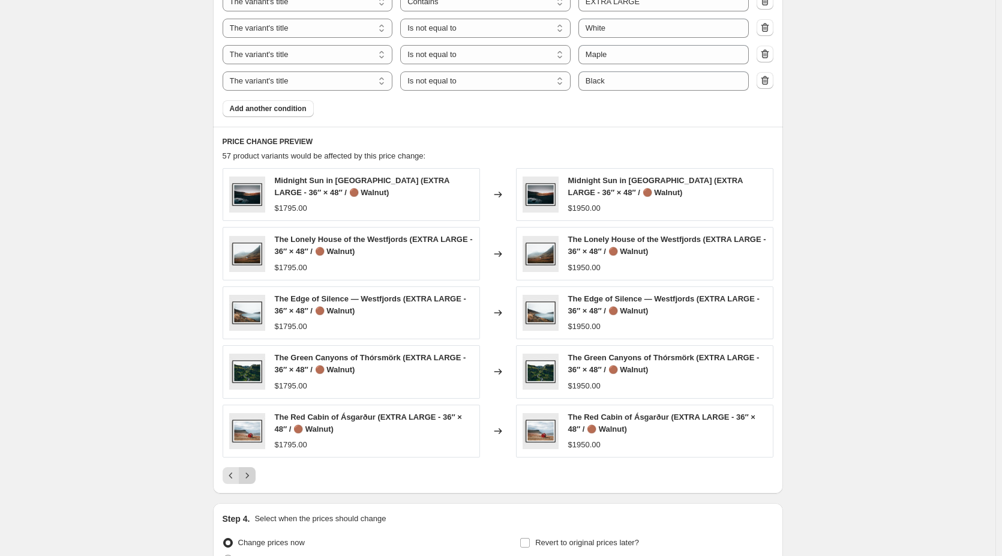
click at [253, 478] on icon "Next" at bounding box center [247, 475] width 12 height 12
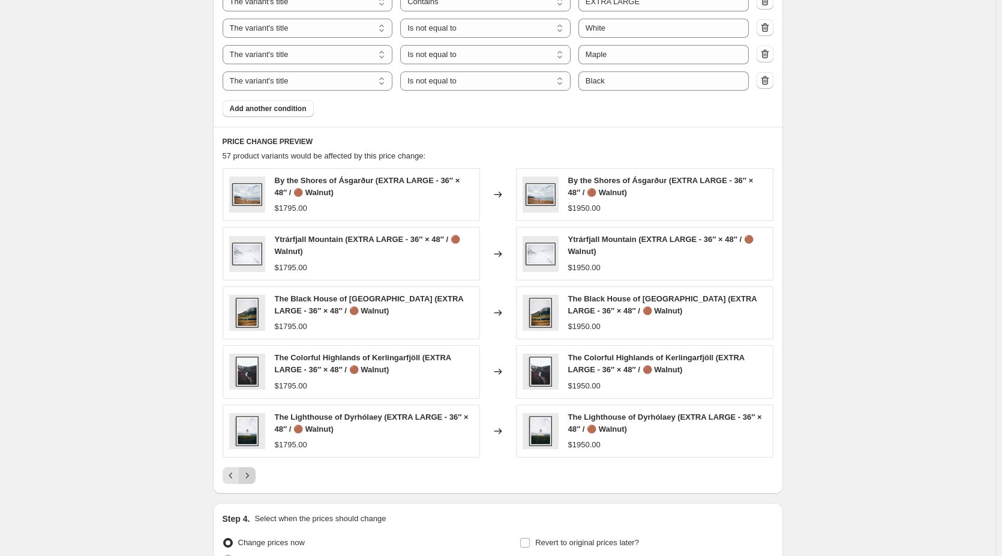
click at [253, 478] on icon "Next" at bounding box center [247, 475] width 12 height 12
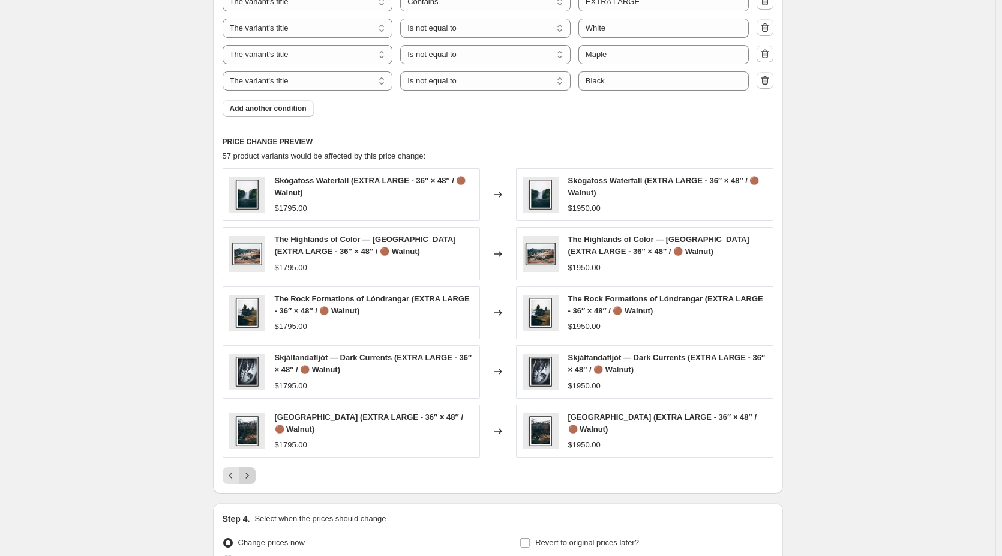
click at [253, 478] on icon "Next" at bounding box center [247, 475] width 12 height 12
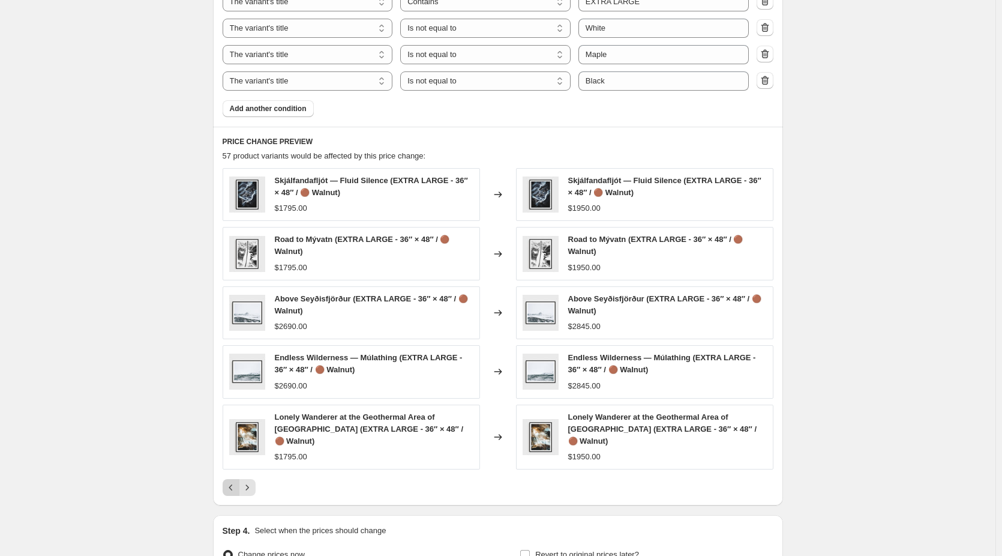
click at [235, 481] on icon "Previous" at bounding box center [231, 487] width 12 height 12
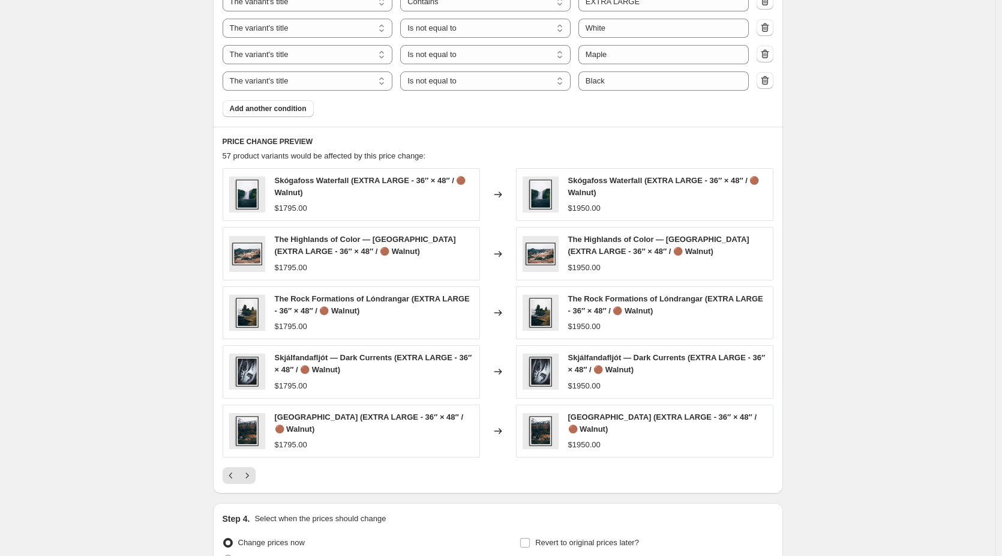
click at [253, 476] on icon "Next" at bounding box center [247, 475] width 12 height 12
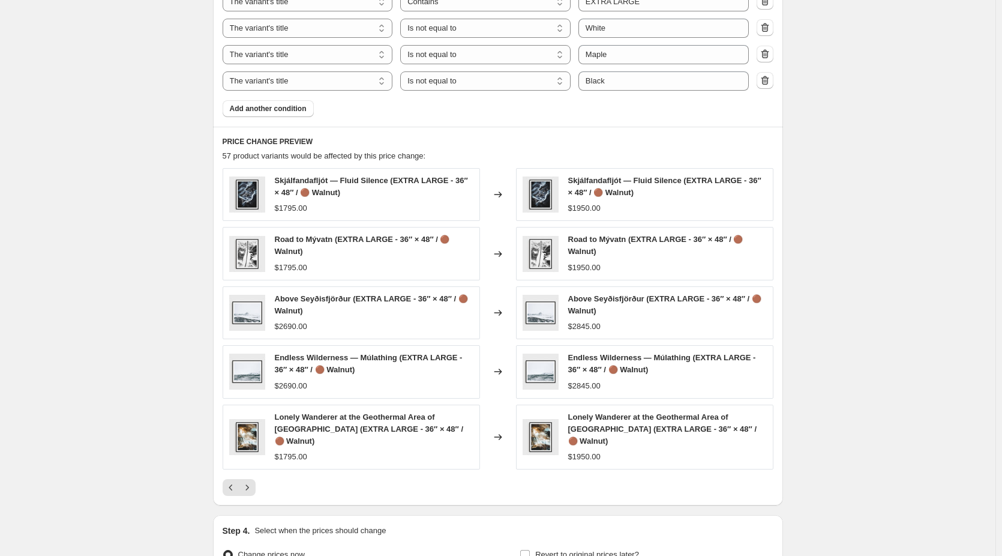
click at [253, 481] on icon "Next" at bounding box center [247, 487] width 12 height 12
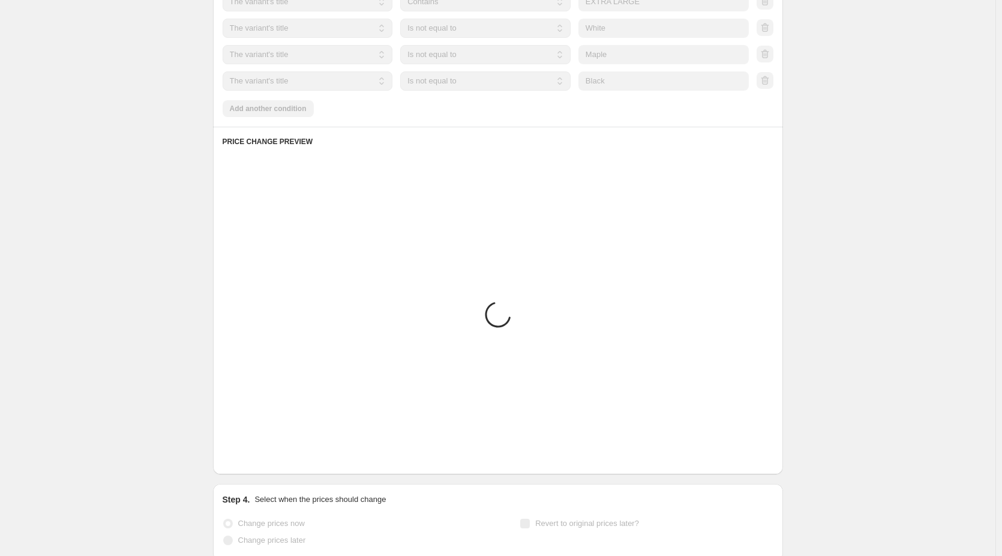
scroll to position [727, 0]
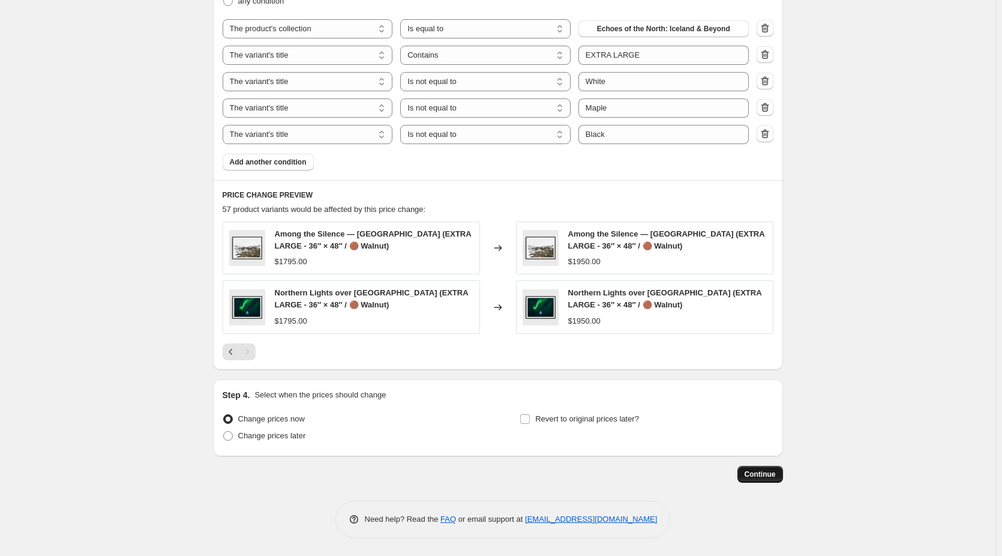
click at [766, 474] on span "Continue" at bounding box center [760, 474] width 31 height 10
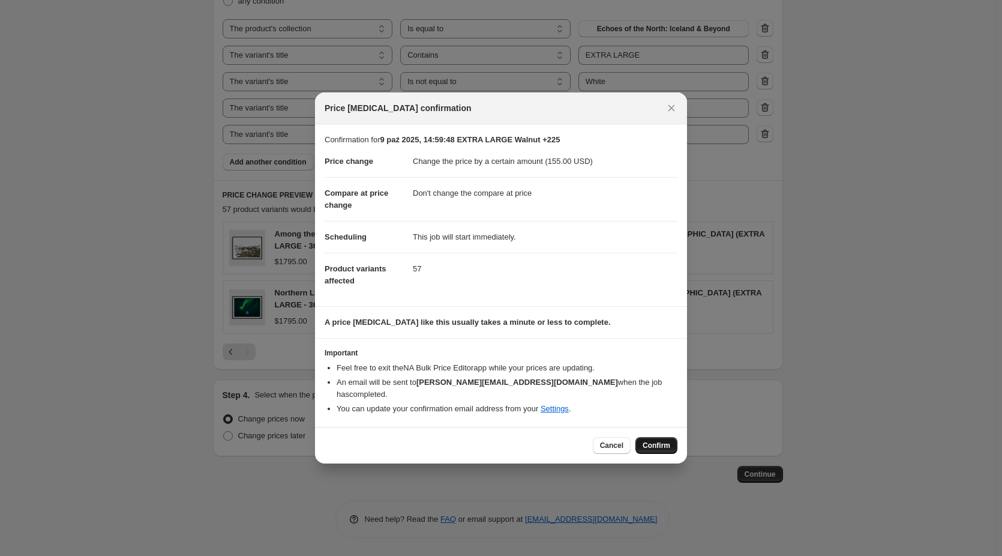
click at [661, 440] on span "Confirm" at bounding box center [657, 445] width 28 height 10
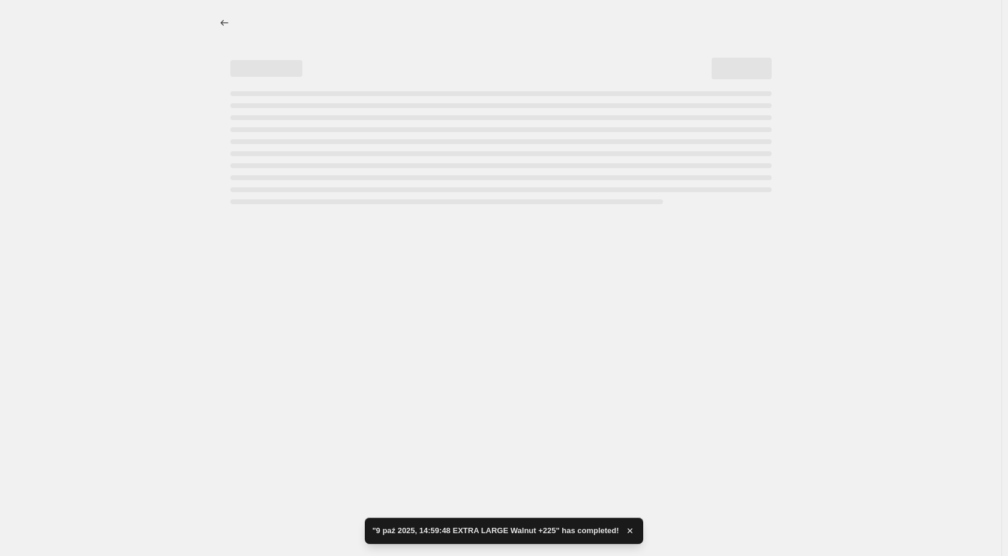
select select "by"
select select "no_change"
select select "collection"
select select "title"
select select "contains"
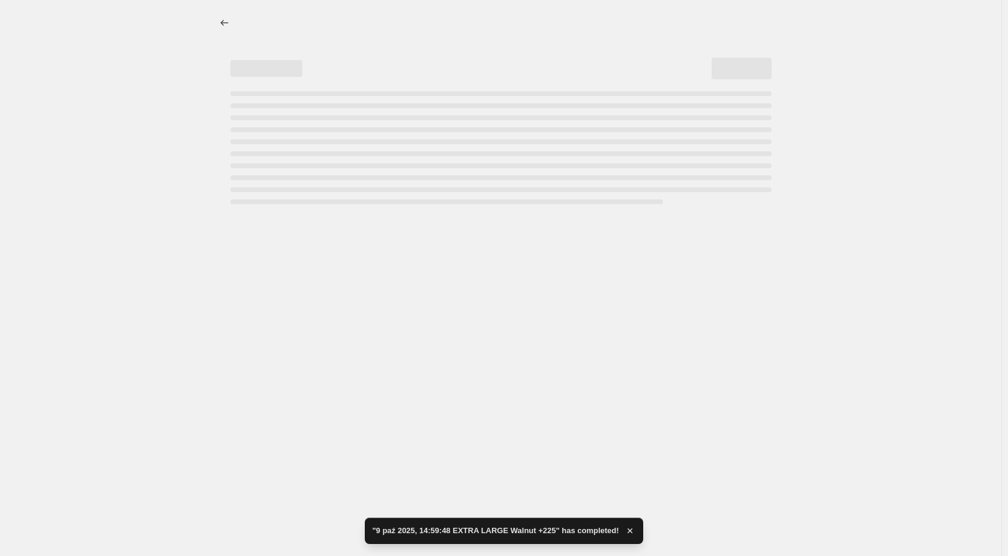
select select "title"
select select "not_equal"
select select "title"
select select "not_equal"
select select "title"
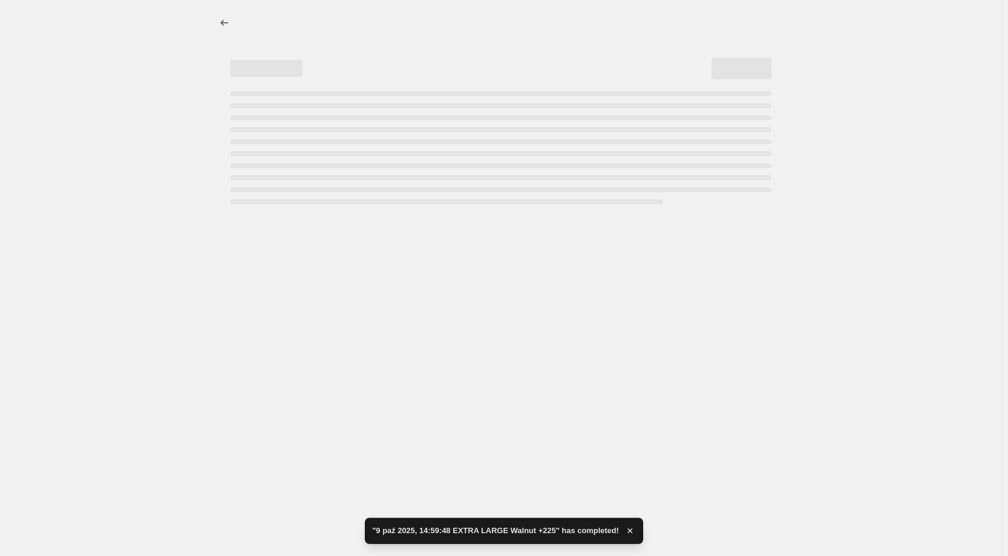
select select "not_equal"
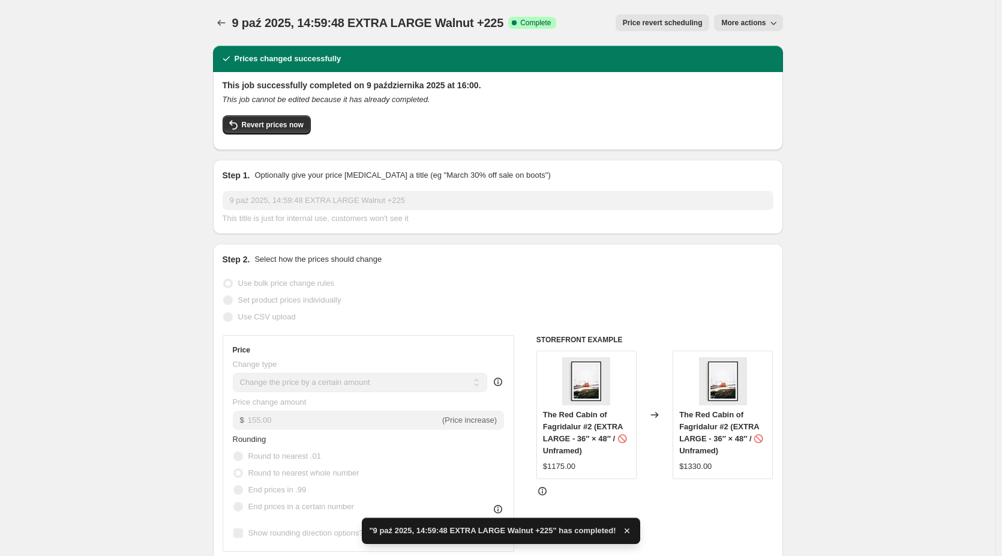
click at [738, 23] on span "More actions" at bounding box center [743, 23] width 44 height 10
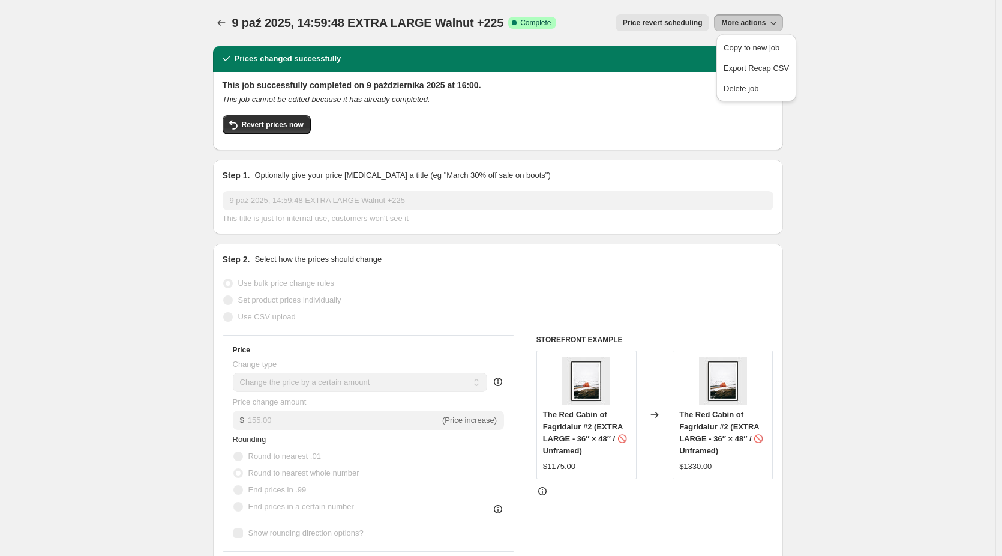
click at [480, 29] on span "9 paź 2025, 14:59:48 EXTRA LARGE Walnut +225" at bounding box center [368, 22] width 272 height 13
drag, startPoint x: 486, startPoint y: 22, endPoint x: 516, endPoint y: 20, distance: 30.1
click at [504, 20] on span "9 paź 2025, 14:59:48 EXTRA LARGE Walnut +225" at bounding box center [368, 22] width 272 height 13
click at [494, 20] on span "9 paź 2025, 14:59:48 EXTRA LARGE Walnut +225" at bounding box center [368, 22] width 272 height 13
click at [227, 20] on icon "Price change jobs" at bounding box center [221, 23] width 12 height 12
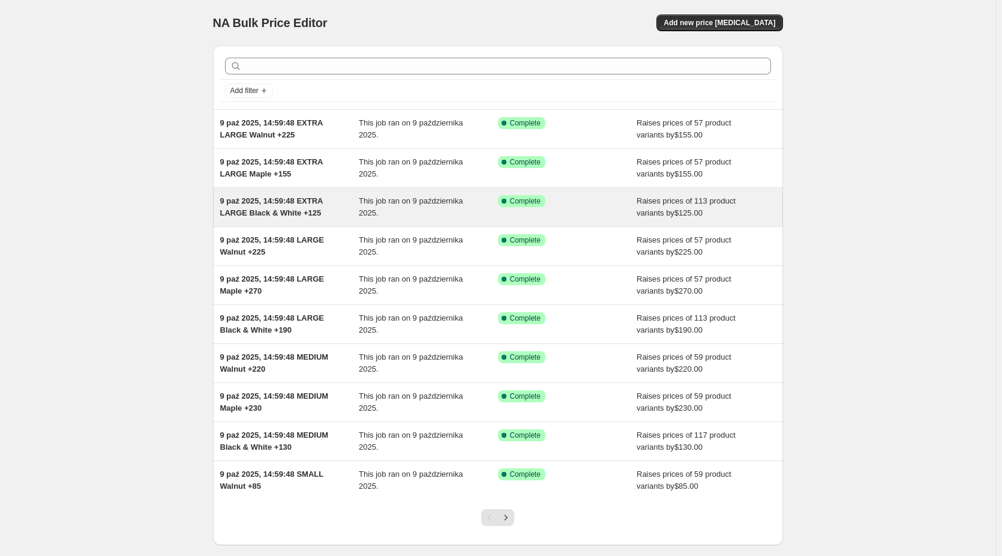
click at [282, 207] on div "9 paź 2025, 14:59:48 EXTRA LARGE Black & White +125" at bounding box center [289, 207] width 139 height 24
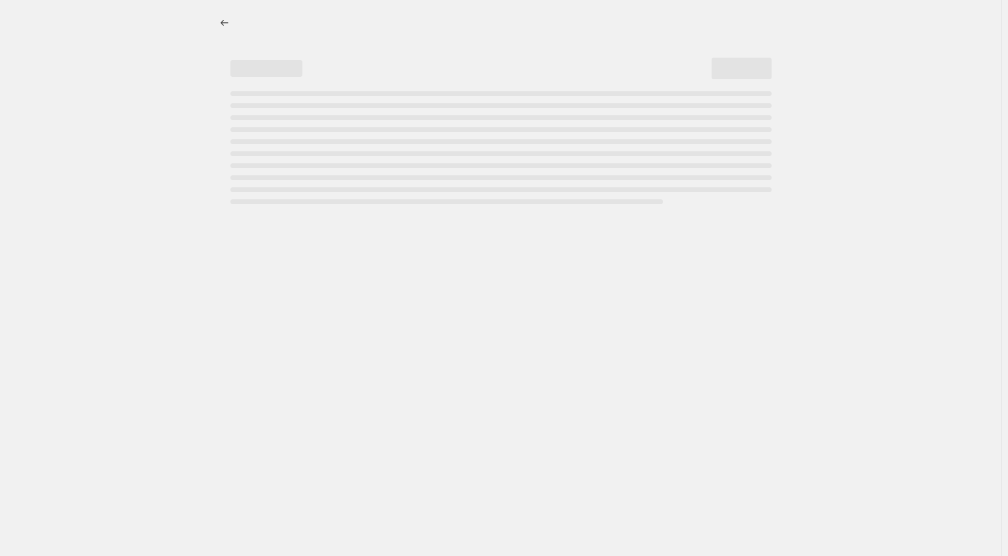
select select "by"
select select "no_change"
select select "collection"
select select "title"
select select "contains"
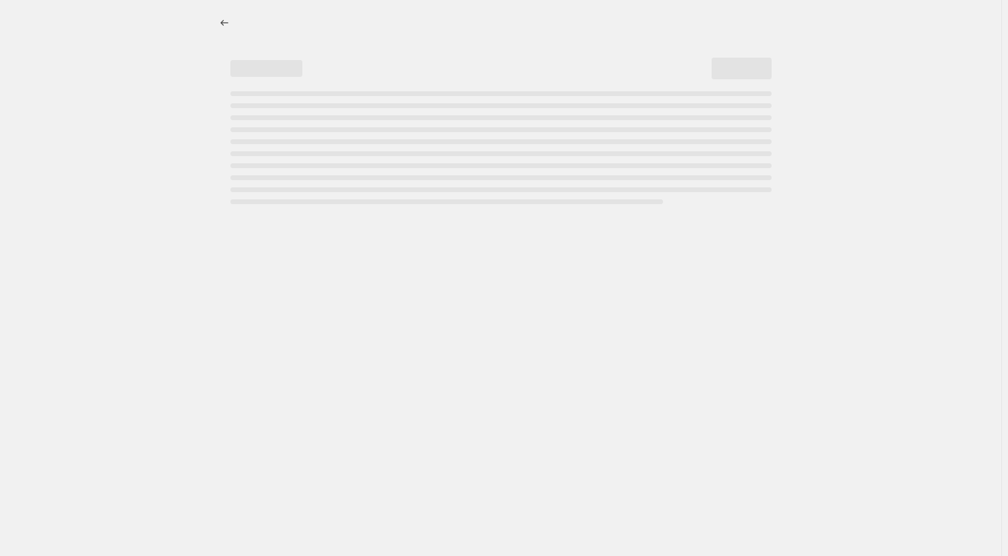
select select "title"
select select "not_equal"
select select "title"
select select "not_equal"
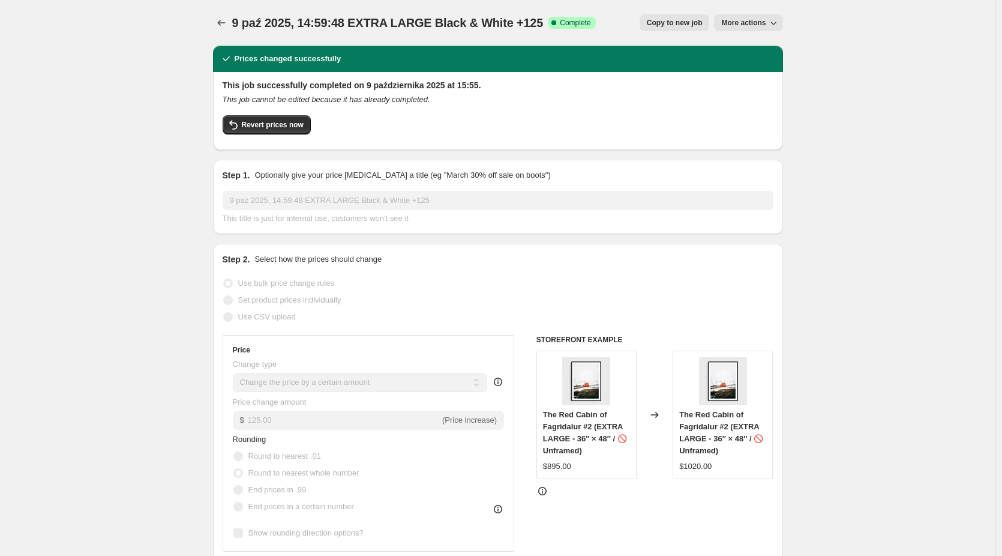
click at [683, 23] on span "Copy to new job" at bounding box center [675, 23] width 56 height 10
select select "by"
select select "no_change"
select select "collection"
select select "title"
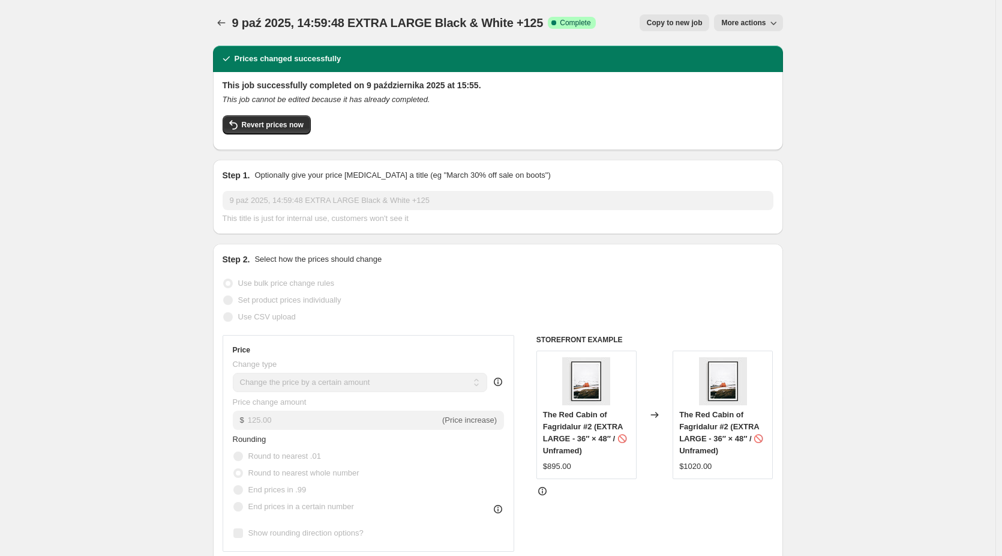
select select "contains"
select select "title"
select select "not_equal"
select select "title"
select select "not_equal"
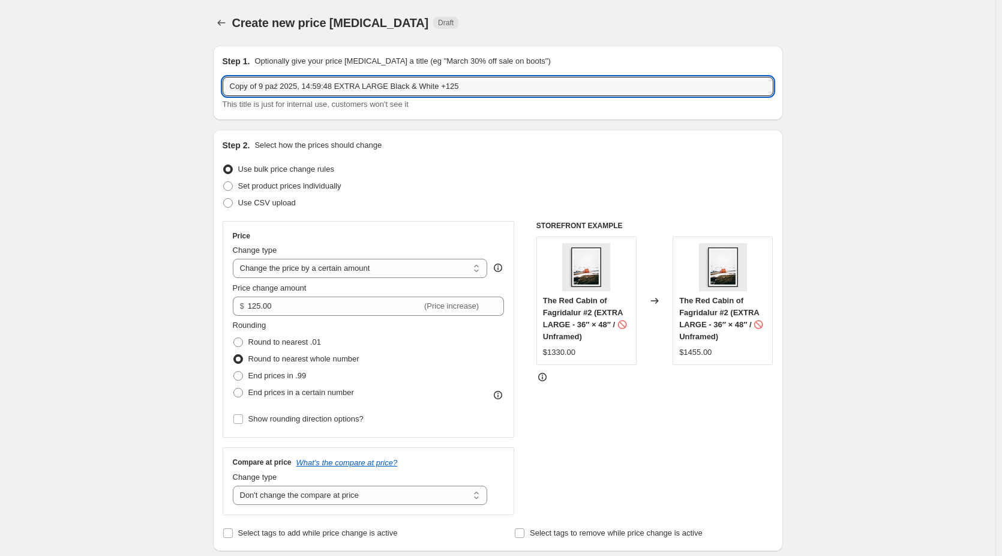
drag, startPoint x: 263, startPoint y: 86, endPoint x: -8, endPoint y: 87, distance: 270.7
click at [0, 87] on html "Home Settings Plans Skip to content Create new price change job. This page is r…" at bounding box center [501, 278] width 1002 height 556
drag, startPoint x: 367, startPoint y: 84, endPoint x: 315, endPoint y: 91, distance: 52.7
click at [315, 91] on input "9 paź 2025, 14:59:48 EXTRA LARGE Black & White +125" at bounding box center [498, 86] width 551 height 19
drag, startPoint x: 412, startPoint y: 86, endPoint x: 398, endPoint y: 91, distance: 13.9
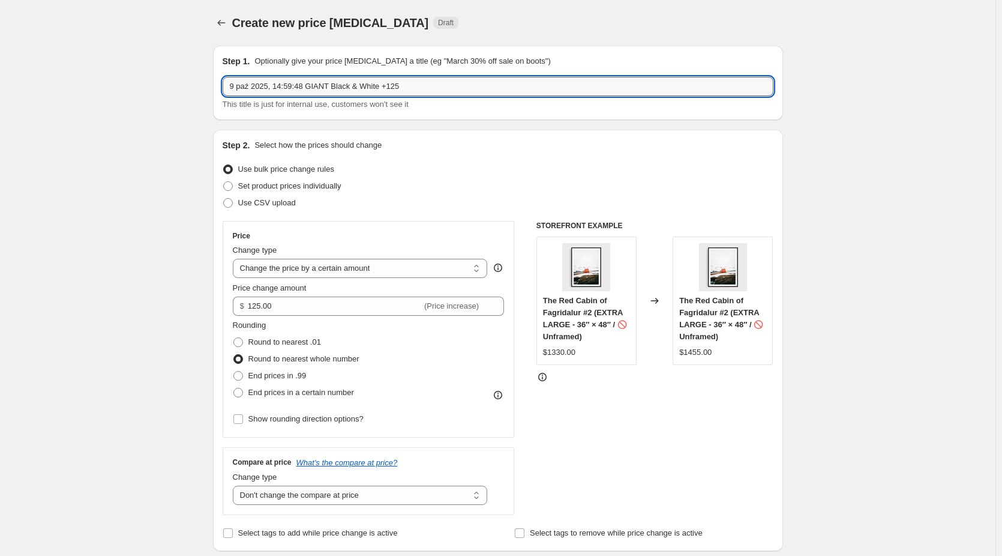
click at [398, 91] on input "9 paź 2025, 14:59:48 GIANT Black & White +125" at bounding box center [498, 86] width 551 height 19
type input "9 paź 2025, 14:59:48 GIANT Black & White +345"
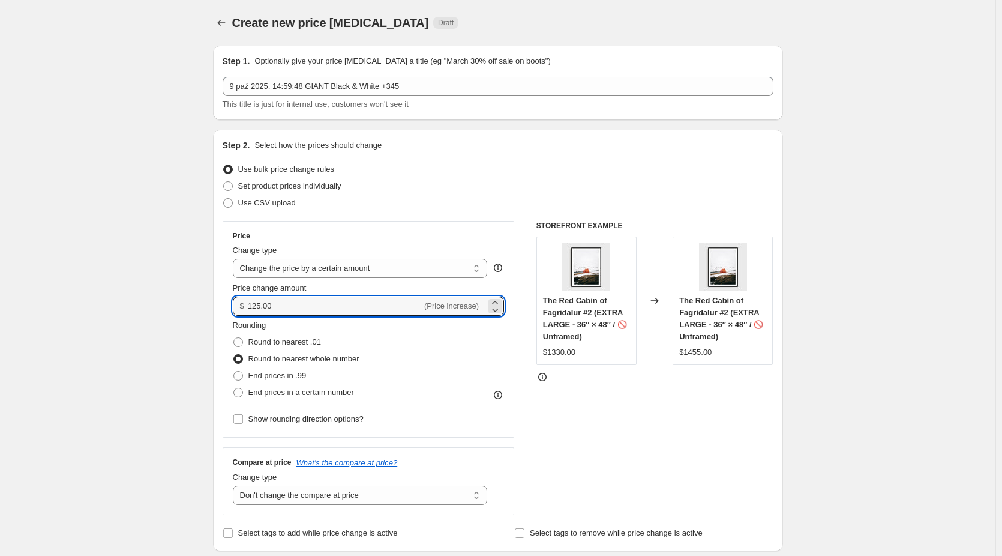
drag, startPoint x: 287, startPoint y: 307, endPoint x: 201, endPoint y: 307, distance: 86.4
type input "345.00"
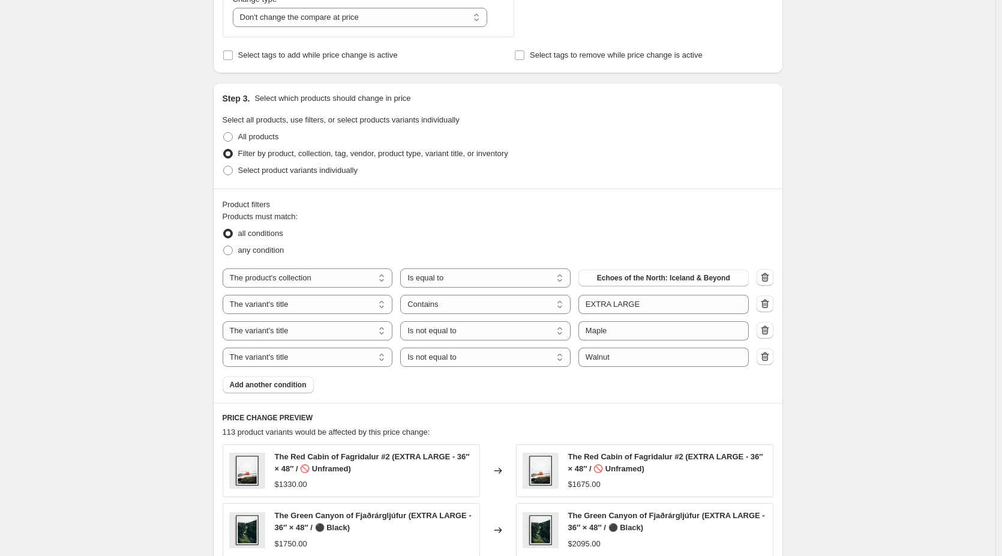
scroll to position [480, 0]
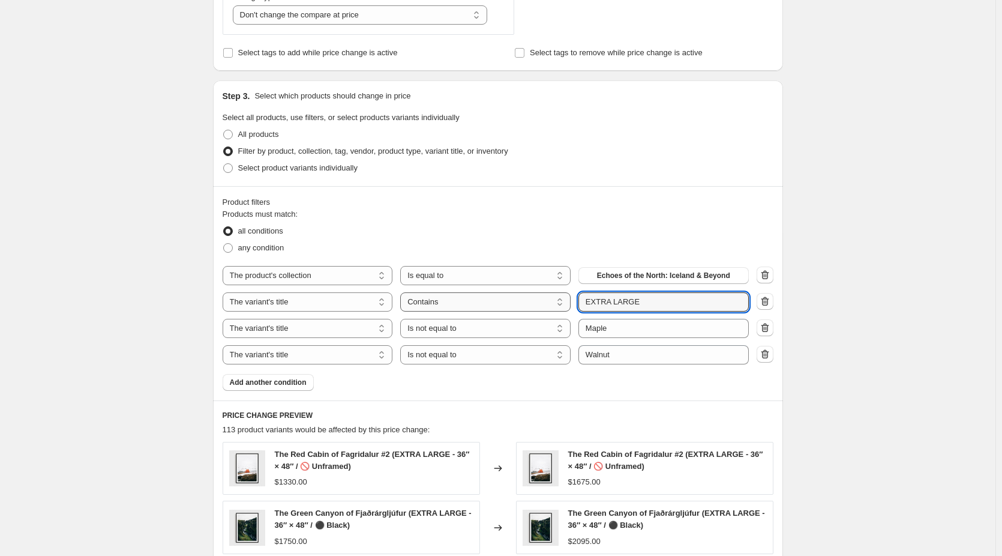
drag, startPoint x: 649, startPoint y: 302, endPoint x: 522, endPoint y: 308, distance: 126.8
click at [522, 308] on div "The product The product's collection The product's tag The product's vendor The…" at bounding box center [486, 301] width 526 height 19
type input "GIANT"
click at [876, 315] on div "Create new price change job. This page is ready Create new price change job Dra…" at bounding box center [498, 236] width 996 height 1433
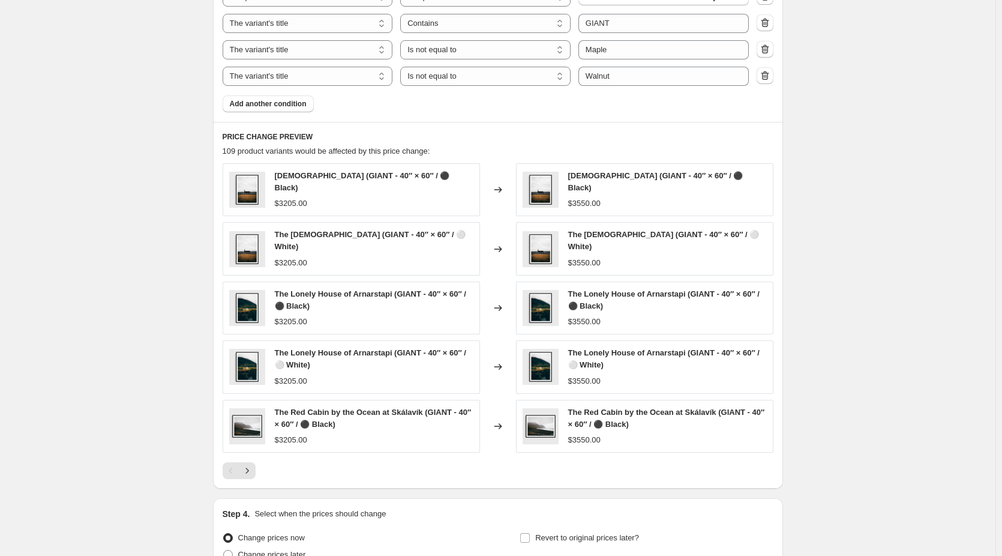
scroll to position [780, 0]
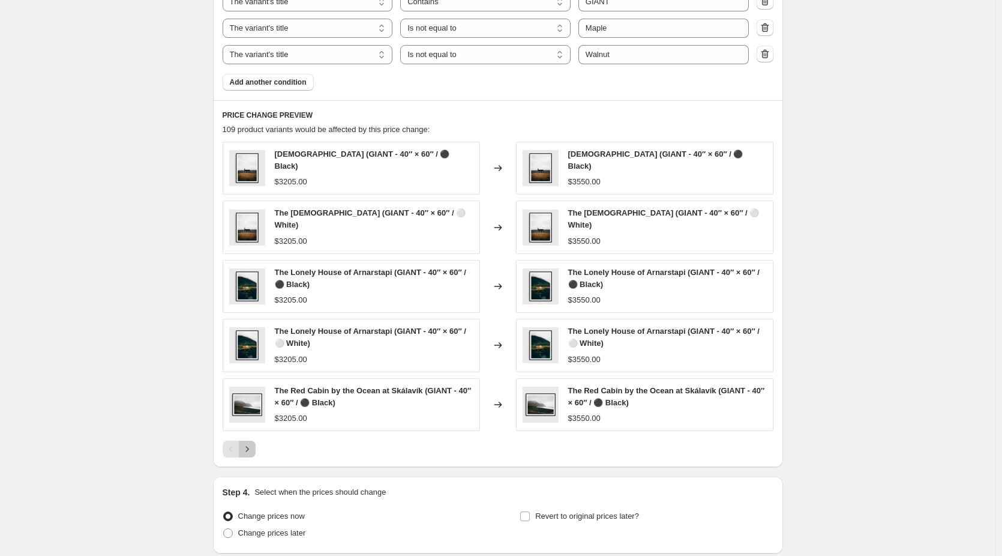
click at [252, 446] on icon "Next" at bounding box center [247, 449] width 12 height 12
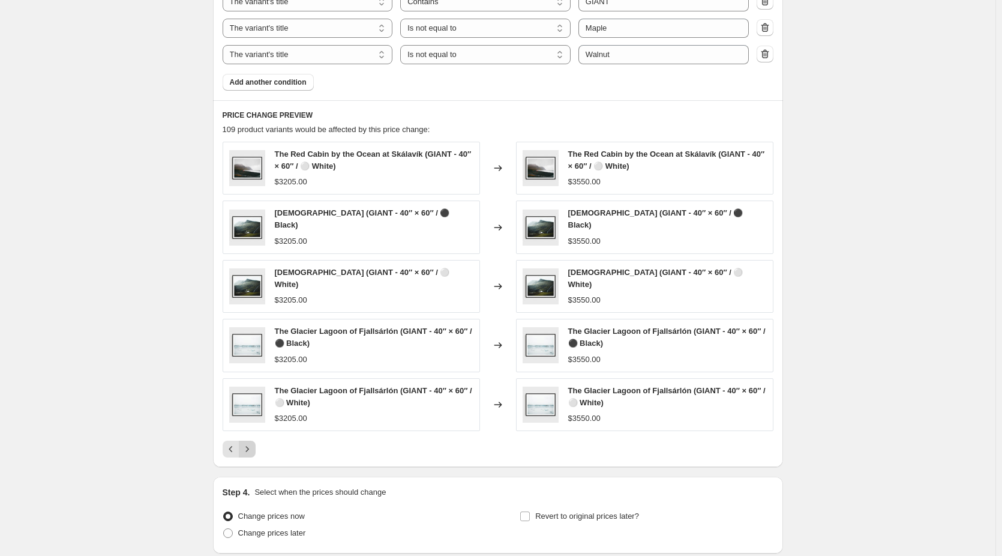
click at [252, 446] on icon "Next" at bounding box center [247, 449] width 12 height 12
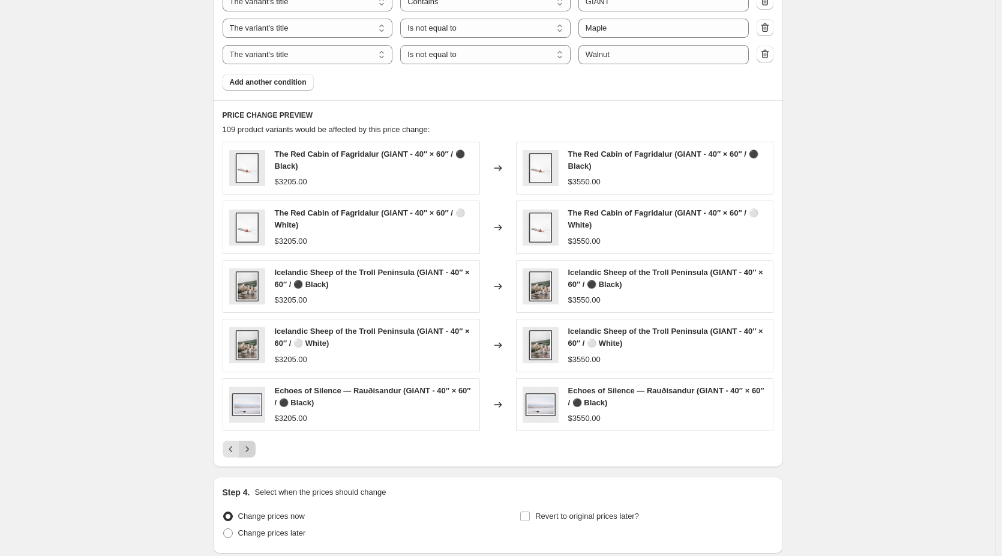
click at [252, 446] on icon "Next" at bounding box center [247, 449] width 12 height 12
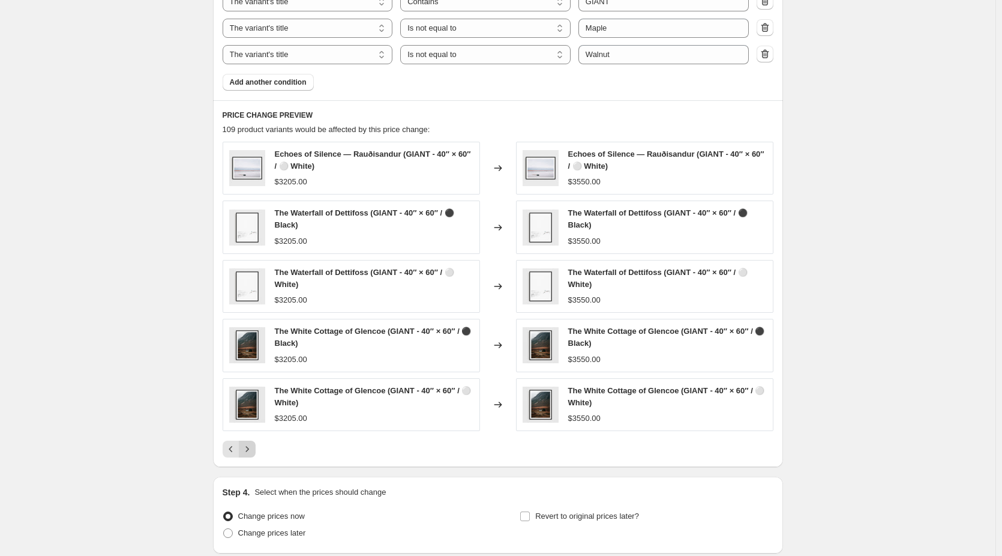
click at [252, 446] on icon "Next" at bounding box center [247, 449] width 12 height 12
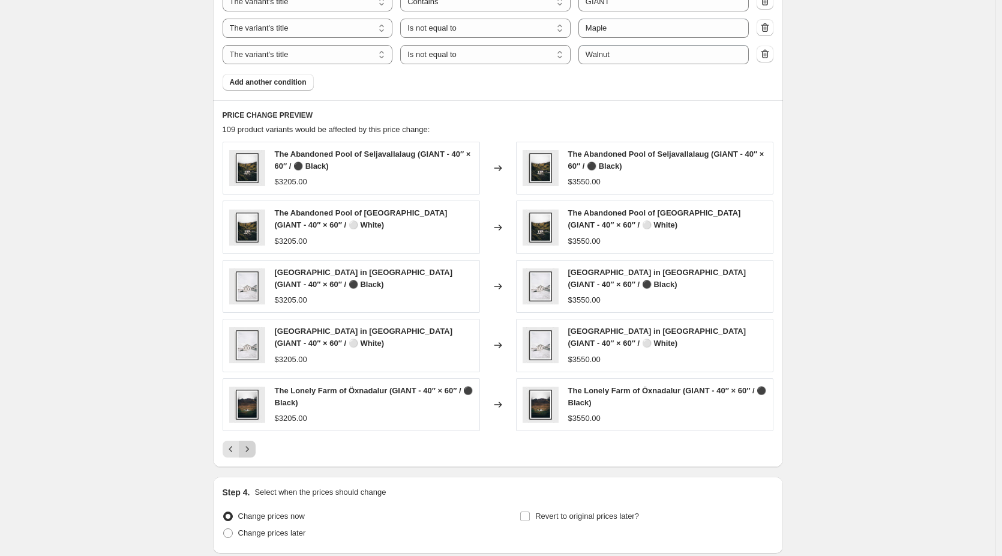
click at [252, 446] on icon "Next" at bounding box center [247, 449] width 12 height 12
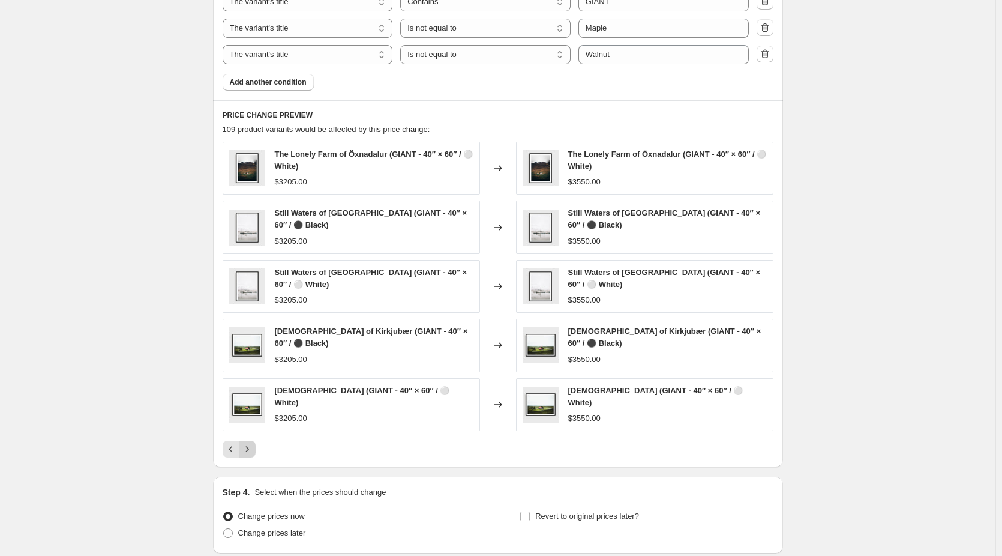
click at [252, 446] on icon "Next" at bounding box center [247, 449] width 12 height 12
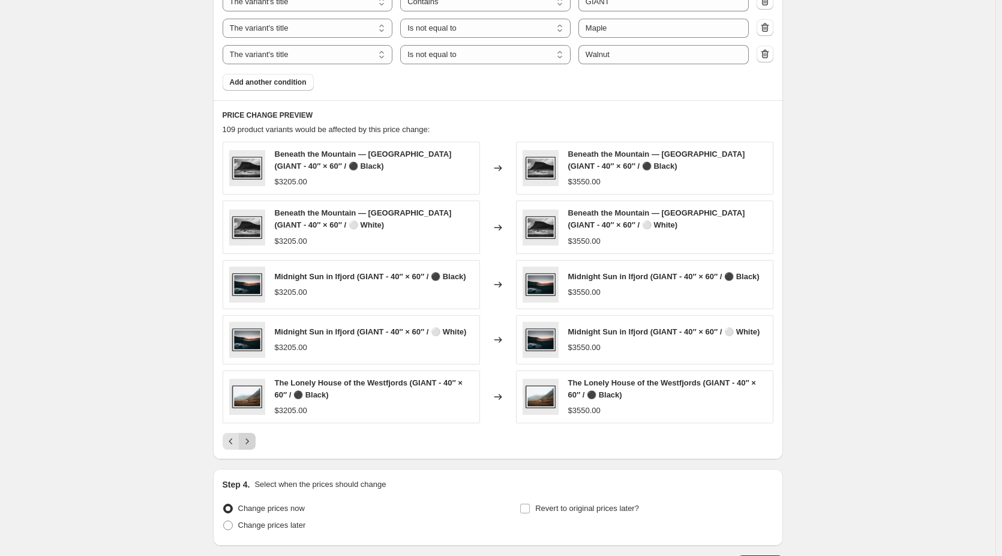
click at [252, 446] on icon "Next" at bounding box center [247, 441] width 12 height 12
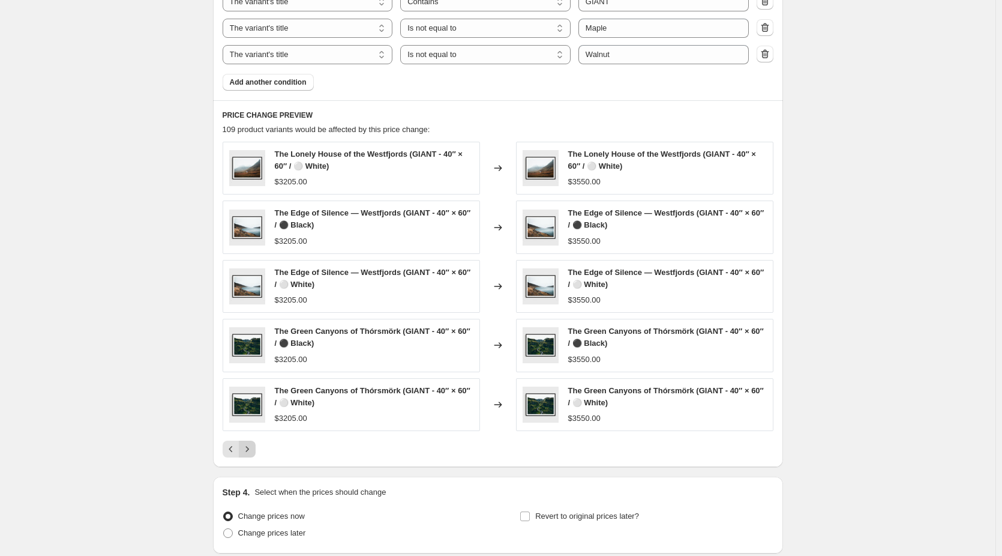
click at [252, 446] on icon "Next" at bounding box center [247, 449] width 12 height 12
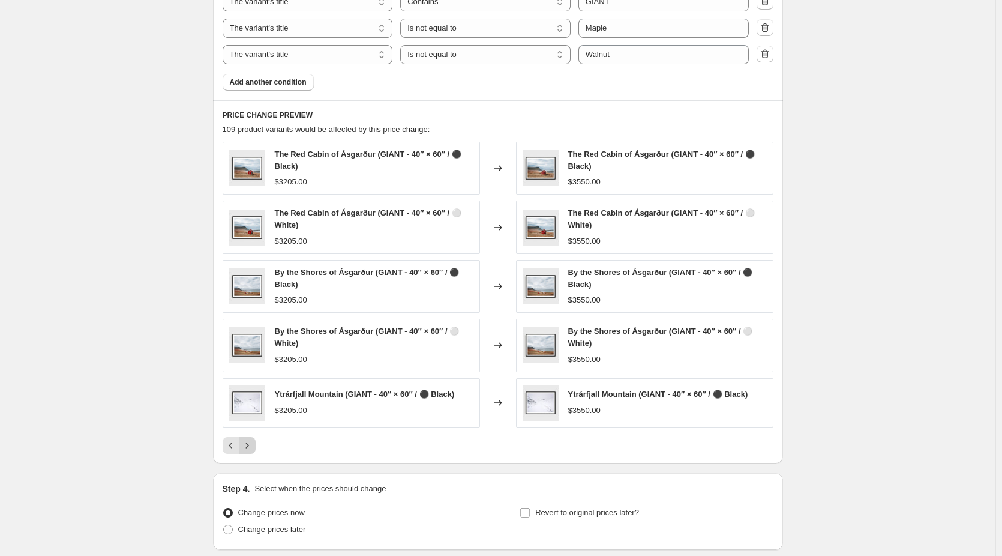
click at [252, 446] on icon "Next" at bounding box center [247, 445] width 12 height 12
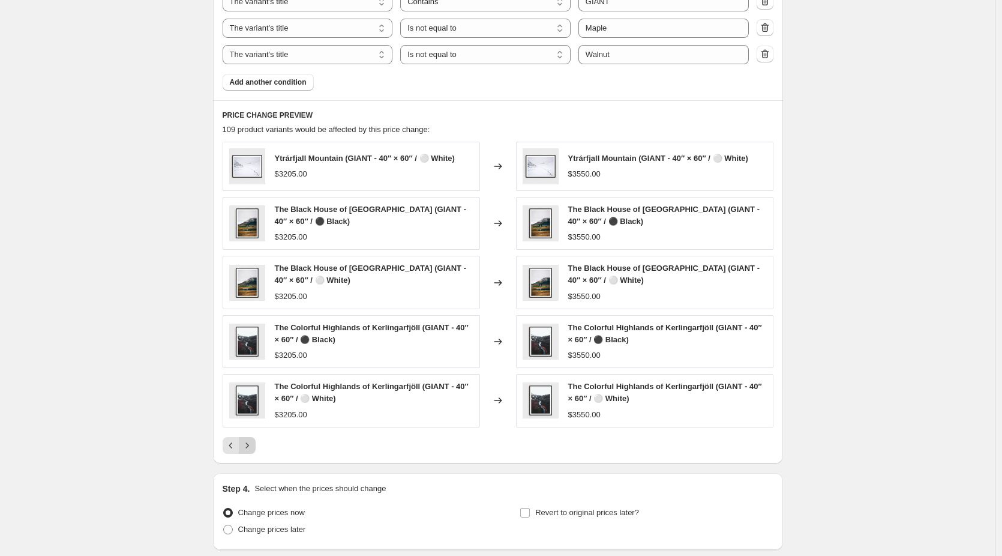
click at [252, 446] on icon "Next" at bounding box center [247, 445] width 12 height 12
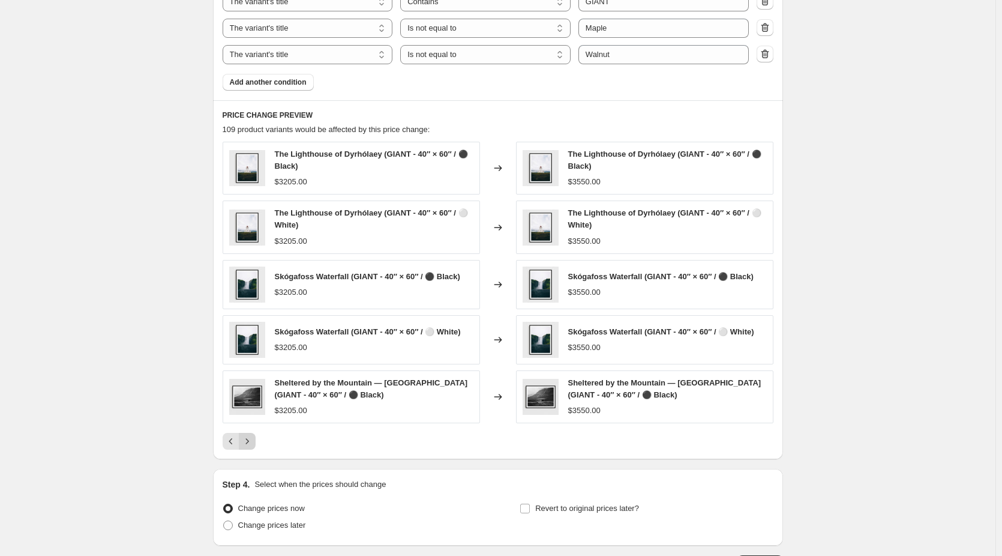
click at [256, 445] on button "Next" at bounding box center [247, 441] width 17 height 17
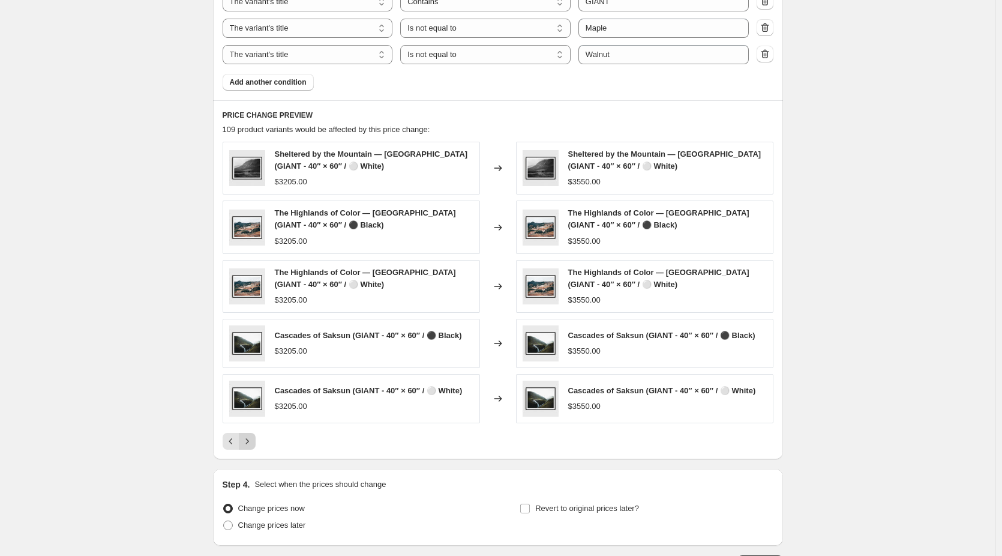
click at [256, 445] on button "Next" at bounding box center [247, 441] width 17 height 17
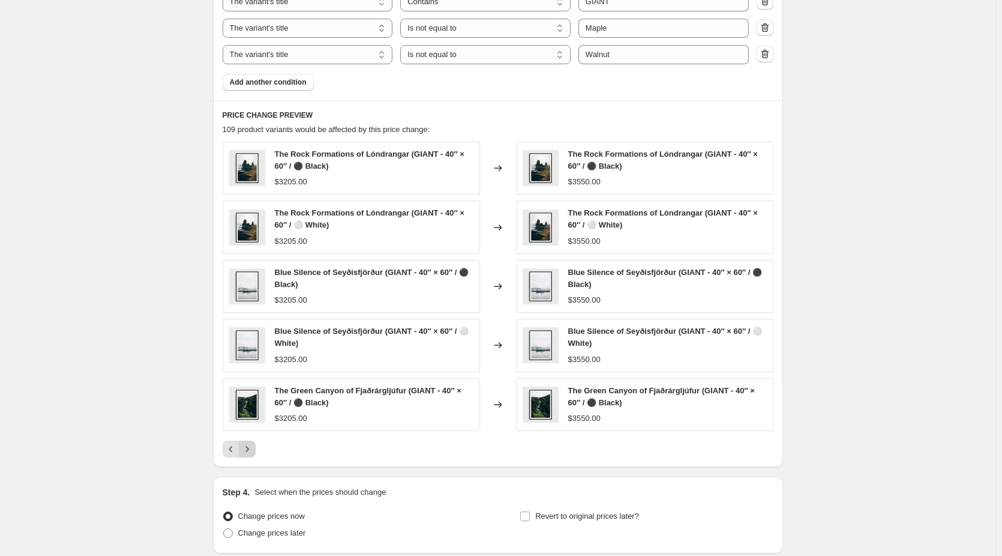
click at [256, 445] on button "Next" at bounding box center [247, 448] width 17 height 17
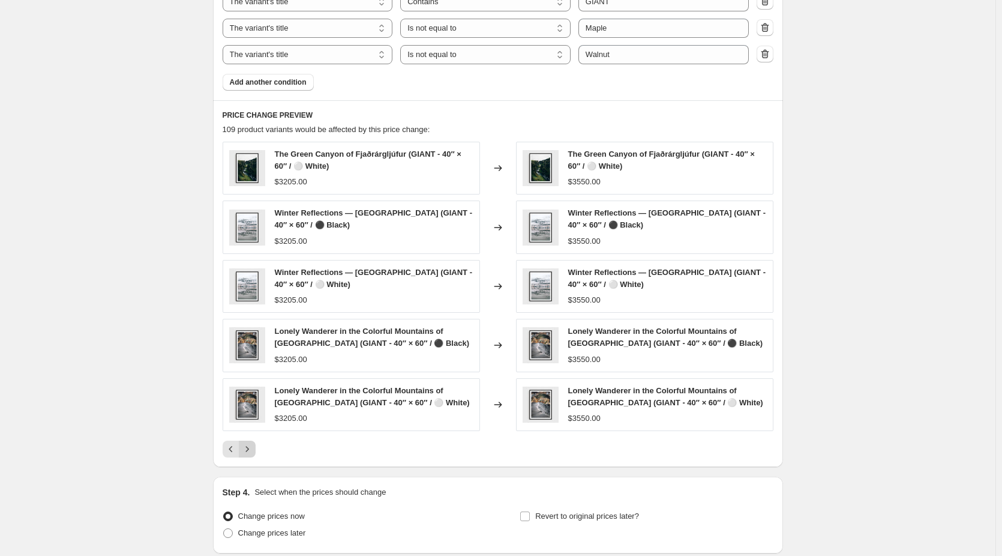
click at [256, 445] on button "Next" at bounding box center [247, 448] width 17 height 17
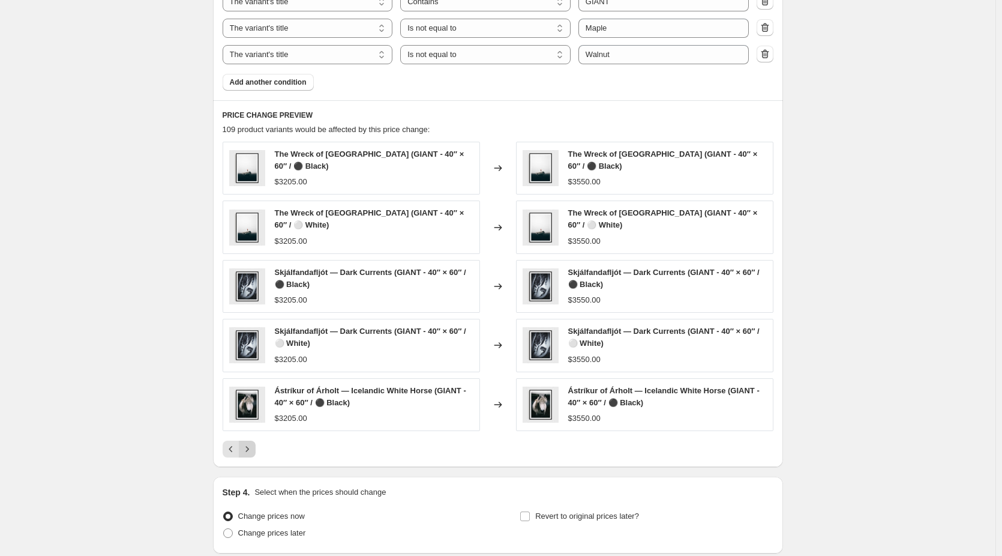
click at [256, 445] on button "Next" at bounding box center [247, 448] width 17 height 17
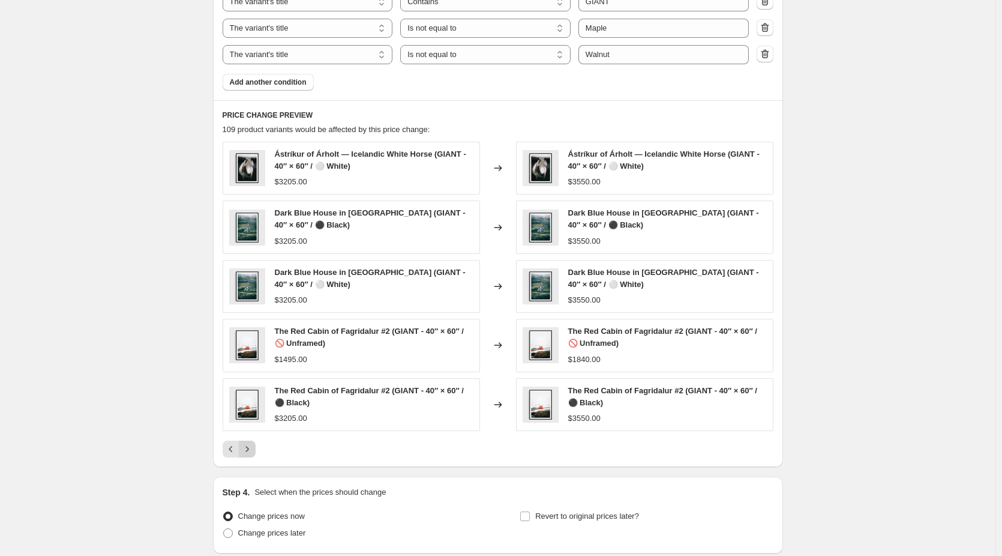
click at [256, 445] on button "Next" at bounding box center [247, 448] width 17 height 17
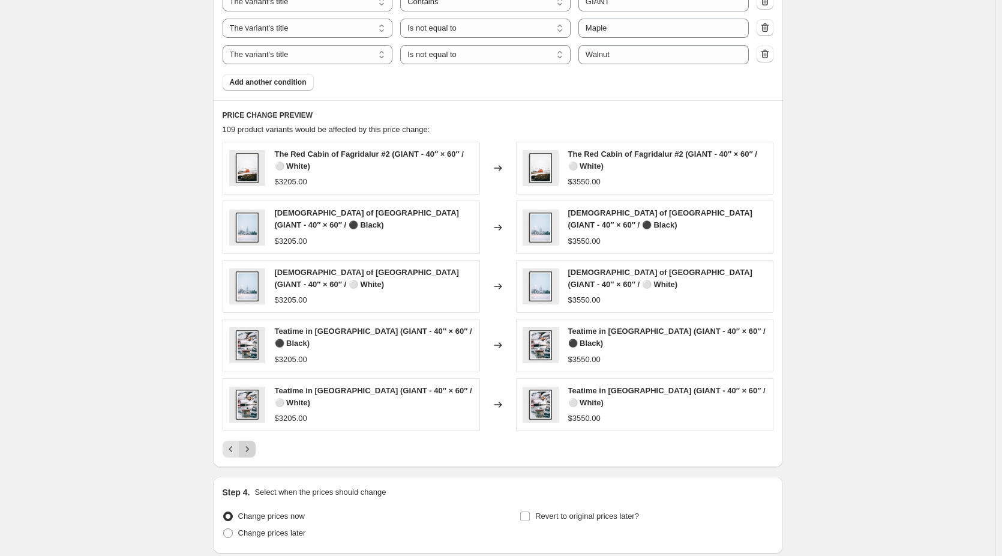
click at [256, 445] on button "Next" at bounding box center [247, 448] width 17 height 17
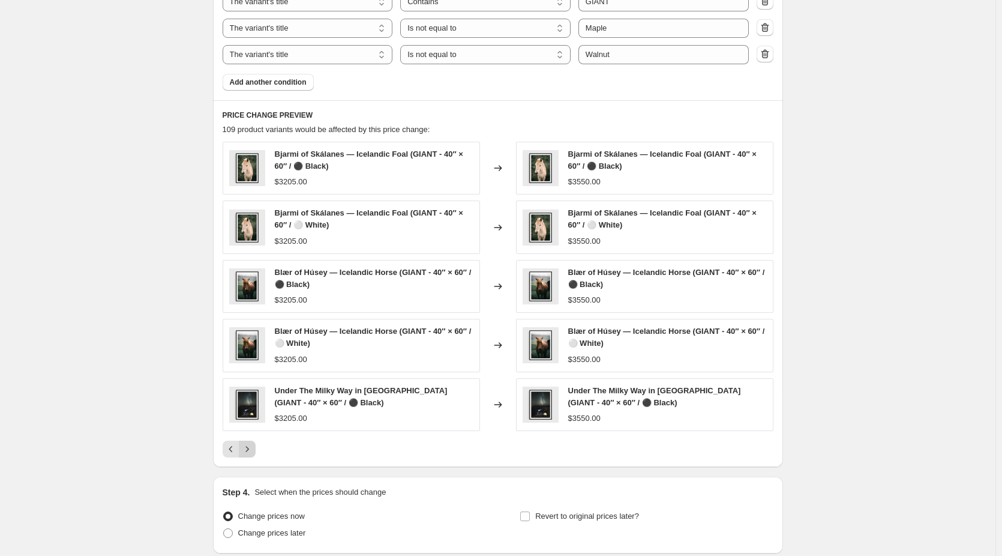
click at [256, 445] on button "Next" at bounding box center [247, 448] width 17 height 17
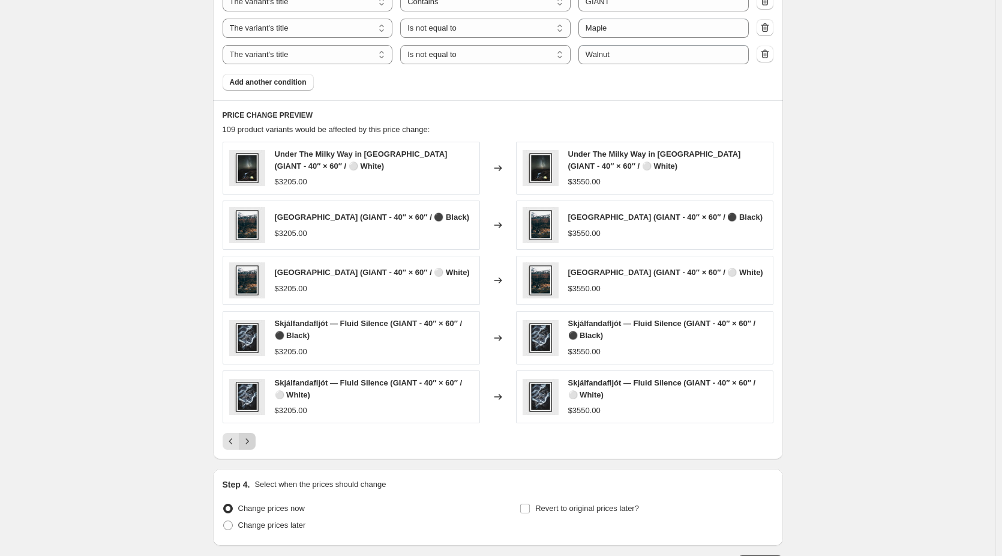
click at [256, 445] on button "Next" at bounding box center [247, 441] width 17 height 17
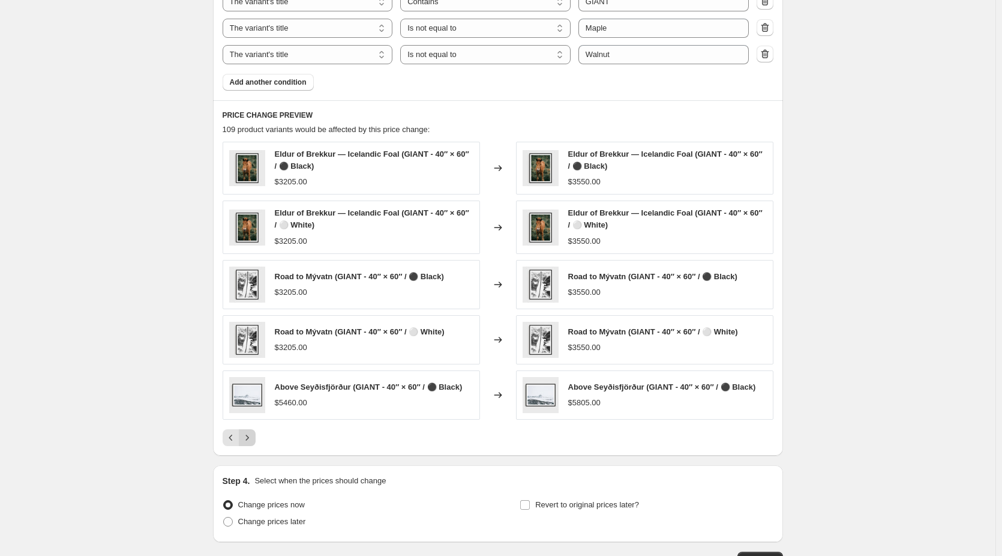
click at [256, 445] on div "Pagination" at bounding box center [247, 437] width 17 height 17
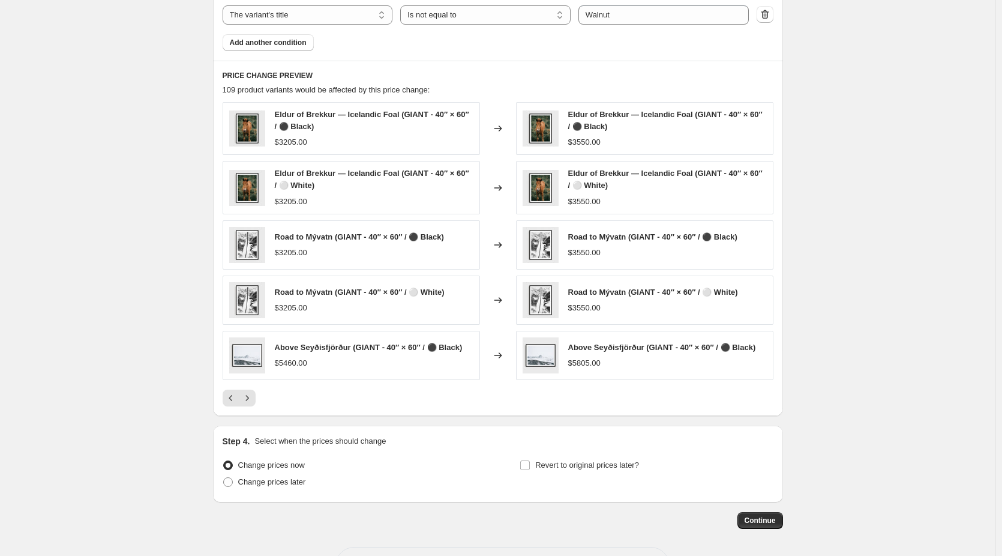
scroll to position [866, 0]
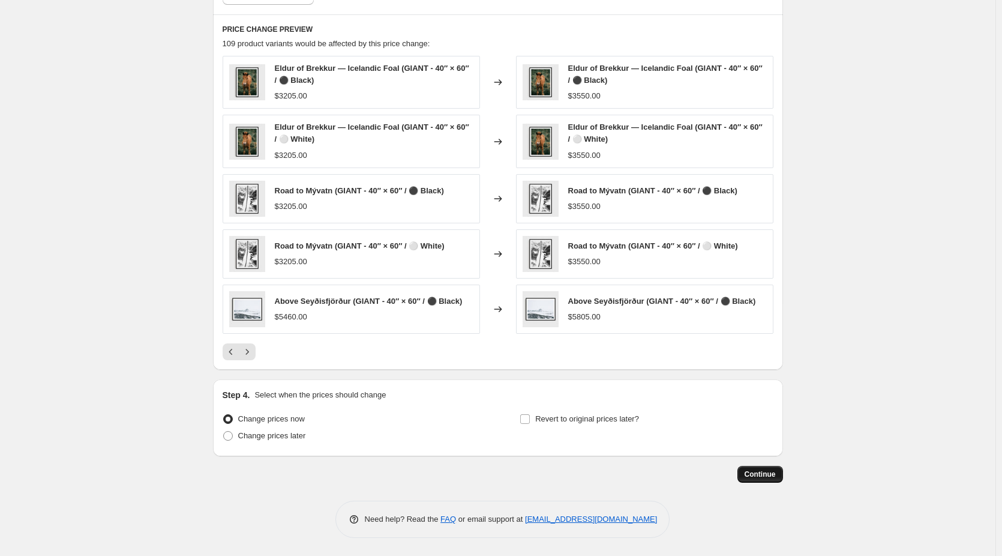
click at [772, 477] on span "Continue" at bounding box center [760, 474] width 31 height 10
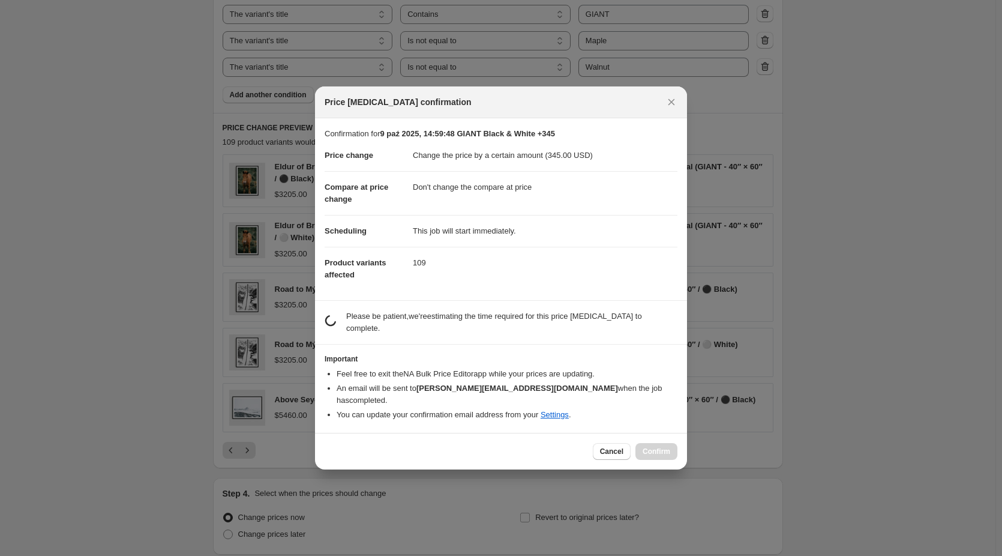
scroll to position [0, 0]
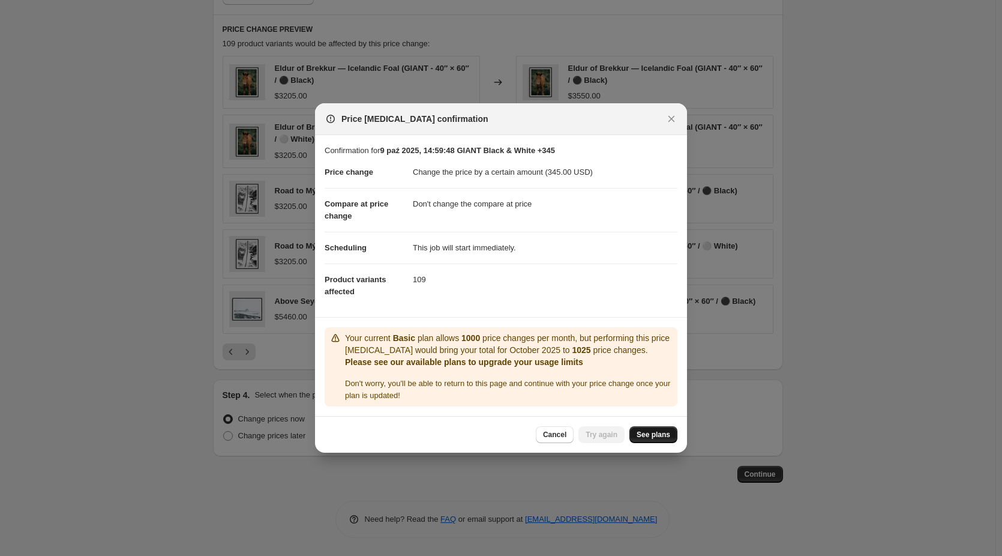
click at [658, 439] on span "See plans" at bounding box center [654, 435] width 34 height 10
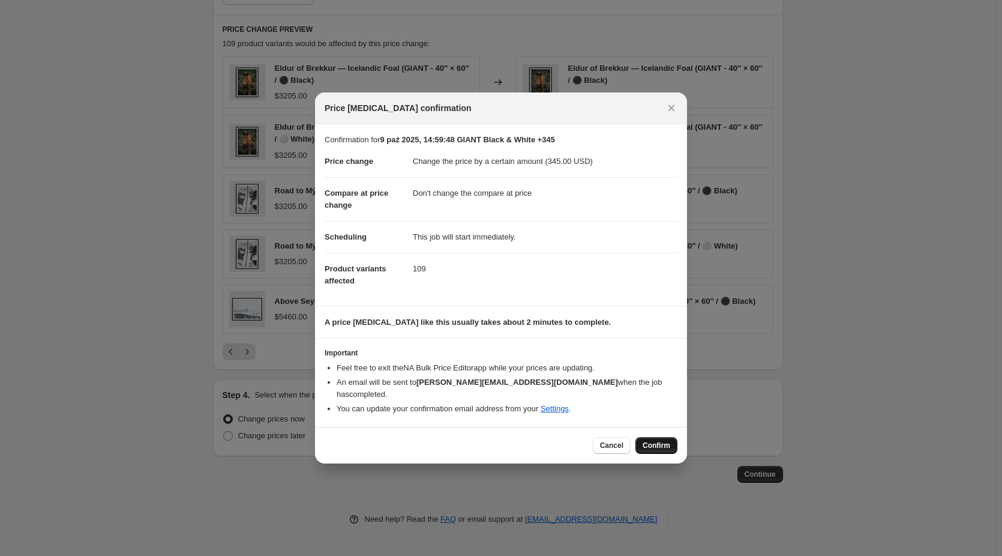
click at [656, 440] on span "Confirm" at bounding box center [657, 445] width 28 height 10
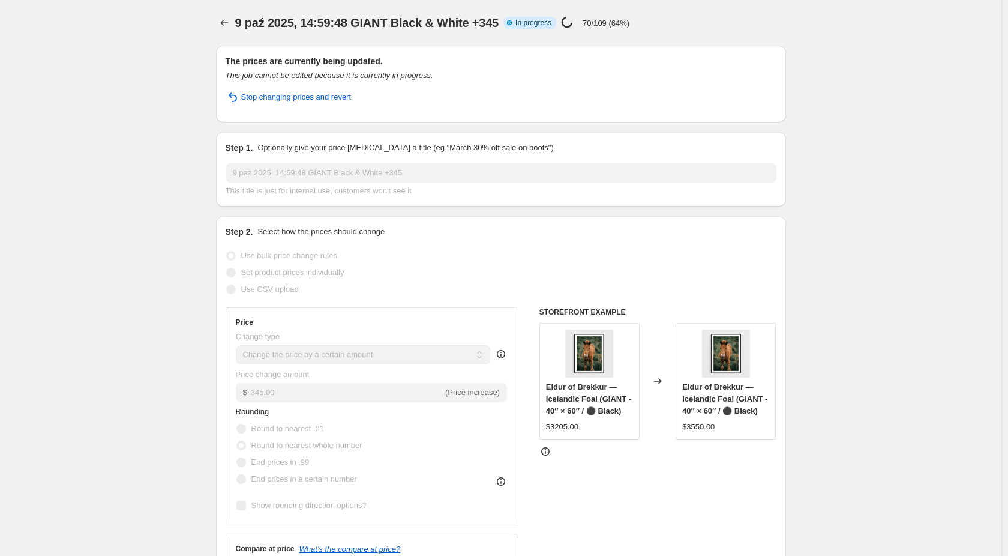
select select "by"
select select "no_change"
select select "collection"
select select "title"
select select "contains"
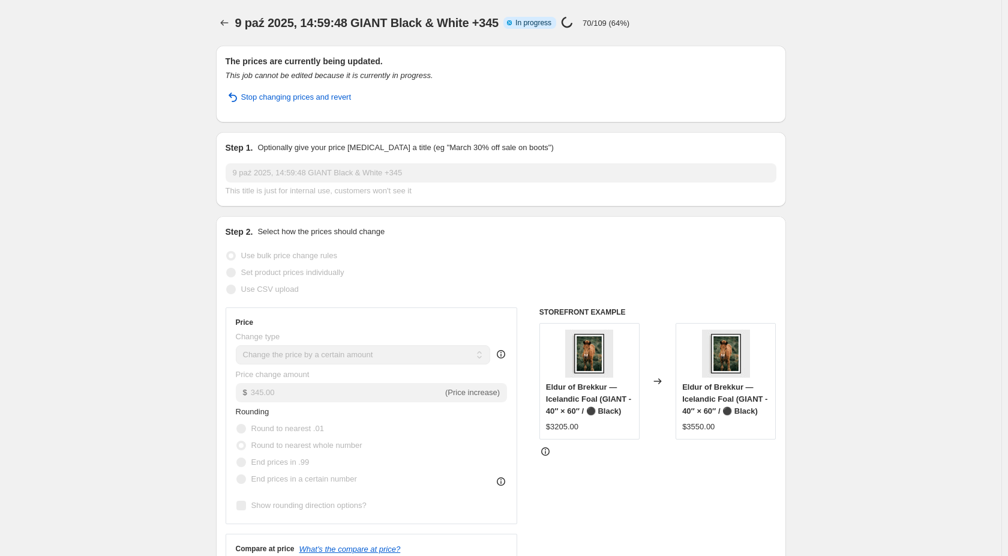
select select "title"
select select "not_equal"
select select "title"
select select "not_equal"
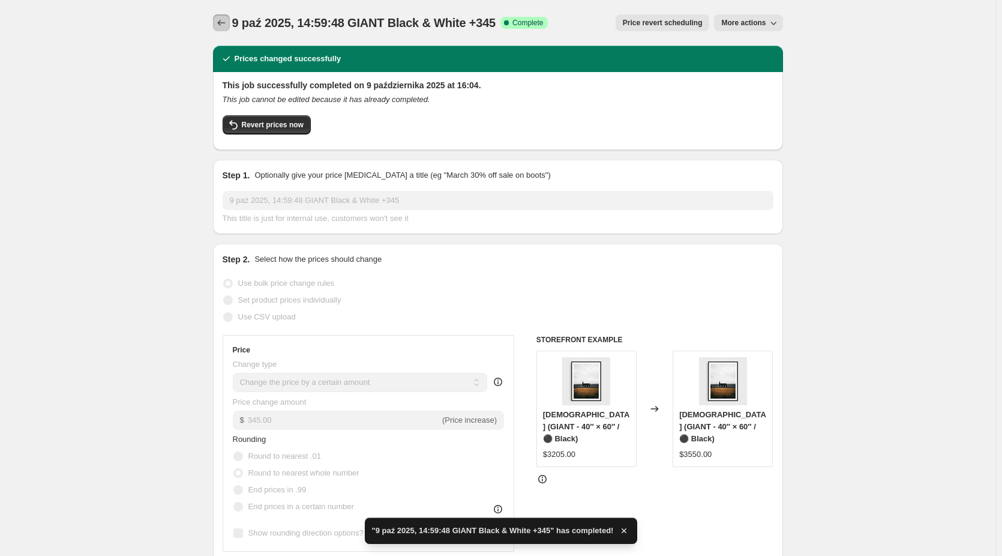
click at [230, 25] on button "Price change jobs" at bounding box center [221, 22] width 17 height 17
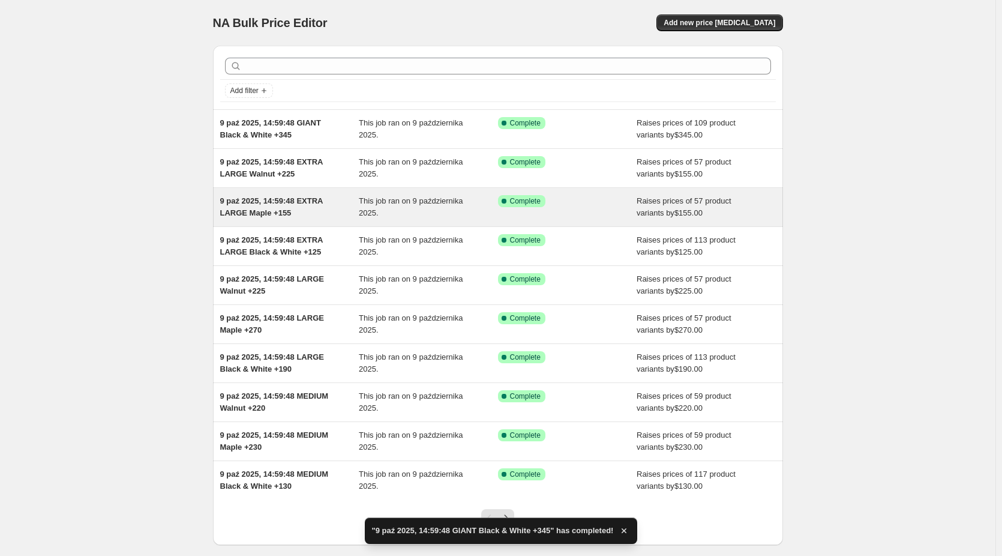
click at [277, 206] on div "9 paź 2025, 14:59:48 EXTRA LARGE Maple +155" at bounding box center [289, 207] width 139 height 24
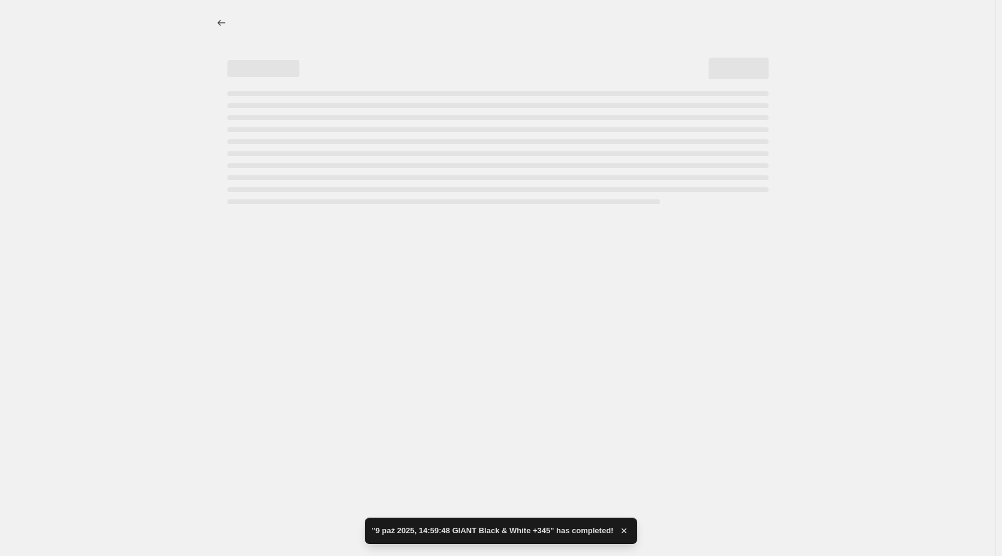
select select "by"
select select "no_change"
select select "collection"
select select "title"
select select "contains"
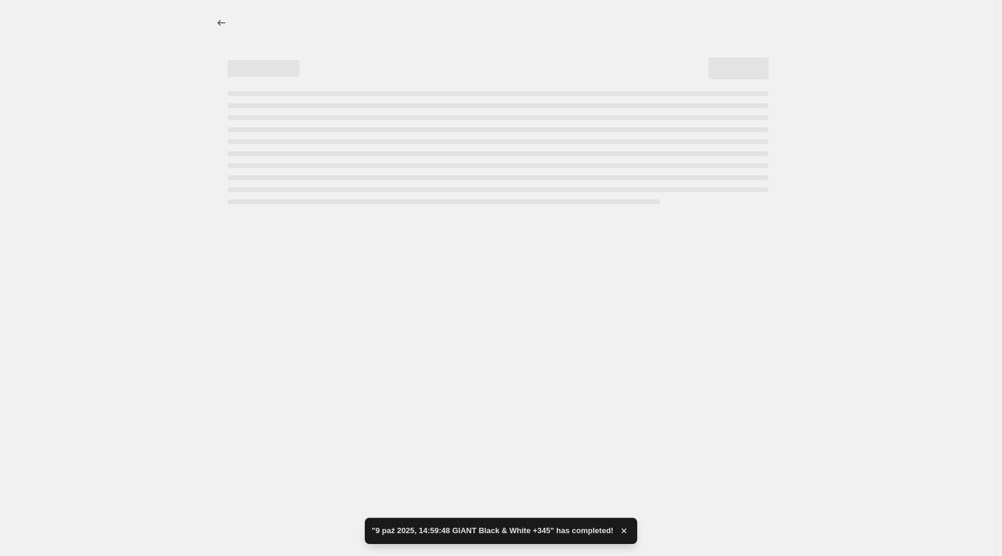
select select "title"
select select "not_equal"
select select "title"
select select "not_equal"
select select "title"
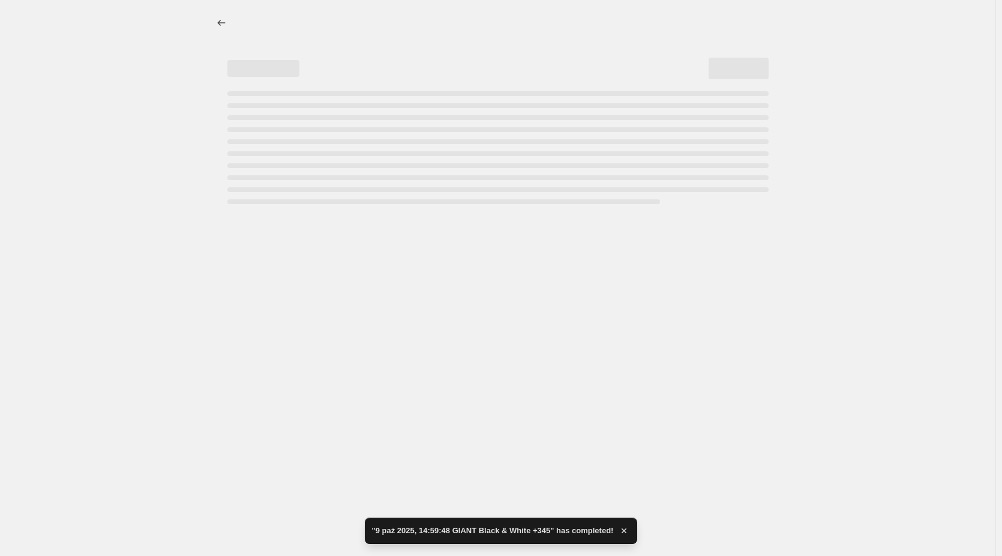
select select "not_equal"
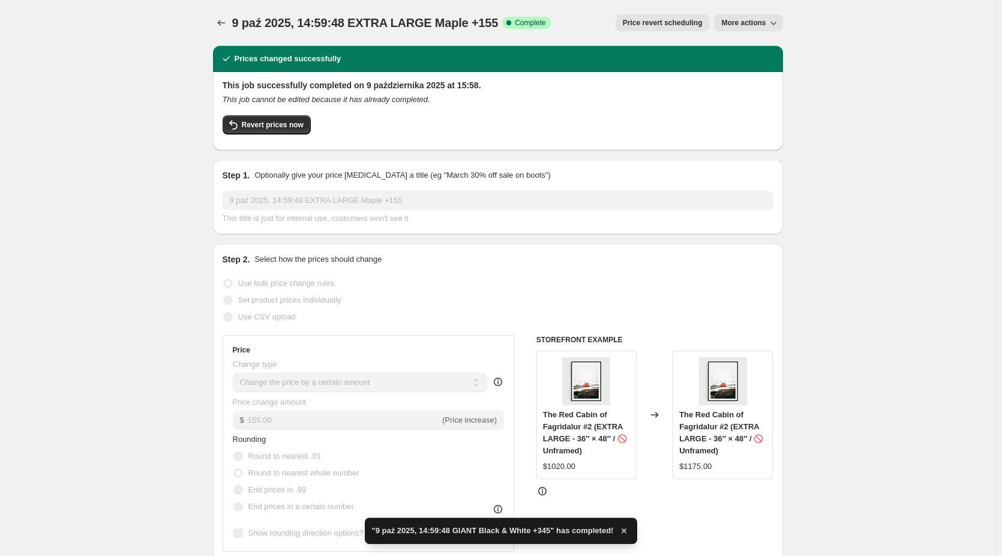
click at [763, 25] on span "More actions" at bounding box center [743, 23] width 44 height 10
click at [772, 46] on span "Copy to new job" at bounding box center [752, 47] width 56 height 9
select select "by"
select select "no_change"
select select "collection"
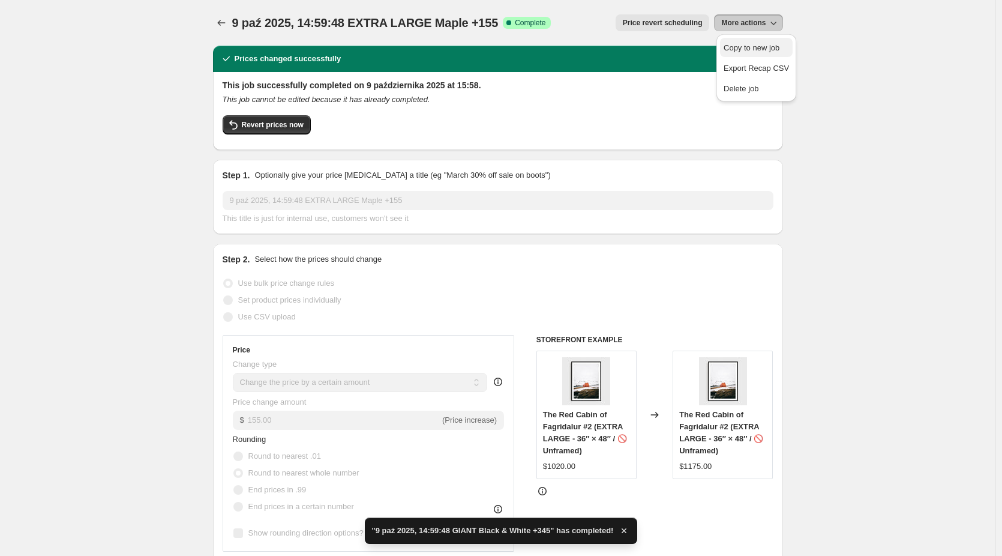
select select "title"
select select "contains"
select select "title"
select select "not_equal"
select select "title"
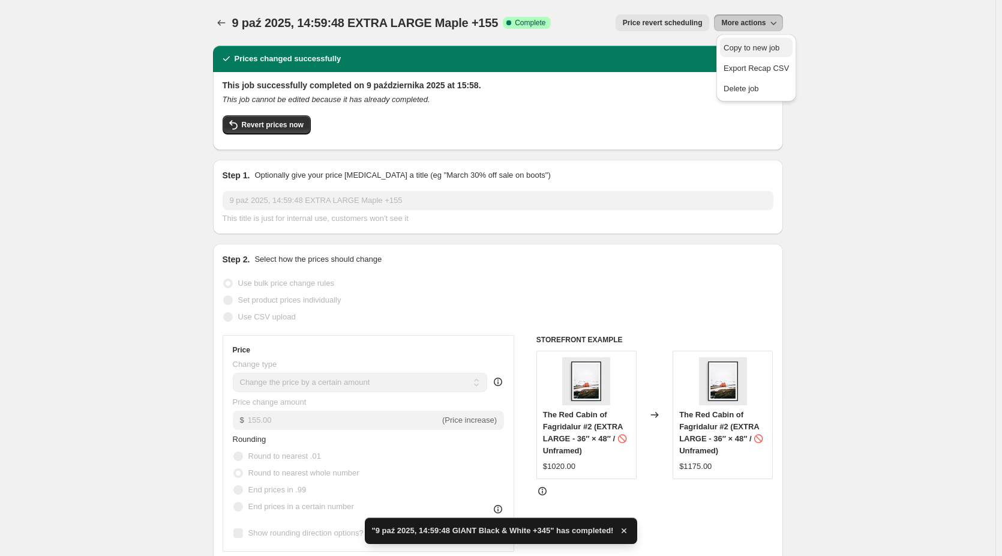
select select "not_equal"
select select "title"
select select "not_equal"
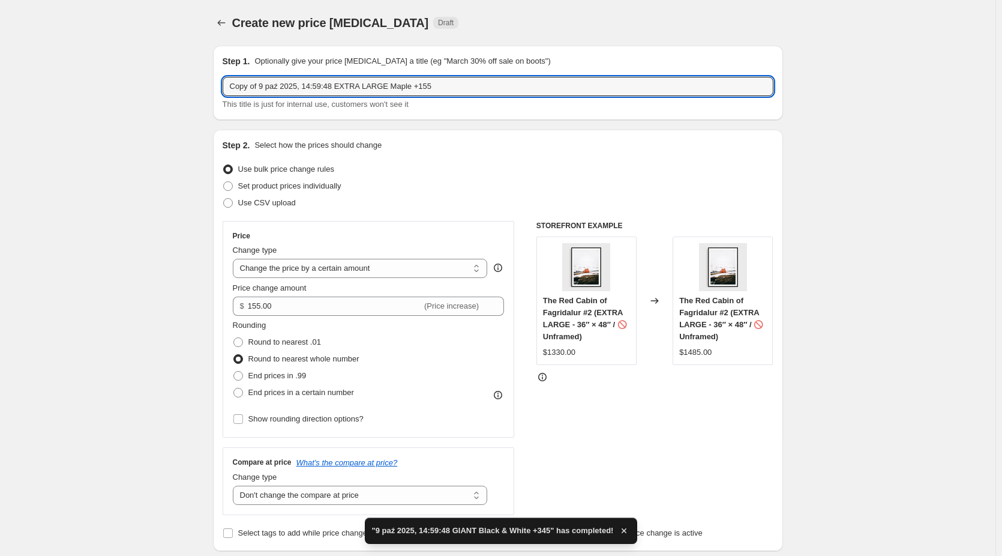
drag, startPoint x: 263, startPoint y: 88, endPoint x: 129, endPoint y: 109, distance: 136.0
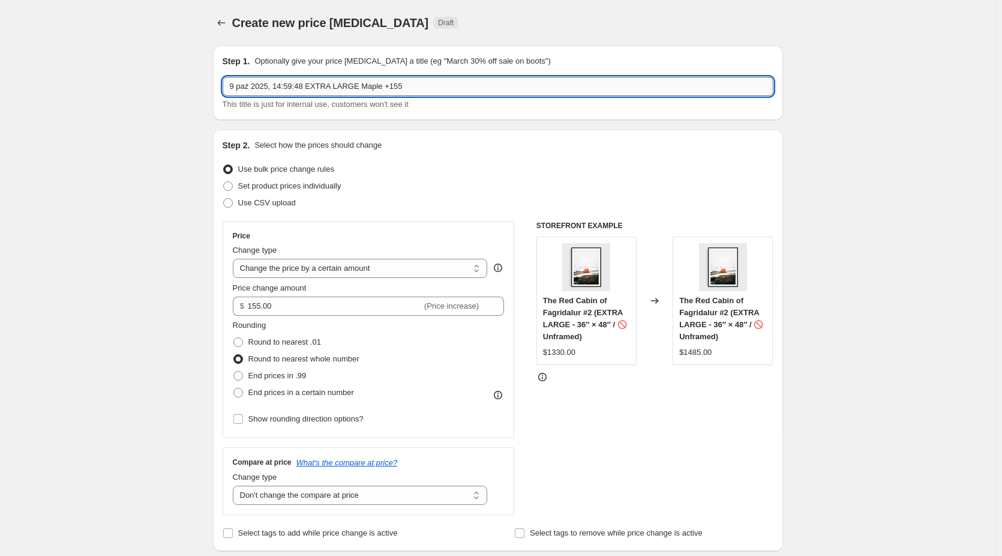
click at [233, 89] on input "9 paź 2025, 14:59:48 EXTRA LARGE Maple +155" at bounding box center [498, 86] width 551 height 19
drag, startPoint x: 367, startPoint y: 87, endPoint x: 313, endPoint y: 91, distance: 54.1
click at [313, 91] on input "9 paź 2025, 14:59:48 EXTRA LARGE Maple +155" at bounding box center [498, 86] width 551 height 19
drag, startPoint x: 392, startPoint y: 82, endPoint x: 370, endPoint y: 85, distance: 22.5
click at [370, 85] on input "9 paź 2025, 14:59:48 GIANT Maple +155" at bounding box center [498, 86] width 551 height 19
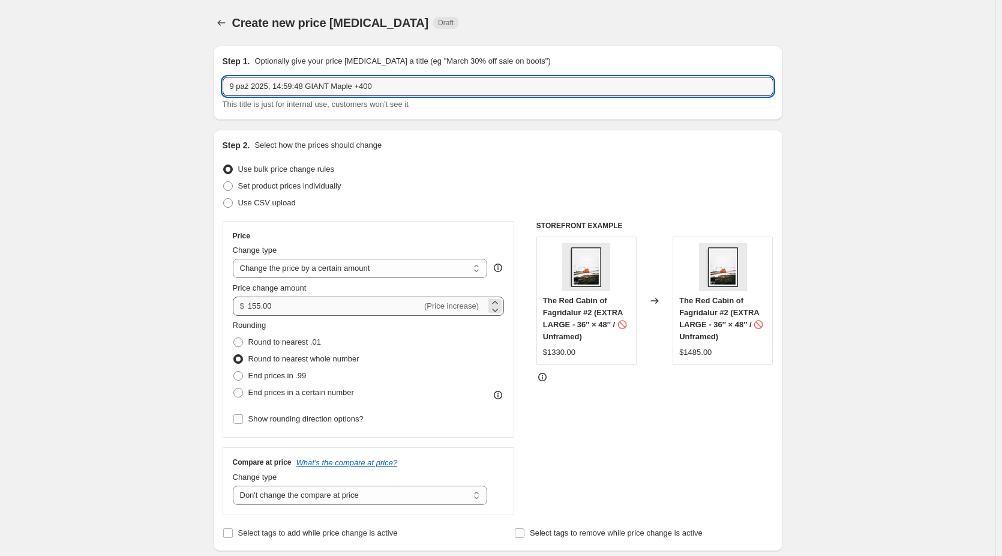
type input "9 paź 2025, 14:59:48 GIANT Maple +400"
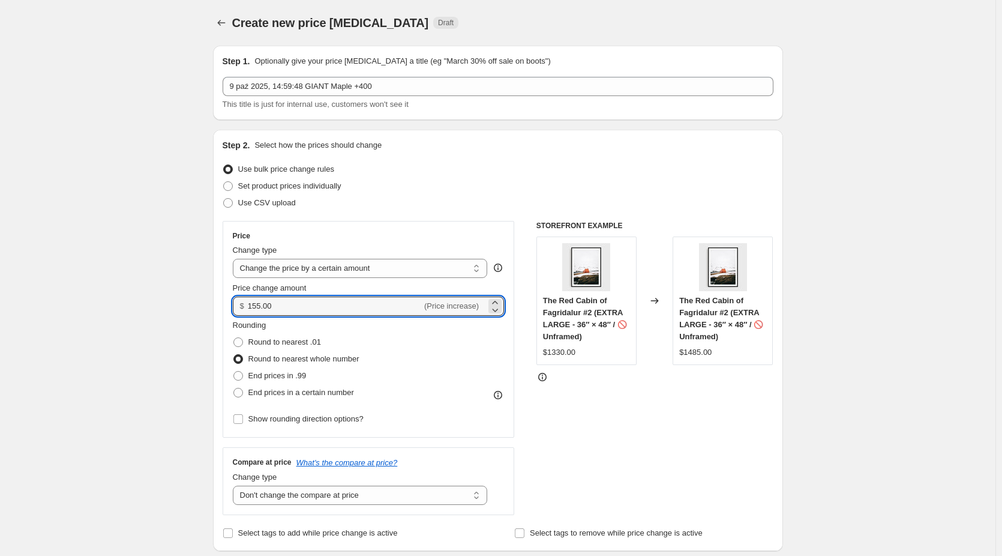
drag, startPoint x: 292, startPoint y: 299, endPoint x: 226, endPoint y: 304, distance: 65.6
click at [226, 304] on div "Price Change type Change the price to a certain amount Change the price by a ce…" at bounding box center [369, 329] width 292 height 217
type input "400.00"
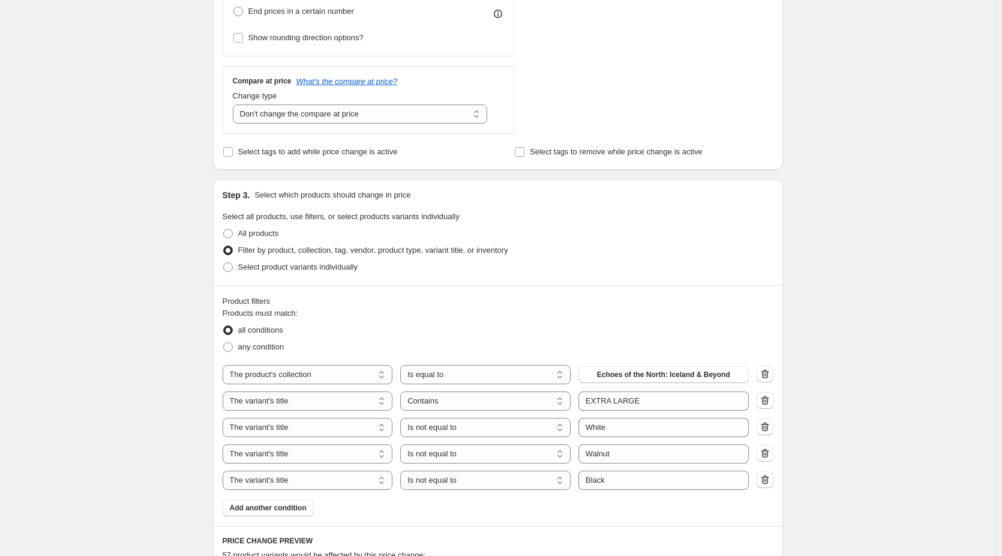
scroll to position [480, 0]
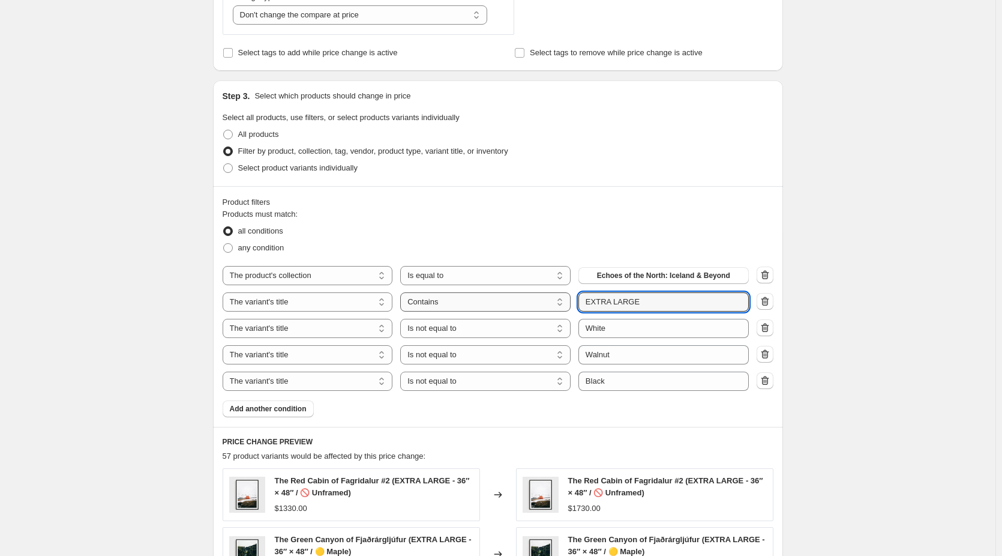
drag, startPoint x: 679, startPoint y: 304, endPoint x: 540, endPoint y: 307, distance: 138.7
click at [540, 307] on div "The product The product's collection The product's tag The product's vendor The…" at bounding box center [486, 301] width 526 height 19
type input "GIANT"
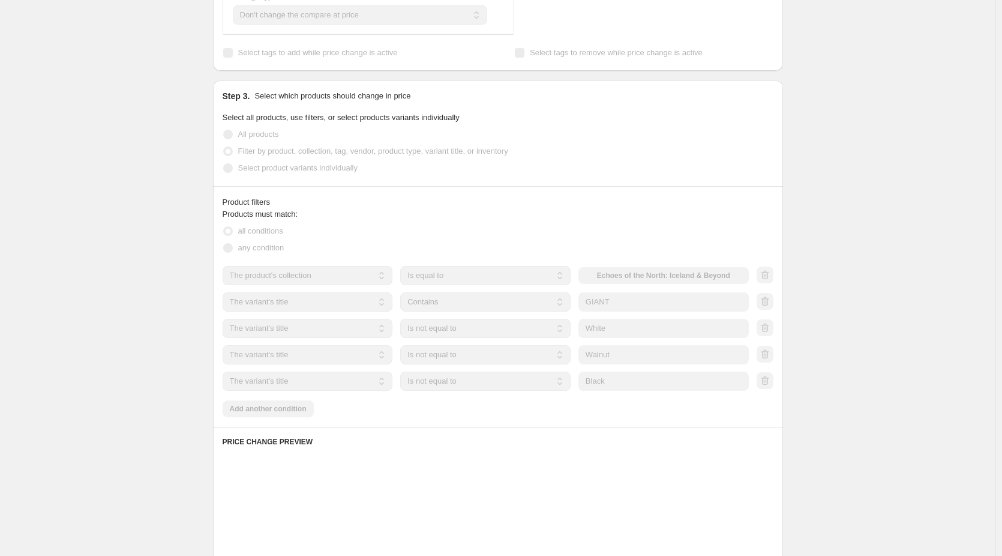
click at [859, 239] on div "Create new price change job. This page is ready Create new price change job Dra…" at bounding box center [498, 240] width 996 height 1440
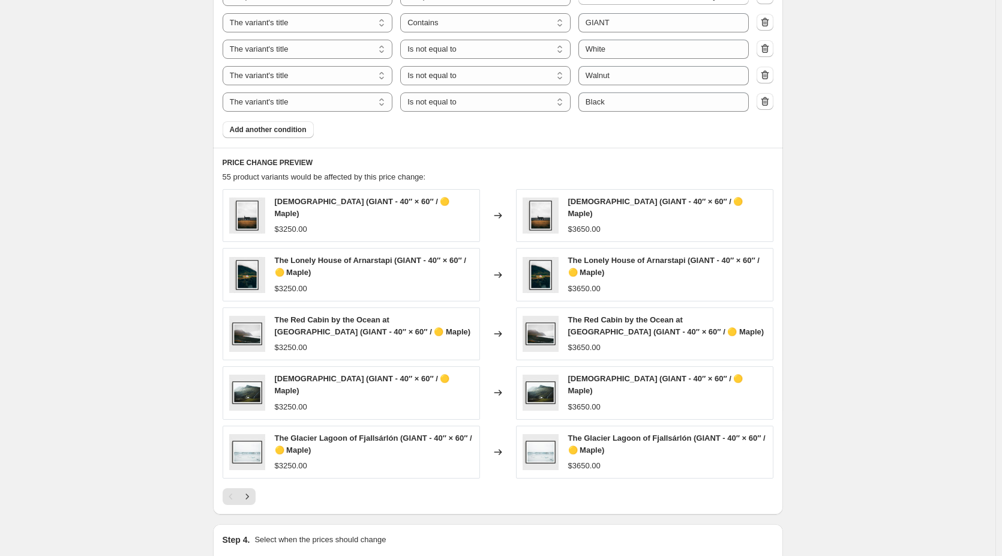
scroll to position [780, 0]
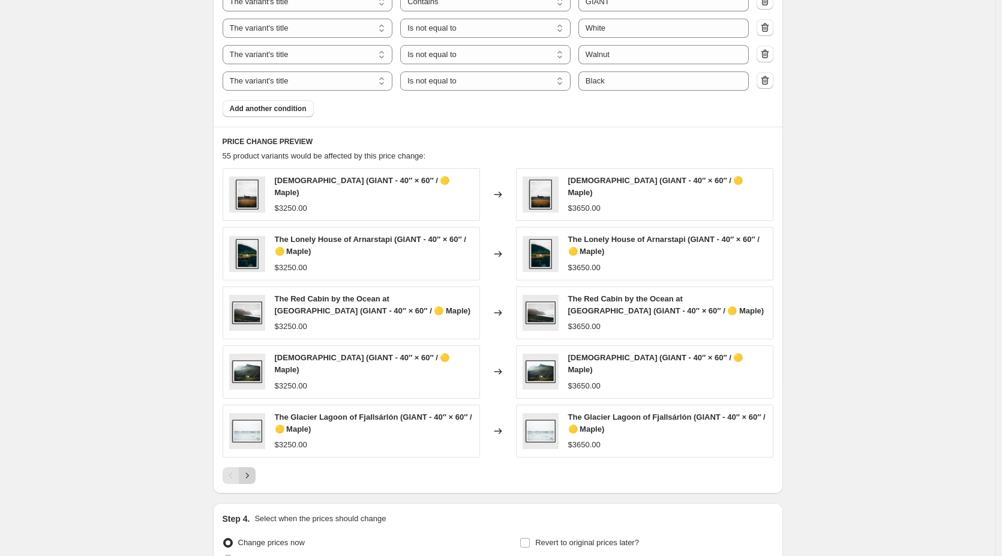
click at [256, 476] on button "Next" at bounding box center [247, 475] width 17 height 17
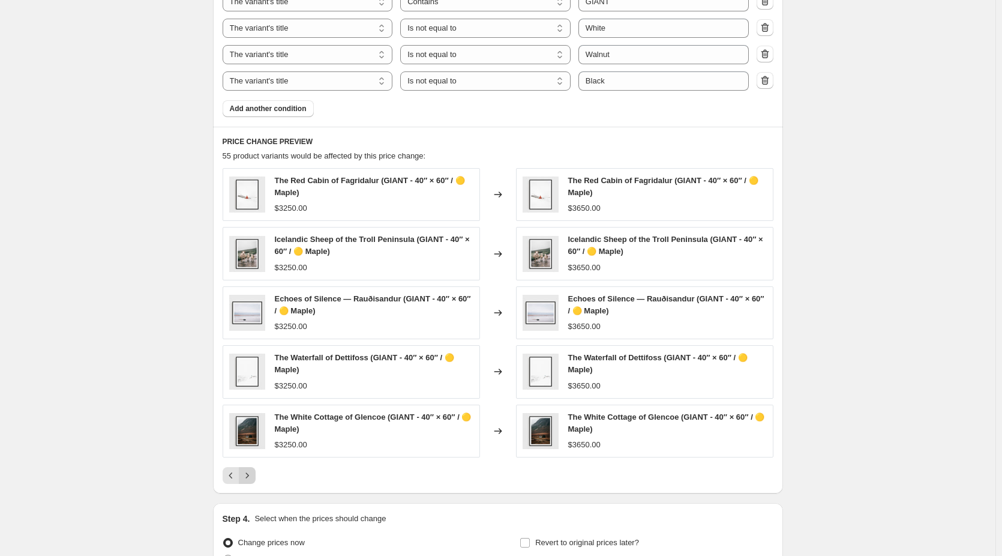
click at [256, 476] on button "Next" at bounding box center [247, 475] width 17 height 17
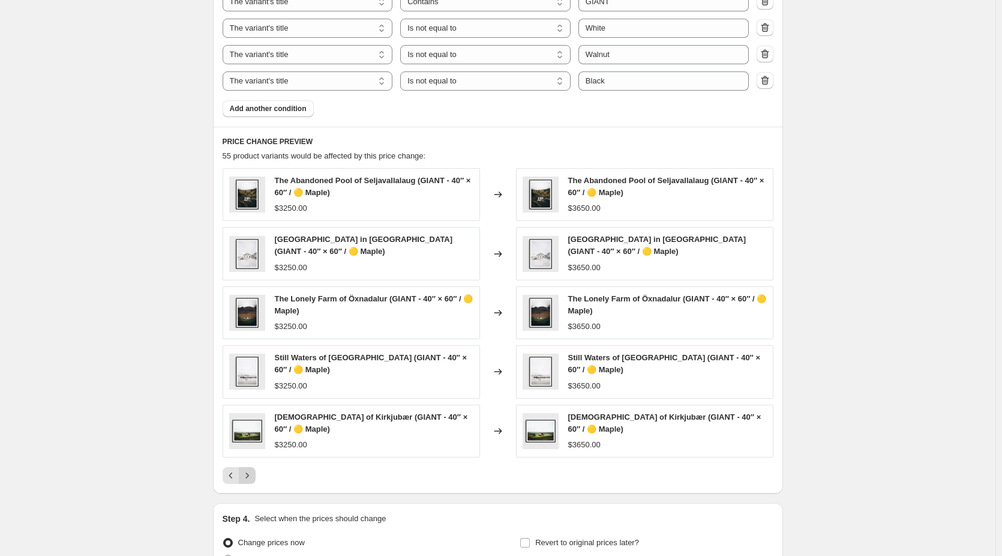
click at [256, 476] on button "Next" at bounding box center [247, 475] width 17 height 17
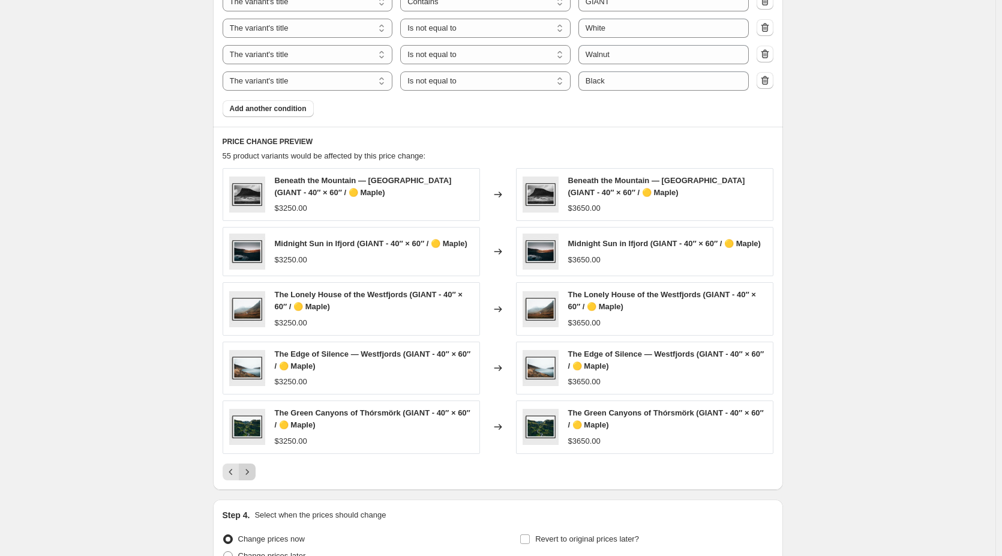
click at [256, 476] on button "Next" at bounding box center [247, 471] width 17 height 17
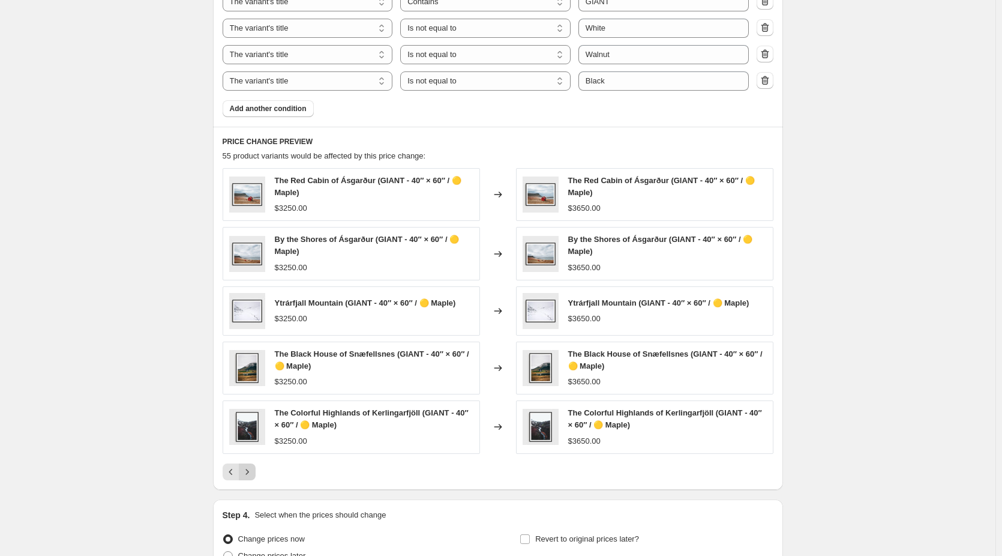
click at [256, 476] on button "Next" at bounding box center [247, 471] width 17 height 17
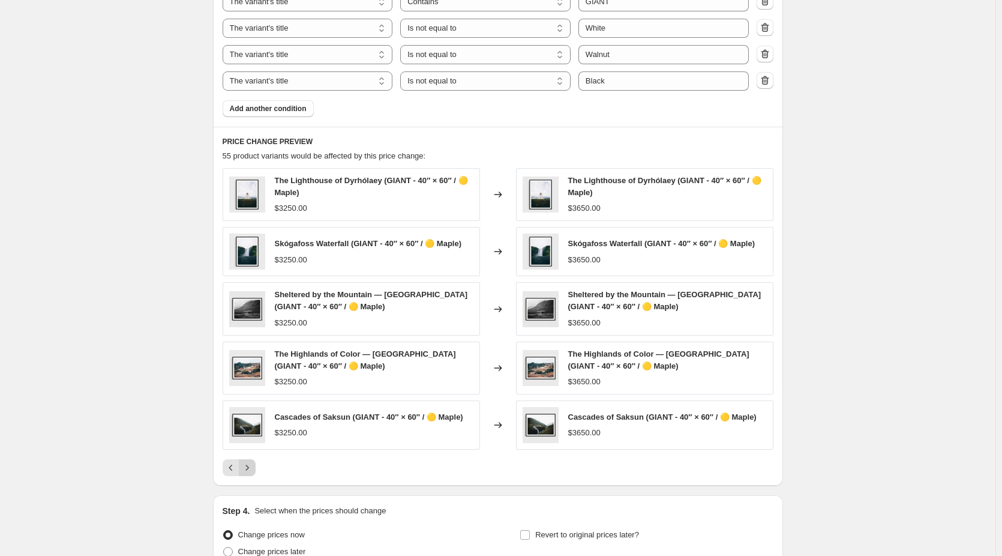
click at [256, 476] on div "Pagination" at bounding box center [247, 467] width 17 height 17
click at [253, 469] on icon "Next" at bounding box center [247, 467] width 12 height 12
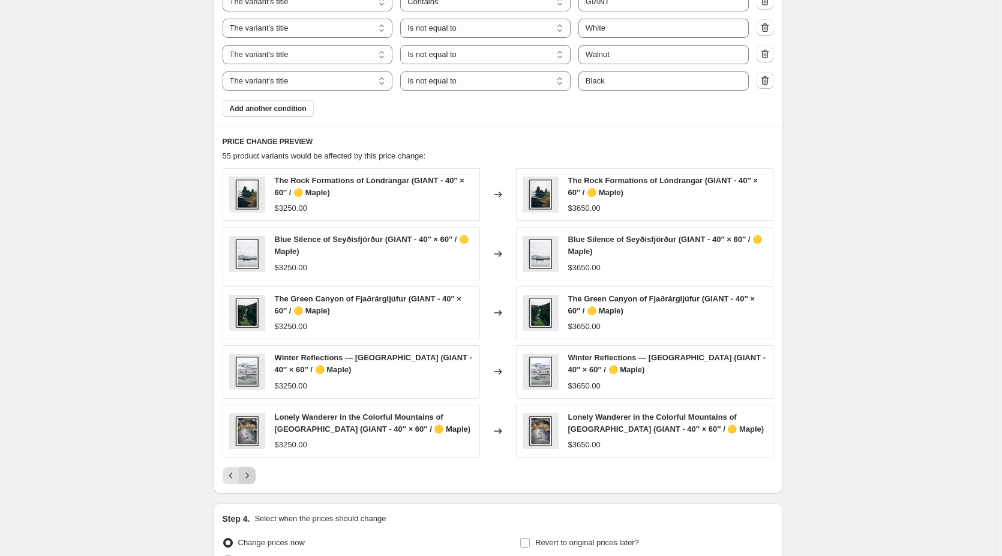
click at [253, 469] on button "Next" at bounding box center [247, 475] width 17 height 17
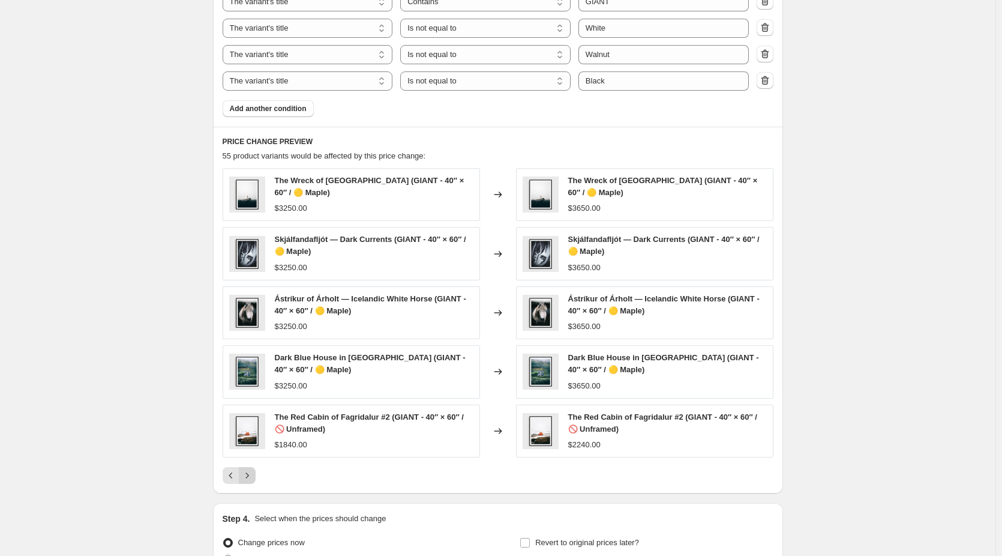
click at [253, 469] on button "Next" at bounding box center [247, 475] width 17 height 17
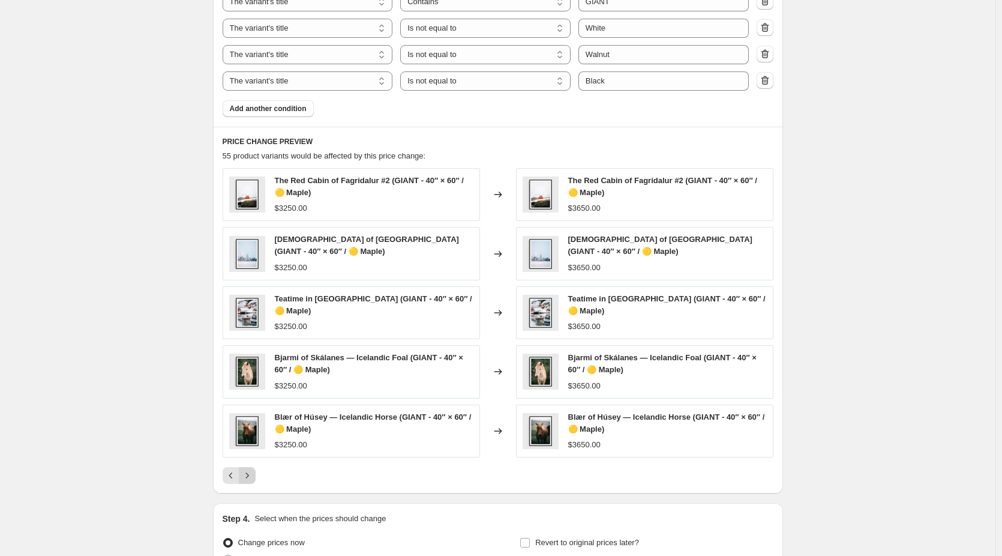
click at [253, 469] on button "Next" at bounding box center [247, 475] width 17 height 17
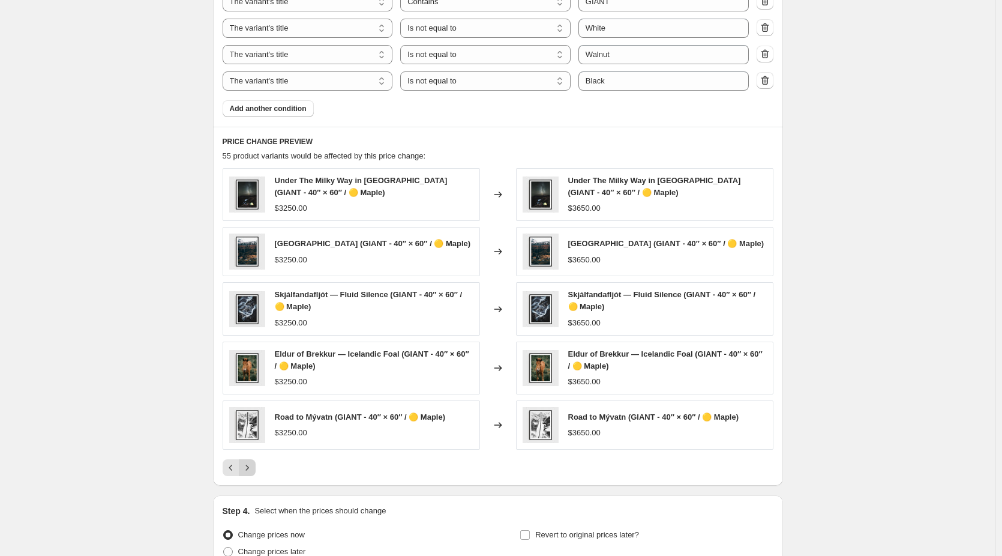
click at [253, 469] on icon "Next" at bounding box center [247, 467] width 12 height 12
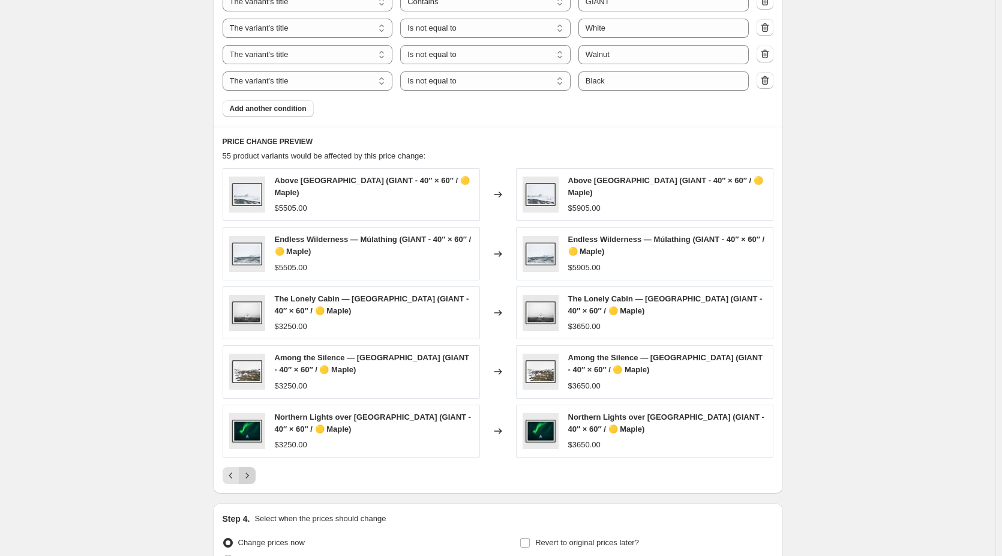
click at [253, 469] on div "Pagination" at bounding box center [247, 475] width 17 height 17
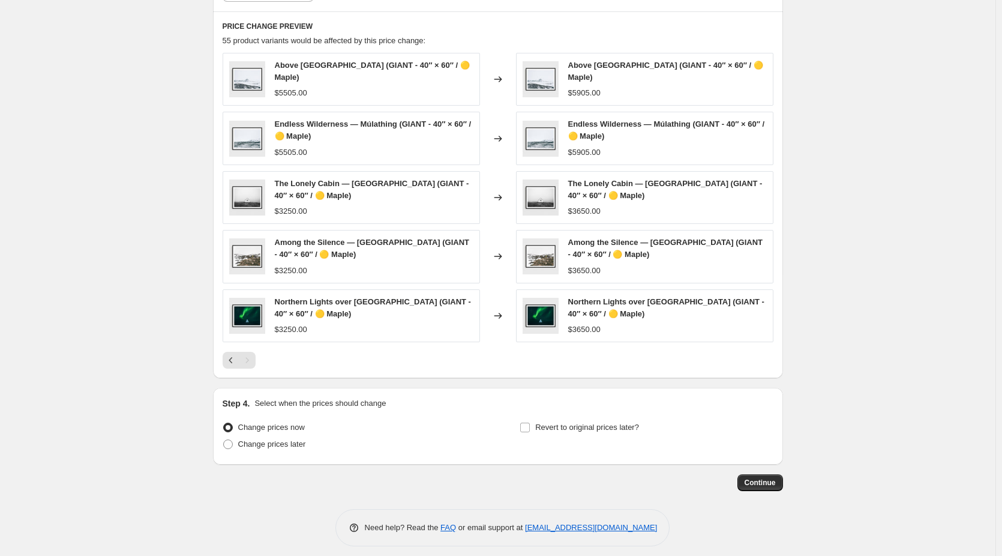
scroll to position [900, 0]
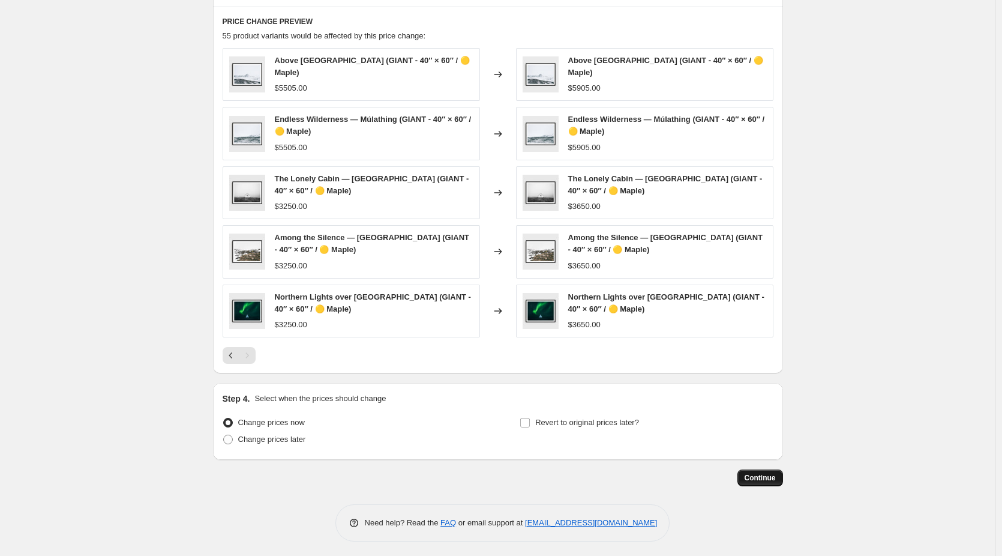
click at [766, 478] on span "Continue" at bounding box center [760, 478] width 31 height 10
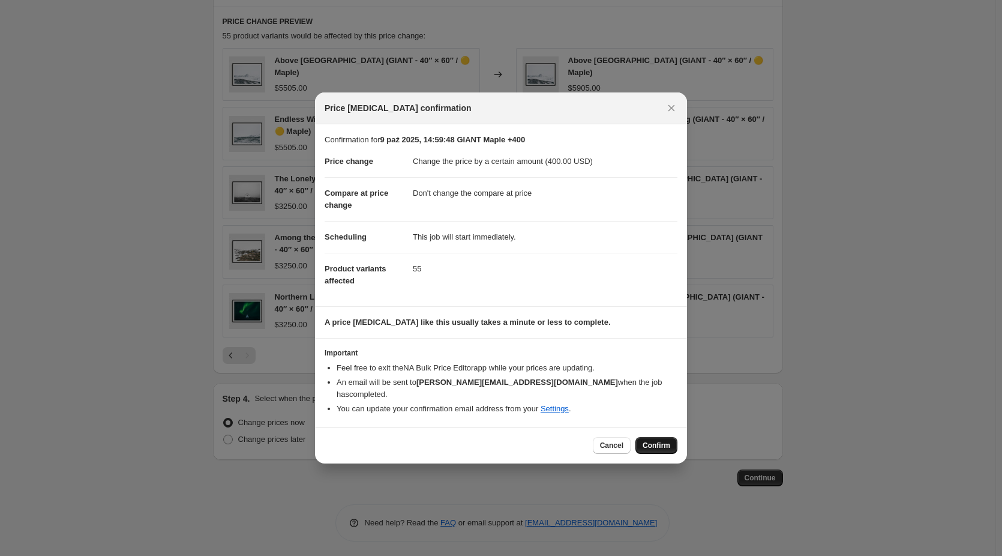
click at [658, 441] on span "Confirm" at bounding box center [657, 445] width 28 height 10
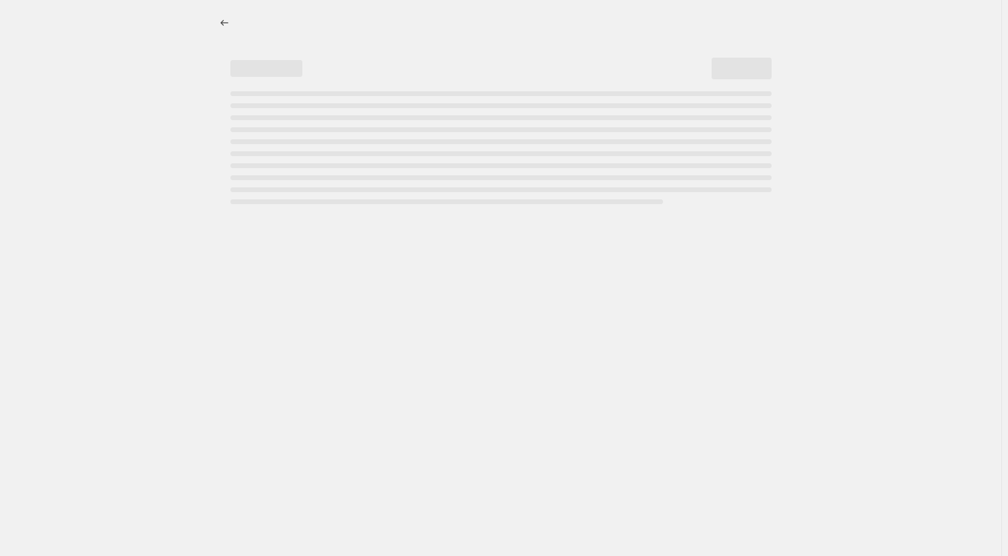
select select "by"
select select "no_change"
select select "collection"
select select "title"
select select "contains"
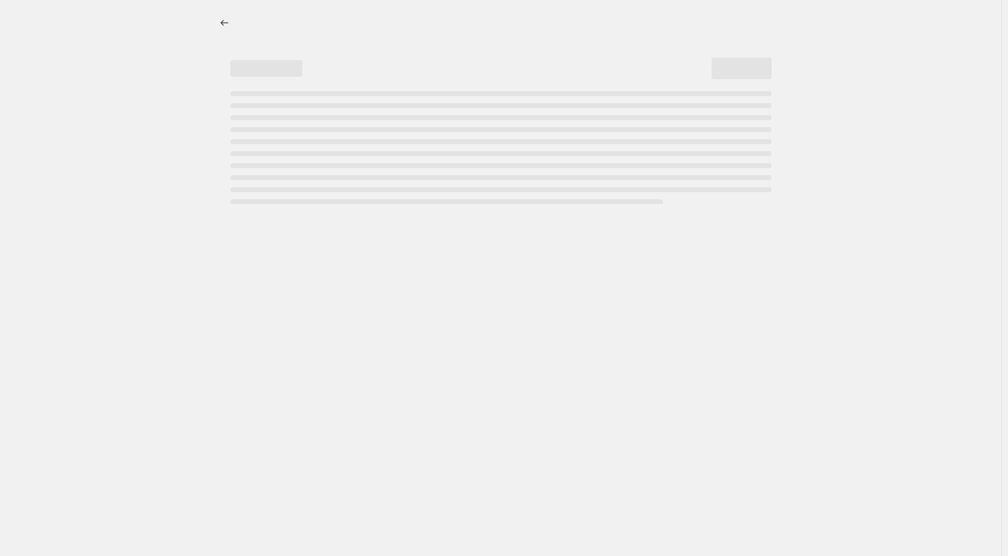
select select "title"
select select "not_equal"
select select "title"
select select "not_equal"
select select "title"
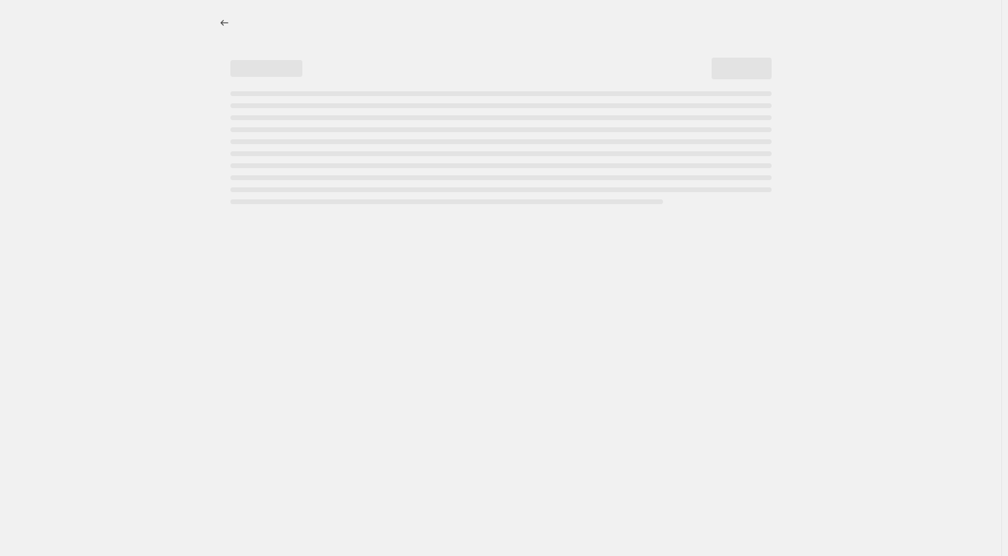
select select "not_equal"
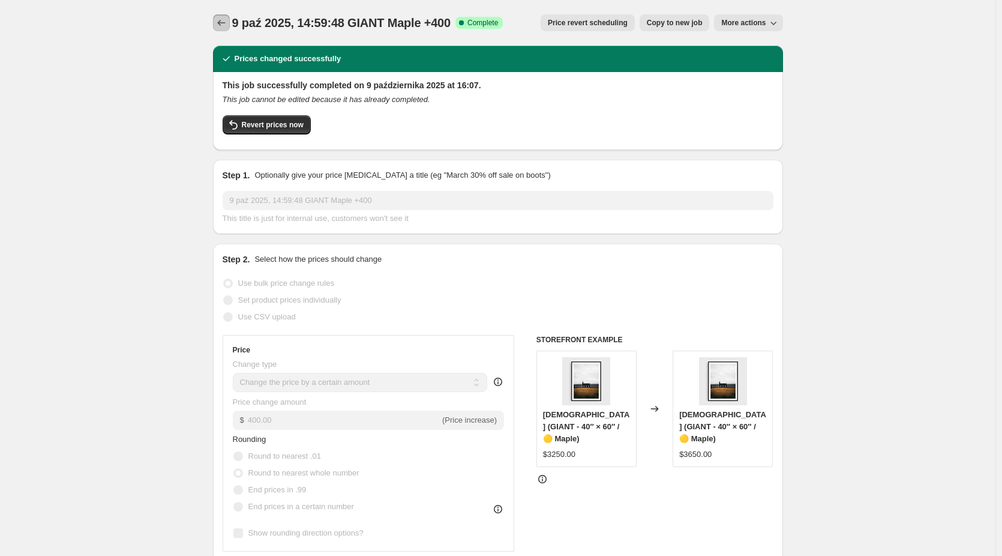
click at [226, 23] on icon "Price change jobs" at bounding box center [221, 23] width 12 height 12
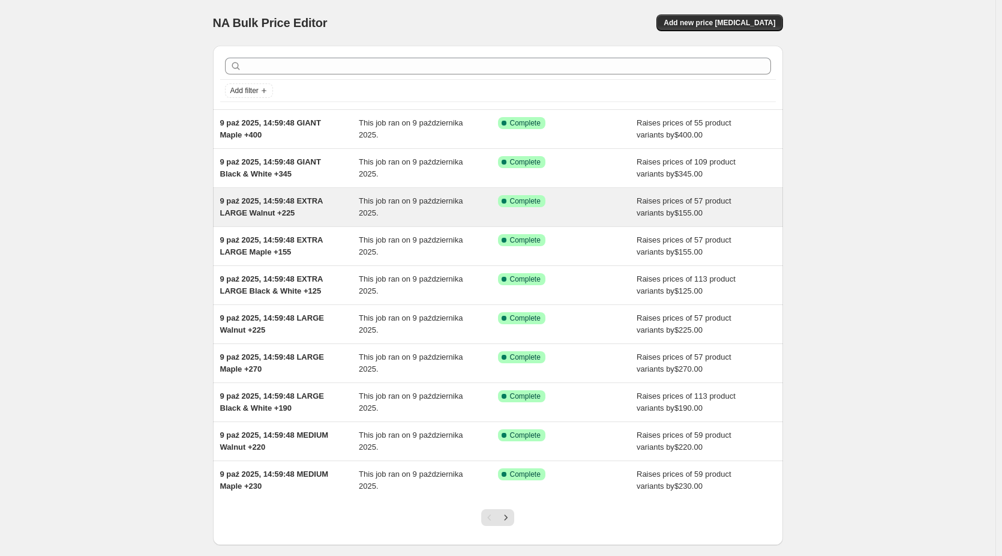
click at [287, 199] on span "9 paź 2025, 14:59:48 EXTRA LARGE Walnut +225" at bounding box center [271, 206] width 103 height 21
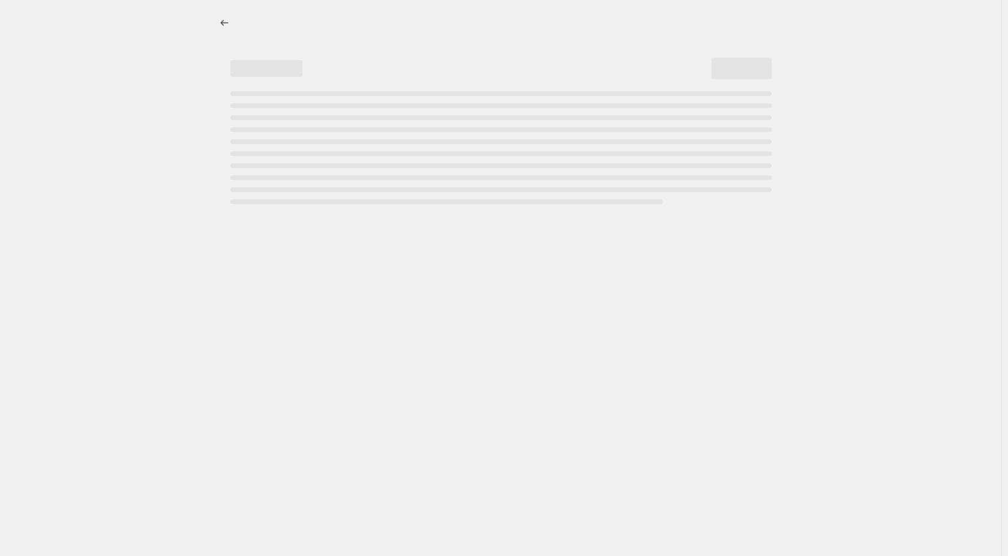
select select "by"
select select "no_change"
select select "collection"
select select "title"
select select "contains"
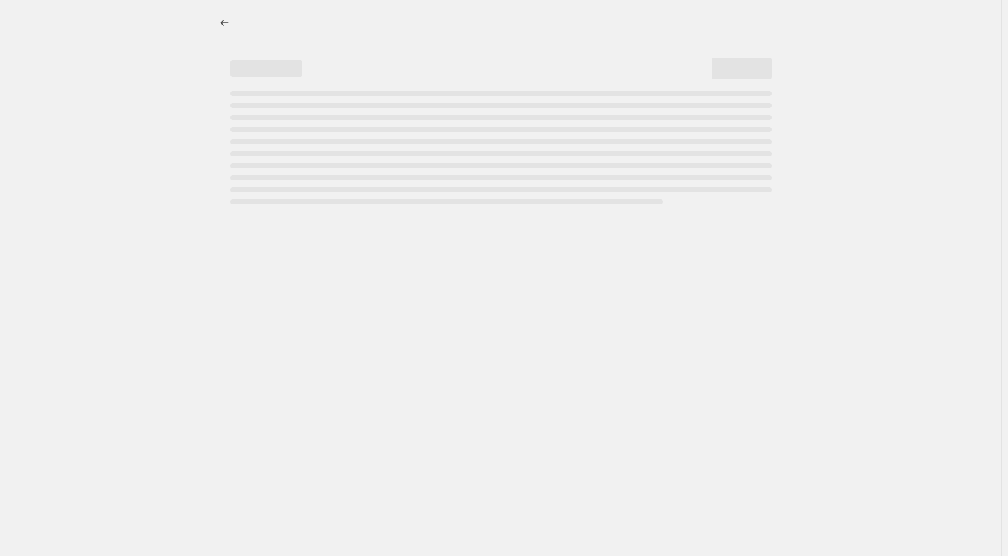
select select "title"
select select "not_equal"
select select "title"
select select "not_equal"
select select "title"
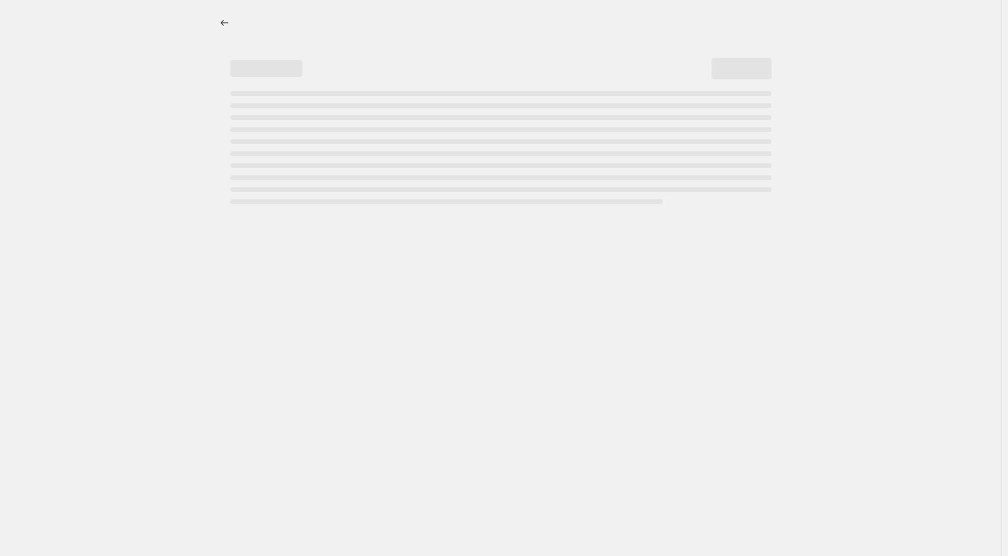
select select "not_equal"
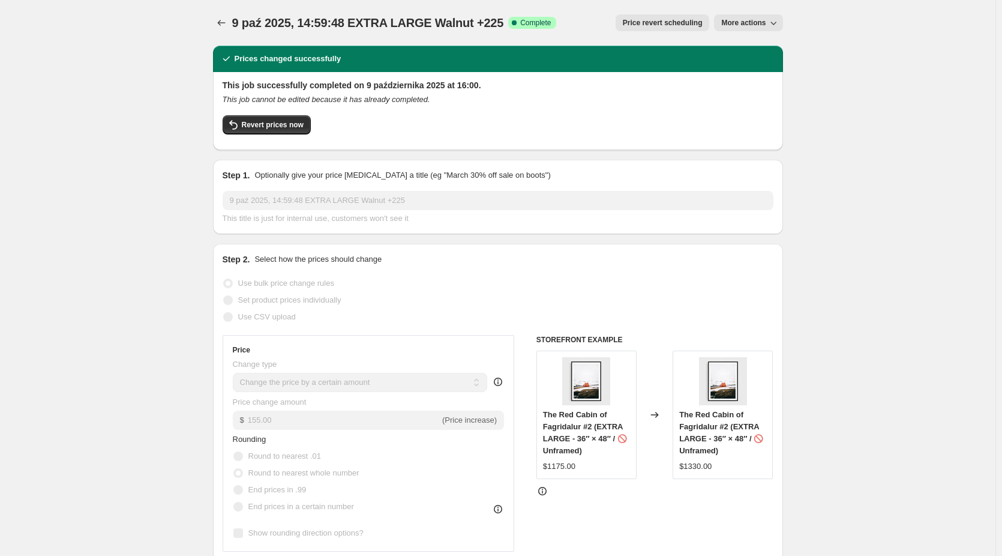
click at [750, 19] on span "More actions" at bounding box center [743, 23] width 44 height 10
click at [762, 44] on span "Copy to new job" at bounding box center [752, 47] width 56 height 9
select select "by"
select select "no_change"
select select "collection"
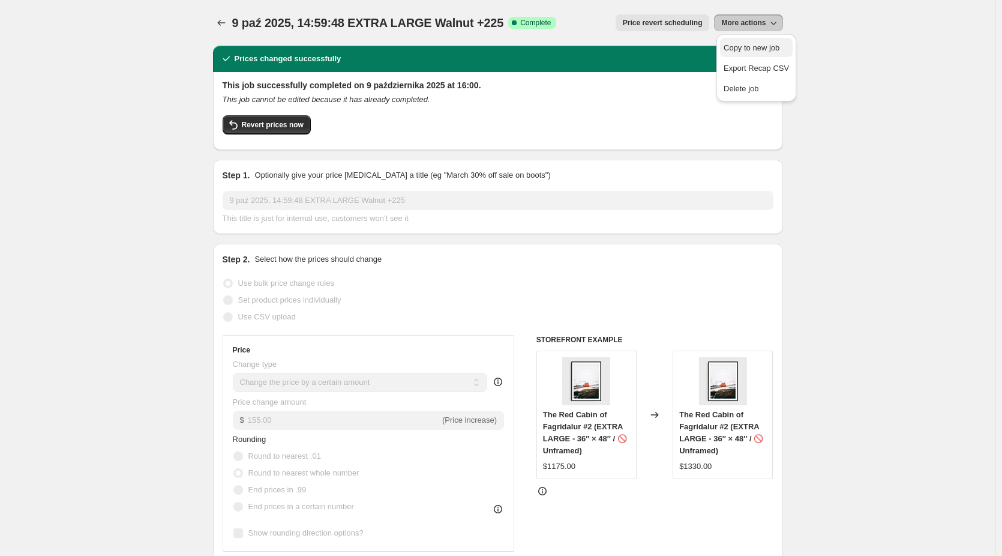
select select "title"
select select "contains"
select select "title"
select select "not_equal"
select select "title"
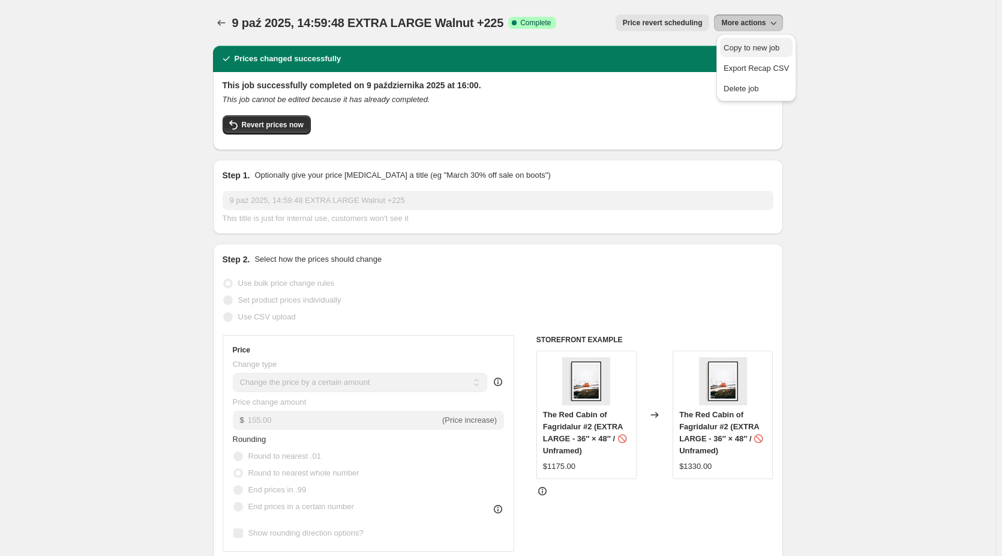
select select "not_equal"
select select "title"
select select "not_equal"
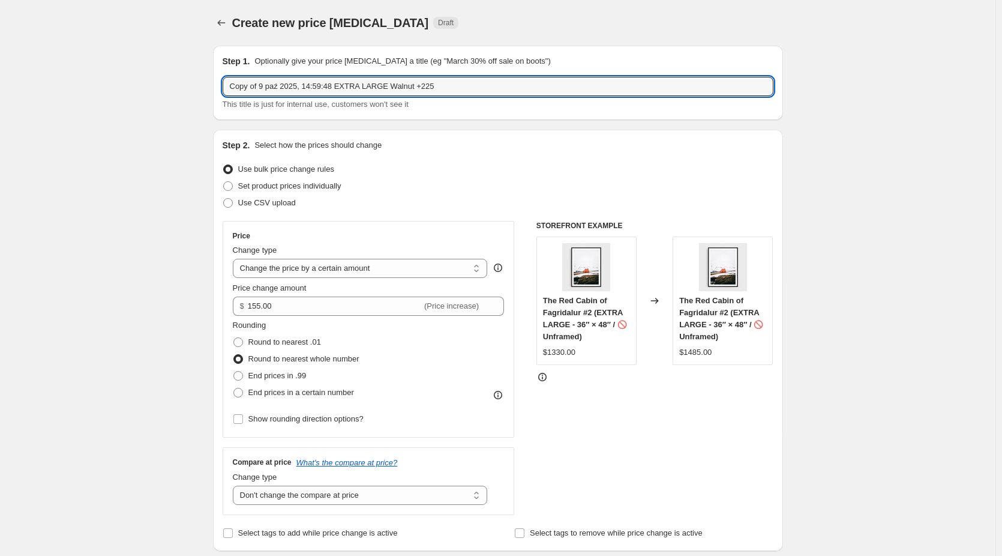
drag, startPoint x: 264, startPoint y: 86, endPoint x: 142, endPoint y: 97, distance: 122.4
drag, startPoint x: 365, startPoint y: 86, endPoint x: 314, endPoint y: 86, distance: 51.6
click at [314, 86] on input "9 paź 2025, 14:59:48 EXTRA LARGE Walnut +225" at bounding box center [498, 86] width 551 height 19
drag, startPoint x: 394, startPoint y: 88, endPoint x: 374, endPoint y: 90, distance: 19.9
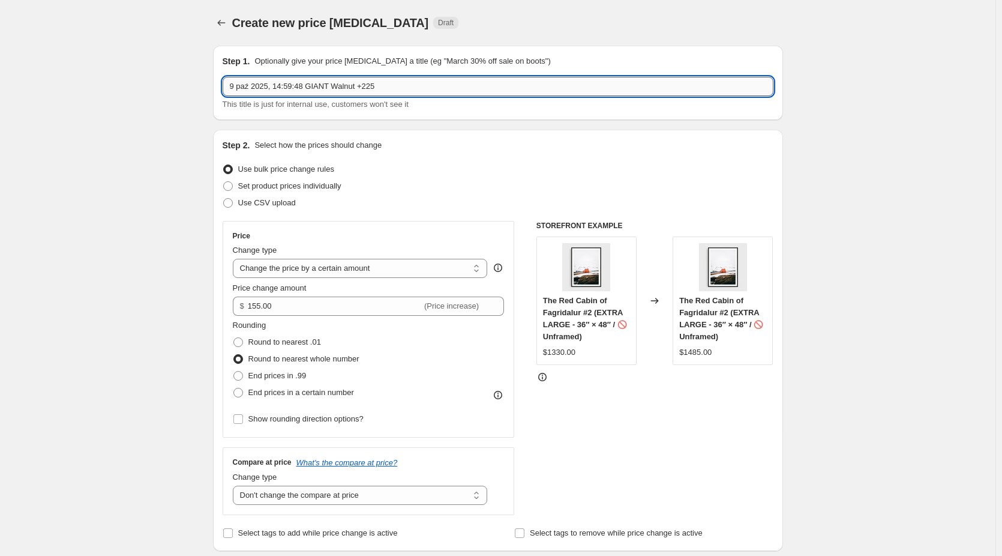
click at [374, 90] on input "9 paź 2025, 14:59:48 GIANT Walnut +225" at bounding box center [498, 86] width 551 height 19
type input "9 paź 2025, 14:59:48 GIANT Walnut +340"
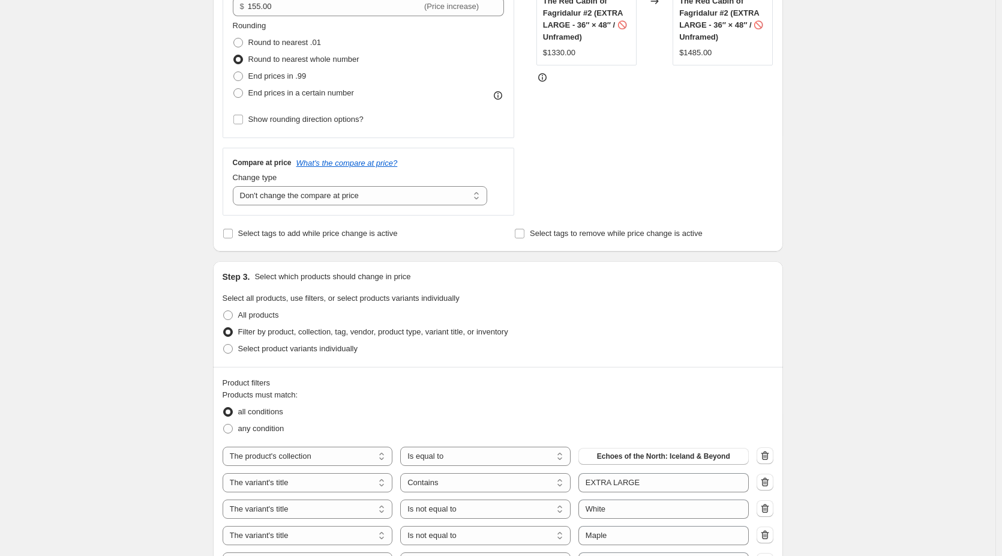
scroll to position [480, 0]
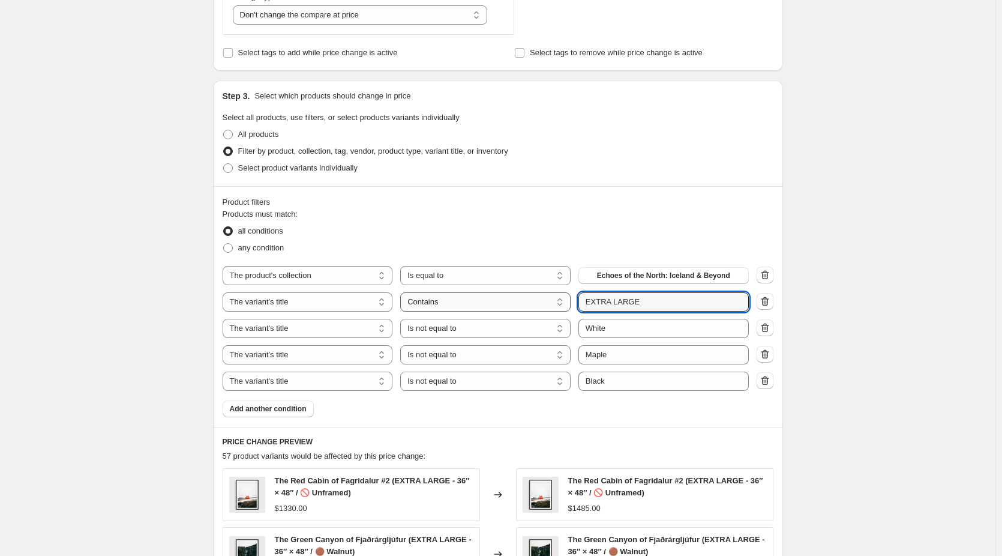
drag, startPoint x: 659, startPoint y: 302, endPoint x: 516, endPoint y: 302, distance: 143.4
click at [516, 302] on div "The product The product's collection The product's tag The product's vendor The…" at bounding box center [486, 301] width 526 height 19
type input "GIANT"
click at [824, 235] on div "Create new price change job. This page is ready Create new price change job Dra…" at bounding box center [498, 250] width 996 height 1460
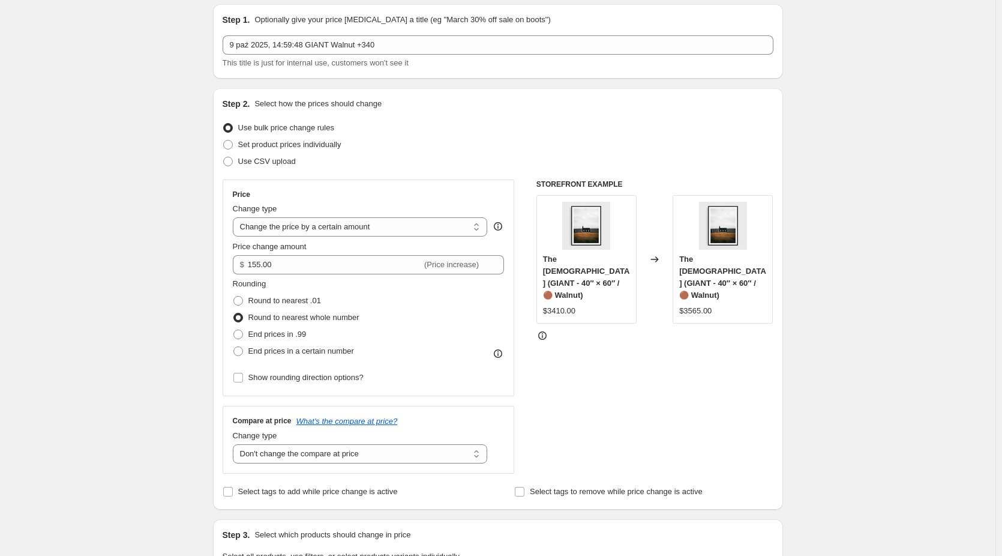
scroll to position [0, 0]
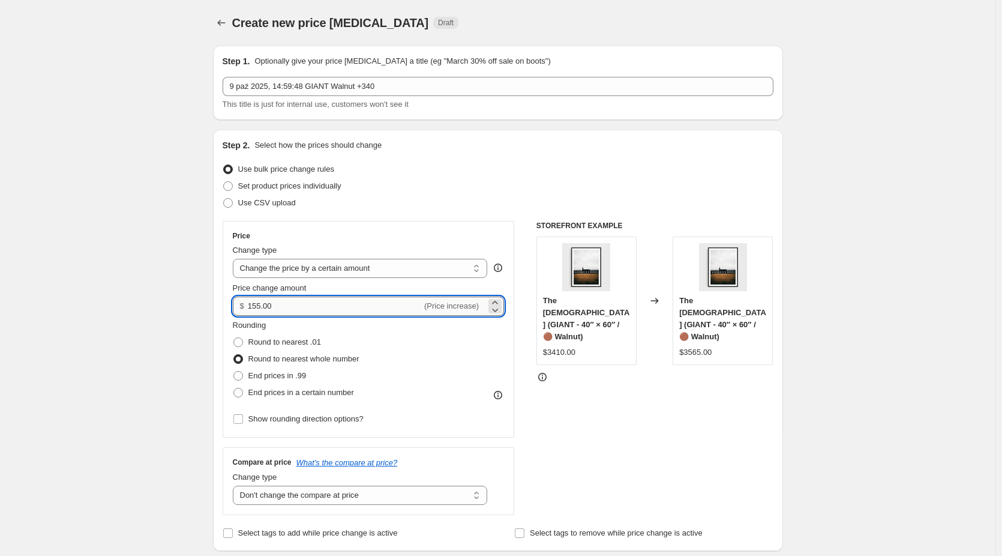
drag, startPoint x: 286, startPoint y: 308, endPoint x: 252, endPoint y: 311, distance: 33.7
click at [252, 311] on input "155.00" at bounding box center [335, 305] width 174 height 19
type input "340.00"
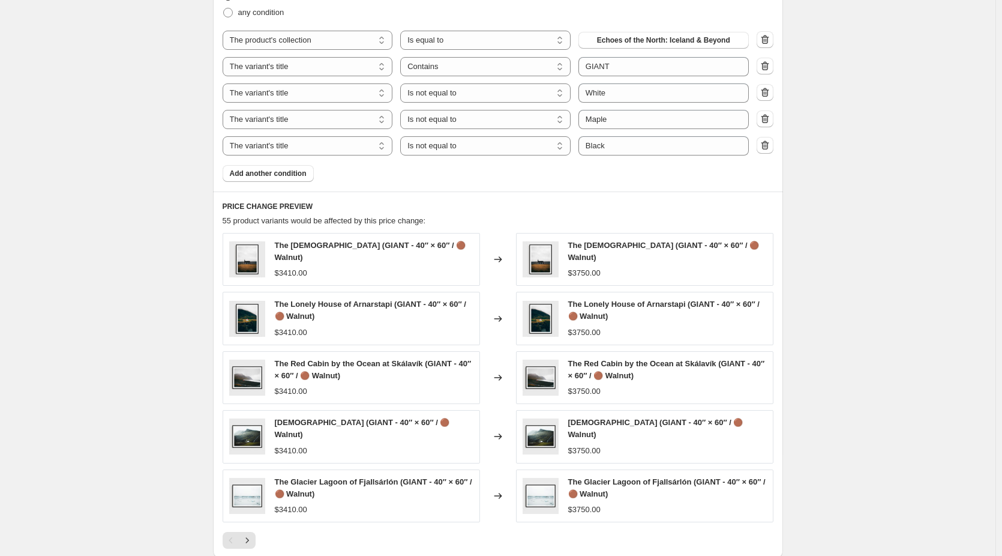
scroll to position [780, 0]
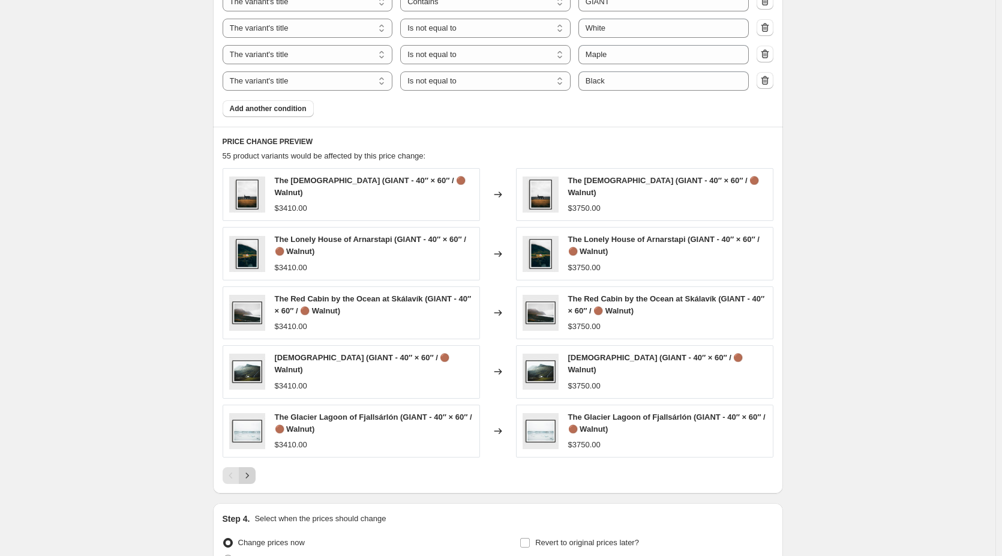
click at [253, 480] on icon "Next" at bounding box center [247, 475] width 12 height 12
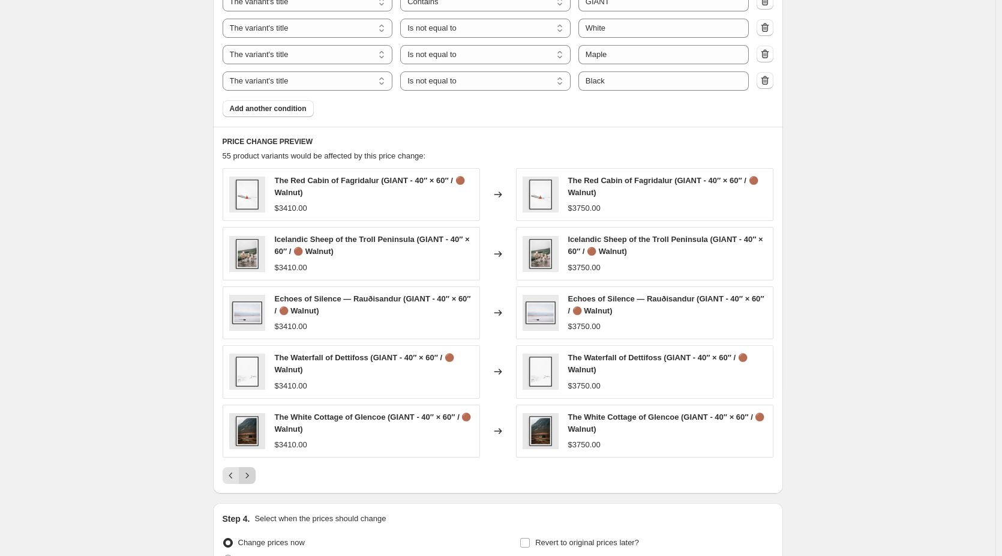
click at [248, 474] on icon "Next" at bounding box center [247, 475] width 12 height 12
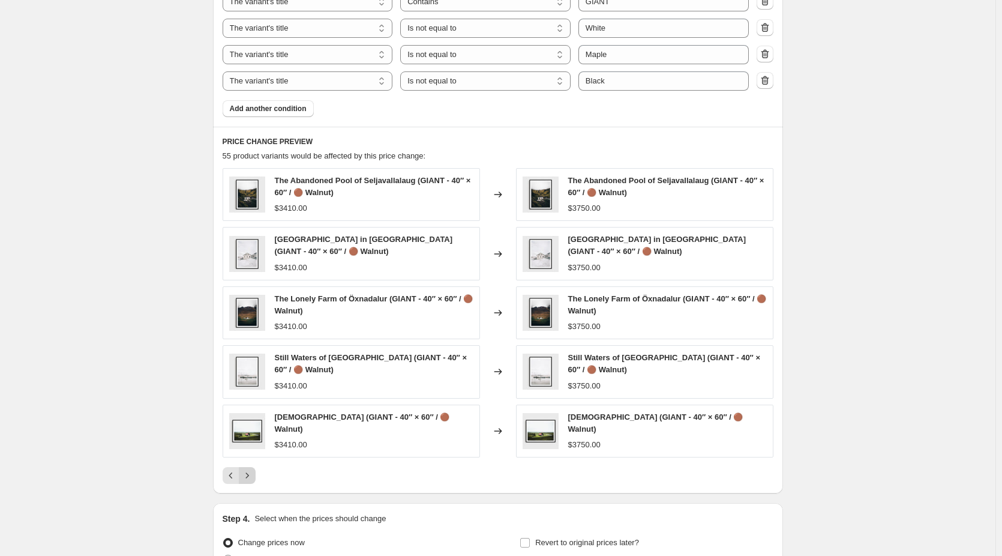
click at [248, 474] on icon "Next" at bounding box center [247, 475] width 12 height 12
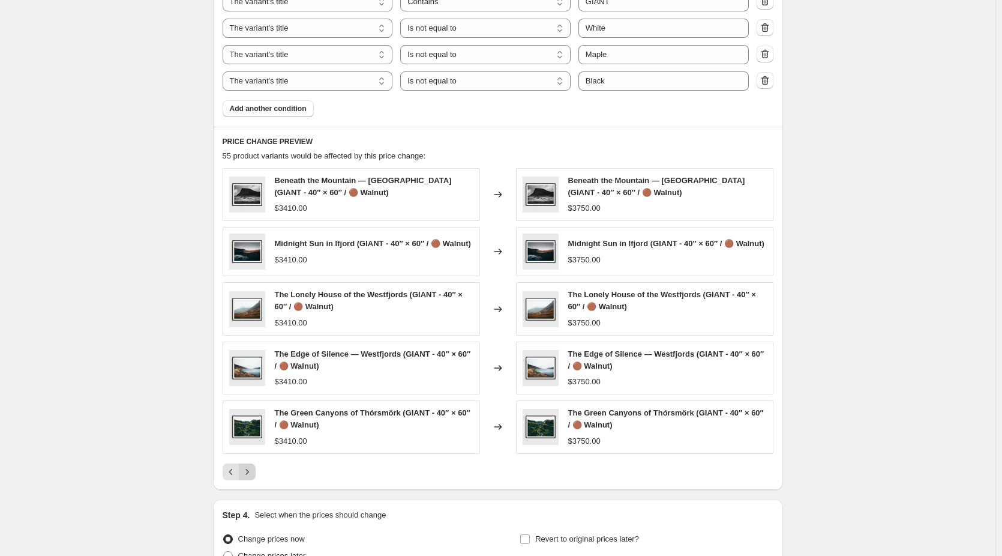
click at [248, 474] on icon "Next" at bounding box center [247, 472] width 12 height 12
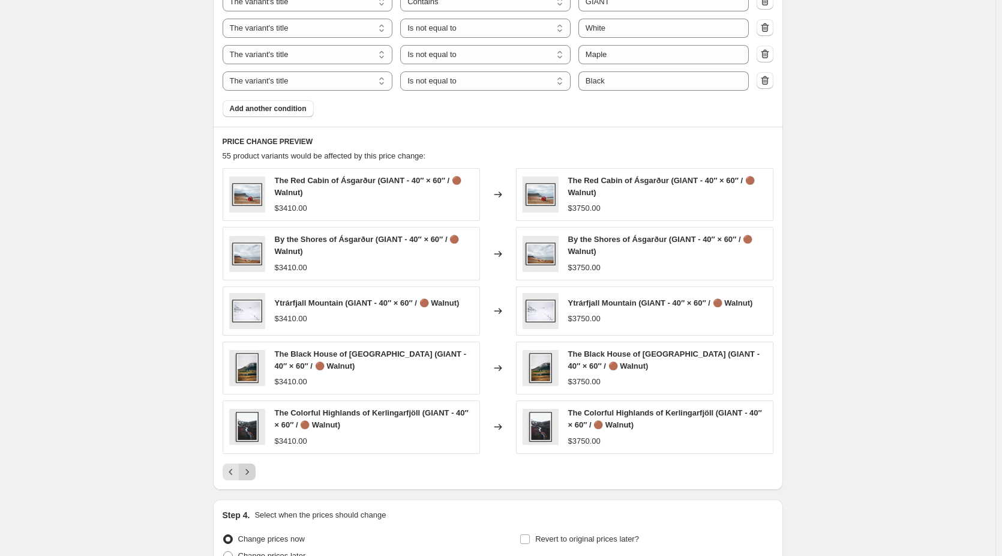
click at [248, 474] on icon "Next" at bounding box center [247, 472] width 12 height 12
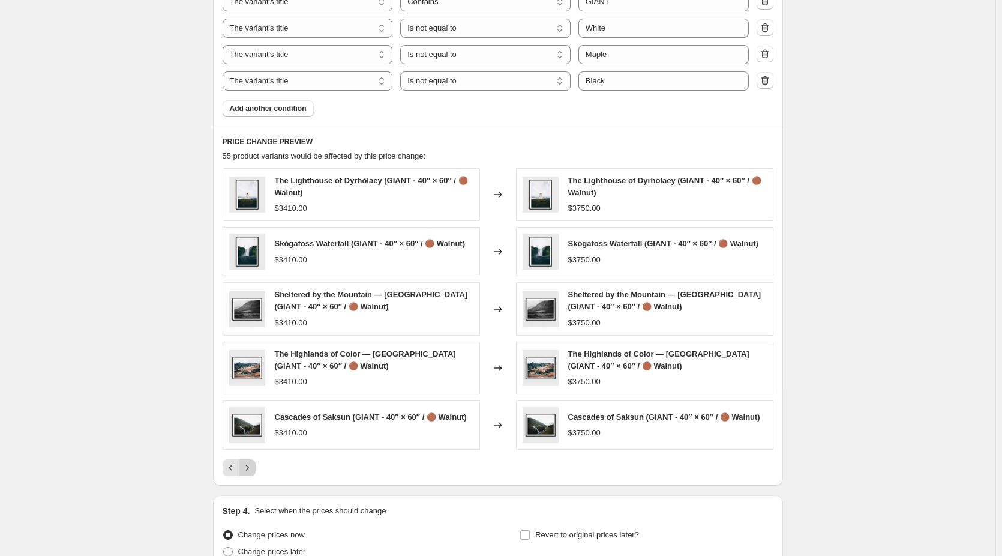
click at [248, 474] on icon "Next" at bounding box center [247, 467] width 12 height 12
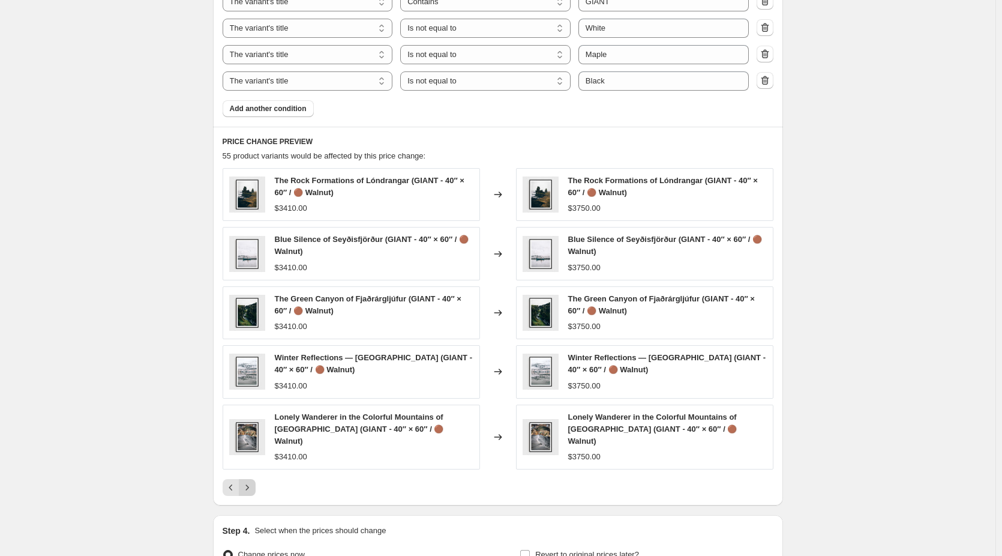
click at [248, 481] on icon "Next" at bounding box center [247, 487] width 12 height 12
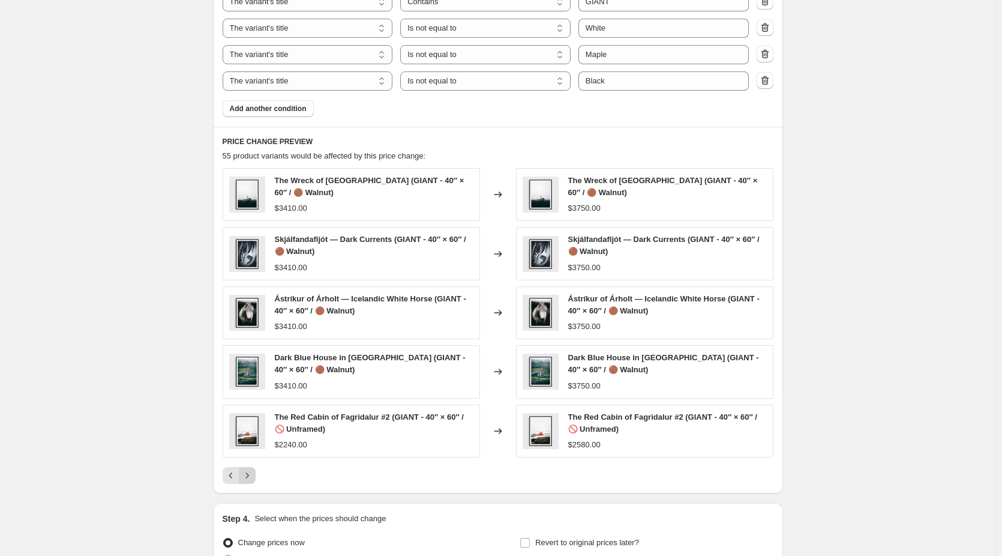
click at [248, 474] on icon "Next" at bounding box center [247, 475] width 12 height 12
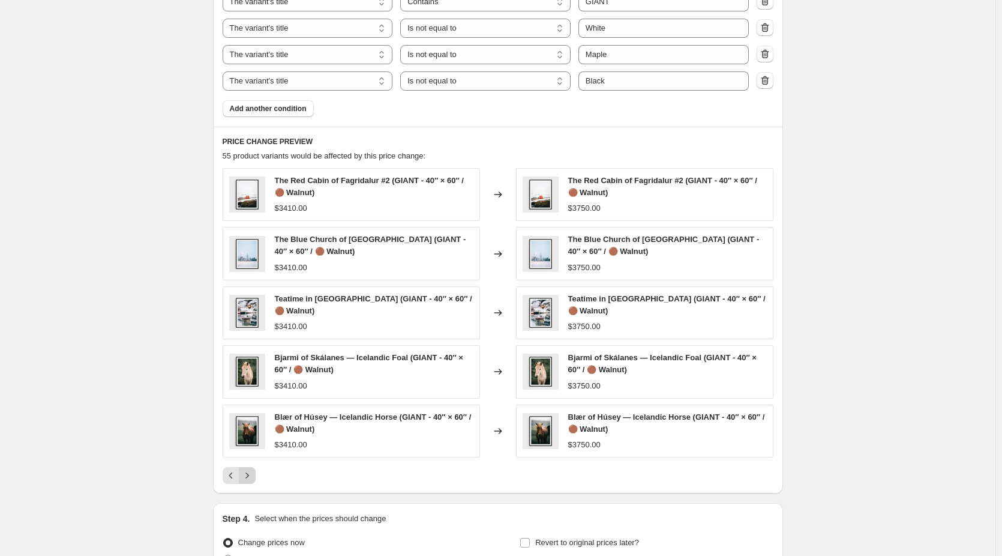
click at [248, 474] on icon "Next" at bounding box center [247, 475] width 12 height 12
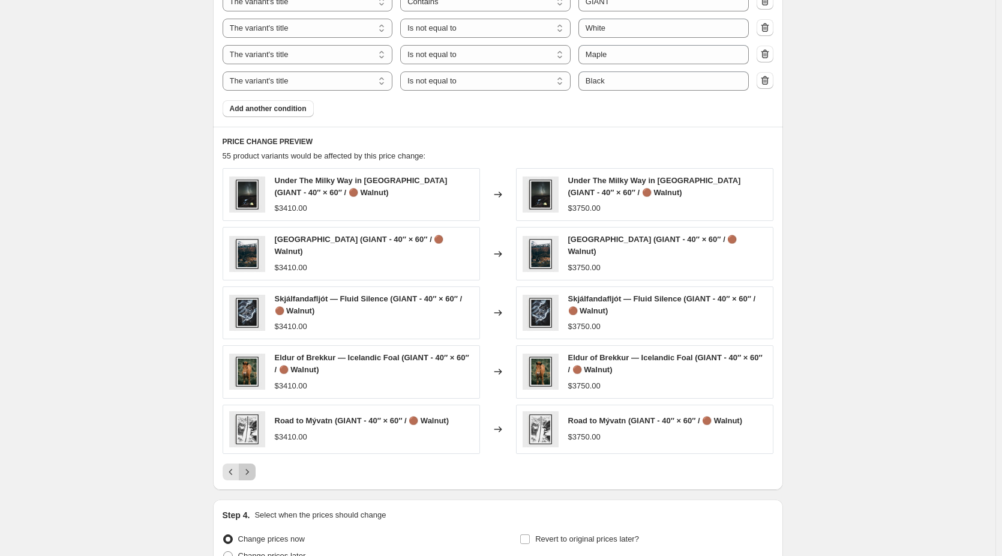
click at [248, 474] on button "Next" at bounding box center [247, 471] width 17 height 17
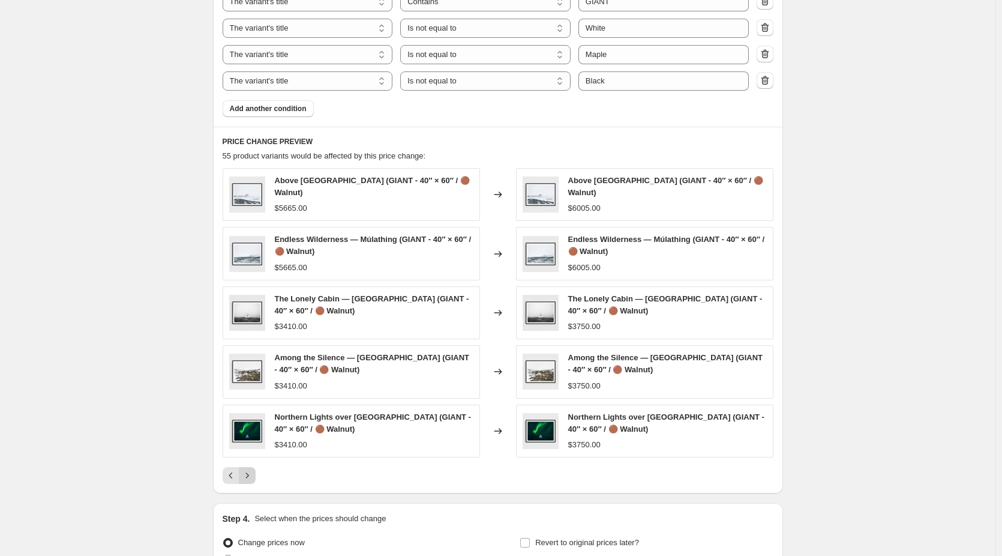
click at [248, 474] on div "Pagination" at bounding box center [247, 475] width 17 height 17
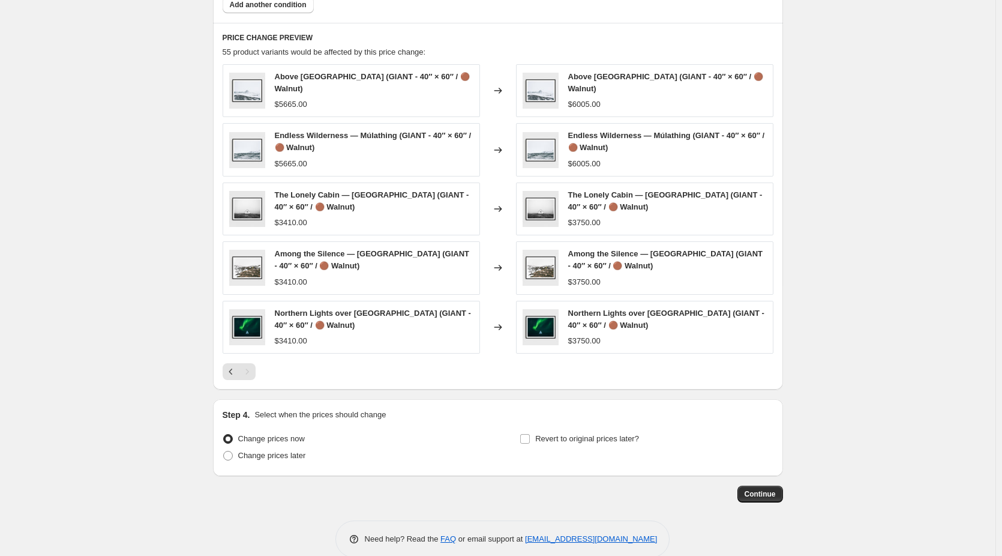
scroll to position [904, 0]
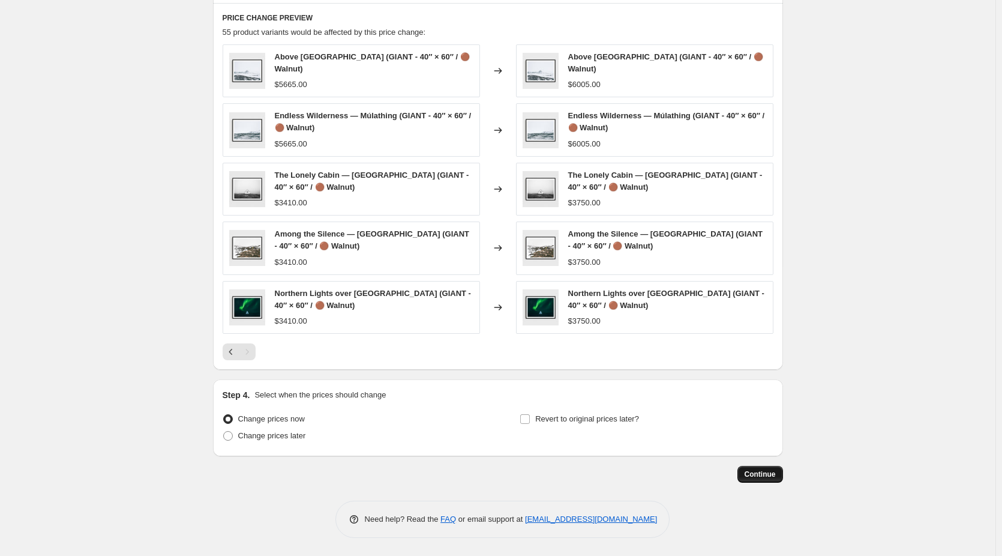
click at [771, 474] on span "Continue" at bounding box center [760, 474] width 31 height 10
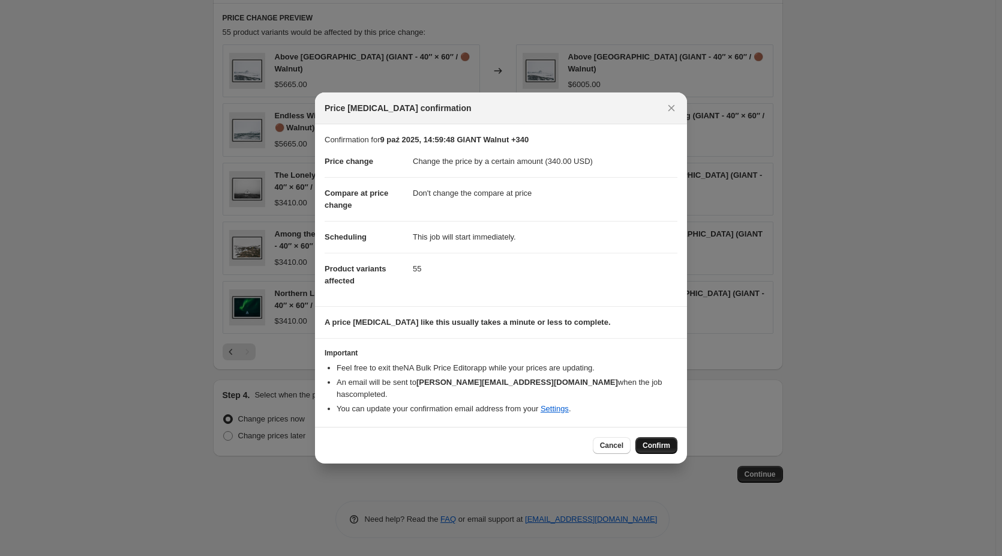
click at [654, 442] on span "Confirm" at bounding box center [657, 445] width 28 height 10
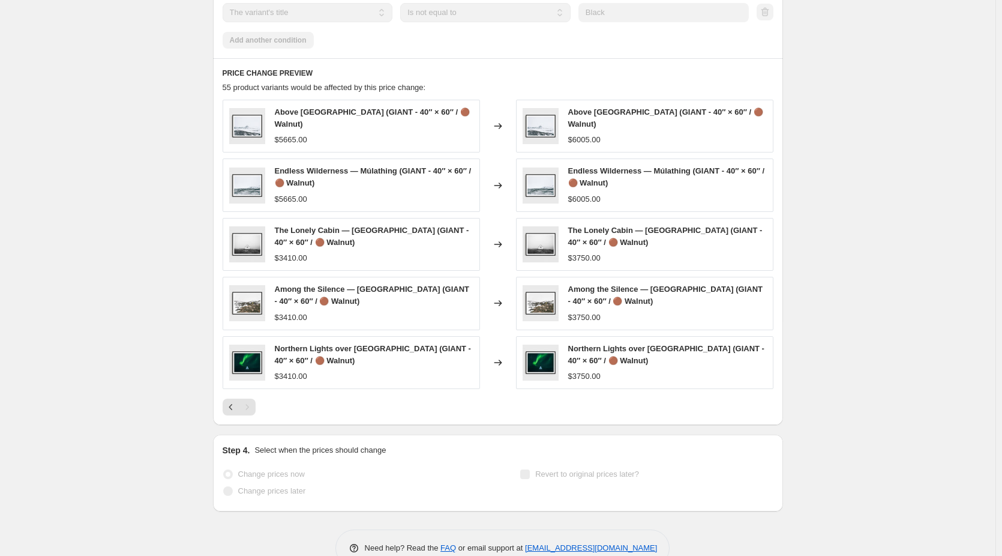
scroll to position [935, 0]
select select "by"
select select "no_change"
select select "collection"
select select "title"
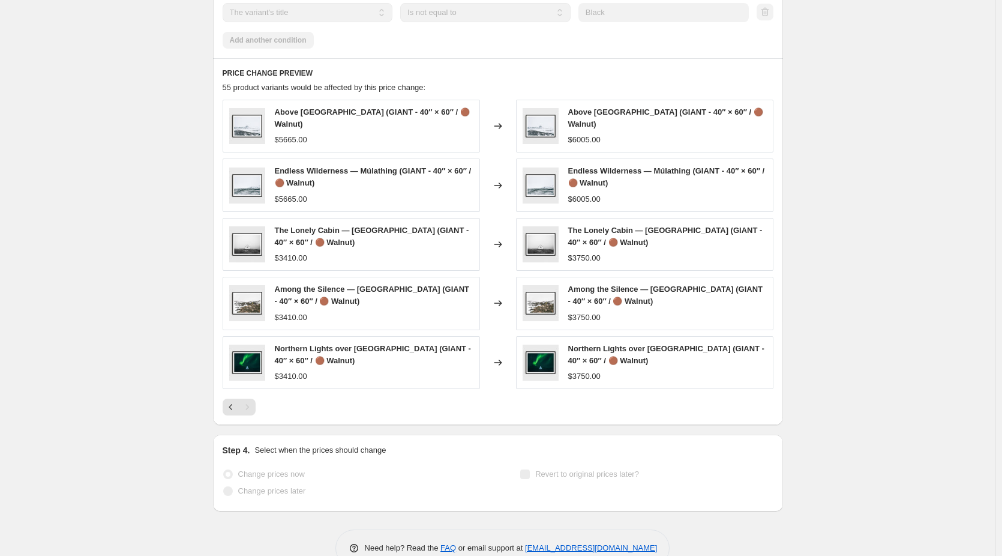
select select "contains"
select select "title"
select select "not_equal"
select select "title"
select select "not_equal"
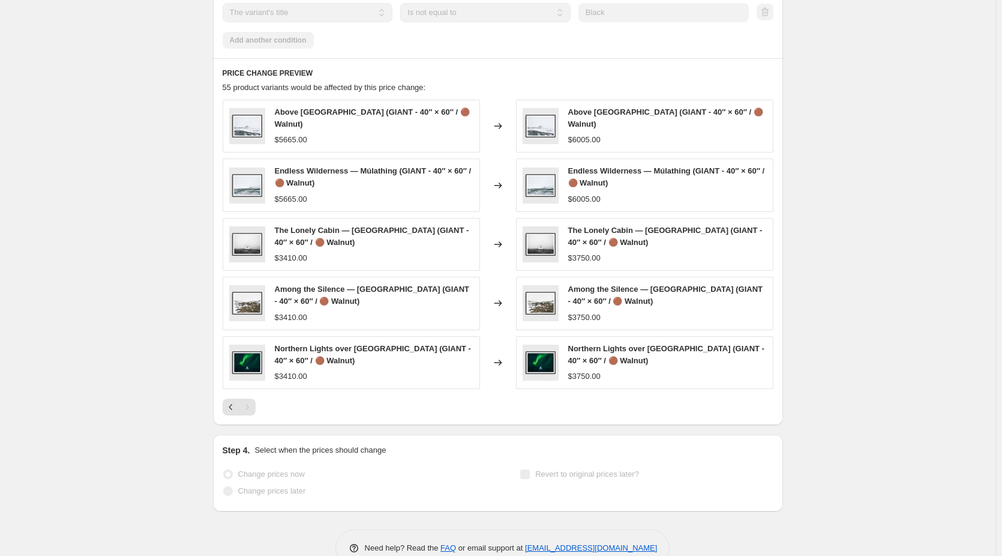
select select "title"
select select "not_equal"
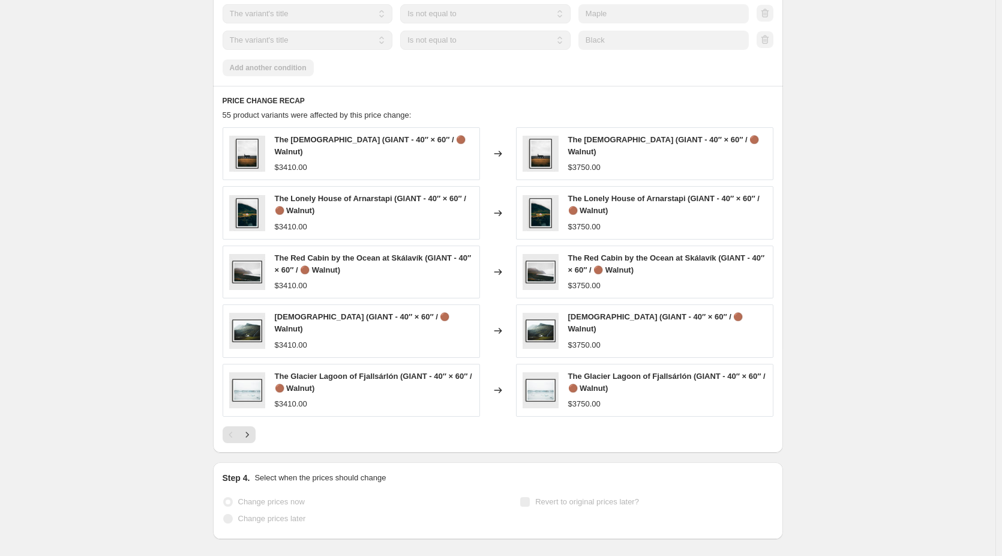
scroll to position [0, 0]
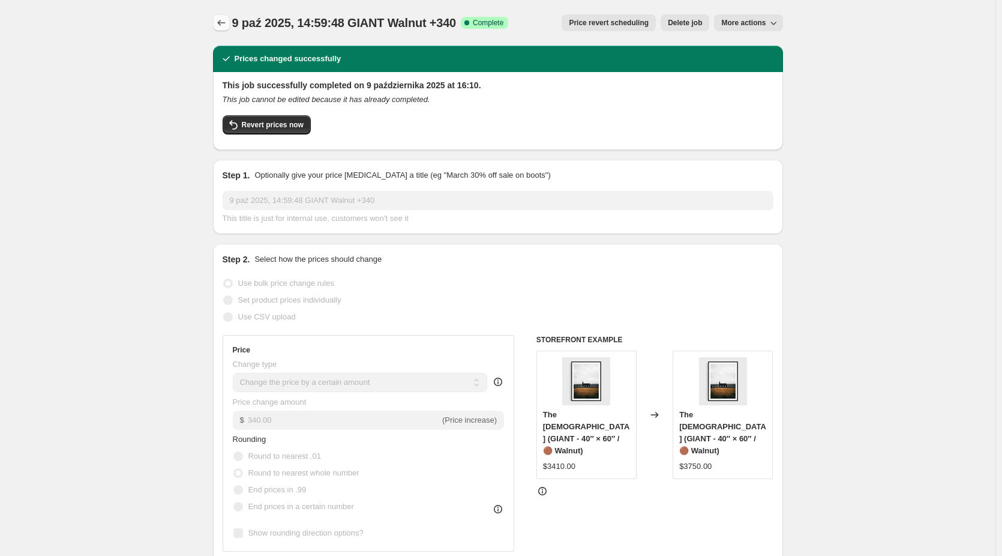
click at [220, 22] on icon "Price change jobs" at bounding box center [221, 23] width 12 height 12
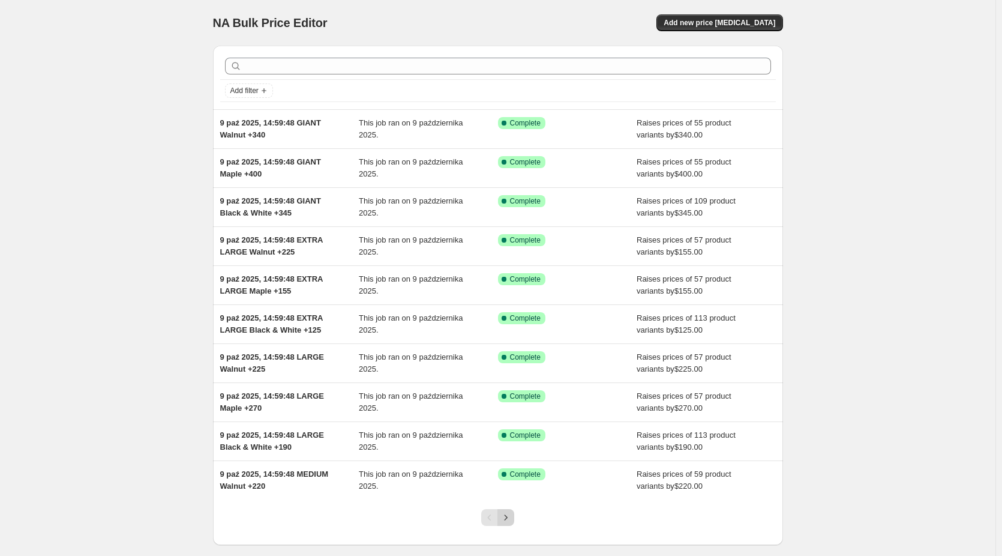
click at [510, 516] on icon "Next" at bounding box center [506, 517] width 12 height 12
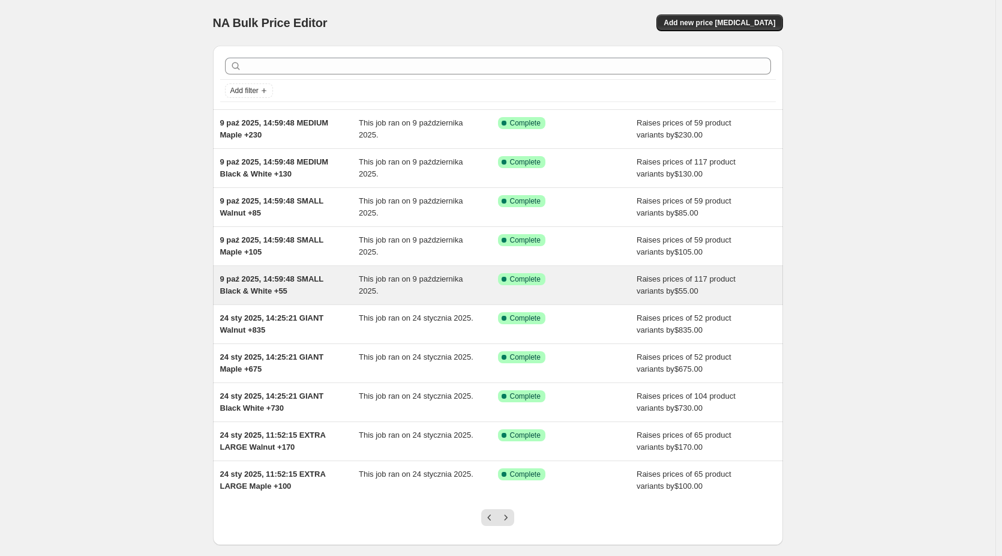
click at [280, 283] on span "9 paź 2025, 14:59:48 SMALL Black & White +55" at bounding box center [271, 284] width 103 height 21
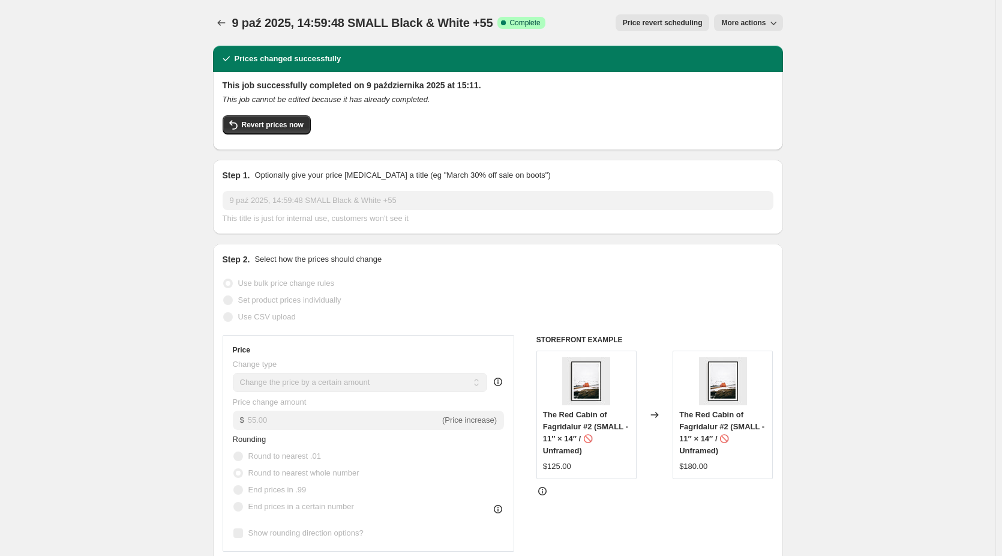
click at [764, 25] on span "More actions" at bounding box center [743, 23] width 44 height 10
click at [771, 44] on span "Copy to new job" at bounding box center [752, 47] width 56 height 9
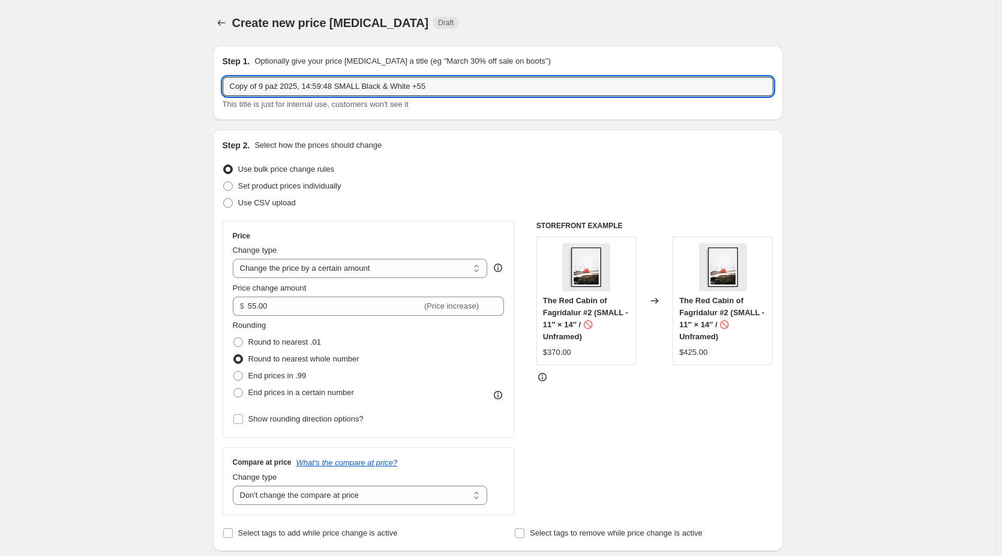
drag, startPoint x: 263, startPoint y: 85, endPoint x: 203, endPoint y: 91, distance: 60.9
click at [344, 87] on input "9 paź 2025, 14:59:48 SMALL Black & White +55" at bounding box center [498, 86] width 551 height 19
drag, startPoint x: 483, startPoint y: 82, endPoint x: 471, endPoint y: 83, distance: 12.1
click at [471, 83] on input "9 paź 2025, 14:59:48 SMALL (LIMITED EDITION) Black & White +55" at bounding box center [498, 86] width 551 height 19
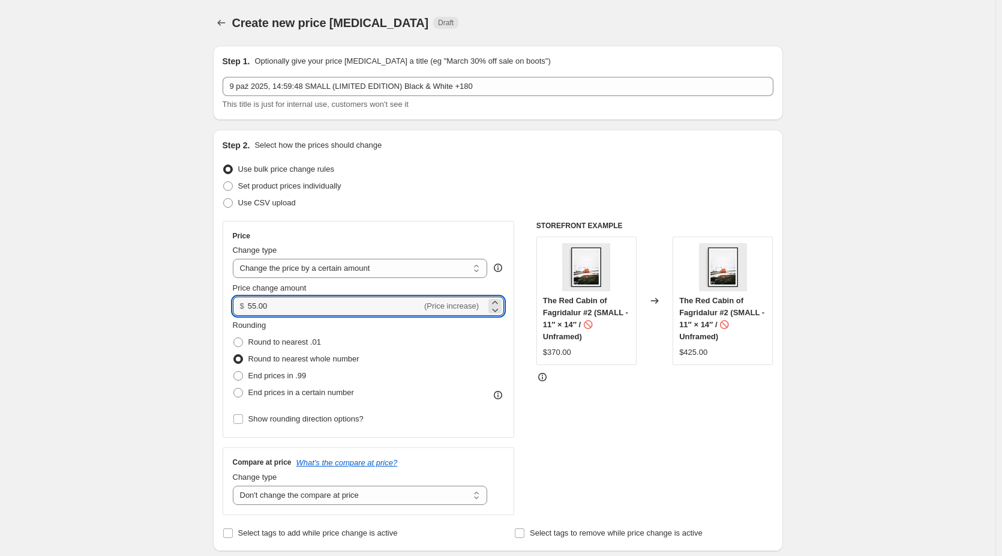
drag, startPoint x: 279, startPoint y: 309, endPoint x: 248, endPoint y: 308, distance: 30.6
click at [248, 308] on div "$ 55.00 (Price increase)" at bounding box center [369, 305] width 272 height 19
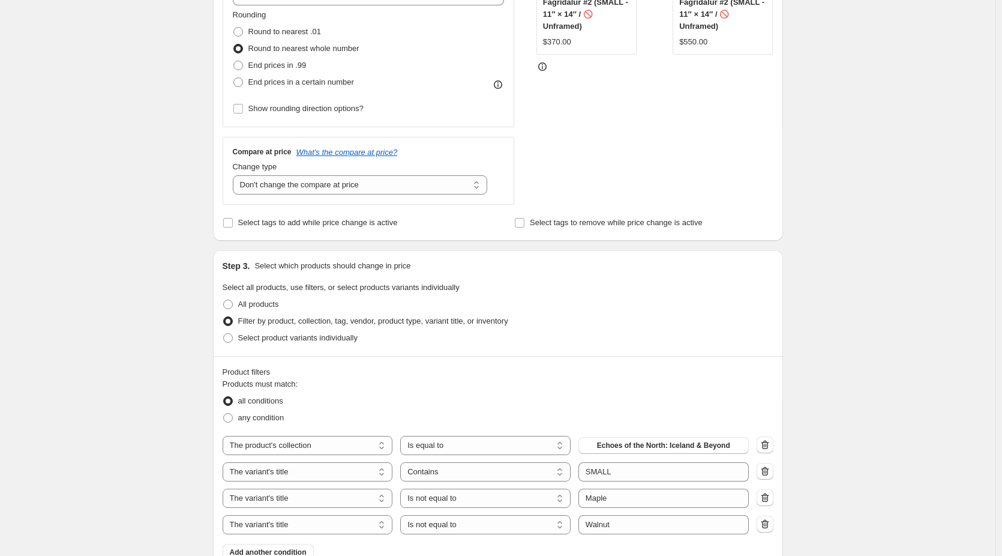
scroll to position [420, 0]
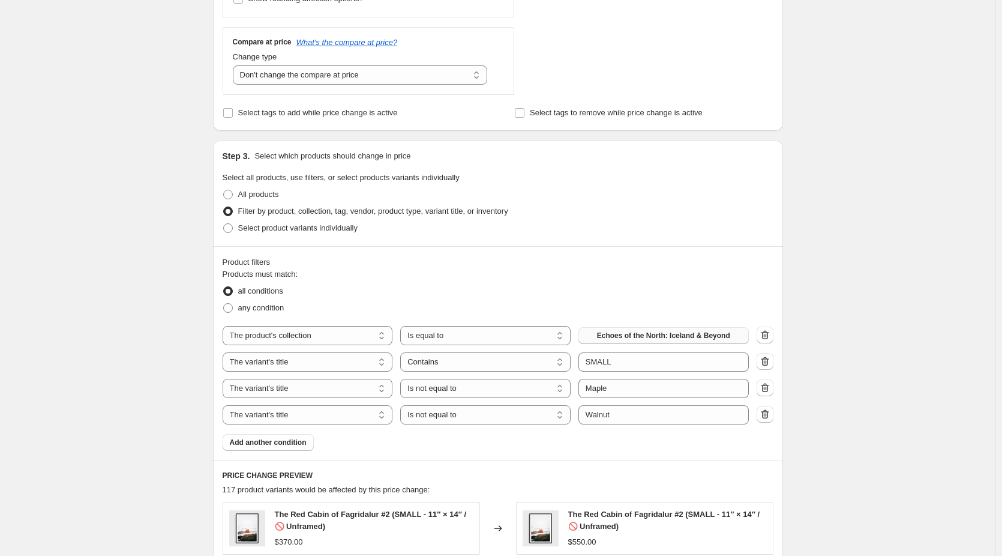
click at [705, 331] on span "Echoes of the North: Iceland & Beyond" at bounding box center [663, 336] width 133 height 10
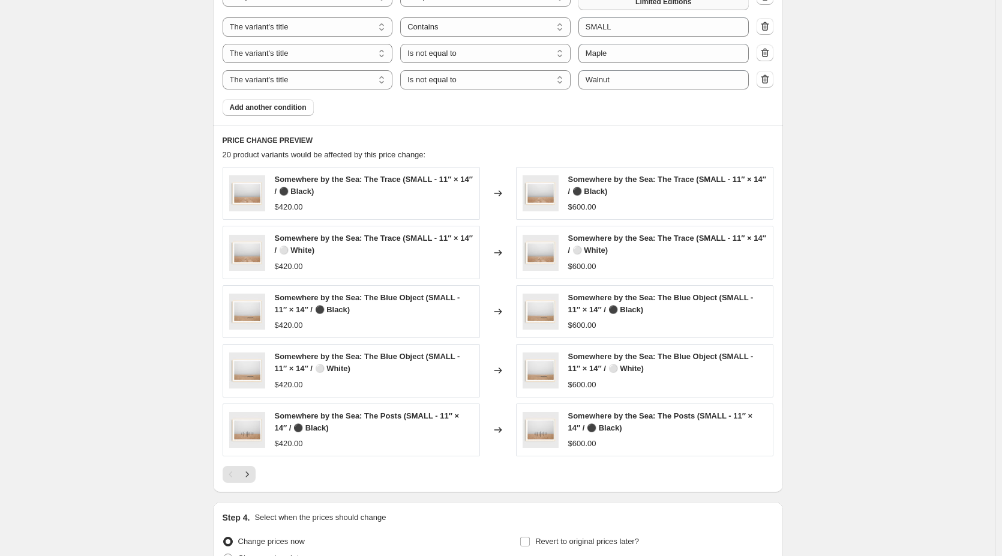
scroll to position [780, 0]
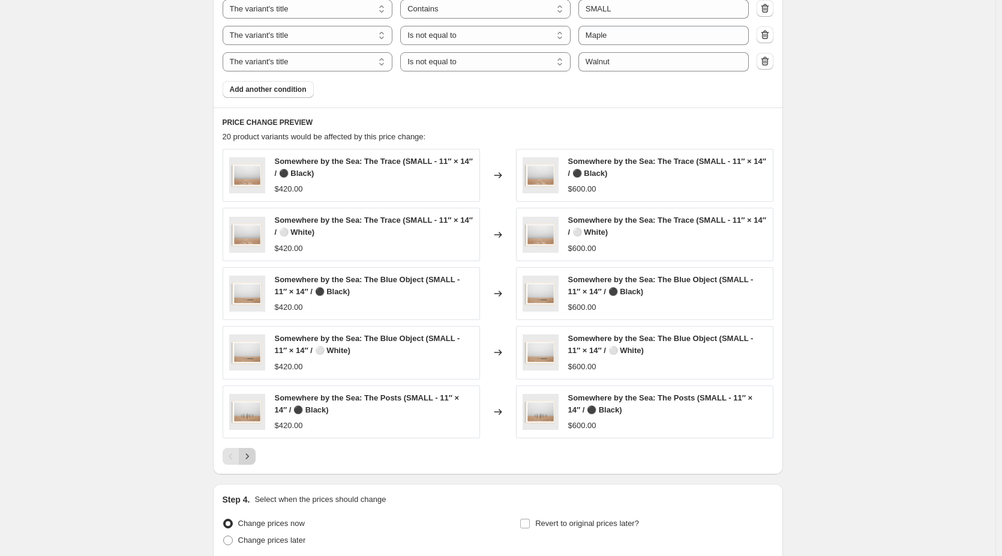
click at [248, 456] on icon "Next" at bounding box center [246, 455] width 3 height 5
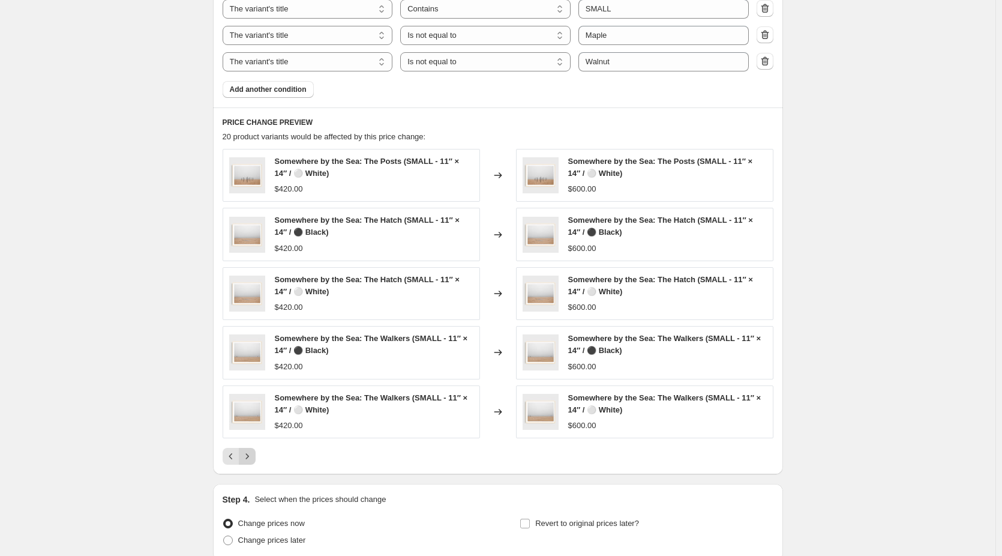
click at [248, 456] on icon "Next" at bounding box center [246, 455] width 3 height 5
click at [251, 456] on div "Pagination" at bounding box center [247, 456] width 17 height 17
click at [230, 455] on icon "Previous" at bounding box center [231, 456] width 12 height 12
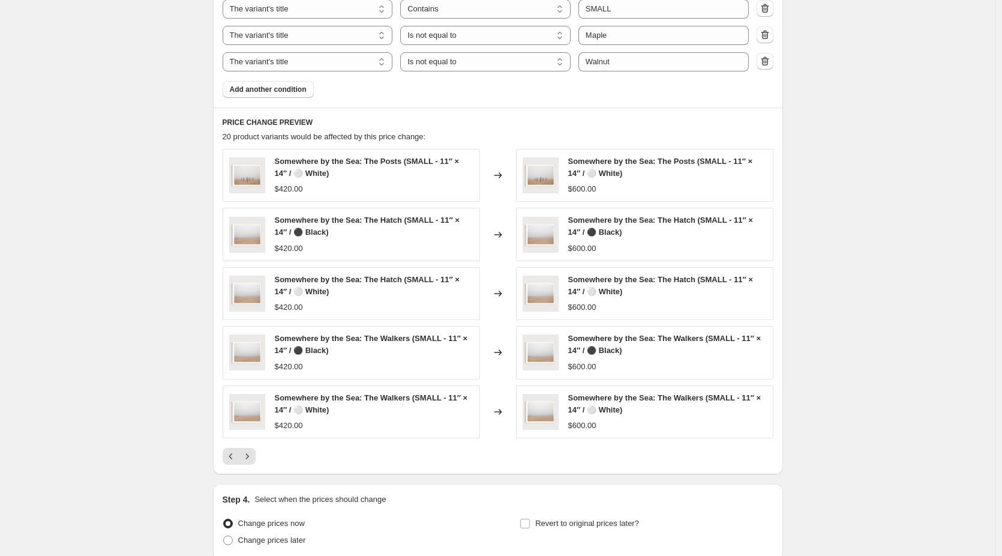
click at [230, 455] on icon "Previous" at bounding box center [231, 456] width 12 height 12
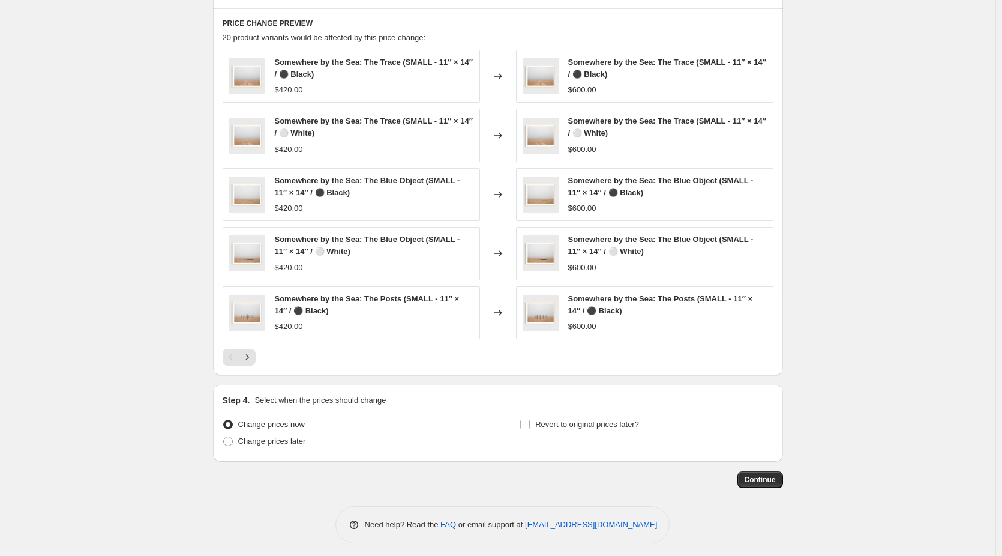
scroll to position [885, 0]
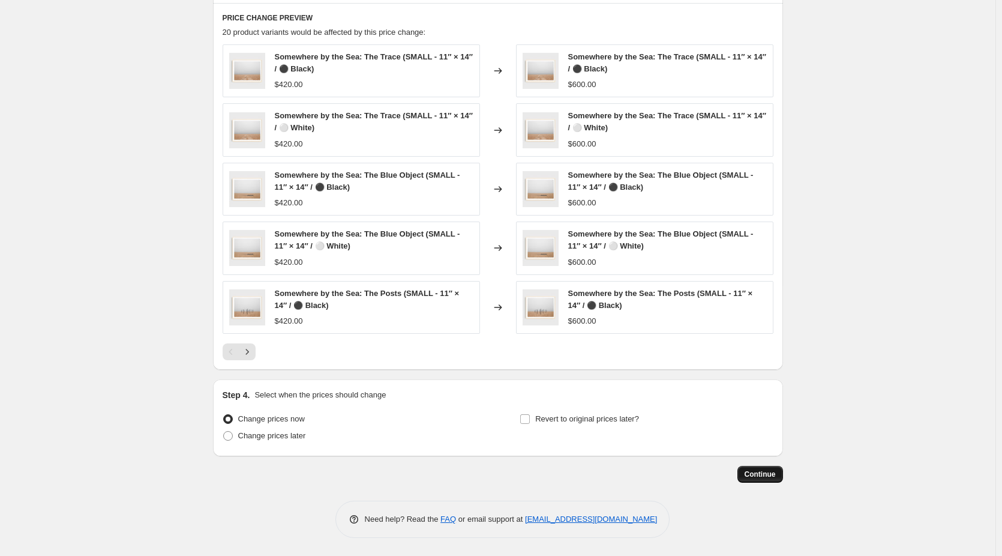
click at [768, 474] on span "Continue" at bounding box center [760, 474] width 31 height 10
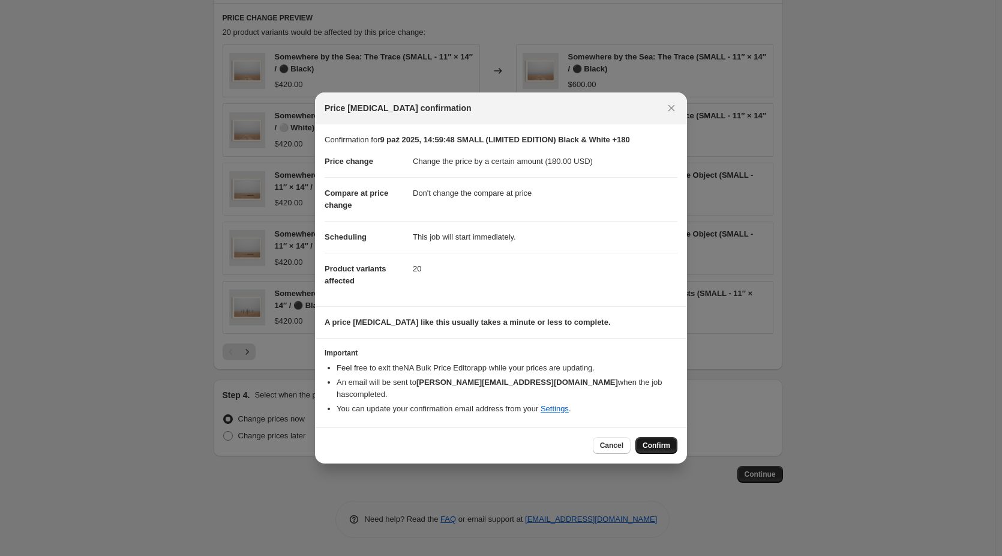
click at [661, 440] on span "Confirm" at bounding box center [657, 445] width 28 height 10
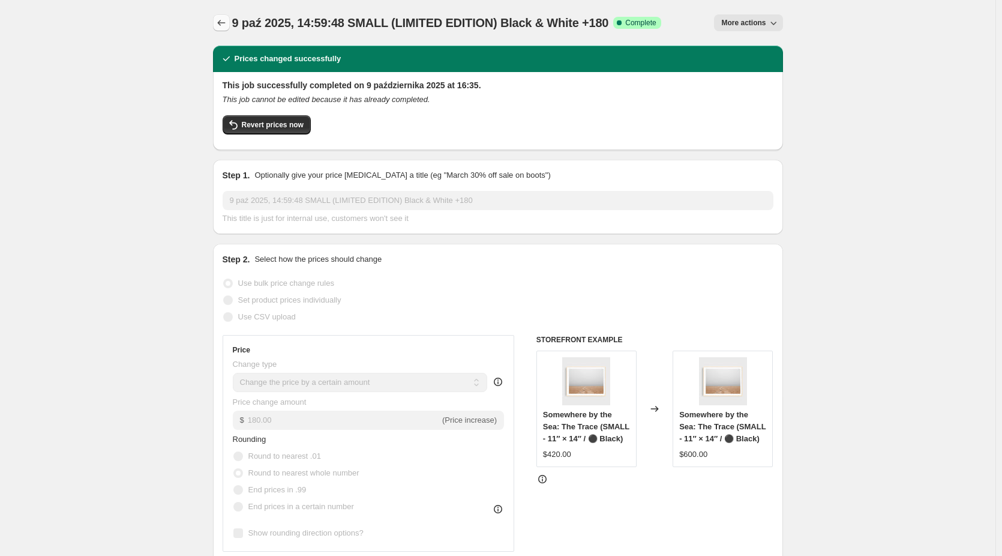
click at [225, 26] on icon "Price change jobs" at bounding box center [221, 23] width 12 height 12
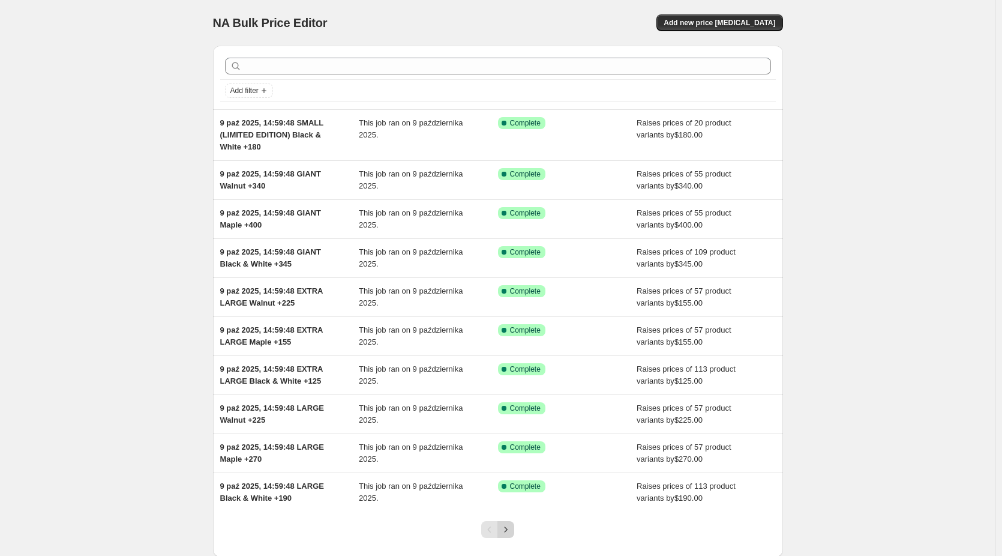
click at [507, 533] on icon "Next" at bounding box center [506, 529] width 12 height 12
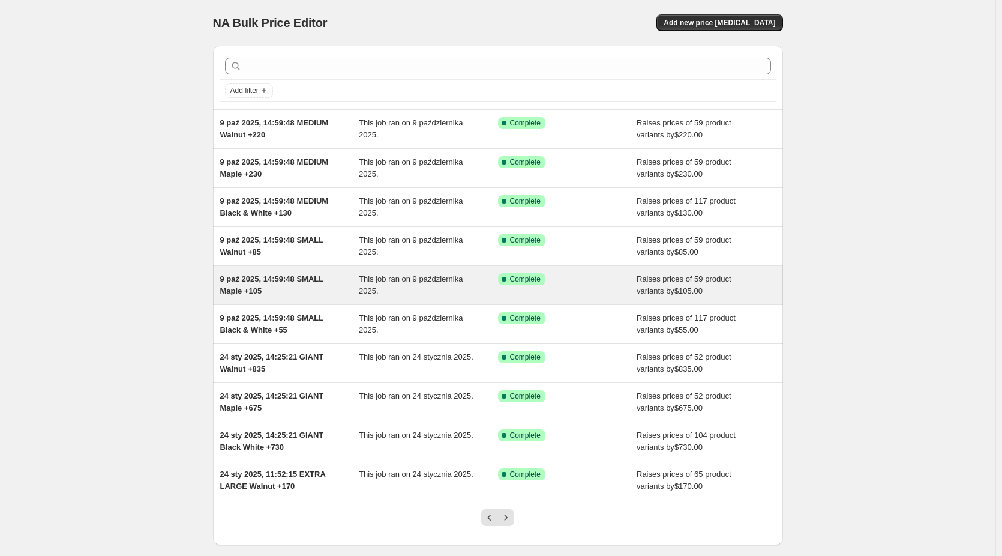
click at [263, 283] on span "9 paź 2025, 14:59:48 SMALL Maple +105" at bounding box center [271, 284] width 103 height 21
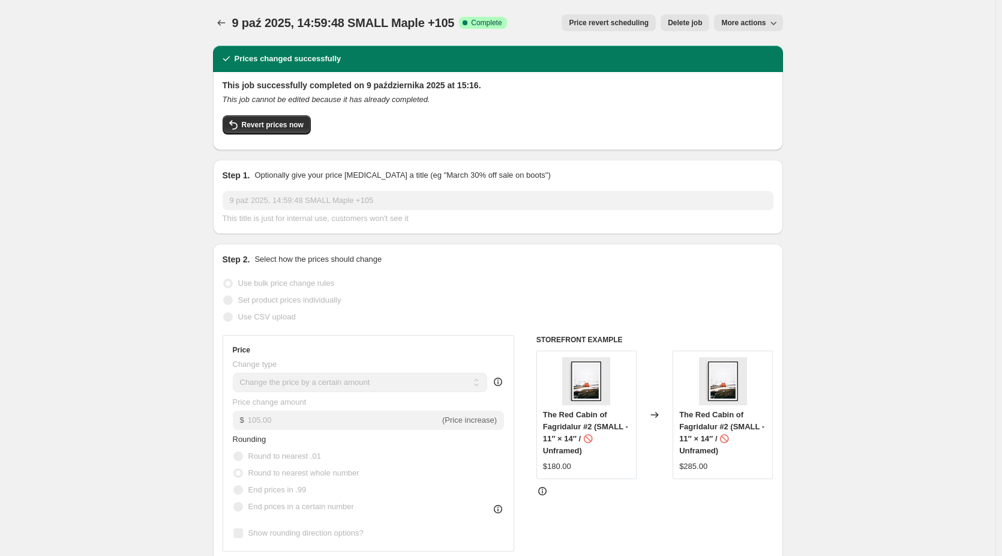
click at [753, 25] on span "More actions" at bounding box center [743, 23] width 44 height 10
click at [753, 43] on span "Copy to new job" at bounding box center [752, 47] width 56 height 9
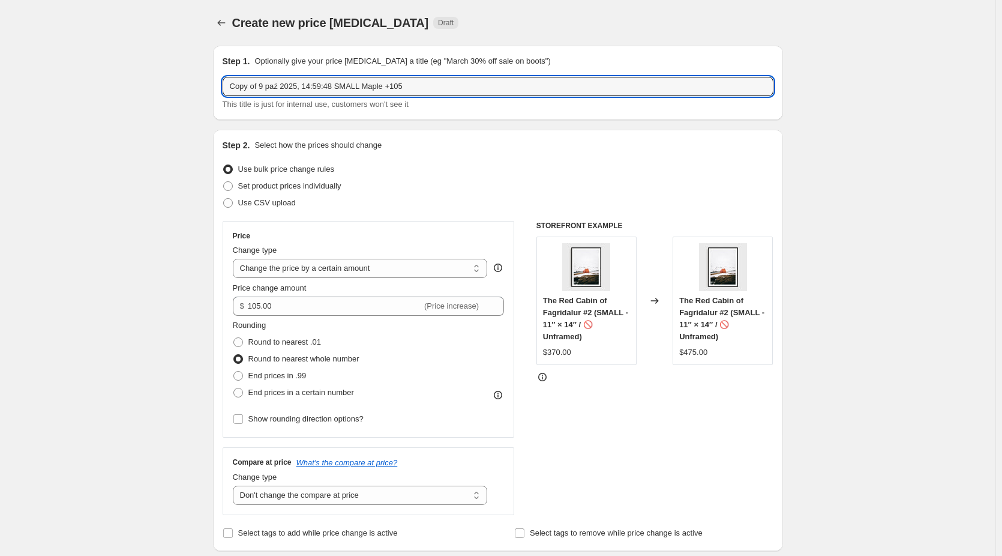
drag, startPoint x: 262, startPoint y: 85, endPoint x: 92, endPoint y: 83, distance: 170.5
click at [340, 88] on input "9 paź 2025, 14:59:48 SMALL Maple +105" at bounding box center [498, 86] width 551 height 19
click at [458, 86] on input "9 paź 2025, 14:59:48 SMALL (LIMITED EDITION) Maple +105" at bounding box center [498, 86] width 551 height 19
drag, startPoint x: 471, startPoint y: 85, endPoint x: 443, endPoint y: 85, distance: 28.2
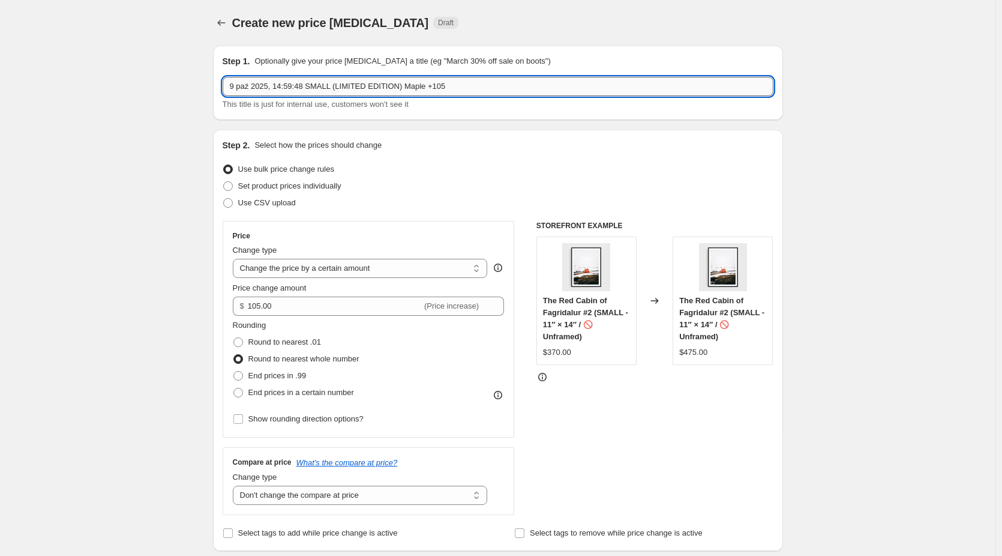
click at [443, 85] on input "9 paź 2025, 14:59:48 SMALL (LIMITED EDITION) Maple +105" at bounding box center [498, 86] width 551 height 19
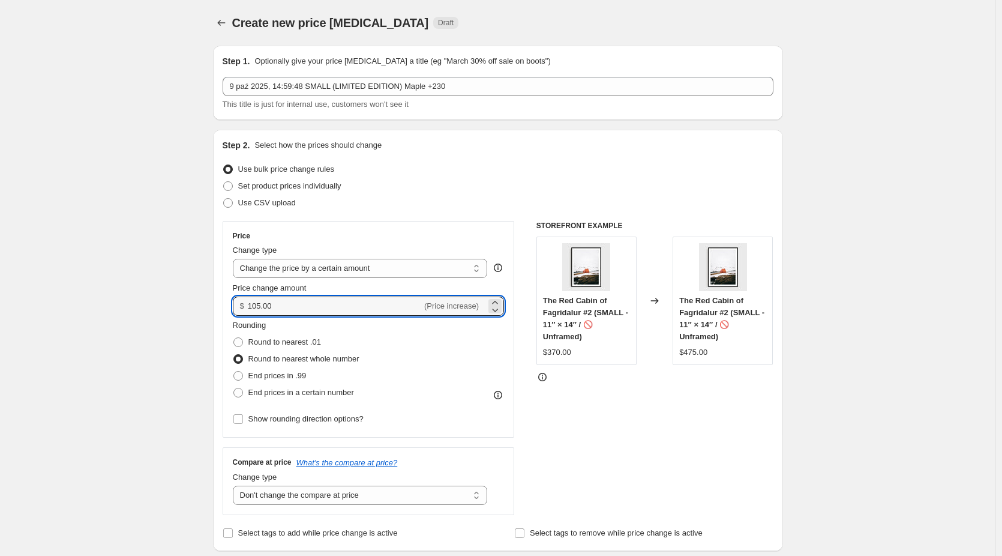
drag, startPoint x: 284, startPoint y: 305, endPoint x: 118, endPoint y: 304, distance: 165.6
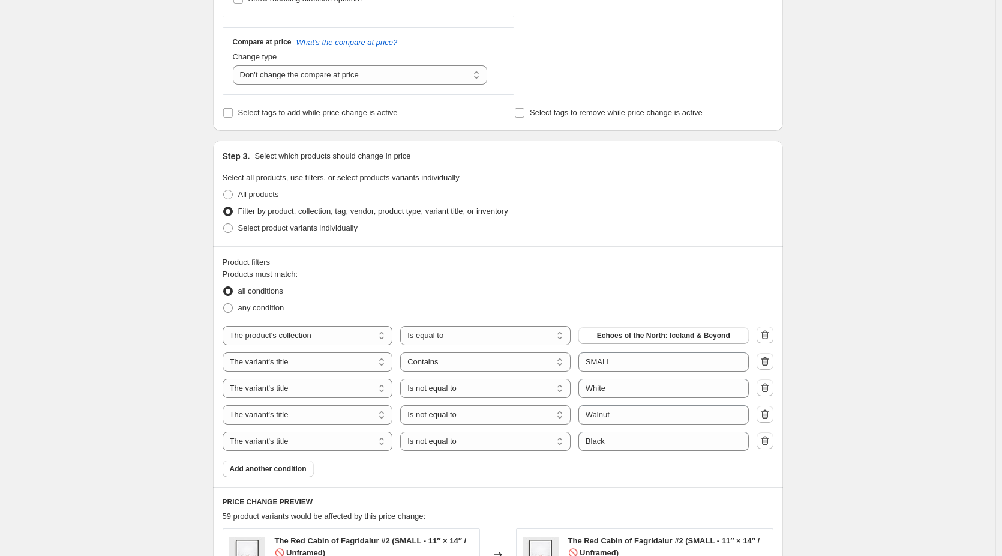
scroll to position [540, 0]
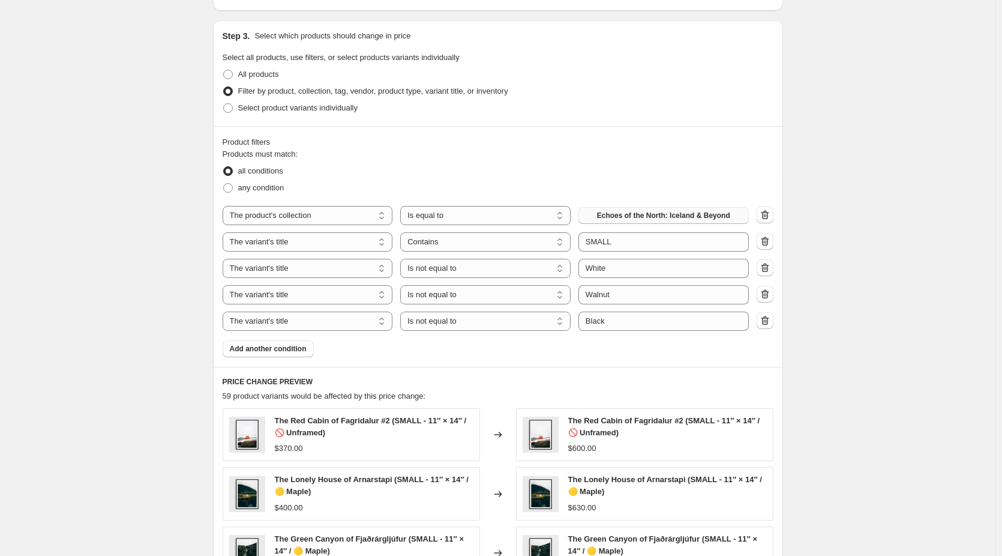
click at [712, 217] on span "Echoes of the North: Iceland & Beyond" at bounding box center [663, 216] width 133 height 10
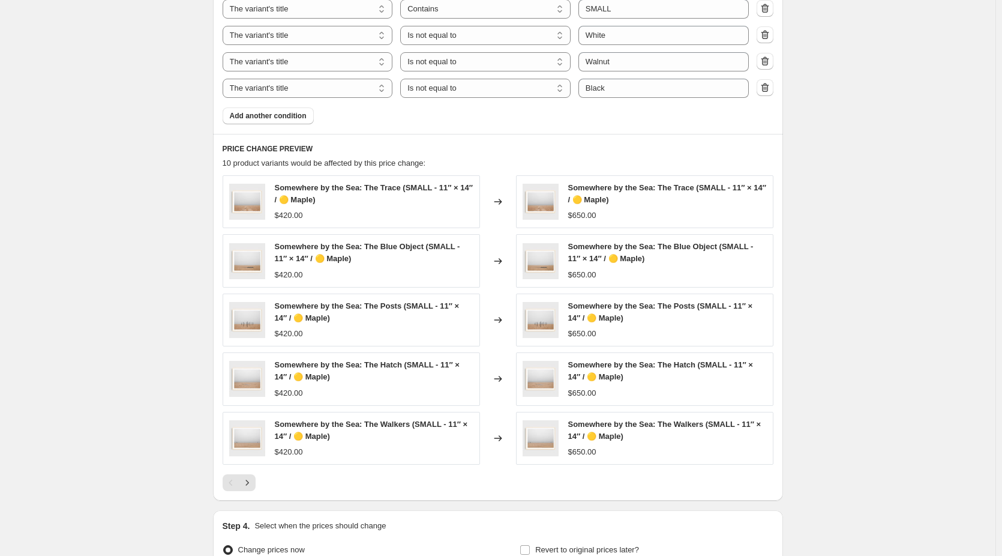
scroll to position [840, 0]
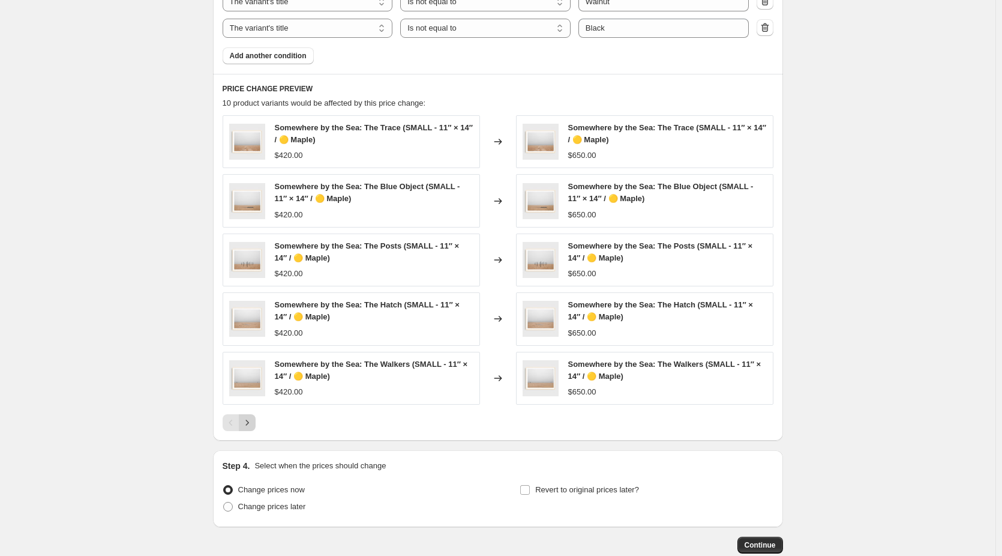
click at [253, 425] on icon "Next" at bounding box center [247, 422] width 12 height 12
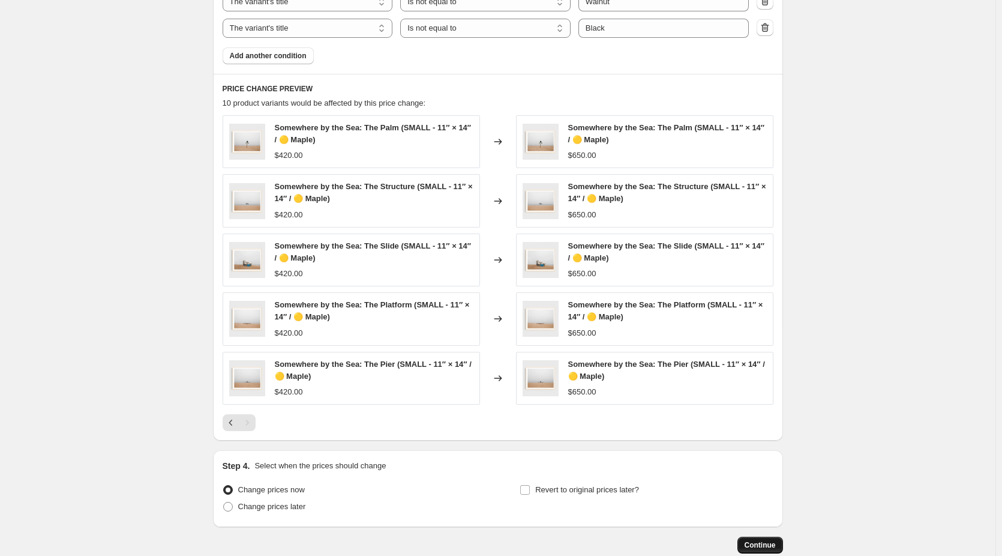
click at [768, 544] on span "Continue" at bounding box center [760, 545] width 31 height 10
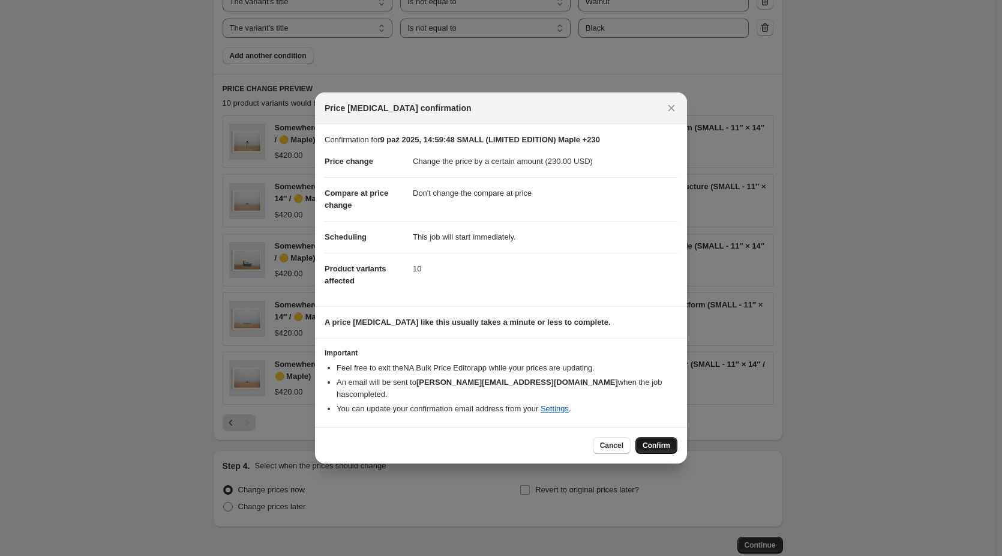
click at [654, 440] on span "Confirm" at bounding box center [657, 445] width 28 height 10
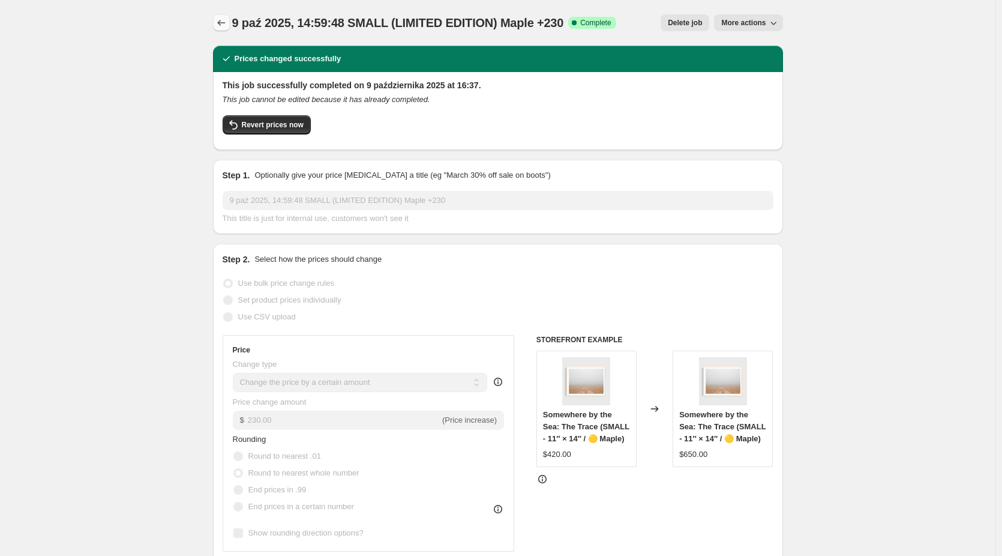
click at [227, 21] on icon "Price change jobs" at bounding box center [221, 23] width 12 height 12
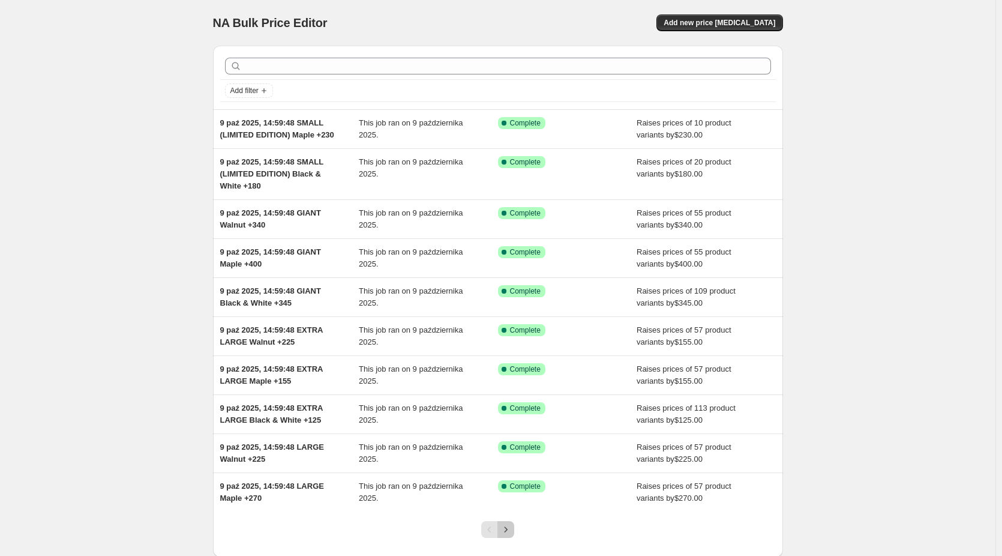
click at [512, 526] on icon "Next" at bounding box center [506, 529] width 12 height 12
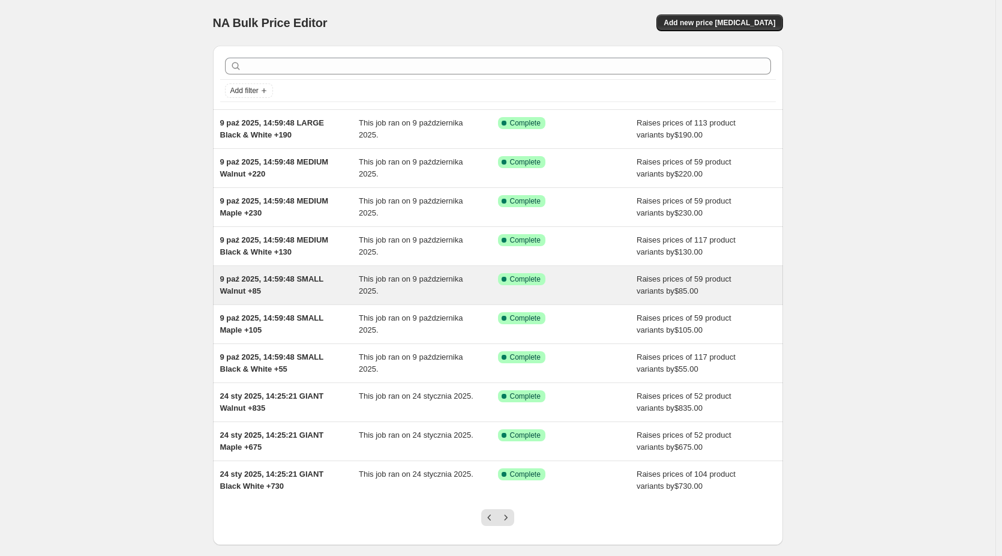
click at [272, 281] on span "9 paź 2025, 14:59:48 SMALL Walnut +85" at bounding box center [271, 284] width 103 height 21
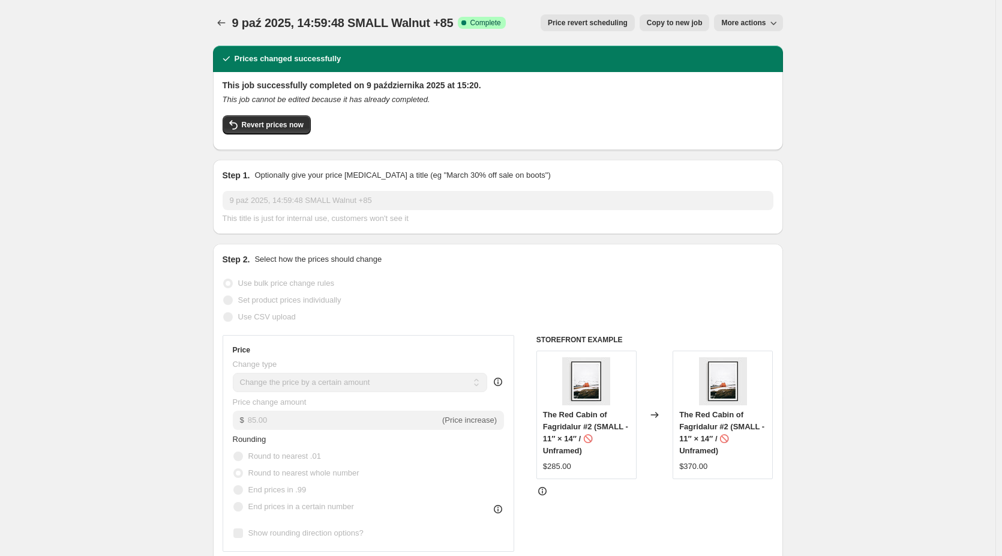
click at [667, 22] on span "Copy to new job" at bounding box center [675, 23] width 56 height 10
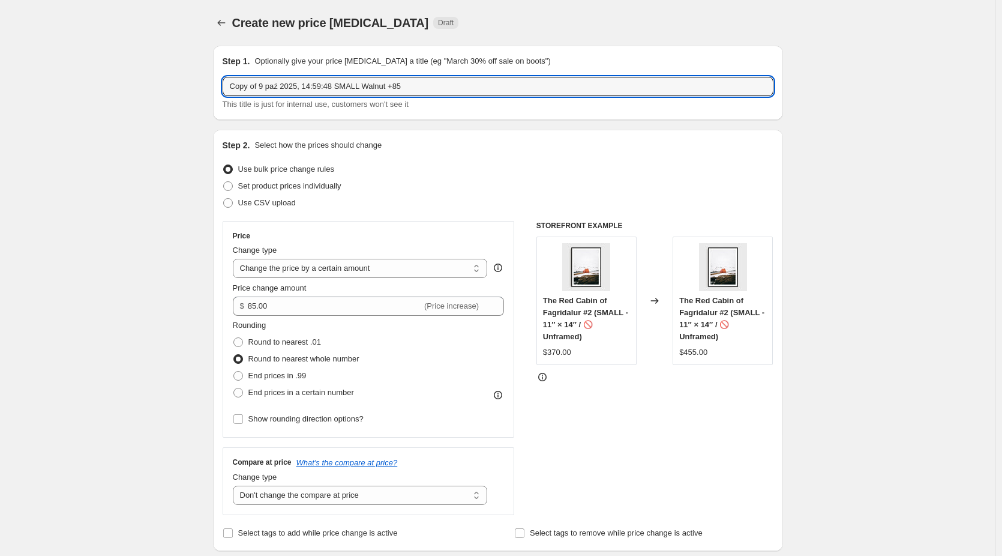
drag, startPoint x: 263, startPoint y: 87, endPoint x: 100, endPoint y: 99, distance: 163.7
click at [338, 86] on input "9 paź 2025, 14:59:48 SMALL Walnut +85" at bounding box center [498, 86] width 551 height 19
drag, startPoint x: 461, startPoint y: 85, endPoint x: 448, endPoint y: 86, distance: 12.7
click at [448, 86] on input "9 paź 2025, 14:59:48 SMALL (LIMITED EDITION) Walnut +85" at bounding box center [498, 86] width 551 height 19
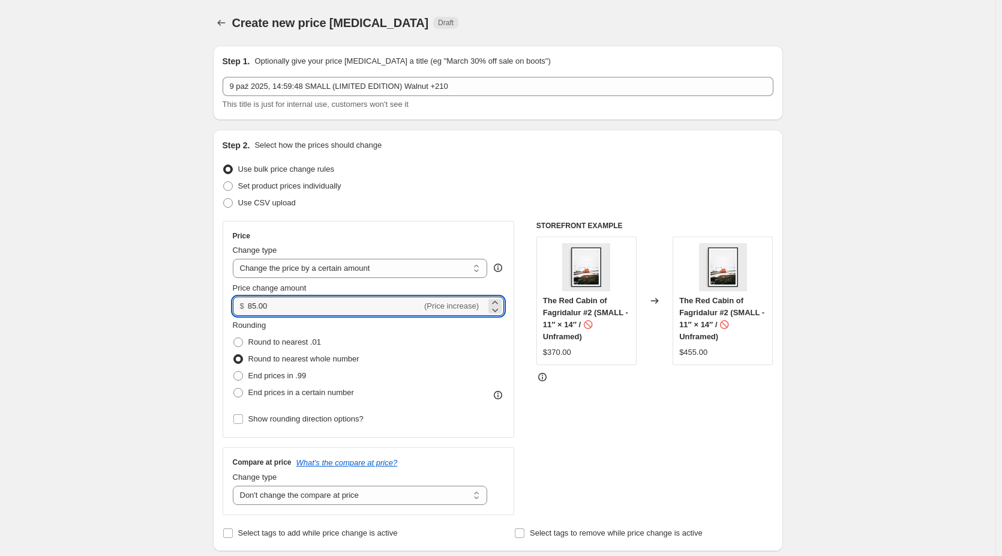
drag, startPoint x: 287, startPoint y: 308, endPoint x: 223, endPoint y: 311, distance: 64.3
click at [219, 312] on div "Step 2. Select how the prices should change Use bulk price change rules Set pro…" at bounding box center [498, 340] width 570 height 421
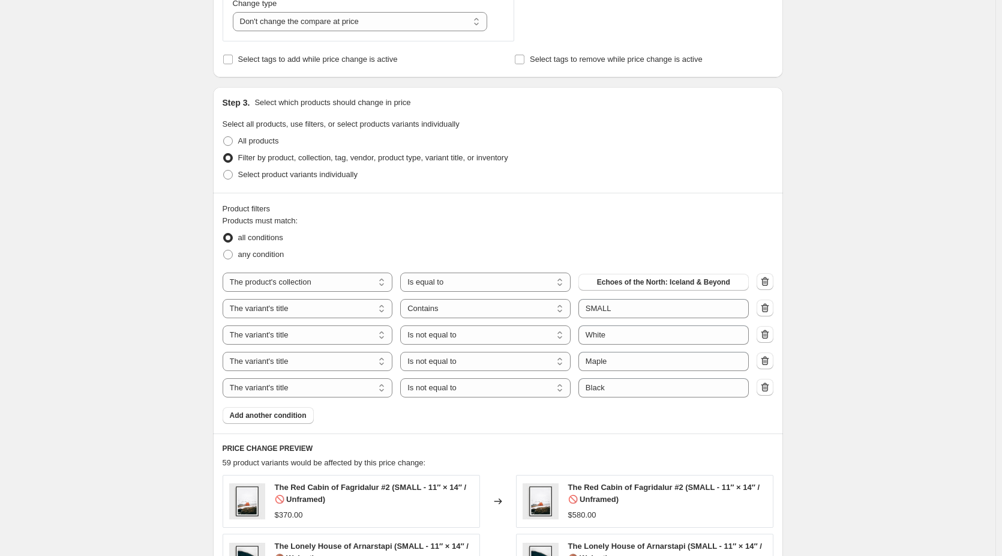
scroll to position [480, 0]
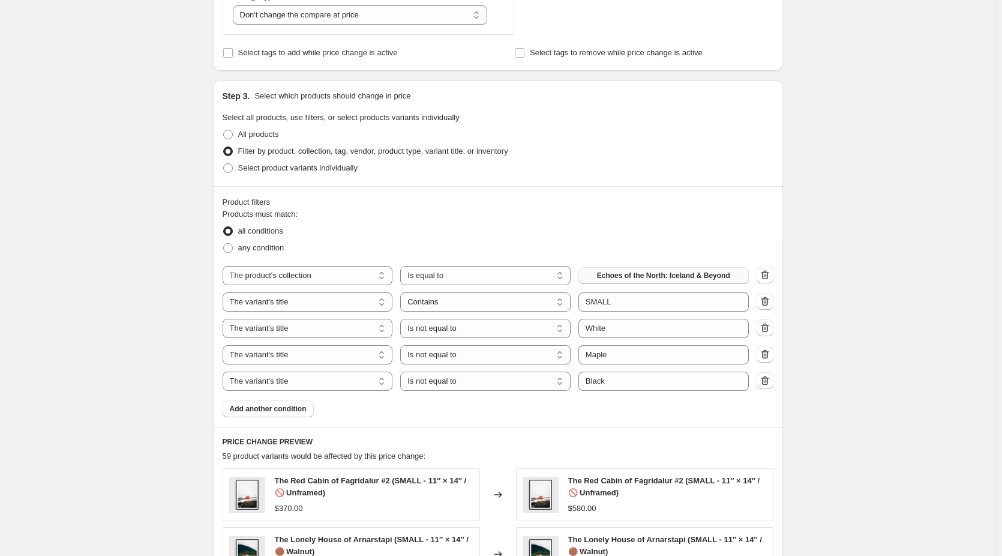
click at [684, 268] on button "Echoes of the North: Iceland & Beyond" at bounding box center [664, 275] width 170 height 17
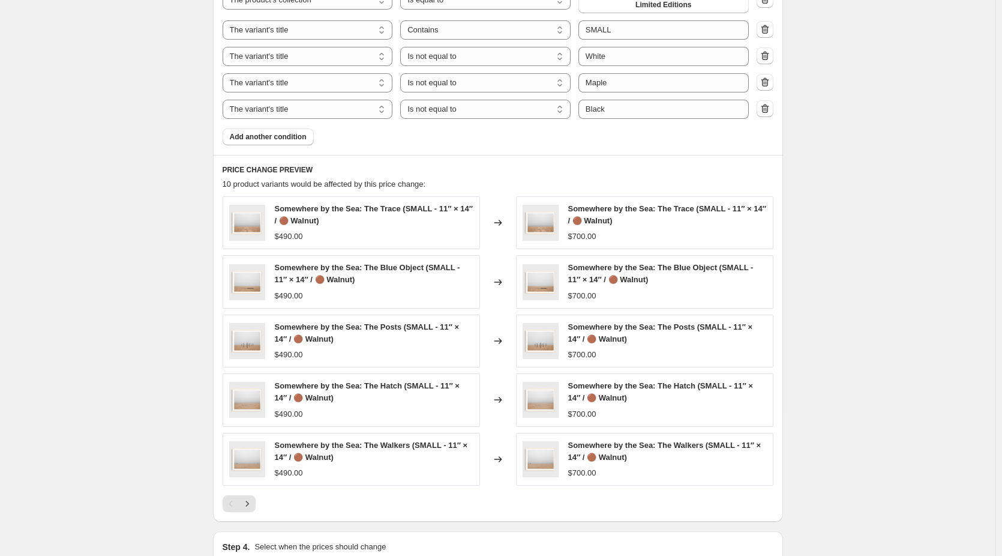
scroll to position [780, 0]
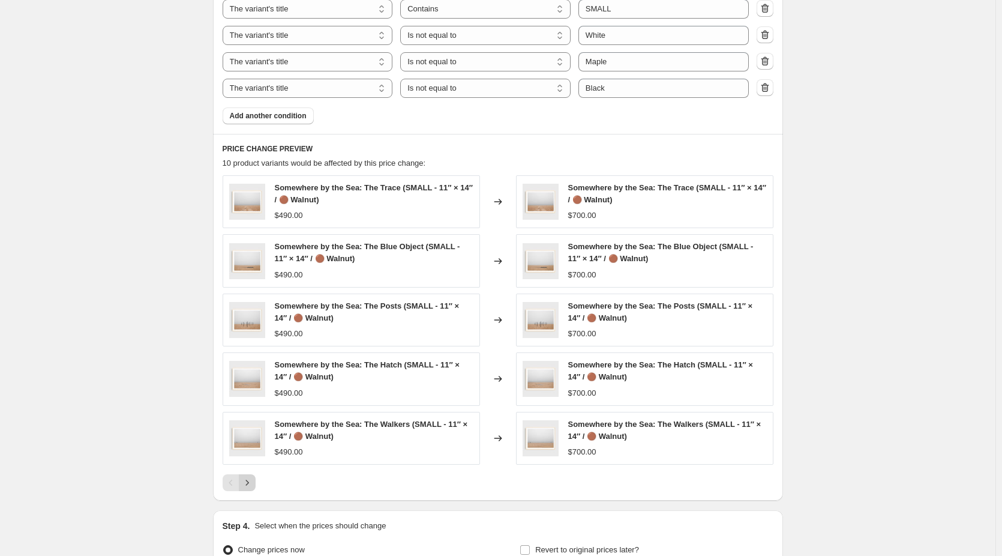
click at [250, 479] on icon "Next" at bounding box center [247, 483] width 12 height 12
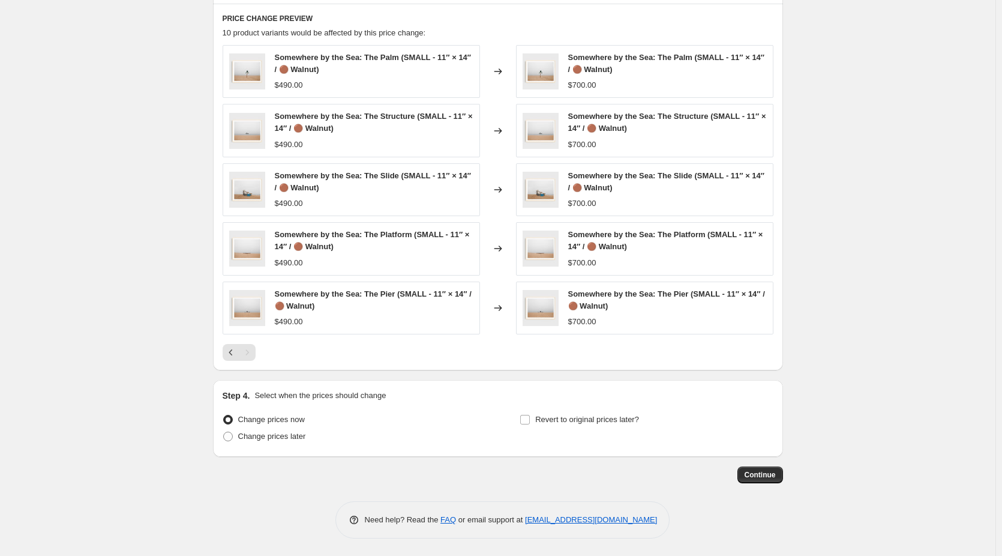
scroll to position [911, 0]
click at [763, 471] on span "Continue" at bounding box center [760, 474] width 31 height 10
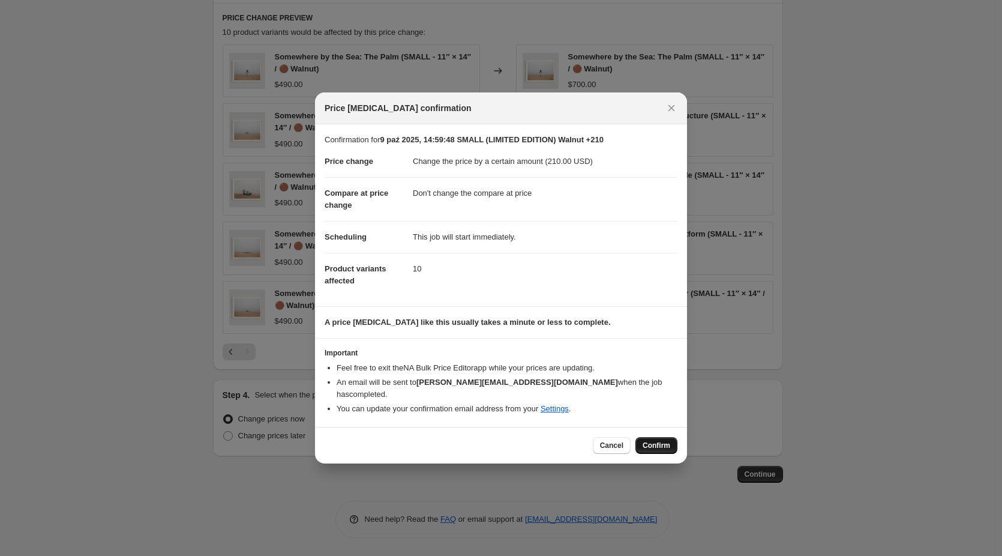
click at [655, 446] on button "Confirm" at bounding box center [657, 445] width 42 height 17
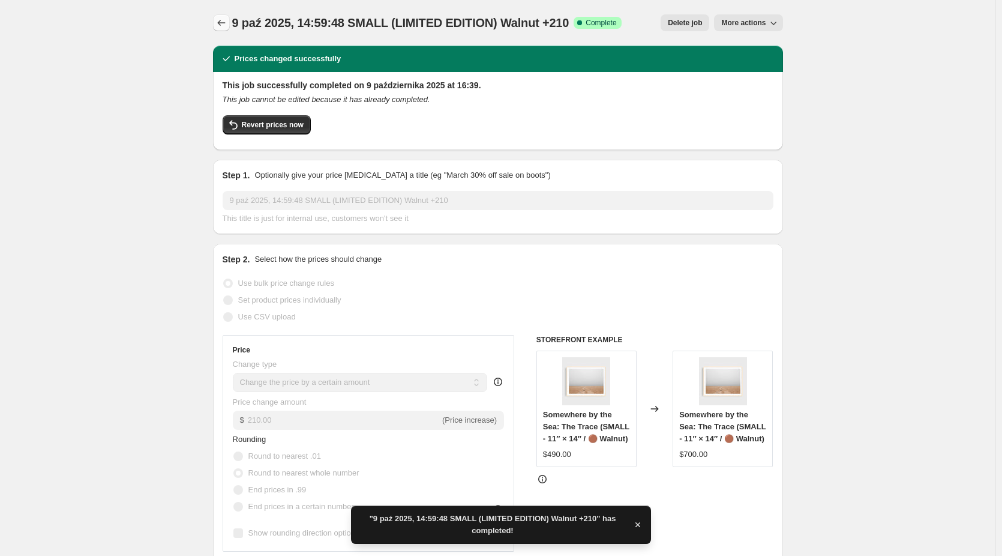
click at [221, 24] on icon "Price change jobs" at bounding box center [221, 23] width 8 height 6
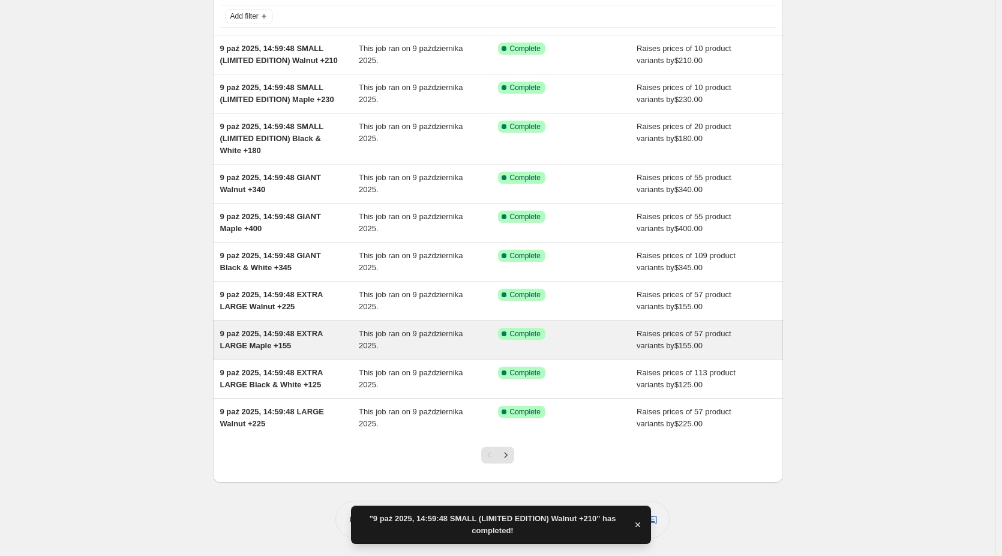
scroll to position [86, 0]
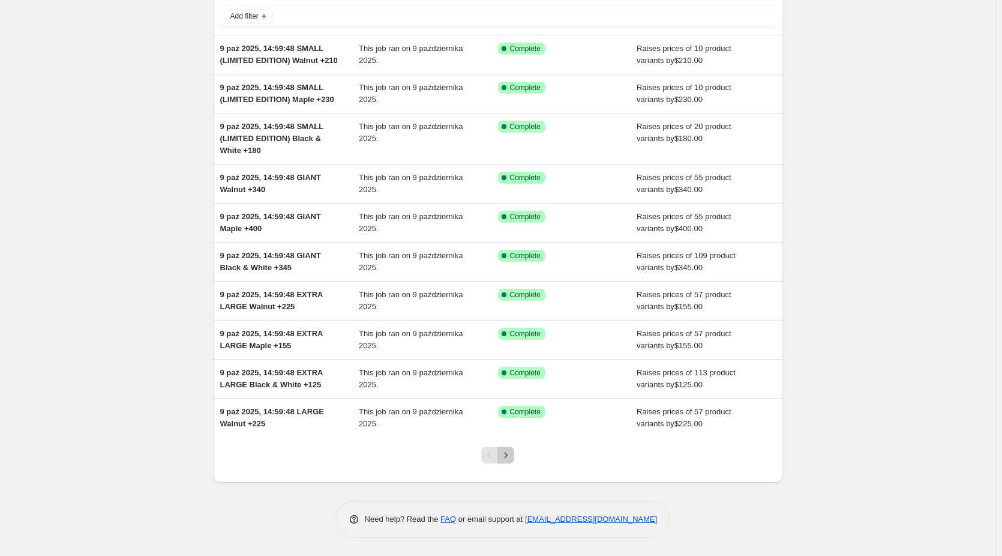
click at [512, 451] on icon "Next" at bounding box center [506, 455] width 12 height 12
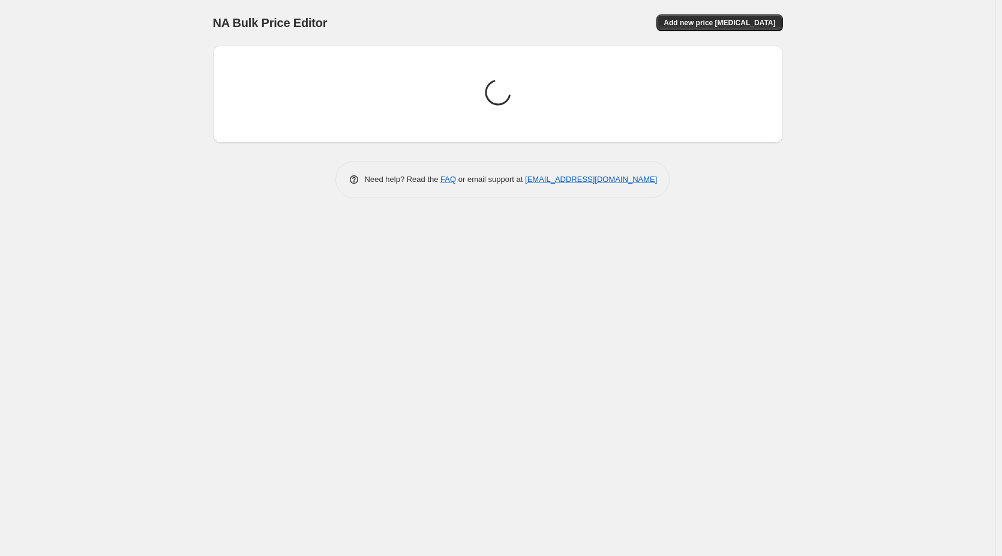
scroll to position [0, 0]
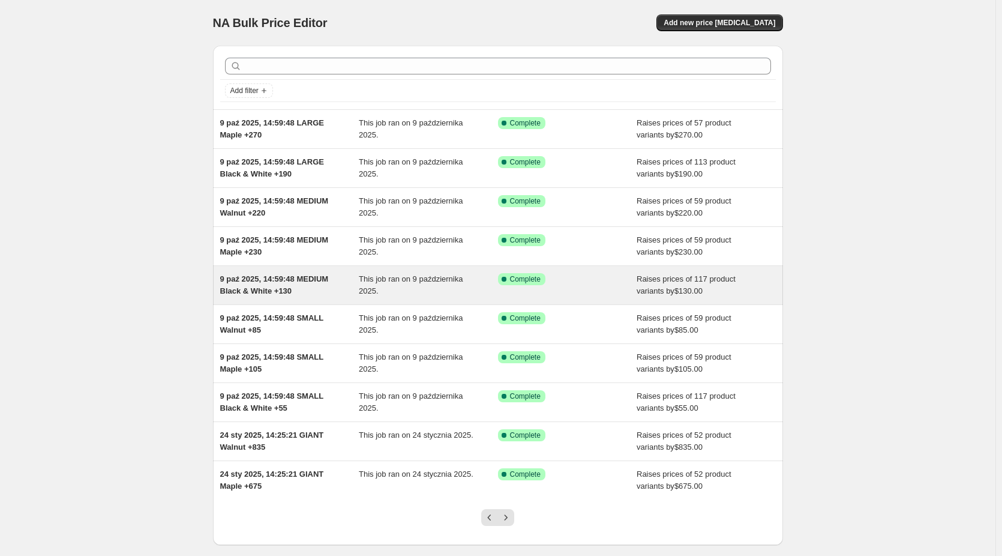
click at [271, 285] on div "9 paź 2025, 14:59:48 MEDIUM Black & White +130" at bounding box center [289, 285] width 139 height 24
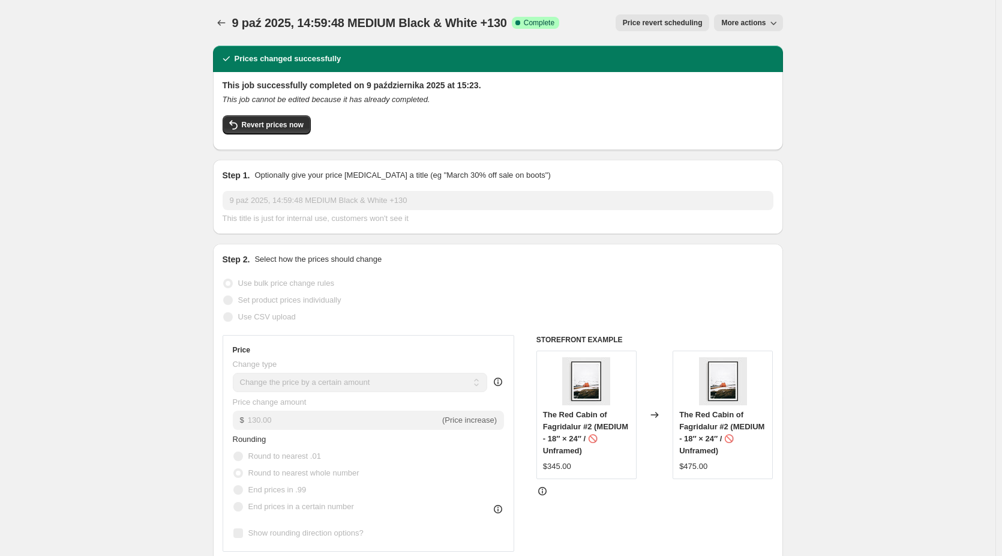
click at [760, 23] on span "More actions" at bounding box center [743, 23] width 44 height 10
click at [768, 46] on span "Copy to new job" at bounding box center [752, 47] width 56 height 9
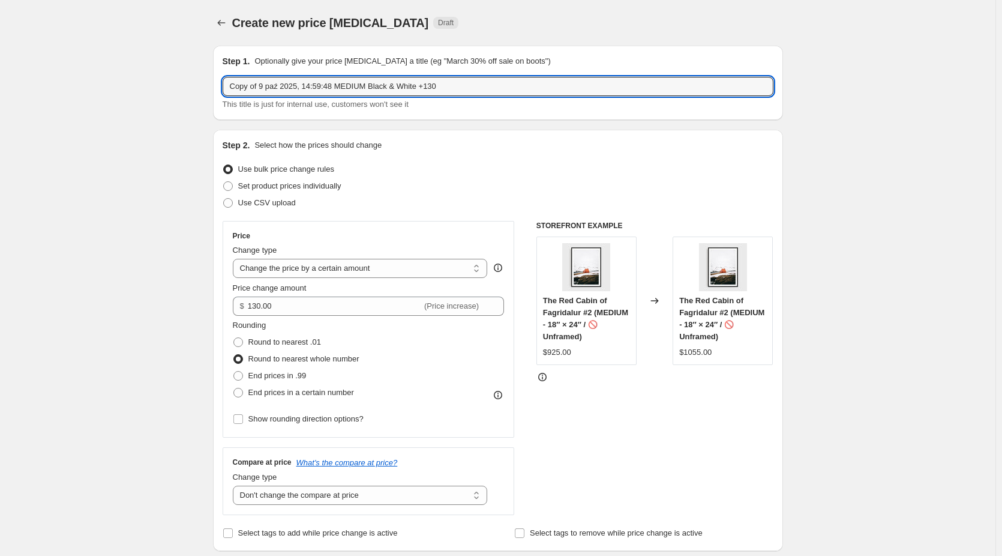
drag, startPoint x: 263, startPoint y: 82, endPoint x: 124, endPoint y: 84, distance: 139.2
click at [343, 86] on input "9 paź 2025, 14:59:48 MEDIUM Black & White +130" at bounding box center [498, 86] width 551 height 19
drag, startPoint x: 498, startPoint y: 88, endPoint x: 480, endPoint y: 91, distance: 18.9
click at [480, 91] on input "9 paź 2025, 14:59:48 MEDIUM (LIMITED EDITION) Black & White +130" at bounding box center [498, 86] width 551 height 19
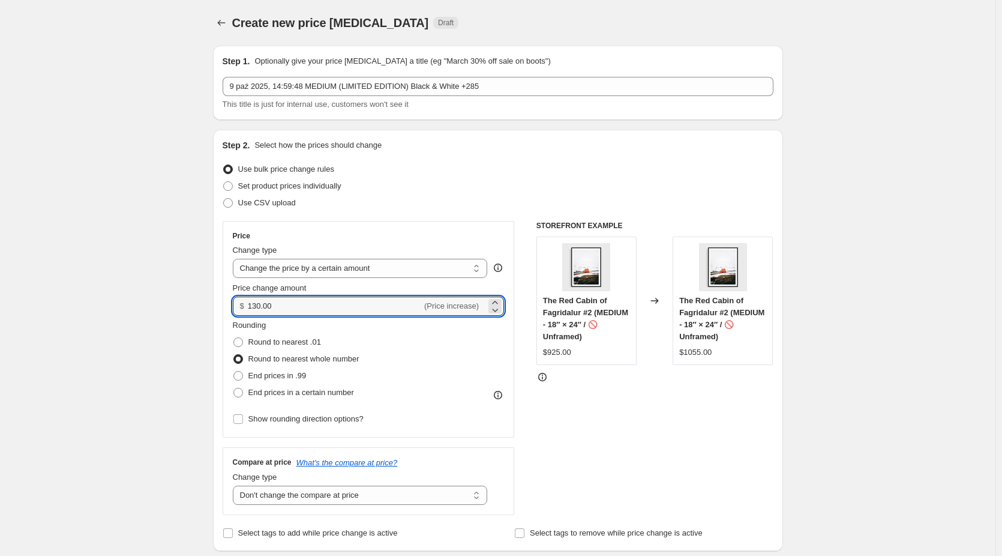
drag, startPoint x: 279, startPoint y: 307, endPoint x: 201, endPoint y: 303, distance: 78.1
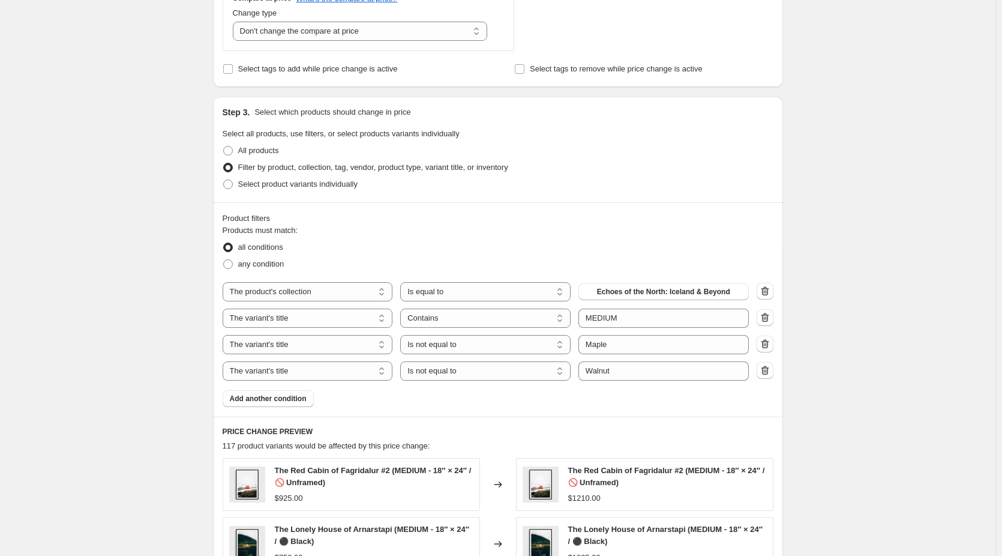
scroll to position [480, 0]
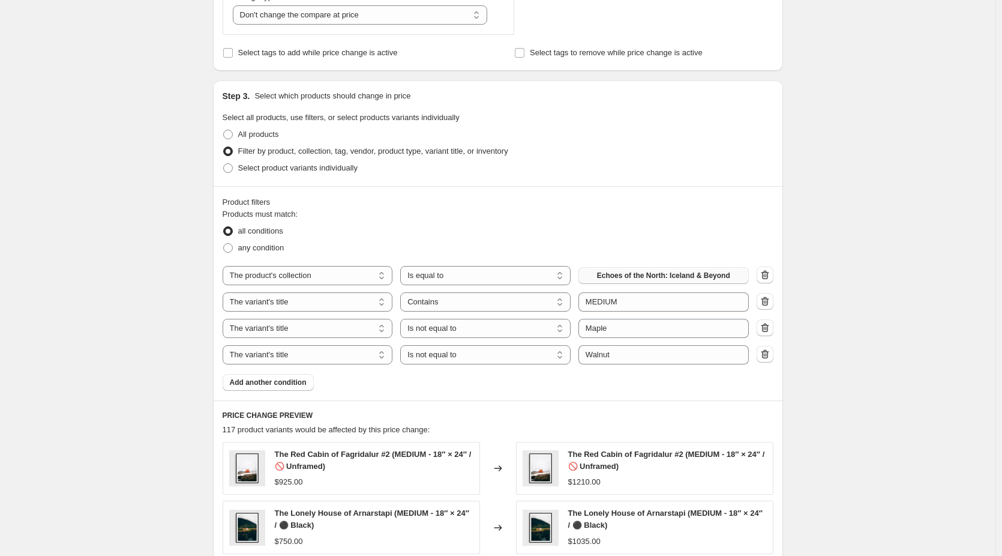
click at [715, 272] on span "Echoes of the North: Iceland & Beyond" at bounding box center [663, 276] width 133 height 10
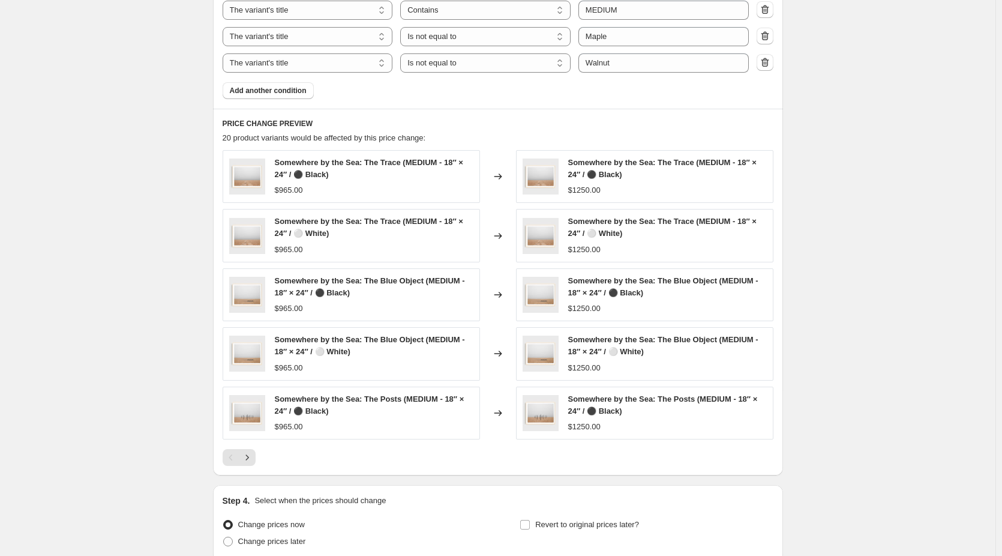
scroll to position [780, 0]
click at [248, 457] on icon "Next" at bounding box center [247, 456] width 12 height 12
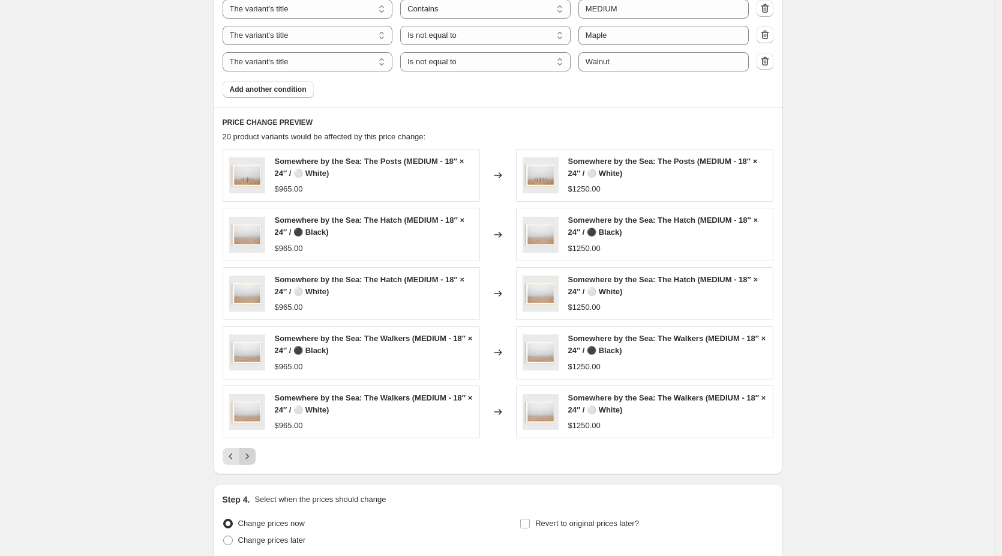
click at [253, 457] on icon "Next" at bounding box center [247, 456] width 12 height 12
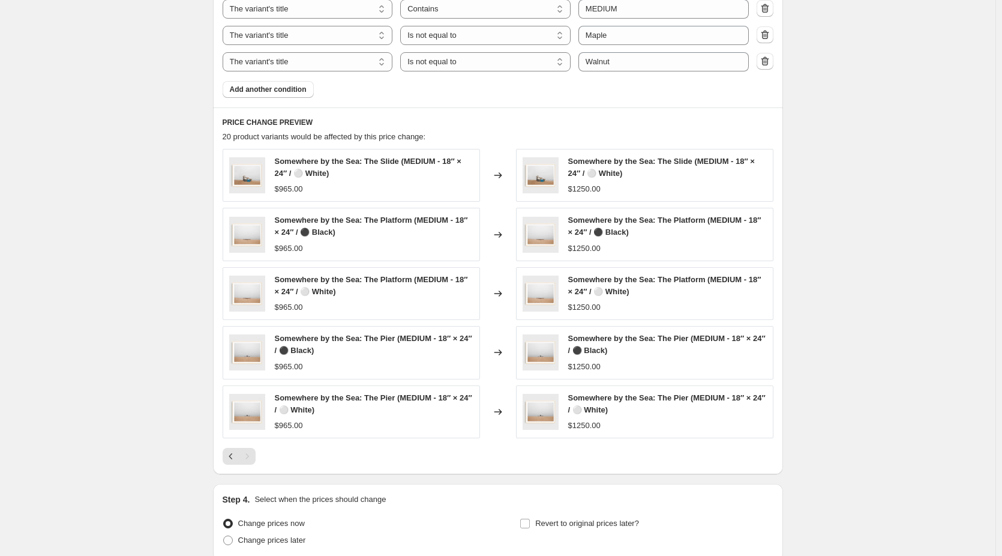
click at [253, 457] on div "Pagination" at bounding box center [247, 456] width 17 height 17
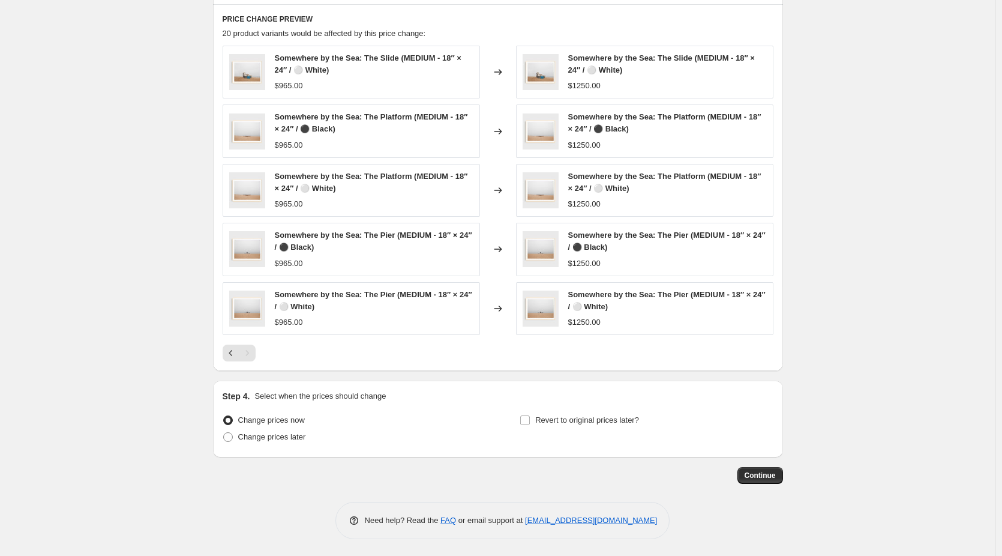
scroll to position [885, 0]
click at [762, 477] on span "Continue" at bounding box center [760, 474] width 31 height 10
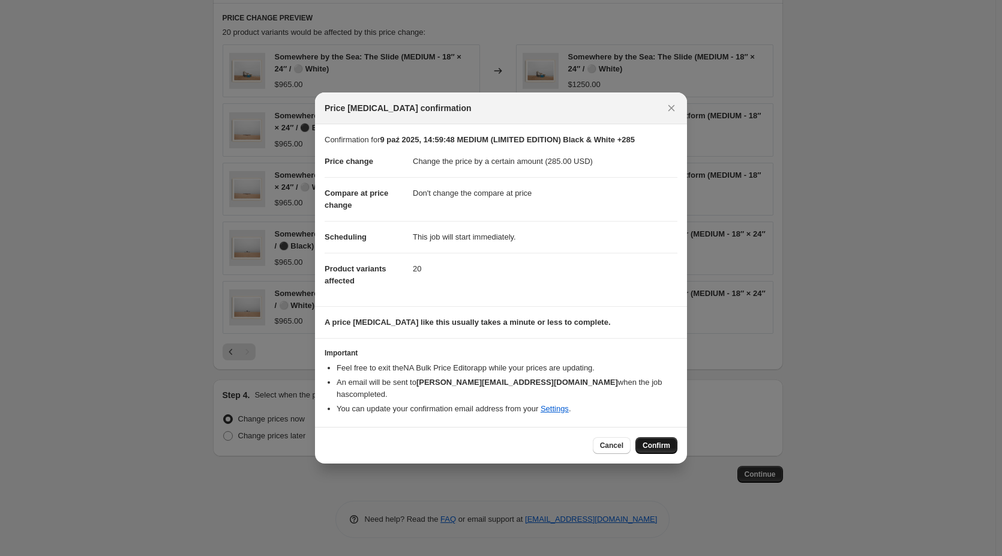
click at [663, 441] on span "Confirm" at bounding box center [657, 445] width 28 height 10
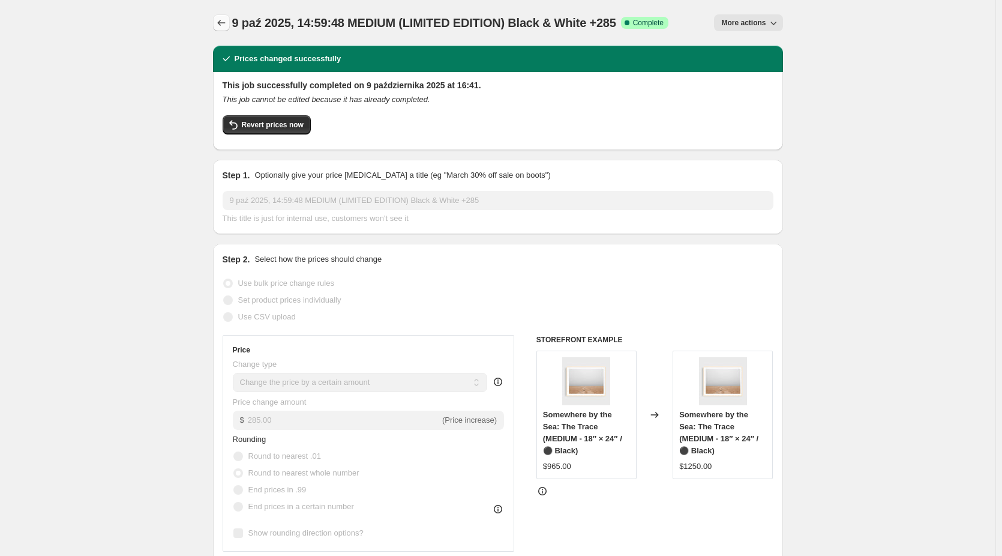
click at [225, 19] on icon "Price change jobs" at bounding box center [221, 23] width 12 height 12
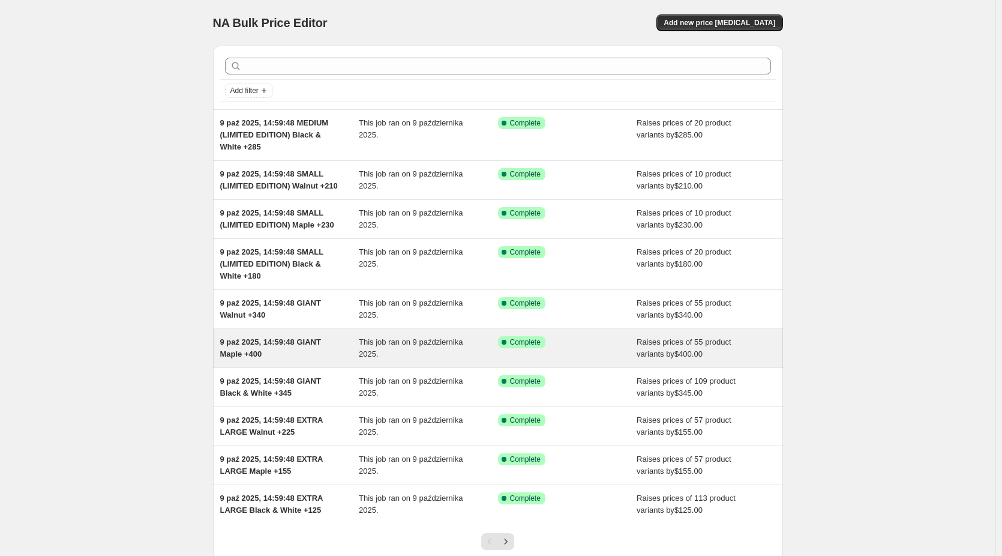
scroll to position [98, 0]
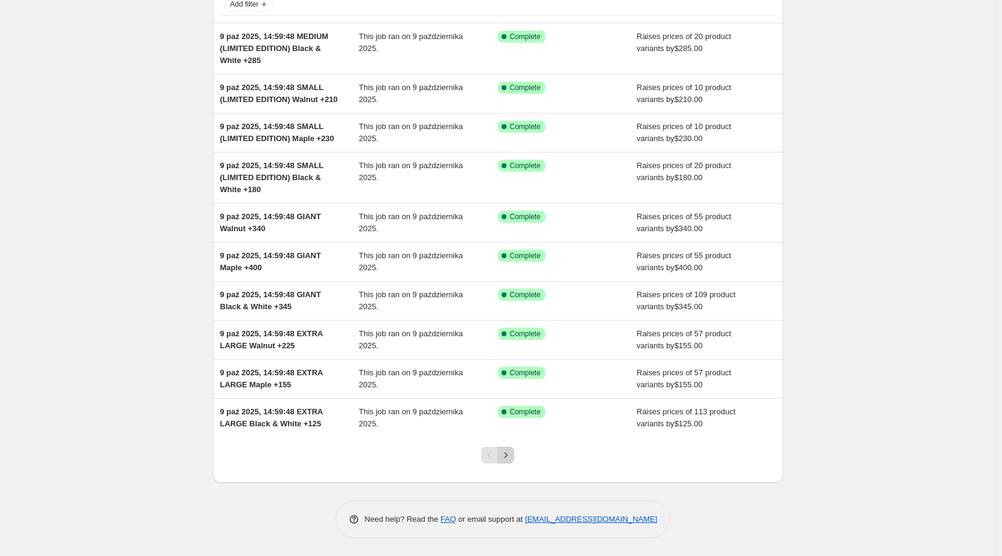
click at [508, 455] on icon "Next" at bounding box center [506, 455] width 12 height 12
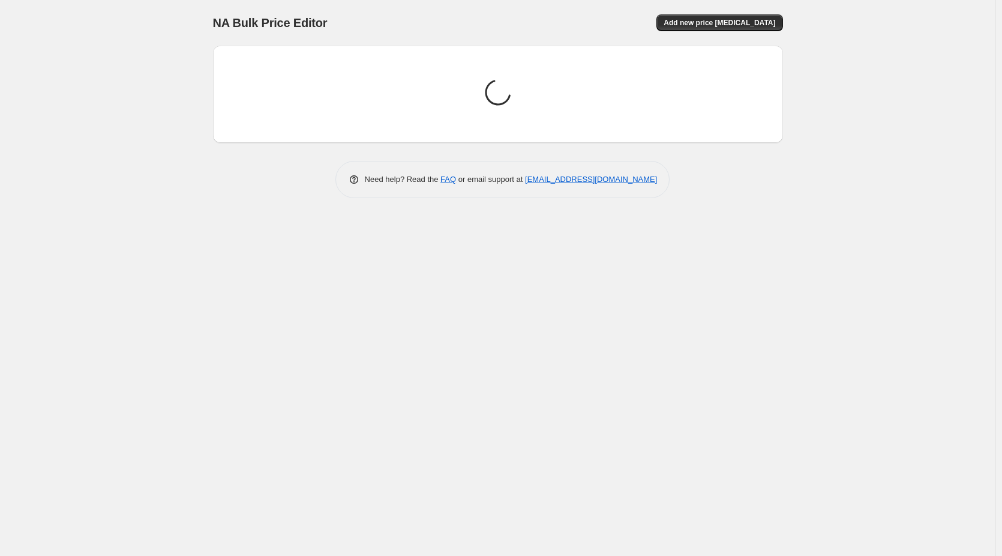
scroll to position [0, 0]
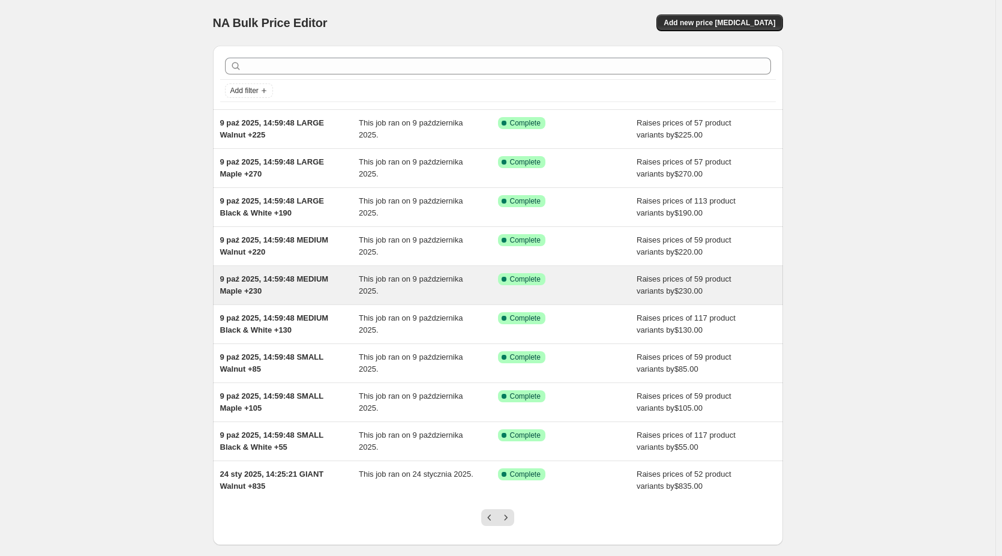
click at [305, 279] on span "9 paź 2025, 14:59:48 MEDIUM Maple +230" at bounding box center [274, 284] width 109 height 21
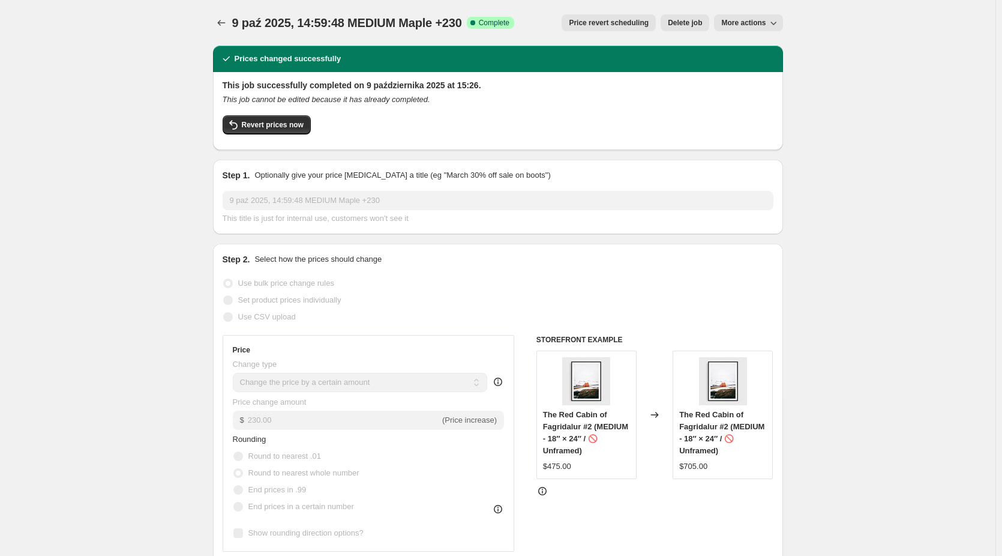
click at [761, 20] on span "More actions" at bounding box center [743, 23] width 44 height 10
click at [765, 45] on span "Copy to new job" at bounding box center [752, 47] width 56 height 9
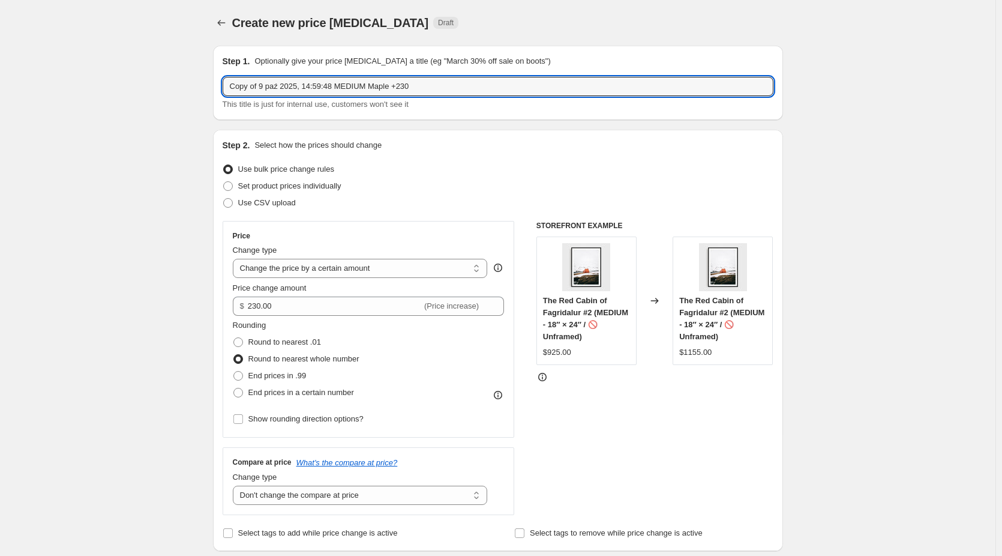
drag, startPoint x: 265, startPoint y: 88, endPoint x: -30, endPoint y: 104, distance: 295.1
click at [0, 104] on html "Home Settings Plans Skip to content Create new price change job. This page is r…" at bounding box center [501, 278] width 1002 height 556
click at [345, 88] on input "9 paź 2025, 14:59:48 MEDIUM Maple +230" at bounding box center [498, 86] width 551 height 19
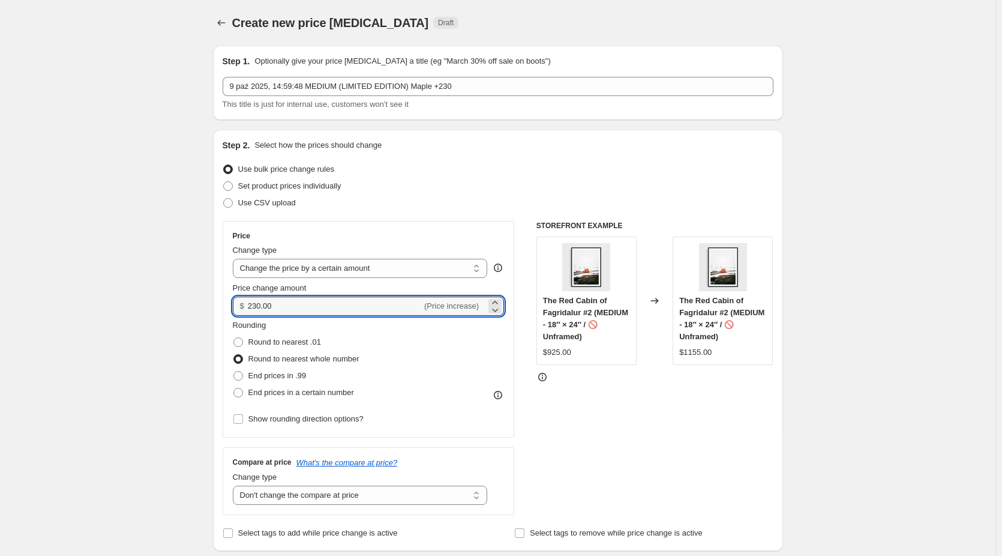
drag, startPoint x: 289, startPoint y: 309, endPoint x: 233, endPoint y: 307, distance: 55.8
click at [233, 307] on div "Price Change type Change the price to a certain amount Change the price by a ce…" at bounding box center [369, 329] width 292 height 217
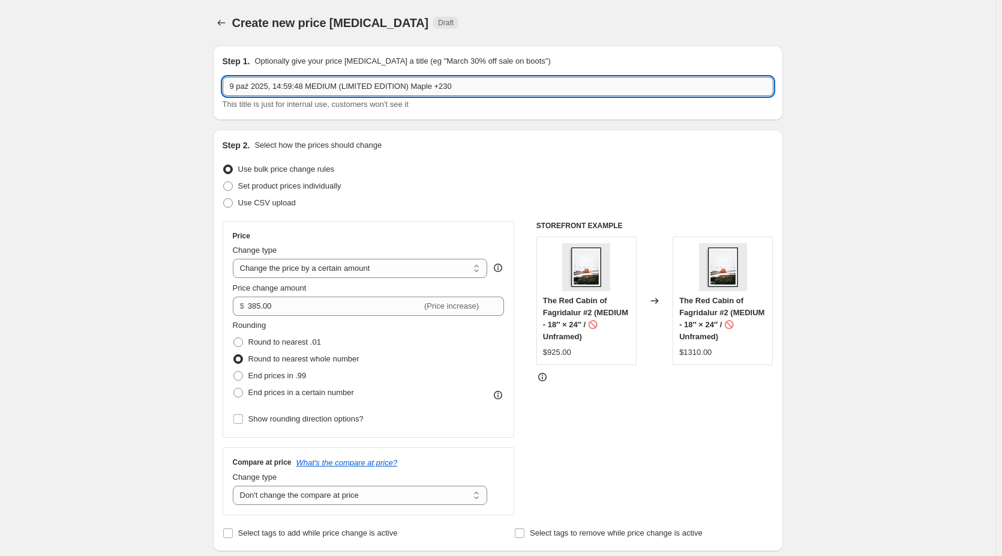
drag, startPoint x: 466, startPoint y: 87, endPoint x: 452, endPoint y: 87, distance: 14.4
click at [452, 87] on input "9 paź 2025, 14:59:48 MEDIUM (LIMITED EDITION) Maple +230" at bounding box center [498, 86] width 551 height 19
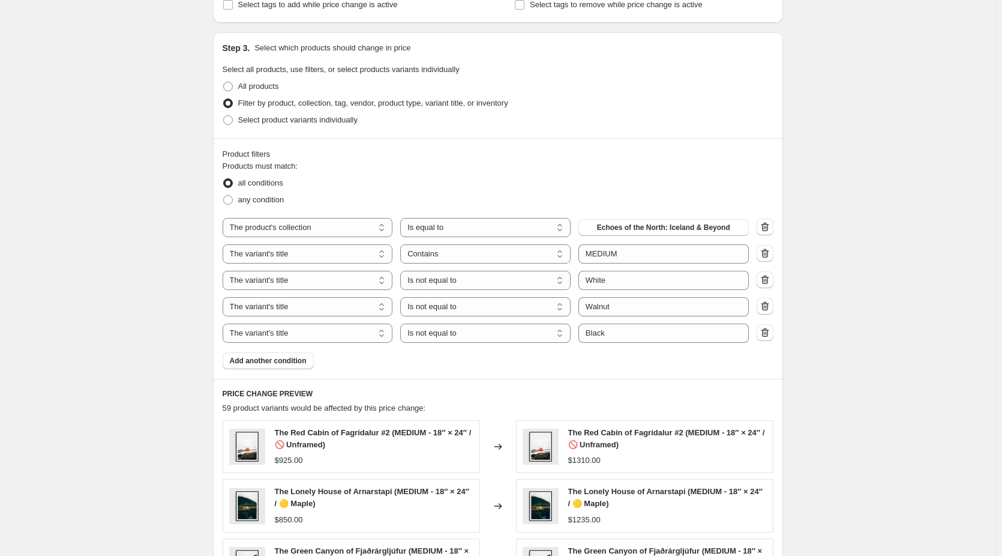
scroll to position [540, 0]
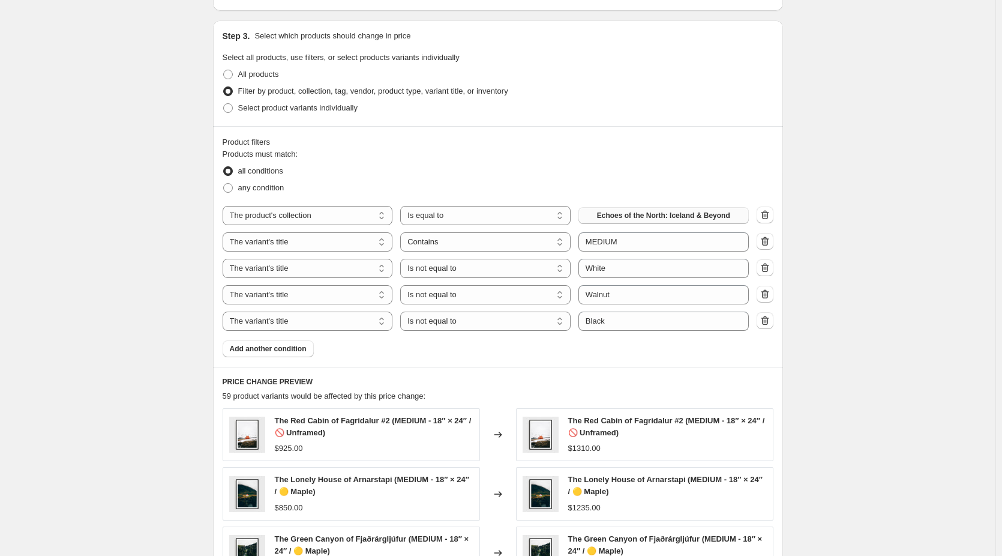
click at [681, 216] on span "Echoes of the North: Iceland & Beyond" at bounding box center [663, 216] width 133 height 10
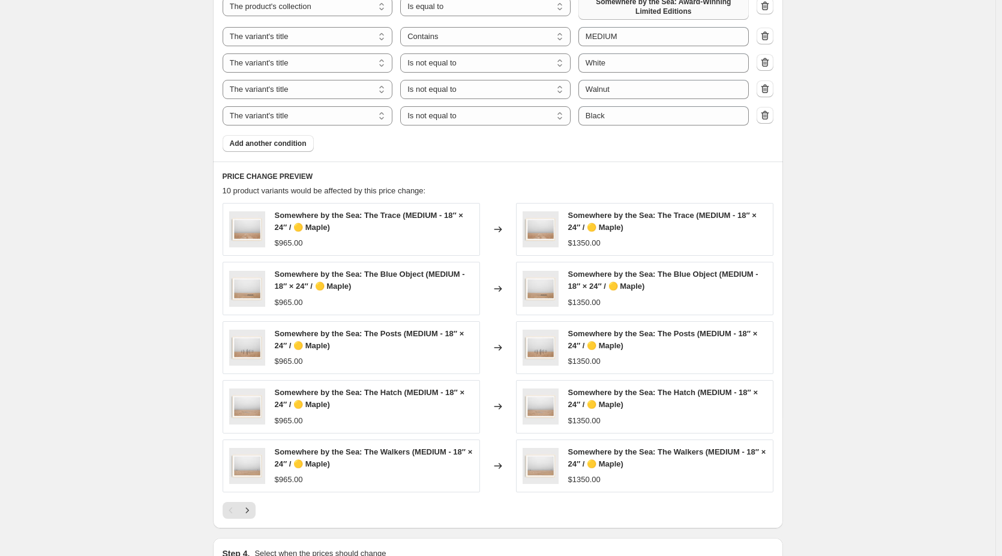
scroll to position [780, 0]
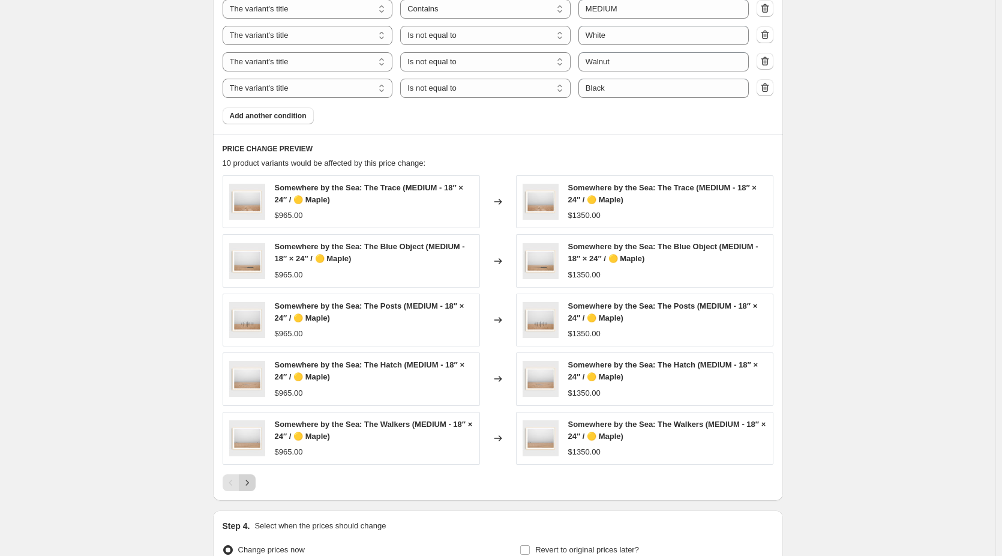
click at [250, 486] on icon "Next" at bounding box center [247, 483] width 12 height 12
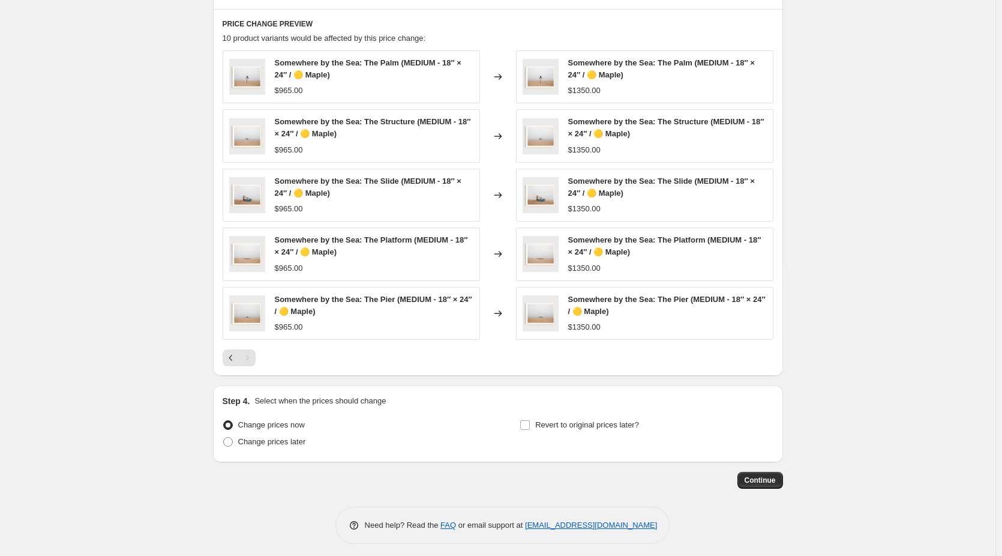
scroll to position [911, 0]
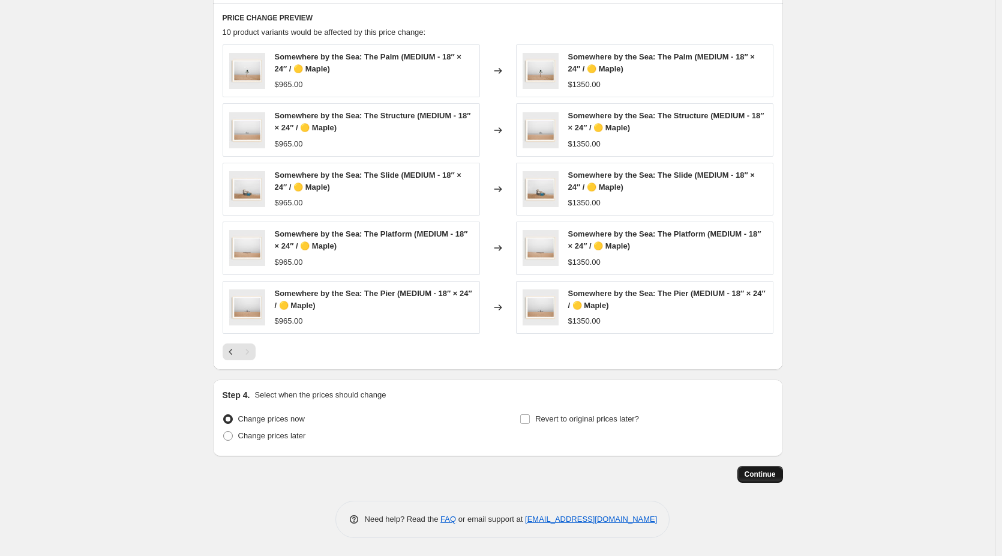
click at [757, 479] on button "Continue" at bounding box center [761, 474] width 46 height 17
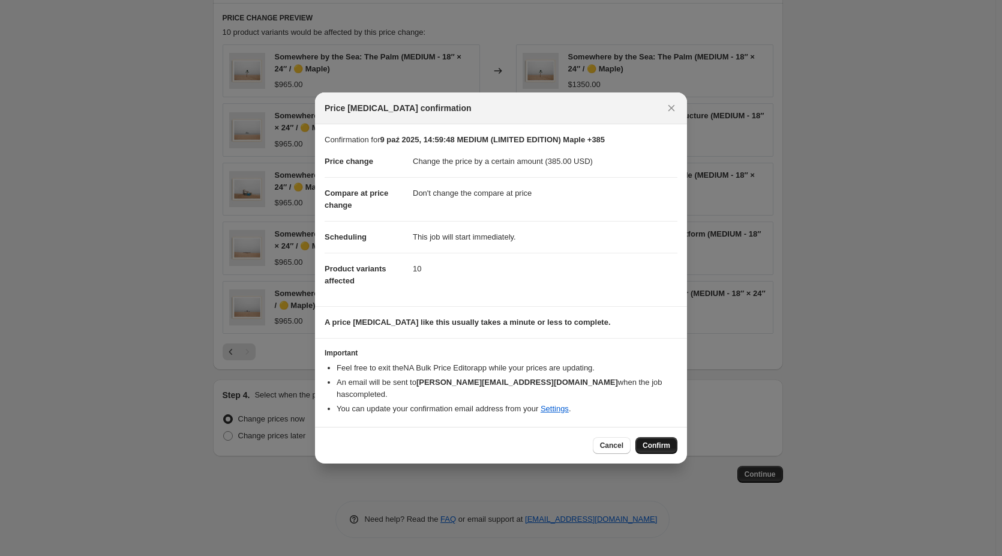
click at [664, 442] on span "Confirm" at bounding box center [657, 445] width 28 height 10
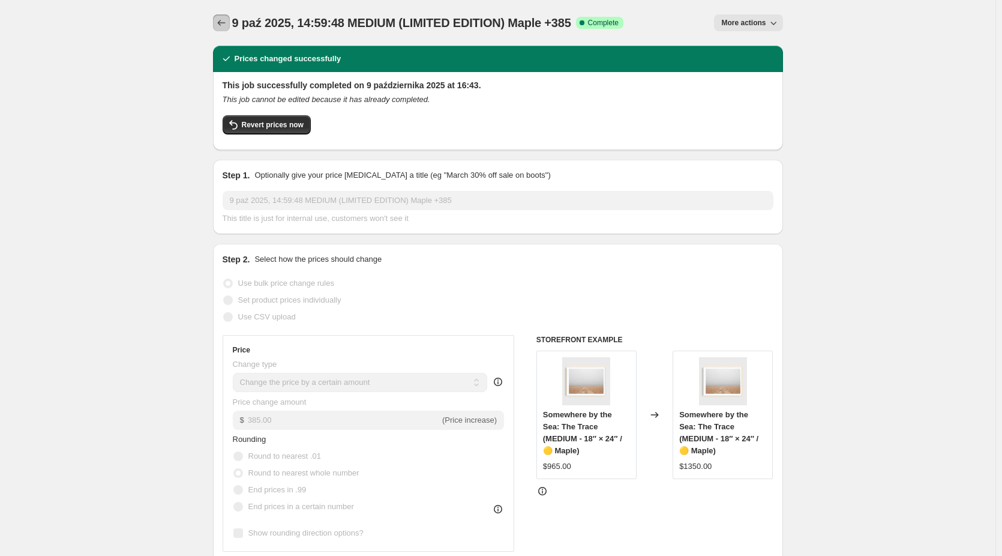
click at [227, 18] on icon "Price change jobs" at bounding box center [221, 23] width 12 height 12
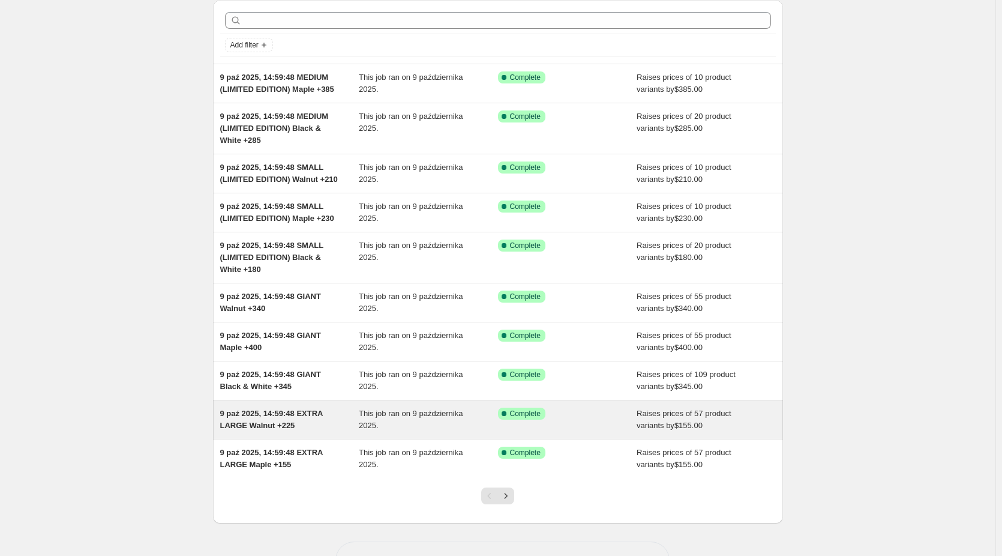
scroll to position [98, 0]
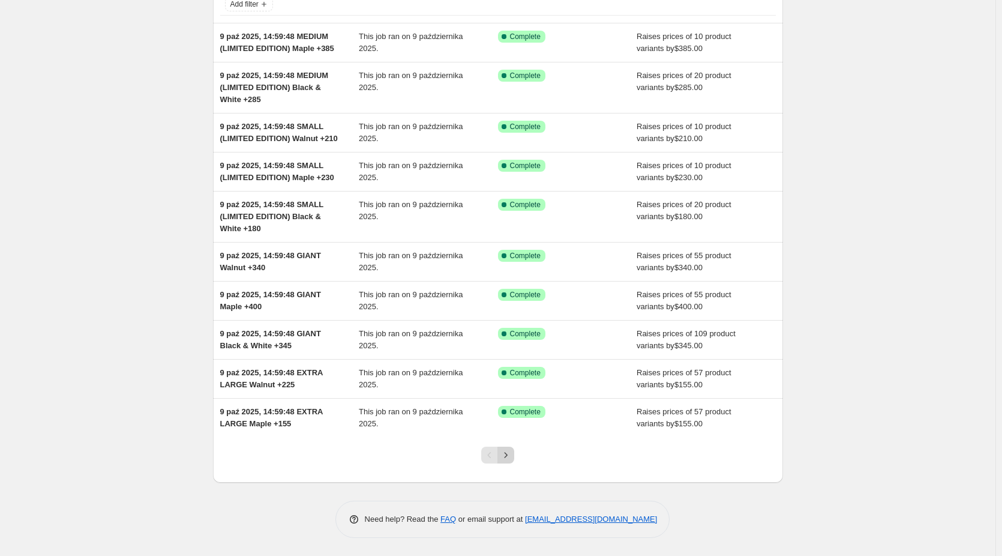
click at [514, 461] on button "Next" at bounding box center [506, 454] width 17 height 17
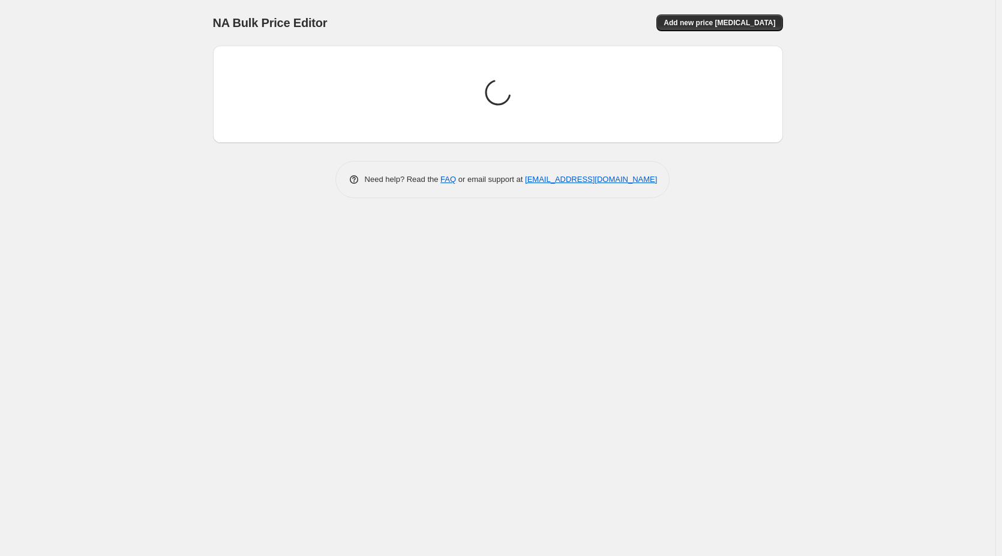
scroll to position [0, 0]
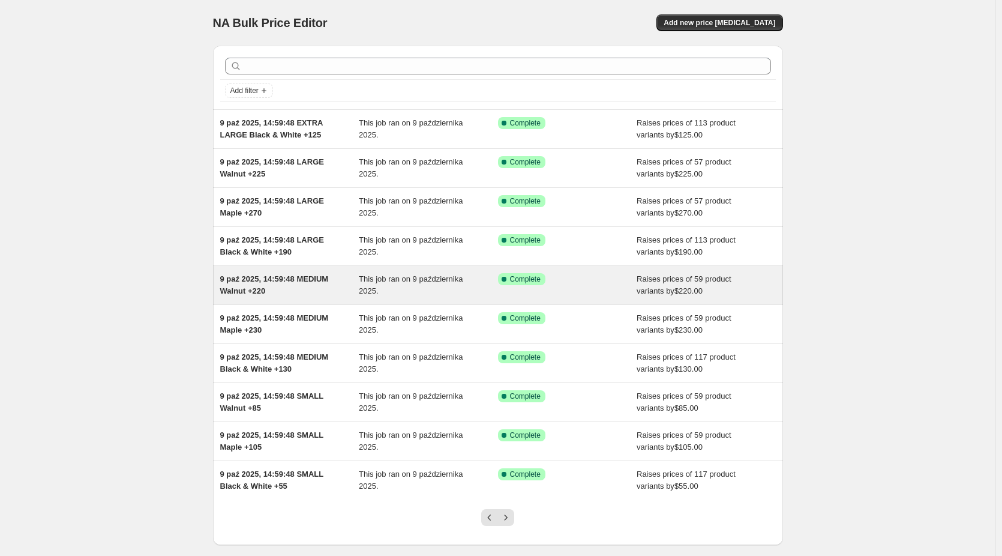
click at [286, 286] on div "9 paź 2025, 14:59:48 MEDIUM Walnut +220" at bounding box center [289, 285] width 139 height 24
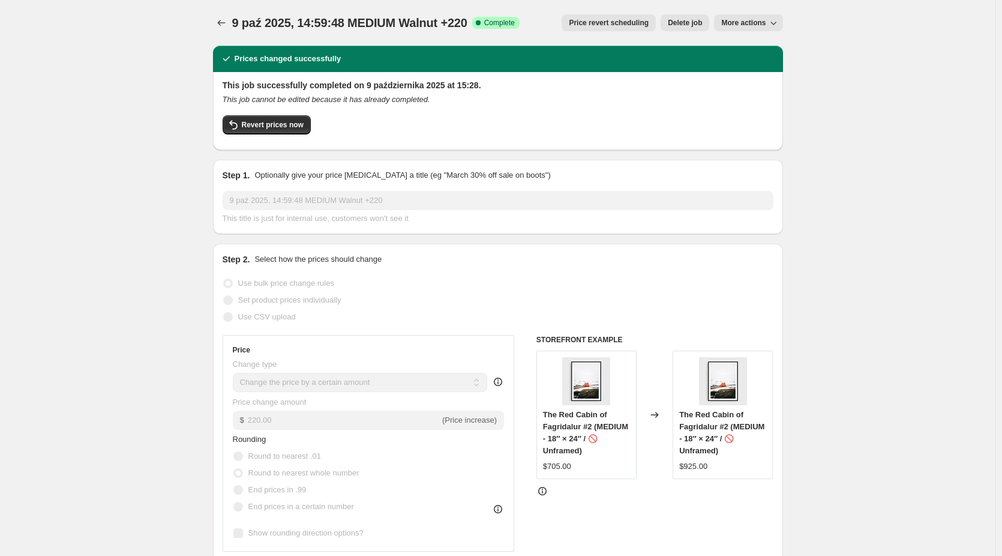
click at [766, 25] on span "More actions" at bounding box center [743, 23] width 44 height 10
click at [766, 45] on span "Copy to new job" at bounding box center [752, 47] width 56 height 9
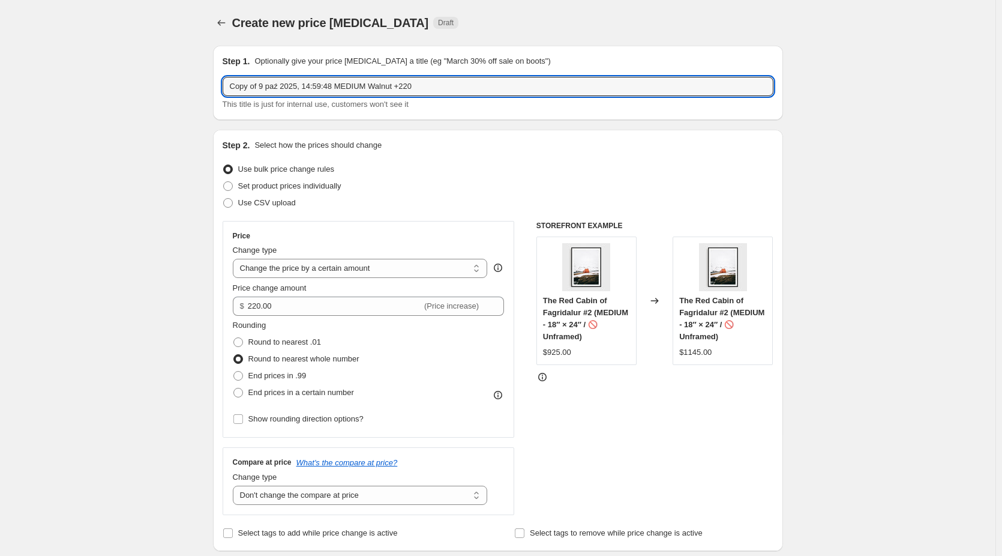
drag, startPoint x: 265, startPoint y: 85, endPoint x: 113, endPoint y: 88, distance: 151.3
click at [344, 86] on input "9 paź 2025, 14:59:48 MEDIUM Walnut +220" at bounding box center [498, 86] width 551 height 19
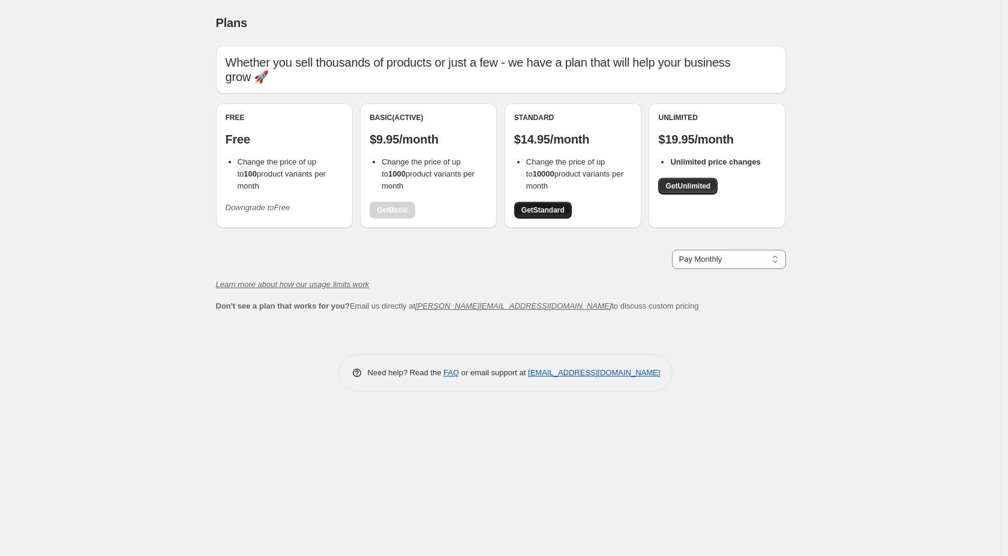
click at [561, 211] on span "Get Standard" at bounding box center [543, 210] width 43 height 10
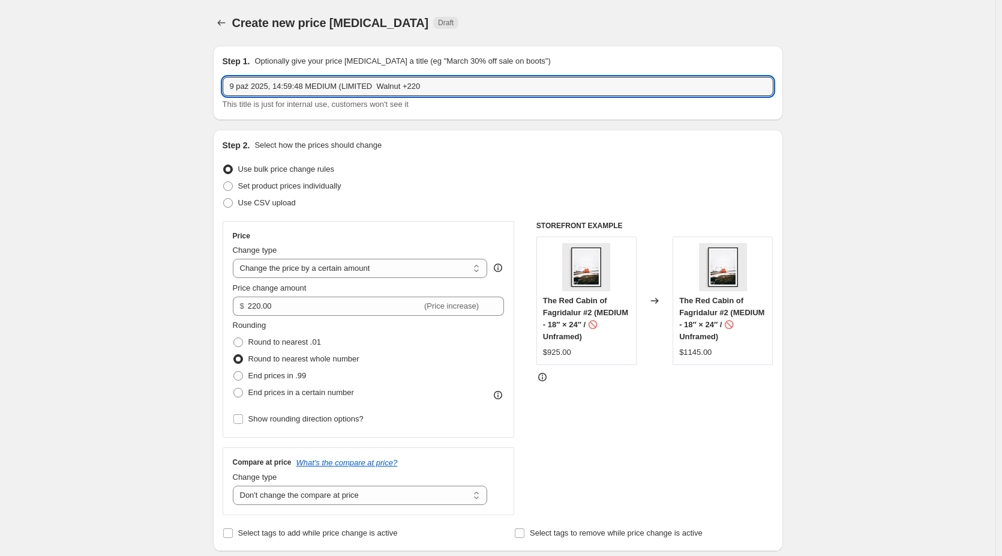
select select "by"
select select "no_change"
select select "collection"
select select "title"
select select "contains"
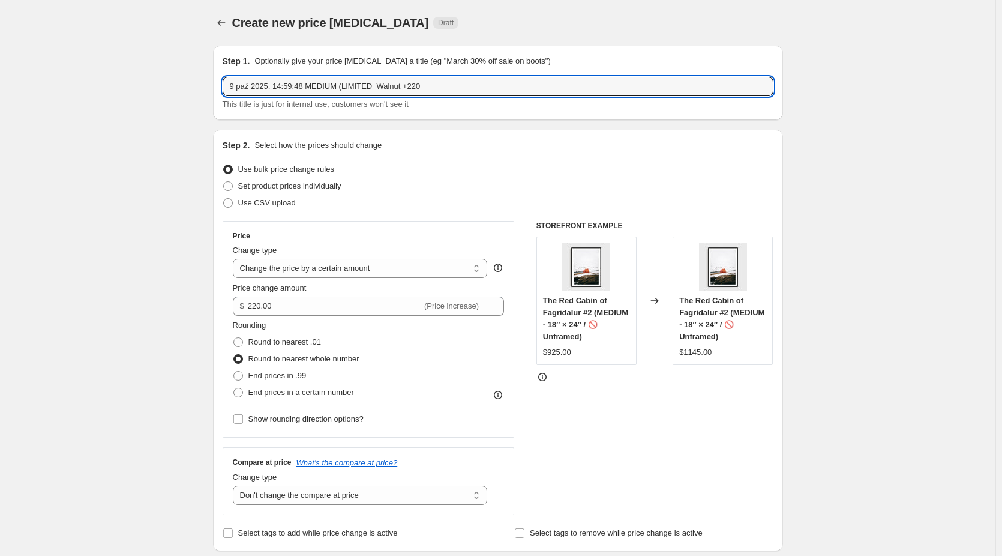
select select "title"
select select "not_equal"
select select "title"
select select "not_equal"
select select "title"
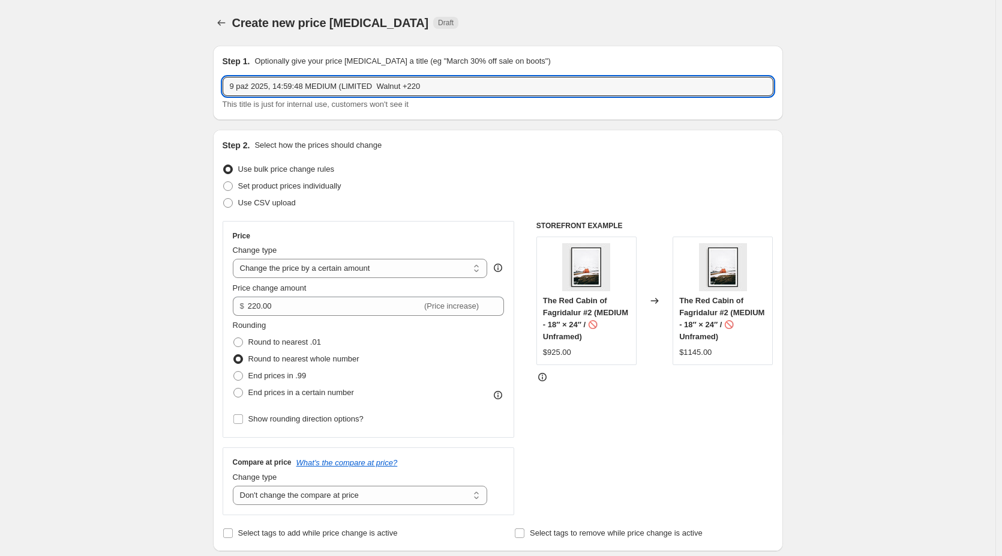
select select "not_equal"
drag, startPoint x: 473, startPoint y: 91, endPoint x: 453, endPoint y: 92, distance: 19.8
click at [453, 92] on input "9 paź 2025, 14:59:48 MEDIUM (LIMITED EDITION) Walnut +220" at bounding box center [498, 86] width 551 height 19
type input "9 paź 2025, 14:59:48 MEDIUM (LIMITED EDITION) Walnut +375"
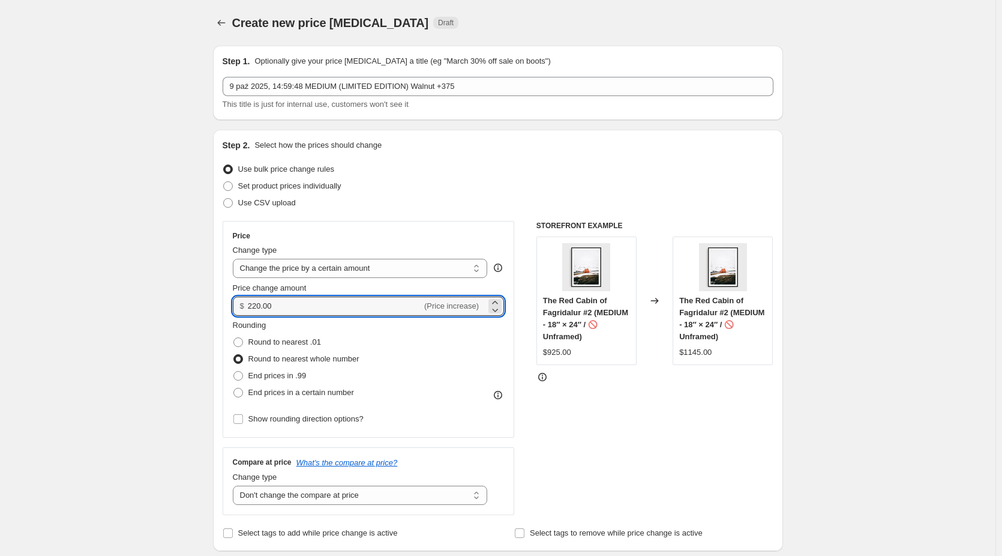
drag, startPoint x: 271, startPoint y: 309, endPoint x: 126, endPoint y: 310, distance: 144.6
type input "375.00"
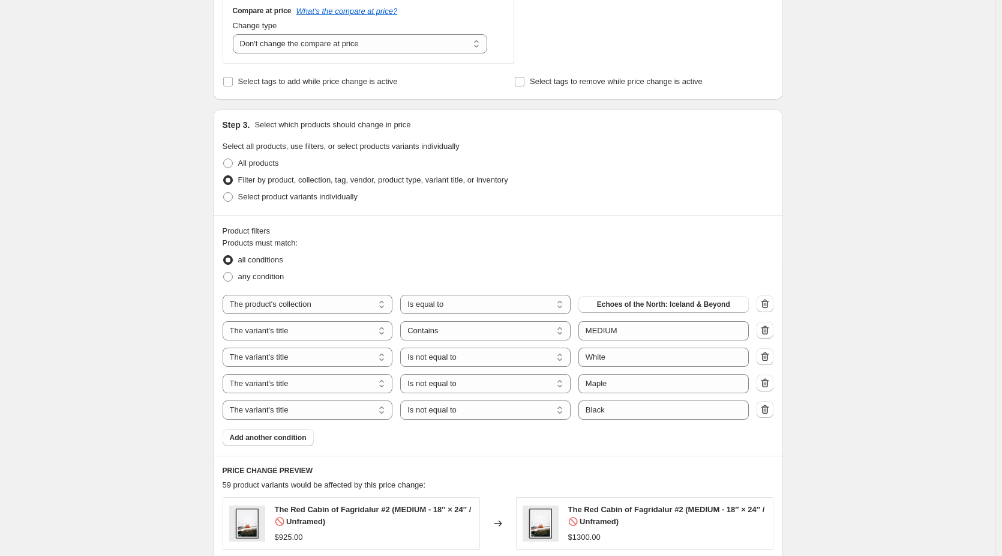
scroll to position [480, 0]
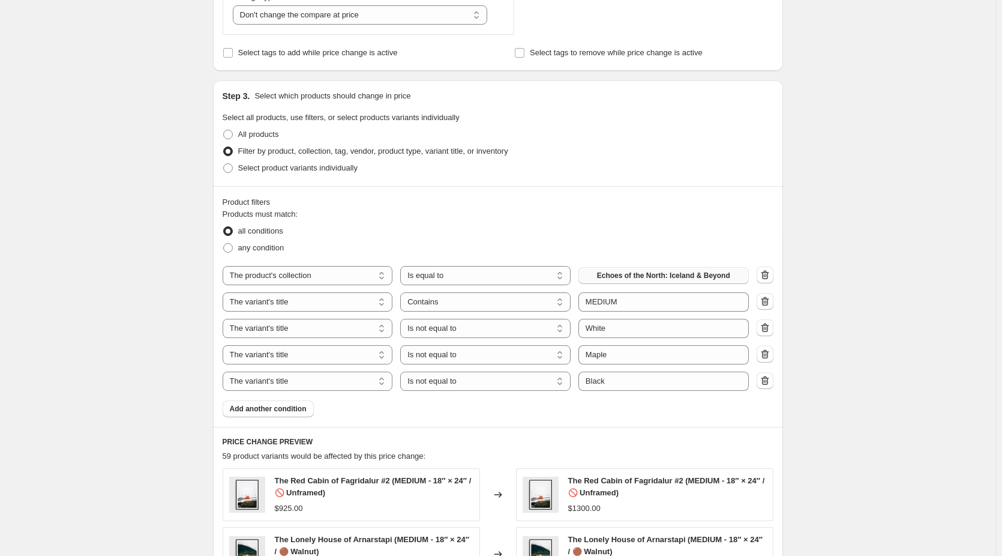
click at [707, 275] on span "Echoes of the North: Iceland & Beyond" at bounding box center [663, 276] width 133 height 10
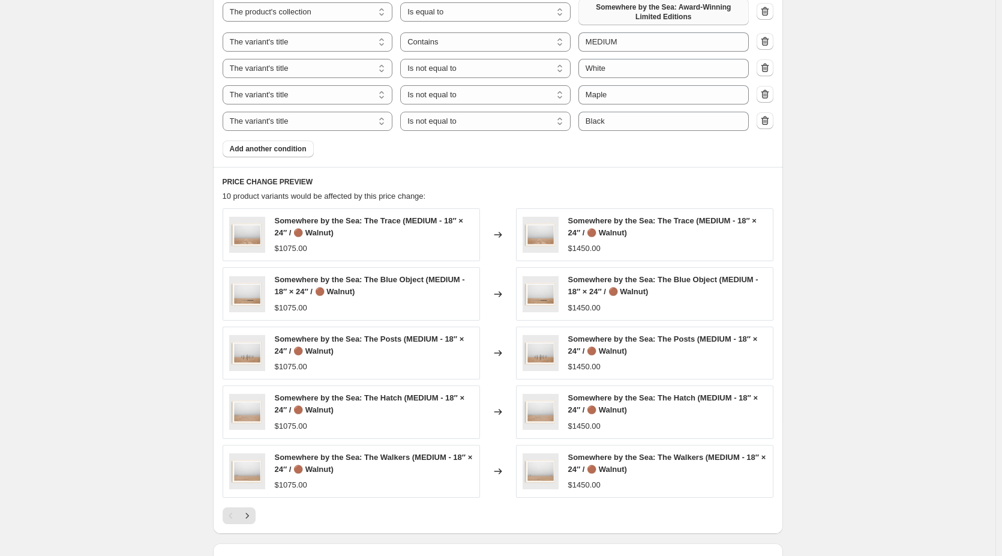
scroll to position [780, 0]
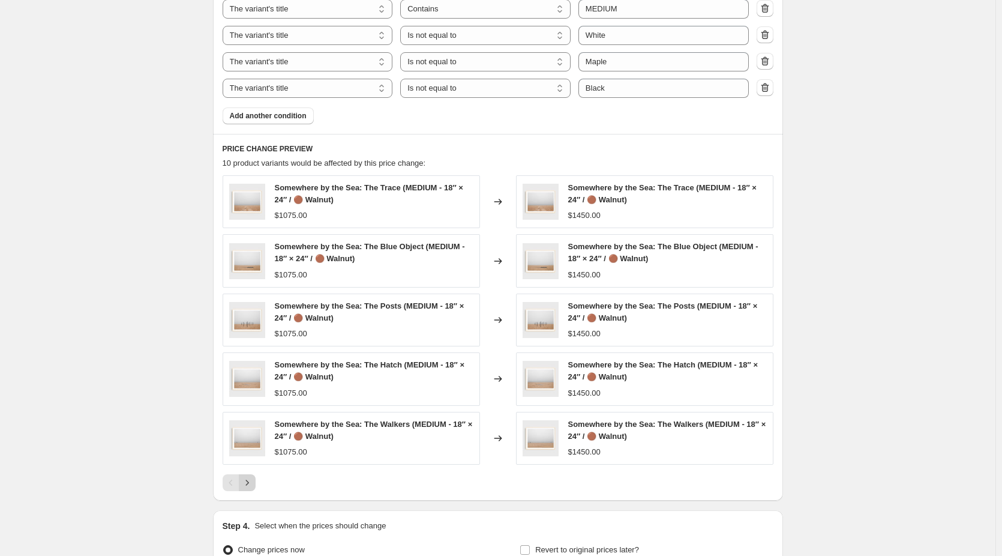
click at [251, 485] on icon "Next" at bounding box center [247, 483] width 12 height 12
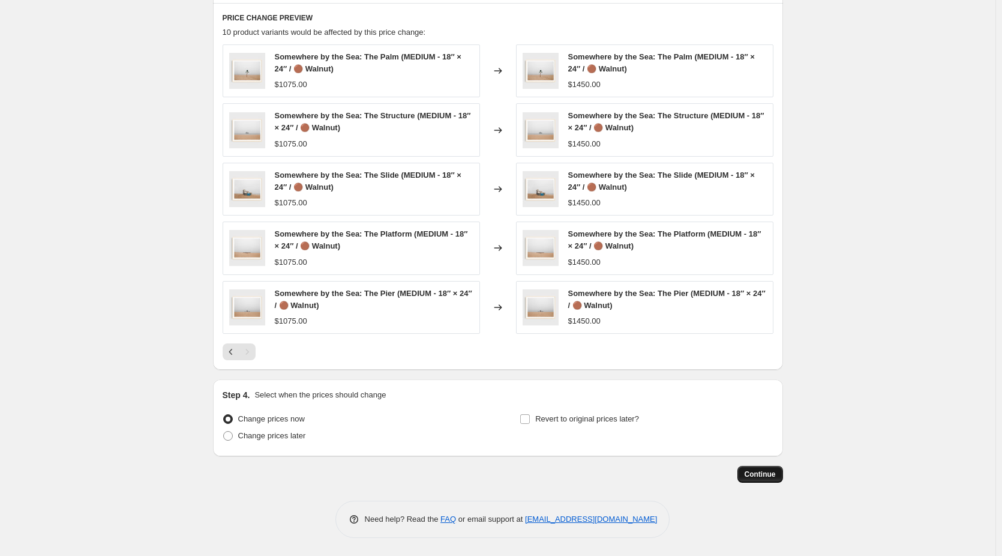
click at [764, 472] on span "Continue" at bounding box center [760, 474] width 31 height 10
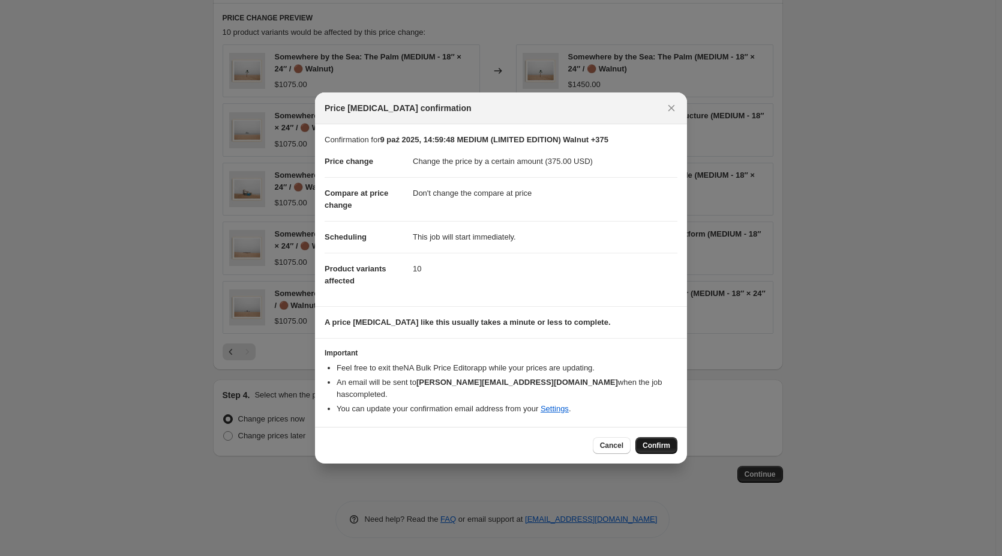
click at [649, 440] on span "Confirm" at bounding box center [657, 445] width 28 height 10
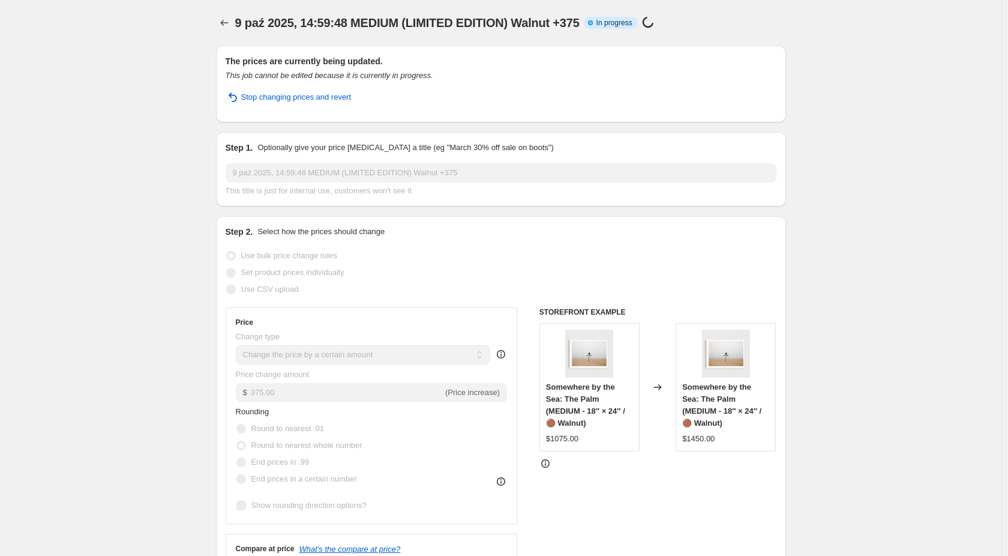
select select "by"
select select "no_change"
select select "collection"
select select "title"
select select "contains"
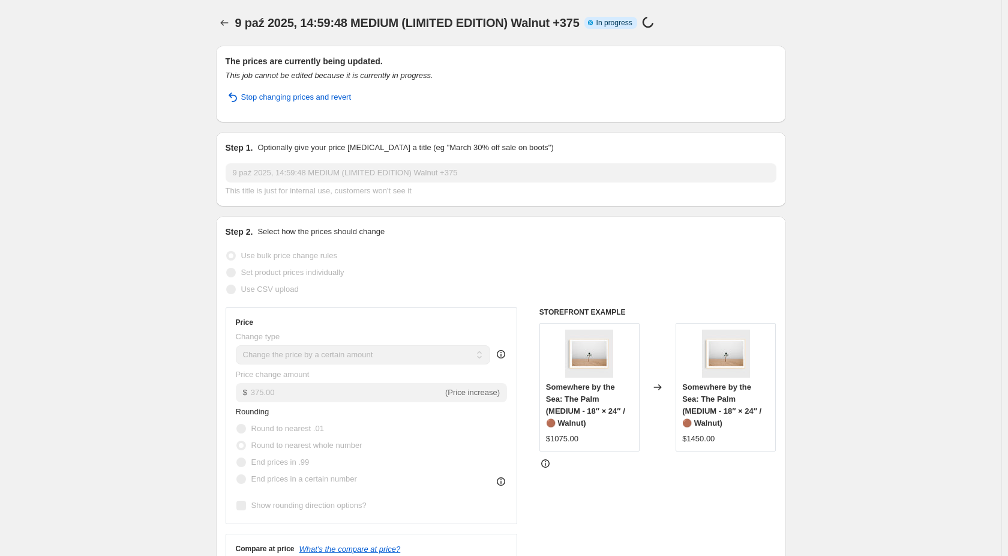
select select "title"
select select "not_equal"
select select "title"
select select "not_equal"
select select "title"
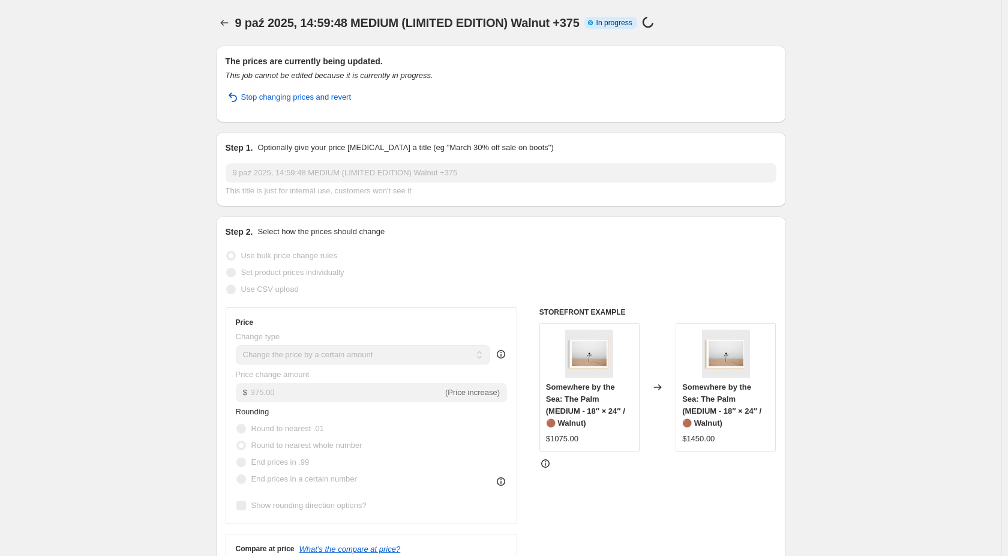
select select "not_equal"
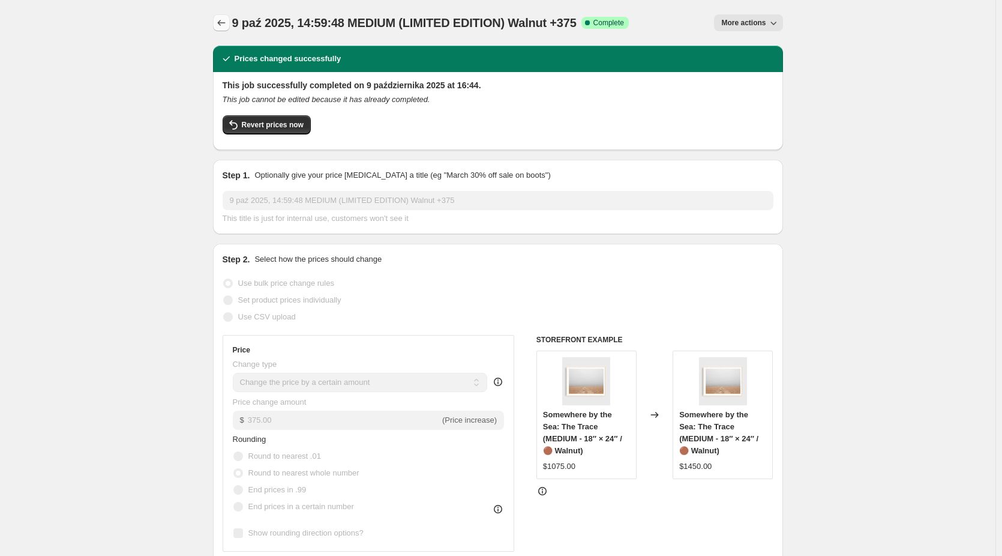
click at [222, 26] on icon "Price change jobs" at bounding box center [221, 23] width 12 height 12
